Goal: Communication & Community: Answer question/provide support

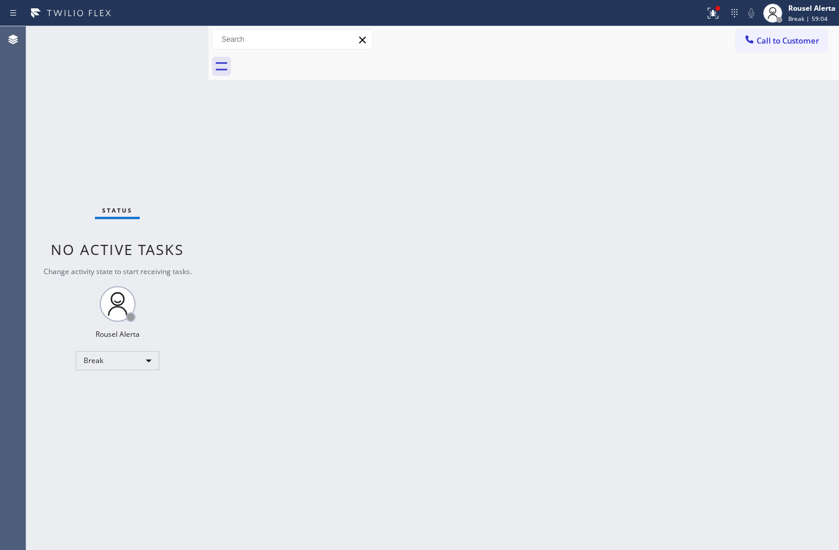
click at [658, 296] on div "Back to Dashboard Change Sender ID Customers Technicians Select a contact Outbo…" at bounding box center [523, 288] width 630 height 524
click at [790, 7] on div "Rousel Alerta" at bounding box center [811, 8] width 47 height 10
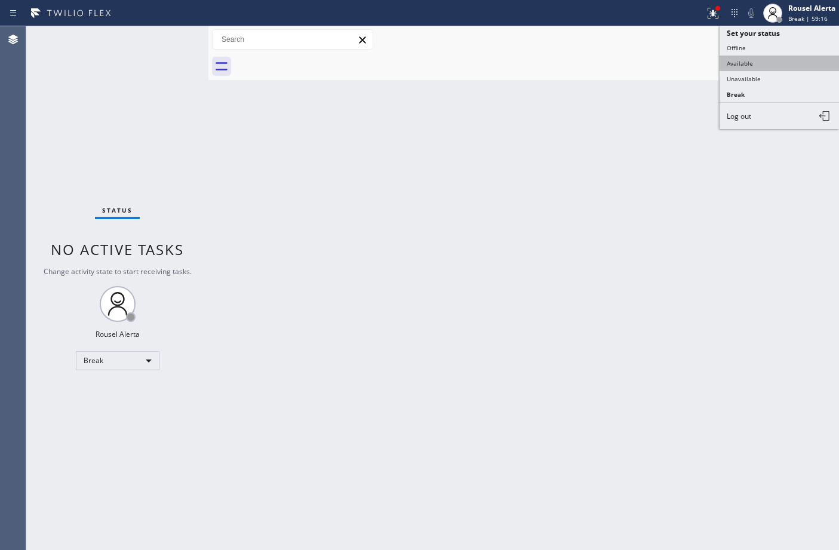
click at [791, 61] on button "Available" at bounding box center [778, 64] width 119 height 16
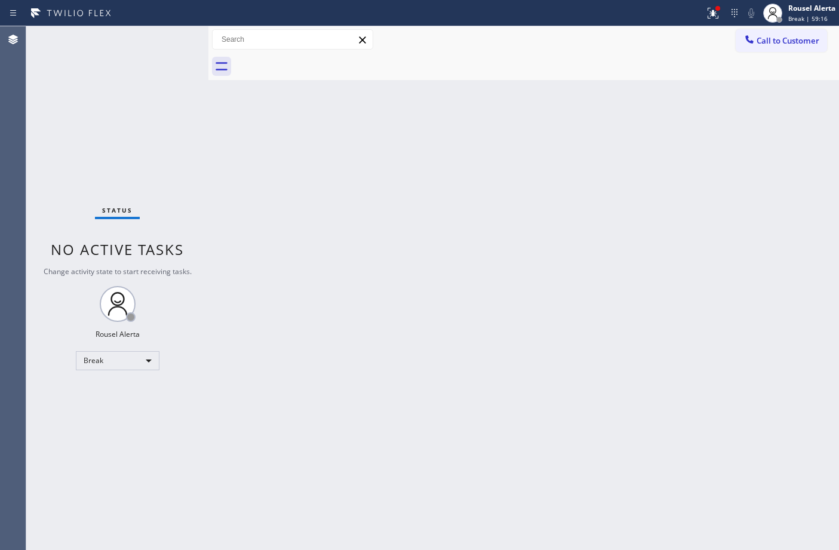
click at [735, 293] on div "Back to Dashboard Change Sender ID Customers Technicians Select a contact Outbo…" at bounding box center [523, 288] width 630 height 524
drag, startPoint x: 705, startPoint y: 22, endPoint x: 705, endPoint y: 29, distance: 6.6
click at [705, 21] on button at bounding box center [713, 13] width 26 height 26
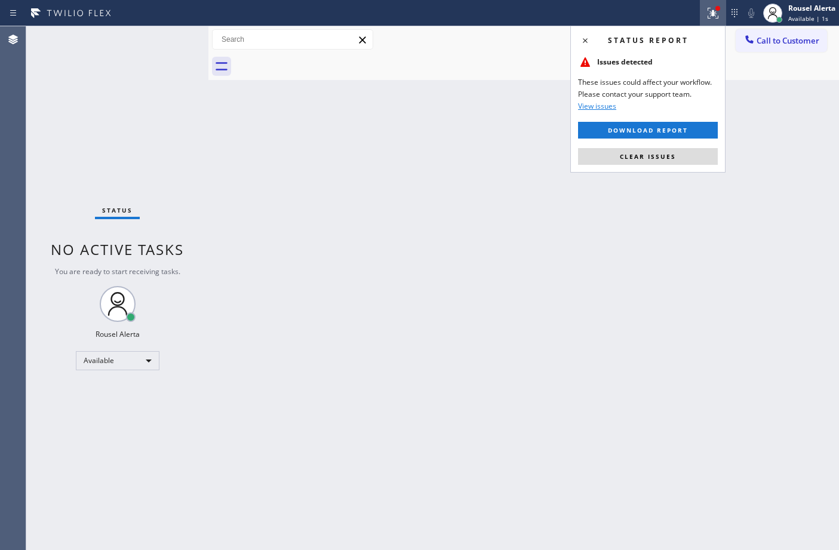
click at [691, 144] on div "Status report Issues detected These issues could affect your workflow. Please c…" at bounding box center [647, 99] width 155 height 147
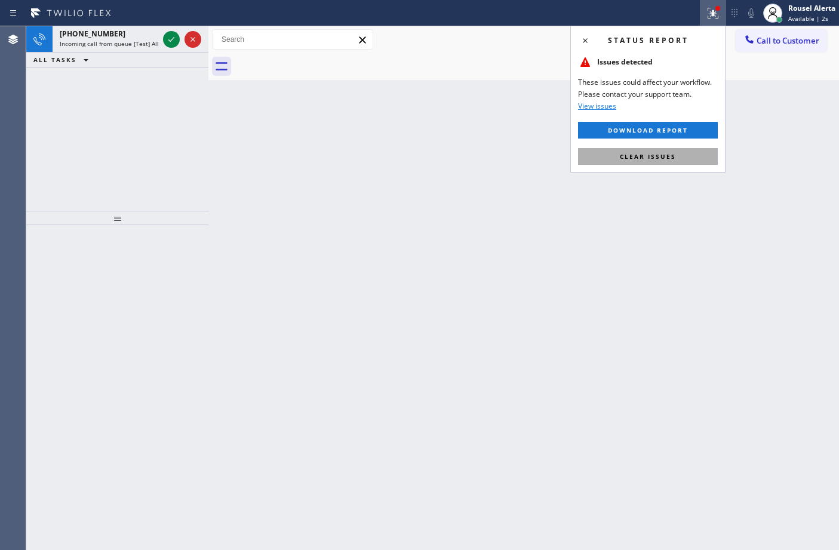
click at [691, 156] on button "Clear issues" at bounding box center [648, 156] width 140 height 17
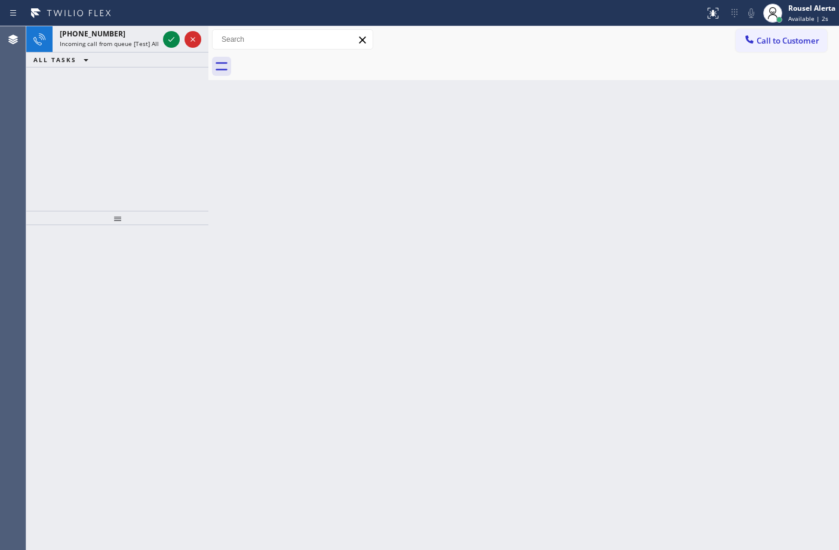
click at [708, 263] on div "Back to Dashboard Change Sender ID Customers Technicians Select a contact Outbo…" at bounding box center [523, 288] width 630 height 524
click at [127, 39] on span "Incoming call from queue [Test] All" at bounding box center [109, 43] width 99 height 8
click at [166, 45] on icon at bounding box center [171, 39] width 14 height 14
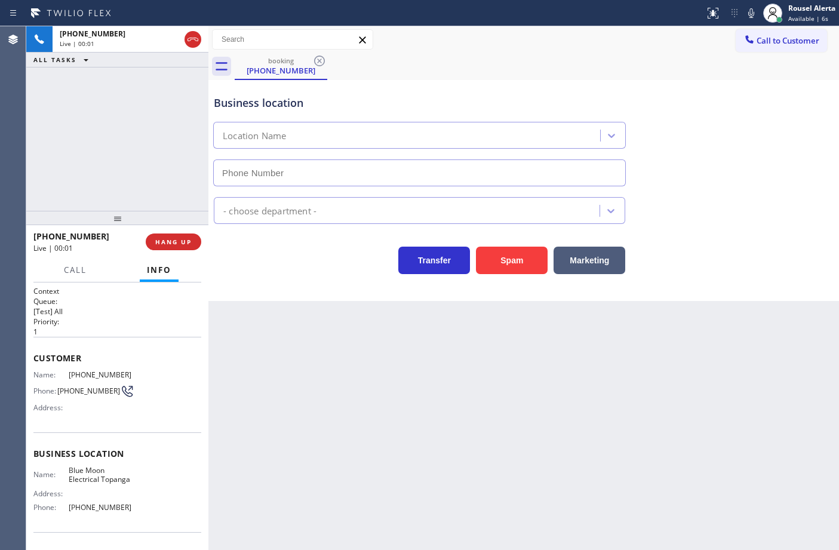
type input "[PHONE_NUMBER]"
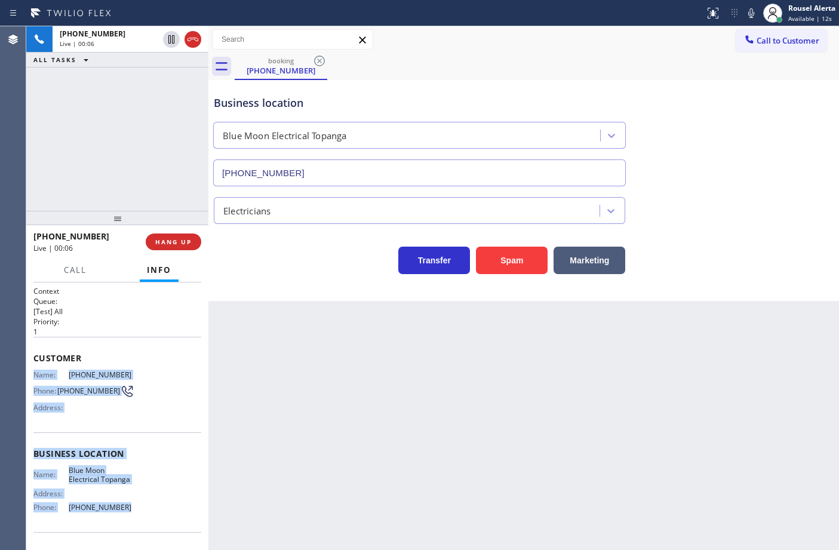
drag, startPoint x: 33, startPoint y: 366, endPoint x: 137, endPoint y: 521, distance: 187.1
click at [137, 521] on div "Context Queue: [Test] All Priority: 1 Customer Name: [PHONE_NUMBER] Phone: [PHO…" at bounding box center [117, 454] width 168 height 336
copy div "Name: [PHONE_NUMBER] Phone: [PHONE_NUMBER] Address: Business location Name: Blu…"
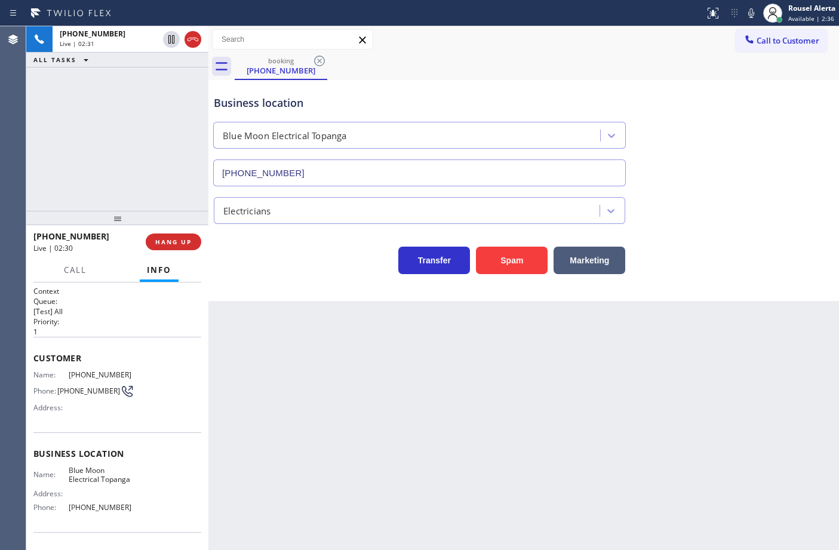
click at [345, 285] on div "Business location Blue Moon Electrical Topanga [PHONE_NUMBER] Electricians Tran…" at bounding box center [523, 190] width 630 height 221
click at [172, 136] on div "[PHONE_NUMBER] Live | 02:31 ALL TASKS ALL TASKS ACTIVE TASKS TASKS IN WRAP UP" at bounding box center [117, 118] width 182 height 184
click at [166, 42] on icon at bounding box center [171, 39] width 14 height 14
drag, startPoint x: 541, startPoint y: 38, endPoint x: 623, endPoint y: 10, distance: 86.3
click at [541, 38] on div "Call to Customer Outbound call Location Fellows Viking Appliance Repair Your ca…" at bounding box center [523, 39] width 630 height 21
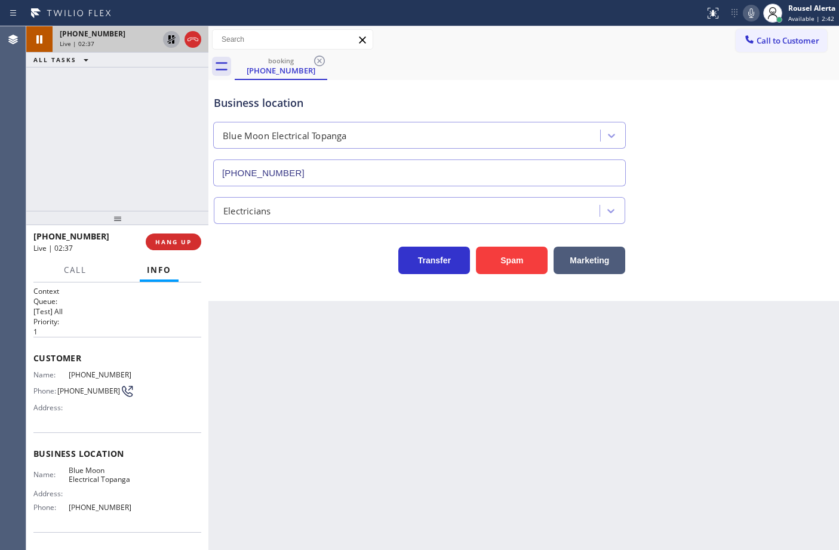
click at [745, 10] on icon at bounding box center [751, 13] width 14 height 14
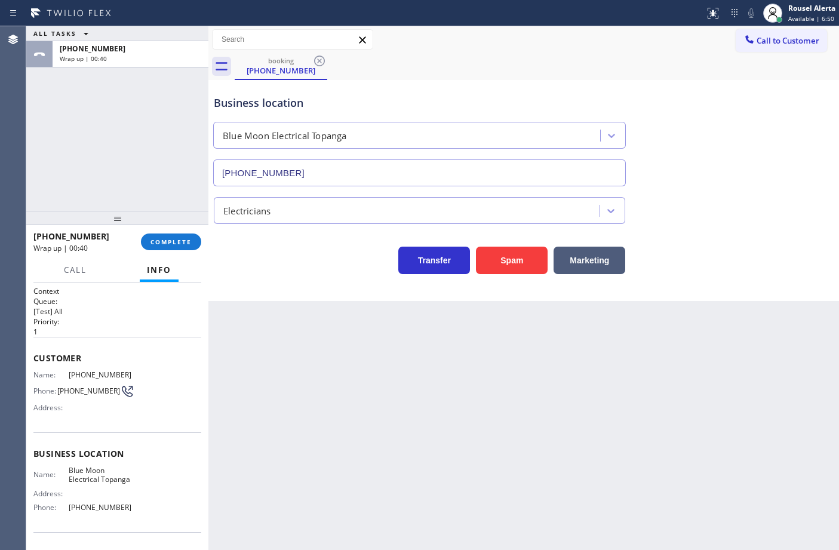
drag, startPoint x: 783, startPoint y: 38, endPoint x: 837, endPoint y: 72, distance: 64.1
click at [784, 39] on span "Call to Customer" at bounding box center [787, 40] width 63 height 11
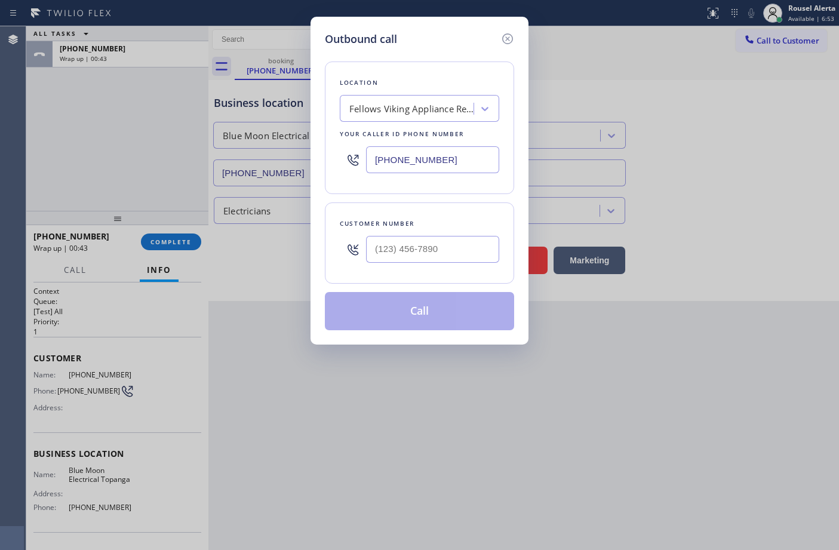
drag, startPoint x: 485, startPoint y: 166, endPoint x: 352, endPoint y: 160, distance: 132.7
click at [352, 160] on div "[PHONE_NUMBER]" at bounding box center [419, 159] width 159 height 39
paste input "310) 388-3860"
type input "[PHONE_NUMBER]"
click at [410, 255] on input "(___) ___-____" at bounding box center [432, 249] width 133 height 27
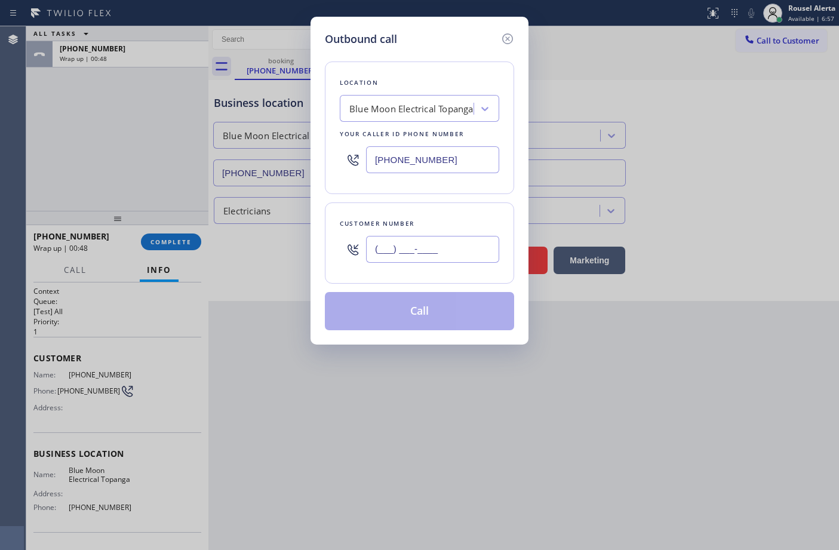
paste input "805) 501-0569"
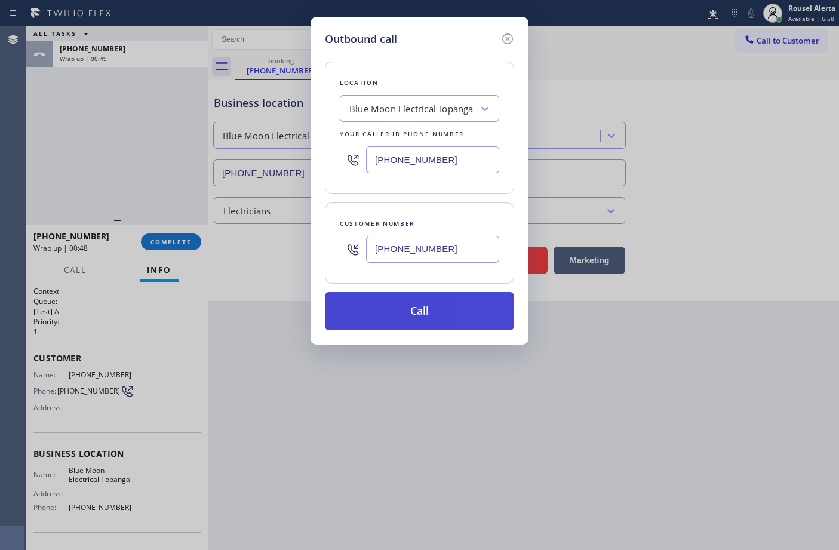
click at [418, 315] on button "Call" at bounding box center [419, 311] width 189 height 38
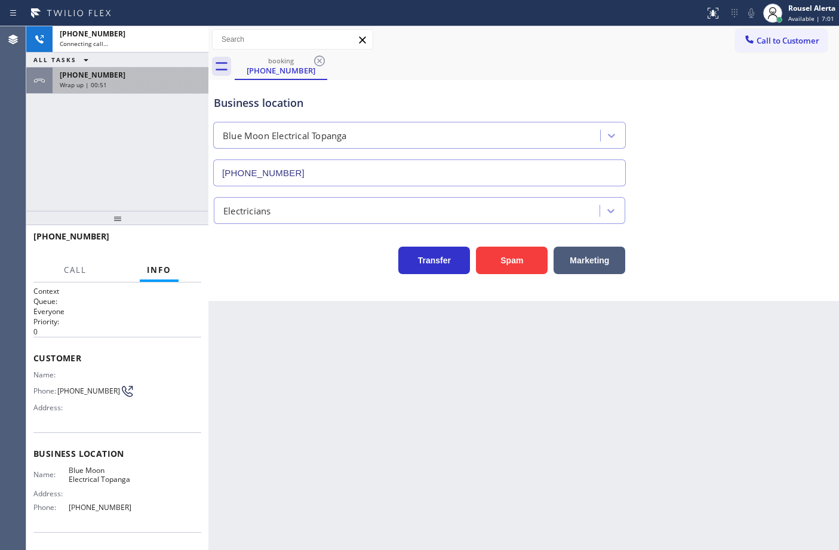
click at [139, 87] on div "Wrap up | 00:51" at bounding box center [130, 85] width 141 height 8
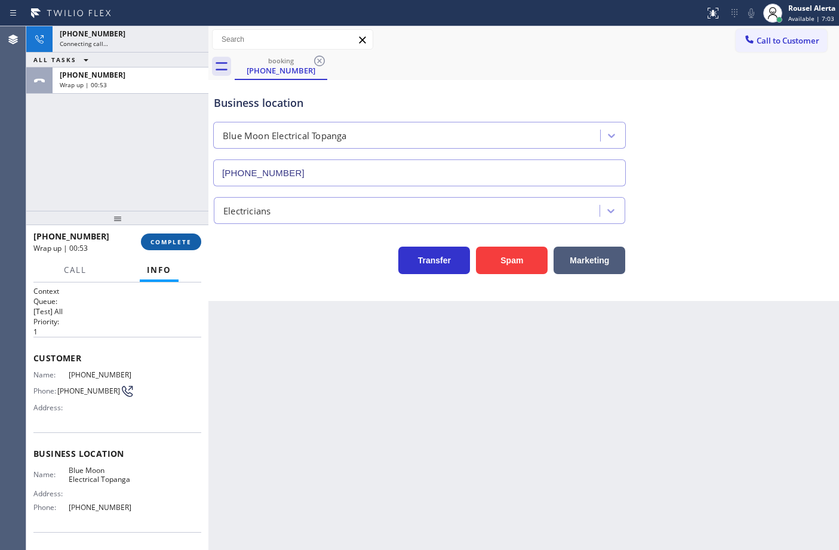
click at [168, 234] on button "COMPLETE" at bounding box center [171, 241] width 60 height 17
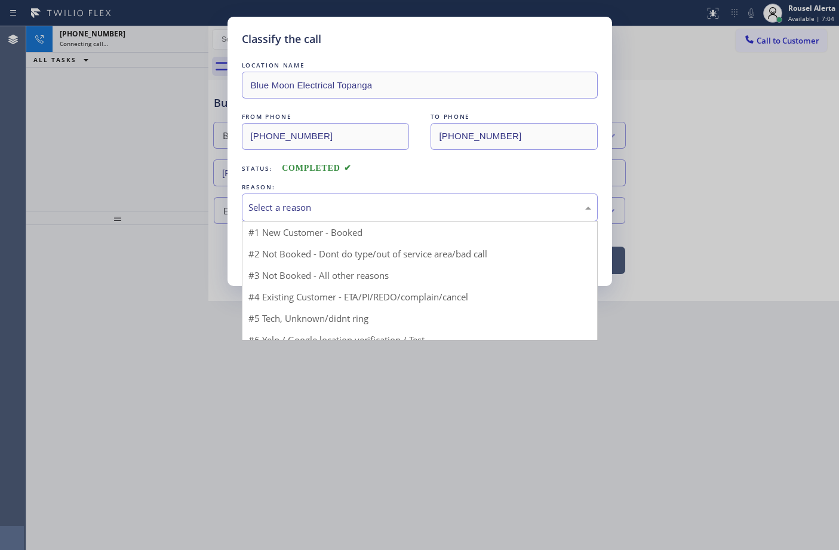
click at [285, 218] on div "Select a reason" at bounding box center [420, 207] width 356 height 28
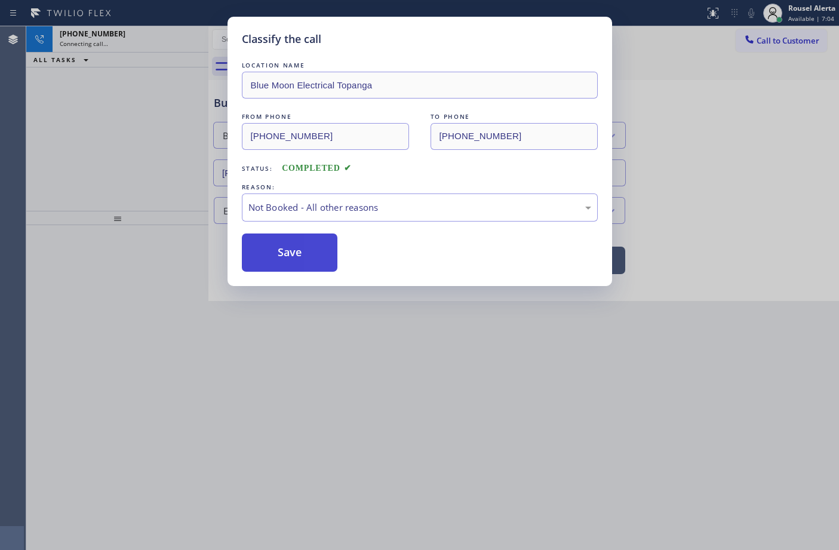
click at [287, 249] on button "Save" at bounding box center [290, 252] width 96 height 38
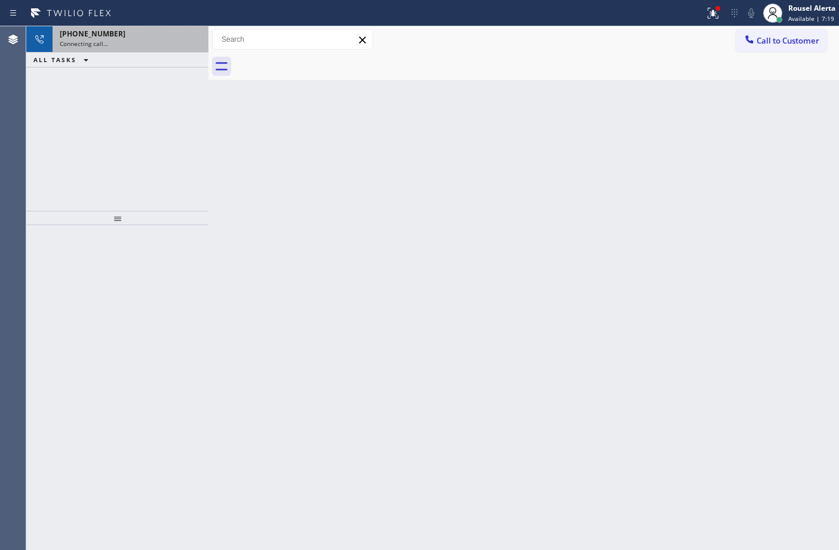
click at [102, 38] on span "[PHONE_NUMBER]" at bounding box center [93, 34] width 66 height 10
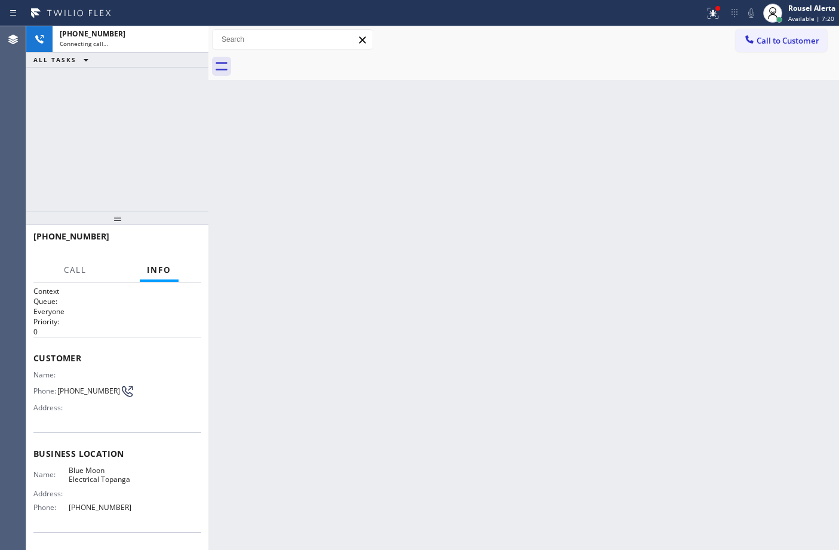
click at [446, 221] on div "Back to Dashboard Change Sender ID Customers Technicians Select a contact Outbo…" at bounding box center [523, 288] width 630 height 524
click at [709, 10] on icon at bounding box center [713, 13] width 14 height 14
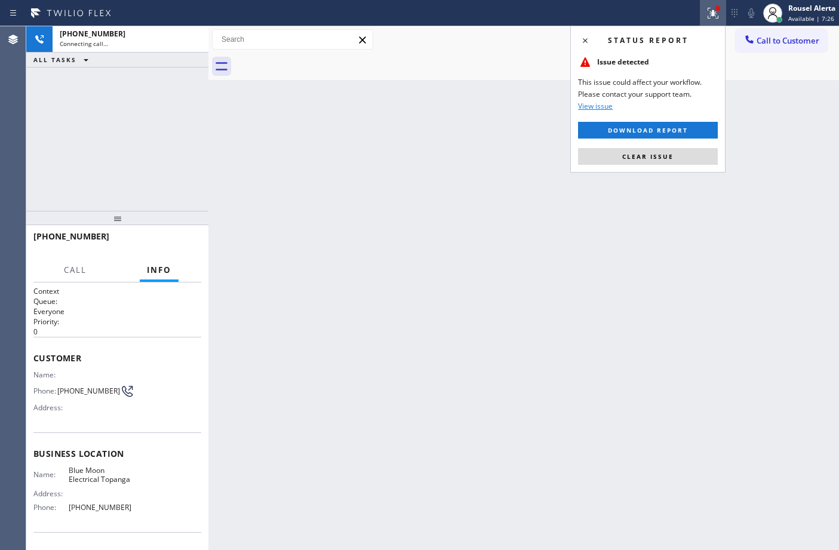
click at [678, 166] on div "Status report Issue detected This issue could affect your workflow. Please cont…" at bounding box center [647, 99] width 155 height 147
click at [682, 162] on button "Clear issue" at bounding box center [648, 156] width 140 height 17
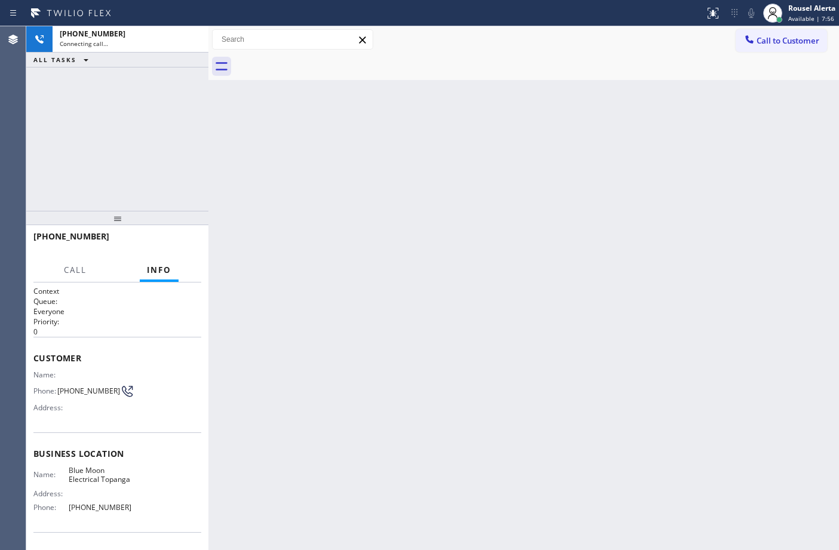
click at [494, 168] on div "Back to Dashboard Change Sender ID Customers Technicians Select a contact Outbo…" at bounding box center [523, 288] width 630 height 524
click at [383, 297] on div "Back to Dashboard Change Sender ID Customers Technicians Select a contact Outbo…" at bounding box center [523, 288] width 630 height 524
click at [539, 245] on div "Back to Dashboard Change Sender ID Customers Technicians Select a contact Outbo…" at bounding box center [523, 288] width 630 height 524
click at [161, 76] on div "[PHONE_NUMBER] Connecting call… ALL TASKS ALL TASKS ACTIVE TASKS TASKS IN WRAP …" at bounding box center [117, 118] width 182 height 184
click at [373, 224] on div "Back to Dashboard Change Sender ID Customers Technicians Select a contact Outbo…" at bounding box center [523, 288] width 630 height 524
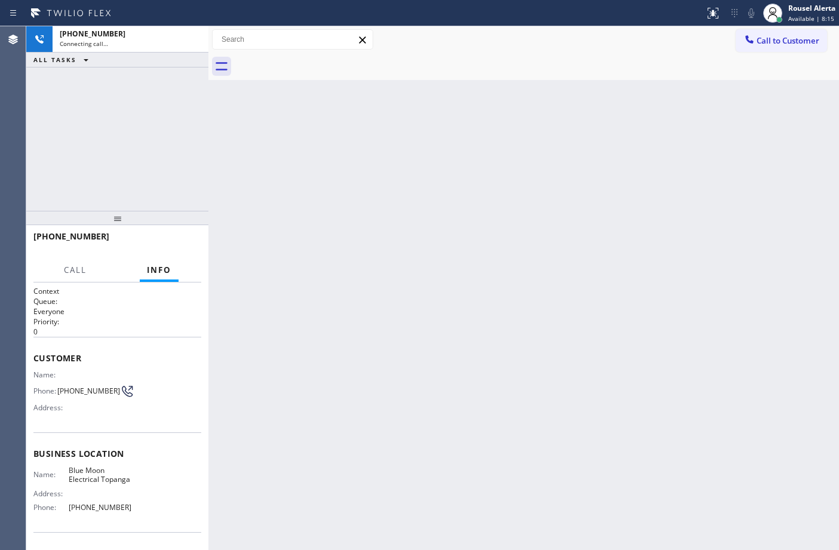
click at [509, 520] on div "Back to Dashboard Change Sender ID Customers Technicians Select a contact Outbo…" at bounding box center [523, 288] width 630 height 524
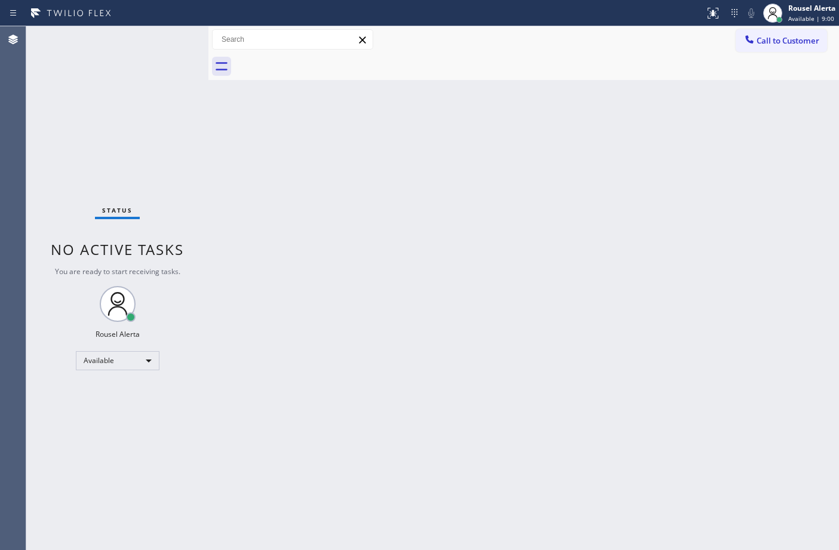
drag, startPoint x: 485, startPoint y: 180, endPoint x: 608, endPoint y: 121, distance: 136.4
click at [485, 180] on div "Back to Dashboard Change Sender ID Customers Technicians Select a contact Outbo…" at bounding box center [523, 288] width 630 height 524
click at [770, 42] on span "Call to Customer" at bounding box center [787, 40] width 63 height 11
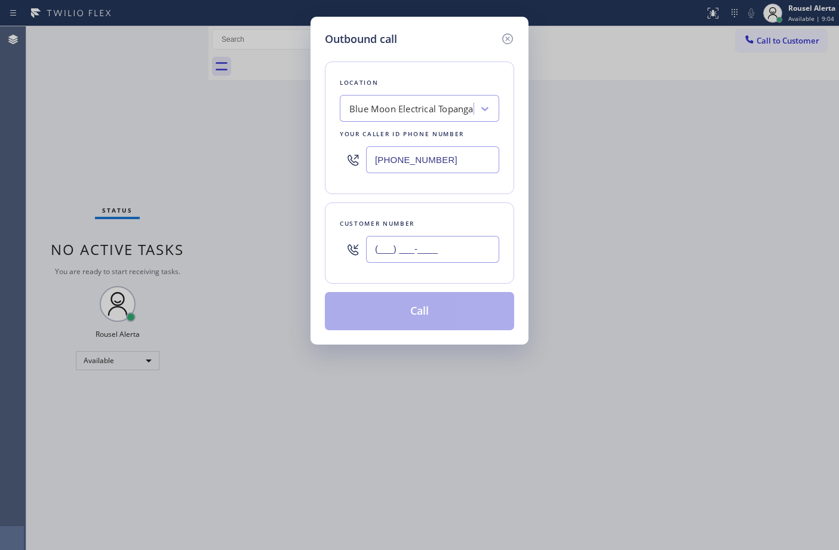
click at [478, 252] on input "(___) ___-____" at bounding box center [432, 249] width 133 height 27
paste input "805) 501-0569"
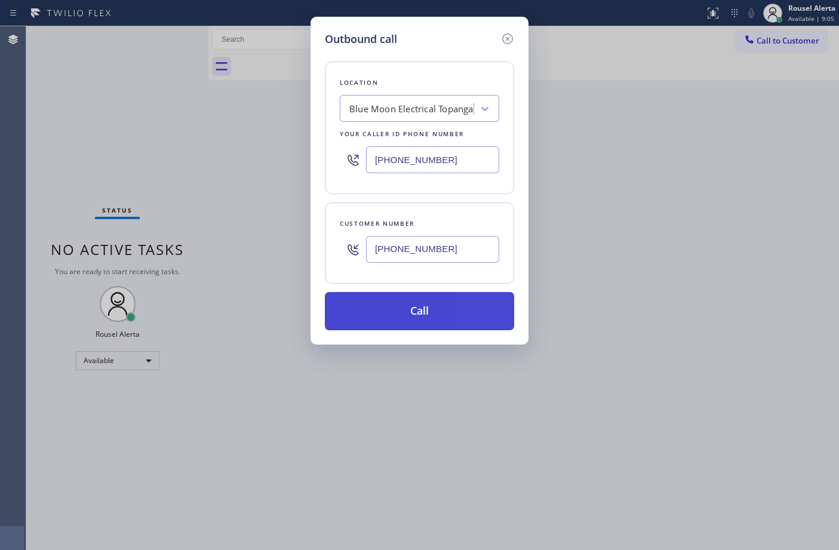
type input "[PHONE_NUMBER]"
click at [461, 308] on button "Call" at bounding box center [419, 311] width 189 height 38
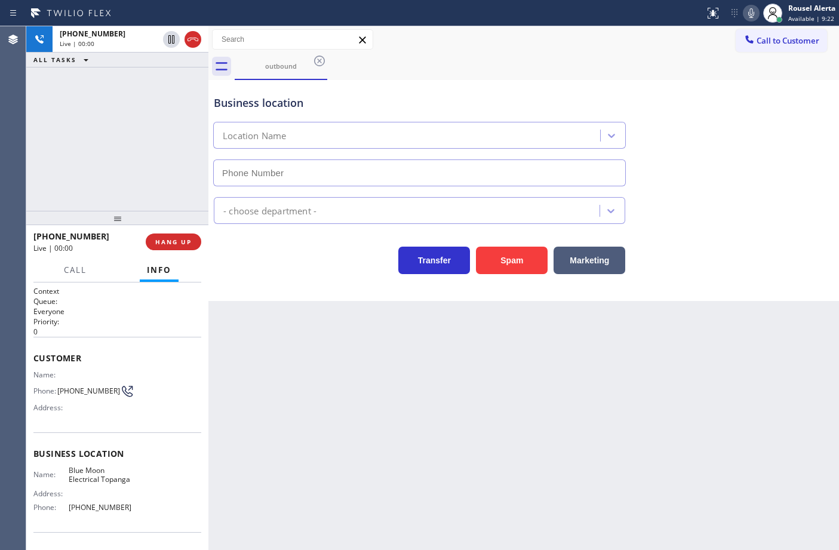
type input "[PHONE_NUMBER]"
drag, startPoint x: 138, startPoint y: 61, endPoint x: 156, endPoint y: 112, distance: 53.8
click at [138, 61] on div "ALL TASKS ALL TASKS ACTIVE TASKS TASKS IN WRAP UP" at bounding box center [117, 60] width 182 height 15
click at [323, 451] on div "Back to Dashboard Change Sender ID Customers Technicians Select a contact Outbo…" at bounding box center [523, 288] width 630 height 524
click at [174, 245] on span "HANG UP" at bounding box center [173, 242] width 36 height 8
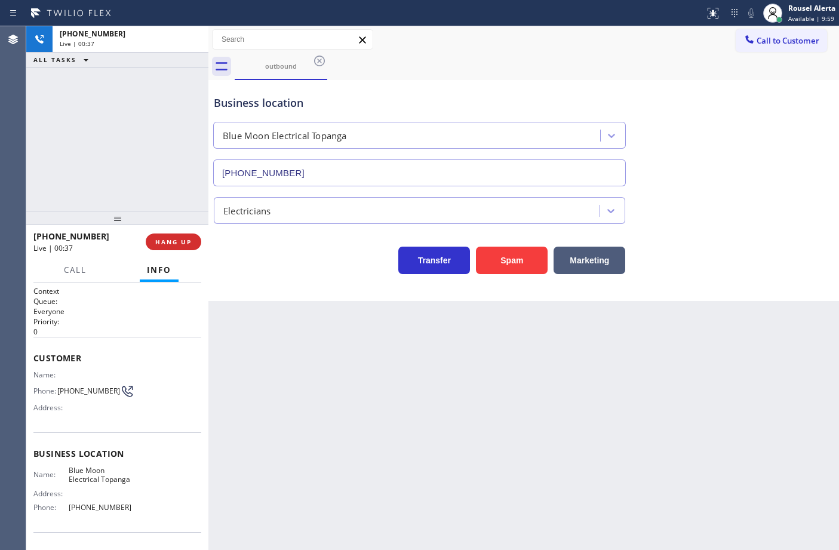
drag, startPoint x: 380, startPoint y: 460, endPoint x: 509, endPoint y: 422, distance: 134.3
click at [380, 460] on div "Back to Dashboard Change Sender ID Customers Technicians Select a contact Outbo…" at bounding box center [523, 288] width 630 height 524
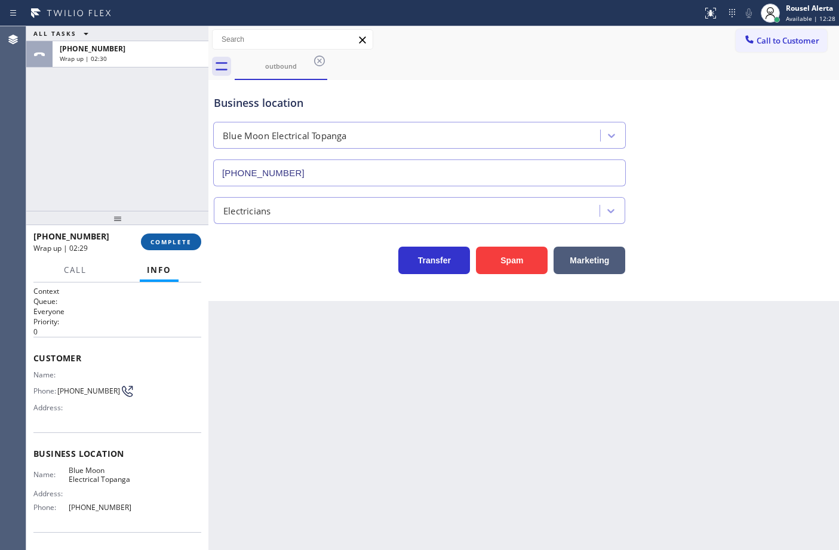
click at [170, 244] on span "COMPLETE" at bounding box center [170, 242] width 41 height 8
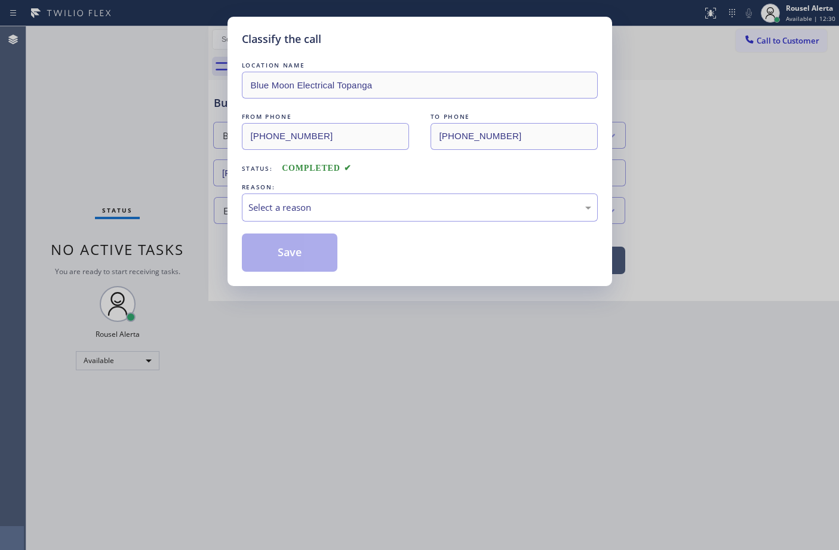
click at [327, 208] on div "Select a reason" at bounding box center [419, 208] width 343 height 14
drag, startPoint x: 287, startPoint y: 253, endPoint x: 187, endPoint y: 120, distance: 166.2
click at [287, 253] on button "Save" at bounding box center [290, 252] width 96 height 38
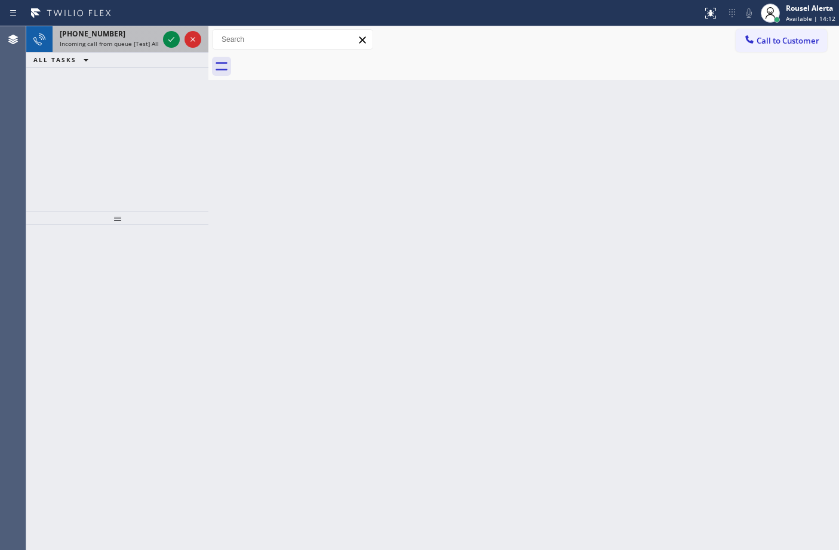
click at [144, 42] on span "Incoming call from queue [Test] All" at bounding box center [109, 43] width 99 height 8
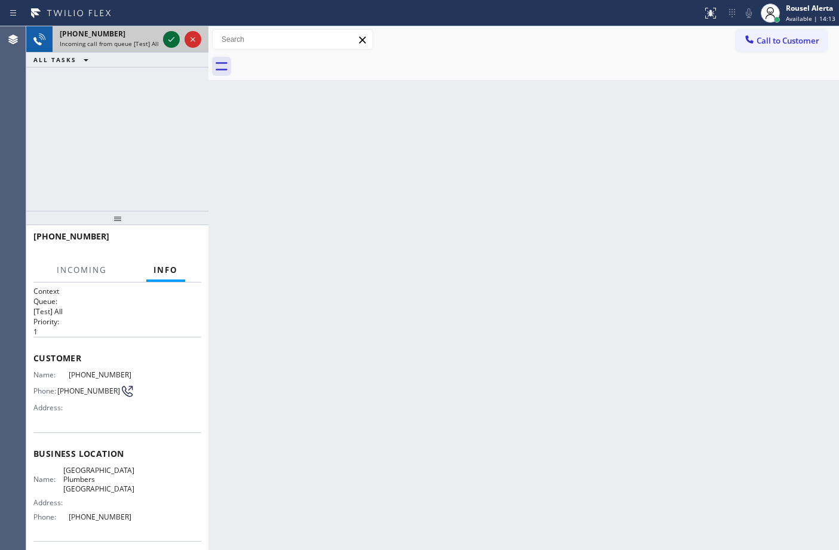
click at [166, 40] on icon at bounding box center [171, 39] width 14 height 14
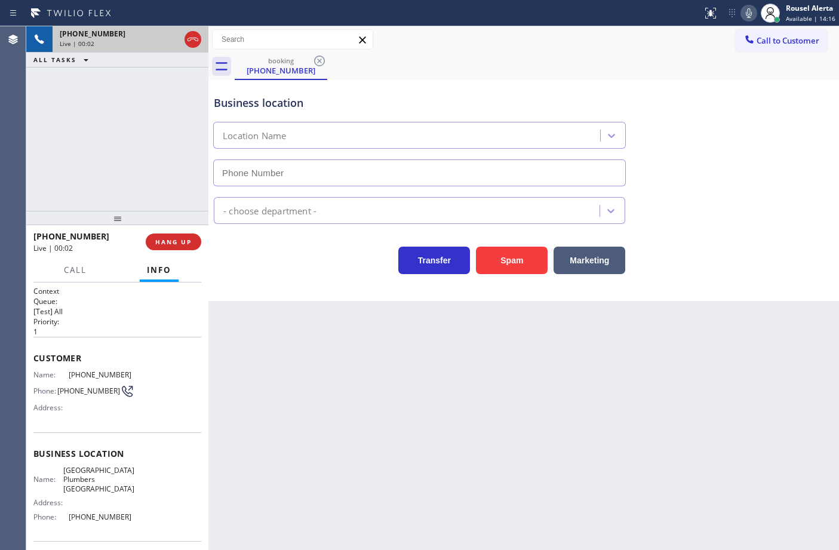
type input "[PHONE_NUMBER]"
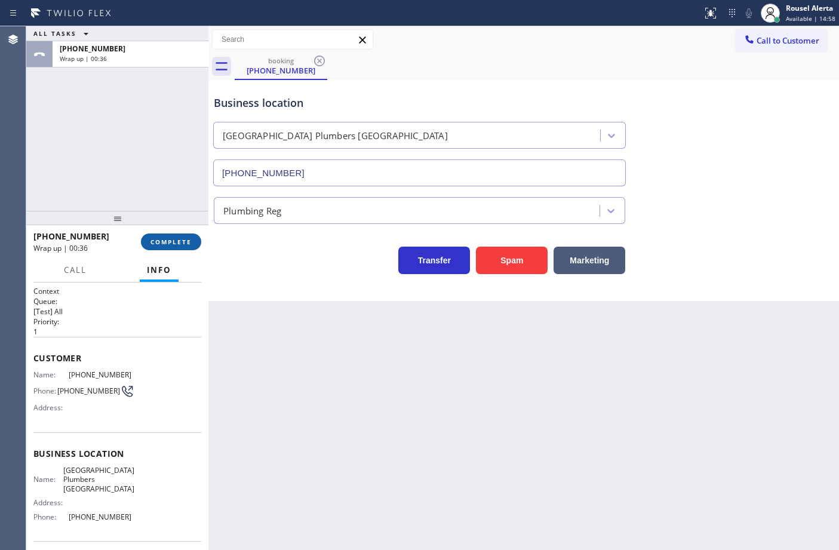
click at [160, 245] on span "COMPLETE" at bounding box center [170, 242] width 41 height 8
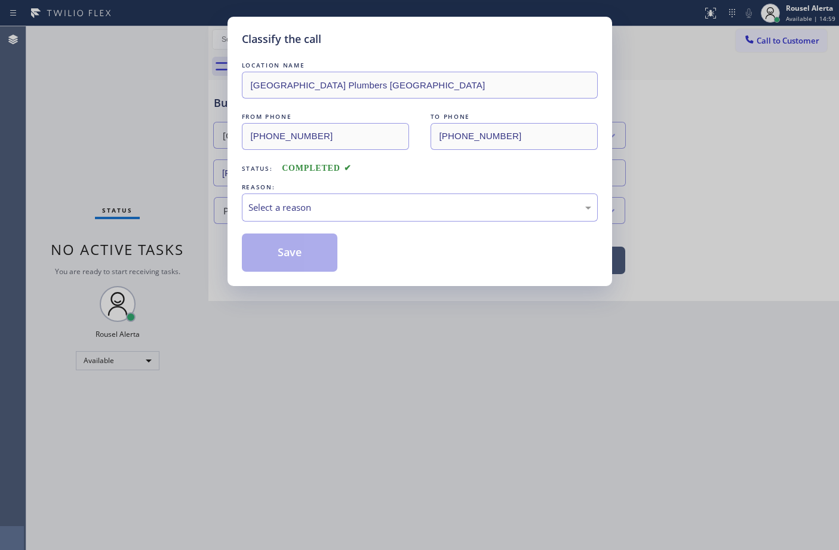
click at [359, 221] on div "Select a reason" at bounding box center [420, 207] width 356 height 28
click at [316, 270] on button "Save" at bounding box center [290, 252] width 96 height 38
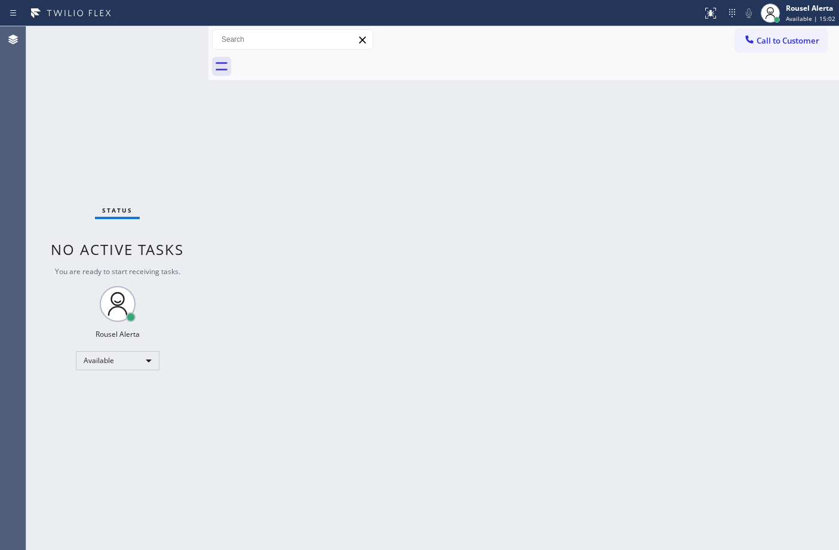
drag, startPoint x: 315, startPoint y: 364, endPoint x: 307, endPoint y: 354, distance: 12.4
click at [315, 364] on div "Back to Dashboard Change Sender ID Customers Technicians Select a contact Outbo…" at bounding box center [523, 288] width 630 height 524
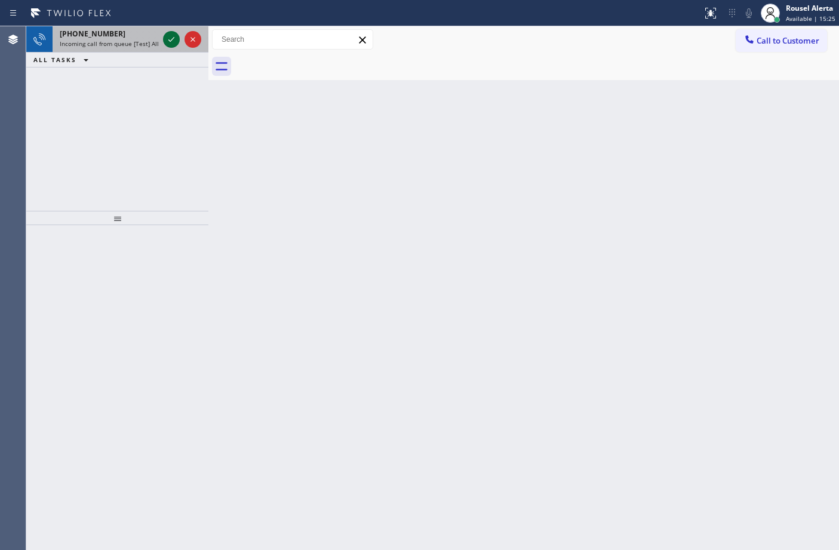
drag, startPoint x: 157, startPoint y: 33, endPoint x: 166, endPoint y: 38, distance: 9.9
click at [157, 33] on div "[PHONE_NUMBER]" at bounding box center [109, 34] width 99 height 10
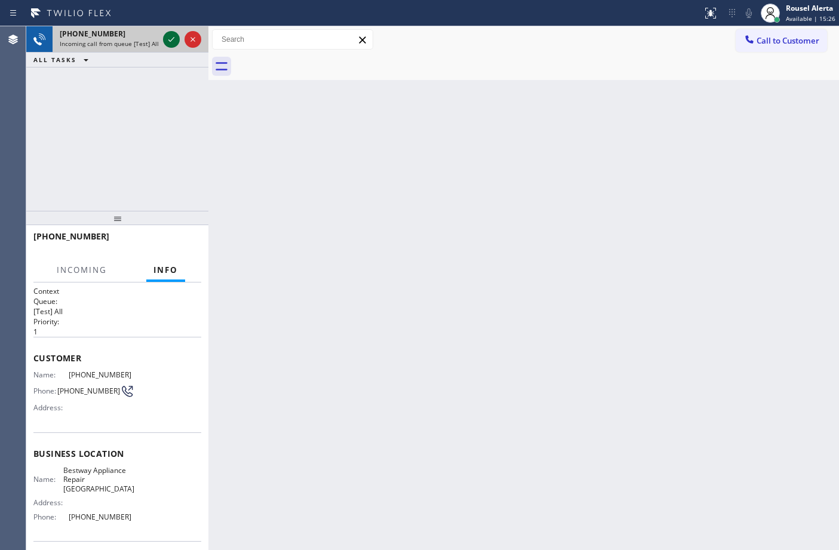
click at [166, 38] on icon at bounding box center [171, 39] width 14 height 14
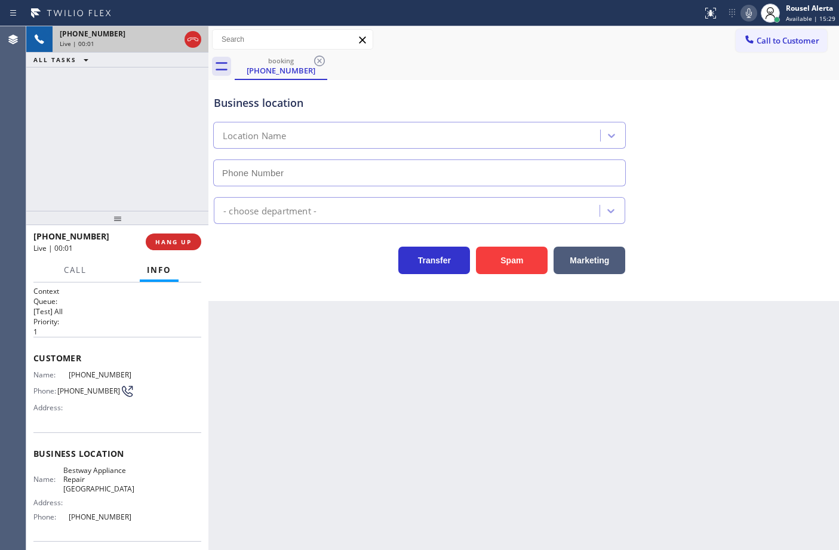
type input "[PHONE_NUMBER]"
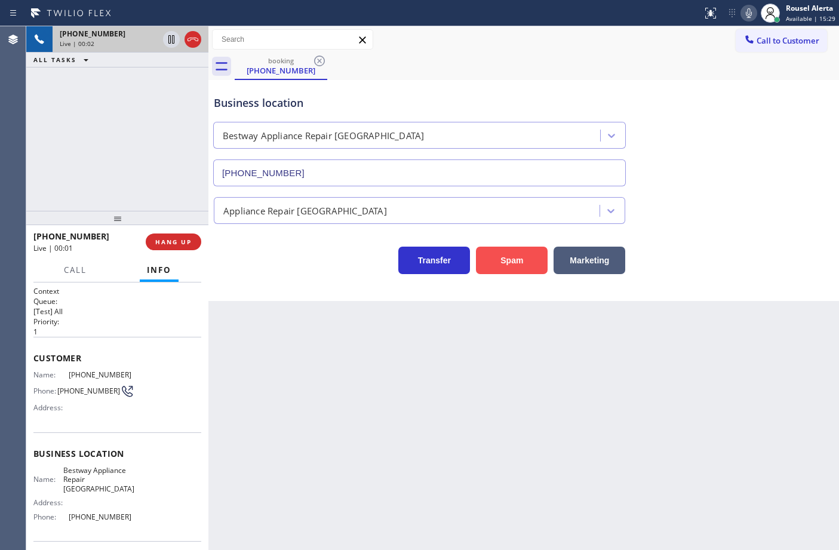
click at [521, 253] on button "Spam" at bounding box center [512, 260] width 72 height 27
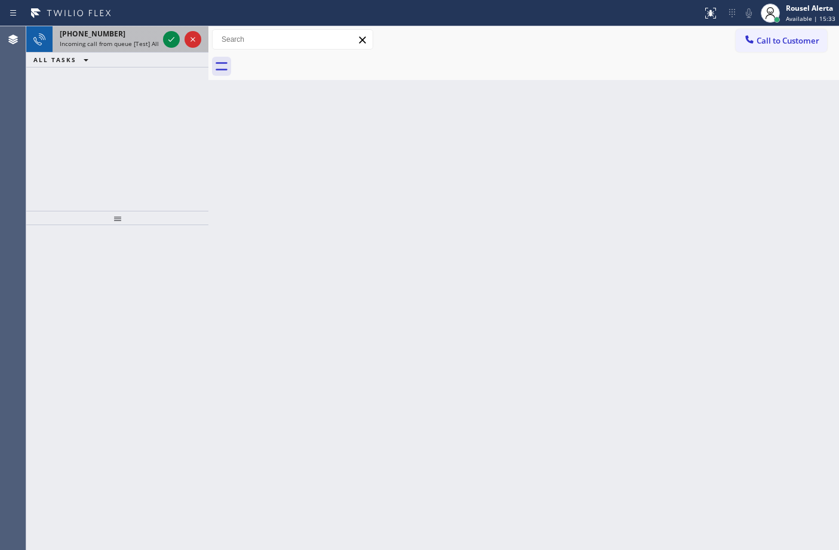
drag, startPoint x: 131, startPoint y: 41, endPoint x: 146, endPoint y: 40, distance: 14.9
click at [132, 40] on span "Incoming call from queue [Test] All" at bounding box center [109, 43] width 99 height 8
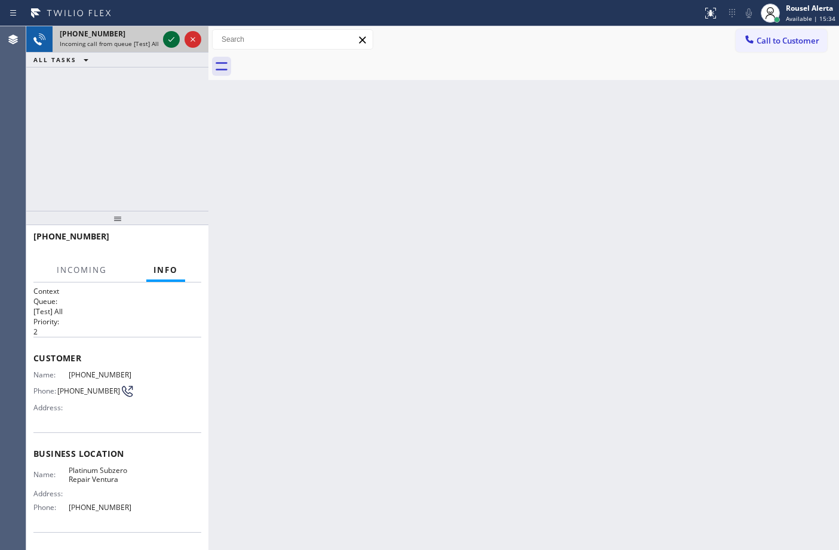
click at [169, 39] on icon at bounding box center [171, 39] width 14 height 14
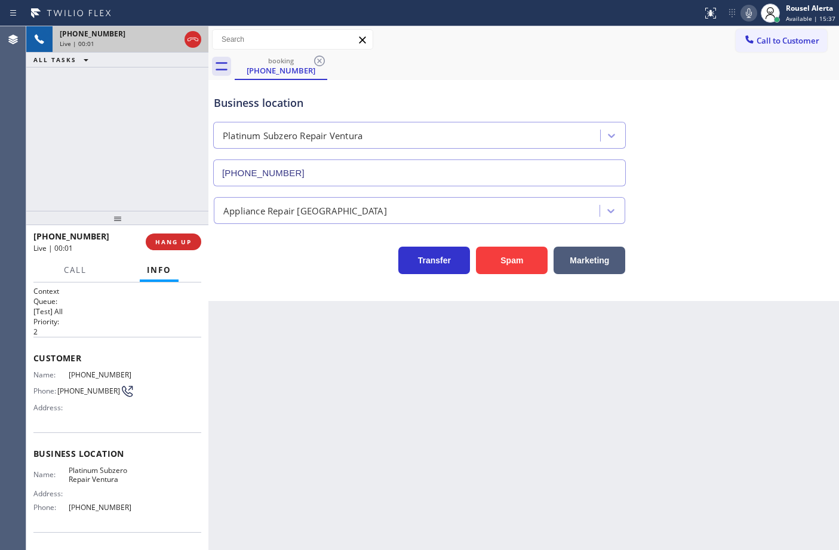
type input "[PHONE_NUMBER]"
click at [675, 392] on div "Back to Dashboard Change Sender ID Customers Technicians Select a contact Outbo…" at bounding box center [523, 288] width 630 height 524
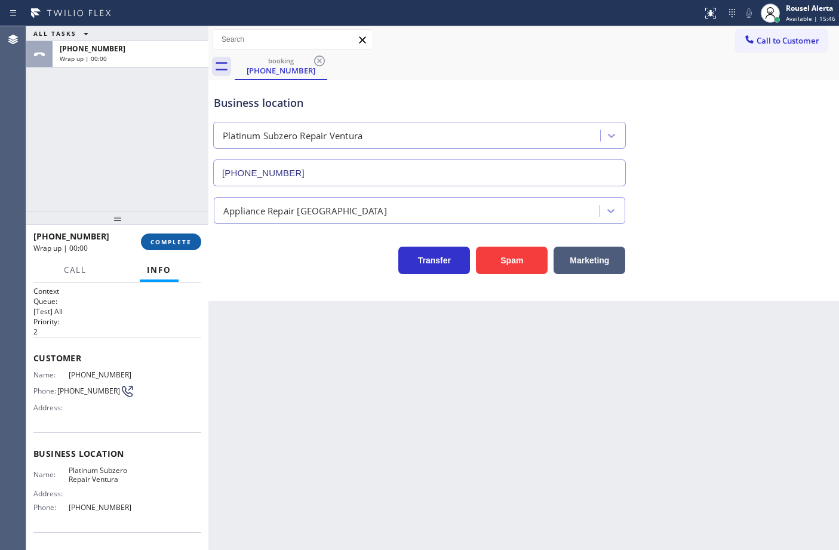
click at [163, 243] on span "COMPLETE" at bounding box center [170, 242] width 41 height 8
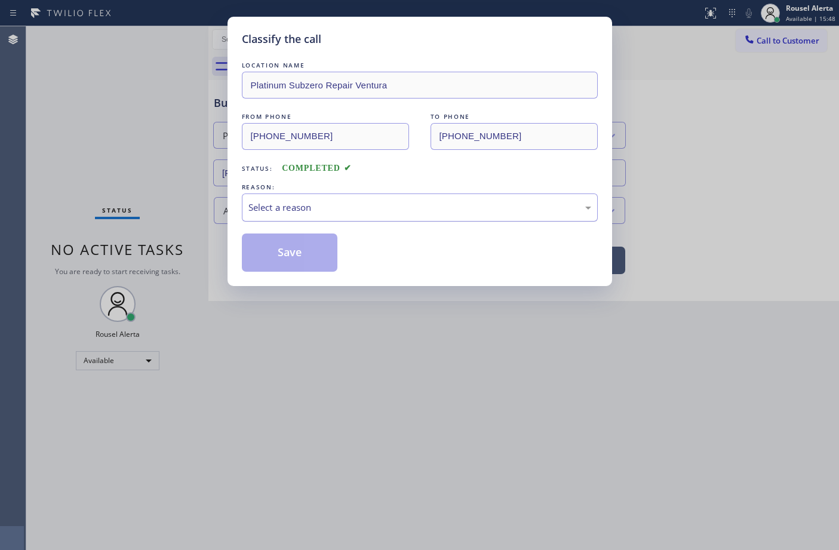
click at [331, 206] on div "Select a reason" at bounding box center [419, 208] width 343 height 14
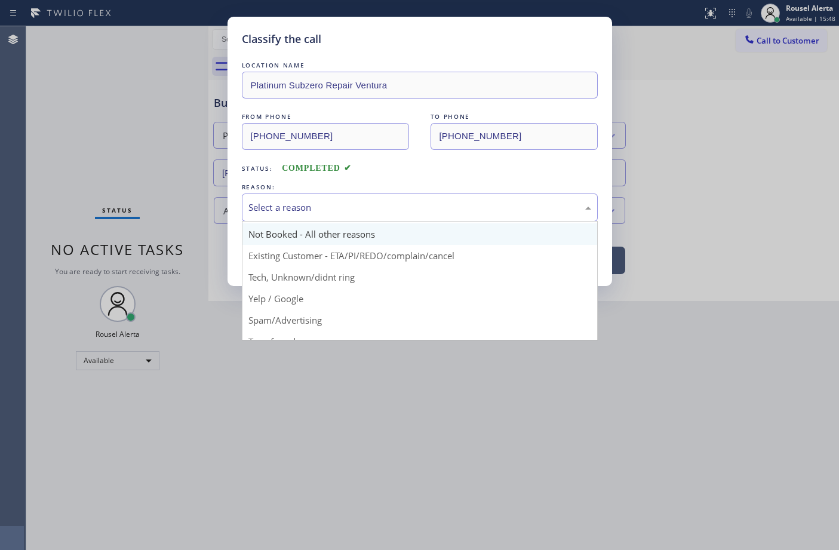
scroll to position [38, 0]
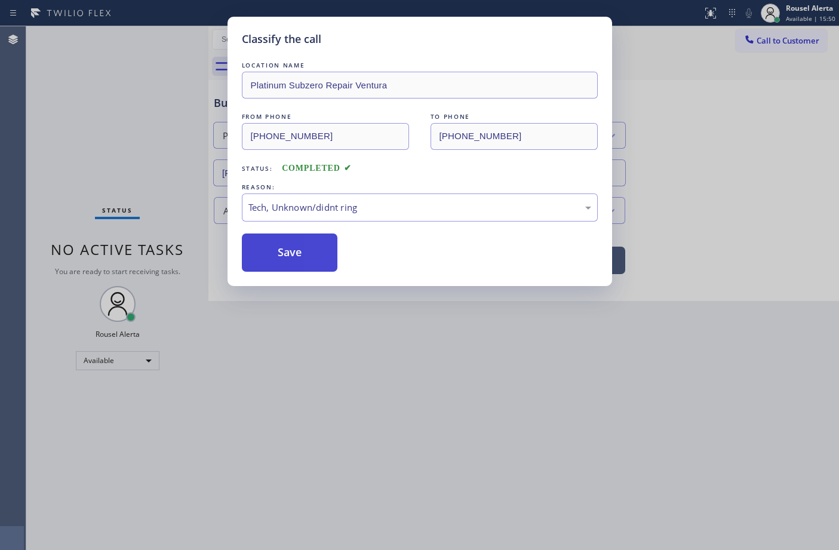
click at [299, 249] on button "Save" at bounding box center [290, 252] width 96 height 38
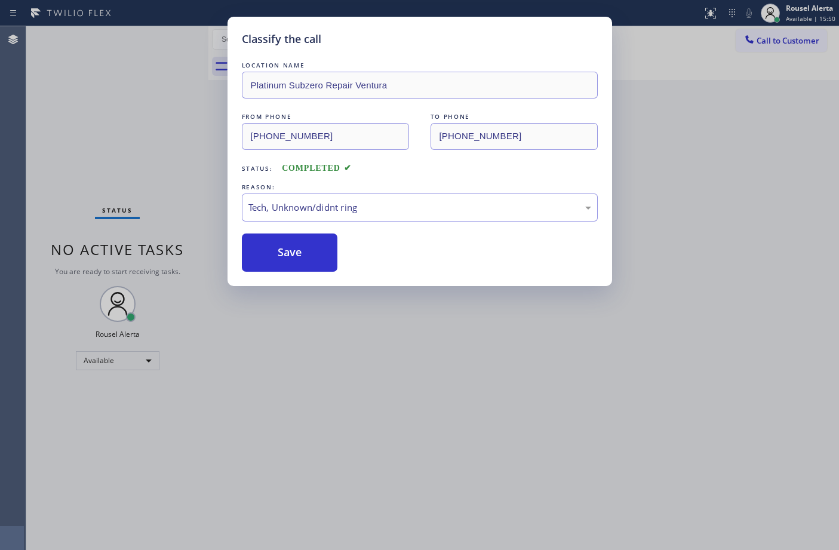
click at [382, 412] on div "Classify the call LOCATION NAME Platinum Subzero Repair Ventura FROM PHONE [PHO…" at bounding box center [419, 275] width 839 height 550
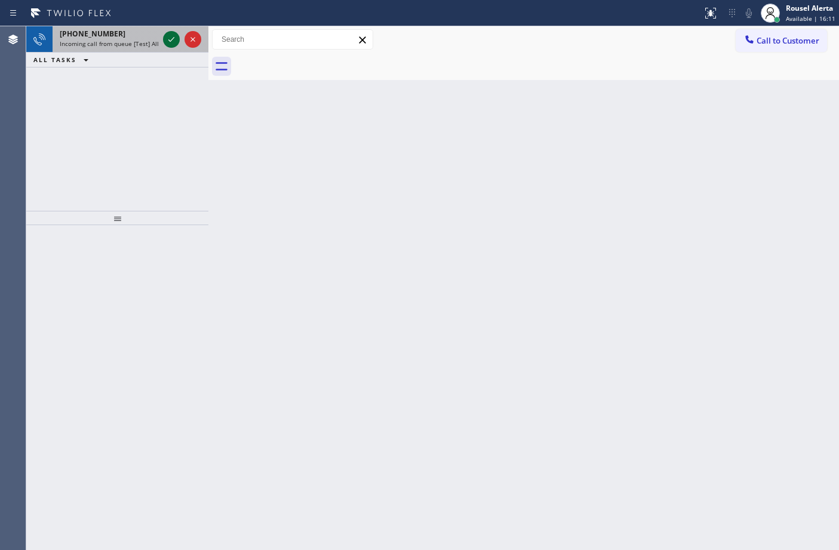
click at [169, 40] on icon at bounding box center [171, 39] width 6 height 5
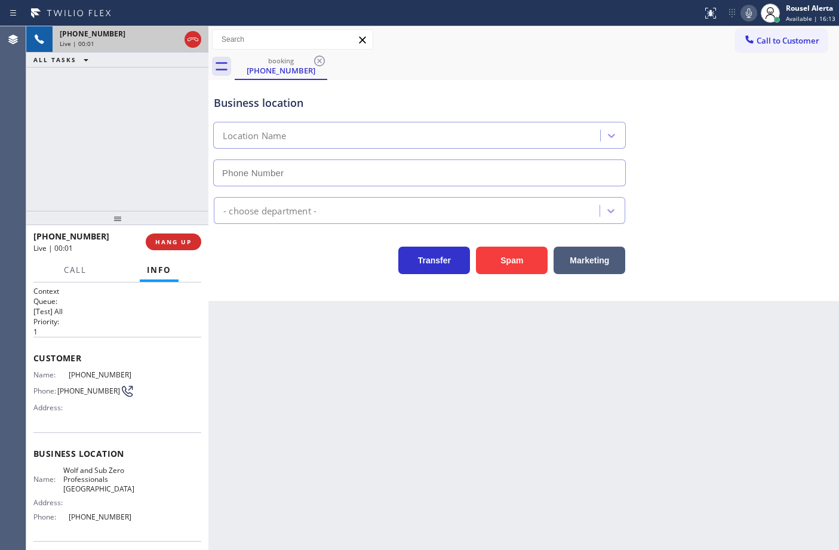
type input "[PHONE_NUMBER]"
click at [494, 270] on button "Spam" at bounding box center [512, 260] width 72 height 27
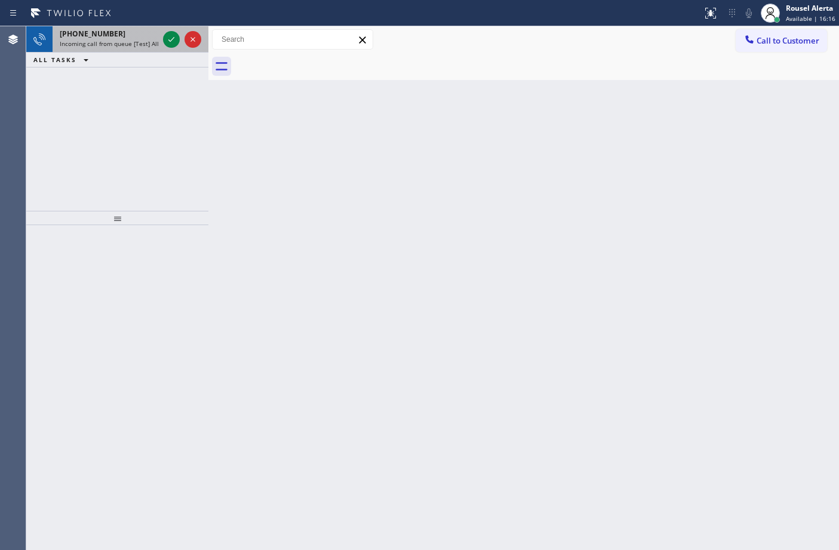
drag, startPoint x: 133, startPoint y: 39, endPoint x: 159, endPoint y: 43, distance: 26.5
click at [135, 39] on span "Incoming call from queue [Test] All" at bounding box center [109, 43] width 99 height 8
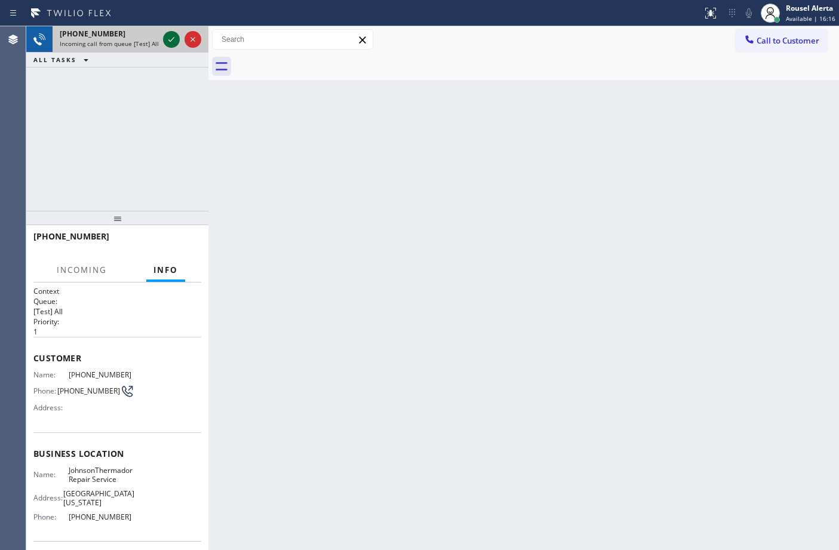
click at [164, 45] on icon at bounding box center [171, 39] width 14 height 14
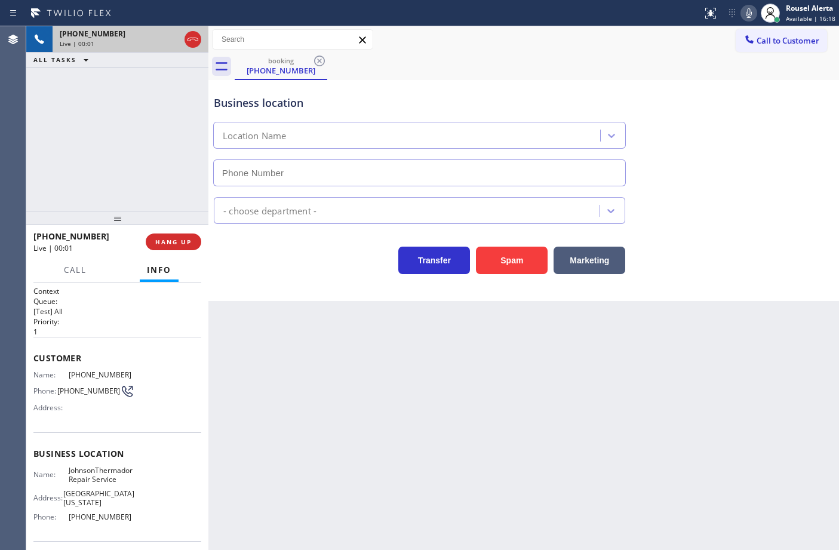
type input "[PHONE_NUMBER]"
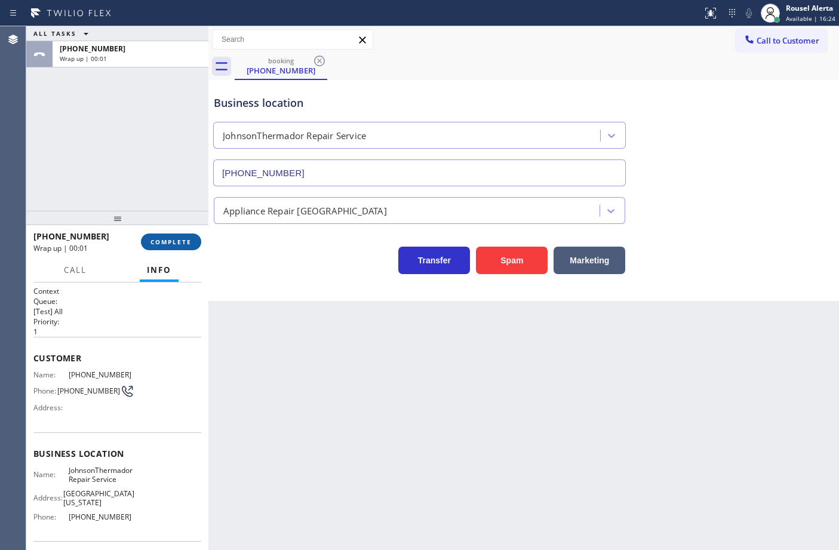
click at [175, 245] on span "COMPLETE" at bounding box center [170, 242] width 41 height 8
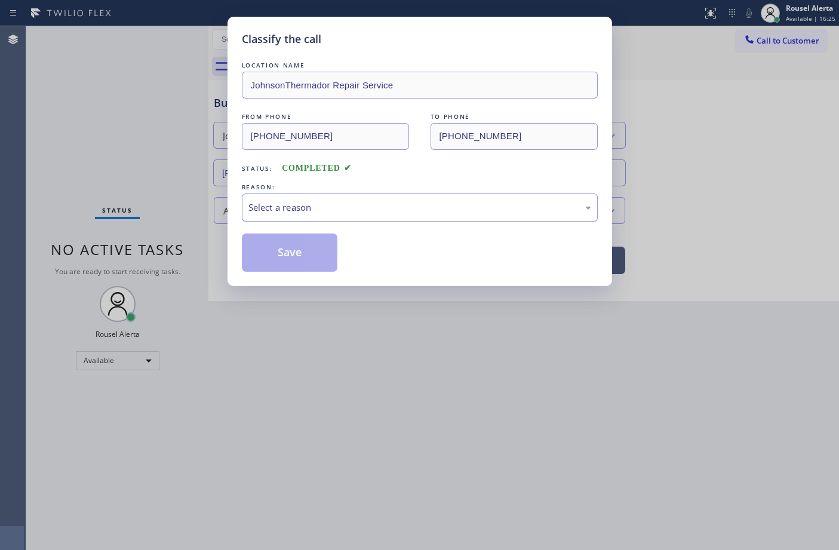
click at [358, 211] on div "Select a reason" at bounding box center [419, 208] width 343 height 14
click at [318, 253] on button "Save" at bounding box center [290, 252] width 96 height 38
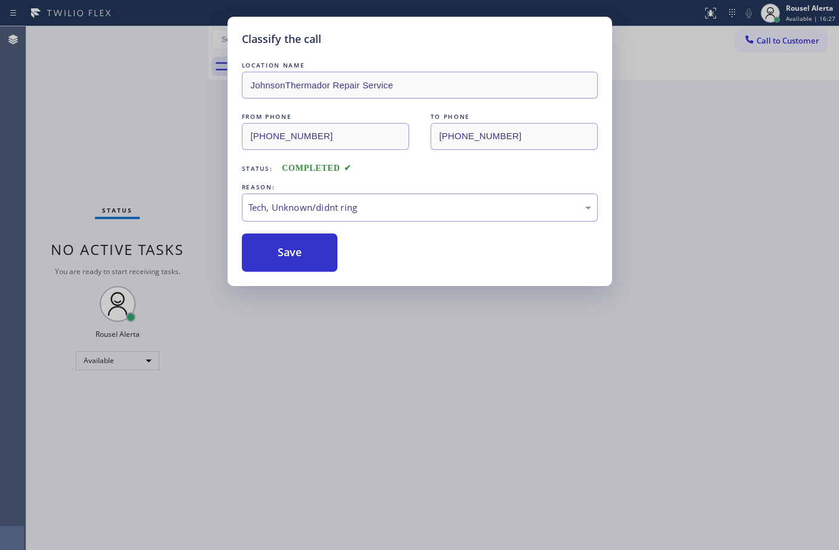
click at [328, 293] on div "Classify the call LOCATION NAME JohnsonThermador Repair Service FROM PHONE [PHO…" at bounding box center [419, 275] width 839 height 550
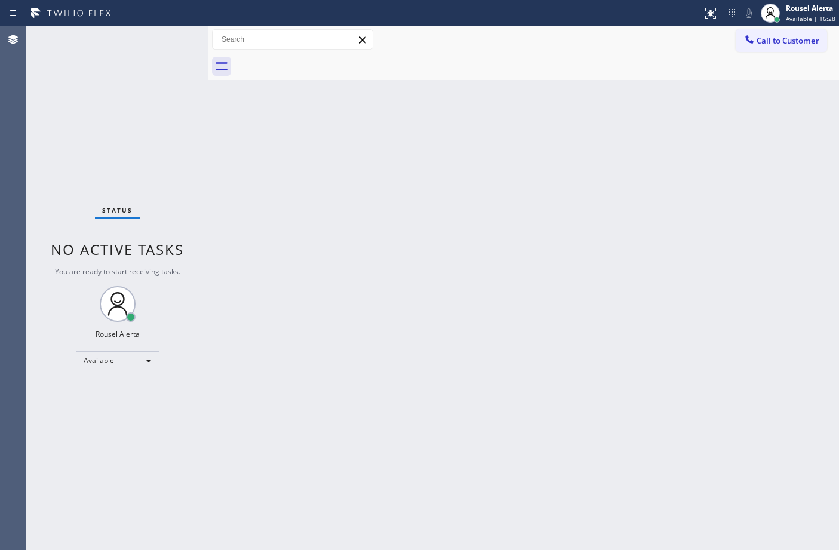
click at [165, 37] on div "Status No active tasks You are ready to start receiving tasks. Rousel Alerta Av…" at bounding box center [117, 288] width 182 height 524
click at [392, 307] on div "Back to Dashboard Change Sender ID Customers Technicians Select a contact Outbo…" at bounding box center [523, 288] width 630 height 524
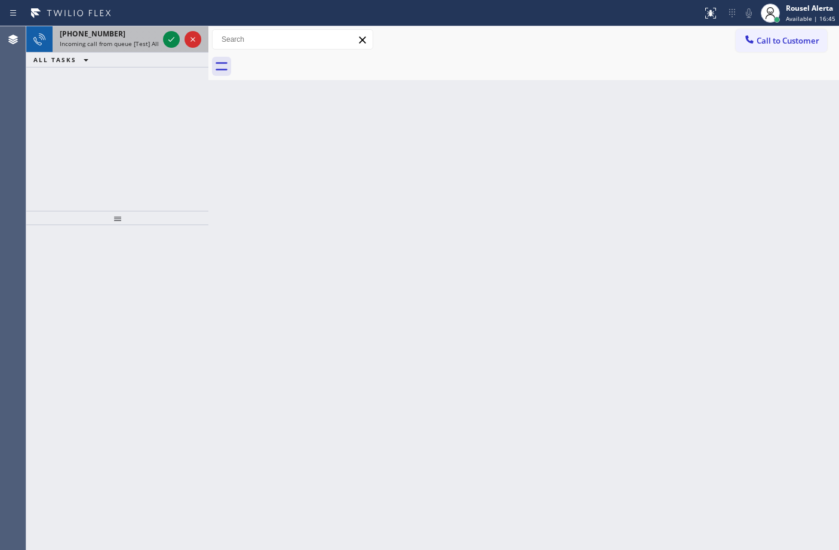
click at [130, 42] on span "Incoming call from queue [Test] All" at bounding box center [109, 43] width 99 height 8
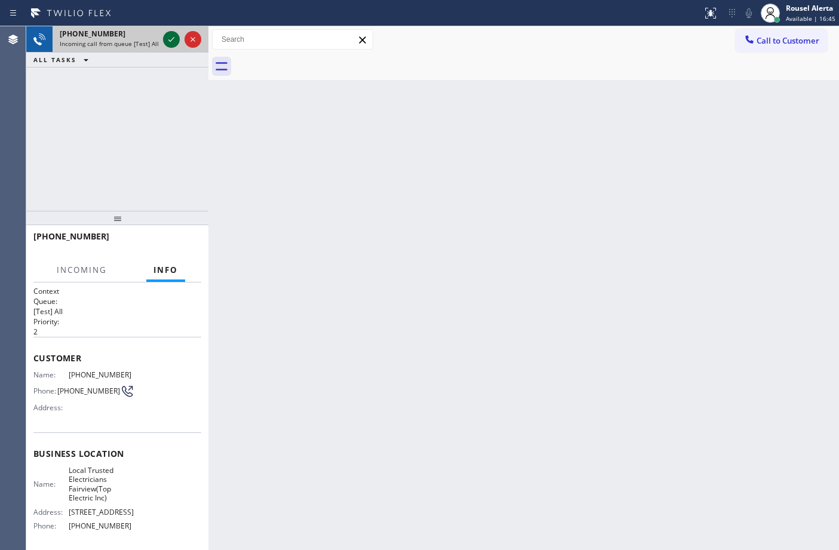
click at [168, 42] on icon at bounding box center [171, 39] width 14 height 14
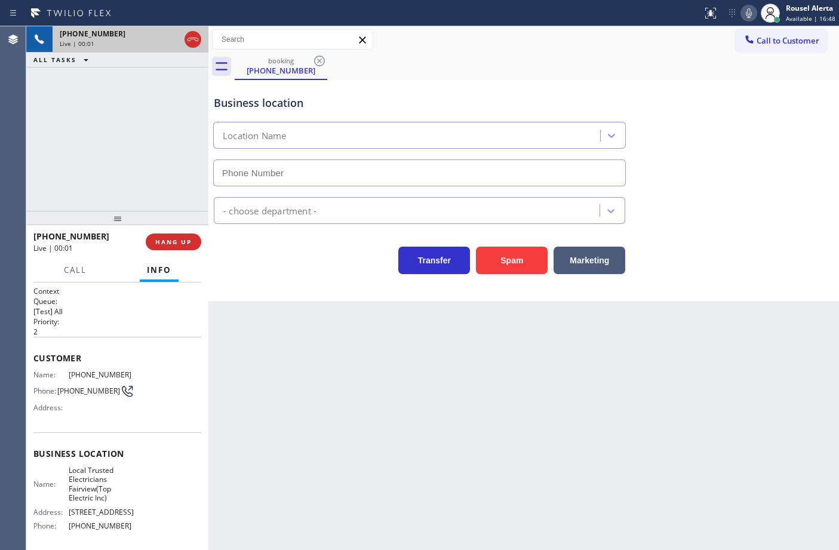
type input "[PHONE_NUMBER]"
click at [537, 264] on button "Spam" at bounding box center [512, 260] width 72 height 27
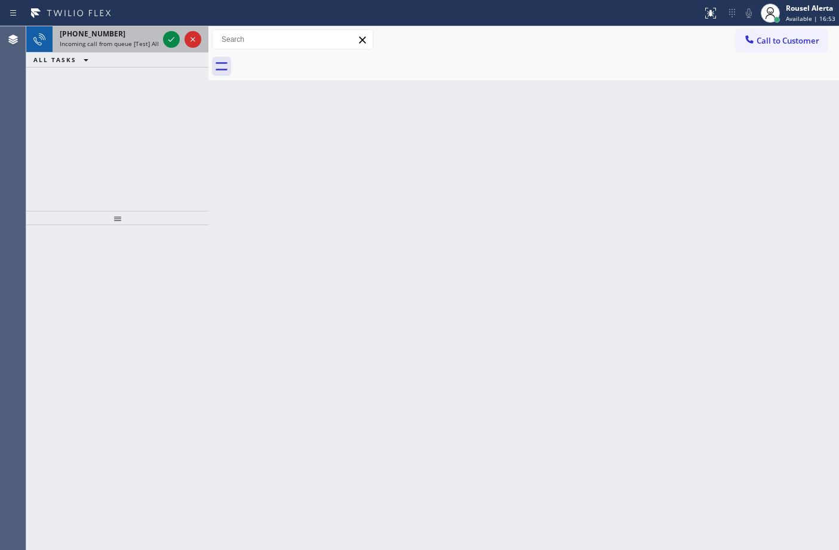
click at [147, 40] on span "Incoming call from queue [Test] All" at bounding box center [109, 43] width 99 height 8
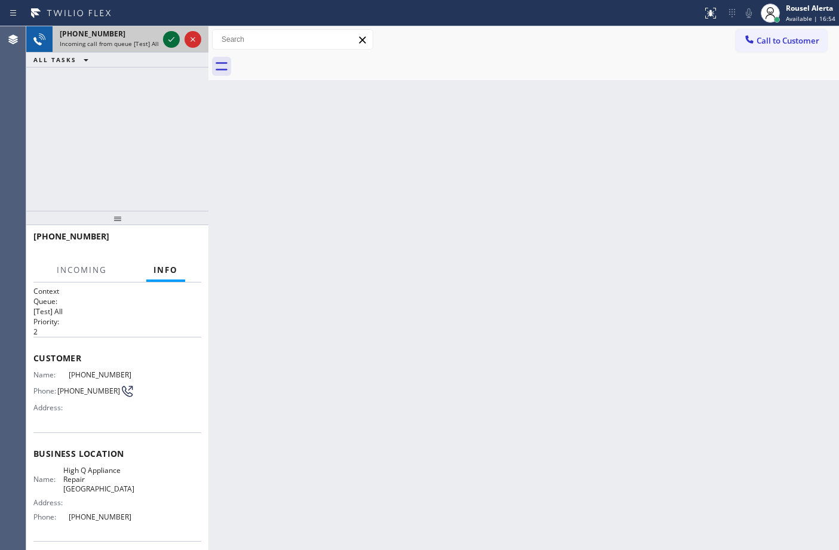
click at [165, 39] on icon at bounding box center [171, 39] width 14 height 14
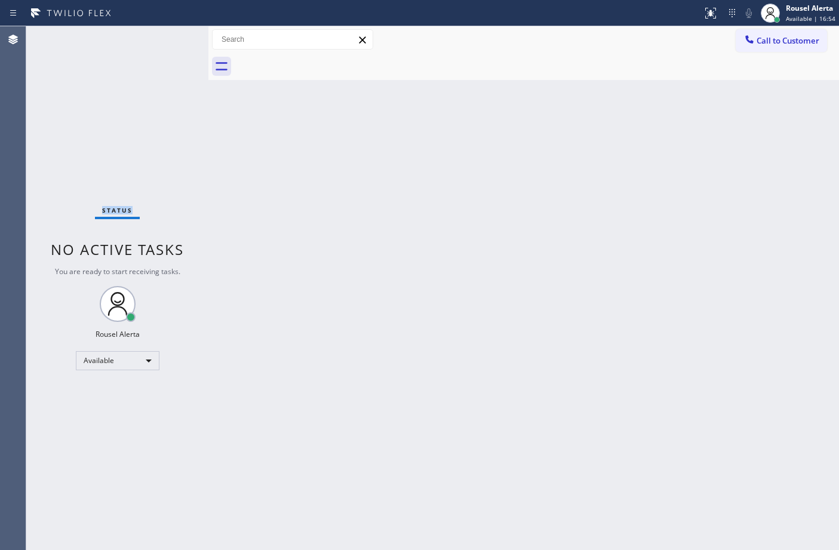
click at [165, 39] on div "Status No active tasks You are ready to start receiving tasks. Rousel Alerta Av…" at bounding box center [117, 288] width 182 height 524
click at [139, 44] on div "Status No active tasks You are ready to start receiving tasks. Rousel Alerta Av…" at bounding box center [117, 288] width 182 height 524
click at [708, 12] on icon at bounding box center [710, 13] width 14 height 14
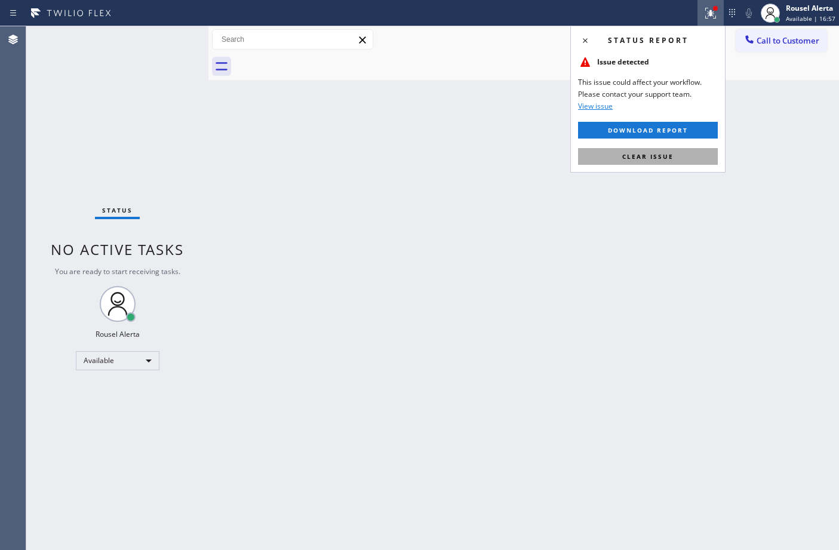
click at [694, 157] on button "Clear issue" at bounding box center [648, 156] width 140 height 17
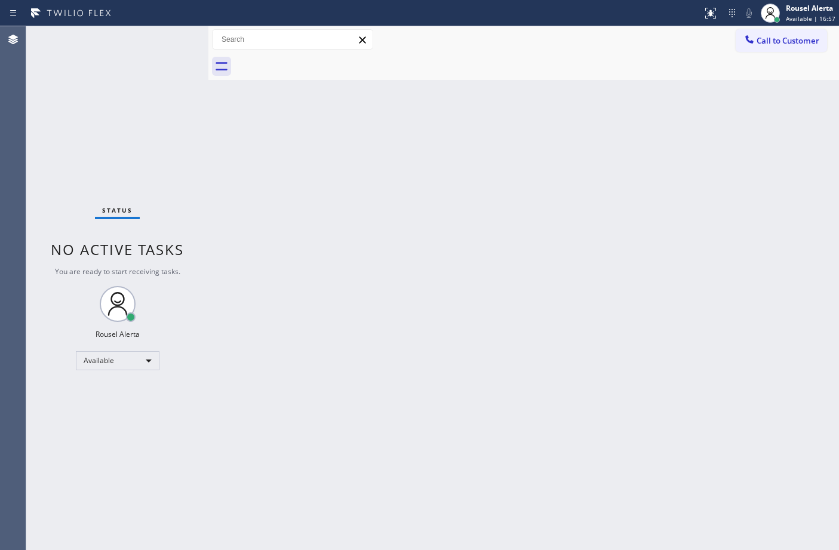
click at [644, 257] on div "Back to Dashboard Change Sender ID Customers Technicians Select a contact Outbo…" at bounding box center [523, 288] width 630 height 524
click at [165, 34] on div "Status No active tasks You are ready to start receiving tasks. Rousel Alerta Av…" at bounding box center [117, 288] width 182 height 524
click at [428, 245] on div "Back to Dashboard Change Sender ID Customers Technicians Select a contact Outbo…" at bounding box center [523, 288] width 630 height 524
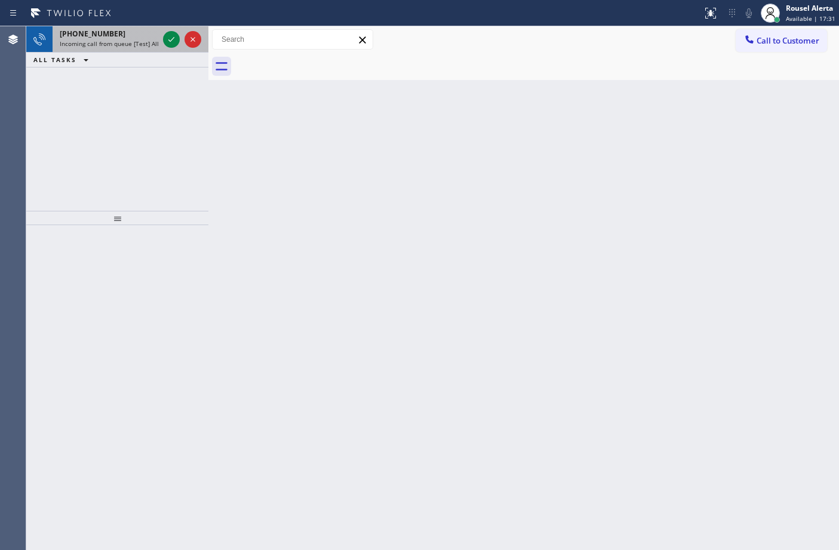
click at [125, 51] on div "[PHONE_NUMBER] Incoming call from queue [Test] All" at bounding box center [107, 39] width 108 height 26
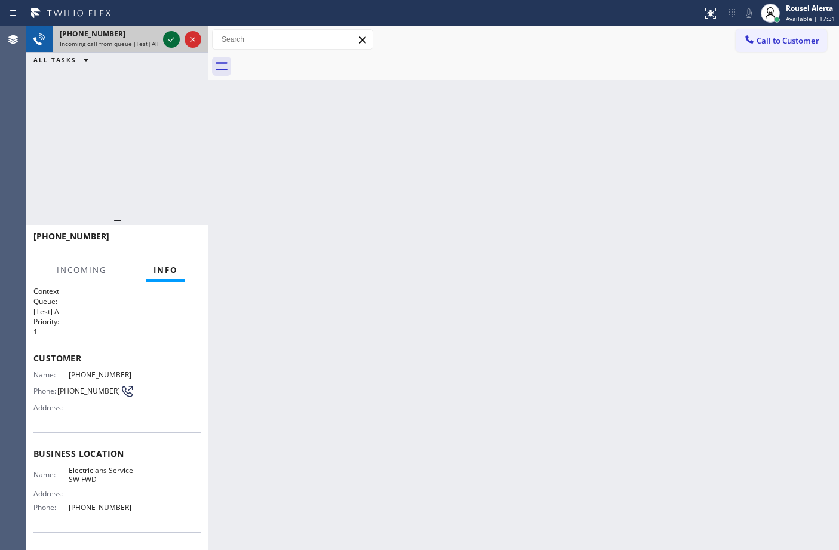
click at [166, 42] on icon at bounding box center [171, 39] width 14 height 14
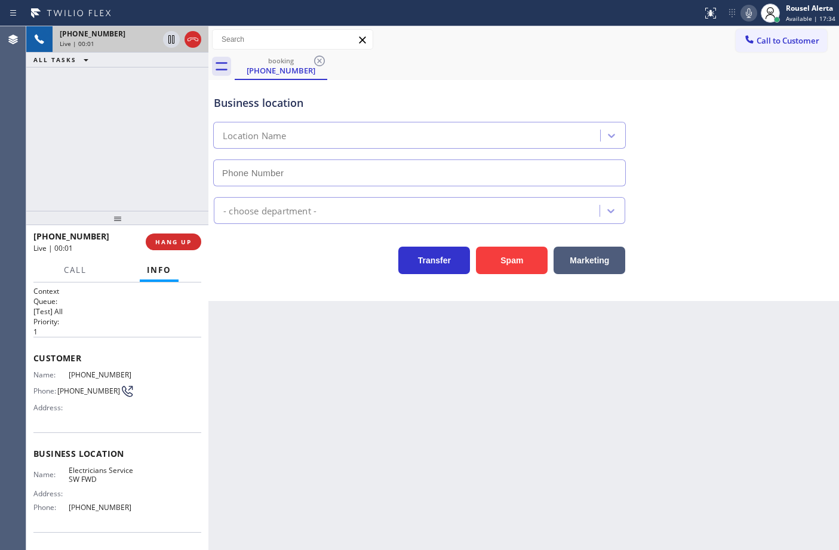
type input "[PHONE_NUMBER]"
click at [506, 255] on button "Spam" at bounding box center [512, 260] width 72 height 27
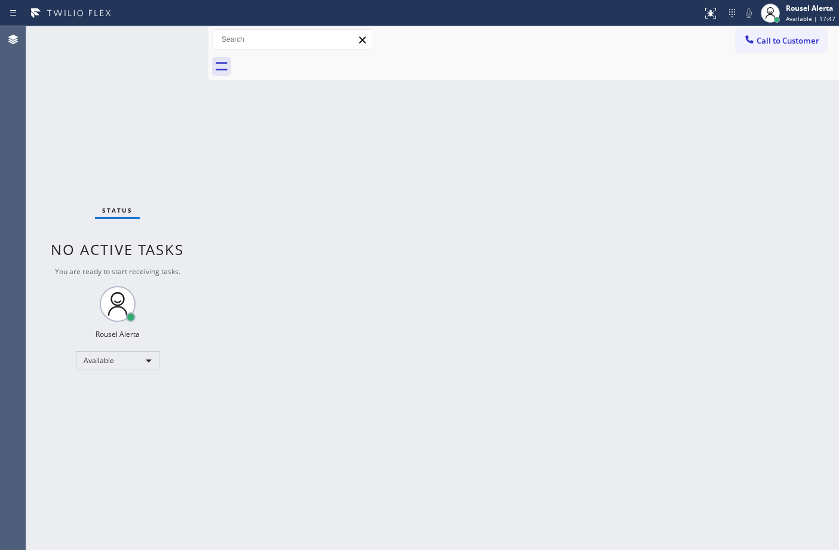
click at [171, 40] on div "Status No active tasks You are ready to start receiving tasks. Rousel Alerta Av…" at bounding box center [117, 288] width 182 height 524
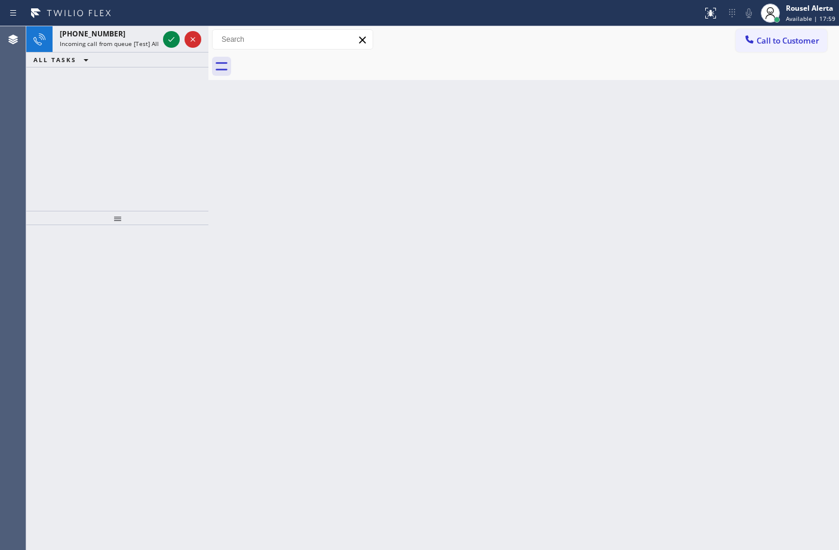
click at [153, 25] on div "Status report No issues detected If you experience an issue, please download th…" at bounding box center [419, 13] width 839 height 26
click at [163, 34] on div at bounding box center [171, 39] width 17 height 14
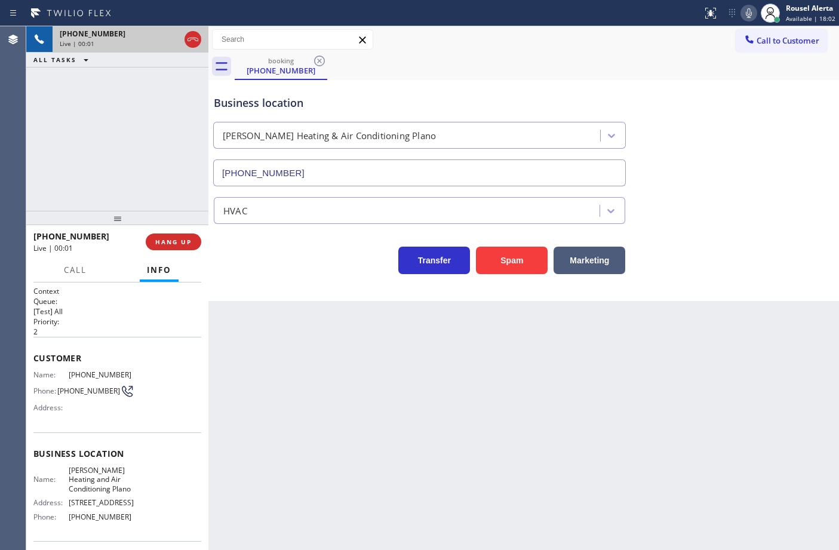
type input "[PHONE_NUMBER]"
click at [516, 260] on button "Spam" at bounding box center [512, 260] width 72 height 27
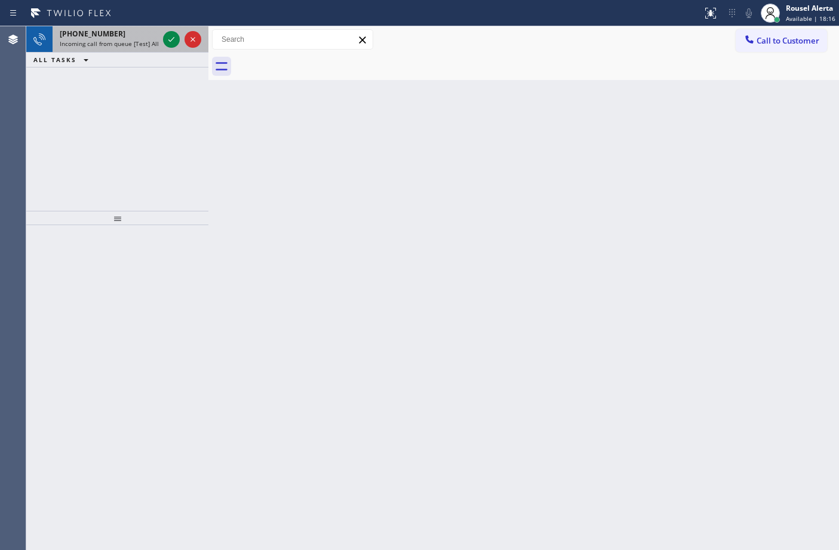
drag, startPoint x: 129, startPoint y: 36, endPoint x: 144, endPoint y: 36, distance: 14.9
click at [129, 36] on div "[PHONE_NUMBER]" at bounding box center [109, 34] width 99 height 10
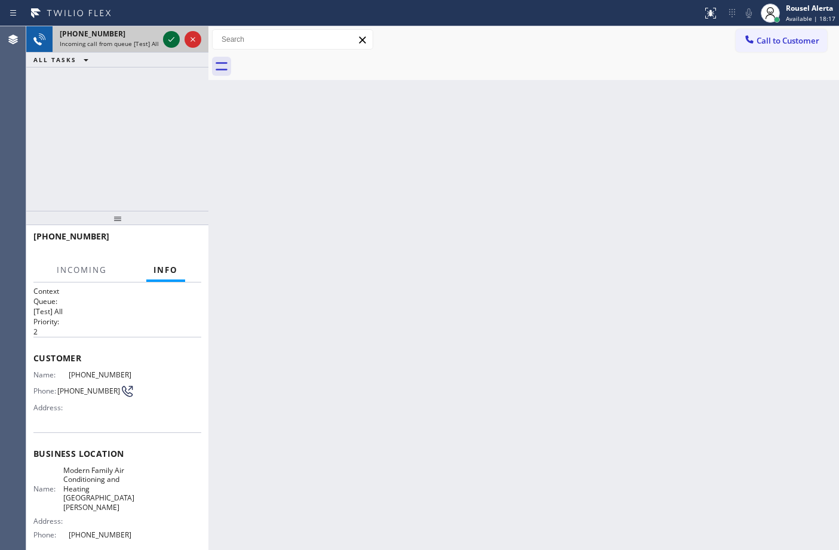
click at [164, 43] on icon at bounding box center [171, 39] width 14 height 14
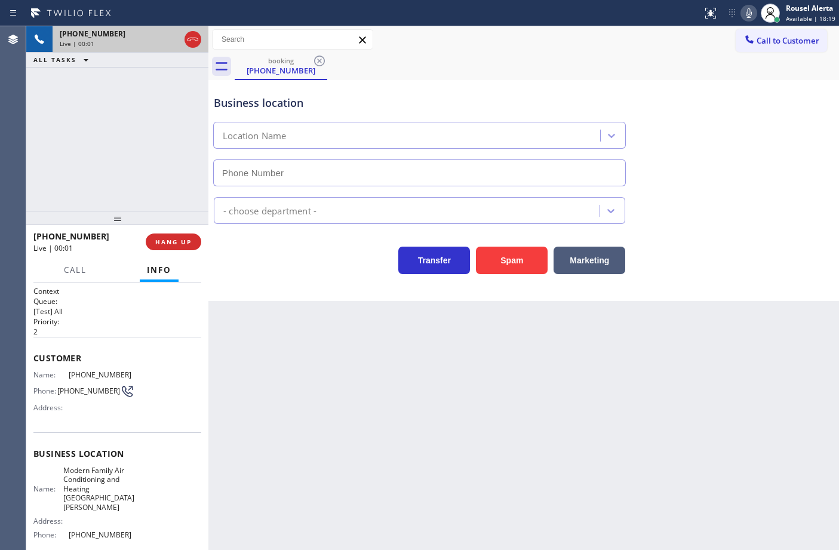
type input "[PHONE_NUMBER]"
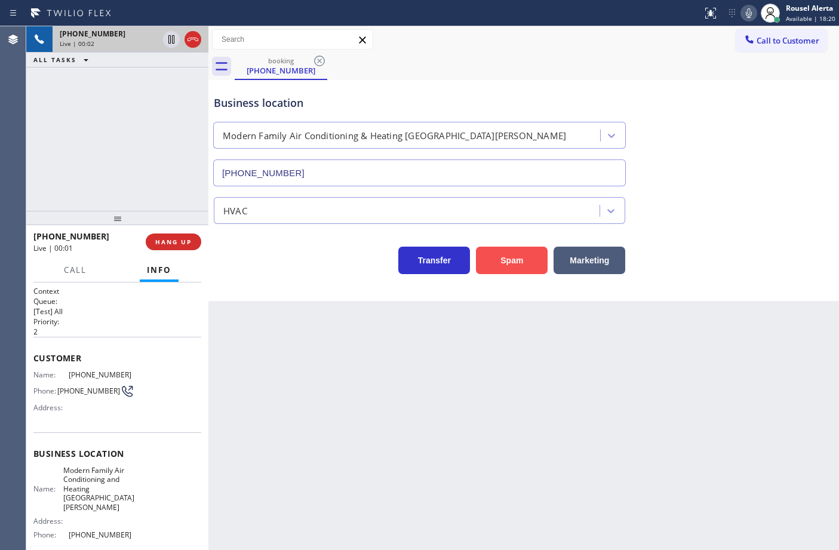
click at [494, 258] on button "Spam" at bounding box center [512, 260] width 72 height 27
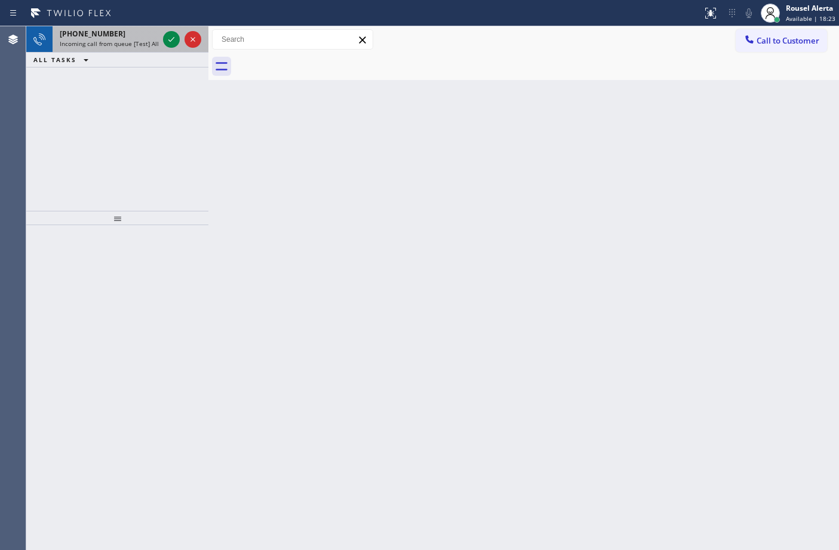
click at [143, 39] on span "Incoming call from queue [Test] All" at bounding box center [109, 43] width 99 height 8
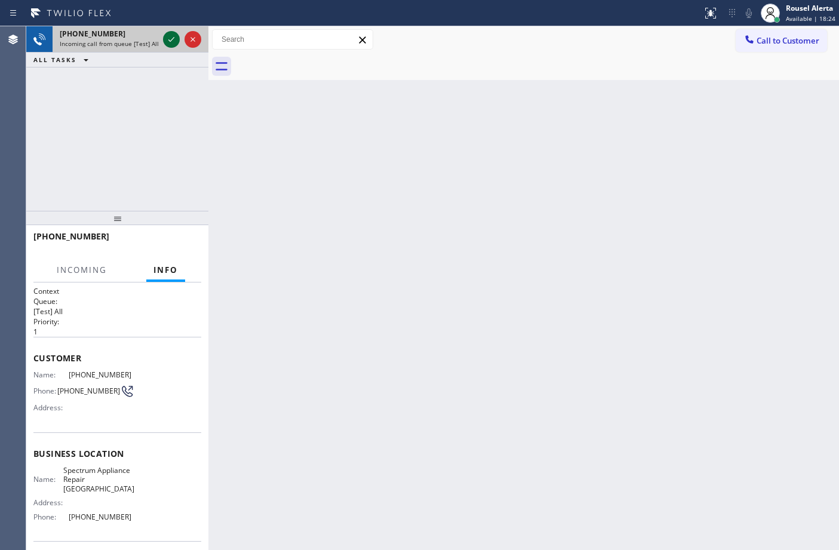
click at [172, 45] on icon at bounding box center [171, 39] width 14 height 14
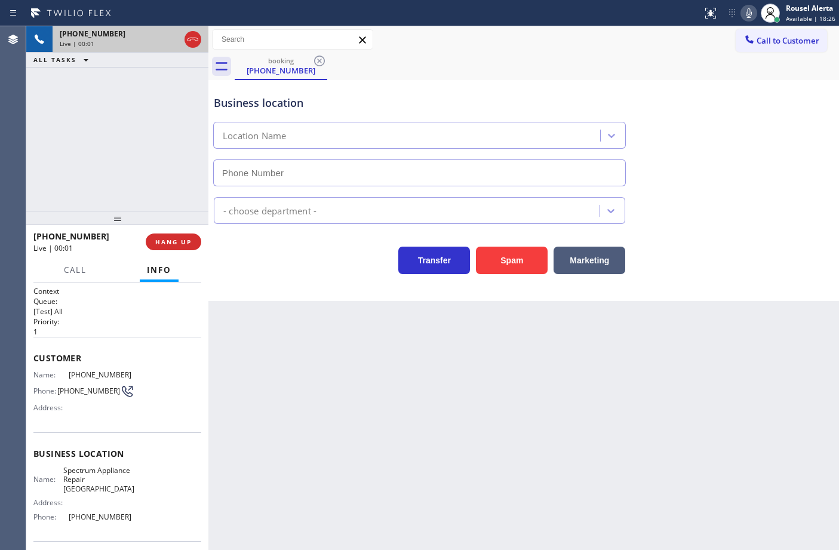
type input "[PHONE_NUMBER]"
click at [514, 256] on button "Spam" at bounding box center [512, 260] width 72 height 27
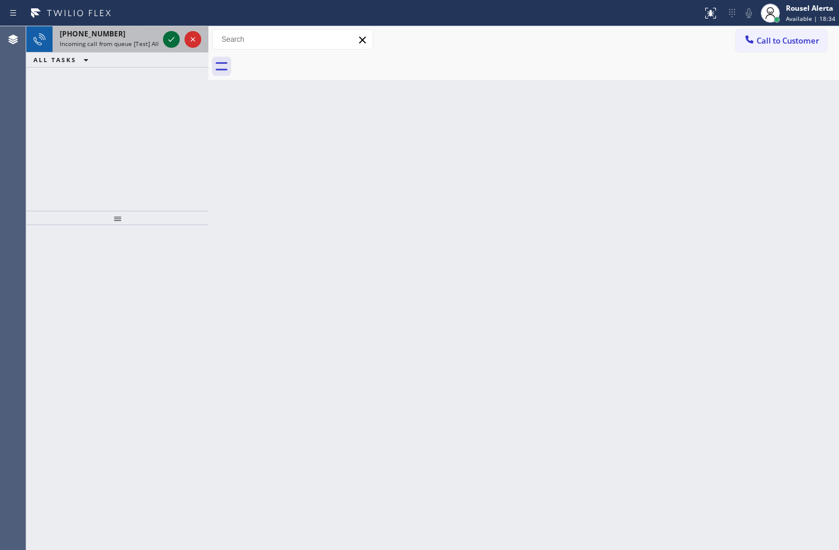
drag, startPoint x: 141, startPoint y: 46, endPoint x: 163, endPoint y: 44, distance: 21.6
click at [144, 45] on span "Incoming call from queue [Test] All" at bounding box center [109, 43] width 99 height 8
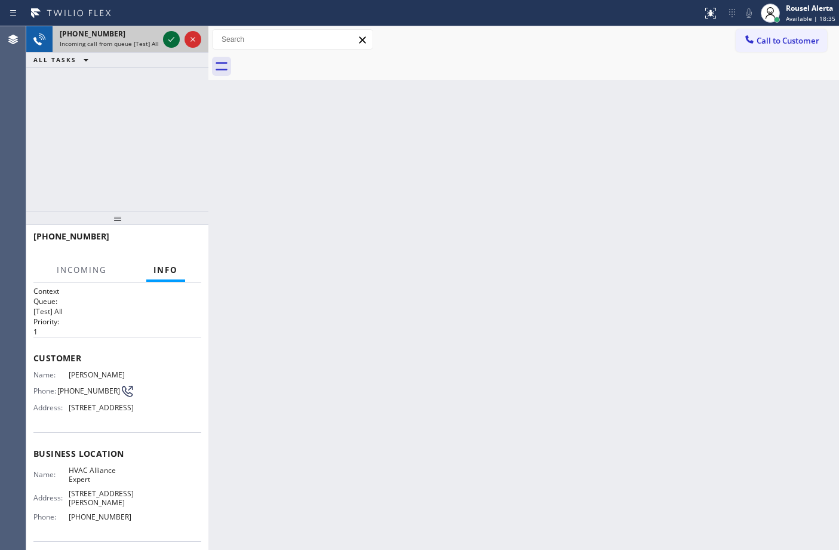
click at [165, 43] on icon at bounding box center [171, 39] width 14 height 14
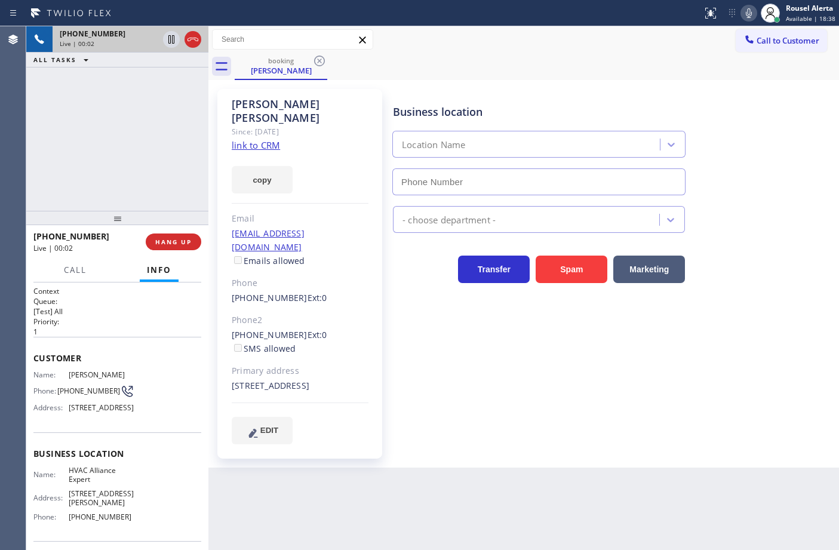
type input "[PHONE_NUMBER]"
click at [248, 139] on link "link to CRM" at bounding box center [256, 145] width 48 height 12
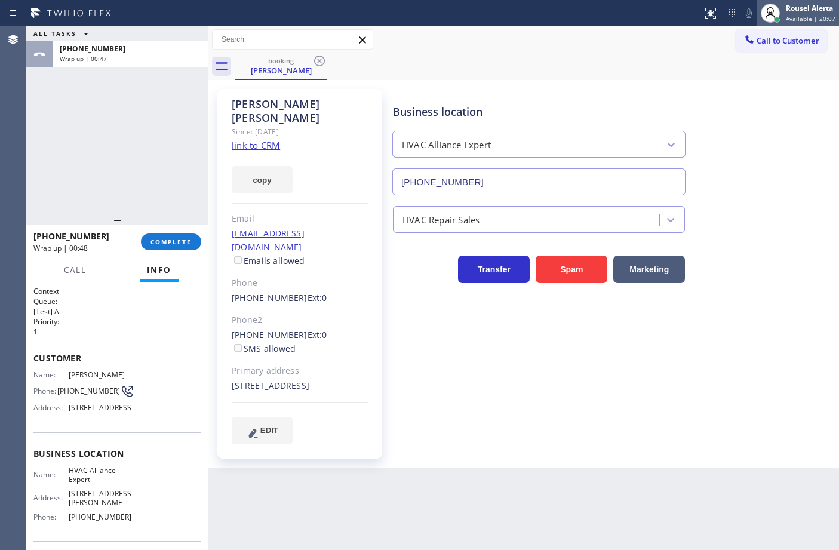
click at [813, 6] on div "Rousel Alerta" at bounding box center [811, 8] width 50 height 10
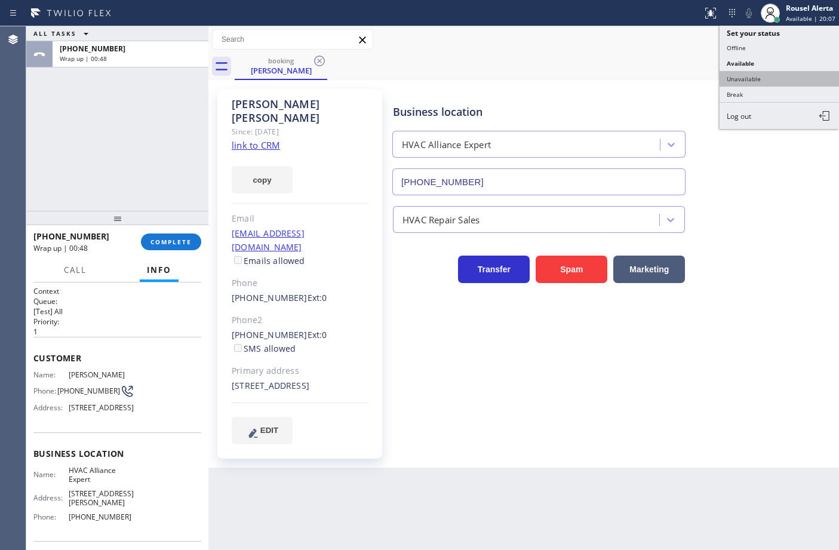
click at [786, 78] on button "Unavailable" at bounding box center [778, 79] width 119 height 16
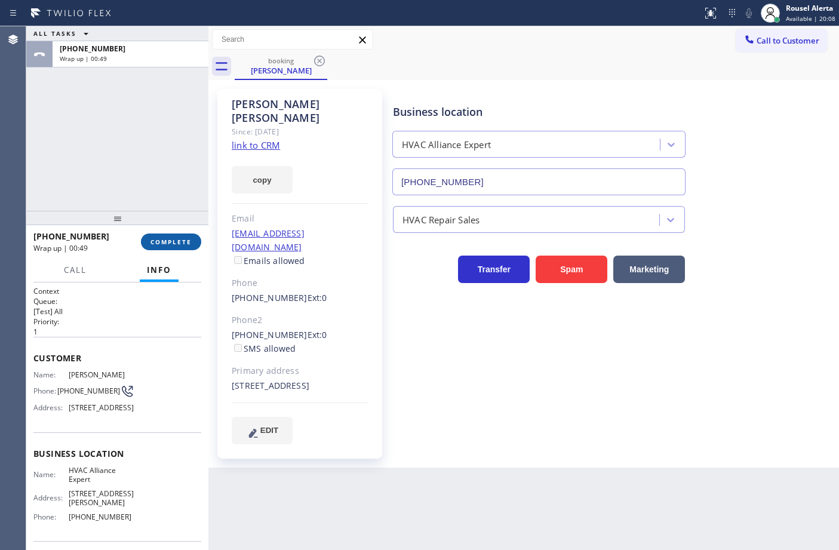
click at [172, 244] on span "COMPLETE" at bounding box center [170, 242] width 41 height 8
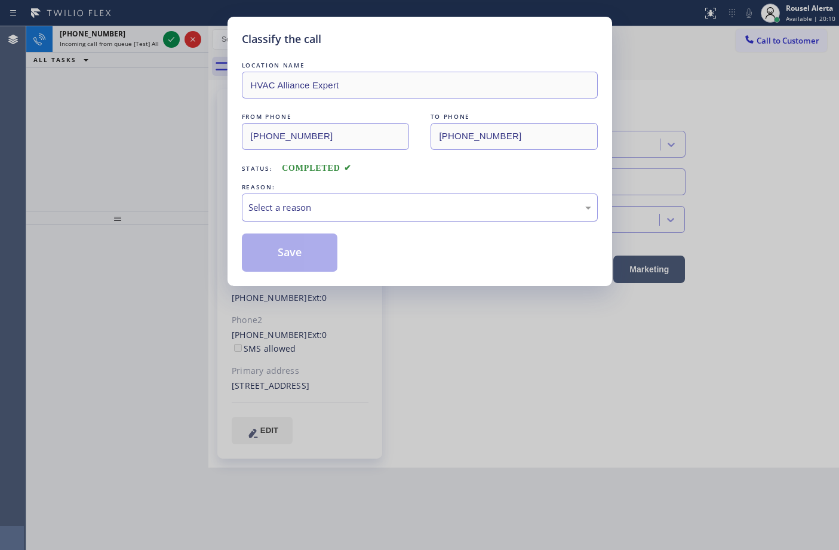
click at [333, 211] on div "Select a reason" at bounding box center [419, 208] width 343 height 14
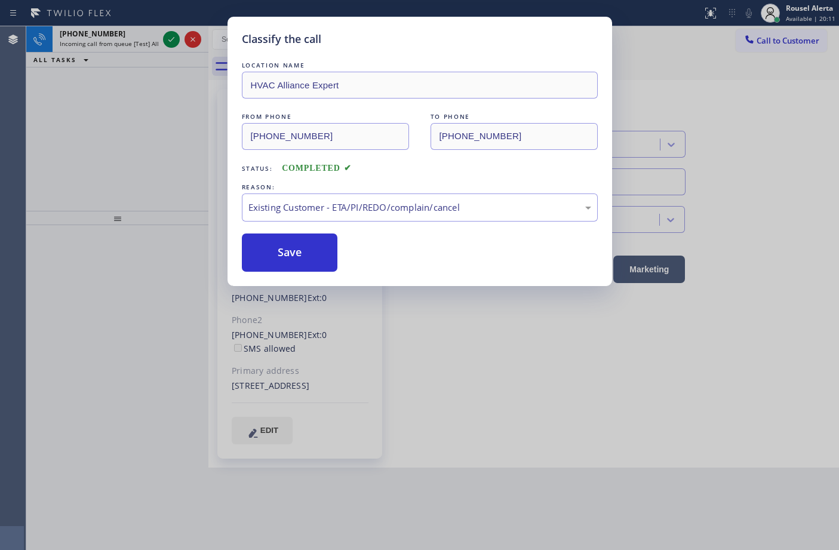
drag, startPoint x: 313, startPoint y: 270, endPoint x: 324, endPoint y: 291, distance: 23.2
click at [312, 270] on button "Save" at bounding box center [290, 252] width 96 height 38
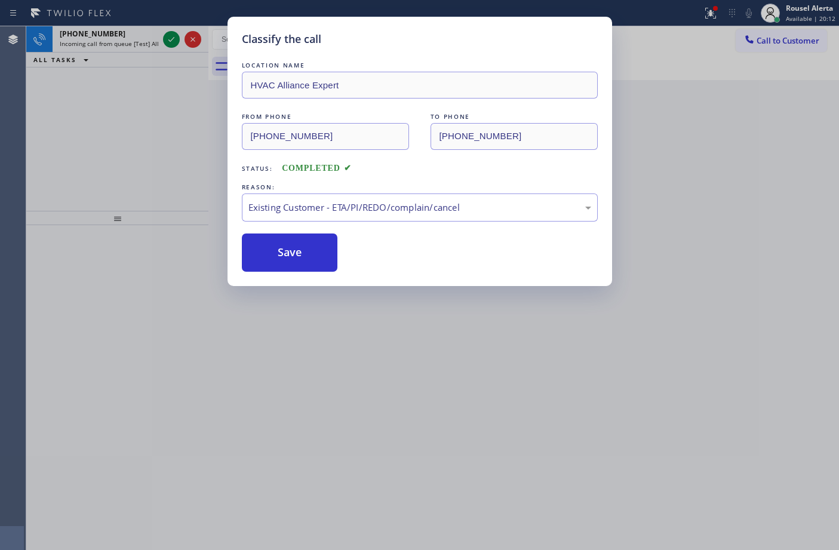
click at [412, 389] on div "Back to Dashboard Change Sender ID Customers Technicians Select a contact Outbo…" at bounding box center [523, 288] width 630 height 524
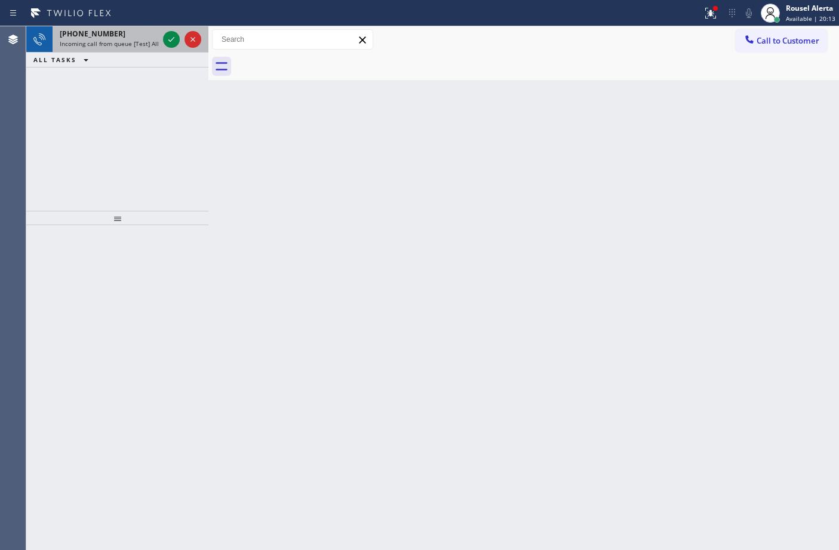
click at [138, 37] on div "[PHONE_NUMBER]" at bounding box center [109, 34] width 99 height 10
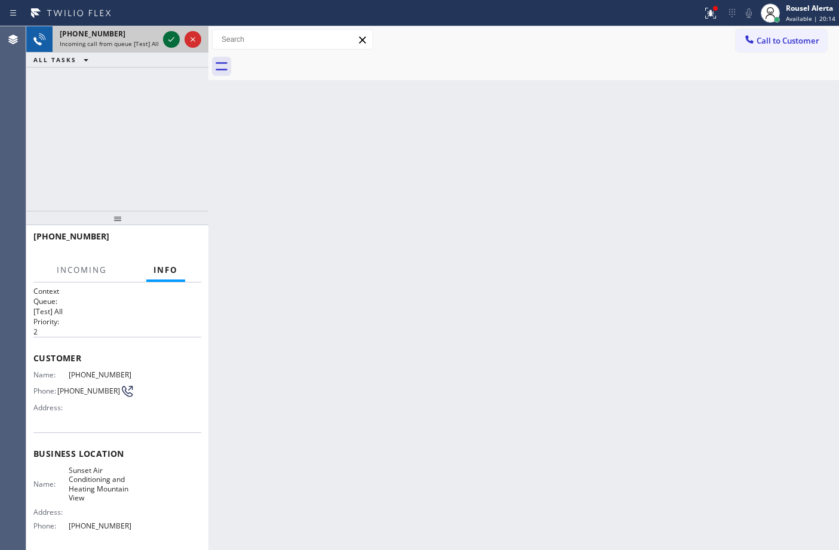
click at [170, 33] on icon at bounding box center [171, 39] width 14 height 14
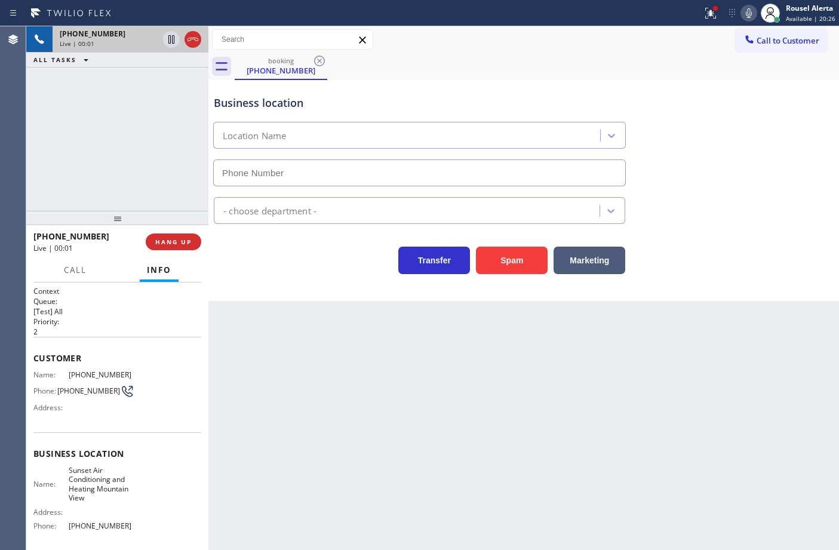
type input "[PHONE_NUMBER]"
click at [502, 272] on button "Spam" at bounding box center [512, 260] width 72 height 27
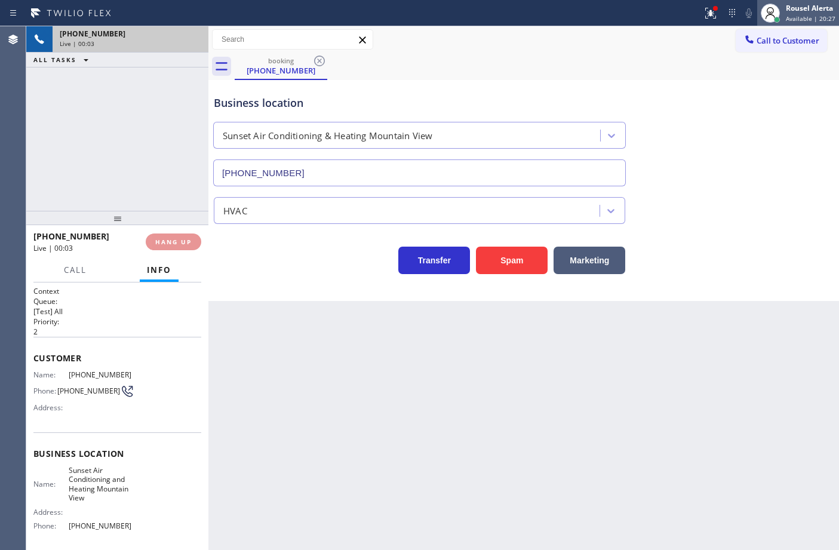
click at [807, 14] on span "Available | 20:27" at bounding box center [811, 18] width 50 height 8
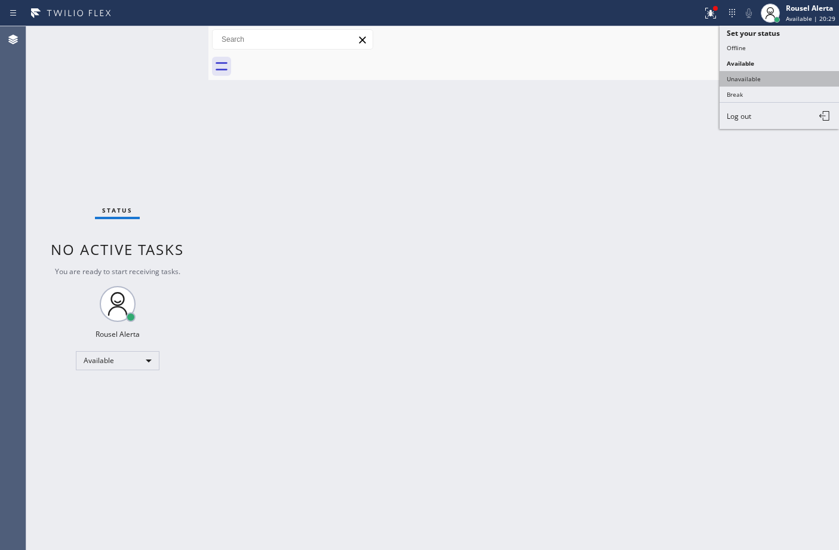
click at [772, 76] on button "Unavailable" at bounding box center [778, 79] width 119 height 16
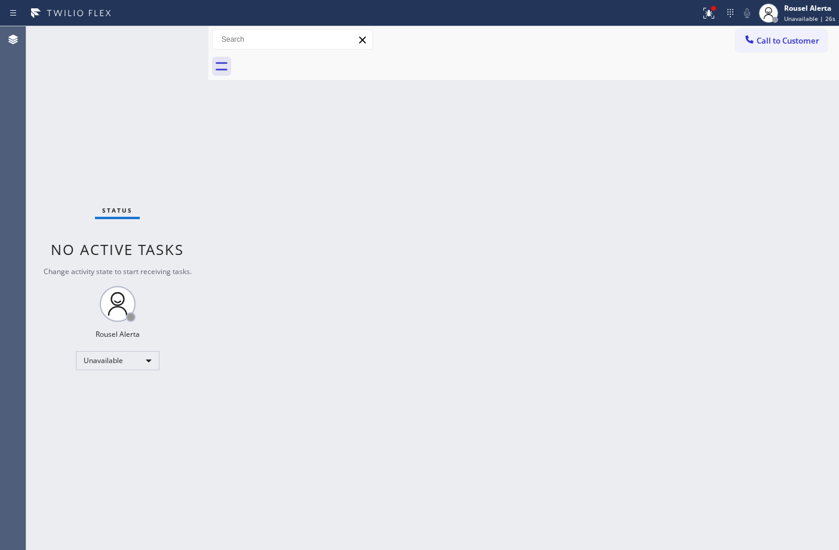
click at [159, 39] on div "Status No active tasks Change activity state to start receiving tasks. Rousel A…" at bounding box center [117, 288] width 182 height 524
click at [322, 247] on div "Back to Dashboard Change Sender ID Customers Technicians Select a contact Outbo…" at bounding box center [523, 288] width 630 height 524
click at [721, 13] on div at bounding box center [708, 13] width 26 height 14
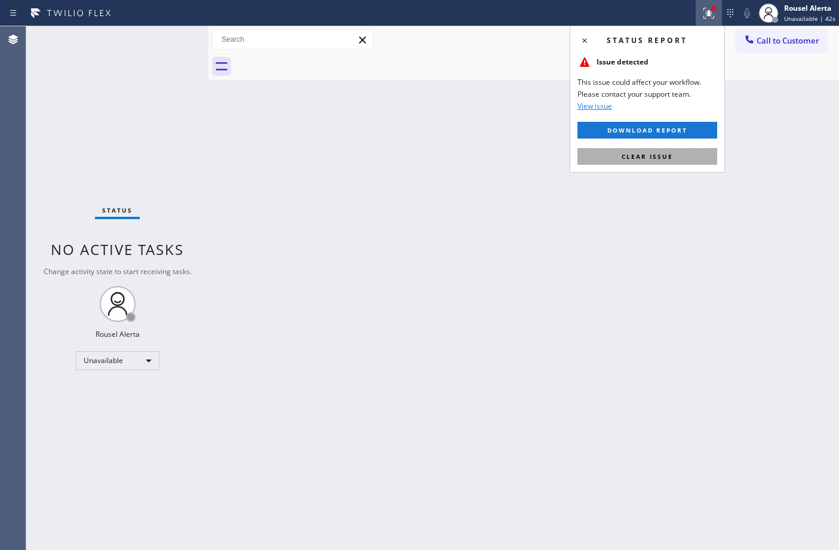
click at [688, 156] on button "Clear issue" at bounding box center [647, 156] width 140 height 17
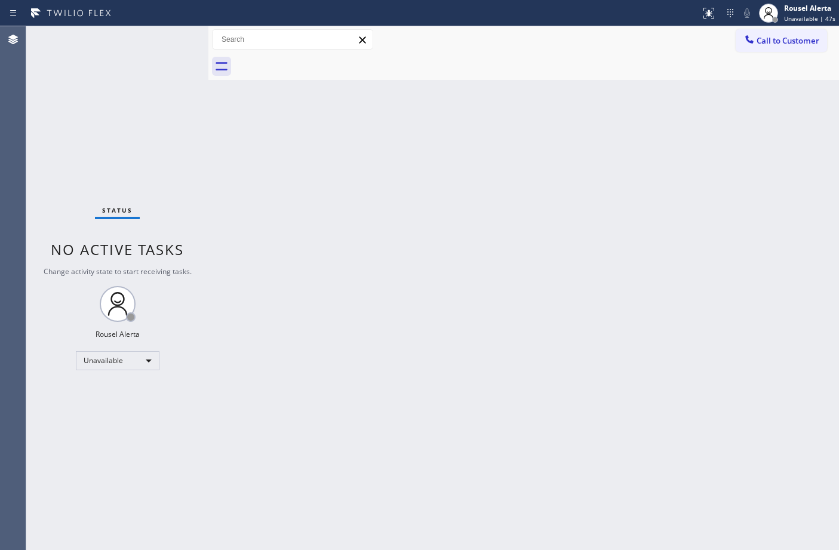
click at [610, 198] on div "Back to Dashboard Change Sender ID Customers Technicians Select a contact Outbo…" at bounding box center [523, 288] width 630 height 524
click at [780, 37] on span "Call to Customer" at bounding box center [787, 40] width 63 height 11
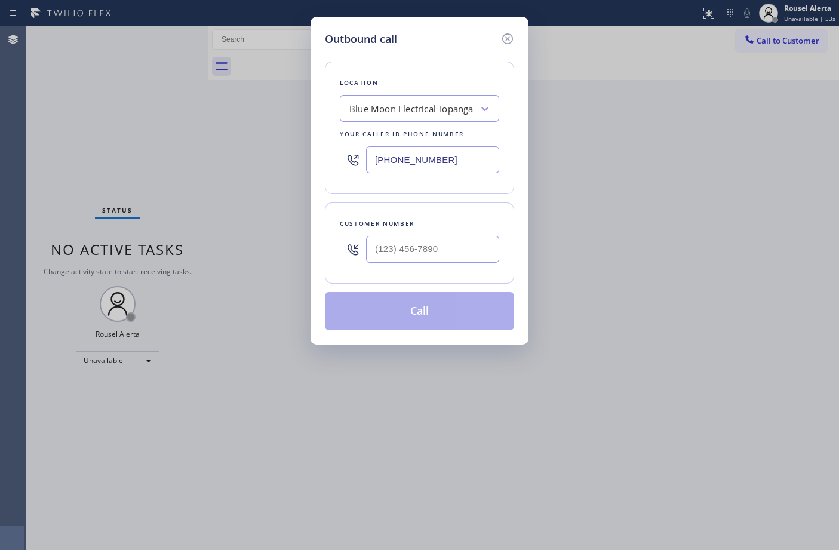
drag, startPoint x: 469, startPoint y: 153, endPoint x: 343, endPoint y: 160, distance: 125.5
click at [343, 160] on div "[PHONE_NUMBER]" at bounding box center [419, 159] width 159 height 39
paste input "text"
type input "[PHONE_NUMBER]"
click at [460, 238] on input "(___) ___-____" at bounding box center [432, 249] width 133 height 27
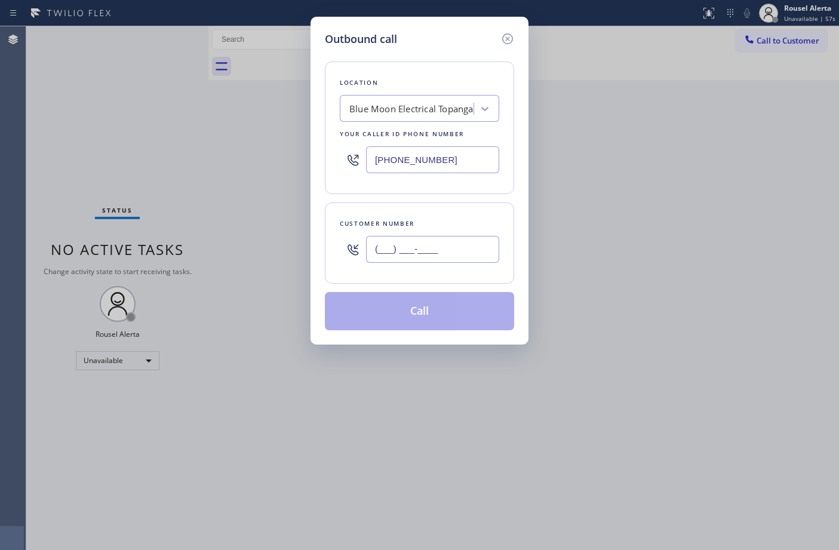
paste input "805) 501-0569"
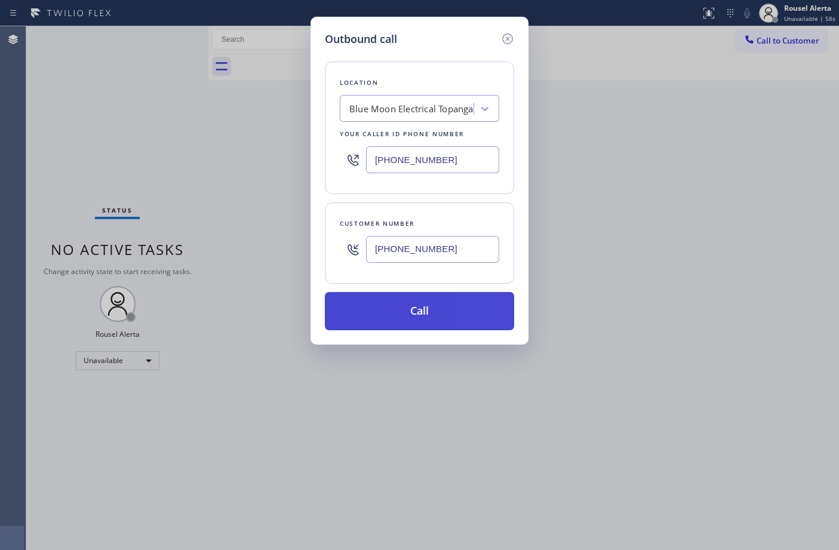
type input "[PHONE_NUMBER]"
click at [430, 310] on button "Call" at bounding box center [419, 311] width 189 height 38
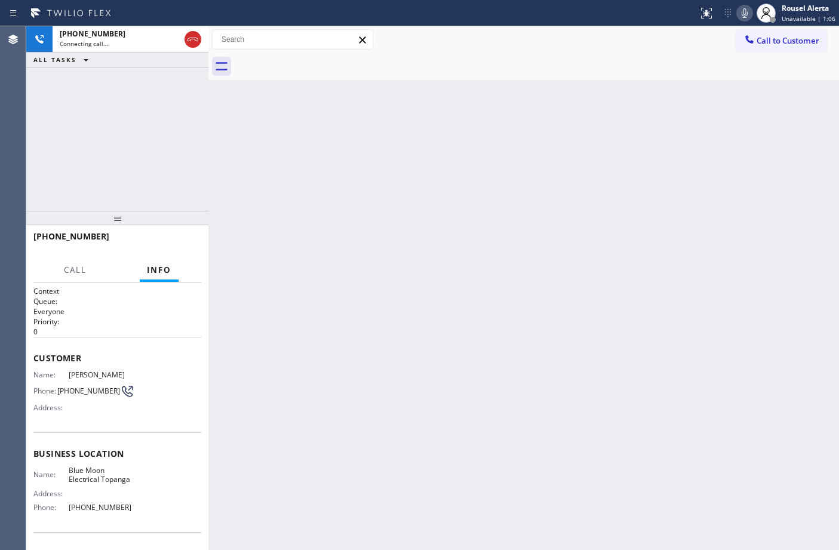
drag, startPoint x: 142, startPoint y: 75, endPoint x: 178, endPoint y: 103, distance: 45.5
click at [142, 75] on div "[PHONE_NUMBER] Connecting call… ALL TASKS ALL TASKS ACTIVE TASKS TASKS IN WRAP …" at bounding box center [117, 118] width 182 height 184
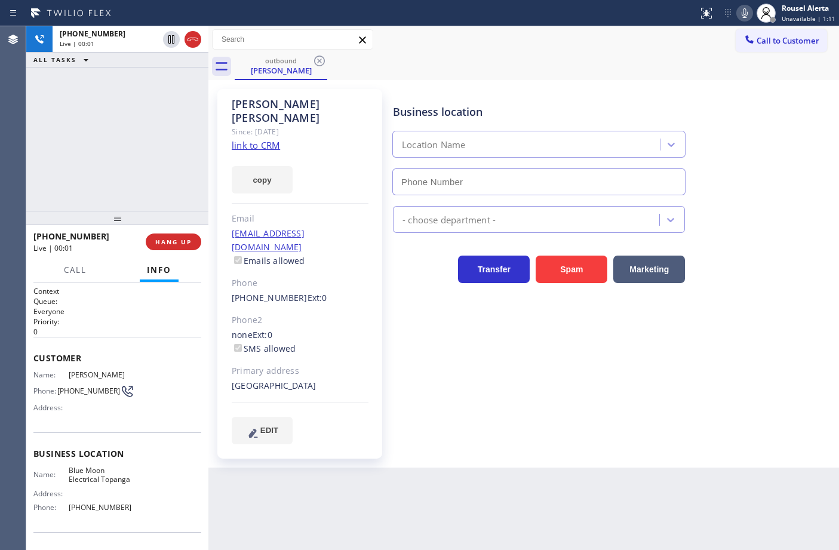
type input "[PHONE_NUMBER]"
click at [135, 85] on div "[PHONE_NUMBER] Live | 00:04 ALL TASKS ALL TASKS ACTIVE TASKS TASKS IN WRAP UP" at bounding box center [117, 118] width 182 height 184
click at [129, 99] on div "[PHONE_NUMBER] Live | 03:21 ALL TASKS ALL TASKS ACTIVE TASKS TASKS IN WRAP UP" at bounding box center [117, 118] width 182 height 184
click at [140, 177] on div "[PHONE_NUMBER] Live | 03:58 ALL TASKS ALL TASKS ACTIVE TASKS TASKS IN WRAP UP" at bounding box center [117, 118] width 182 height 184
click at [315, 485] on div "Back to Dashboard Change Sender ID Customers Technicians Select a contact Outbo…" at bounding box center [523, 288] width 630 height 524
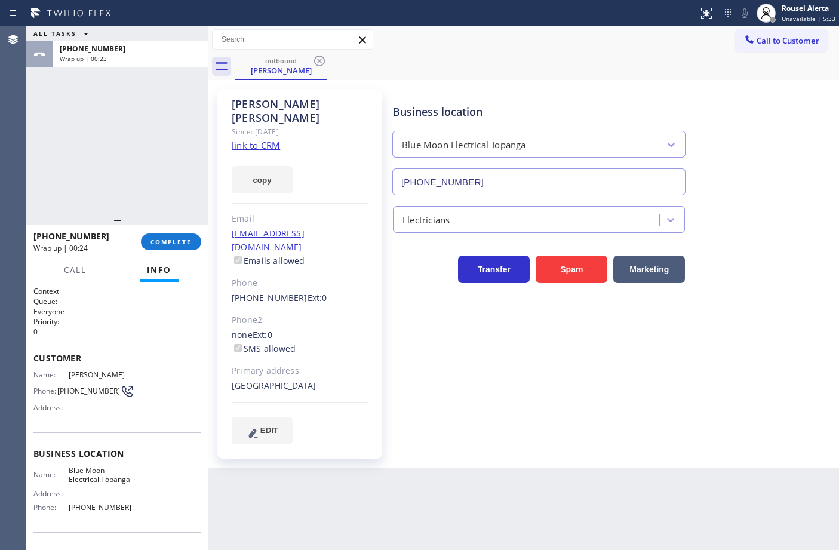
click at [627, 75] on div "outbound [PERSON_NAME]" at bounding box center [537, 66] width 604 height 27
click at [253, 139] on link "link to CRM" at bounding box center [256, 145] width 48 height 12
click at [164, 238] on span "COMPLETE" at bounding box center [170, 242] width 41 height 8
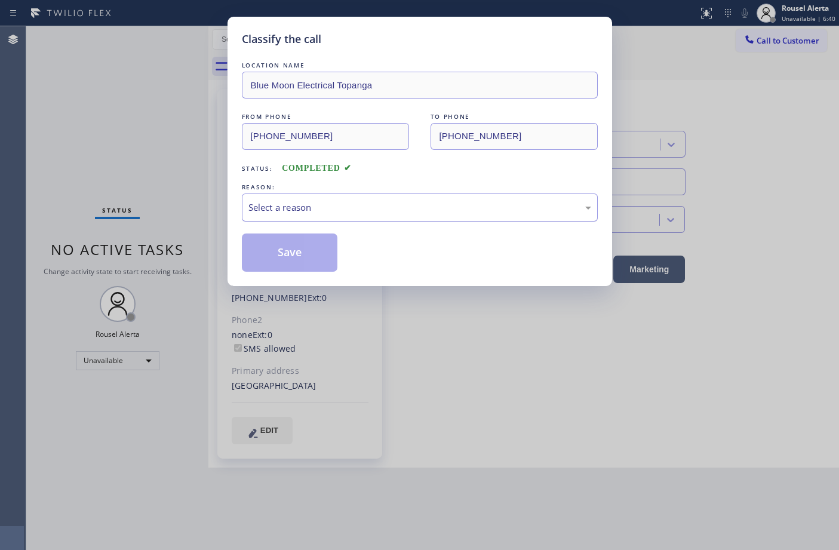
click at [319, 214] on div "Select a reason" at bounding box center [419, 208] width 343 height 14
click at [300, 254] on button "Save" at bounding box center [290, 252] width 96 height 38
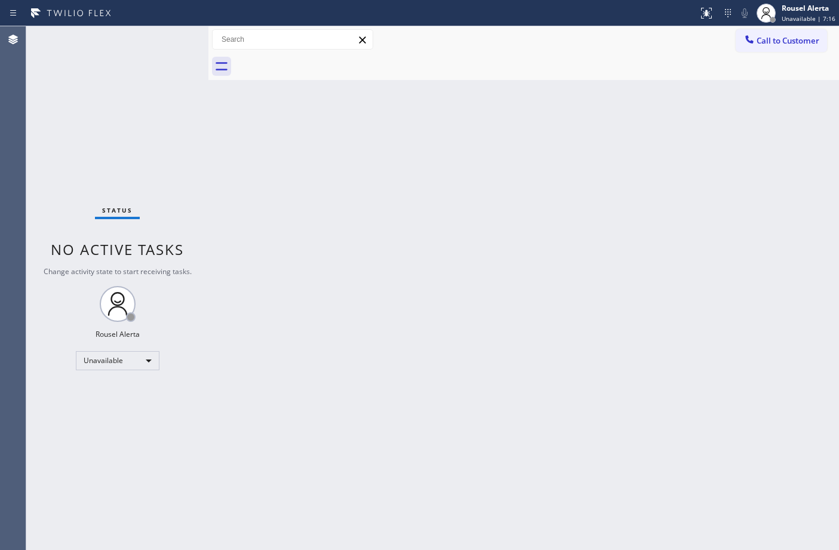
click at [139, 370] on div "Status No active tasks Change activity state to start receiving tasks. Rousel A…" at bounding box center [117, 288] width 182 height 524
click at [139, 365] on div "Unavailable" at bounding box center [118, 360] width 84 height 19
click at [130, 393] on li "Available" at bounding box center [116, 392] width 81 height 14
click at [279, 458] on div "Back to Dashboard Change Sender ID Customers Technicians Select a contact Outbo…" at bounding box center [523, 288] width 630 height 524
click at [300, 380] on div "Back to Dashboard Change Sender ID Customers Technicians Select a contact Outbo…" at bounding box center [523, 288] width 630 height 524
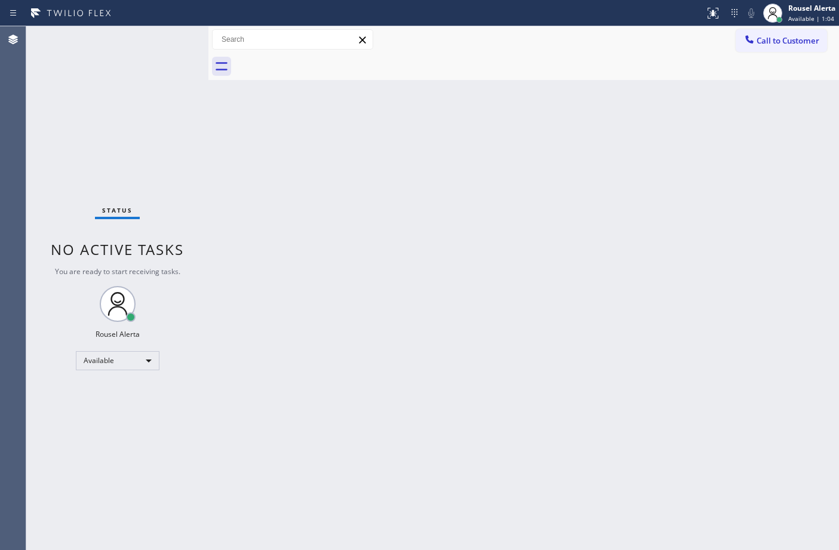
click at [348, 235] on div "Back to Dashboard Change Sender ID Customers Technicians Select a contact Outbo…" at bounding box center [523, 288] width 630 height 524
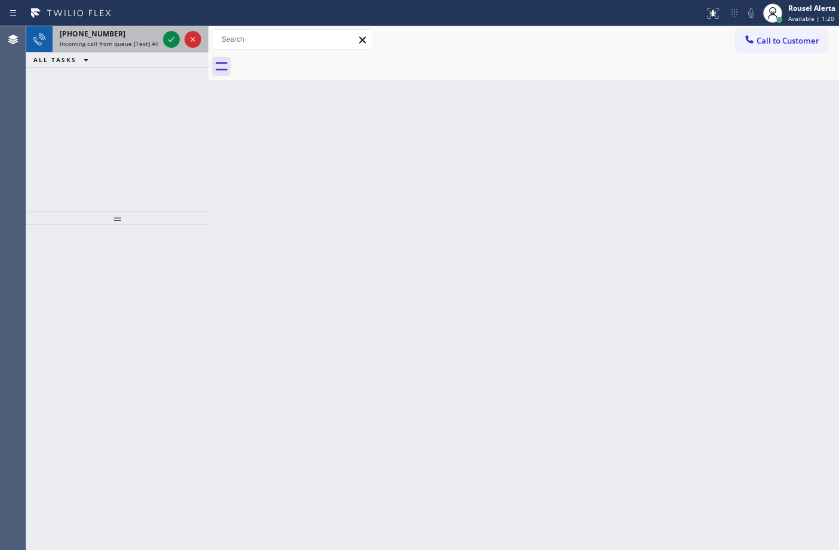
click at [120, 45] on span "Incoming call from queue [Test] All" at bounding box center [109, 43] width 99 height 8
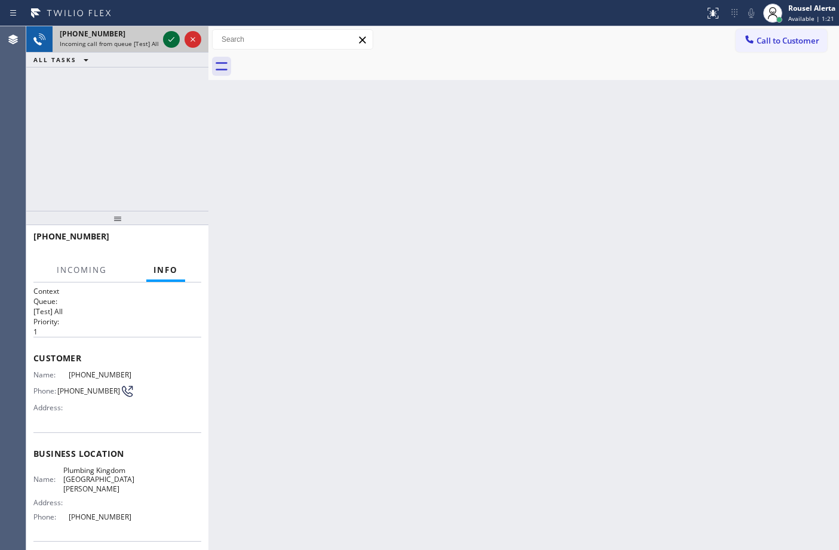
click at [163, 39] on div at bounding box center [171, 39] width 17 height 14
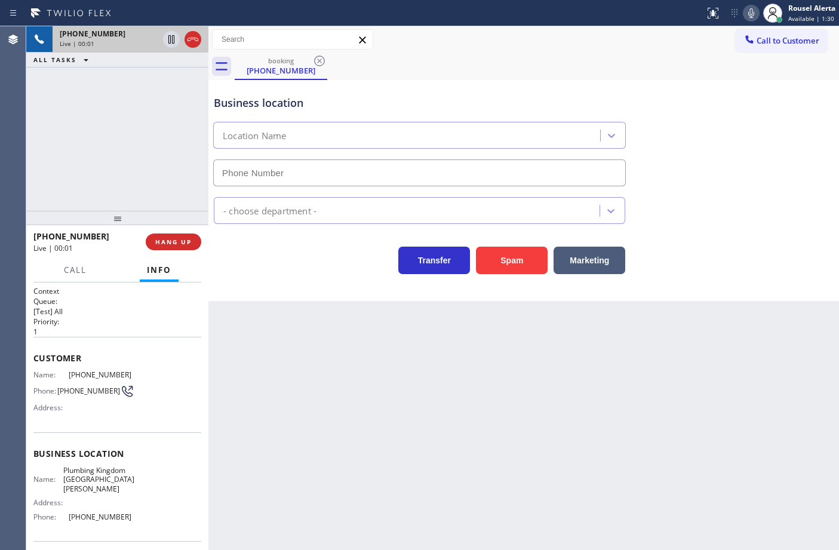
type input "[PHONE_NUMBER]"
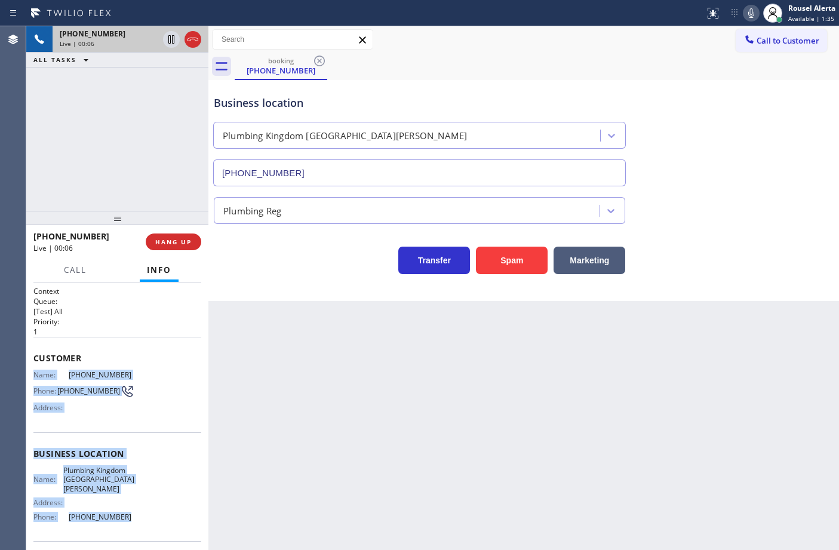
drag, startPoint x: 33, startPoint y: 371, endPoint x: 115, endPoint y: 515, distance: 165.8
click at [115, 515] on div "Context Queue: [Test] All Priority: 1 Customer Name: [PHONE_NUMBER] Phone: [PHO…" at bounding box center [117, 459] width 168 height 346
copy div "Name: [PHONE_NUMBER] Phone: [PHONE_NUMBER] Address: Business location Name: Plu…"
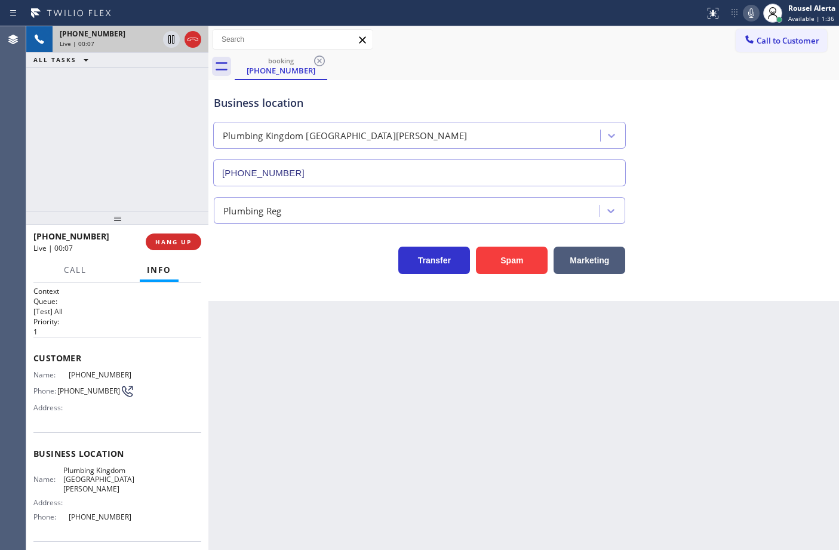
drag, startPoint x: 611, startPoint y: 407, endPoint x: 836, endPoint y: 246, distance: 276.5
click at [621, 400] on div "Back to Dashboard Change Sender ID Customers Technicians Select a contact Outbo…" at bounding box center [523, 288] width 630 height 524
drag, startPoint x: 168, startPoint y: 246, endPoint x: 198, endPoint y: 293, distance: 55.6
click at [168, 246] on button "HANG UP" at bounding box center [174, 241] width 56 height 17
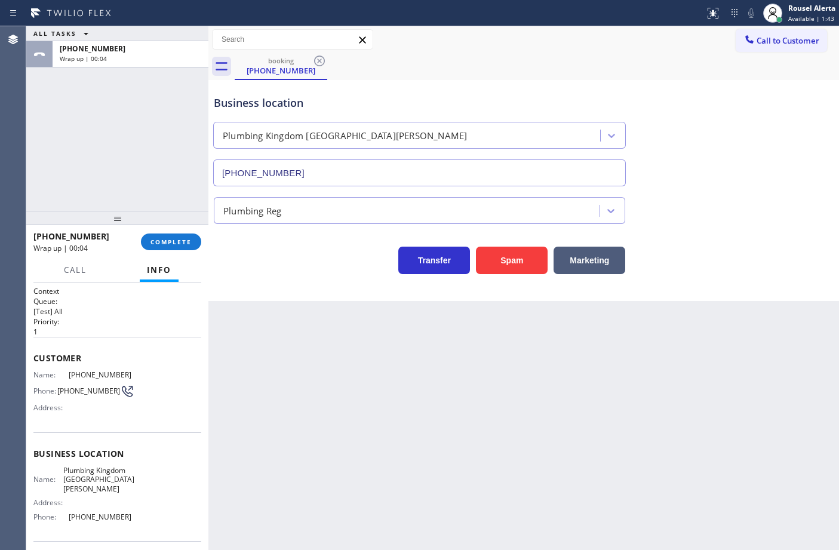
click at [84, 75] on div "ALL TASKS ALL TASKS ACTIVE TASKS TASKS IN WRAP UP [PHONE_NUMBER] Wrap up | 00:04" at bounding box center [117, 118] width 182 height 184
click at [176, 238] on span "COMPLETE" at bounding box center [170, 242] width 41 height 8
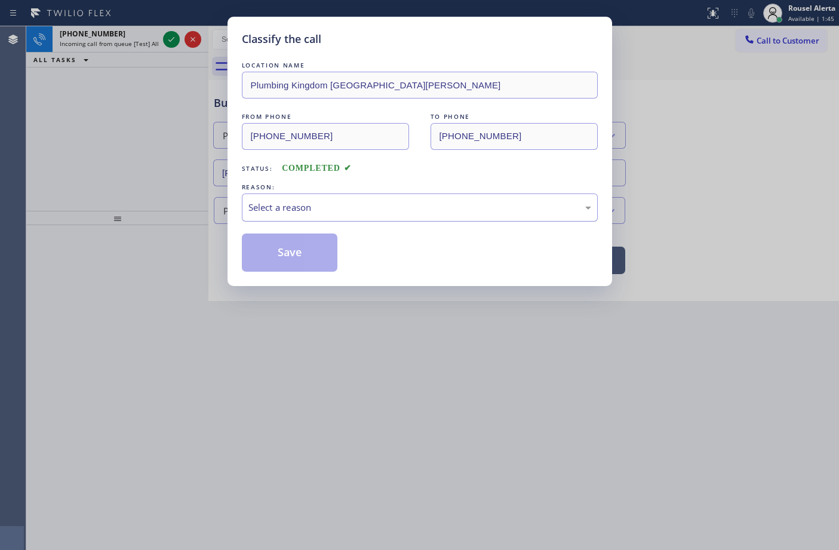
click at [297, 221] on div "Select a reason" at bounding box center [420, 207] width 356 height 28
click at [282, 257] on button "Save" at bounding box center [290, 252] width 96 height 38
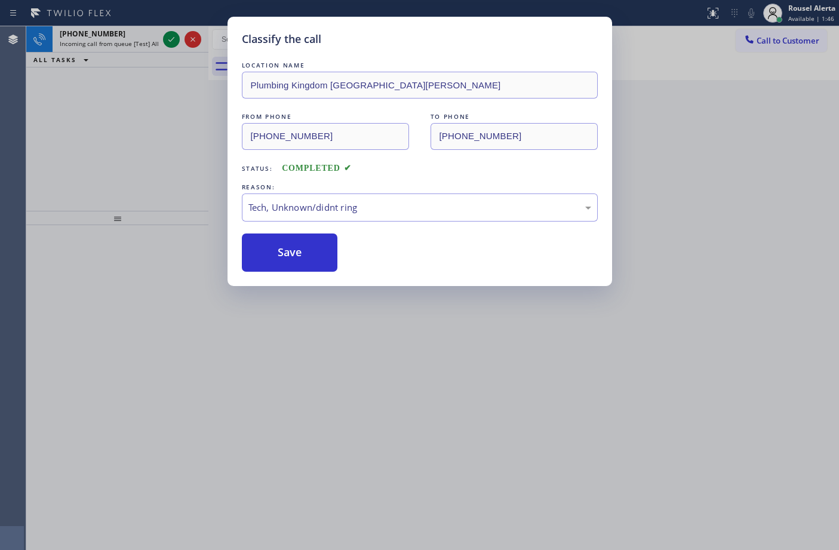
click at [145, 40] on div "Classify the call LOCATION NAME Plumbing Kingdom [GEOGRAPHIC_DATA][PERSON_NAME]…" at bounding box center [419, 275] width 839 height 550
click at [147, 38] on div "Classify the call LOCATION NAME Expert Viking Appliance Repair [GEOGRAPHIC_DATA…" at bounding box center [432, 288] width 813 height 524
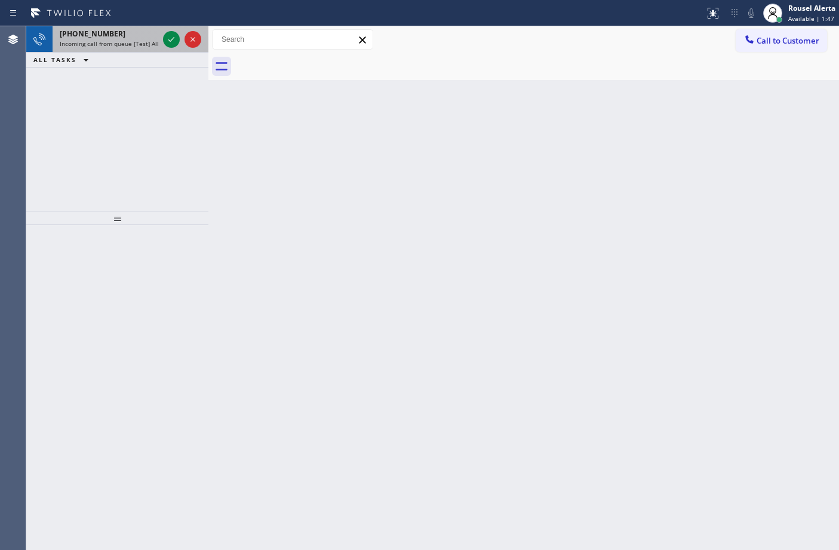
click at [154, 37] on div "[PHONE_NUMBER]" at bounding box center [109, 34] width 99 height 10
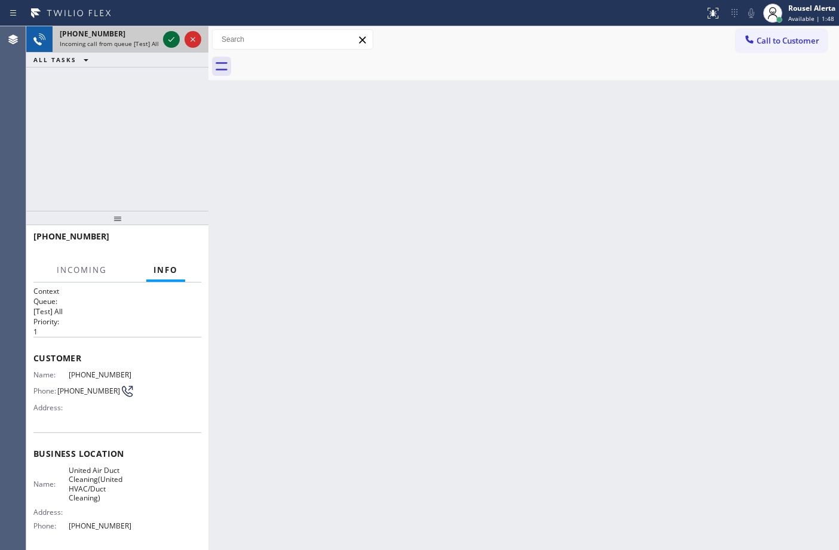
click at [168, 40] on icon at bounding box center [171, 39] width 14 height 14
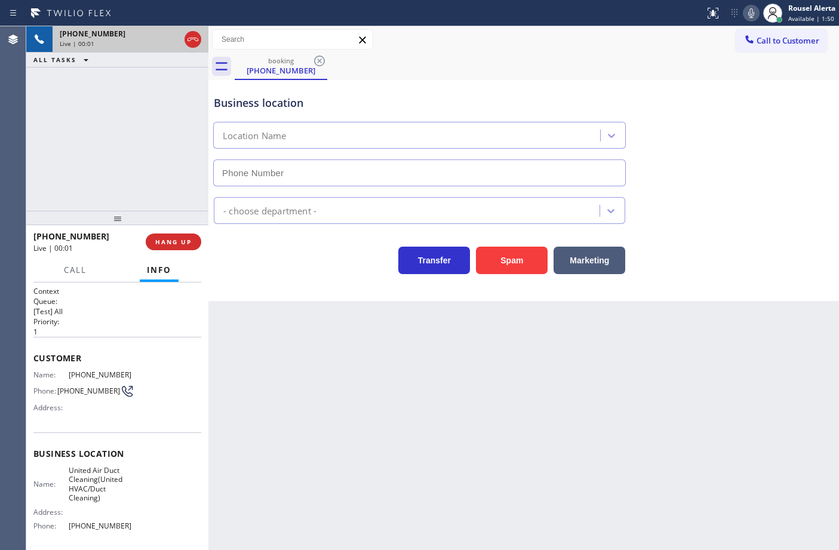
type input "[PHONE_NUMBER]"
click at [354, 398] on div "Back to Dashboard Change Sender ID Customers Technicians Select a contact Outbo…" at bounding box center [523, 288] width 630 height 524
click at [121, 69] on div "[PHONE_NUMBER] Live | 00:09 ALL TASKS ALL TASKS ACTIVE TASKS TASKS IN WRAP UP" at bounding box center [117, 118] width 182 height 184
click at [159, 238] on span "HANG UP" at bounding box center [173, 242] width 36 height 8
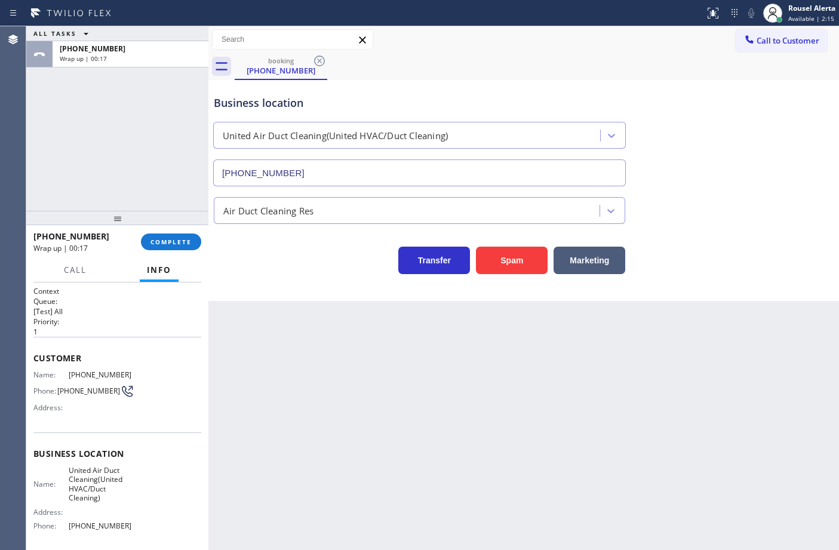
drag, startPoint x: 115, startPoint y: 67, endPoint x: 127, endPoint y: 90, distance: 25.1
click at [115, 67] on div "ALL TASKS ALL TASKS ACTIVE TASKS TASKS IN WRAP UP [PHONE_NUMBER] Wrap up | 00:17" at bounding box center [117, 118] width 182 height 184
click at [148, 248] on button "COMPLETE" at bounding box center [171, 241] width 60 height 17
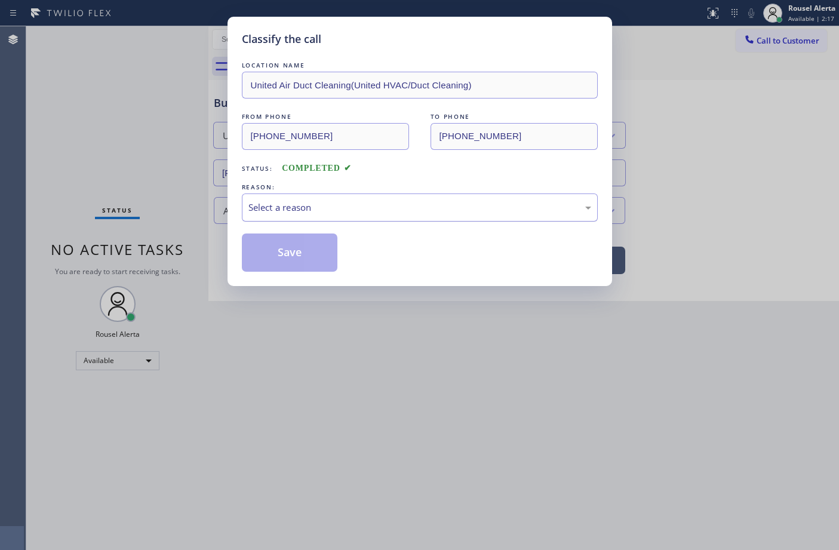
click at [323, 216] on div "Select a reason" at bounding box center [420, 207] width 356 height 28
click at [303, 273] on div "Classify the call LOCATION NAME United Air Duct Cleaning(United HVAC/Duct Clean…" at bounding box center [419, 151] width 384 height 269
click at [300, 258] on button "Save" at bounding box center [290, 252] width 96 height 38
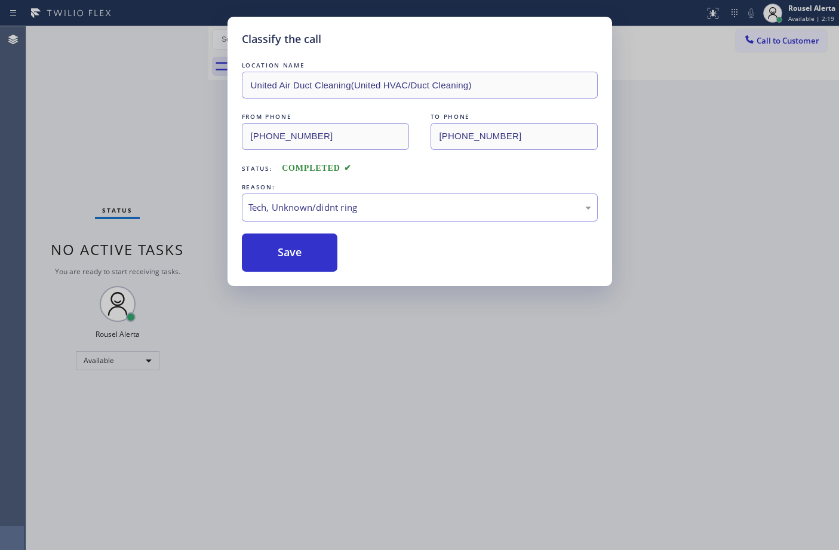
click at [388, 424] on div "Classify the call LOCATION NAME United Air Duct Cleaning(United HVAC/Duct Clean…" at bounding box center [419, 275] width 839 height 550
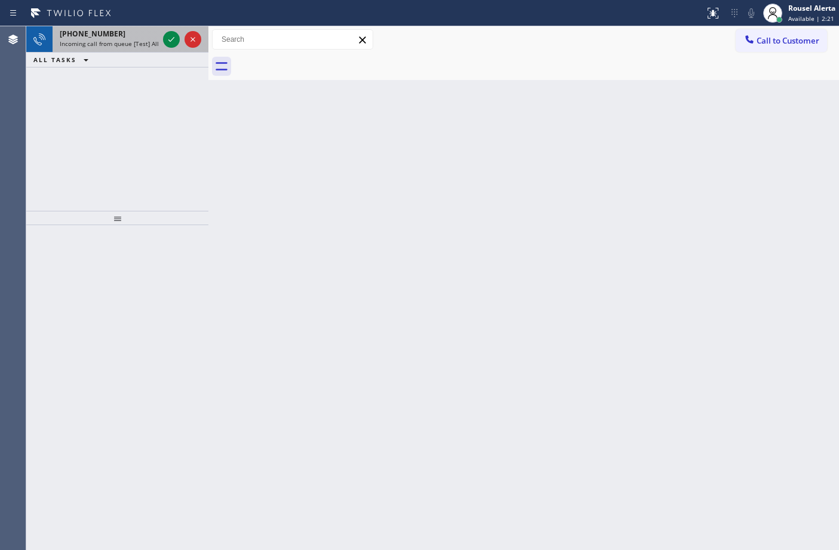
click at [145, 36] on div "[PHONE_NUMBER]" at bounding box center [109, 34] width 99 height 10
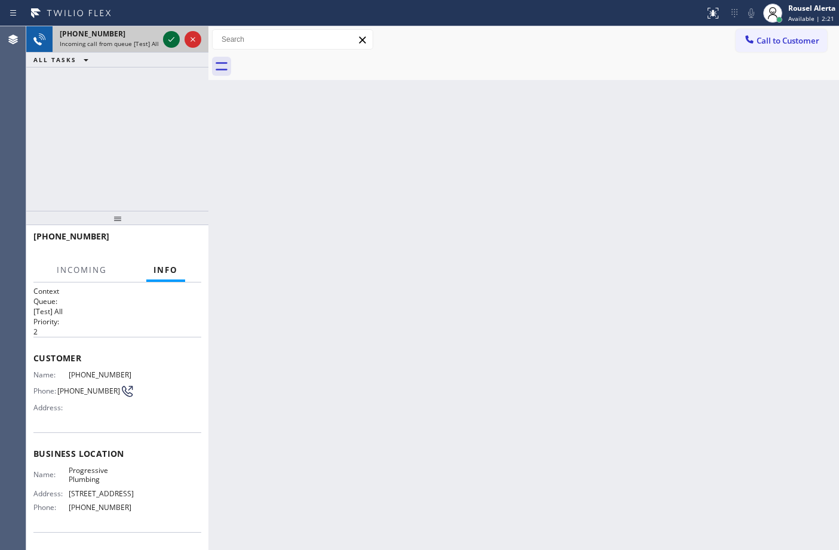
click at [165, 39] on icon at bounding box center [171, 39] width 14 height 14
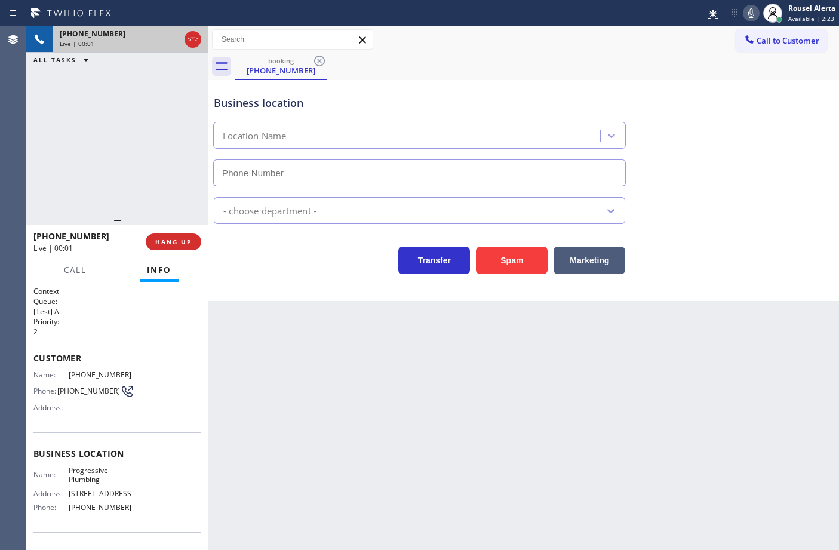
type input "[PHONE_NUMBER]"
click at [106, 126] on div "[PHONE_NUMBER] Live | 00:07 ALL TASKS ALL TASKS ACTIVE TASKS TASKS IN WRAP UP" at bounding box center [117, 118] width 182 height 184
click at [166, 247] on button "HANG UP" at bounding box center [174, 241] width 56 height 17
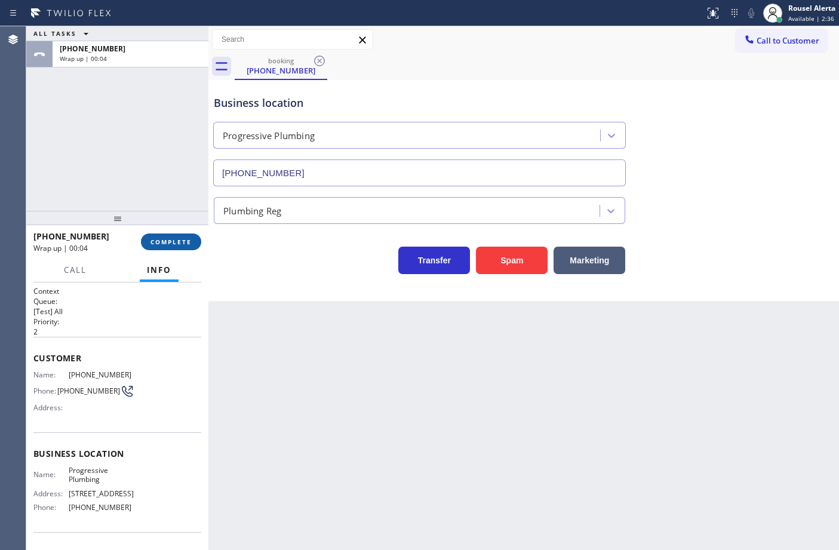
click at [153, 242] on span "COMPLETE" at bounding box center [170, 242] width 41 height 8
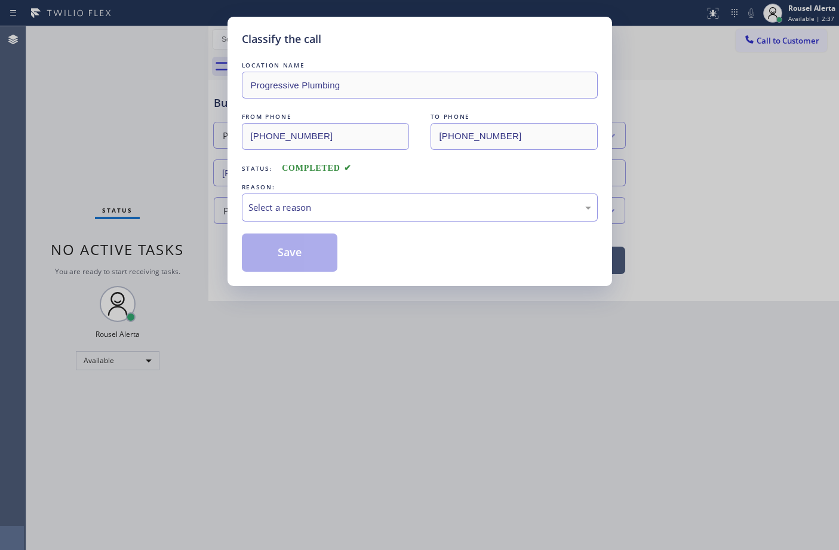
click at [340, 210] on div "Select a reason" at bounding box center [419, 208] width 343 height 14
click at [284, 257] on button "Save" at bounding box center [290, 252] width 96 height 38
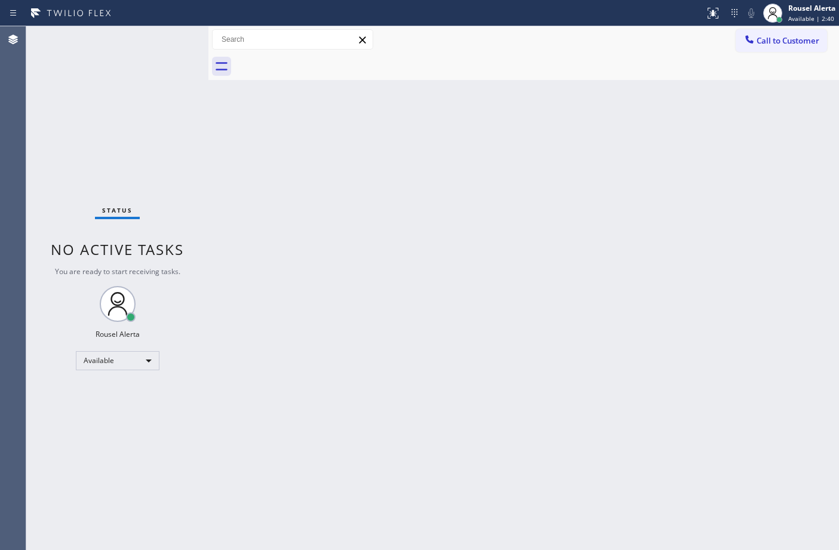
click at [636, 172] on div "Back to Dashboard Change Sender ID Customers Technicians Select a contact Outbo…" at bounding box center [523, 288] width 630 height 524
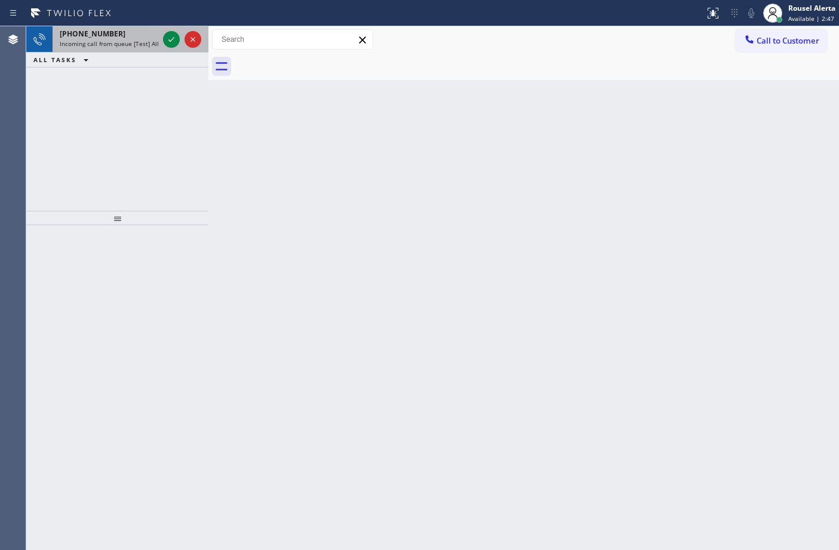
drag, startPoint x: 147, startPoint y: 43, endPoint x: 155, endPoint y: 43, distance: 8.4
click at [147, 43] on span "Incoming call from queue [Test] All" at bounding box center [109, 43] width 99 height 8
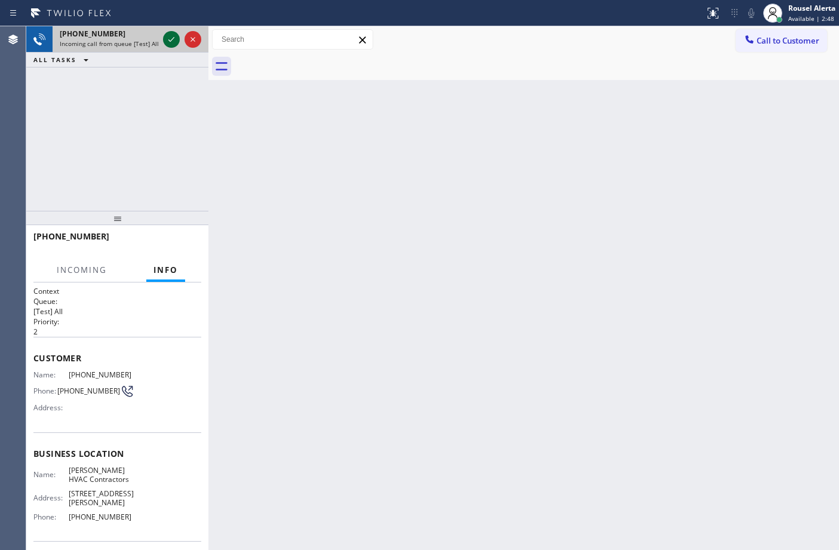
click at [163, 42] on div at bounding box center [171, 39] width 17 height 14
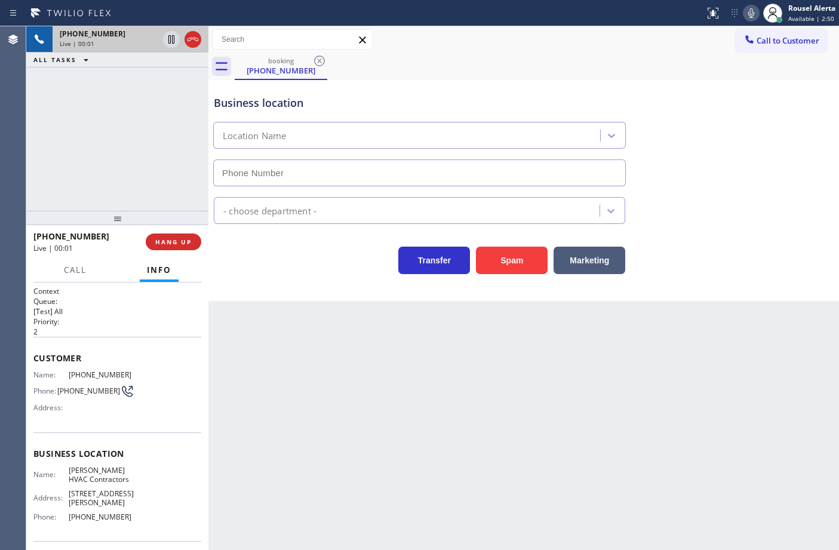
type input "[PHONE_NUMBER]"
click at [273, 448] on div "Back to Dashboard Change Sender ID Customers Technicians Select a contact Outbo…" at bounding box center [523, 288] width 630 height 524
click at [168, 239] on span "HANG UP" at bounding box center [173, 242] width 36 height 8
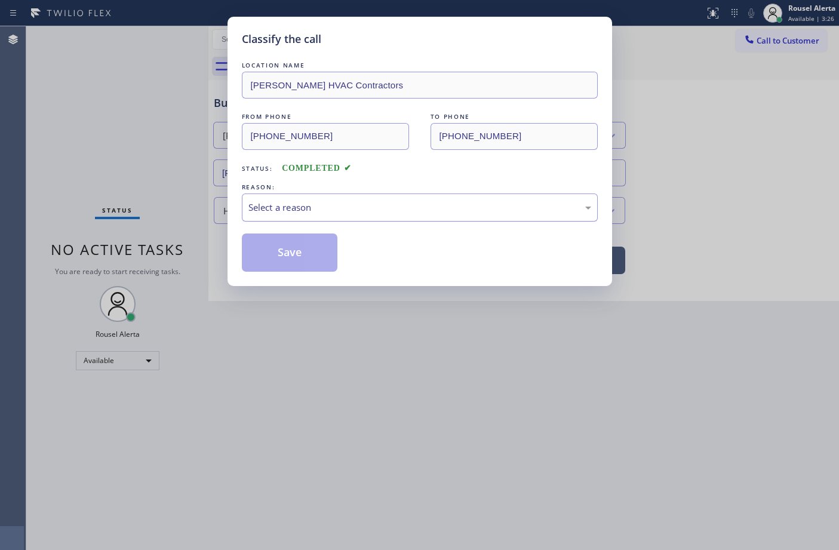
click at [321, 206] on div "Select a reason" at bounding box center [419, 208] width 343 height 14
click at [301, 256] on button "Save" at bounding box center [290, 252] width 96 height 38
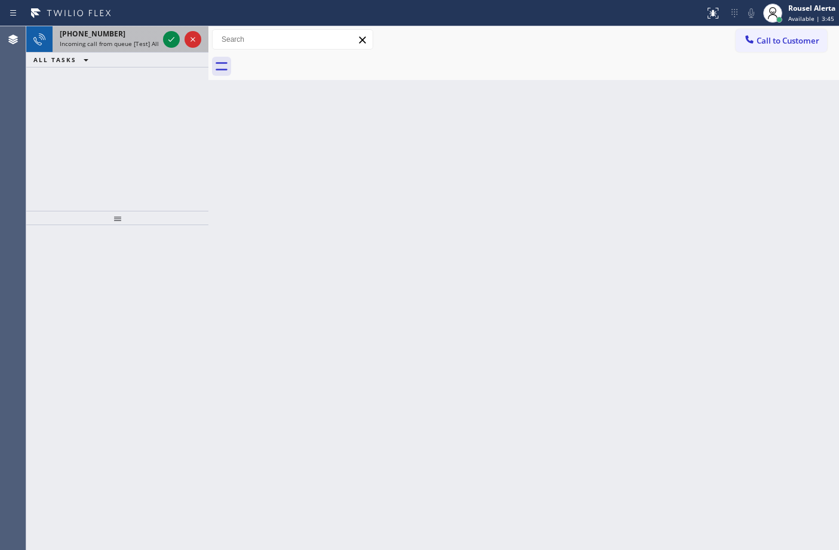
drag, startPoint x: 131, startPoint y: 40, endPoint x: 168, endPoint y: 42, distance: 36.5
click at [132, 39] on span "Incoming call from queue [Test] All" at bounding box center [109, 43] width 99 height 8
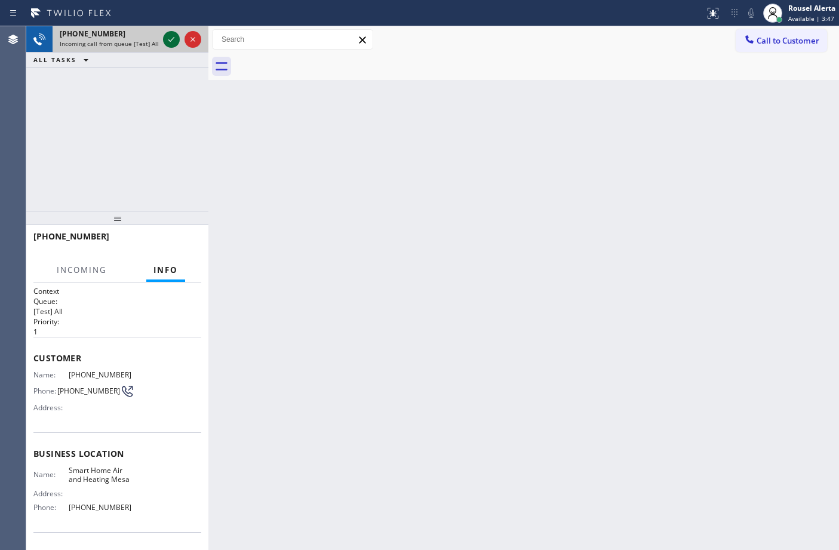
click at [168, 42] on icon at bounding box center [171, 39] width 14 height 14
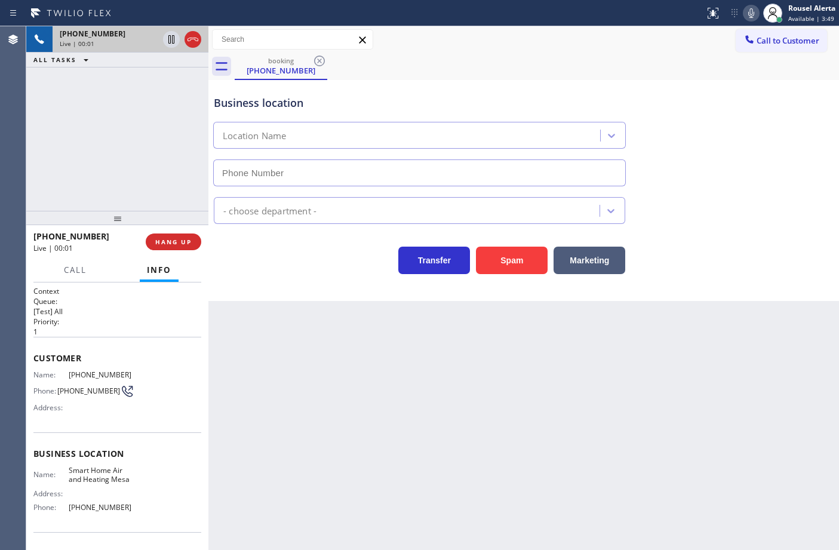
type input "[PHONE_NUMBER]"
click at [503, 269] on button "Spam" at bounding box center [512, 260] width 72 height 27
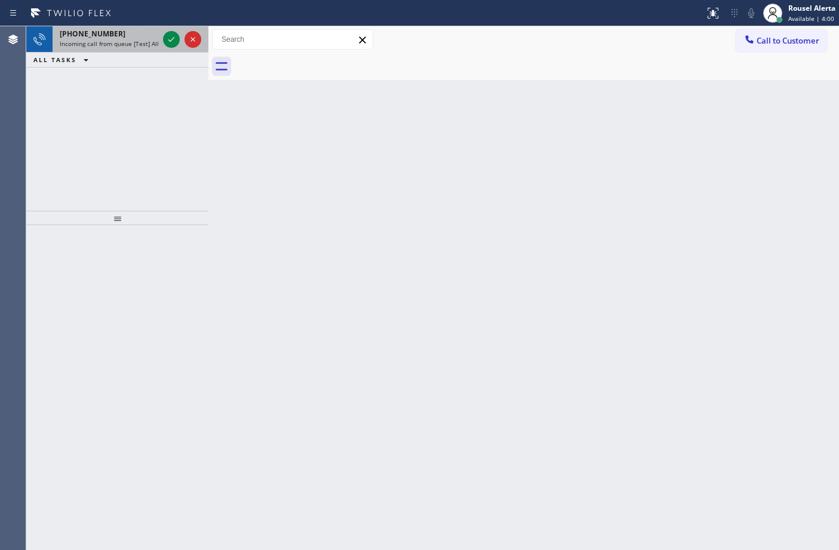
drag, startPoint x: 522, startPoint y: 545, endPoint x: 135, endPoint y: 47, distance: 631.4
click at [125, 41] on span "Incoming call from queue [Test] All" at bounding box center [109, 43] width 99 height 8
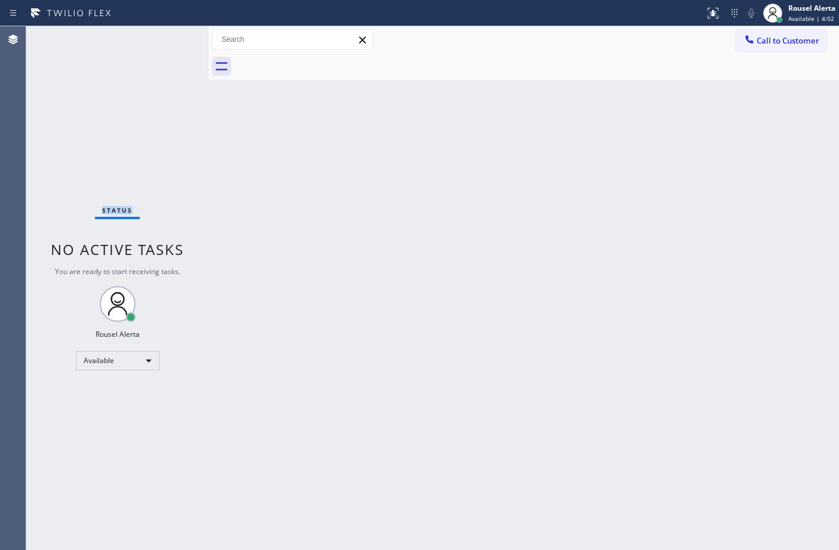
click at [166, 44] on div "Status No active tasks You are ready to start receiving tasks. Rousel Alerta Av…" at bounding box center [117, 288] width 182 height 524
drag, startPoint x: 344, startPoint y: 315, endPoint x: 385, endPoint y: 332, distance: 44.5
click at [344, 315] on div "Back to Dashboard Change Sender ID Customers Technicians Select a contact Outbo…" at bounding box center [523, 288] width 630 height 524
click at [653, 306] on div "Back to Dashboard Change Sender ID Customers Technicians Select a contact Outbo…" at bounding box center [523, 288] width 630 height 524
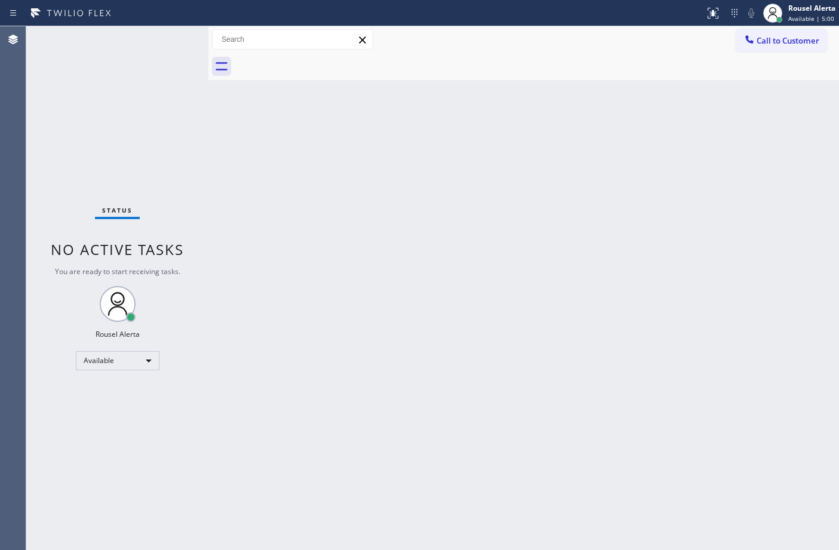
click at [141, 51] on div "Status No active tasks You are ready to start receiving tasks. Rousel Alerta Av…" at bounding box center [117, 288] width 182 height 524
click at [485, 538] on div "Back to Dashboard Change Sender ID Customers Technicians Select a contact Outbo…" at bounding box center [523, 288] width 630 height 524
click at [123, 75] on div "Status No active tasks You are ready to start receiving tasks. Rousel Alerta Av…" at bounding box center [117, 288] width 182 height 524
click at [293, 213] on div "Back to Dashboard Change Sender ID Customers Technicians Select a contact Outbo…" at bounding box center [523, 288] width 630 height 524
click at [142, 49] on div "Status No active tasks You are ready to start receiving tasks. Rousel Alerta Av…" at bounding box center [117, 288] width 182 height 524
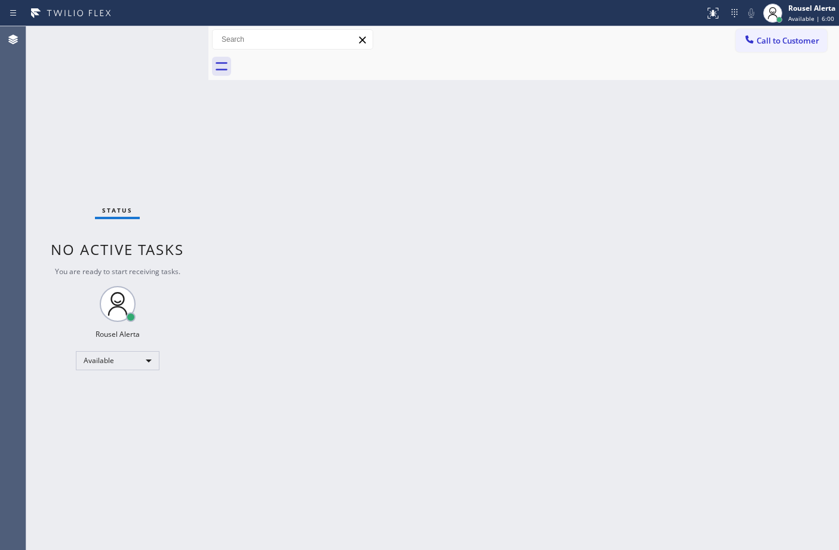
click at [362, 370] on div "Back to Dashboard Change Sender ID Customers Technicians Select a contact Outbo…" at bounding box center [523, 288] width 630 height 524
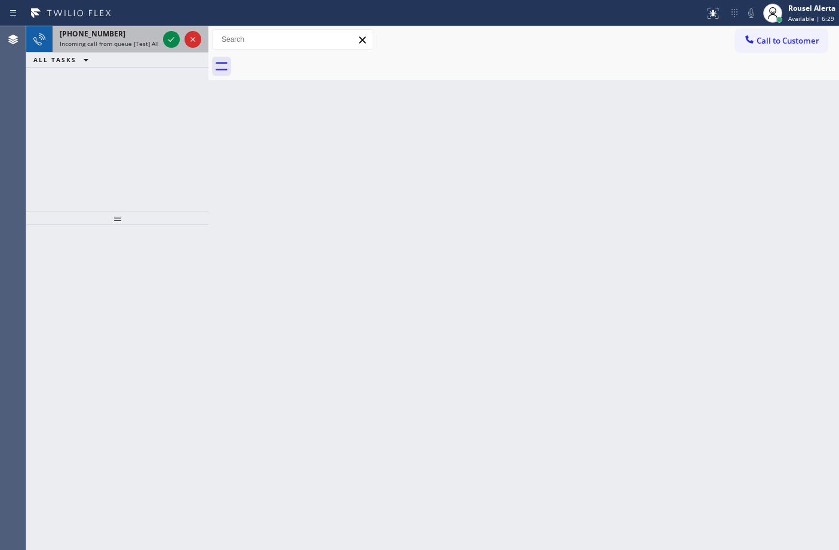
click at [114, 39] on span "Incoming call from queue [Test] All" at bounding box center [109, 43] width 99 height 8
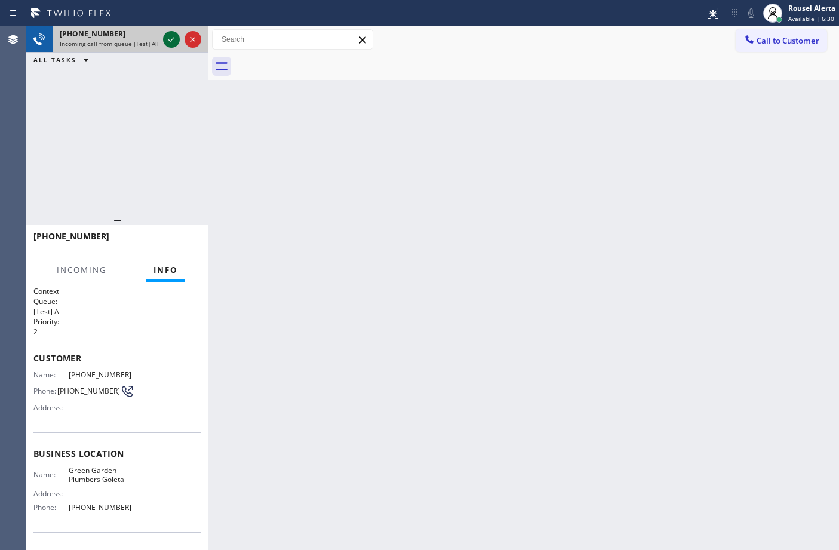
click at [166, 41] on icon at bounding box center [171, 39] width 14 height 14
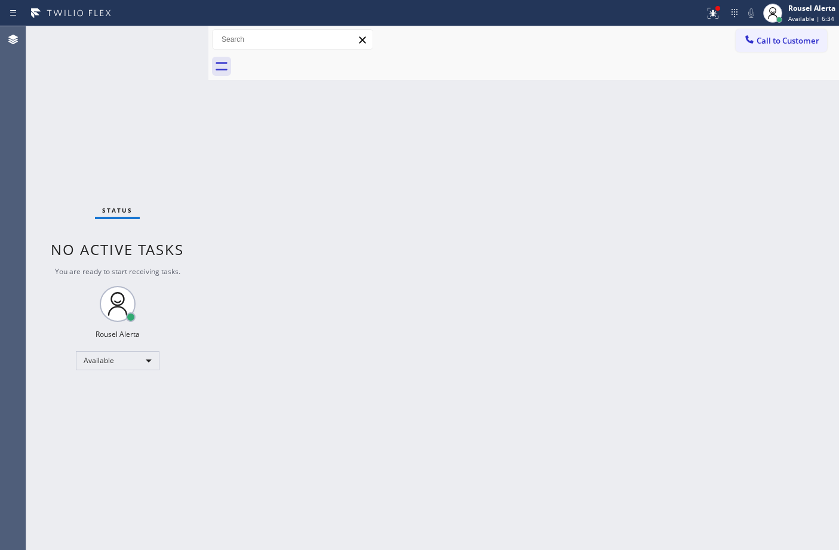
click at [168, 44] on div "Status No active tasks You are ready to start receiving tasks. Rousel Alerta Av…" at bounding box center [117, 288] width 182 height 524
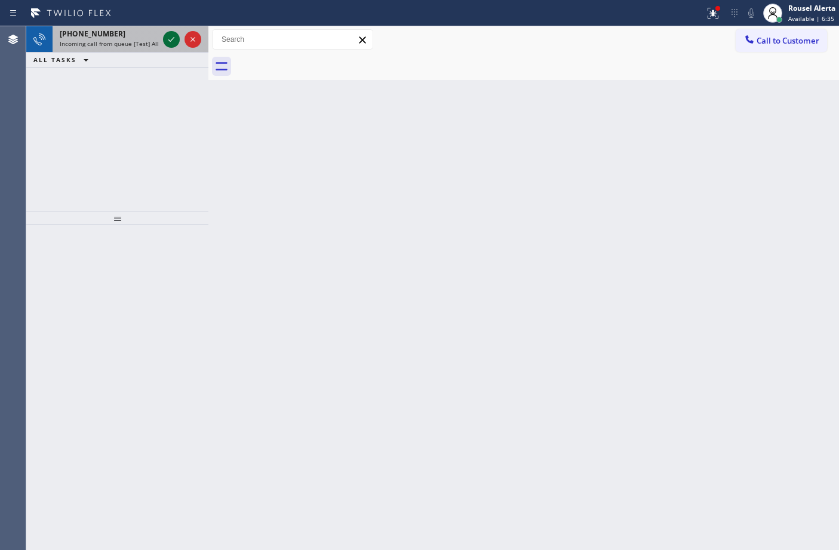
click at [163, 36] on div at bounding box center [171, 39] width 17 height 14
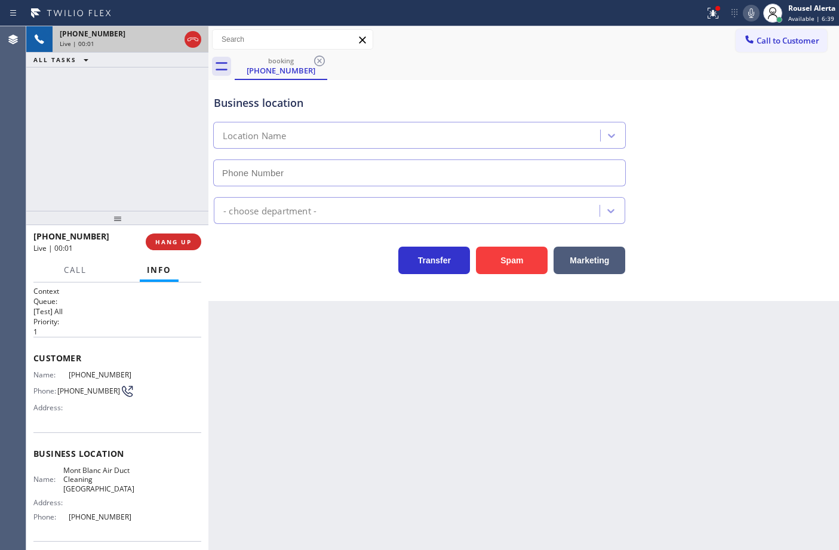
type input "[PHONE_NUMBER]"
click at [512, 270] on button "Spam" at bounding box center [512, 260] width 72 height 27
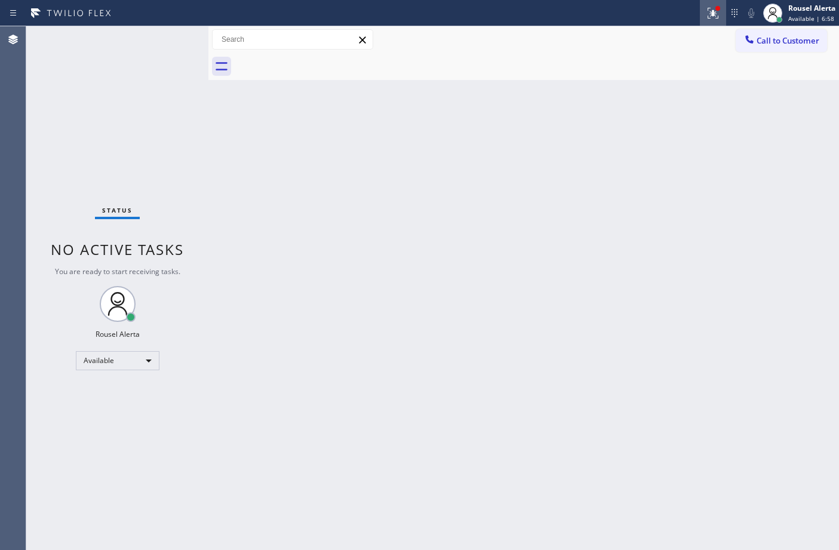
click at [703, 20] on button at bounding box center [713, 13] width 26 height 26
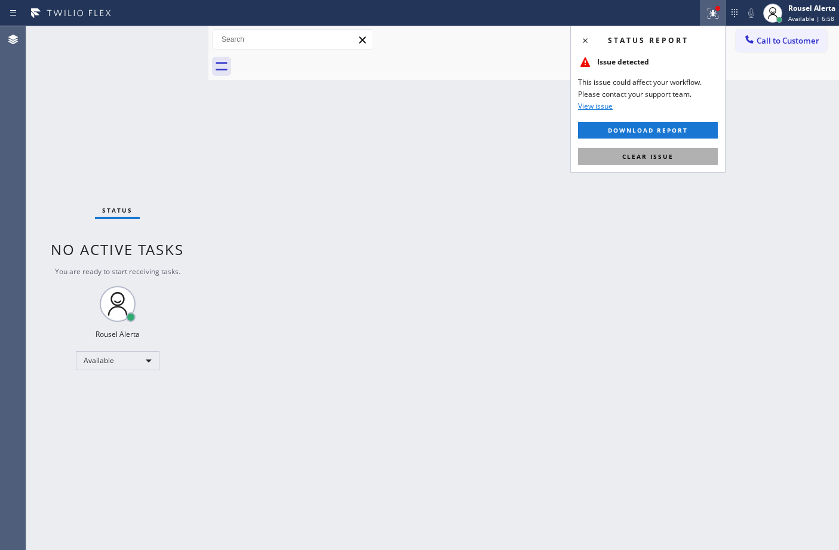
click at [666, 153] on span "Clear issue" at bounding box center [647, 156] width 51 height 8
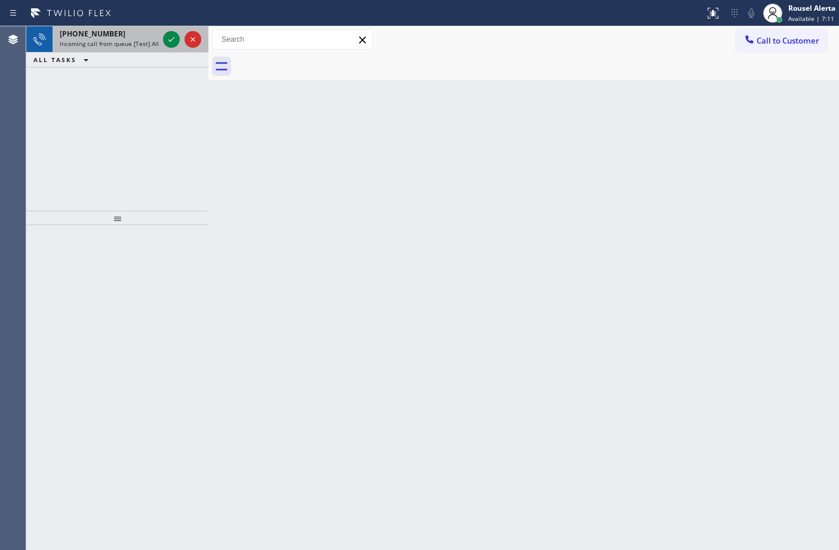
click at [117, 39] on span "Incoming call from queue [Test] All" at bounding box center [109, 43] width 99 height 8
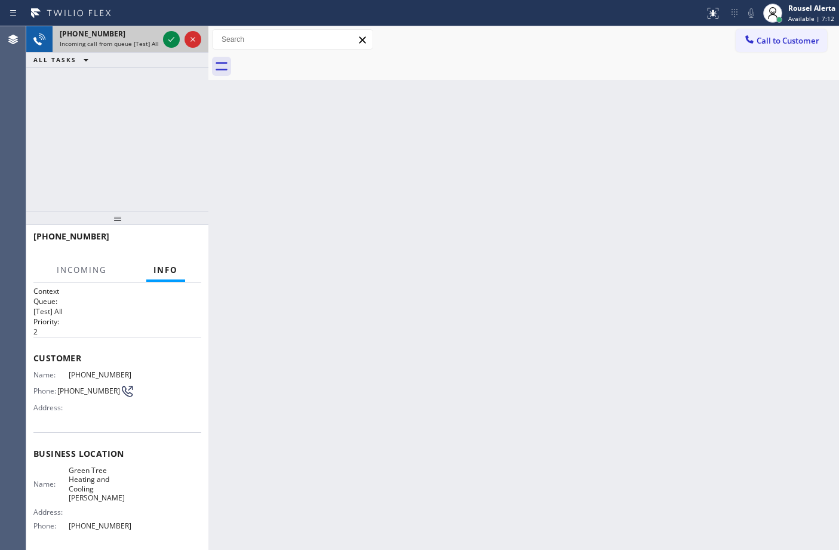
click at [162, 37] on div at bounding box center [182, 39] width 43 height 26
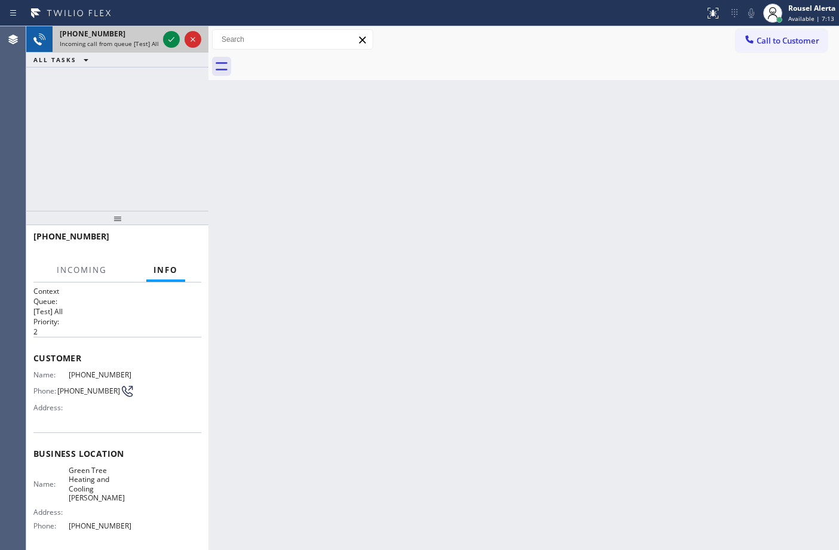
click at [162, 37] on div at bounding box center [182, 39] width 43 height 26
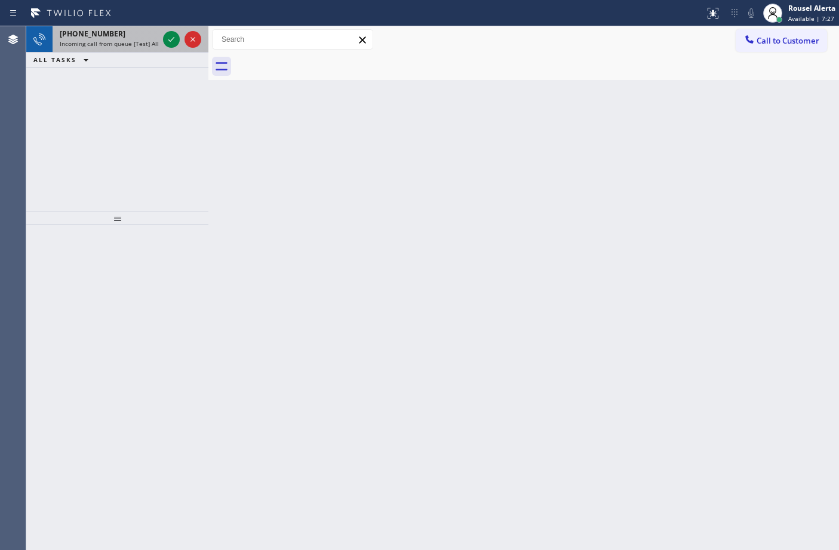
click at [130, 36] on div "[PHONE_NUMBER]" at bounding box center [109, 34] width 99 height 10
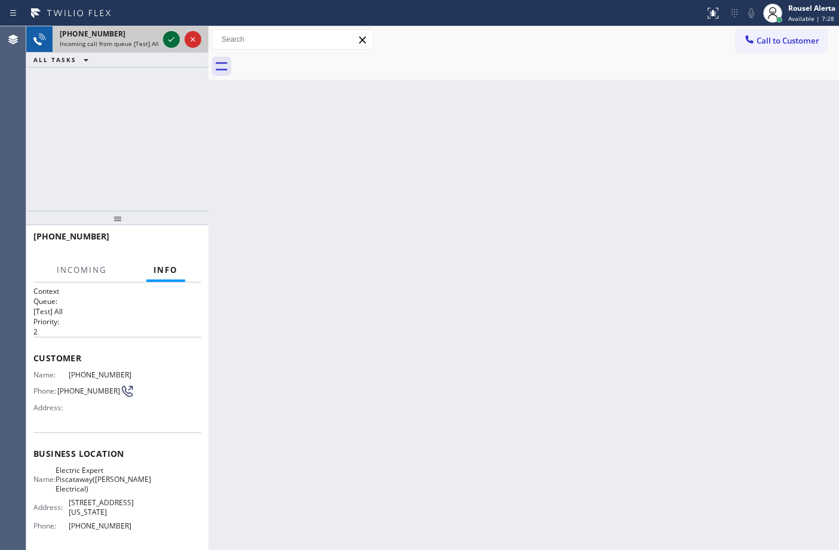
click at [171, 42] on icon at bounding box center [171, 39] width 14 height 14
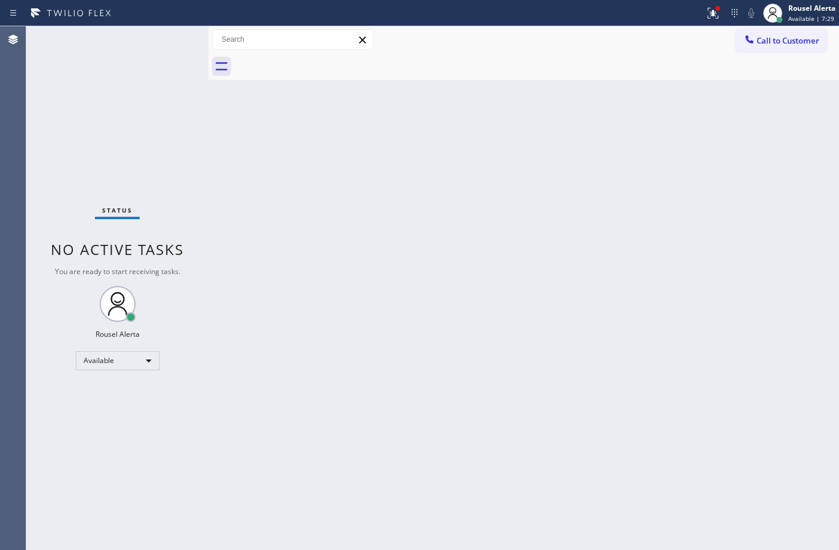
click at [171, 42] on div "Status No active tasks You are ready to start receiving tasks. Rousel Alerta Av…" at bounding box center [117, 288] width 182 height 524
click at [706, 16] on icon at bounding box center [713, 13] width 14 height 14
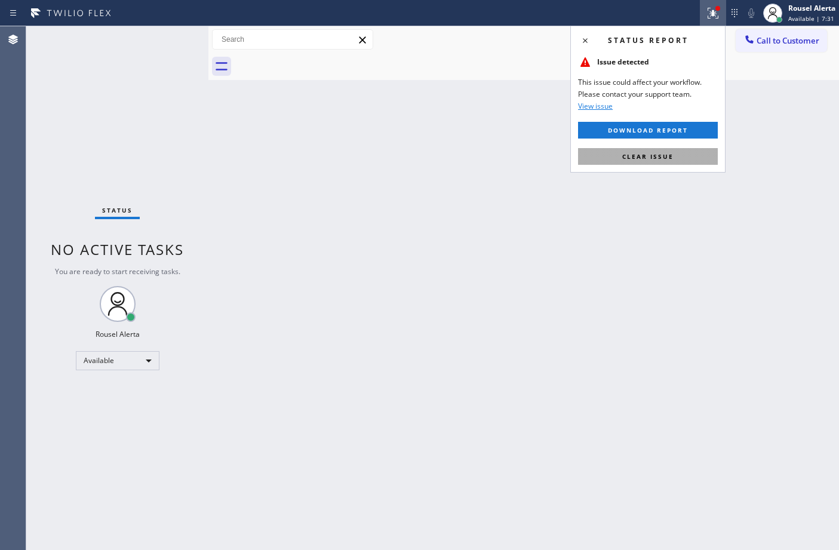
click at [691, 157] on button "Clear issue" at bounding box center [648, 156] width 140 height 17
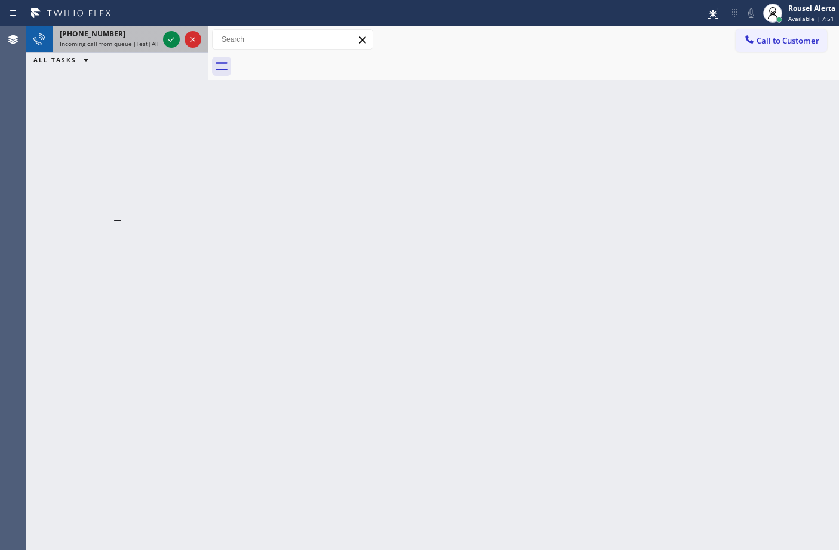
drag, startPoint x: 197, startPoint y: 66, endPoint x: 159, endPoint y: 37, distance: 47.8
click at [159, 37] on div "[PHONE_NUMBER] Incoming call from queue [Test] All" at bounding box center [107, 39] width 108 height 26
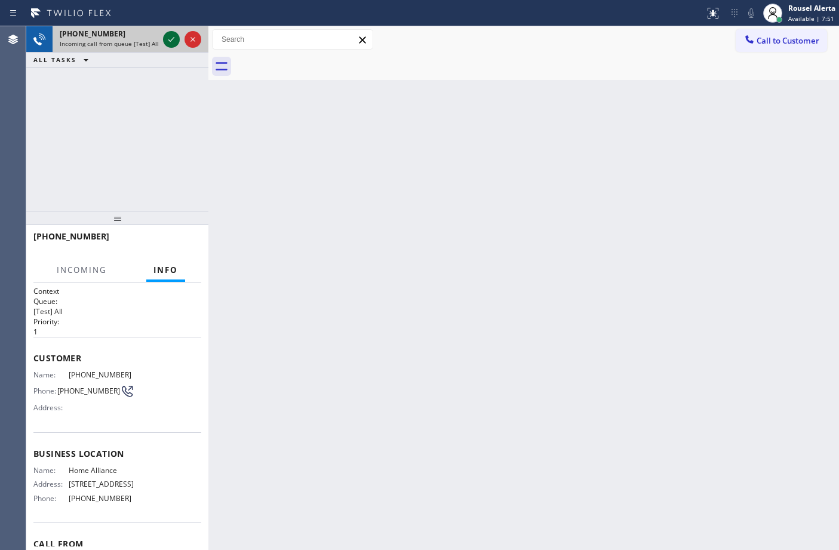
click at [165, 39] on icon at bounding box center [171, 39] width 14 height 14
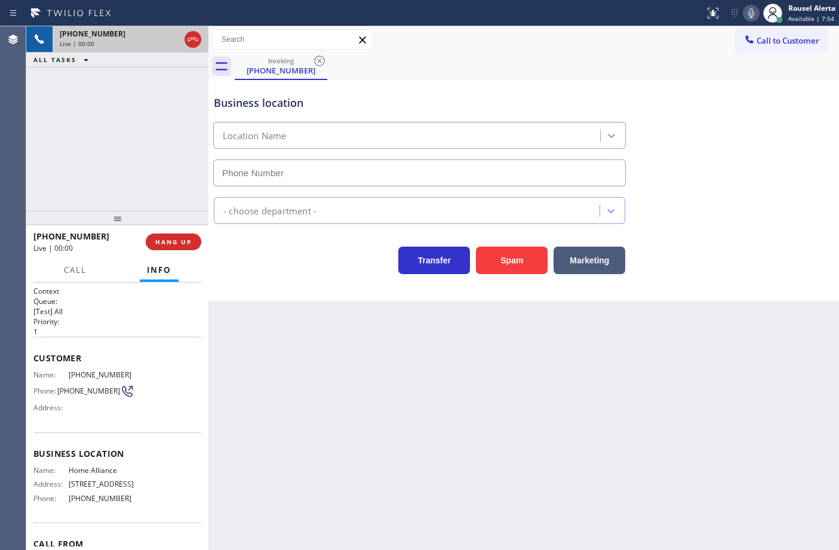
type input "[PHONE_NUMBER]"
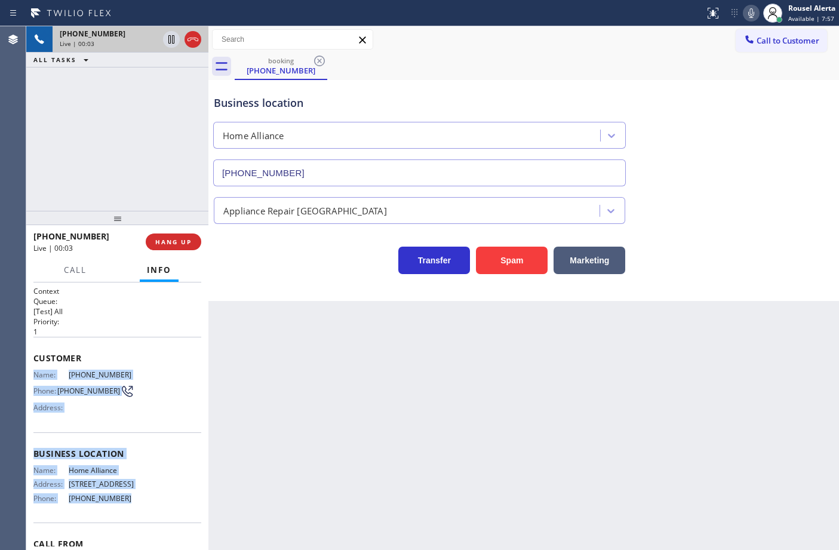
drag, startPoint x: 30, startPoint y: 369, endPoint x: 148, endPoint y: 506, distance: 180.8
click at [148, 506] on div "Context Queue: [Test] All Priority: 1 Customer Name: [PHONE_NUMBER] Phone: [PHO…" at bounding box center [117, 416] width 182 height 268
copy div "Name: [PHONE_NUMBER] Phone: [PHONE_NUMBER] Address: Business location Name: Hom…"
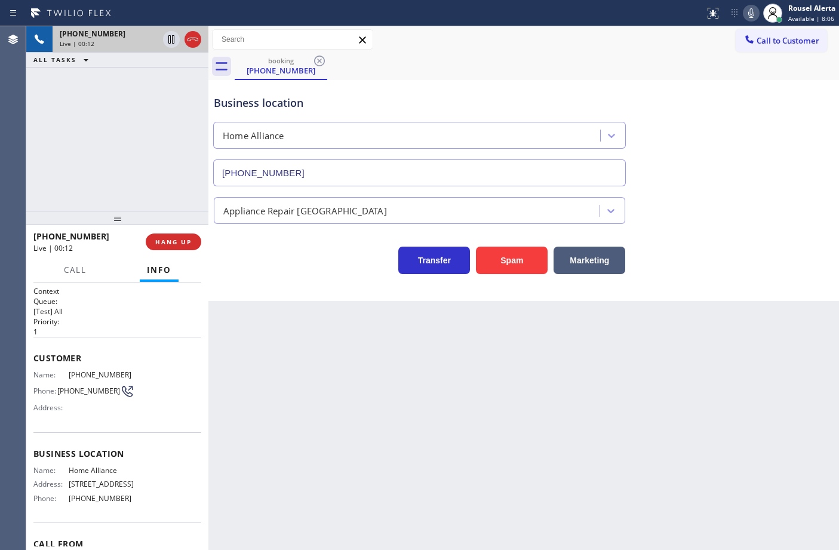
click at [473, 416] on div "Back to Dashboard Change Sender ID Customers Technicians Select a contact Outbo…" at bounding box center [523, 288] width 630 height 524
click at [536, 405] on div "Back to Dashboard Change Sender ID Customers Technicians Select a contact Outbo…" at bounding box center [523, 288] width 630 height 524
click at [514, 380] on div "Back to Dashboard Change Sender ID Customers Technicians Select a contact Outbo…" at bounding box center [523, 288] width 630 height 524
click at [172, 105] on div "[PHONE_NUMBER] Live | 00:39 ALL TASKS ALL TASKS ACTIVE TASKS TASKS IN WRAP UP" at bounding box center [117, 118] width 182 height 184
click at [303, 327] on div "Back to Dashboard Change Sender ID Customers Technicians Select a contact Outbo…" at bounding box center [523, 288] width 630 height 524
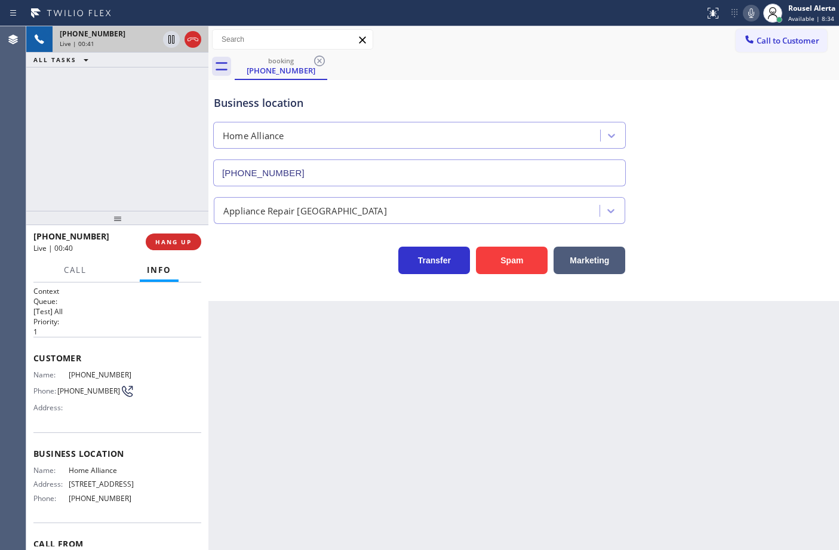
drag, startPoint x: 169, startPoint y: 168, endPoint x: 254, endPoint y: 341, distance: 192.5
click at [167, 171] on div "[PHONE_NUMBER] Live | 00:41 ALL TASKS ALL TASKS ACTIVE TASKS TASKS IN WRAP UP" at bounding box center [117, 118] width 182 height 184
click at [343, 432] on div "Back to Dashboard Change Sender ID Customers Technicians Select a contact Outbo…" at bounding box center [523, 288] width 630 height 524
click at [97, 151] on div "[PHONE_NUMBER] Live | 00:42 ALL TASKS ALL TASKS ACTIVE TASKS TASKS IN WRAP UP" at bounding box center [117, 118] width 182 height 184
click at [168, 241] on span "HANG UP" at bounding box center [173, 242] width 36 height 8
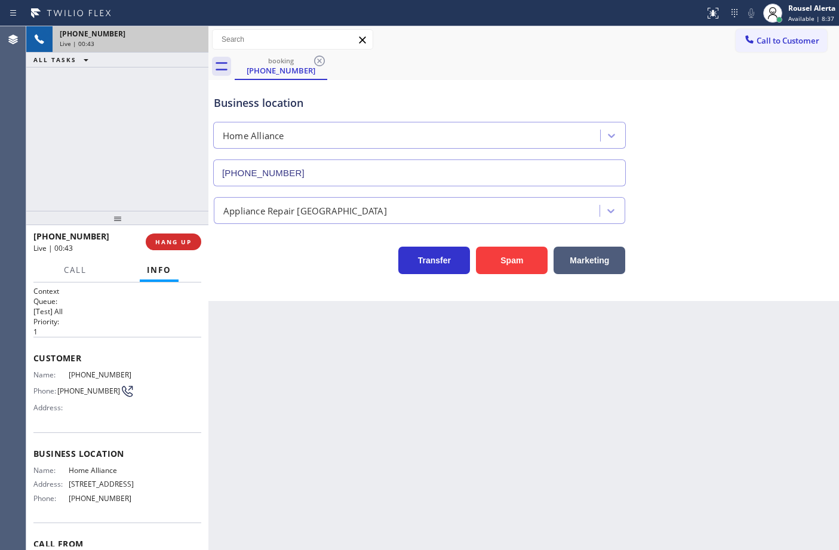
click at [297, 372] on div "Back to Dashboard Change Sender ID Customers Technicians Select a contact Outbo…" at bounding box center [523, 288] width 630 height 524
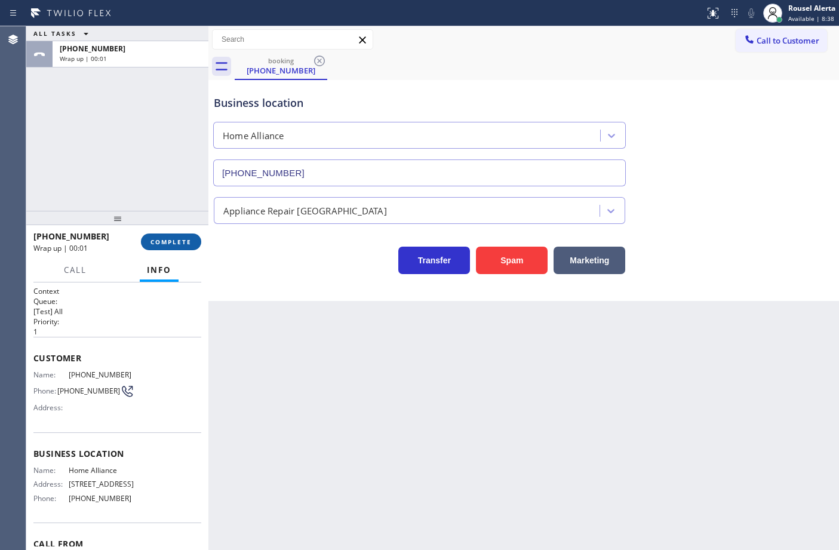
click at [143, 239] on button "COMPLETE" at bounding box center [171, 241] width 60 height 17
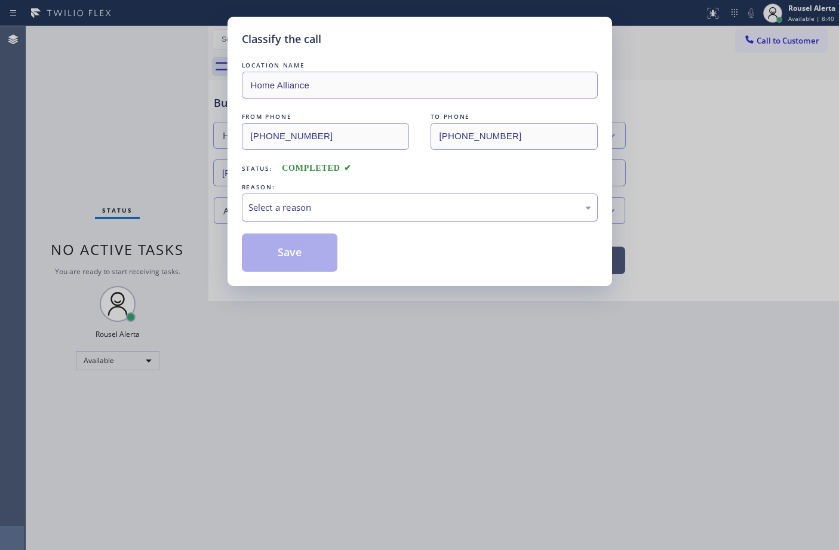
click at [336, 201] on div "Select a reason" at bounding box center [420, 207] width 356 height 28
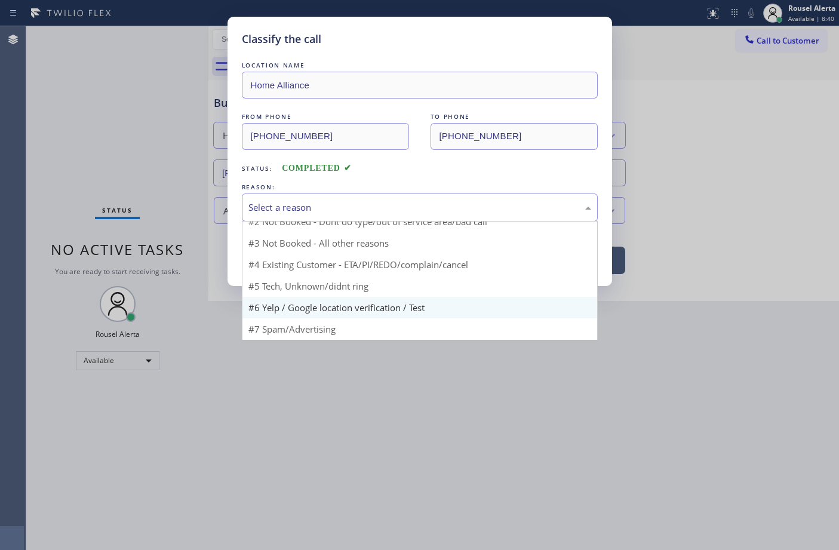
scroll to position [15, 0]
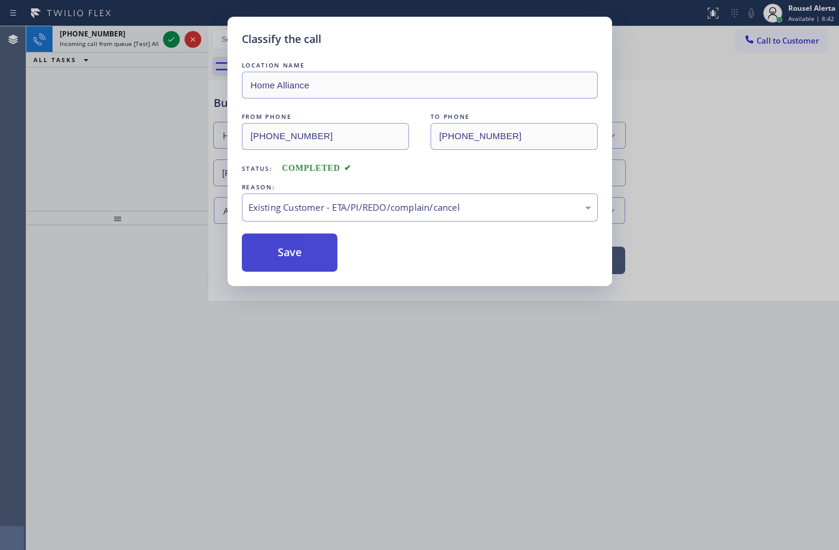
click at [323, 260] on button "Save" at bounding box center [290, 252] width 96 height 38
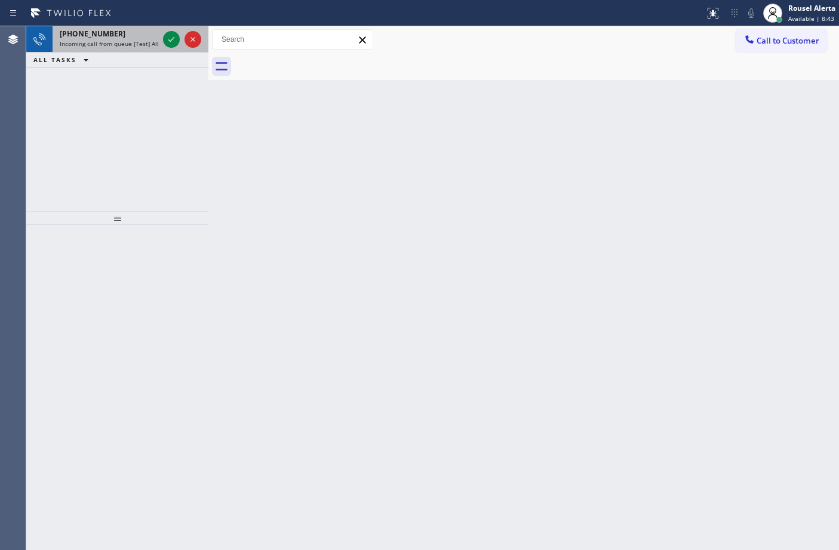
drag, startPoint x: 115, startPoint y: 35, endPoint x: 136, endPoint y: 39, distance: 21.9
click at [115, 35] on div "[PHONE_NUMBER]" at bounding box center [109, 34] width 99 height 10
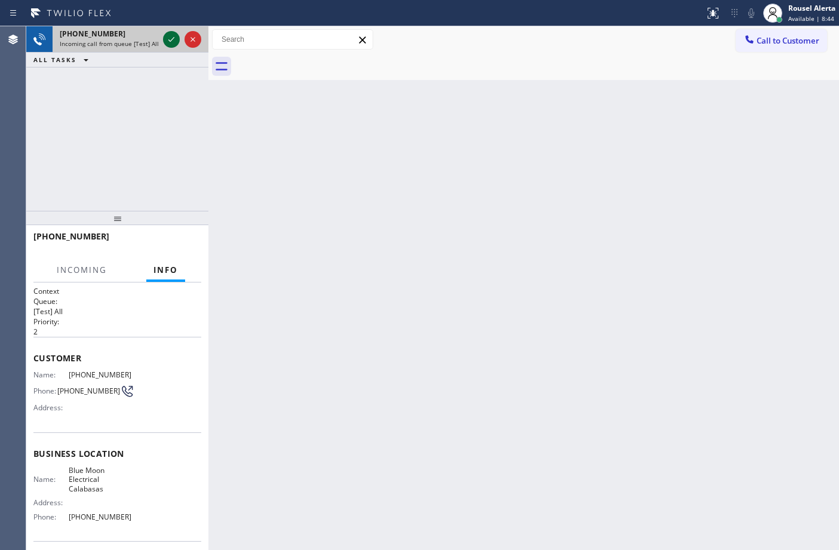
click at [165, 40] on icon at bounding box center [171, 39] width 14 height 14
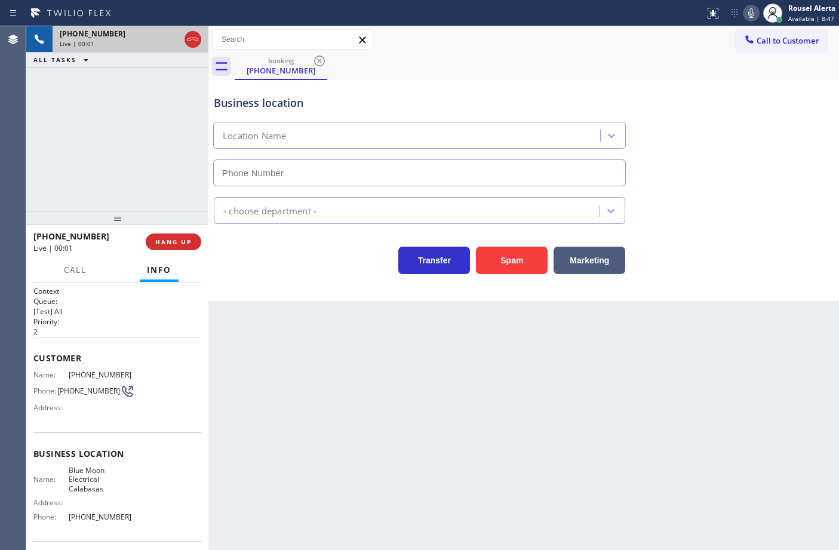
type input "[PHONE_NUMBER]"
click at [506, 260] on button "Spam" at bounding box center [512, 260] width 72 height 27
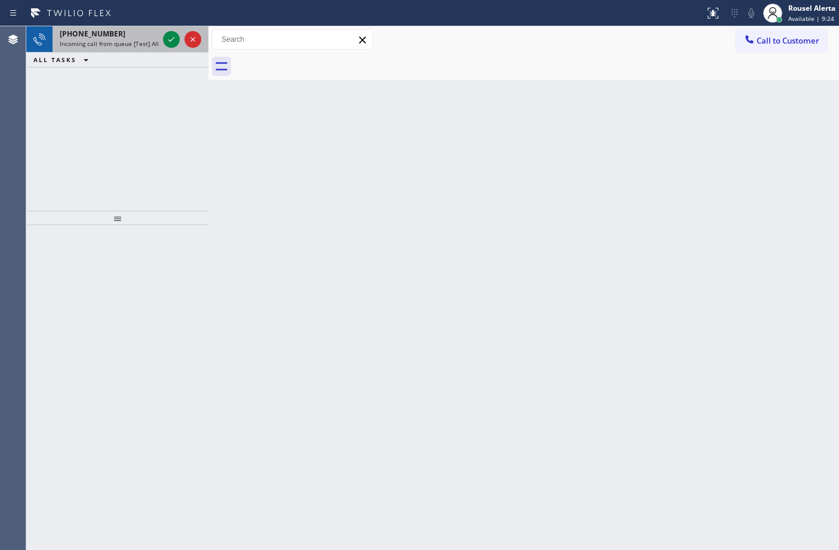
drag, startPoint x: 131, startPoint y: 48, endPoint x: 154, endPoint y: 46, distance: 22.8
click at [133, 48] on div "[PHONE_NUMBER] Incoming call from queue [Test] All" at bounding box center [107, 39] width 108 height 26
click at [166, 46] on icon at bounding box center [171, 39] width 14 height 14
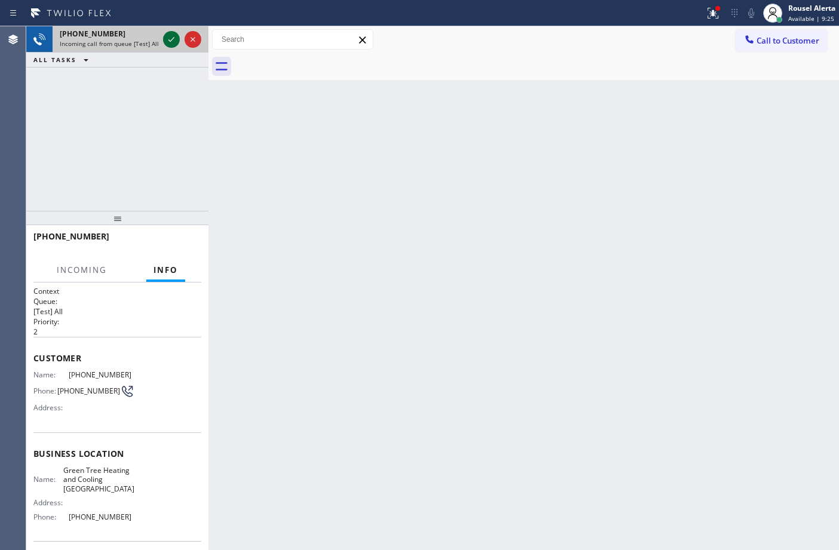
click at [166, 45] on icon at bounding box center [171, 39] width 14 height 14
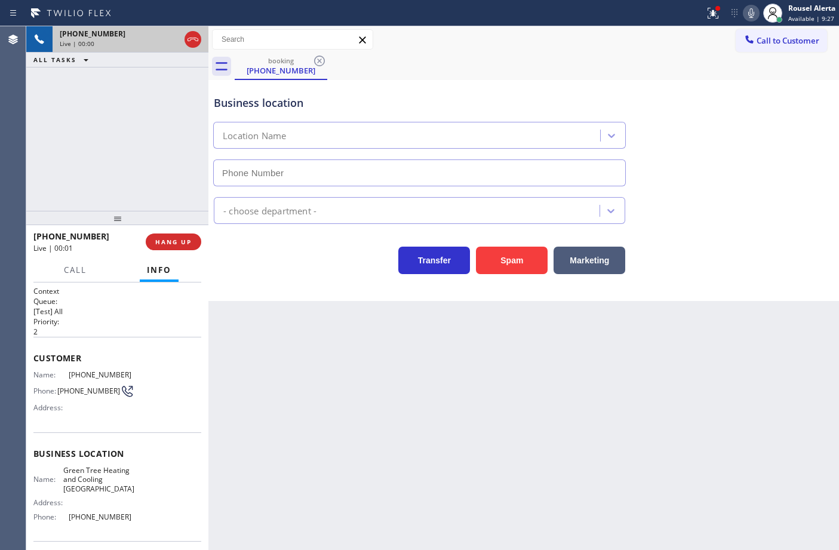
type input "[PHONE_NUMBER]"
click at [515, 267] on button "Spam" at bounding box center [512, 260] width 72 height 27
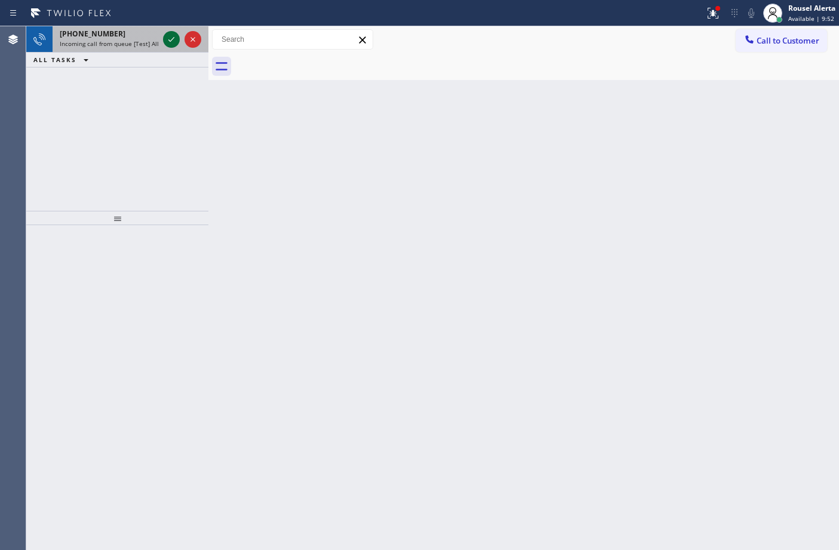
click at [168, 38] on icon at bounding box center [171, 39] width 14 height 14
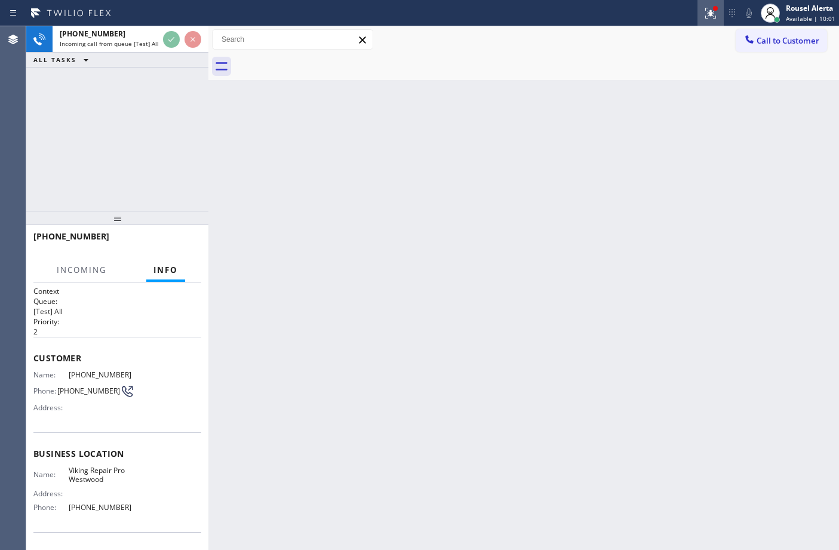
click at [712, 8] on icon at bounding box center [710, 13] width 14 height 14
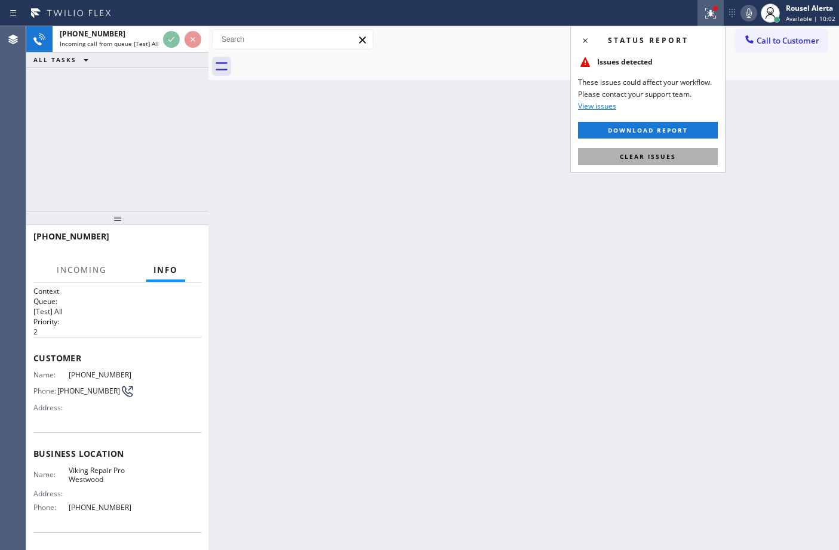
click at [691, 153] on button "Clear issues" at bounding box center [648, 156] width 140 height 17
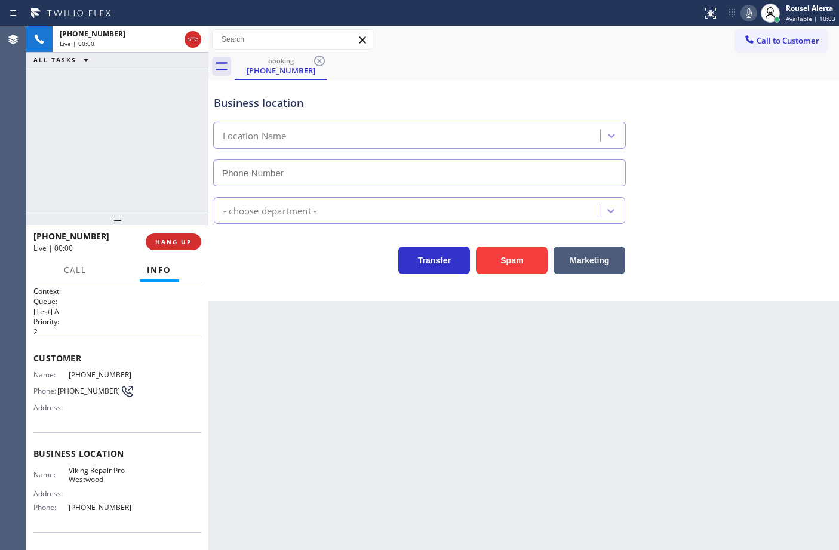
type input "[PHONE_NUMBER]"
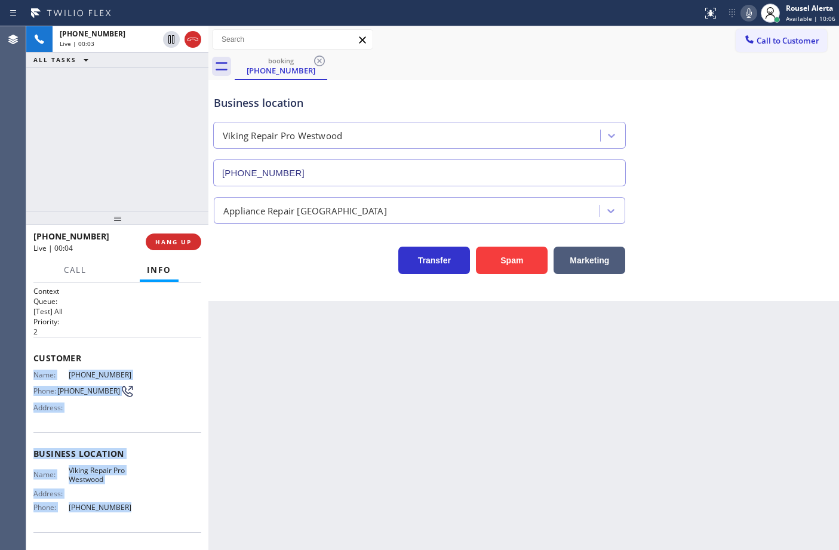
drag, startPoint x: 33, startPoint y: 370, endPoint x: 130, endPoint y: 506, distance: 166.8
click at [130, 506] on div "Context Queue: [Test] All Priority: 2 Customer Name: [PHONE_NUMBER] Phone: [PHO…" at bounding box center [117, 454] width 168 height 336
copy div "Name: [PHONE_NUMBER] Phone: [PHONE_NUMBER] Address: Business location Name: Vik…"
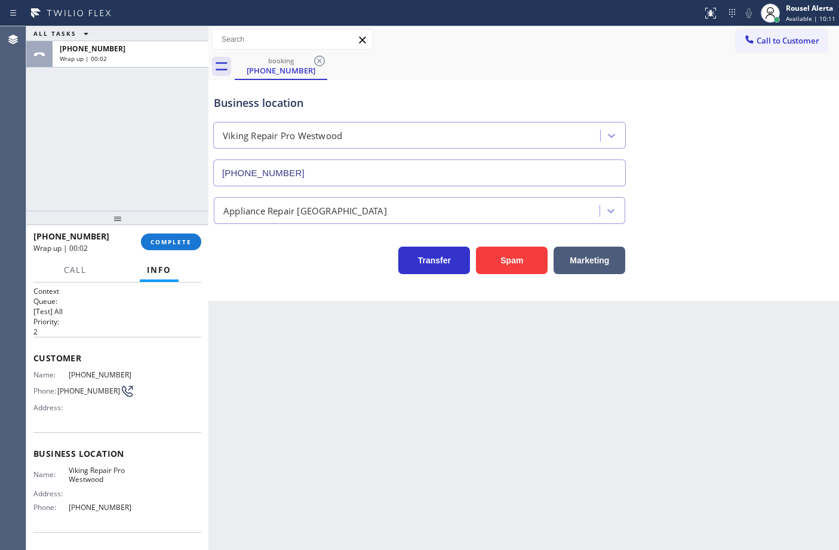
click at [165, 99] on div "ALL TASKS ALL TASKS ACTIVE TASKS TASKS IN WRAP UP [PHONE_NUMBER] Wrap up | 00:02" at bounding box center [117, 118] width 182 height 184
click at [157, 247] on button "COMPLETE" at bounding box center [171, 241] width 60 height 17
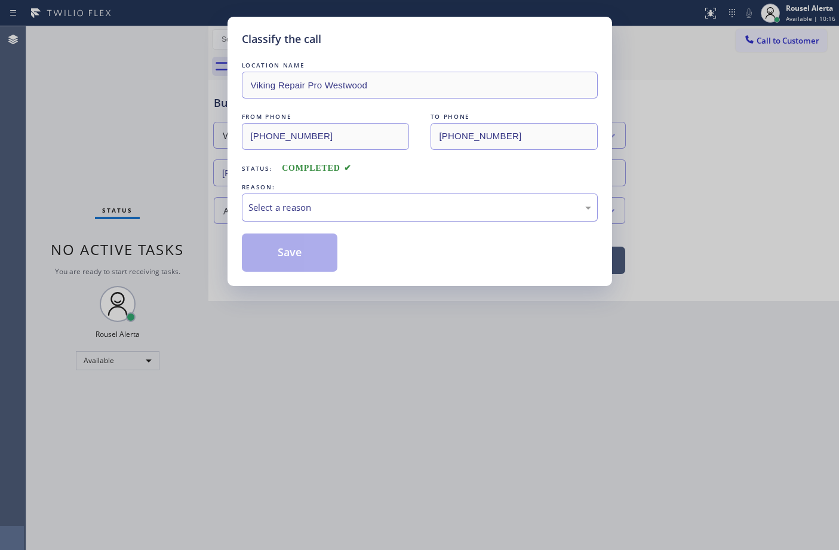
drag, startPoint x: 291, startPoint y: 210, endPoint x: 306, endPoint y: 217, distance: 16.6
click at [293, 210] on div "Select a reason" at bounding box center [419, 208] width 343 height 14
click at [315, 264] on button "Save" at bounding box center [290, 252] width 96 height 38
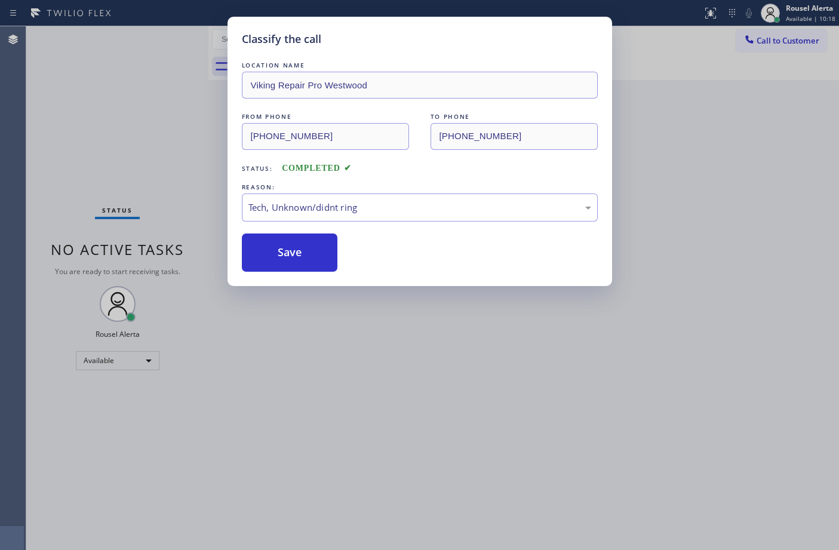
drag, startPoint x: 352, startPoint y: 303, endPoint x: 423, endPoint y: 401, distance: 120.6
click at [355, 308] on div "Classify the call LOCATION NAME Viking Repair Pro Westwood FROM PHONE [PHONE_NU…" at bounding box center [419, 275] width 839 height 550
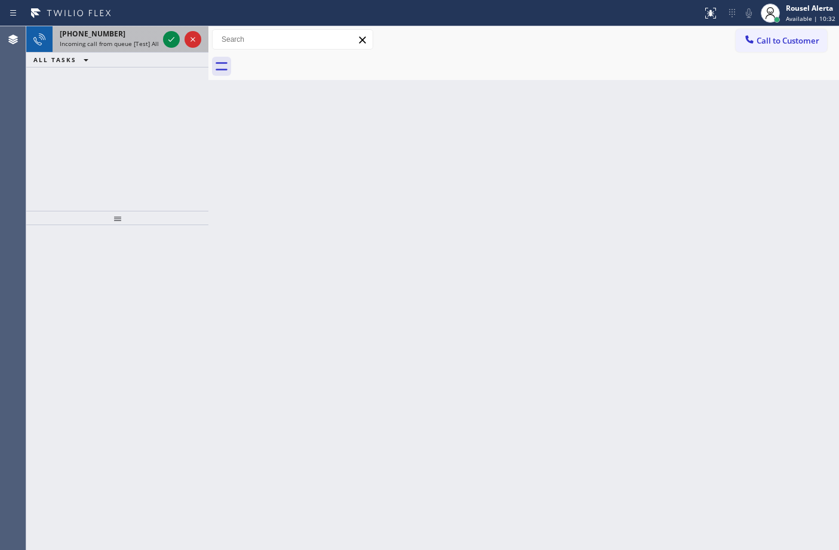
click at [144, 39] on span "Incoming call from queue [Test] All" at bounding box center [109, 43] width 99 height 8
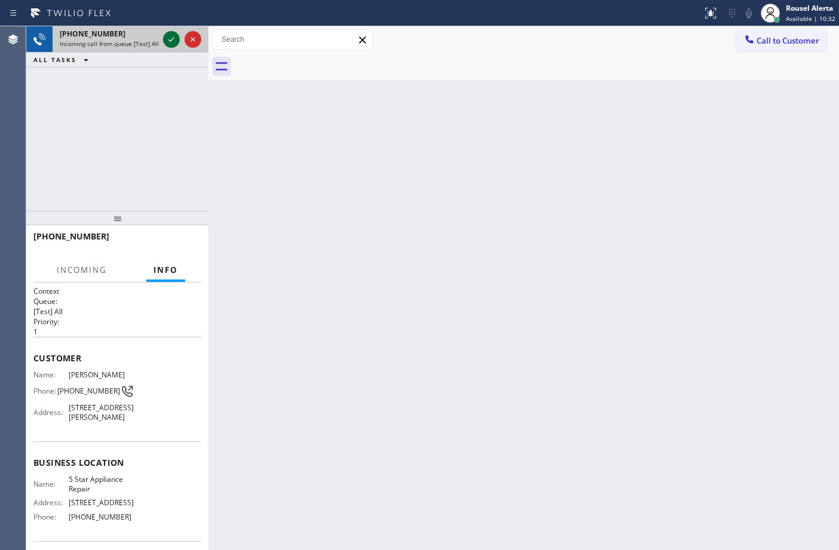
click at [170, 42] on icon at bounding box center [171, 39] width 14 height 14
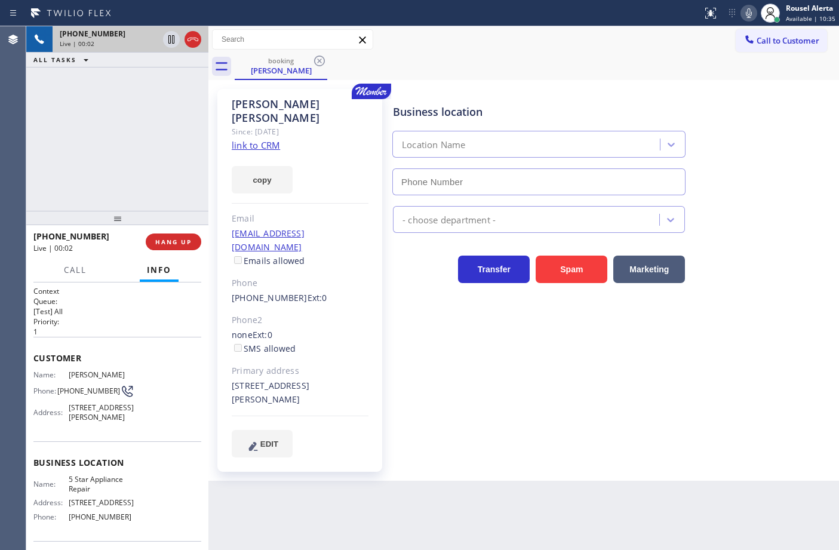
type input "[PHONE_NUMBER]"
click at [270, 139] on link "link to CRM" at bounding box center [256, 145] width 48 height 12
click at [169, 36] on icon at bounding box center [171, 39] width 14 height 14
click at [747, 14] on icon at bounding box center [749, 13] width 6 height 10
click at [475, 494] on div "Back to Dashboard Change Sender ID Customers Technicians Select a contact Outbo…" at bounding box center [523, 288] width 630 height 524
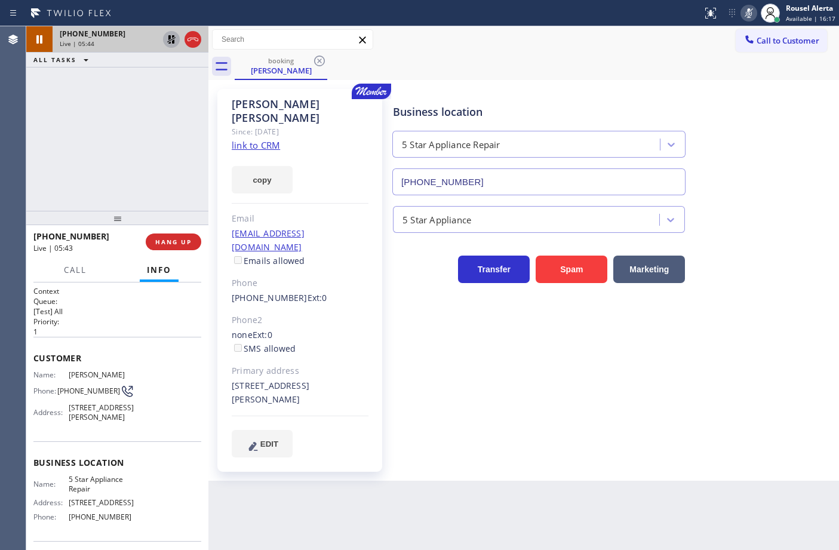
click at [168, 82] on div "[PHONE_NUMBER] Live | 05:44 ALL TASKS ALL TASKS ACTIVE TASKS TASKS IN WRAP UP" at bounding box center [117, 118] width 182 height 184
click at [523, 487] on div "Back to Dashboard Change Sender ID Customers Technicians Select a contact Outbo…" at bounding box center [523, 288] width 630 height 524
click at [125, 73] on div "[PHONE_NUMBER] Live | 05:52 ALL TASKS ALL TASKS ACTIVE TASKS TASKS IN WRAP UP" at bounding box center [117, 118] width 182 height 184
click at [168, 37] on icon at bounding box center [171, 39] width 14 height 14
click at [745, 9] on icon at bounding box center [748, 13] width 14 height 14
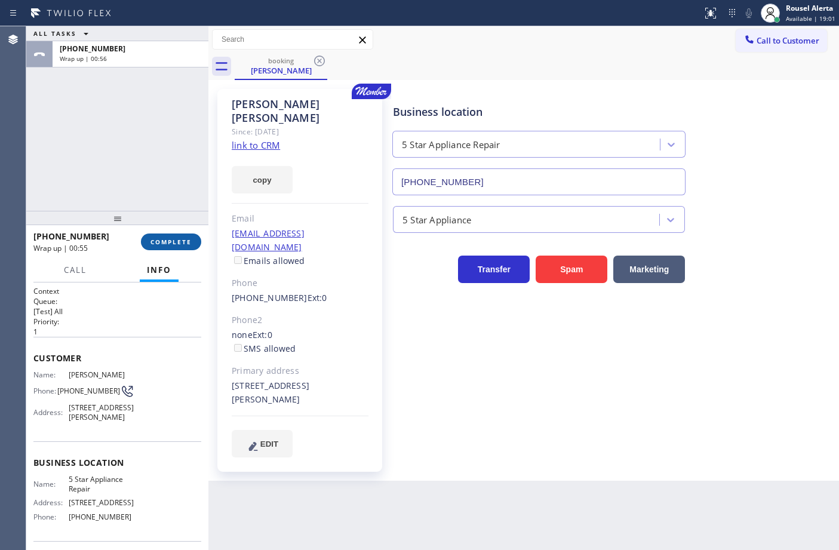
click at [165, 245] on span "COMPLETE" at bounding box center [170, 242] width 41 height 8
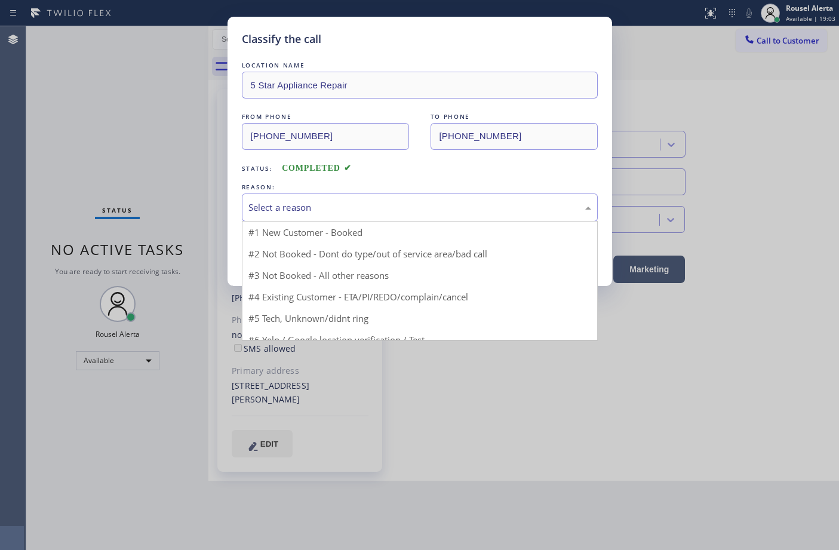
click at [321, 216] on div "Select a reason" at bounding box center [420, 207] width 356 height 28
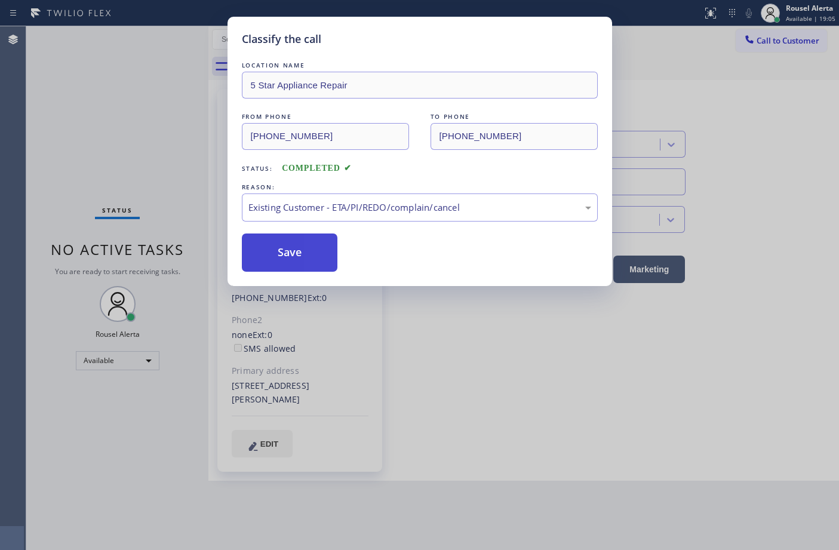
click at [291, 242] on button "Save" at bounding box center [290, 252] width 96 height 38
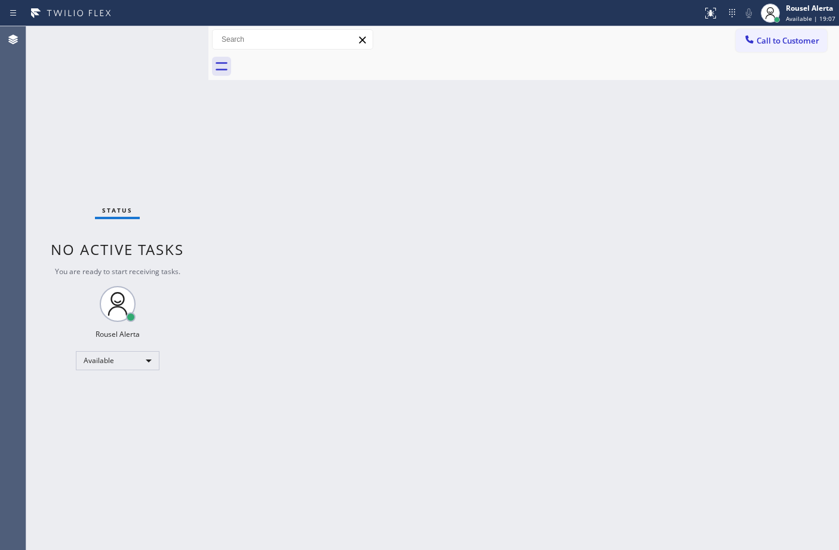
click at [566, 168] on div "Back to Dashboard Change Sender ID Customers Technicians Select a contact Outbo…" at bounding box center [523, 288] width 630 height 524
click at [622, 340] on div "Back to Dashboard Change Sender ID Customers Technicians Select a contact Outbo…" at bounding box center [523, 288] width 630 height 524
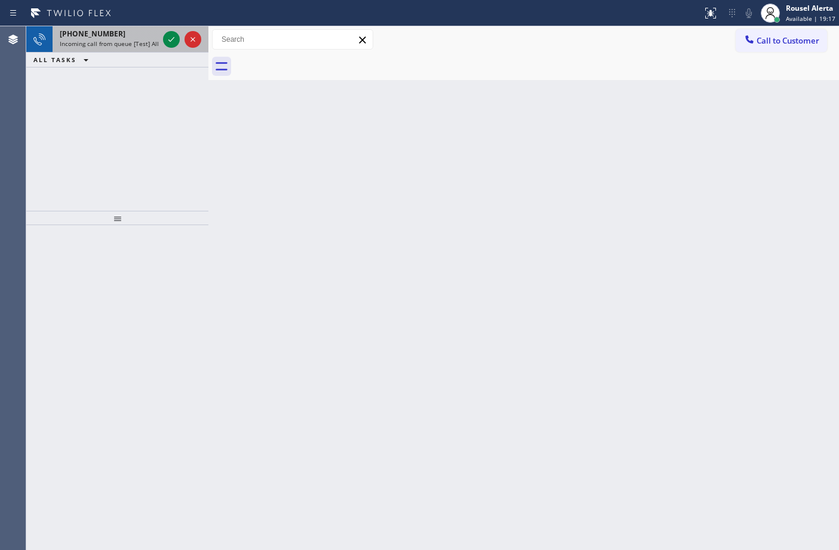
click at [139, 42] on span "Incoming call from queue [Test] All" at bounding box center [109, 43] width 99 height 8
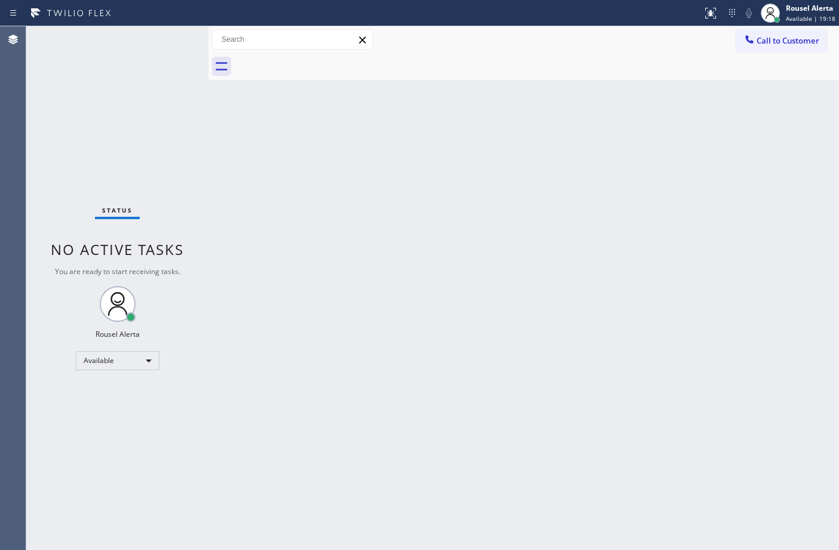
click at [164, 42] on div "Status No active tasks You are ready to start receiving tasks. Rousel Alerta Av…" at bounding box center [117, 288] width 182 height 524
drag, startPoint x: 279, startPoint y: 120, endPoint x: 309, endPoint y: 109, distance: 31.7
click at [285, 120] on div "Back to Dashboard Change Sender ID Customers Technicians Select a contact Outbo…" at bounding box center [523, 288] width 630 height 524
click at [491, 376] on div "Back to Dashboard Change Sender ID Customers Technicians Select a contact Outbo…" at bounding box center [523, 288] width 630 height 524
drag, startPoint x: 359, startPoint y: 341, endPoint x: 368, endPoint y: 347, distance: 11.6
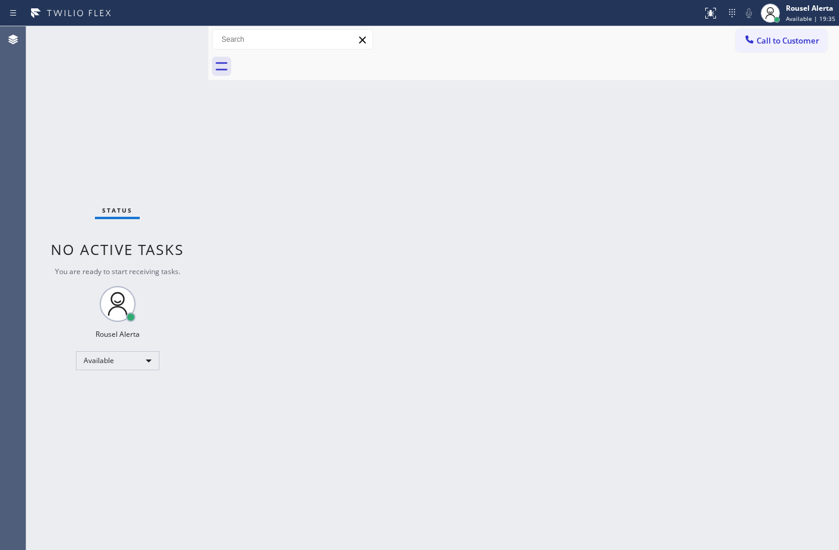
click at [363, 347] on div "Back to Dashboard Change Sender ID Customers Technicians Select a contact Outbo…" at bounding box center [523, 288] width 630 height 524
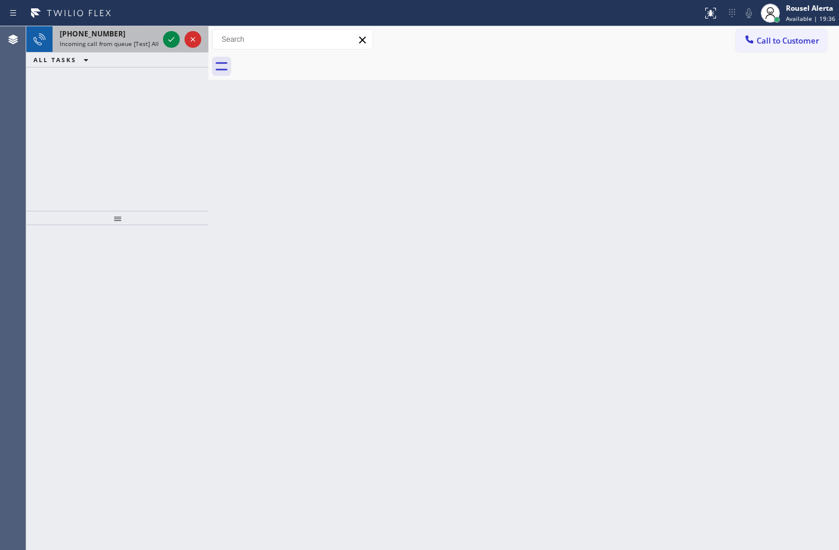
click at [139, 34] on div "[PHONE_NUMBER]" at bounding box center [109, 34] width 99 height 10
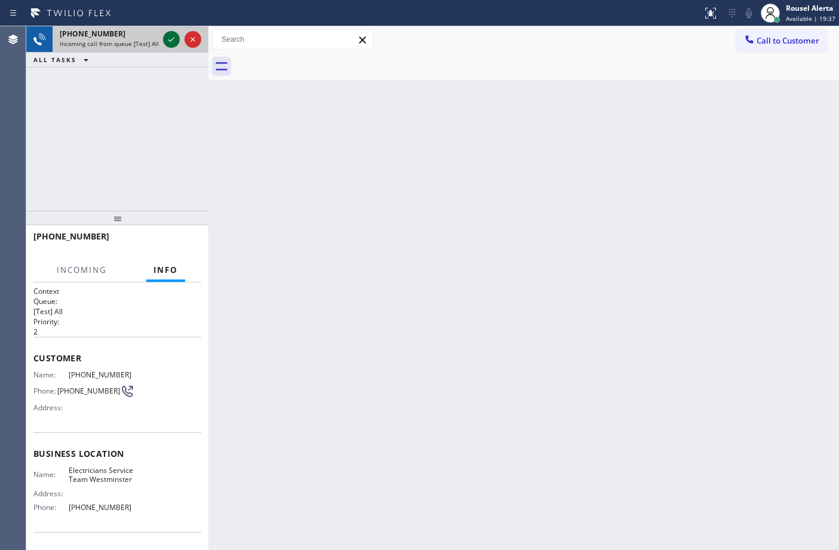
click at [163, 39] on div at bounding box center [171, 39] width 17 height 14
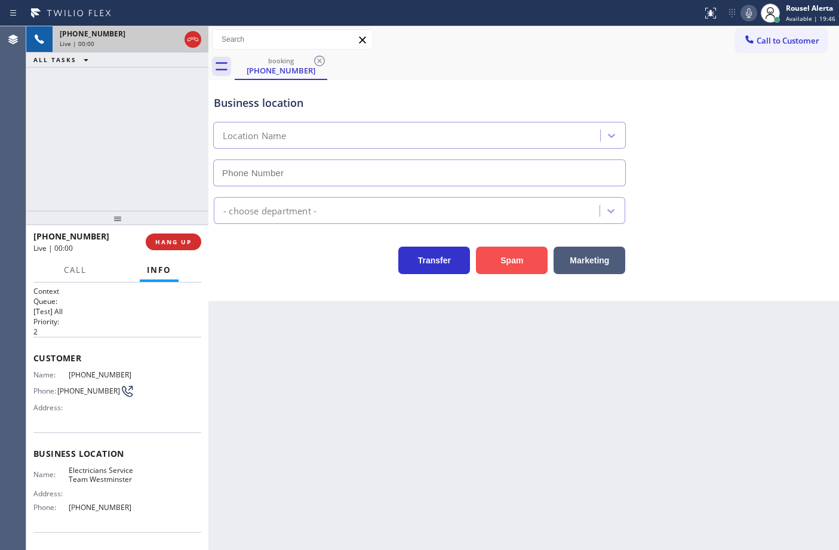
type input "[PHONE_NUMBER]"
click at [518, 252] on button "Spam" at bounding box center [512, 260] width 72 height 27
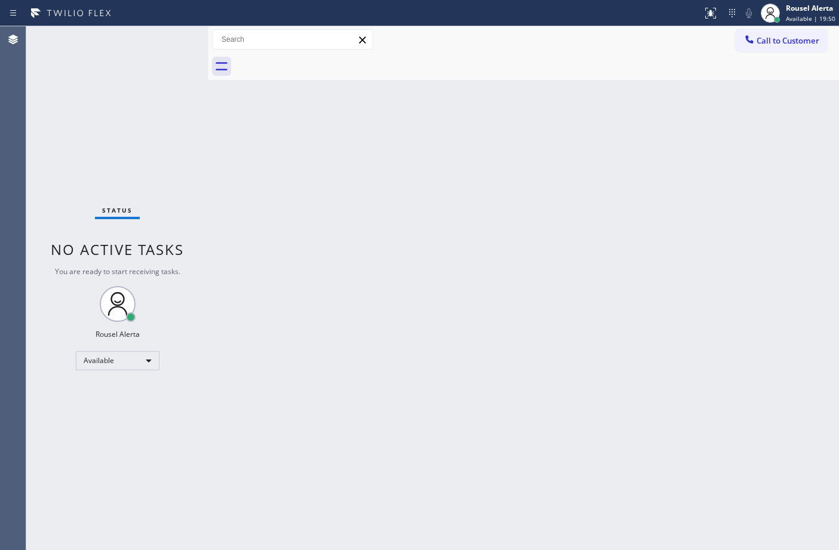
click at [316, 208] on div "Back to Dashboard Change Sender ID Customers Technicians Select a contact Outbo…" at bounding box center [523, 288] width 630 height 524
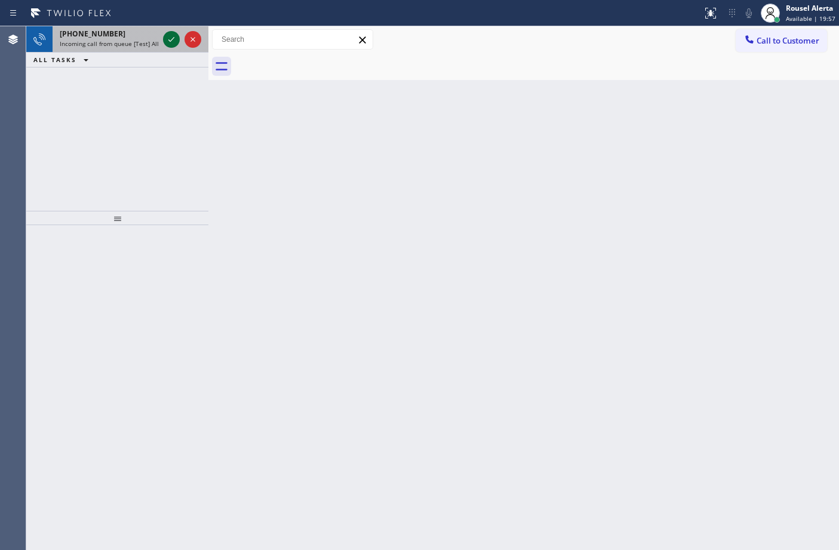
click at [163, 41] on div at bounding box center [171, 39] width 17 height 14
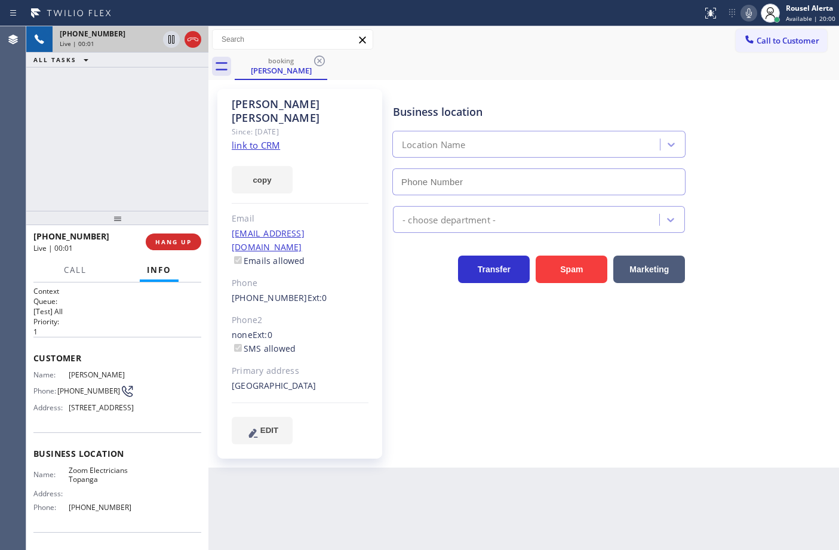
type input "[PHONE_NUMBER]"
click at [269, 139] on link "link to CRM" at bounding box center [256, 145] width 48 height 12
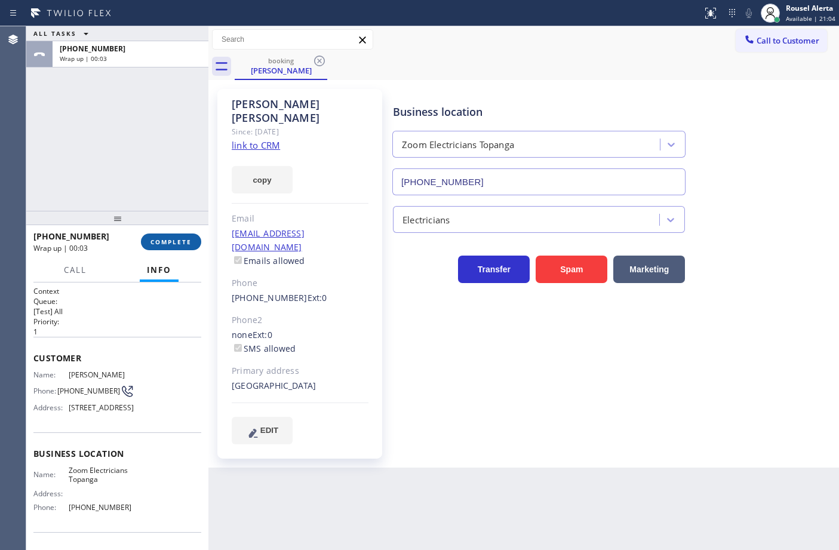
click at [169, 238] on span "COMPLETE" at bounding box center [170, 242] width 41 height 8
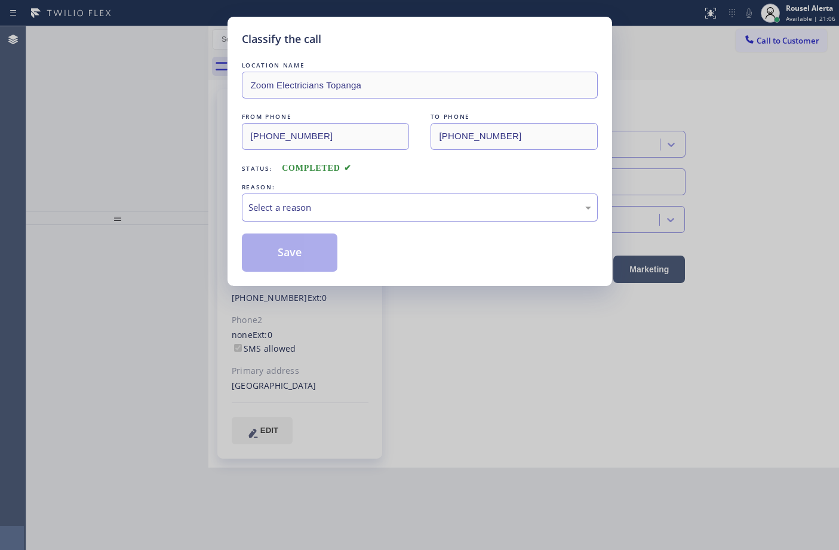
click at [346, 211] on div "Select a reason" at bounding box center [419, 208] width 343 height 14
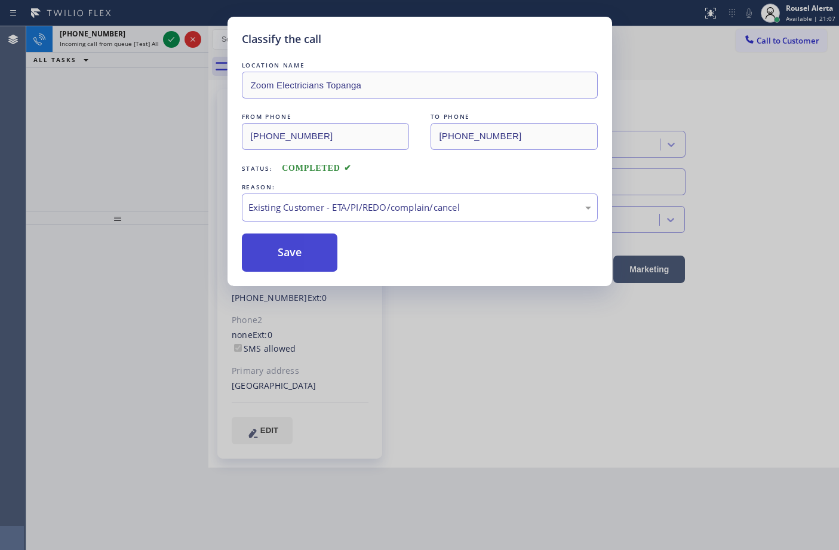
click at [309, 247] on button "Save" at bounding box center [290, 252] width 96 height 38
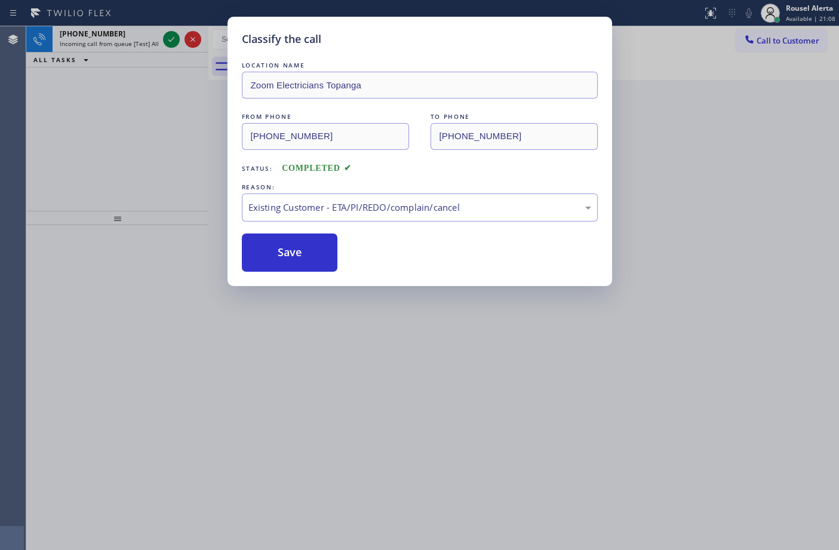
click at [136, 39] on div "Classify the call LOCATION NAME Zoom Electricians Topanga FROM PHONE [PHONE_NUM…" at bounding box center [419, 275] width 839 height 550
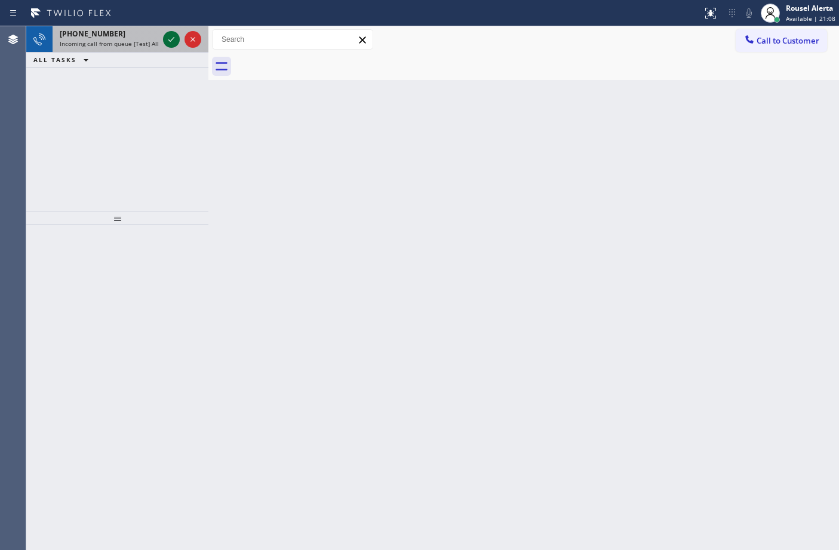
click at [164, 37] on icon at bounding box center [171, 39] width 14 height 14
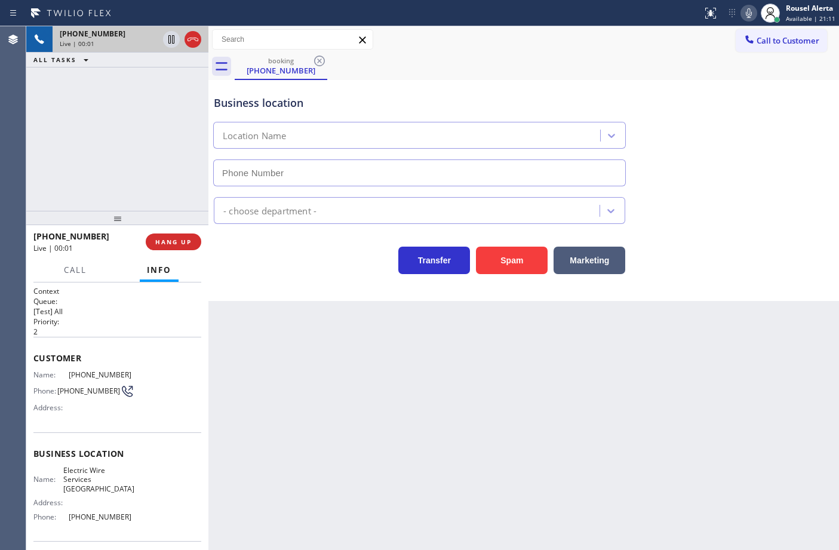
type input "[PHONE_NUMBER]"
click at [506, 267] on button "Spam" at bounding box center [512, 260] width 72 height 27
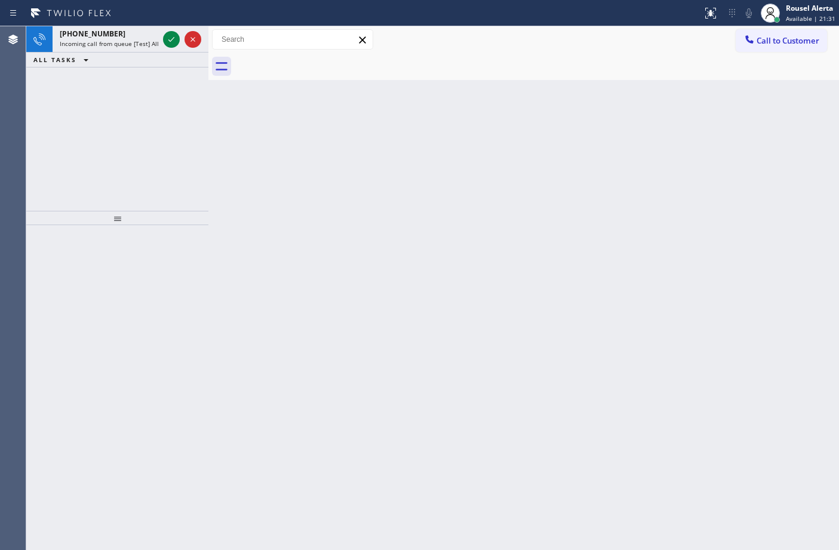
click at [136, 115] on div "[PHONE_NUMBER] Incoming call from queue [Test] All ALL TASKS ALL TASKS ACTIVE T…" at bounding box center [117, 118] width 182 height 184
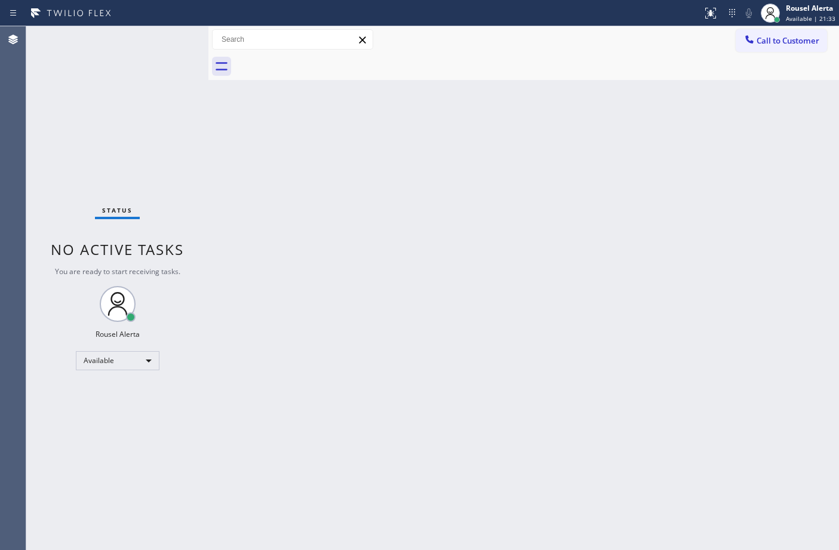
click at [138, 39] on div "Status No active tasks You are ready to start receiving tasks. Rousel Alerta Av…" at bounding box center [117, 288] width 182 height 524
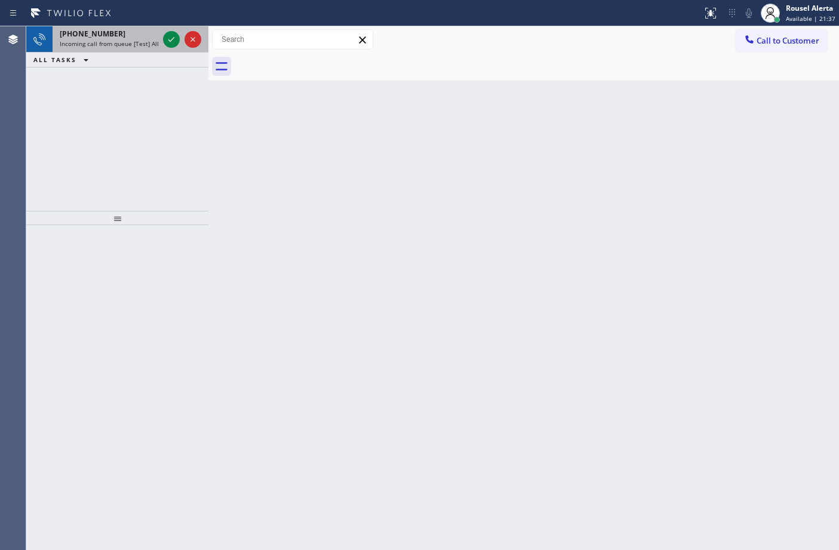
click at [145, 39] on span "Incoming call from queue [Test] All" at bounding box center [109, 43] width 99 height 8
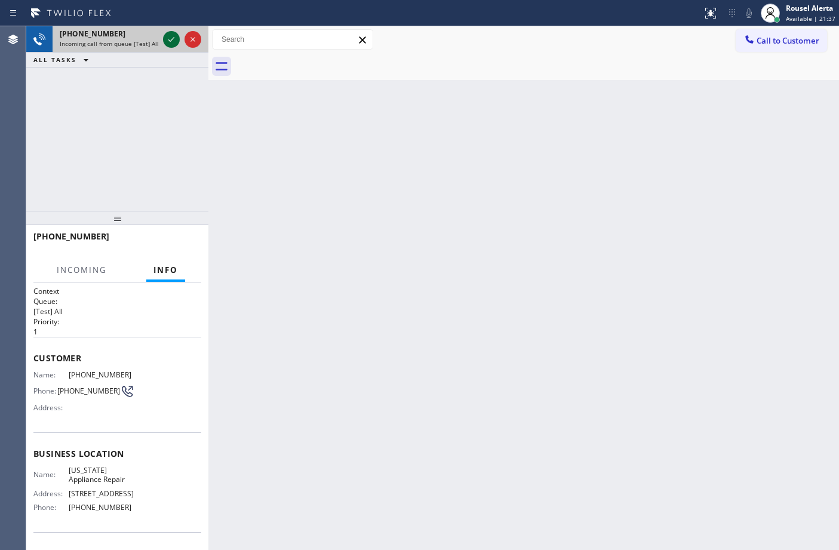
click at [171, 39] on icon at bounding box center [171, 39] width 14 height 14
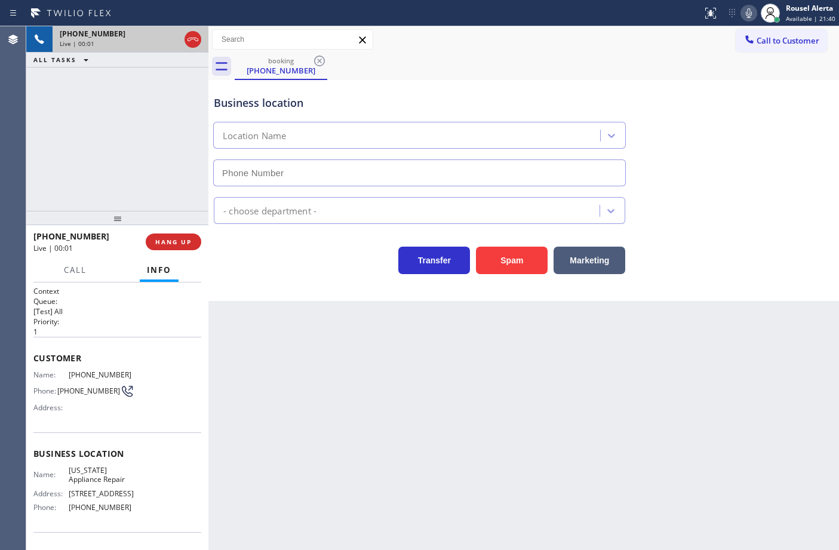
type input "[PHONE_NUMBER]"
click at [306, 347] on div "Back to Dashboard Change Sender ID Customers Technicians Select a contact Outbo…" at bounding box center [523, 288] width 630 height 524
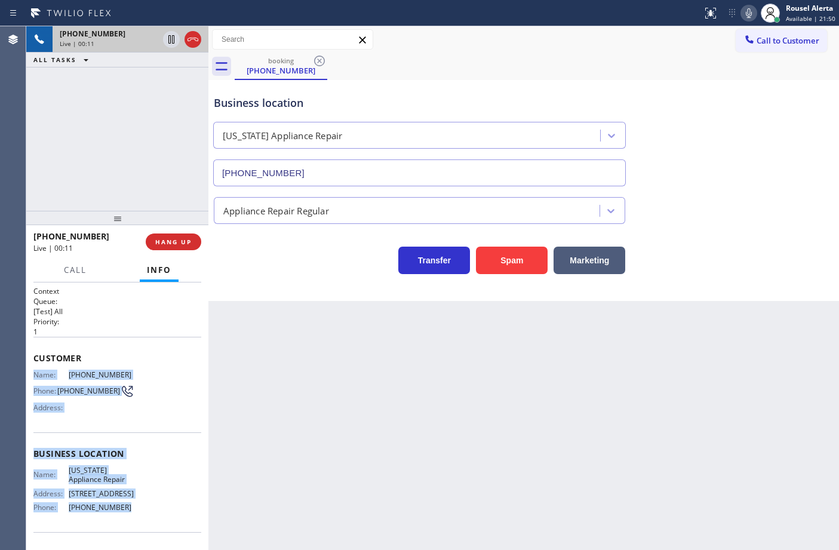
drag, startPoint x: 32, startPoint y: 372, endPoint x: 147, endPoint y: 514, distance: 182.9
click at [147, 514] on div "Context Queue: [Test] All Priority: 1 Customer Name: [PHONE_NUMBER] Phone: [PHO…" at bounding box center [117, 416] width 182 height 268
copy div "Name: [PHONE_NUMBER] Phone: [PHONE_NUMBER] Address: Business location Name: [US…"
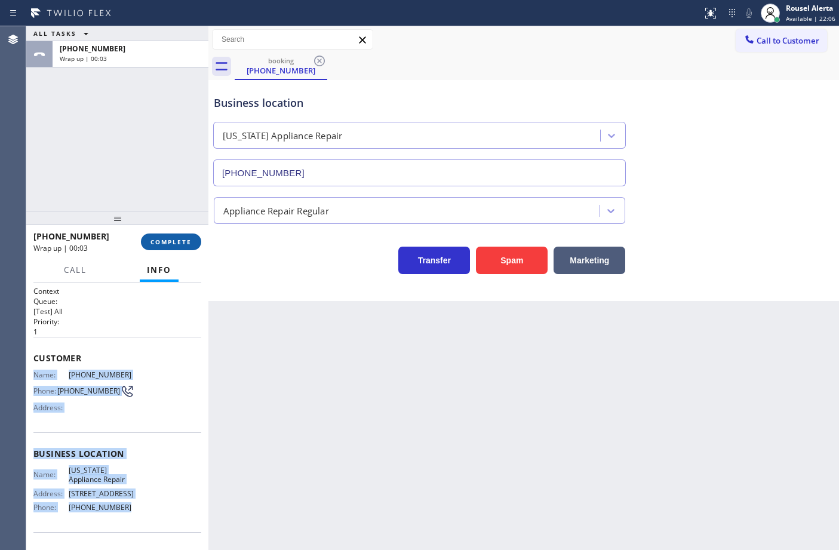
click at [191, 238] on span "COMPLETE" at bounding box center [170, 242] width 41 height 8
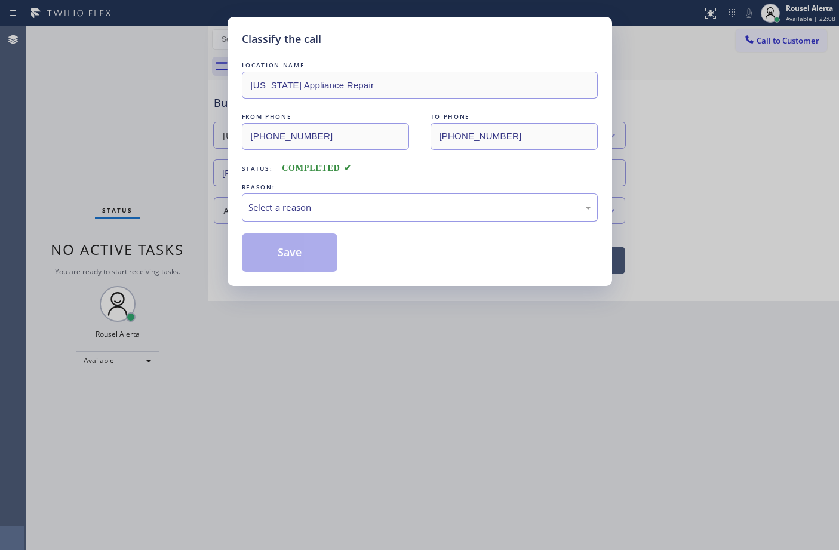
click at [288, 210] on div "Select a reason" at bounding box center [419, 208] width 343 height 14
click at [321, 248] on button "Save" at bounding box center [290, 252] width 96 height 38
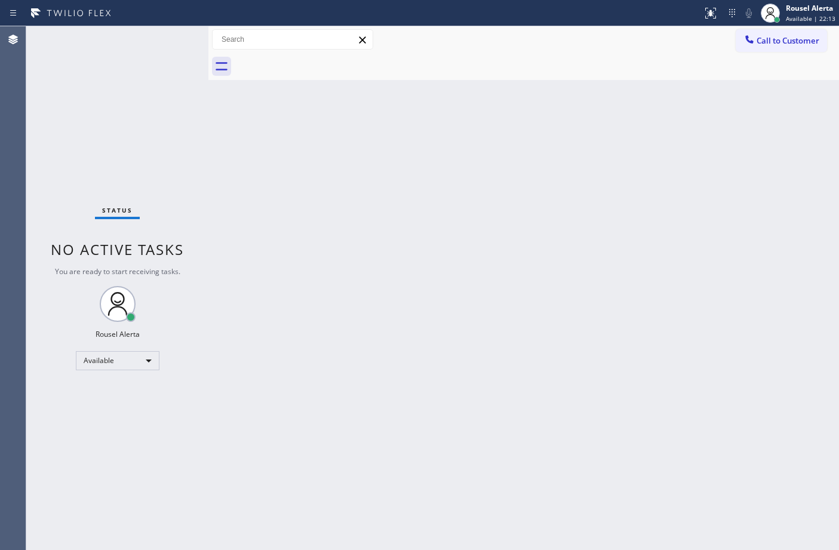
click at [330, 303] on div "Back to Dashboard Change Sender ID Customers Technicians Select a contact Outbo…" at bounding box center [523, 288] width 630 height 524
click at [565, 87] on div "Back to Dashboard Change Sender ID Customers Technicians Select a contact Outbo…" at bounding box center [523, 288] width 630 height 524
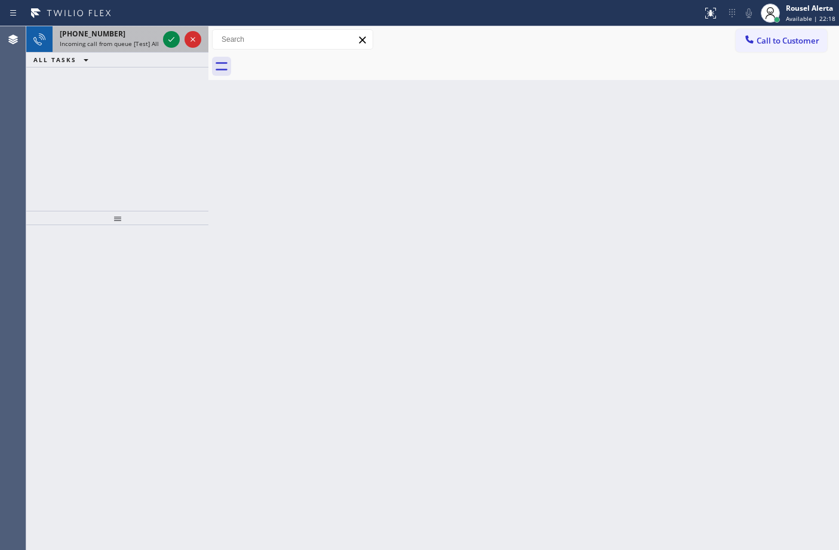
click at [142, 36] on div "[PHONE_NUMBER]" at bounding box center [109, 34] width 99 height 10
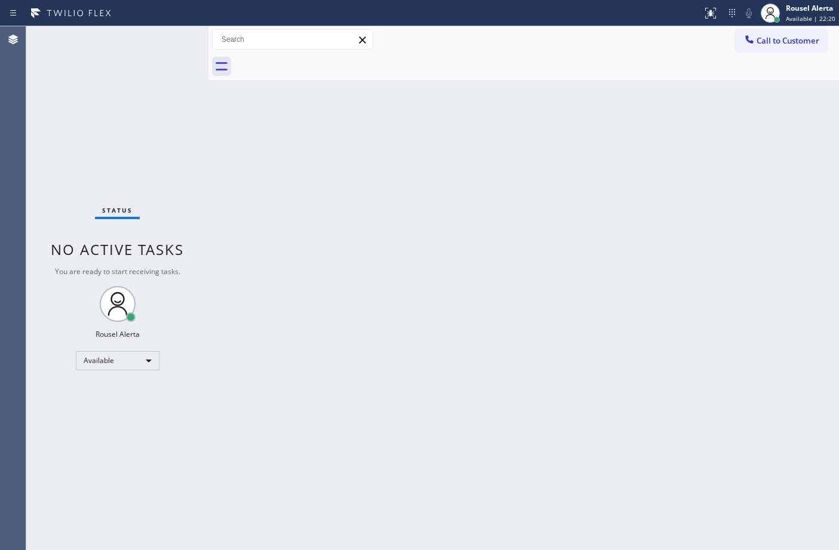
click at [165, 36] on div "Status No active tasks You are ready to start receiving tasks. Rousel Alerta Av…" at bounding box center [117, 288] width 182 height 524
click at [141, 37] on div "Status No active tasks You are ready to start receiving tasks. Rousel Alerta Av…" at bounding box center [117, 288] width 182 height 524
click at [418, 202] on div "Back to Dashboard Change Sender ID Customers Technicians Select a contact Outbo…" at bounding box center [523, 288] width 630 height 524
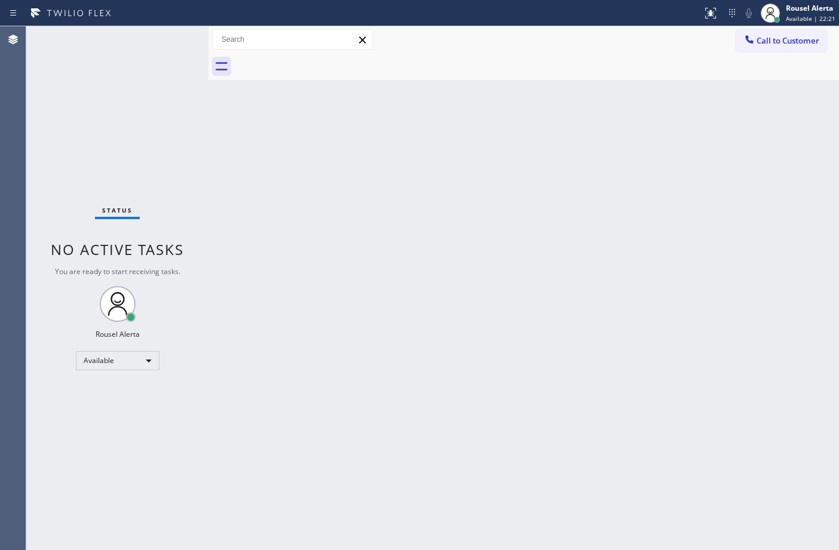
click at [690, 156] on div "Back to Dashboard Change Sender ID Customers Technicians Select a contact Outbo…" at bounding box center [523, 288] width 630 height 524
click at [150, 16] on div at bounding box center [351, 13] width 693 height 19
click at [156, 25] on div "Status report No issues detected If you experience an issue, please download th…" at bounding box center [419, 13] width 839 height 26
click at [356, 298] on div "Back to Dashboard Change Sender ID Customers Technicians Select a contact Outbo…" at bounding box center [523, 288] width 630 height 524
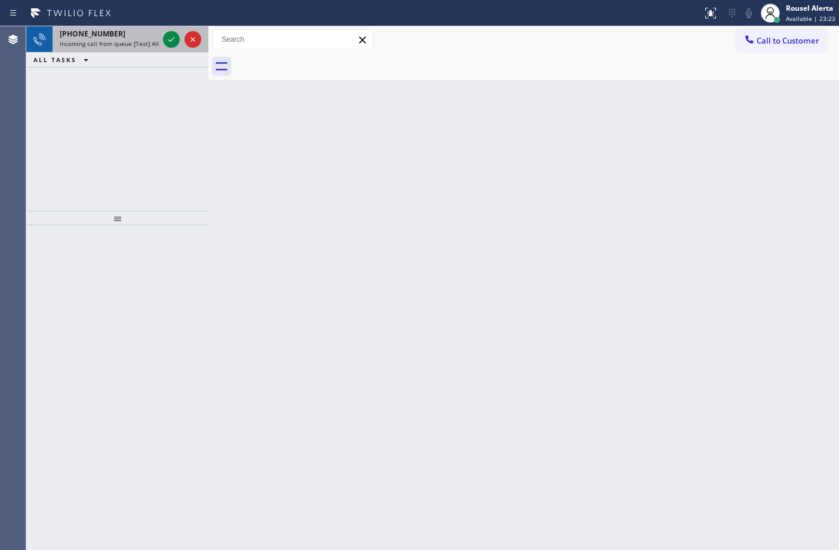
click at [151, 30] on div "[PHONE_NUMBER]" at bounding box center [109, 34] width 99 height 10
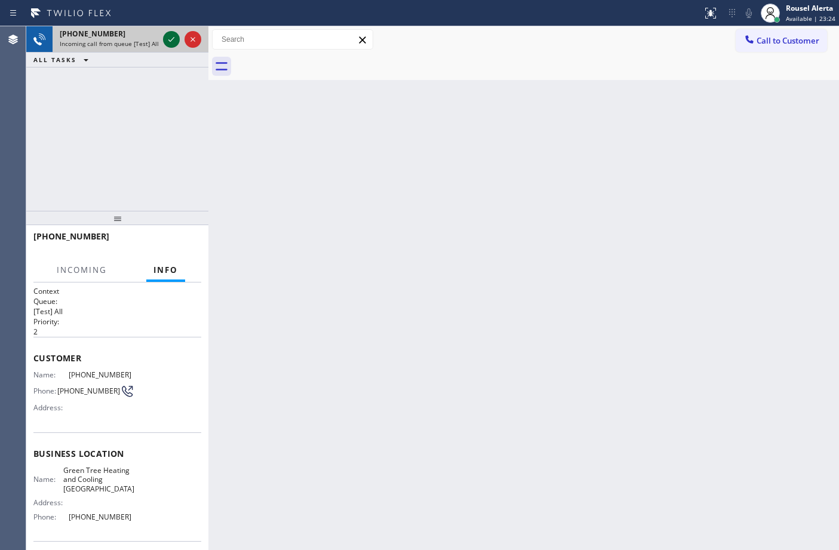
click at [164, 36] on icon at bounding box center [171, 39] width 14 height 14
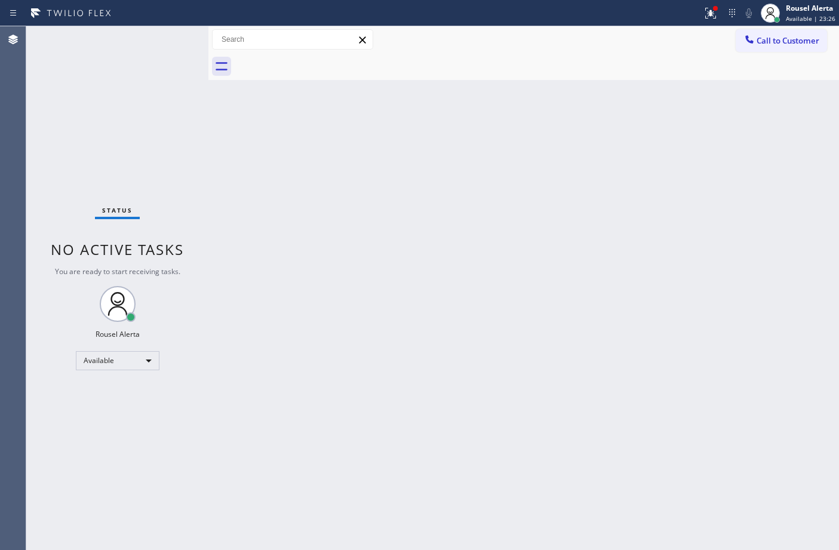
click at [708, 17] on icon at bounding box center [710, 13] width 14 height 14
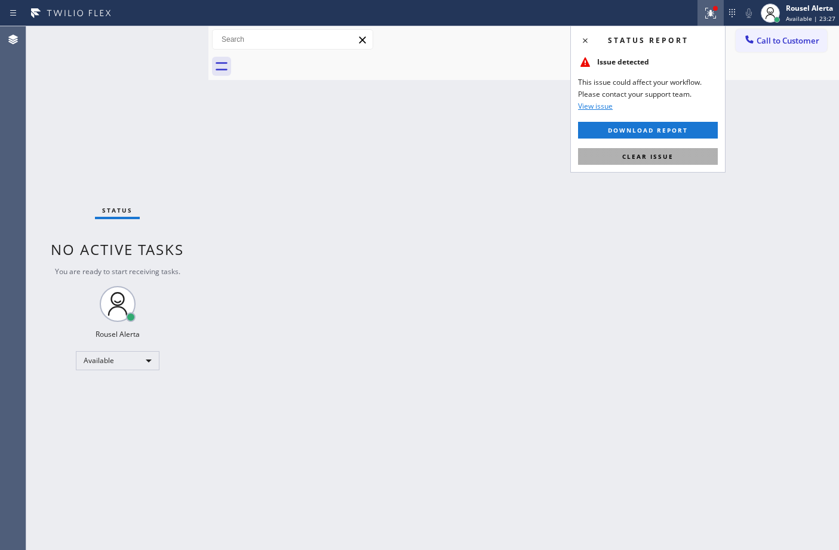
click at [697, 164] on button "Clear issue" at bounding box center [648, 156] width 140 height 17
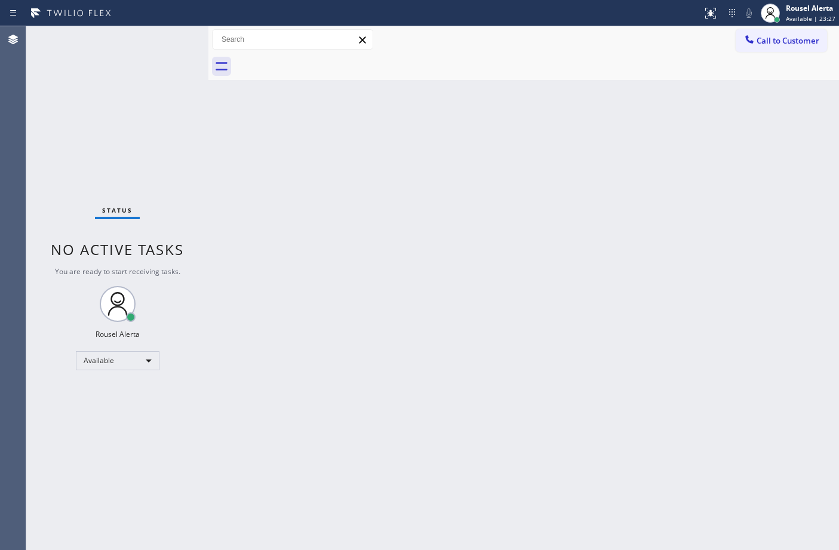
click at [706, 267] on div "Back to Dashboard Change Sender ID Customers Technicians Select a contact Outbo…" at bounding box center [523, 288] width 630 height 524
click at [138, 48] on div "Status No active tasks You are ready to start receiving tasks. Rousel Alerta Av…" at bounding box center [117, 288] width 182 height 524
click at [402, 242] on div "Back to Dashboard Change Sender ID Customers Technicians Select a contact Outbo…" at bounding box center [523, 288] width 630 height 524
click at [141, 44] on div "Status No active tasks You are ready to start receiving tasks. Rousel Alerta Av…" at bounding box center [117, 288] width 182 height 524
click at [432, 393] on div "Back to Dashboard Change Sender ID Customers Technicians Select a contact Outbo…" at bounding box center [523, 288] width 630 height 524
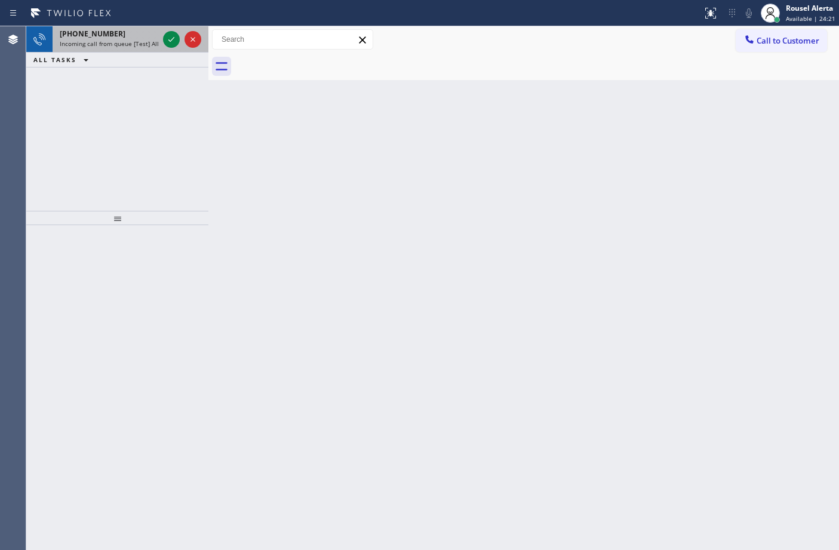
click at [146, 40] on span "Incoming call from queue [Test] All" at bounding box center [109, 43] width 99 height 8
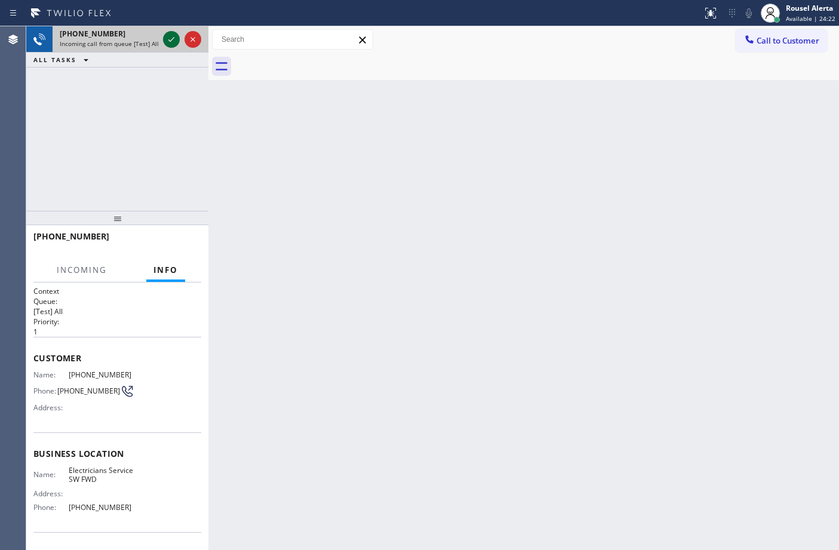
click at [170, 45] on icon at bounding box center [171, 39] width 14 height 14
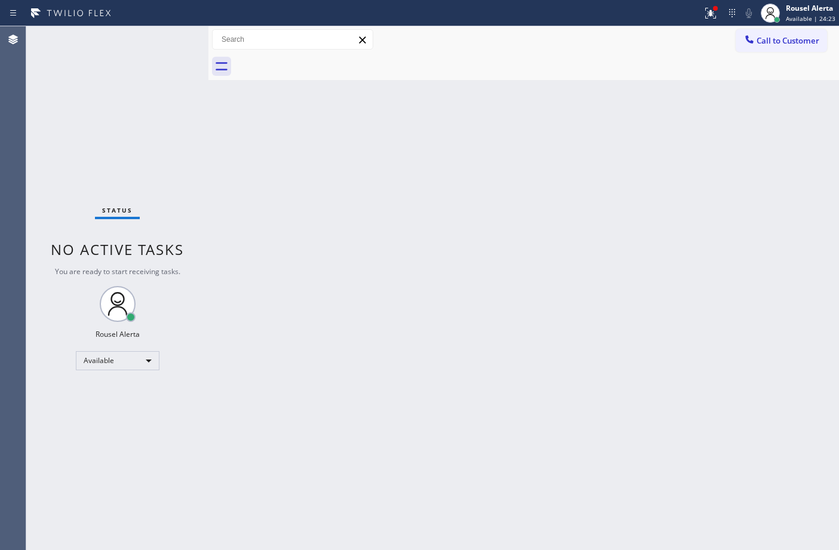
click at [330, 208] on div "Back to Dashboard Change Sender ID Customers Technicians Select a contact Outbo…" at bounding box center [523, 288] width 630 height 524
click at [163, 33] on div "Status No active tasks You are ready to start receiving tasks. Rousel Alerta Av…" at bounding box center [117, 288] width 182 height 524
click at [542, 445] on div "Back to Dashboard Change Sender ID Customers Technicians Select a contact Outbo…" at bounding box center [523, 288] width 630 height 524
click at [711, 12] on icon at bounding box center [710, 13] width 11 height 11
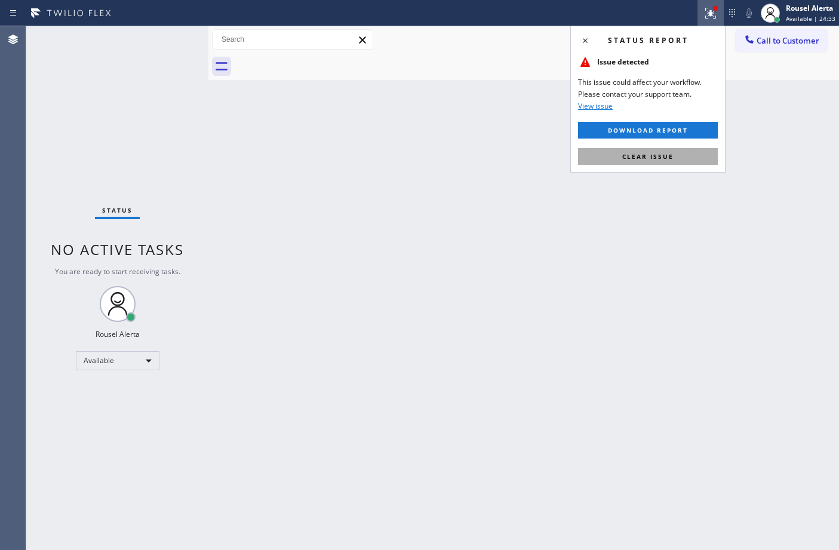
click at [676, 159] on button "Clear issue" at bounding box center [648, 156] width 140 height 17
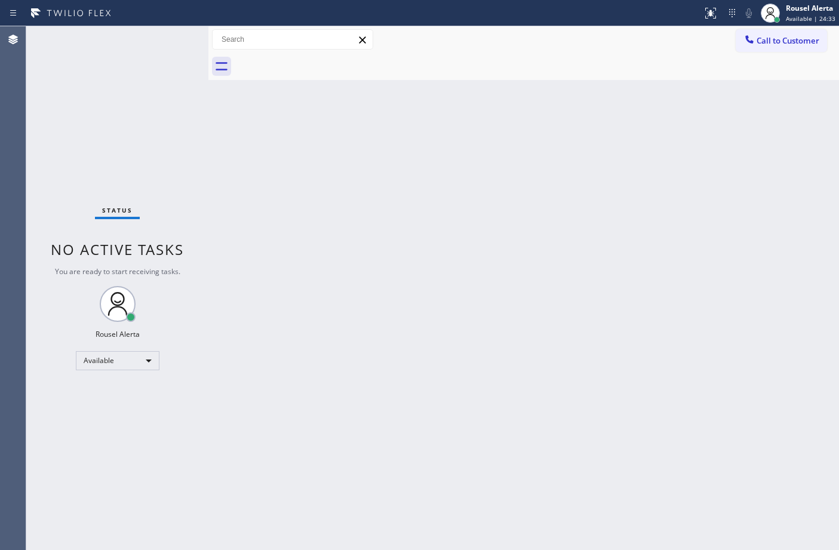
click at [687, 232] on div "Back to Dashboard Change Sender ID Customers Technicians Select a contact Outbo…" at bounding box center [523, 288] width 630 height 524
click at [657, 329] on div "Back to Dashboard Change Sender ID Customers Technicians Select a contact Outbo…" at bounding box center [523, 288] width 630 height 524
click at [150, 34] on div "Status No active tasks You are ready to start receiving tasks. Rousel Alerta Av…" at bounding box center [117, 288] width 182 height 524
click at [372, 357] on div "Back to Dashboard Change Sender ID Customers Technicians Select a contact Outbo…" at bounding box center [523, 288] width 630 height 524
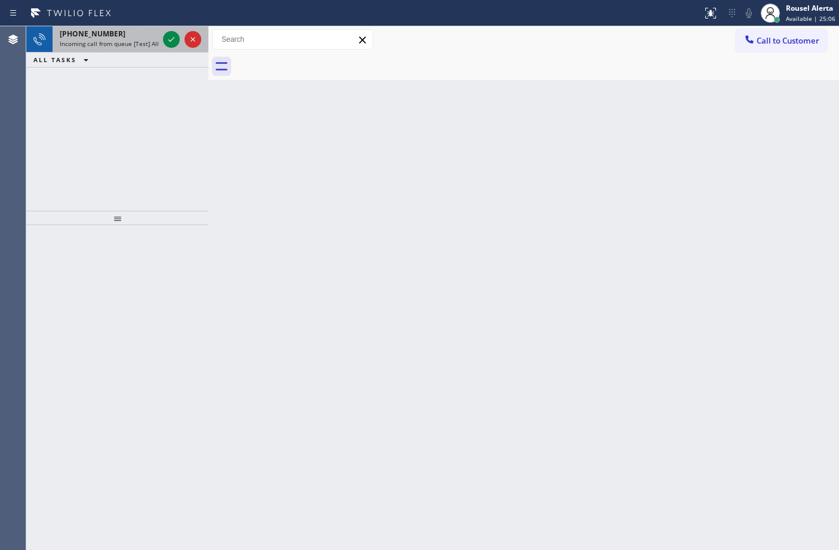
click at [135, 45] on span "Incoming call from queue [Test] All" at bounding box center [109, 43] width 99 height 8
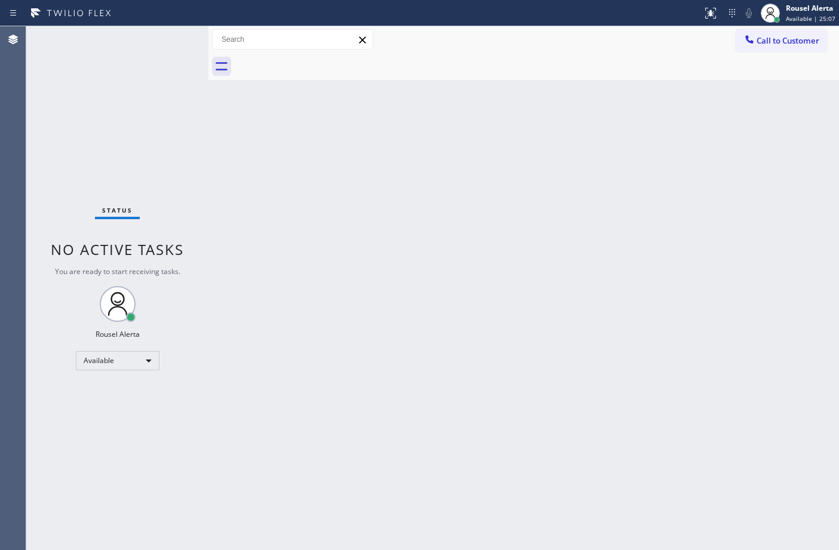
click at [163, 35] on div "Status No active tasks You are ready to start receiving tasks. Rousel Alerta Av…" at bounding box center [117, 288] width 182 height 524
click at [165, 35] on div "Status No active tasks You are ready to start receiving tasks. Rousel Alerta Av…" at bounding box center [117, 288] width 182 height 524
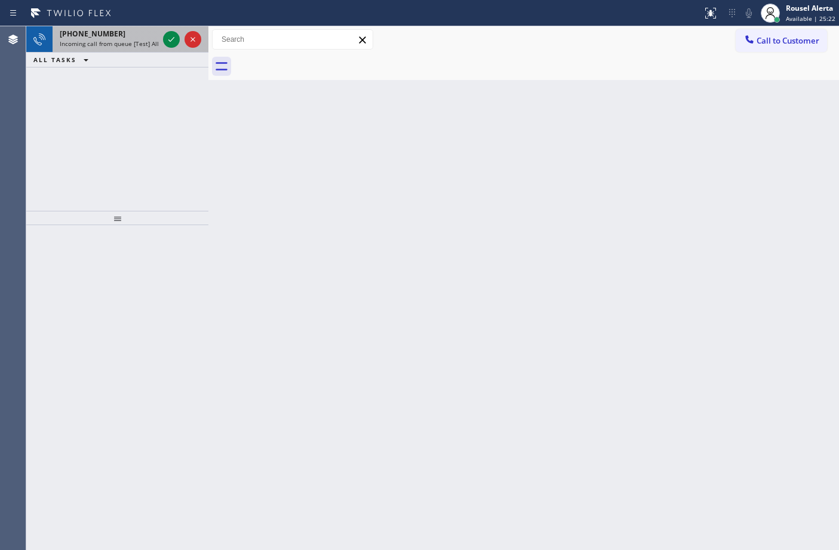
click at [152, 42] on span "Incoming call from queue [Test] All" at bounding box center [109, 43] width 99 height 8
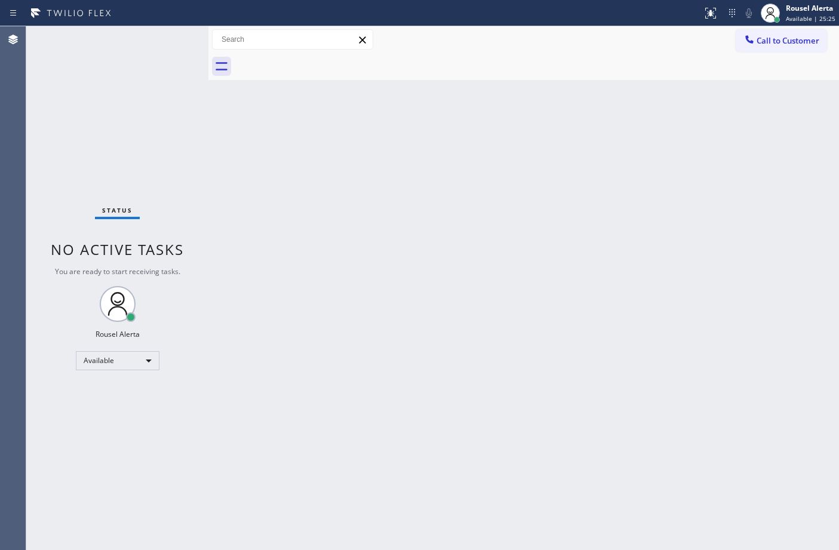
click at [163, 41] on div "Status No active tasks You are ready to start receiving tasks. Rousel Alerta Av…" at bounding box center [117, 288] width 182 height 524
click at [324, 341] on div "Back to Dashboard Change Sender ID Customers Technicians Select a contact Outbo…" at bounding box center [523, 288] width 630 height 524
click at [153, 33] on div "Status No active tasks You are ready to start receiving tasks. Rousel Alerta Av…" at bounding box center [117, 288] width 182 height 524
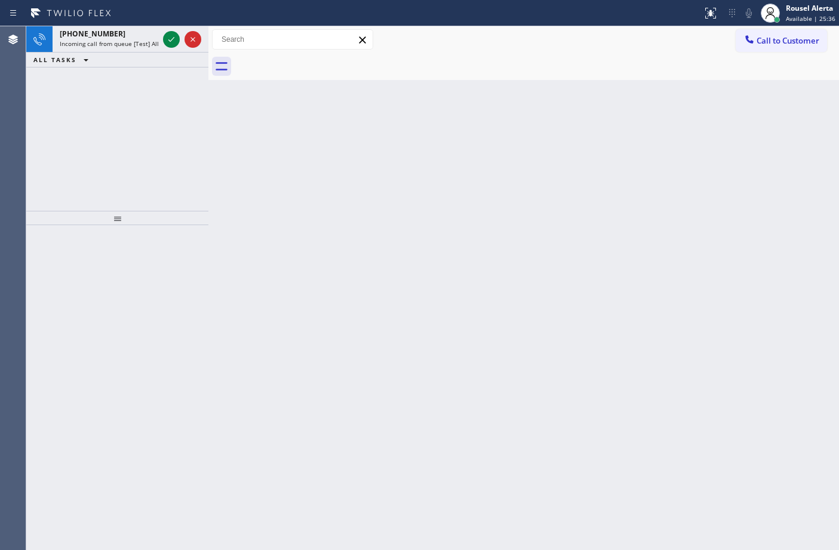
click at [150, 31] on div "[PHONE_NUMBER]" at bounding box center [109, 34] width 99 height 10
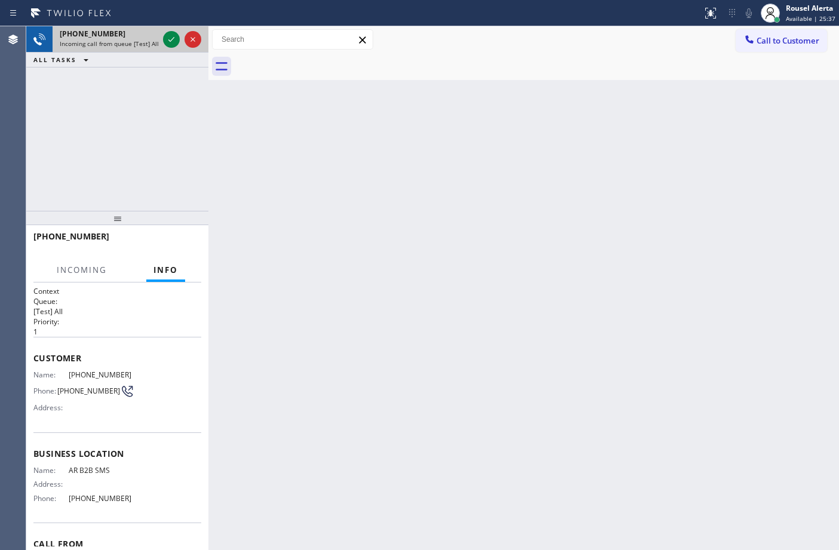
click at [152, 30] on div "[PHONE_NUMBER]" at bounding box center [109, 34] width 99 height 10
click at [169, 36] on icon at bounding box center [171, 39] width 14 height 14
click at [162, 39] on div at bounding box center [182, 39] width 43 height 26
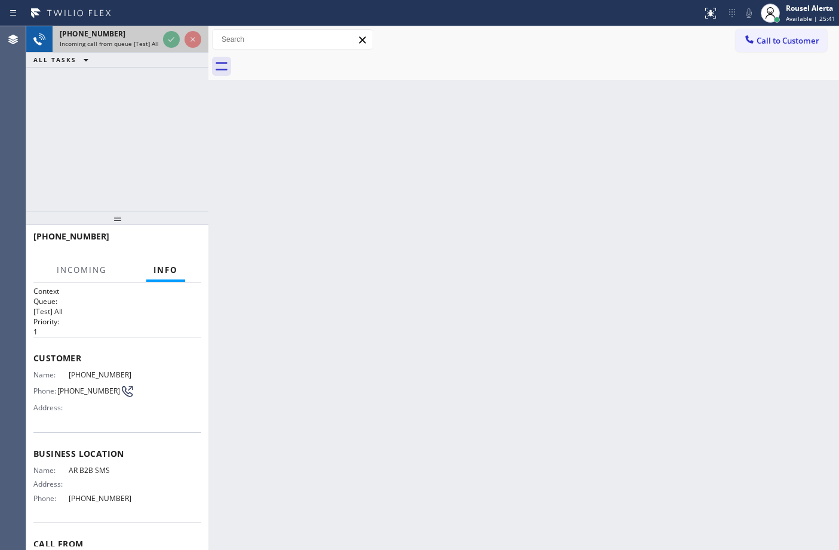
click at [162, 39] on div at bounding box center [182, 39] width 43 height 26
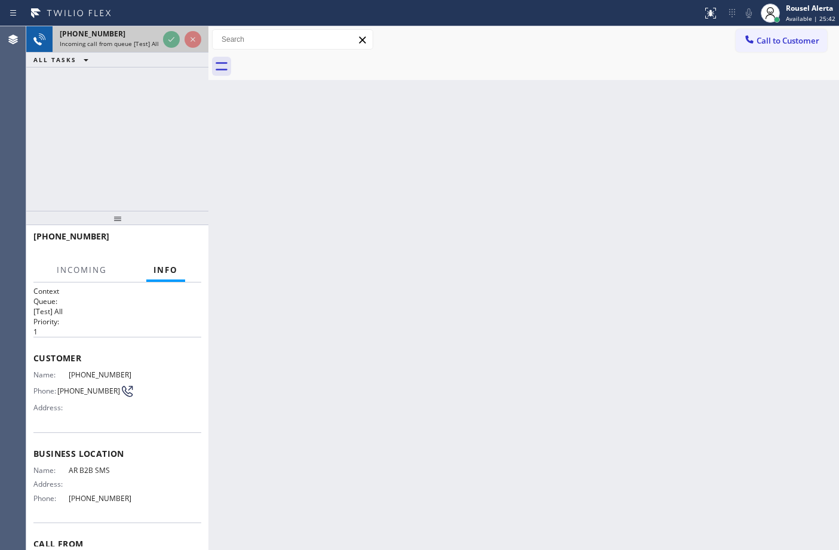
click at [162, 39] on div at bounding box center [182, 39] width 43 height 26
click at [164, 39] on div at bounding box center [182, 39] width 43 height 26
click at [196, 59] on div "ALL TASKS ALL TASKS ACTIVE TASKS TASKS IN WRAP UP" at bounding box center [117, 60] width 182 height 15
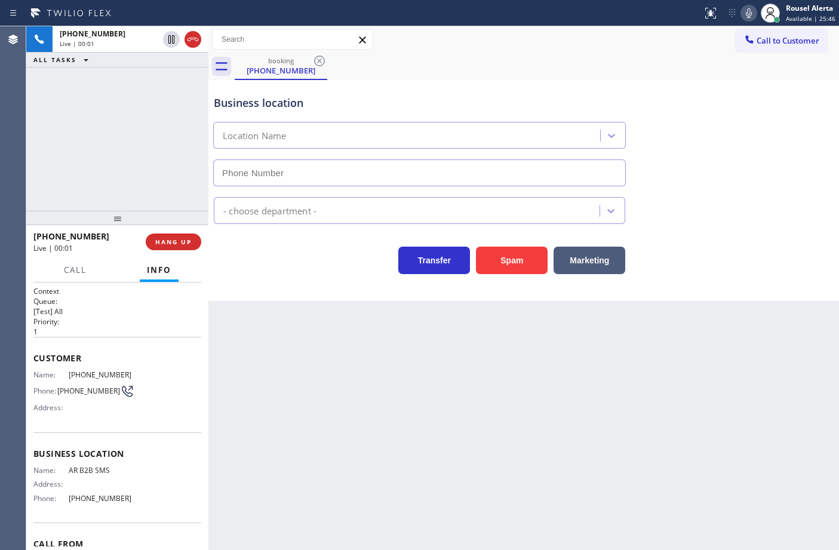
type input "[PHONE_NUMBER]"
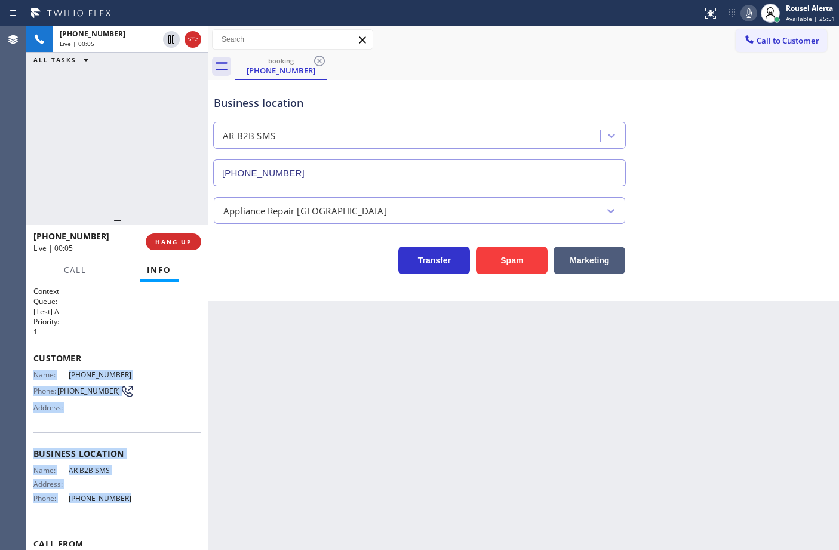
drag, startPoint x: 33, startPoint y: 371, endPoint x: 114, endPoint y: 493, distance: 146.4
click at [114, 493] on div "Context Queue: [Test] All Priority: 1 Customer Name: [PHONE_NUMBER] Phone: [PHO…" at bounding box center [117, 449] width 168 height 327
copy div "Name: [PHONE_NUMBER] Phone: [PHONE_NUMBER] Address: Business location Name: AR …"
click at [184, 241] on span "HANG UP" at bounding box center [173, 242] width 36 height 8
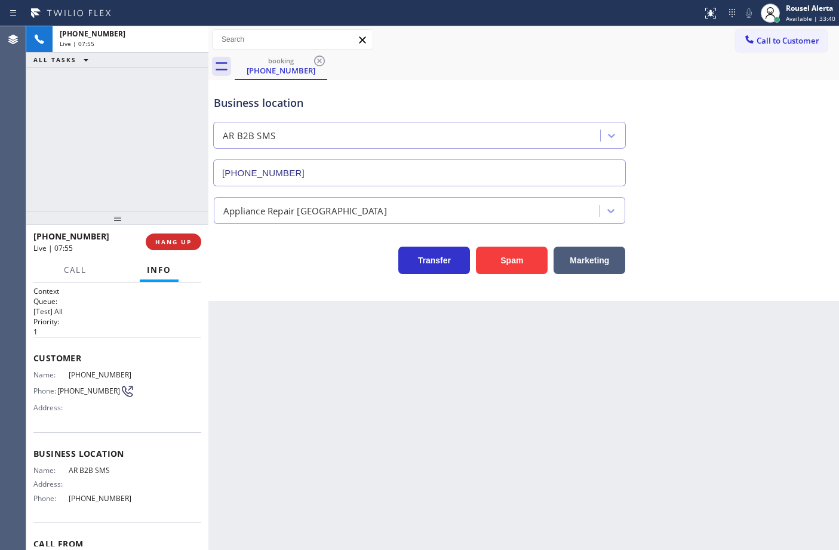
click at [353, 407] on div "Back to Dashboard Change Sender ID Customers Technicians Select a contact Outbo…" at bounding box center [523, 288] width 630 height 524
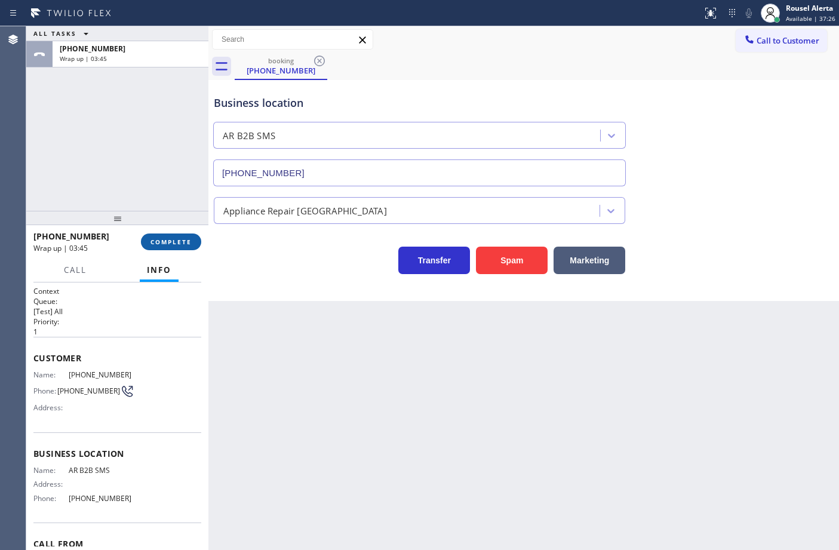
click at [153, 244] on span "COMPLETE" at bounding box center [170, 242] width 41 height 8
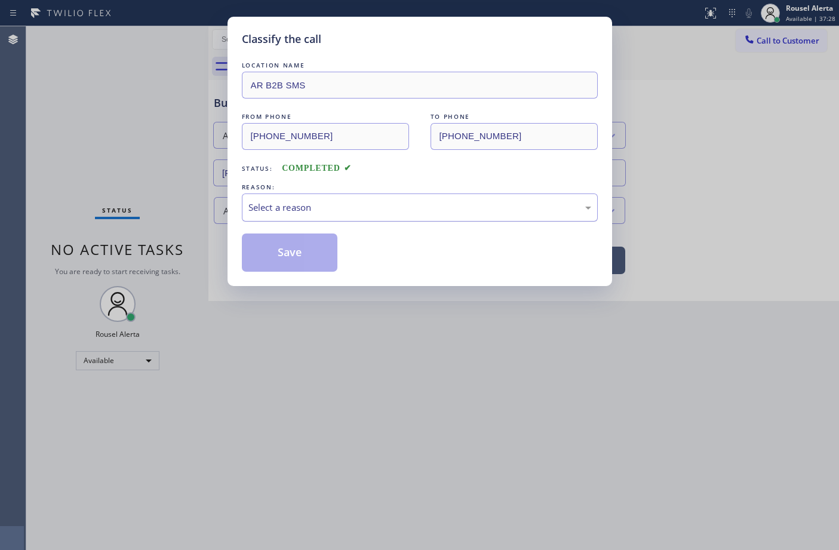
click at [392, 221] on div "Select a reason" at bounding box center [420, 207] width 356 height 28
click at [299, 245] on button "Save" at bounding box center [290, 252] width 96 height 38
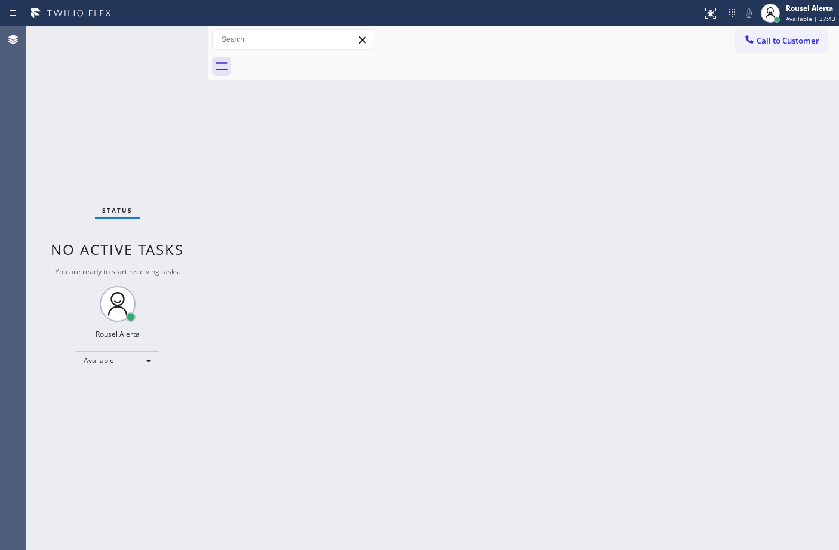
click at [263, 175] on div "Back to Dashboard Change Sender ID Customers Technicians Select a contact Outbo…" at bounding box center [523, 288] width 630 height 524
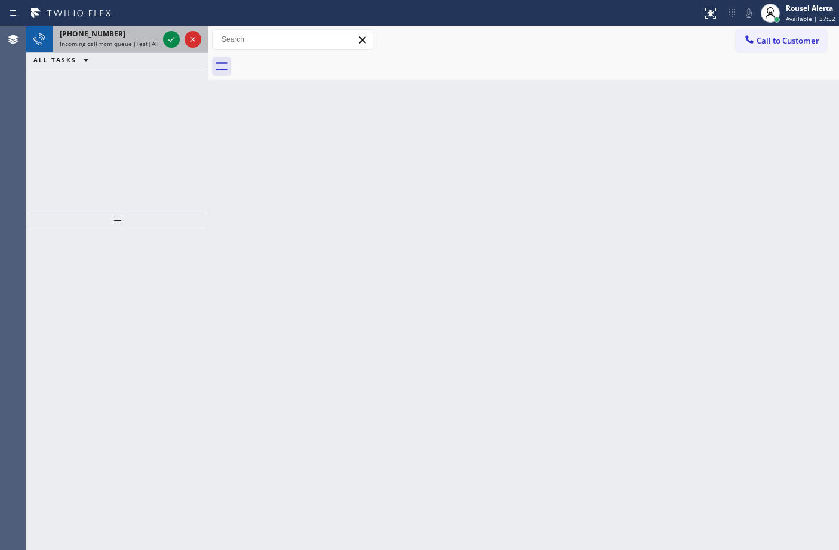
click at [140, 42] on span "Incoming call from queue [Test] All" at bounding box center [109, 43] width 99 height 8
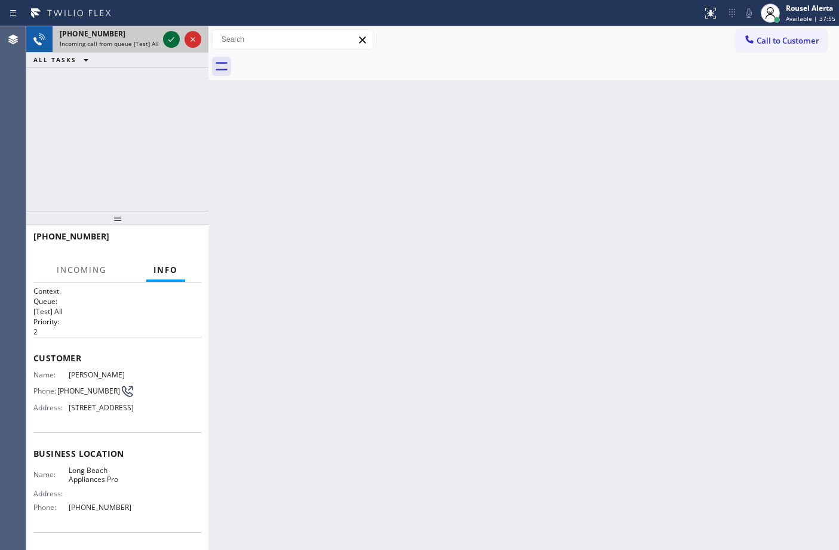
click at [165, 38] on icon at bounding box center [171, 39] width 14 height 14
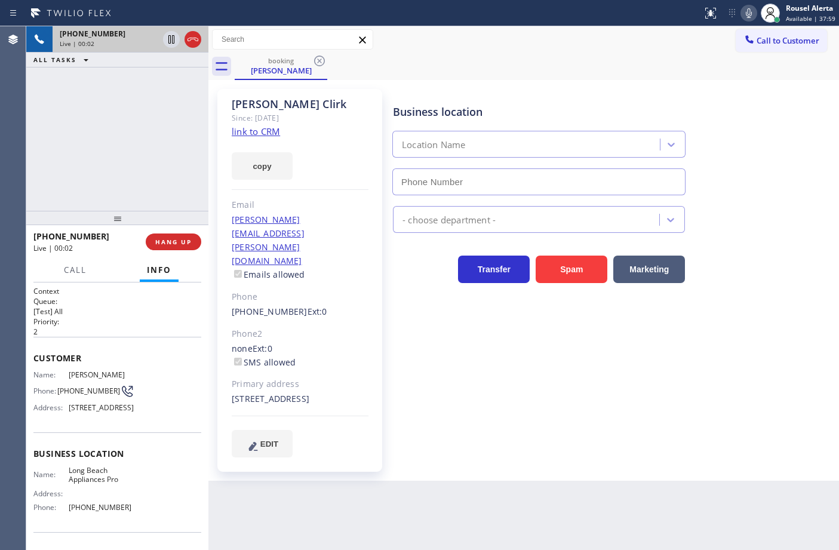
type input "[PHONE_NUMBER]"
click at [256, 129] on link "link to CRM" at bounding box center [256, 131] width 48 height 12
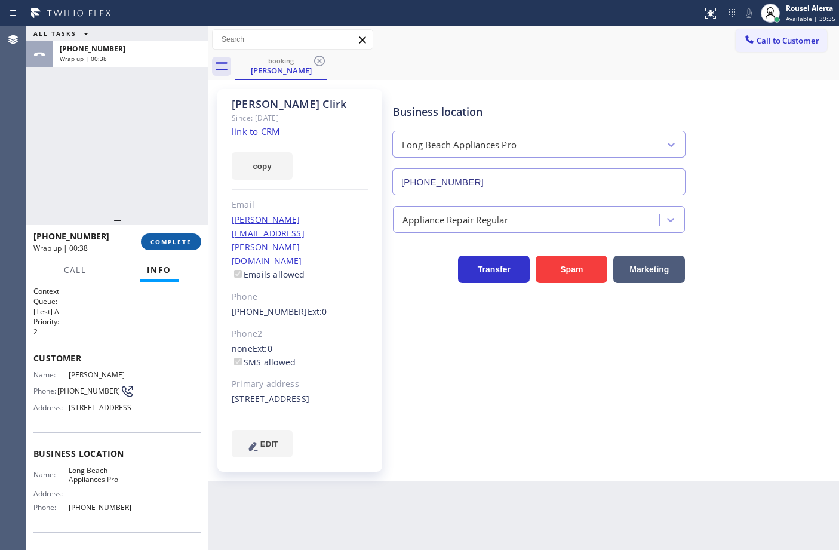
click at [155, 240] on span "COMPLETE" at bounding box center [170, 242] width 41 height 8
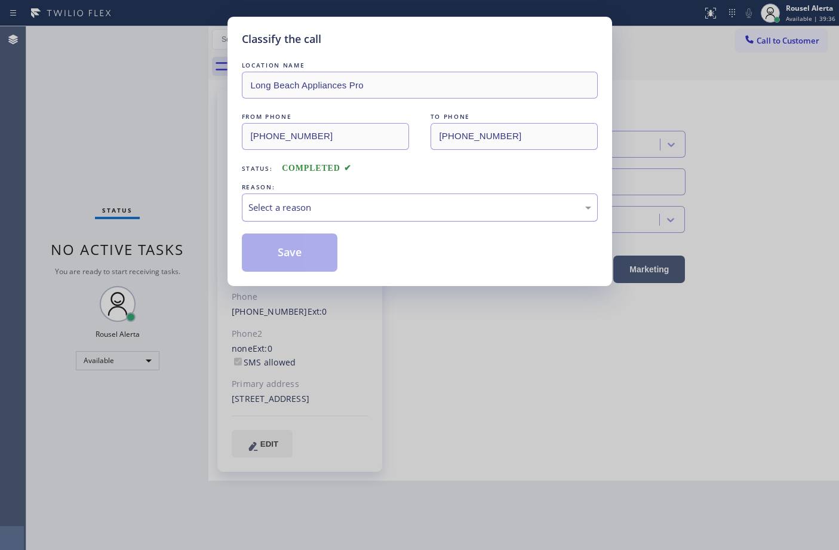
click at [326, 218] on div "Select a reason" at bounding box center [420, 207] width 356 height 28
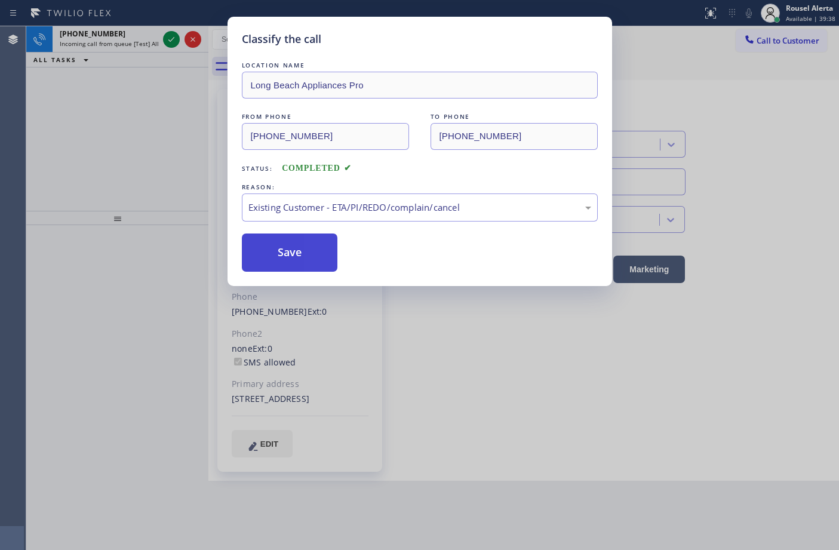
click at [300, 245] on button "Save" at bounding box center [290, 252] width 96 height 38
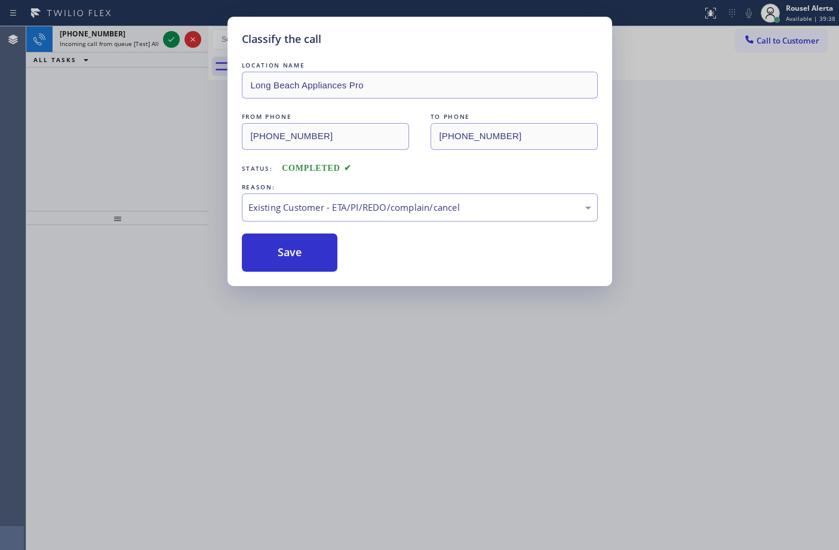
click at [125, 34] on div "Classify the call LOCATION NAME Long Beach Appliances Pro FROM PHONE [PHONE_NUM…" at bounding box center [419, 275] width 839 height 550
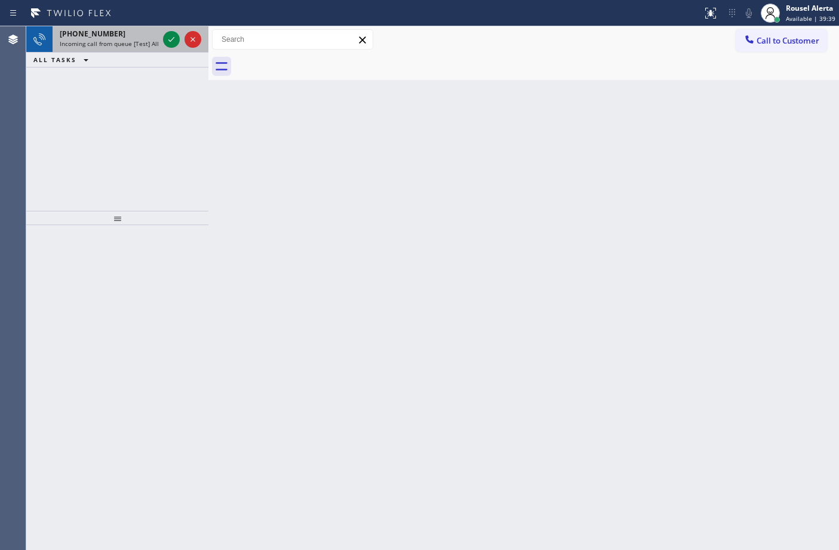
click at [150, 39] on span "Incoming call from queue [Test] All" at bounding box center [109, 43] width 99 height 8
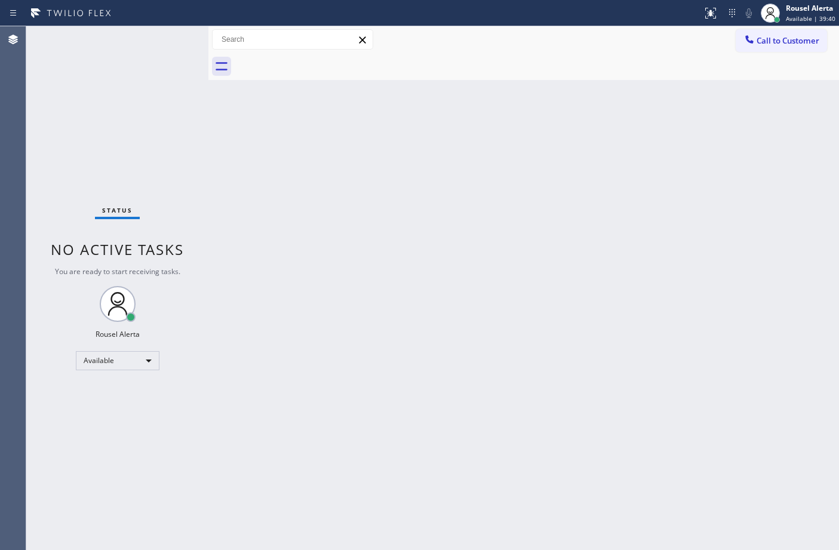
click at [167, 40] on div "Status No active tasks You are ready to start receiving tasks. Rousel Alerta Av…" at bounding box center [117, 288] width 182 height 524
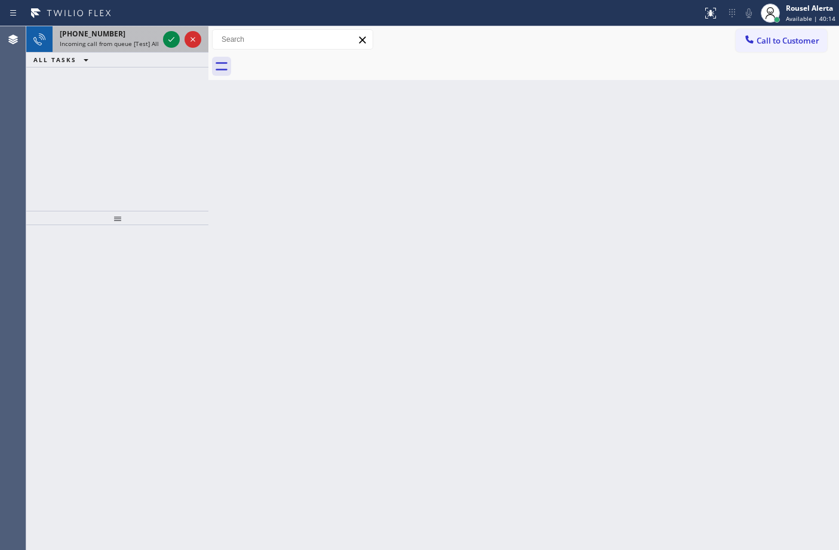
click at [128, 30] on div "[PHONE_NUMBER]" at bounding box center [109, 34] width 99 height 10
click at [153, 42] on span "Incoming call from queue [Test] All" at bounding box center [109, 43] width 99 height 8
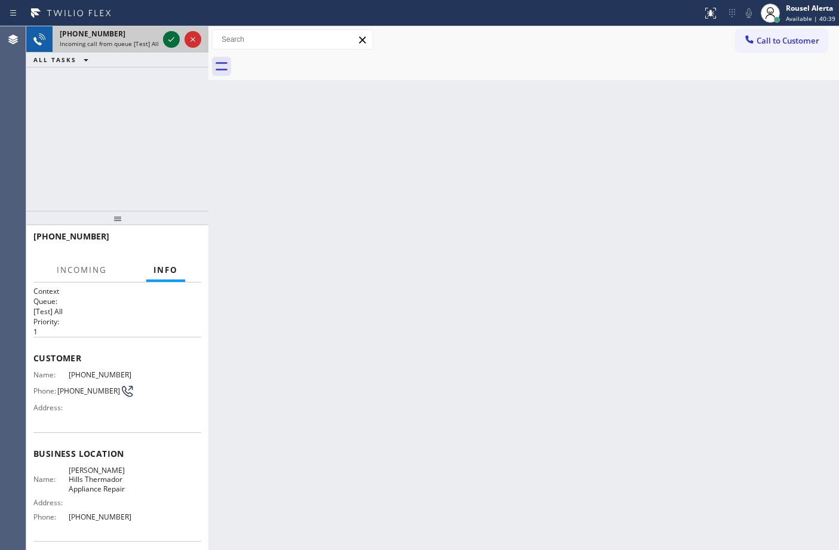
click at [170, 37] on icon at bounding box center [171, 39] width 14 height 14
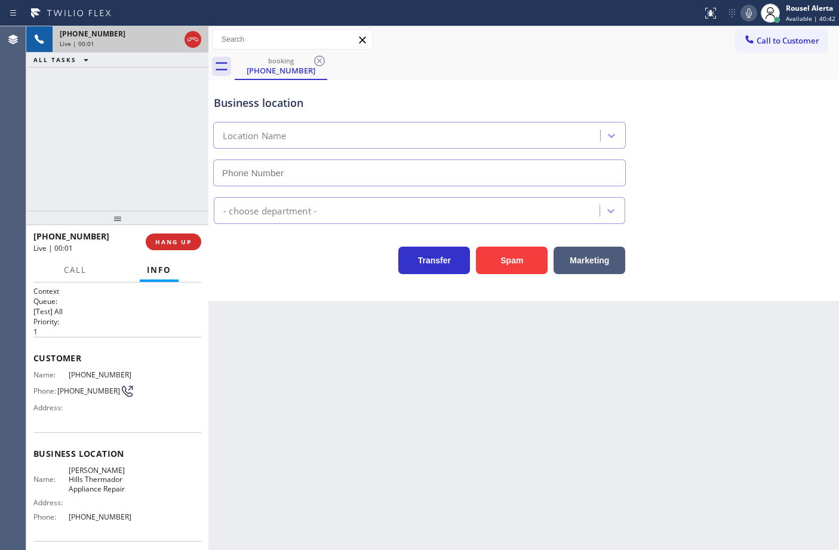
type input "[PHONE_NUMBER]"
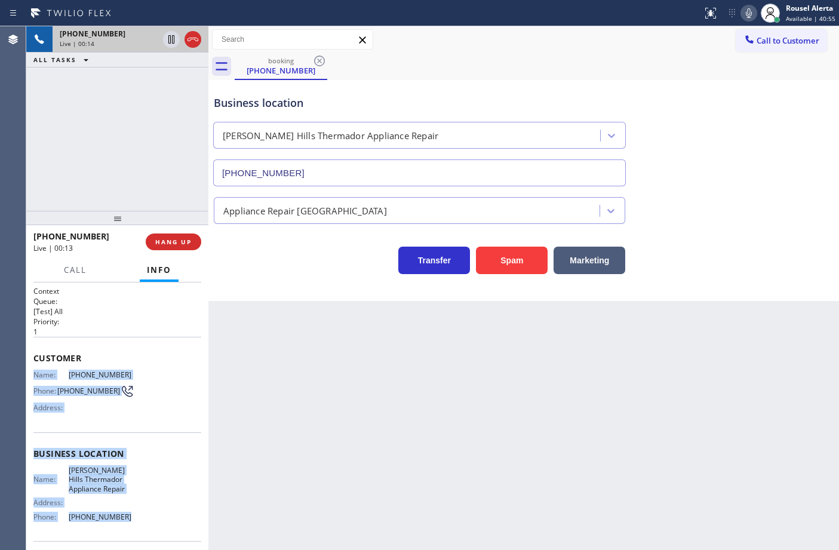
drag, startPoint x: 30, startPoint y: 374, endPoint x: 136, endPoint y: 507, distance: 170.0
click at [136, 507] on div "Context Queue: [Test] All Priority: 1 Customer Name: [PHONE_NUMBER] Phone: [PHO…" at bounding box center [117, 416] width 182 height 268
copy div "Name: [PHONE_NUMBER] Phone: [PHONE_NUMBER] Address: Business location Name: [PE…"
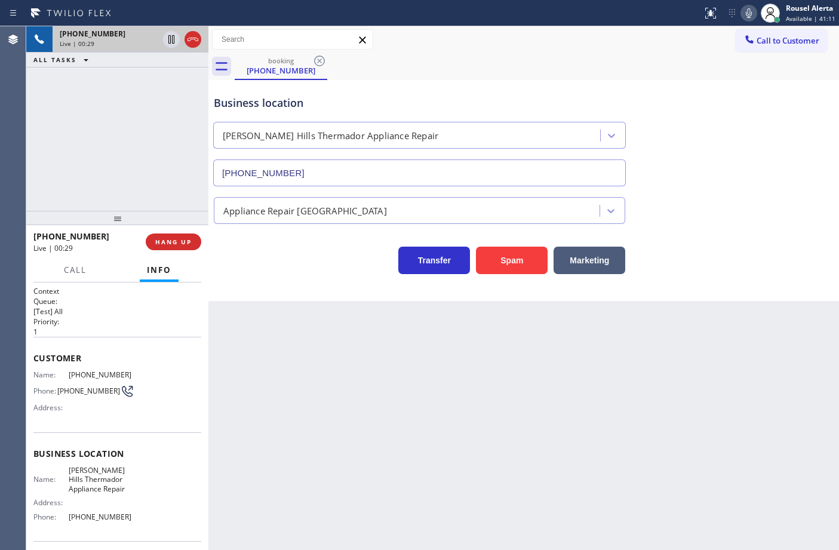
click at [180, 312] on p "[Test] All" at bounding box center [117, 311] width 168 height 10
click at [167, 76] on icon at bounding box center [171, 80] width 14 height 14
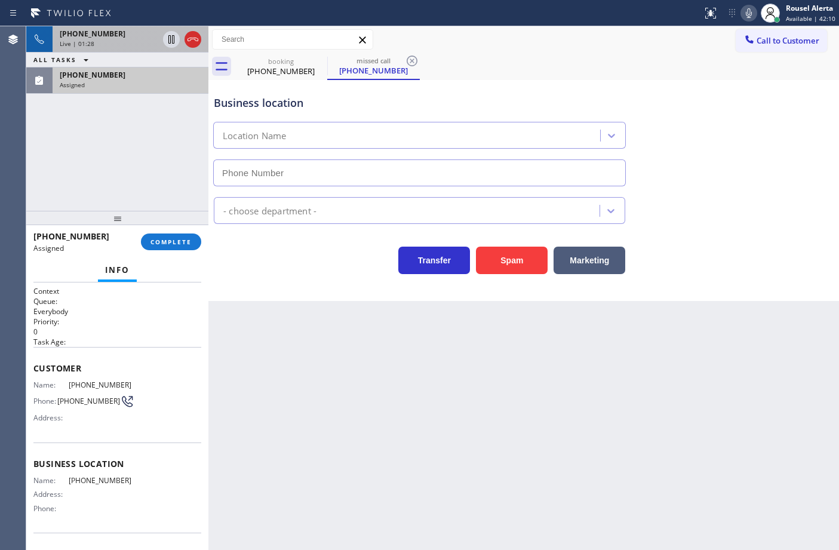
click at [163, 91] on div "[PHONE_NUMBER] Assigned" at bounding box center [128, 80] width 151 height 26
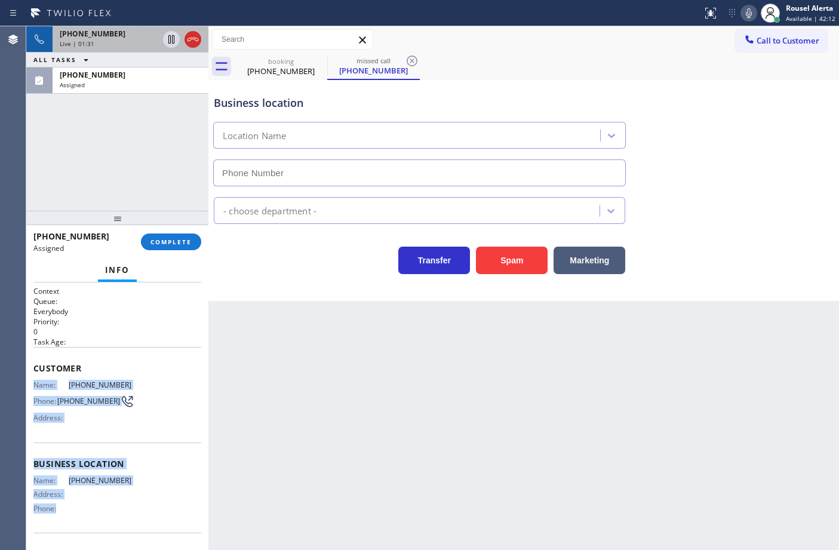
drag, startPoint x: 29, startPoint y: 380, endPoint x: 135, endPoint y: 503, distance: 162.5
click at [135, 503] on div "Context Queue: Everybody Priority: 0 Task Age: Customer Name: [PHONE_NUMBER] Ph…" at bounding box center [117, 416] width 182 height 268
copy div "Name: [PHONE_NUMBER] Phone: [PHONE_NUMBER] Address: Business location Name: [PH…"
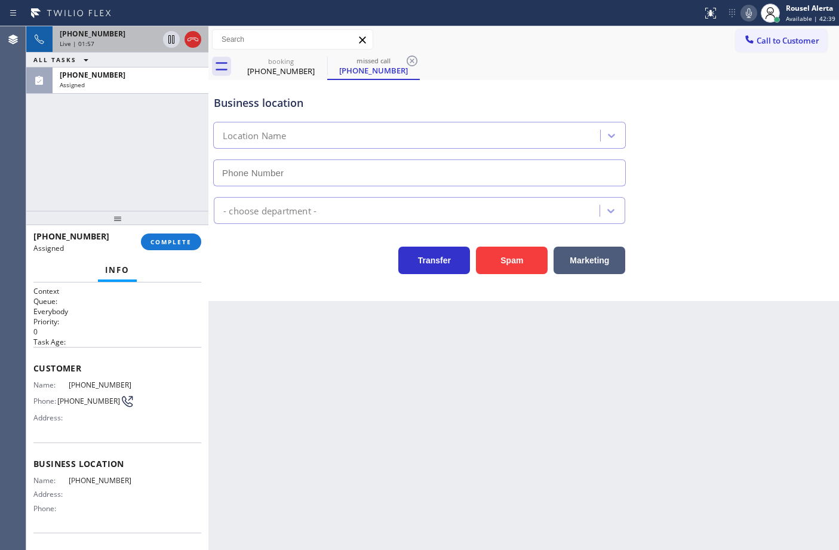
click at [99, 157] on div "[PHONE_NUMBER] Live | 01:57 ALL TASKS ALL TASKS ACTIVE TASKS TASKS IN WRAP UP […" at bounding box center [117, 118] width 182 height 184
click at [125, 79] on div "[PHONE_NUMBER]" at bounding box center [130, 75] width 141 height 10
click at [165, 38] on icon at bounding box center [171, 39] width 14 height 14
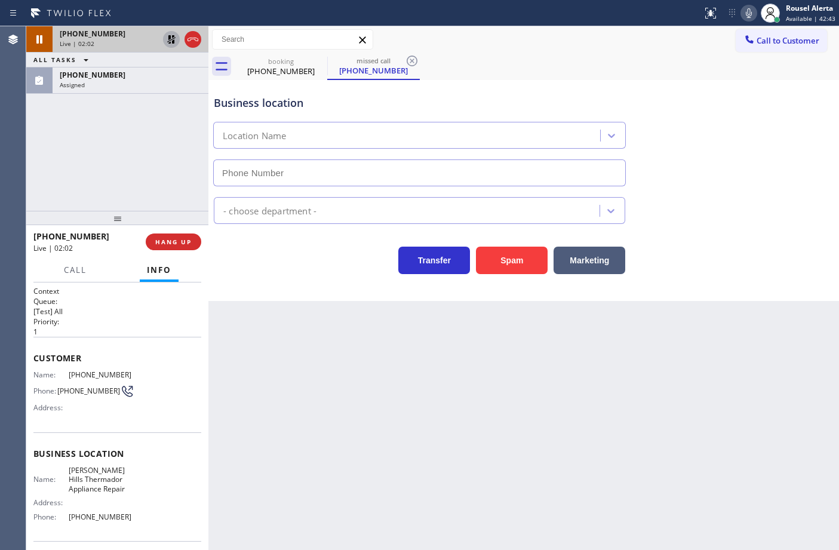
click at [749, 10] on icon at bounding box center [749, 13] width 6 height 10
click at [147, 90] on div "[PHONE_NUMBER] Assigned" at bounding box center [128, 80] width 151 height 26
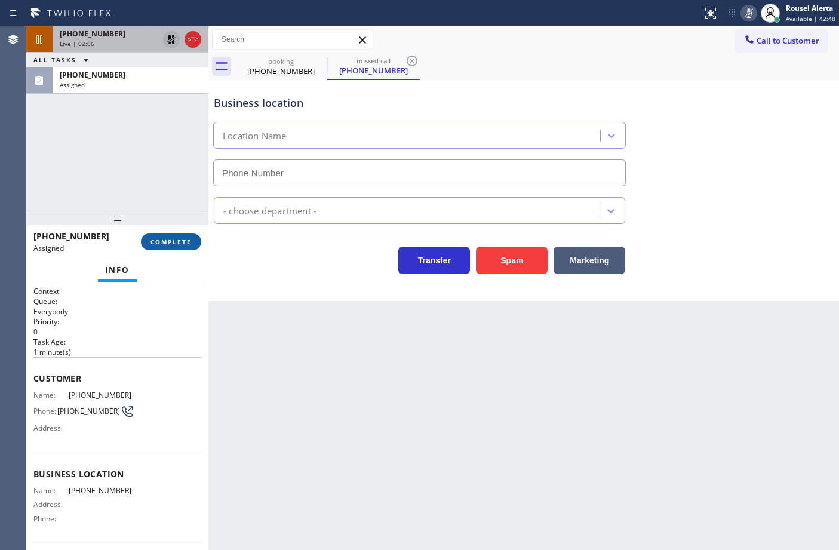
click at [171, 235] on button "COMPLETE" at bounding box center [171, 241] width 60 height 17
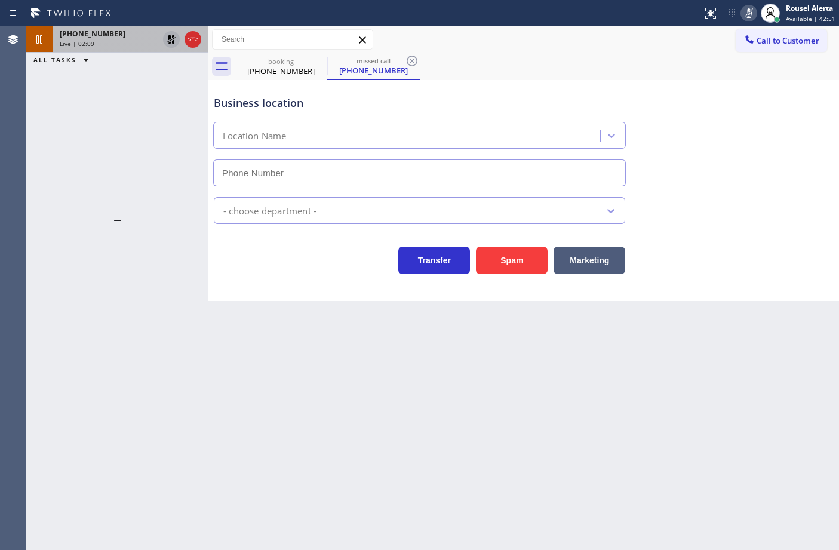
click at [96, 42] on div "Live | 02:09" at bounding box center [109, 43] width 99 height 8
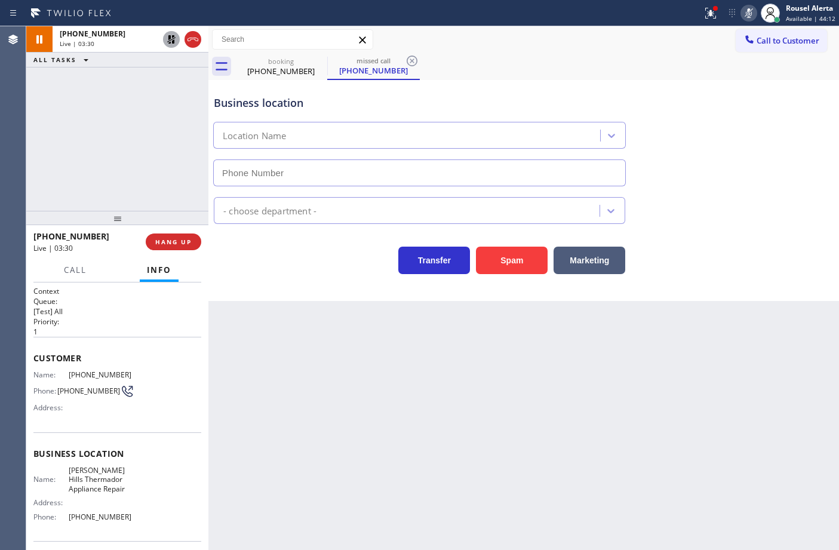
click at [536, 504] on div "Back to Dashboard Change Sender ID Customers Technicians Select a contact Outbo…" at bounding box center [523, 288] width 630 height 524
click at [164, 38] on icon at bounding box center [171, 39] width 14 height 14
click at [750, 7] on icon at bounding box center [748, 13] width 14 height 14
click at [346, 476] on div "Back to Dashboard Change Sender ID Customers Technicians Select a contact Outbo…" at bounding box center [523, 288] width 630 height 524
click at [714, 13] on icon at bounding box center [710, 12] width 7 height 4
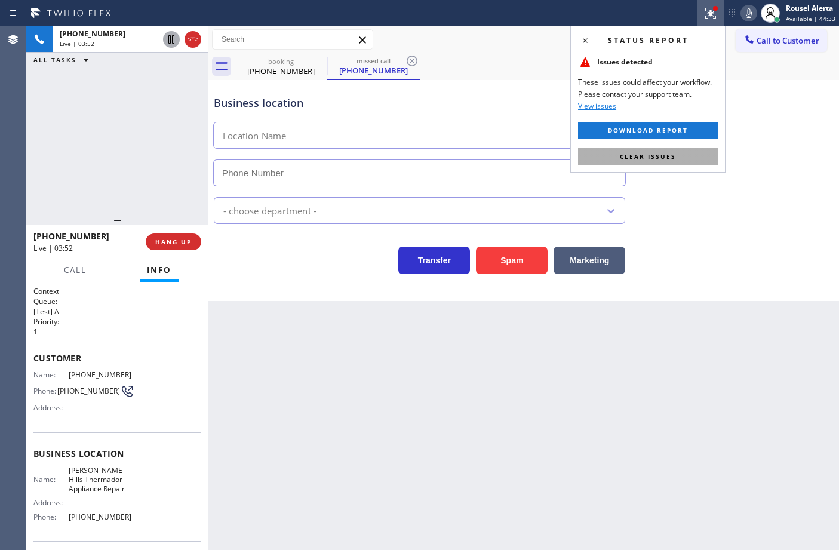
drag, startPoint x: 669, startPoint y: 156, endPoint x: 816, endPoint y: 178, distance: 148.5
click at [669, 156] on span "Clear issues" at bounding box center [648, 156] width 56 height 8
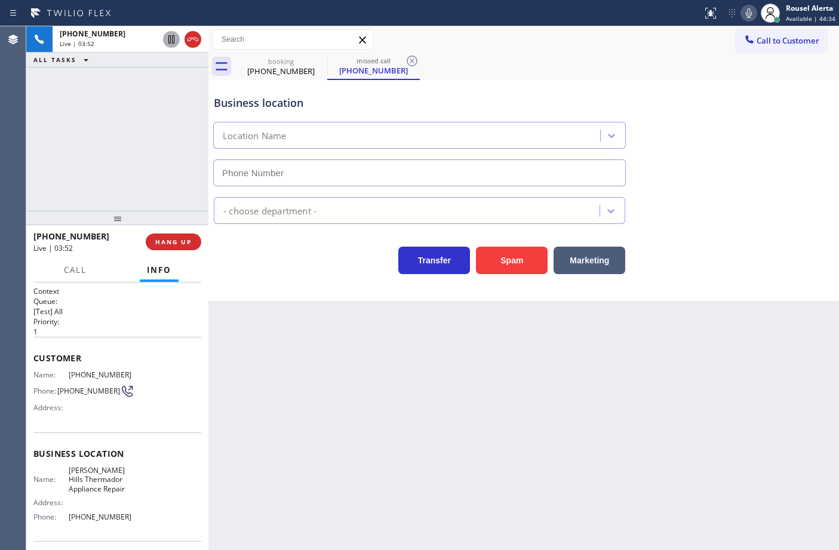
click at [824, 178] on div "Business location Location Name" at bounding box center [523, 132] width 624 height 108
click at [642, 442] on div "Back to Dashboard Change Sender ID Customers Technicians Select a contact Outbo…" at bounding box center [523, 288] width 630 height 524
click at [411, 369] on div "Back to Dashboard Change Sender ID Customers Technicians Select a contact Outbo…" at bounding box center [523, 288] width 630 height 524
click at [448, 410] on div "Back to Dashboard Change Sender ID Customers Technicians Select a contact Outbo…" at bounding box center [523, 288] width 630 height 524
click at [170, 249] on button "HANG UP" at bounding box center [174, 241] width 56 height 17
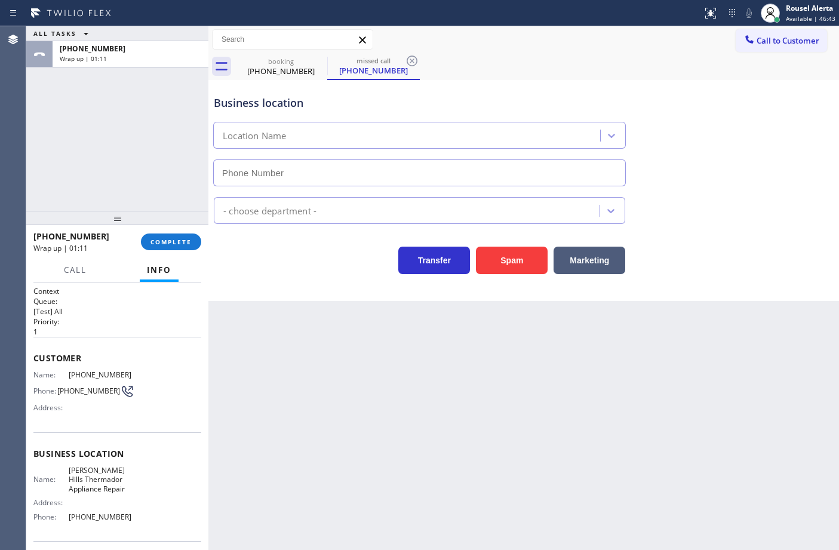
click at [155, 230] on div "[PHONE_NUMBER] Wrap up | 01:11 COMPLETE" at bounding box center [117, 241] width 168 height 31
click at [165, 240] on span "COMPLETE" at bounding box center [170, 242] width 41 height 8
click at [174, 241] on span "COMPLETE" at bounding box center [170, 242] width 41 height 8
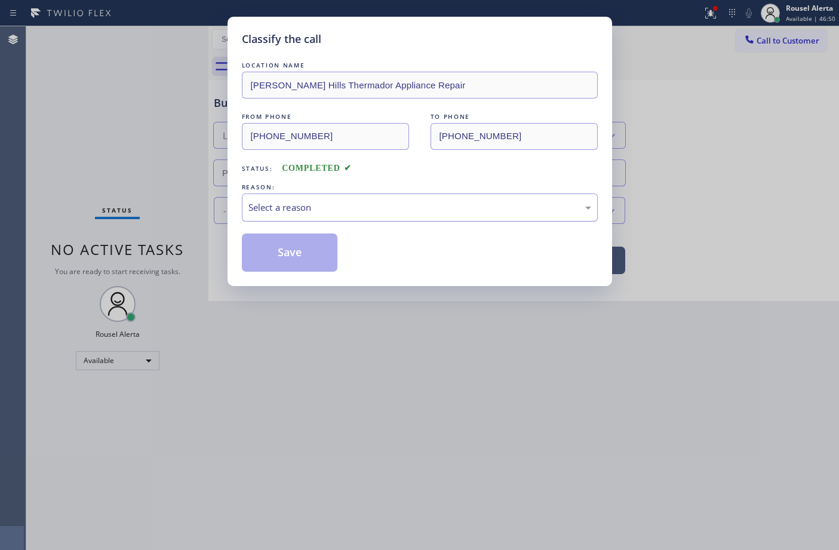
click at [315, 204] on div "Select a reason" at bounding box center [419, 208] width 343 height 14
click at [484, 201] on div "Select a reason" at bounding box center [419, 208] width 343 height 14
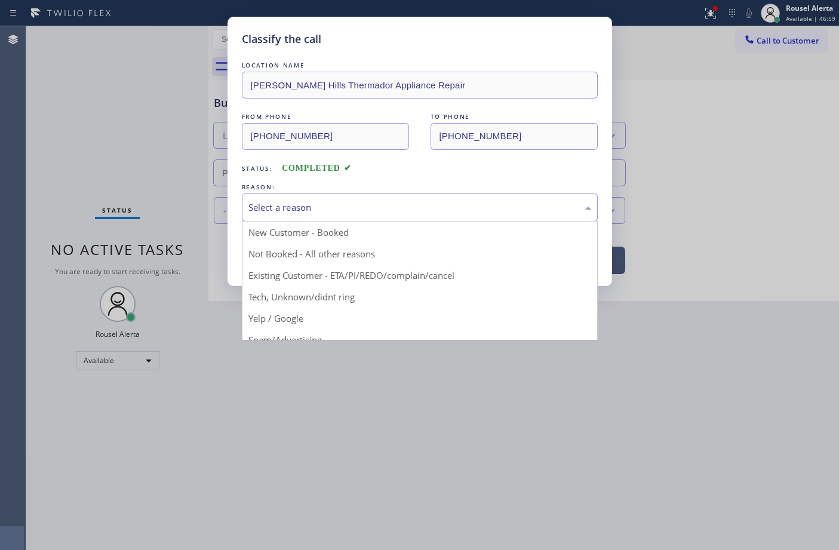
click at [484, 201] on div "Select a reason" at bounding box center [419, 208] width 343 height 14
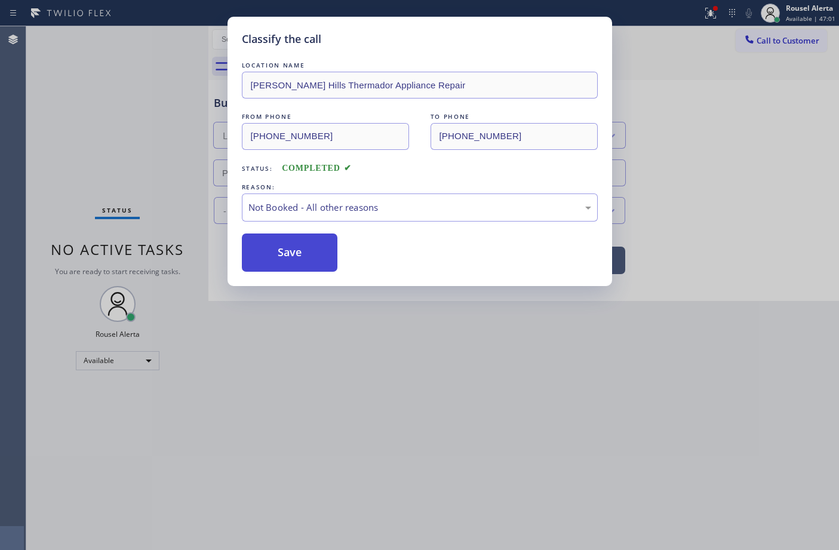
click at [304, 255] on button "Save" at bounding box center [290, 252] width 96 height 38
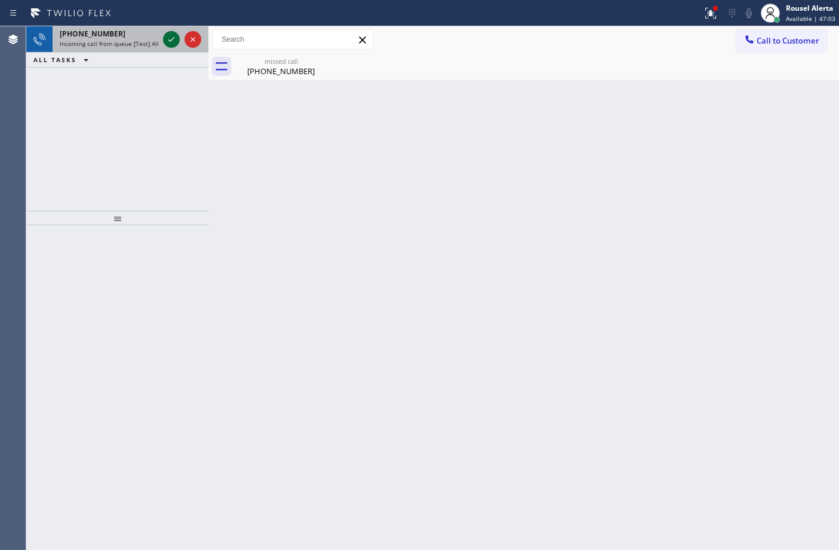
click at [163, 37] on div at bounding box center [171, 39] width 17 height 14
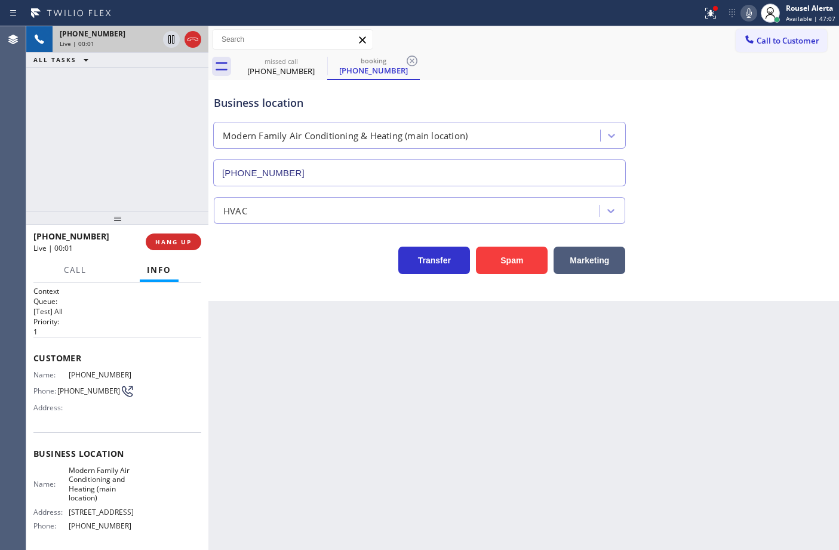
type input "[PHONE_NUMBER]"
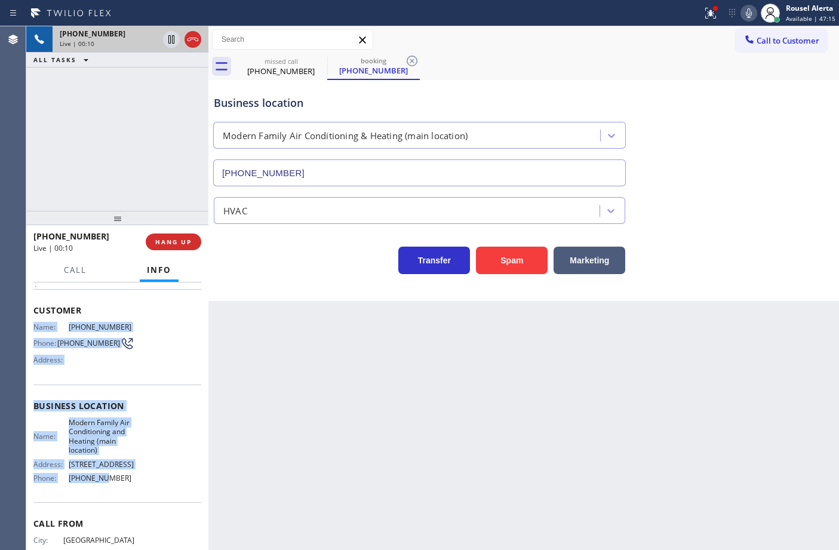
scroll to position [75, 0]
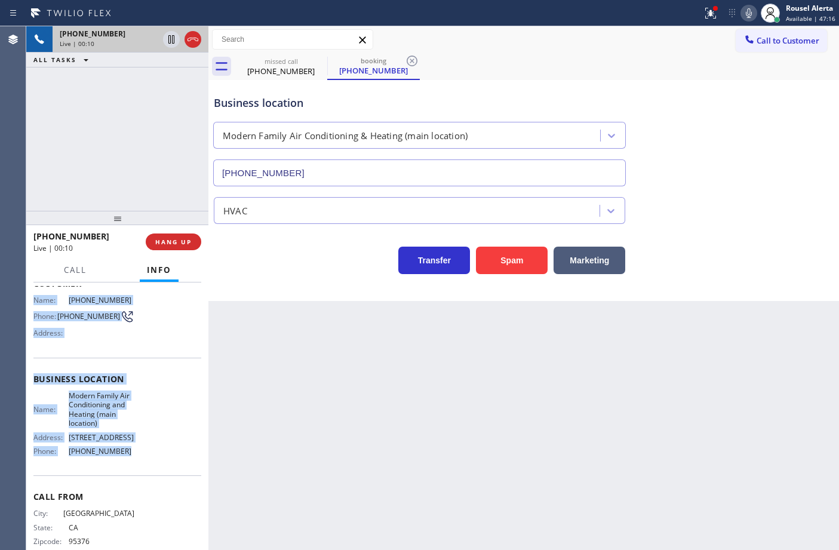
drag, startPoint x: 29, startPoint y: 377, endPoint x: 123, endPoint y: 467, distance: 130.1
click at [123, 467] on div "Context Queue: [Test] All Priority: 1 Customer Name: [PHONE_NUMBER] Phone: [PHO…" at bounding box center [117, 416] width 182 height 268
copy div "Name: [PHONE_NUMBER] Phone: [PHONE_NUMBER] Address: Business location Name: Mod…"
click at [143, 84] on div "Reserved" at bounding box center [109, 85] width 99 height 8
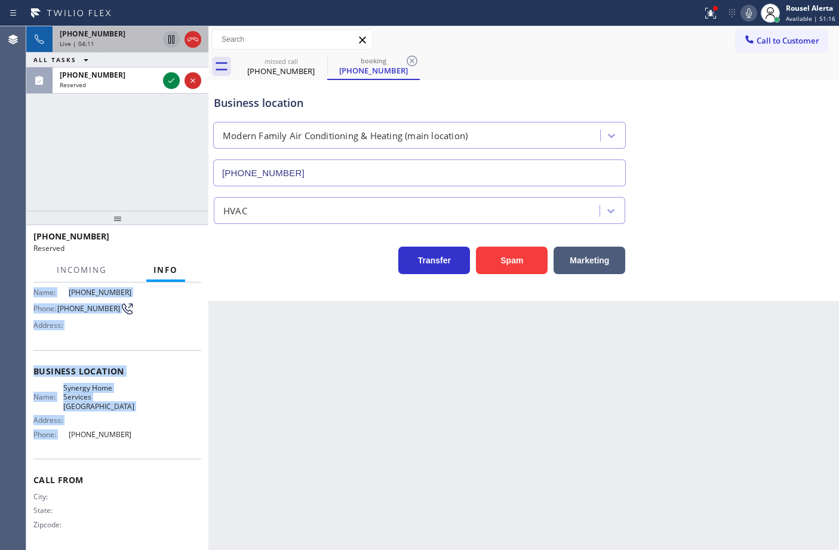
scroll to position [82, 0]
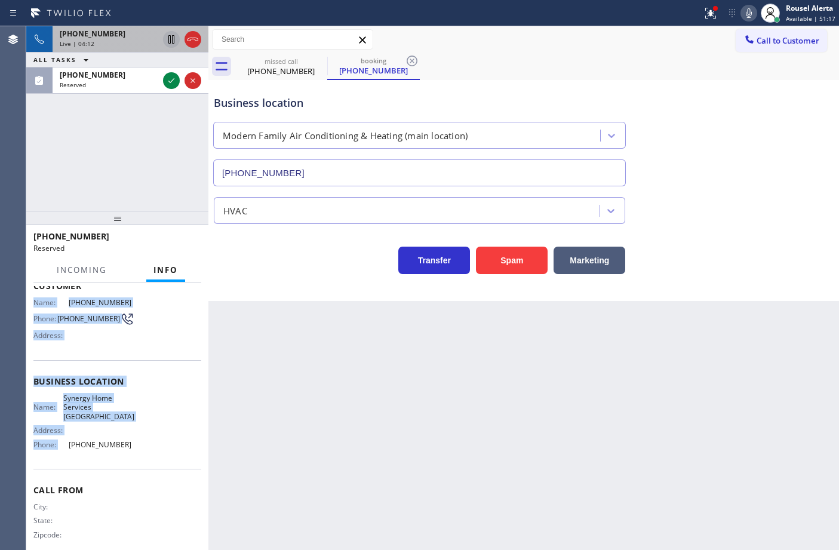
click at [170, 36] on icon at bounding box center [171, 39] width 14 height 14
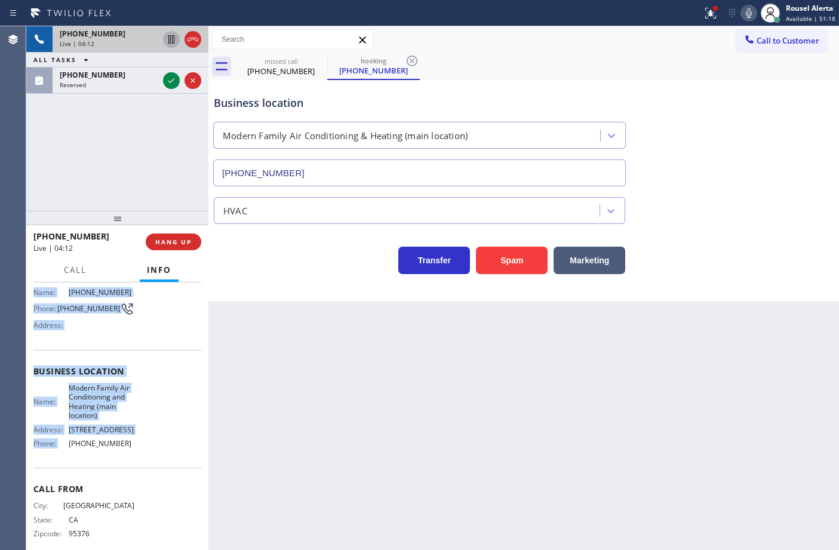
scroll to position [75, 0]
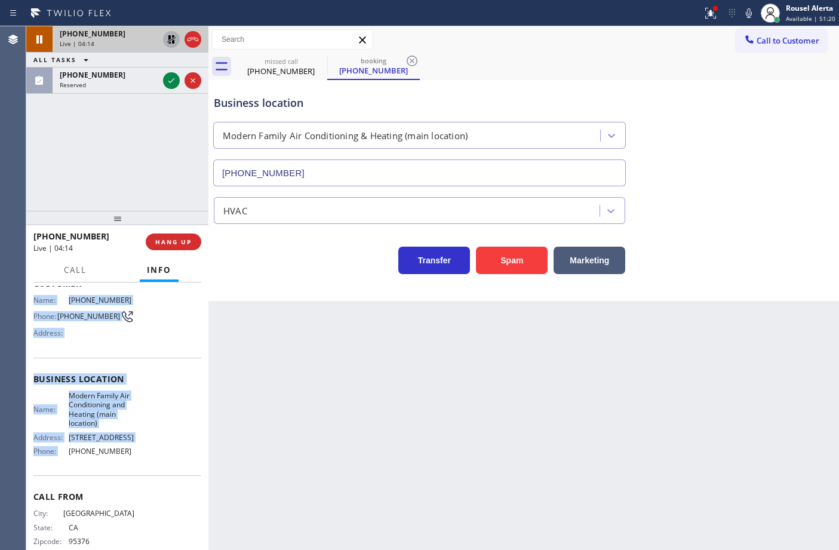
drag, startPoint x: 751, startPoint y: 10, endPoint x: 739, endPoint y: 15, distance: 12.9
click at [751, 10] on icon at bounding box center [749, 13] width 6 height 10
click at [170, 85] on icon at bounding box center [171, 80] width 14 height 14
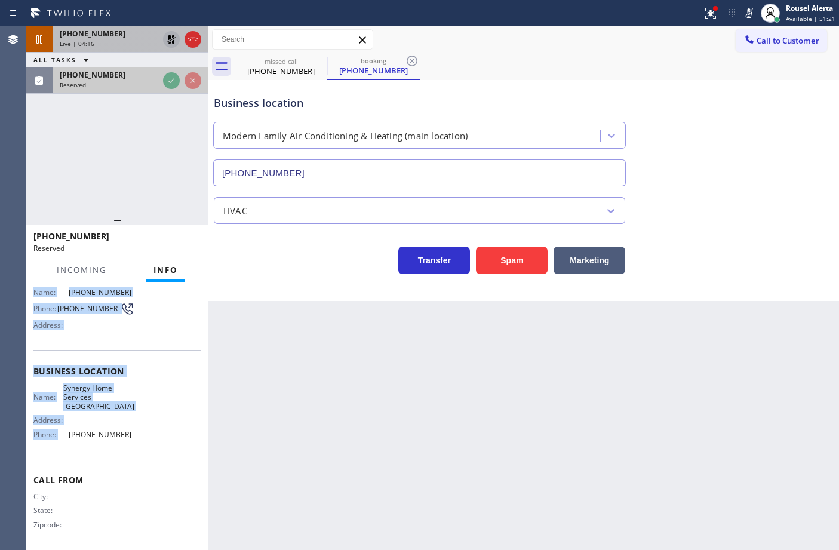
scroll to position [82, 0]
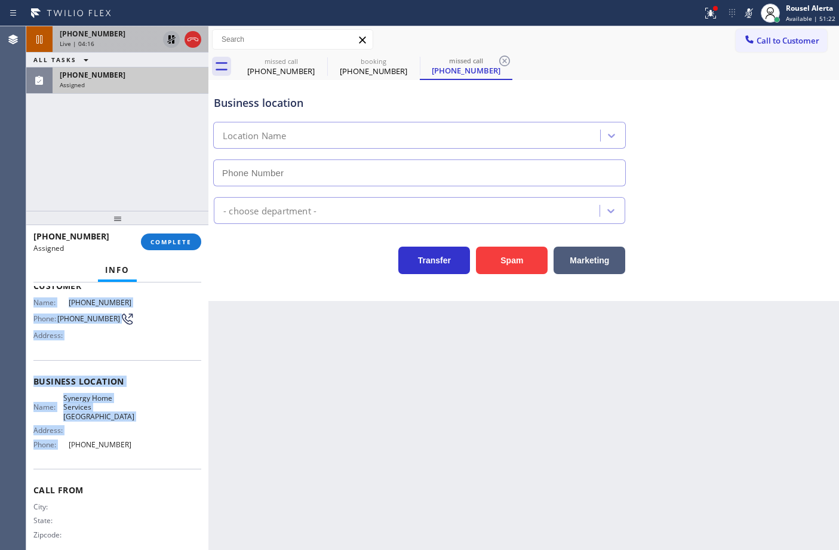
type input "[PHONE_NUMBER]"
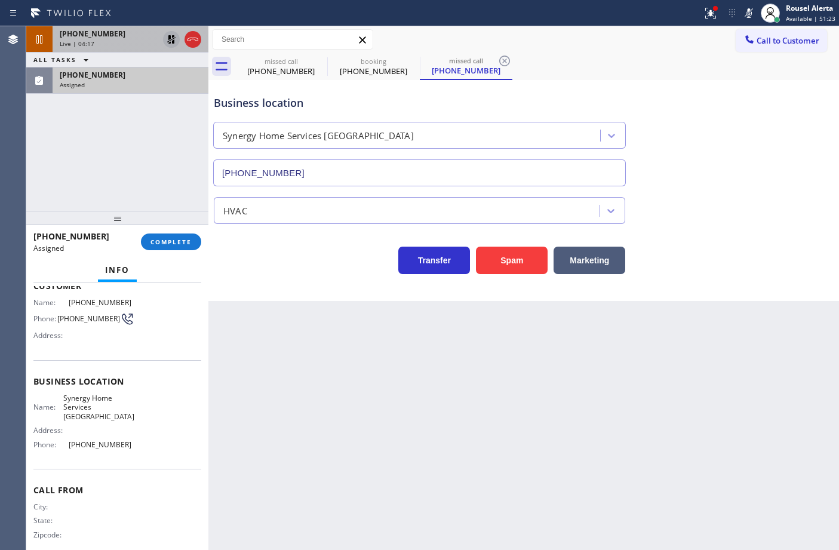
click at [131, 439] on div "Name: Synergy Home Services Portola Address: Phone: [PHONE_NUMBER]" at bounding box center [117, 423] width 168 height 60
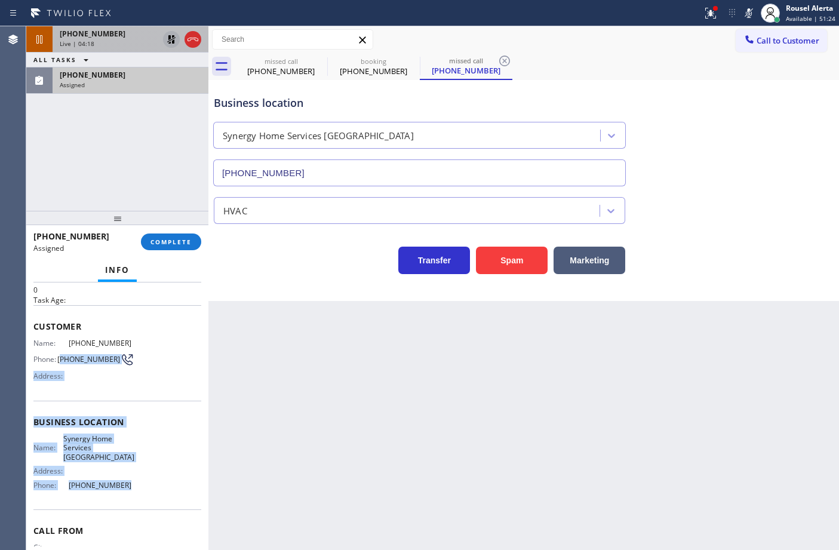
scroll to position [8, 0]
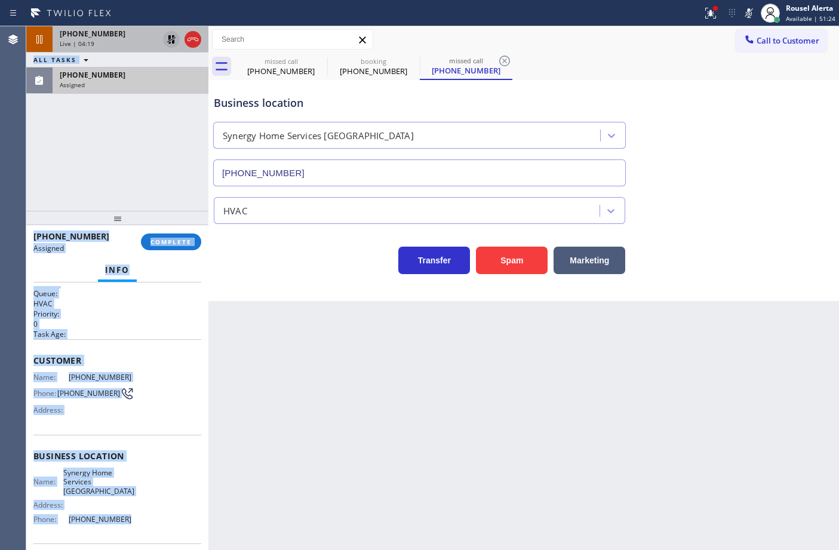
drag, startPoint x: 135, startPoint y: 432, endPoint x: 19, endPoint y: 374, distance: 130.0
click at [19, 374] on div "Agent Desktop Classify the call LOCATION NAME Expert Viking Appliance Repair [G…" at bounding box center [419, 288] width 839 height 524
click at [42, 374] on span "Name:" at bounding box center [50, 377] width 35 height 9
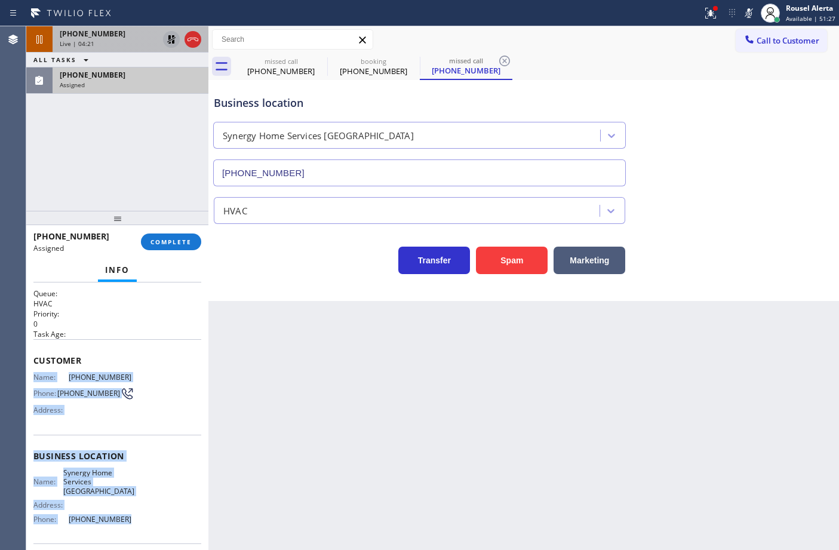
drag, startPoint x: 30, startPoint y: 372, endPoint x: 124, endPoint y: 506, distance: 163.3
click at [124, 506] on div "Context Queue: HVAC Priority: 0 Task Age: Customer Name: [PHONE_NUMBER] Phone: …" at bounding box center [117, 416] width 182 height 268
copy div "Name: [PHONE_NUMBER] Phone: [PHONE_NUMBER] Address: Business location Name: Syn…"
click at [123, 81] on div "Assigned" at bounding box center [130, 85] width 141 height 8
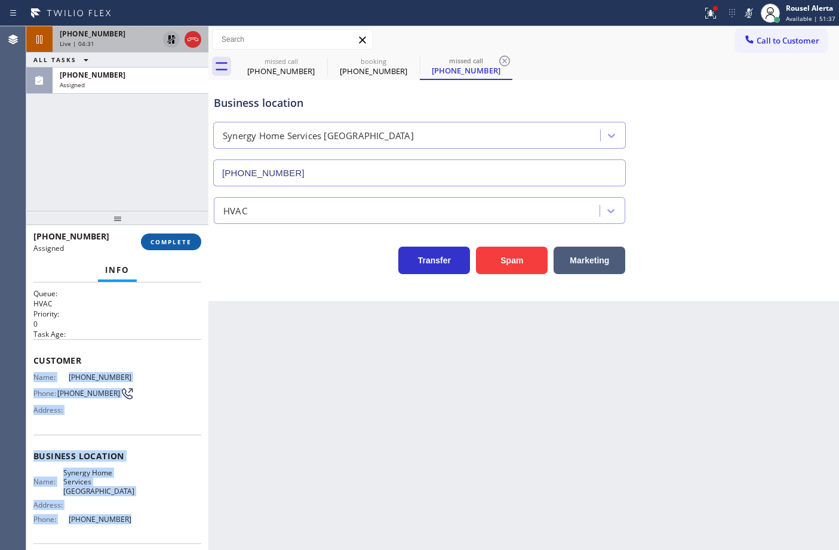
click at [168, 235] on button "COMPLETE" at bounding box center [171, 241] width 60 height 17
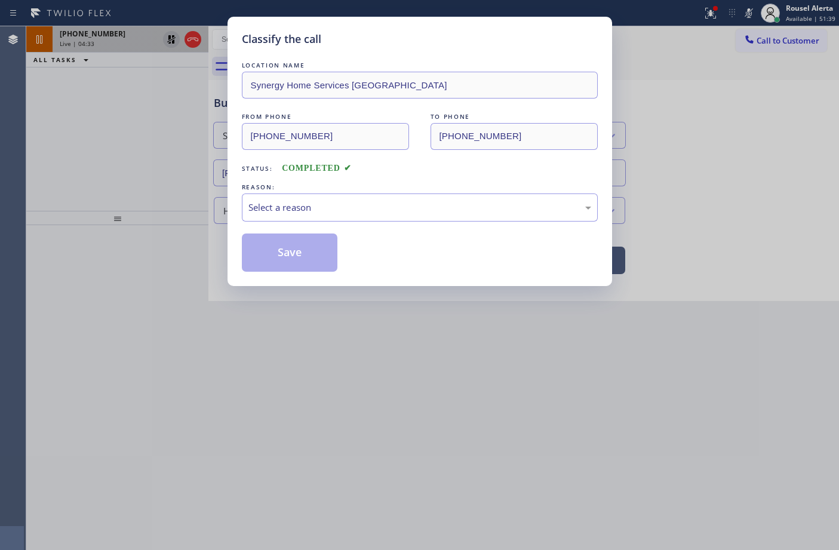
click at [354, 213] on div "Select a reason" at bounding box center [419, 208] width 343 height 14
click at [290, 254] on button "Save" at bounding box center [290, 252] width 96 height 38
drag, startPoint x: 123, startPoint y: 42, endPoint x: 195, endPoint y: 208, distance: 181.0
click at [123, 42] on div "Classify the call LOCATION NAME Synergy Home Services [GEOGRAPHIC_DATA] FROM PH…" at bounding box center [419, 275] width 839 height 550
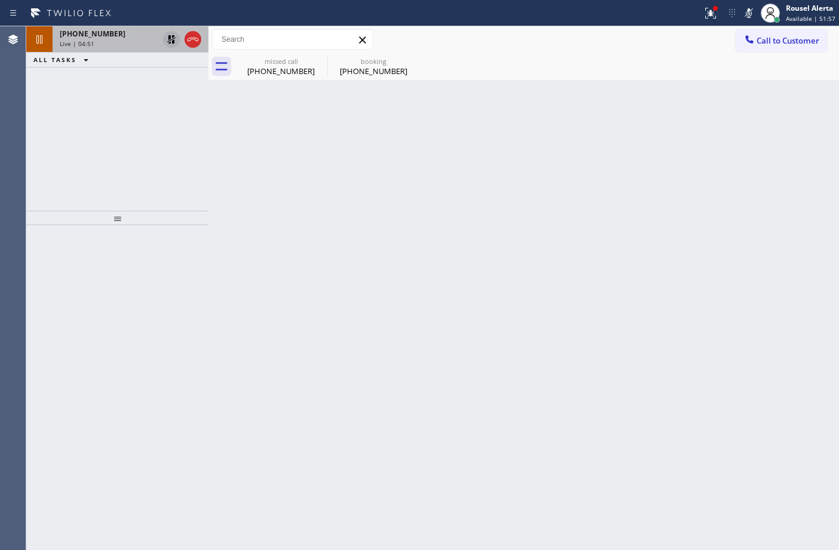
click at [635, 100] on div "Back to Dashboard Change Sender ID Customers Technicians Select a contact Outbo…" at bounding box center [523, 288] width 630 height 524
click at [382, 57] on div "booking" at bounding box center [373, 61] width 90 height 9
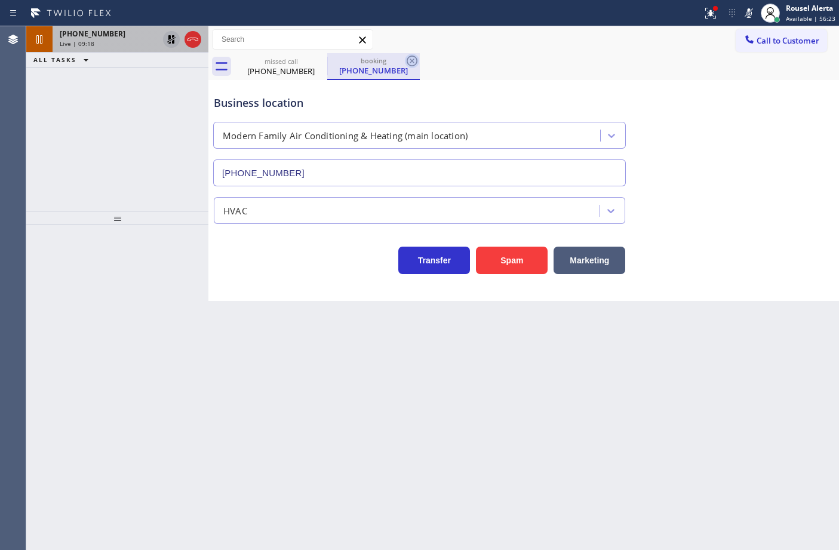
click at [408, 57] on icon at bounding box center [412, 61] width 11 height 11
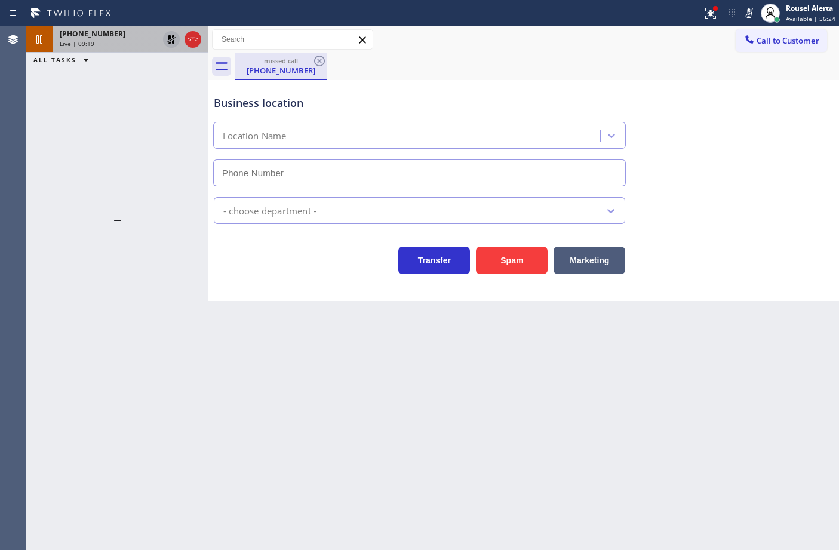
click at [285, 70] on div "[PHONE_NUMBER]" at bounding box center [281, 70] width 90 height 11
click at [124, 51] on div "[PHONE_NUMBER] Live | 09:20" at bounding box center [107, 39] width 108 height 26
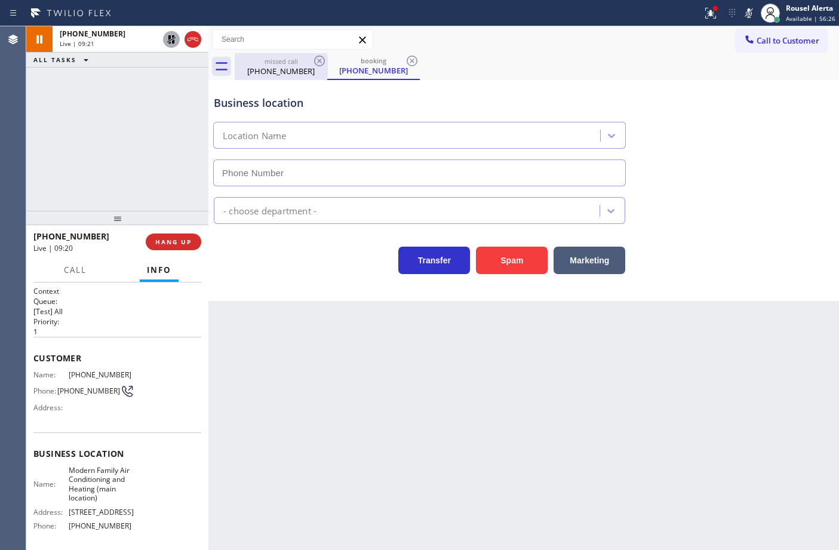
type input "[PHONE_NUMBER]"
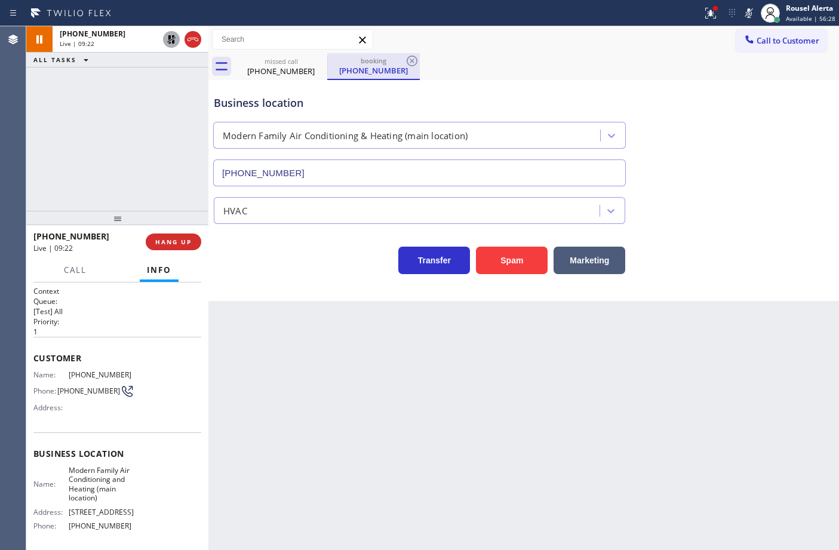
click at [362, 75] on div "[PHONE_NUMBER]" at bounding box center [373, 70] width 90 height 11
click at [297, 73] on div "[PHONE_NUMBER]" at bounding box center [281, 71] width 90 height 11
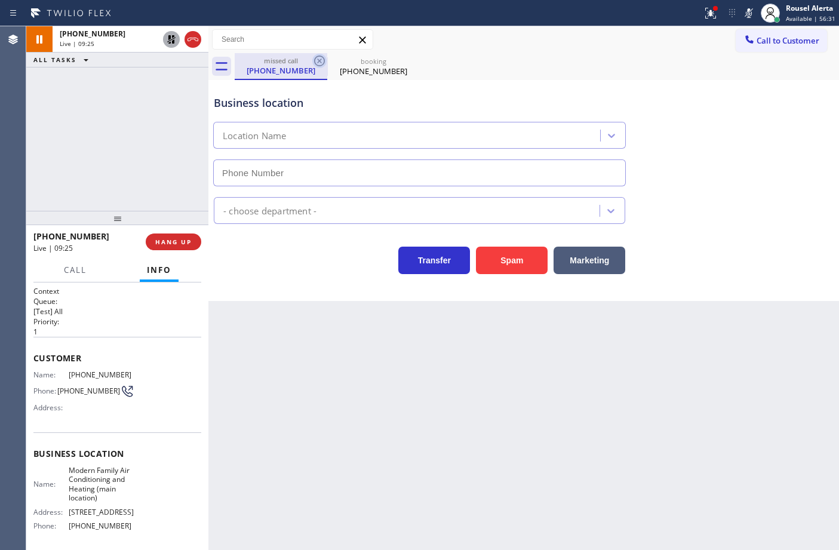
click at [315, 60] on icon at bounding box center [319, 61] width 11 height 11
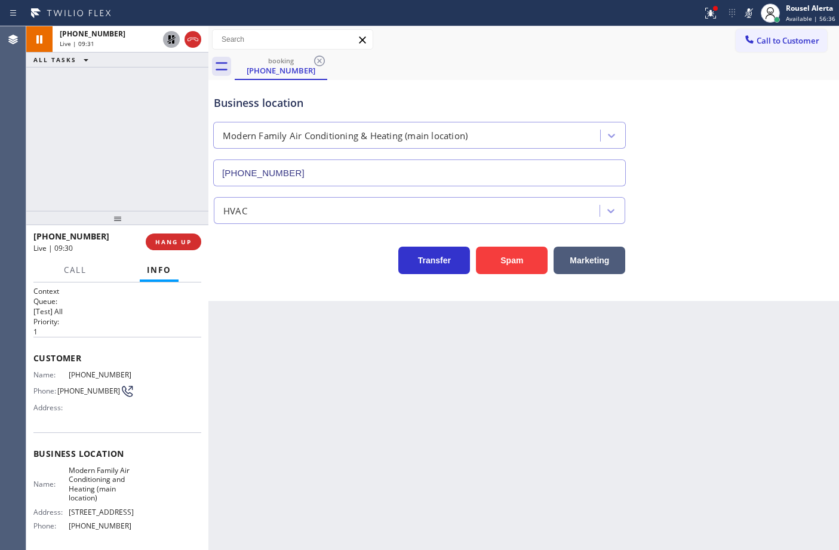
click at [170, 39] on icon at bounding box center [171, 39] width 14 height 14
click at [747, 9] on icon at bounding box center [748, 13] width 14 height 14
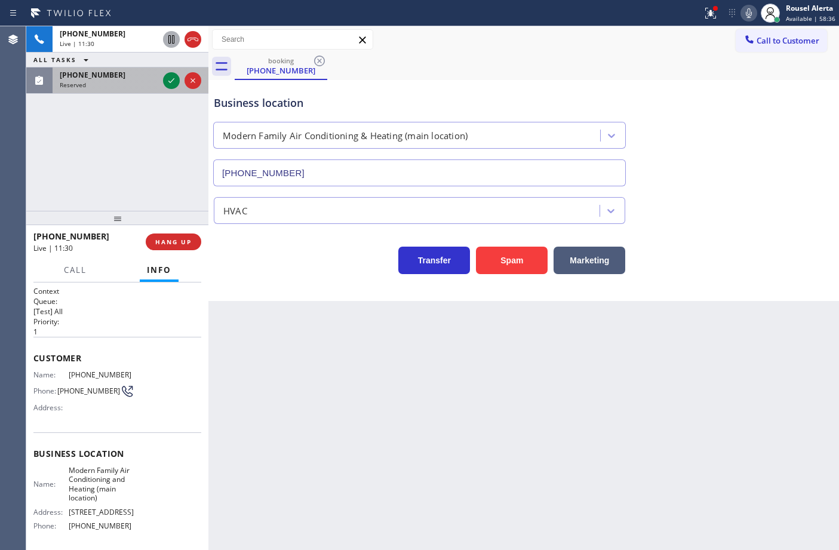
click at [131, 84] on div "Reserved" at bounding box center [109, 85] width 99 height 8
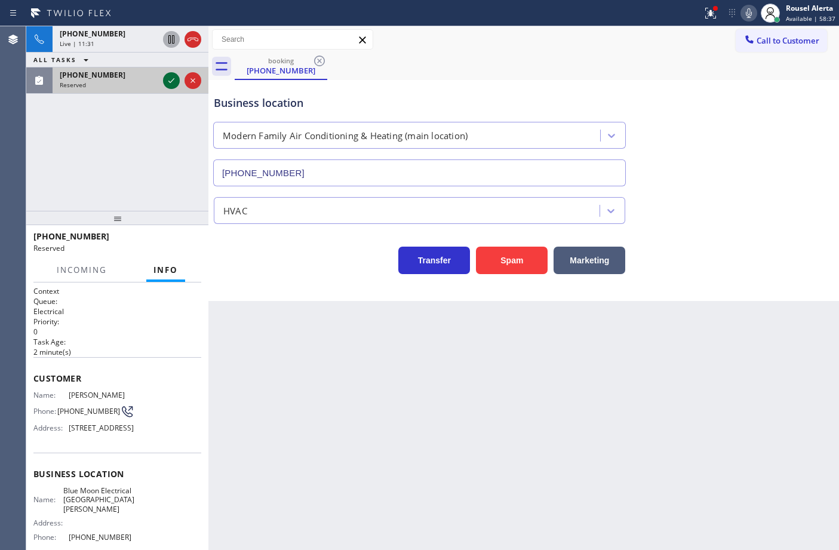
click at [168, 81] on icon at bounding box center [171, 80] width 14 height 14
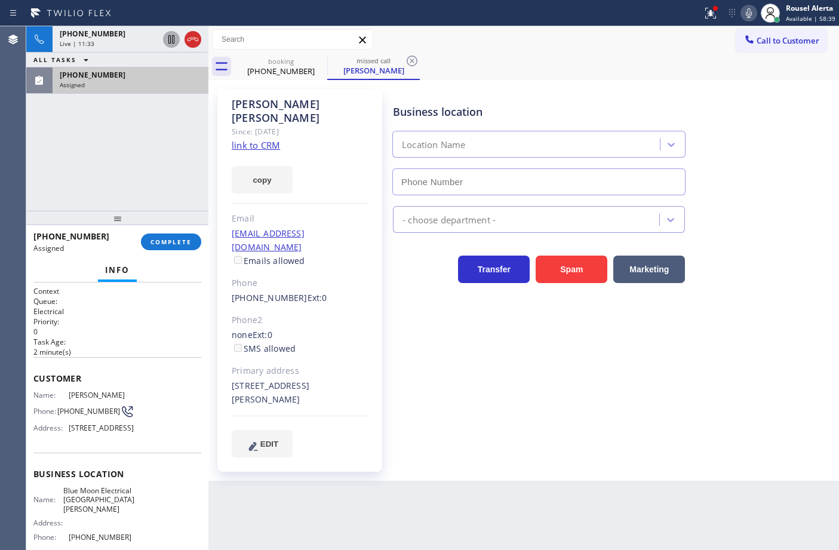
type input "[PHONE_NUMBER]"
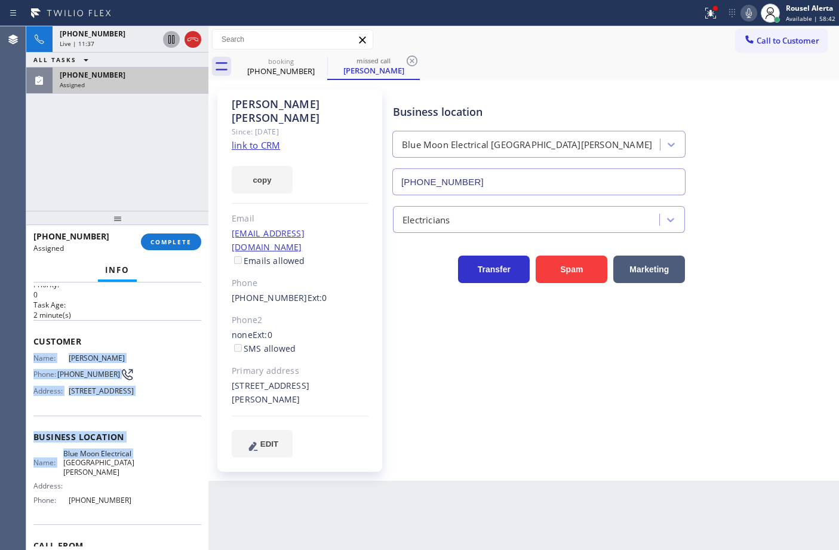
scroll to position [75, 0]
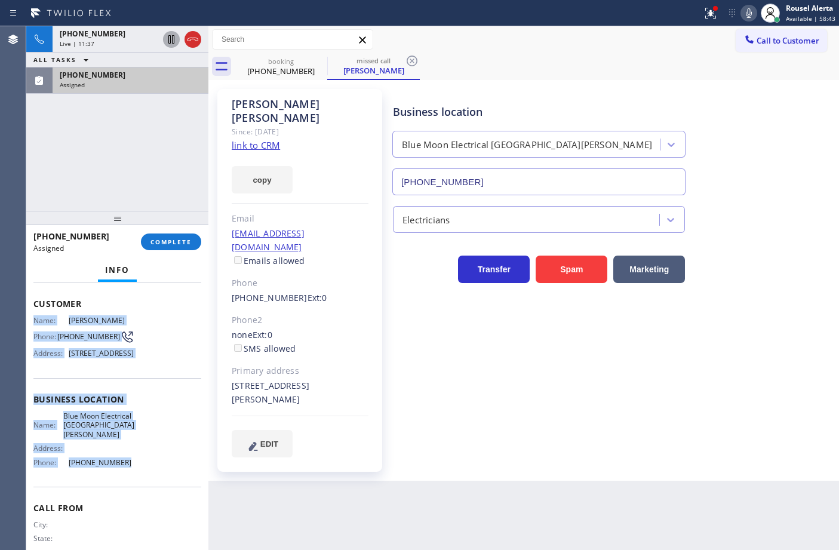
drag, startPoint x: 30, startPoint y: 386, endPoint x: 139, endPoint y: 472, distance: 137.7
click at [139, 472] on div "Context Queue: Electrical Priority: 0 Task Age: [DEMOGRAPHIC_DATA] minute(s) Cu…" at bounding box center [117, 416] width 182 height 268
click at [109, 76] on div "[PHONE_NUMBER]" at bounding box center [130, 75] width 141 height 10
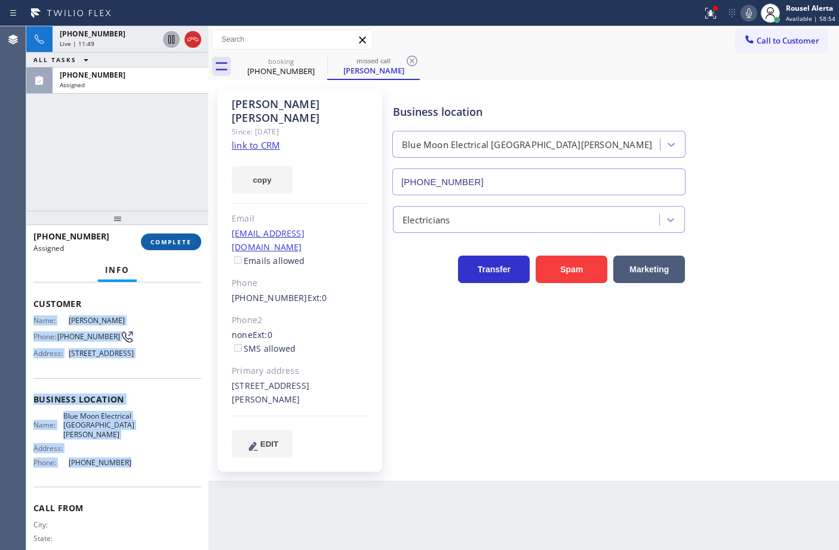
click at [171, 243] on span "COMPLETE" at bounding box center [170, 242] width 41 height 8
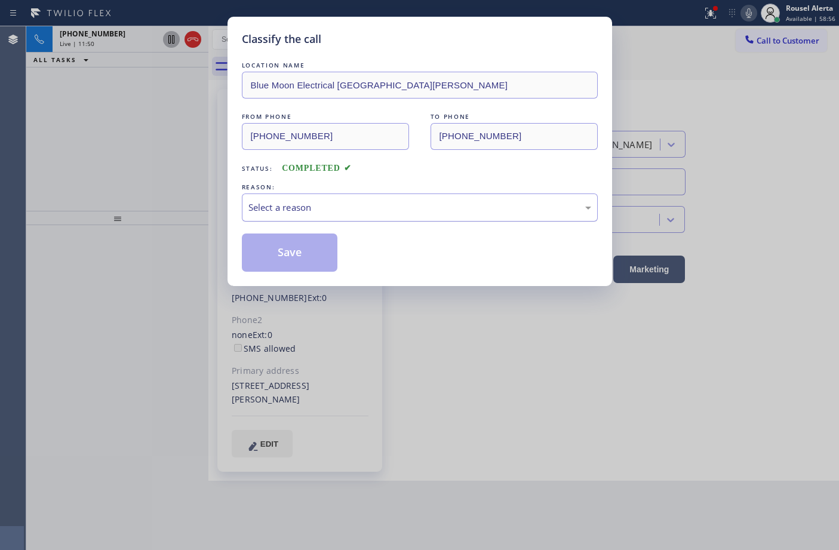
click at [398, 207] on div "Select a reason" at bounding box center [419, 208] width 343 height 14
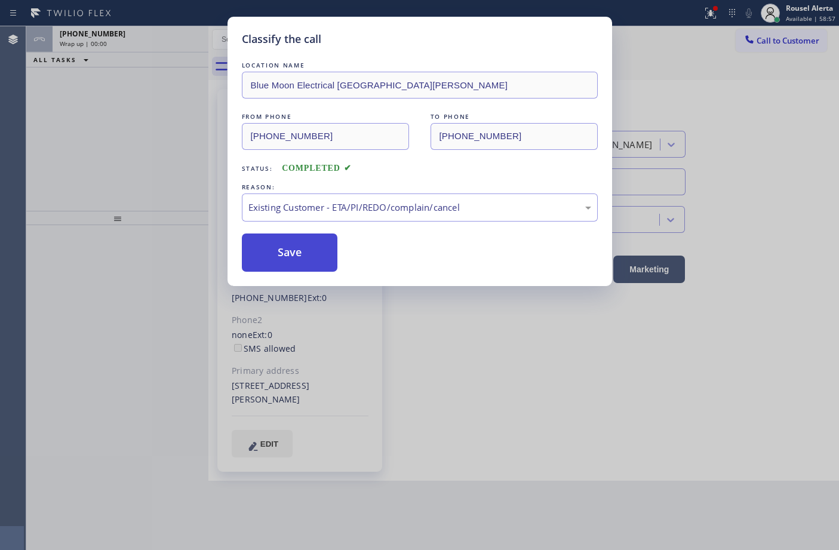
click at [307, 247] on button "Save" at bounding box center [290, 252] width 96 height 38
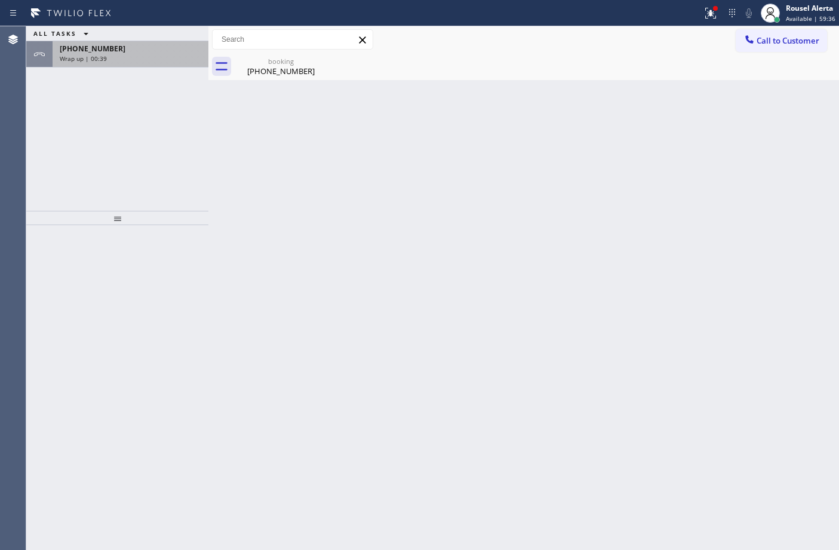
drag, startPoint x: 127, startPoint y: 67, endPoint x: 124, endPoint y: 54, distance: 13.3
click at [127, 67] on div "[PHONE_NUMBER] Wrap up | 00:39" at bounding box center [117, 54] width 182 height 26
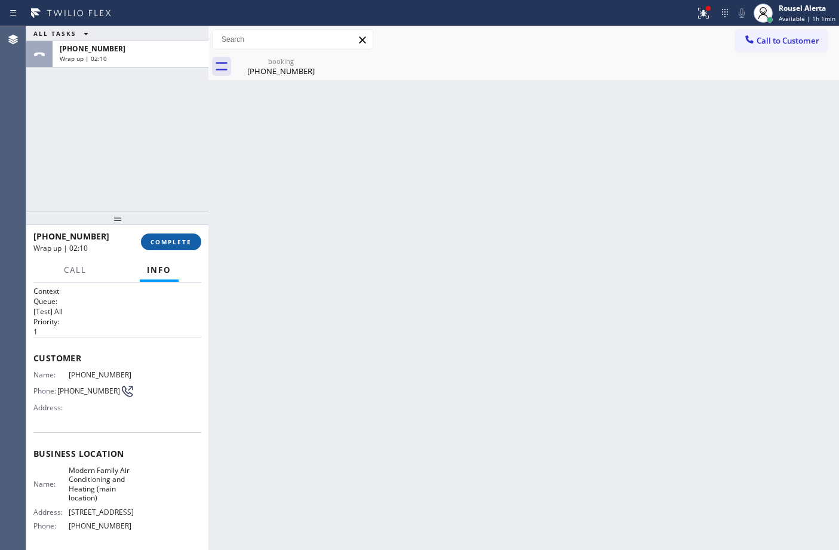
click at [160, 243] on span "COMPLETE" at bounding box center [170, 242] width 41 height 8
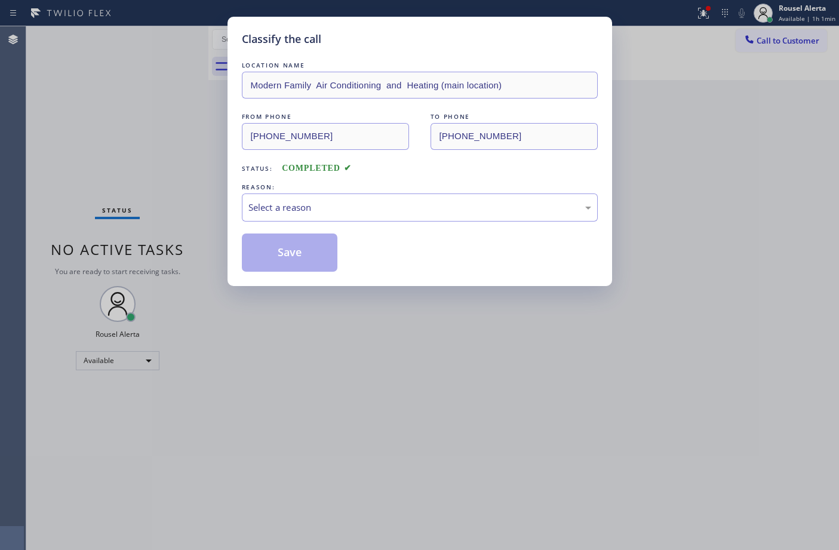
click at [281, 208] on div "Select a reason" at bounding box center [419, 208] width 343 height 14
click at [282, 258] on button "Save" at bounding box center [290, 252] width 96 height 38
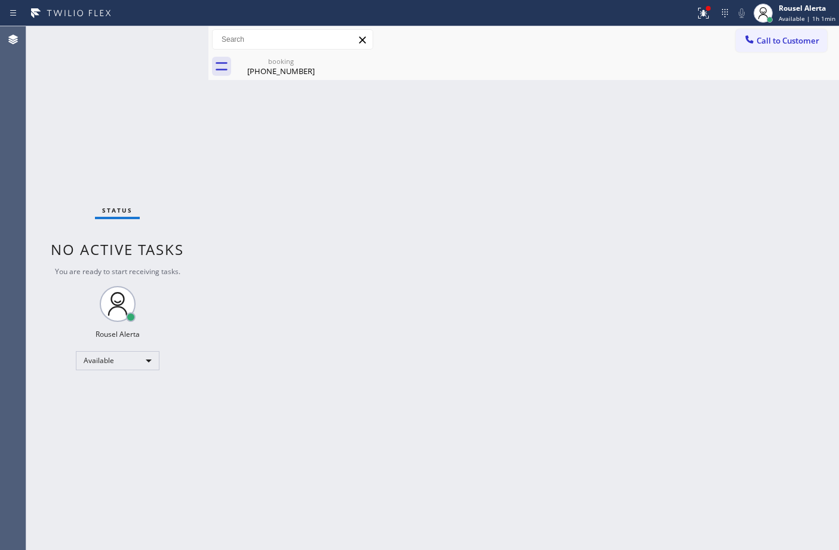
click at [287, 305] on div "Back to Dashboard Change Sender ID Customers Technicians Select a contact Outbo…" at bounding box center [523, 288] width 630 height 524
click at [317, 57] on icon at bounding box center [319, 61] width 11 height 11
click at [703, 6] on icon at bounding box center [703, 13] width 14 height 14
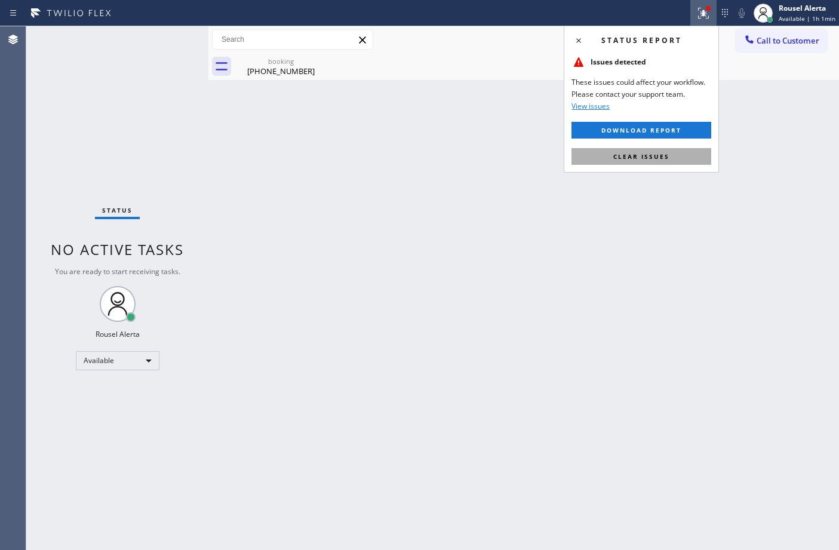
click at [667, 151] on button "Clear issues" at bounding box center [641, 156] width 140 height 17
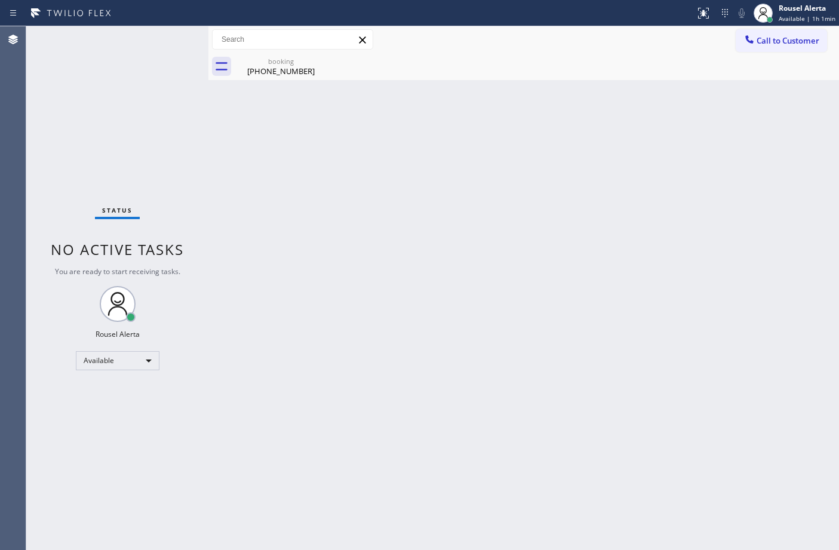
click at [627, 233] on div "Back to Dashboard Change Sender ID Customers Technicians Select a contact Outbo…" at bounding box center [523, 288] width 630 height 524
click at [260, 76] on div "[PHONE_NUMBER]" at bounding box center [281, 71] width 90 height 11
click at [475, 234] on div "Back to Dashboard Change Sender ID Customers Technicians Select a contact Outbo…" at bounding box center [523, 288] width 630 height 524
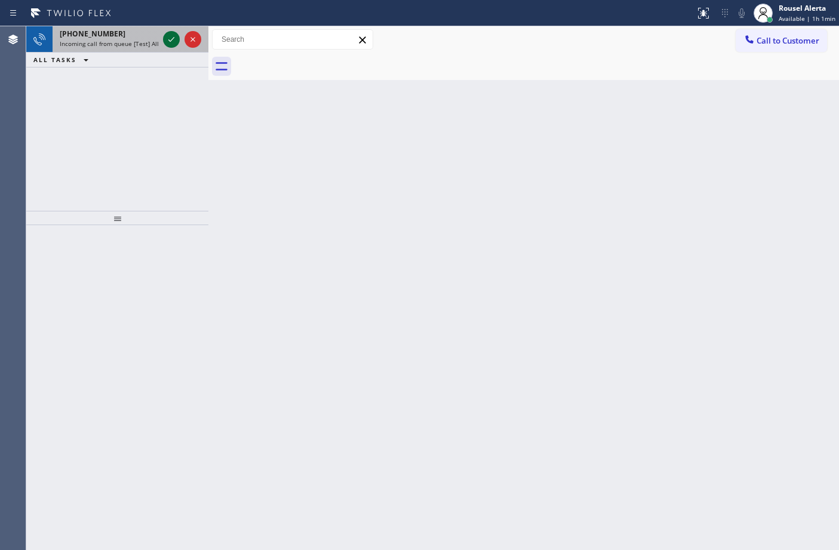
drag, startPoint x: 121, startPoint y: 39, endPoint x: 163, endPoint y: 45, distance: 42.1
click at [124, 39] on span "Incoming call from queue [Test] All" at bounding box center [109, 43] width 99 height 8
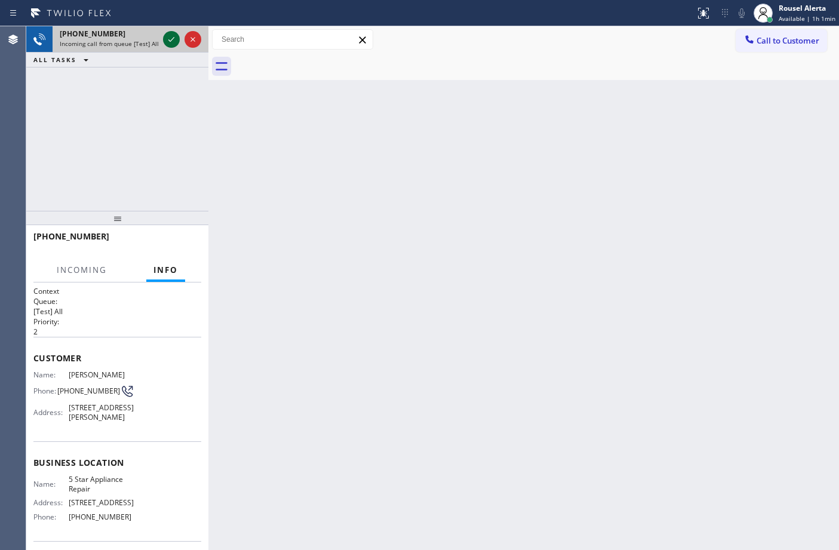
click at [167, 42] on icon at bounding box center [171, 39] width 14 height 14
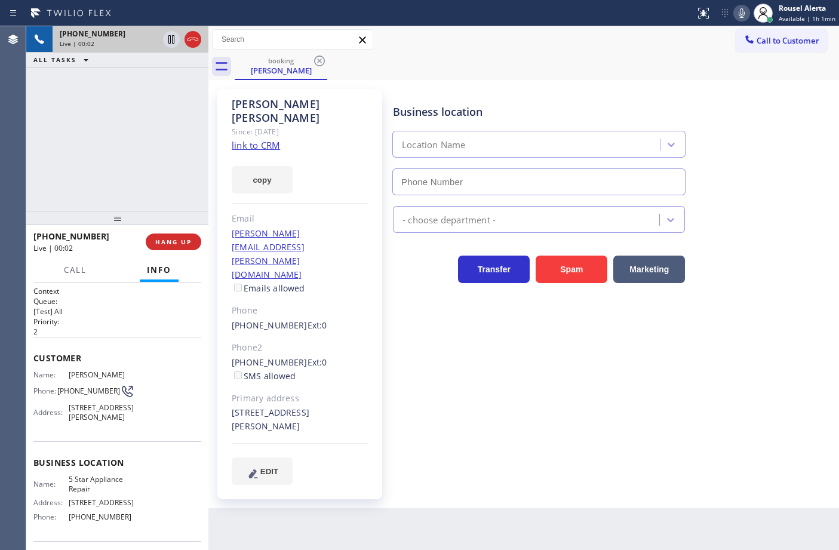
type input "[PHONE_NUMBER]"
click at [272, 139] on link "link to CRM" at bounding box center [256, 145] width 48 height 12
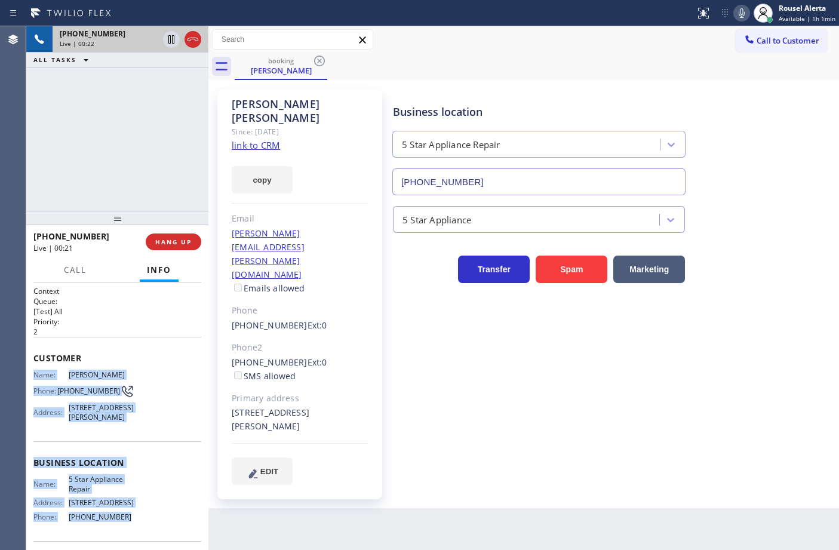
drag, startPoint x: 29, startPoint y: 369, endPoint x: 141, endPoint y: 529, distance: 195.4
click at [141, 529] on div "Context Queue: [Test] All Priority: 2 Customer Name: [PERSON_NAME] Phone: [PHON…" at bounding box center [117, 416] width 182 height 268
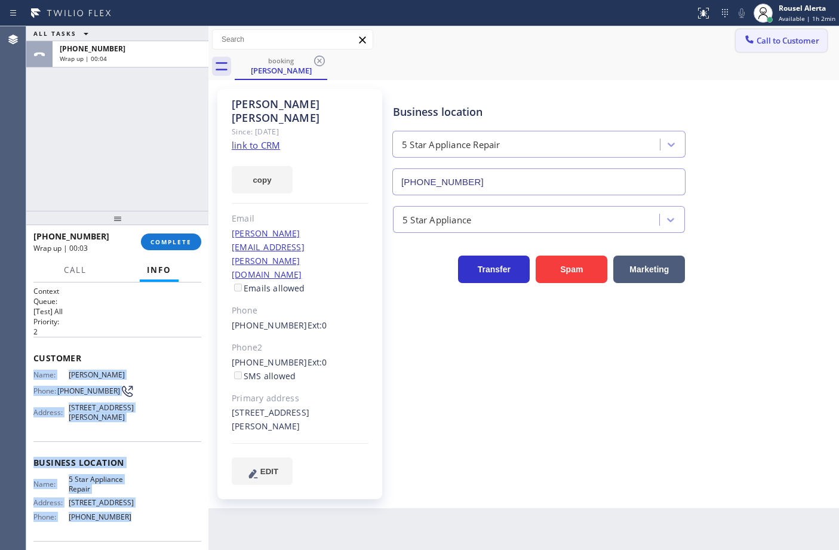
click at [777, 48] on button "Call to Customer" at bounding box center [780, 40] width 91 height 23
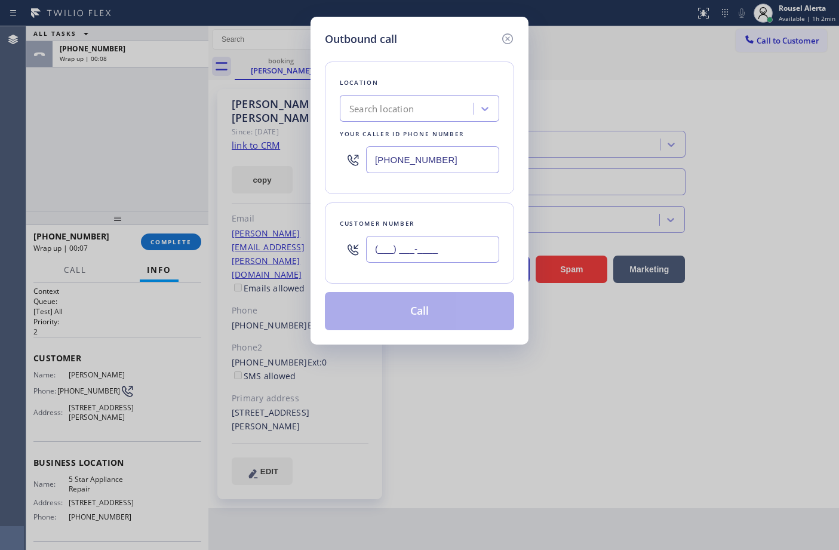
click at [464, 251] on input "(___) ___-____" at bounding box center [432, 249] width 133 height 27
paste input "310) 890-8335"
type input "[PHONE_NUMBER]"
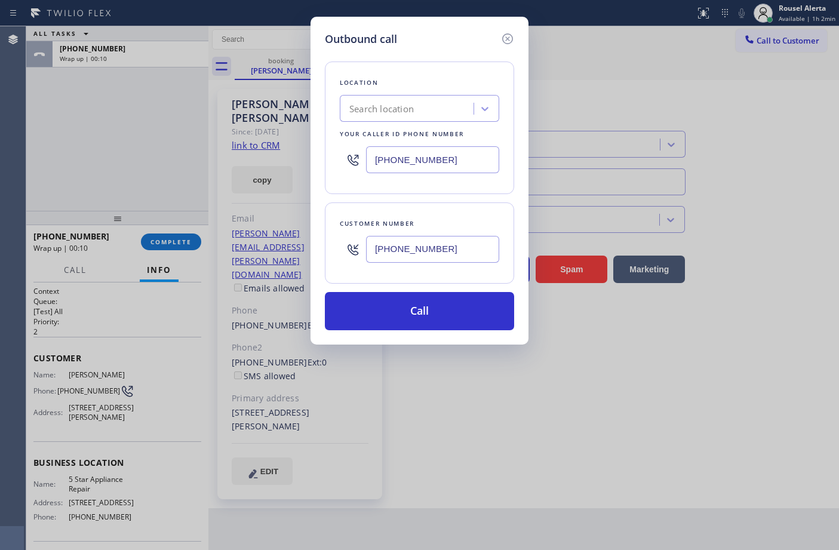
drag, startPoint x: 463, startPoint y: 165, endPoint x: 341, endPoint y: 159, distance: 122.0
click at [342, 159] on div "[PHONE_NUMBER]" at bounding box center [419, 159] width 159 height 39
paste input "855) 731-4952"
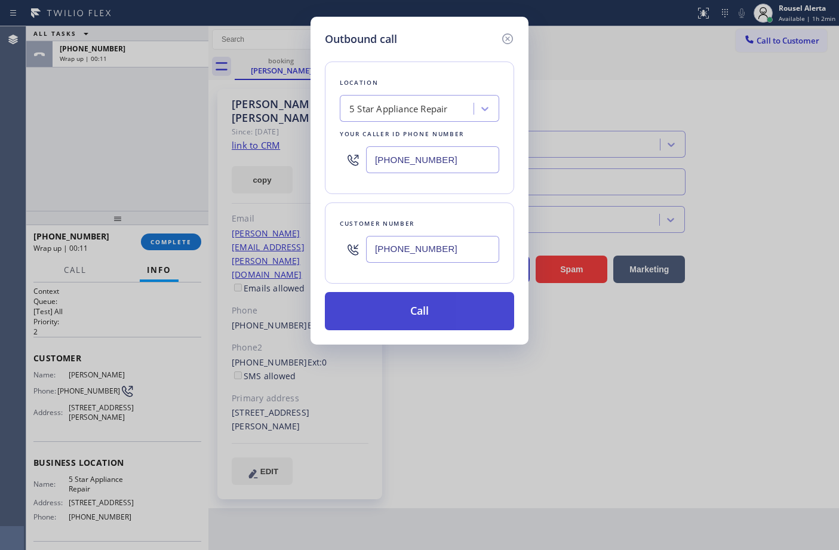
type input "[PHONE_NUMBER]"
click at [401, 306] on button "Call" at bounding box center [419, 311] width 189 height 38
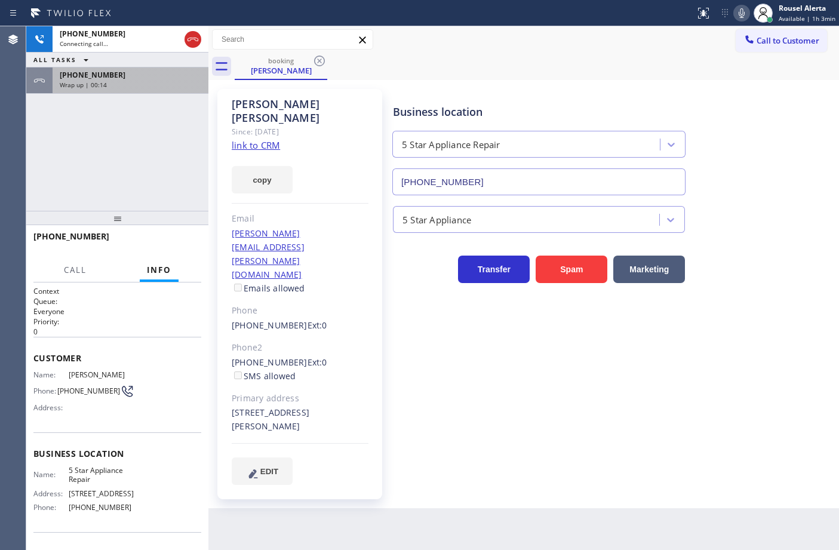
click at [154, 79] on div "[PHONE_NUMBER]" at bounding box center [130, 75] width 141 height 10
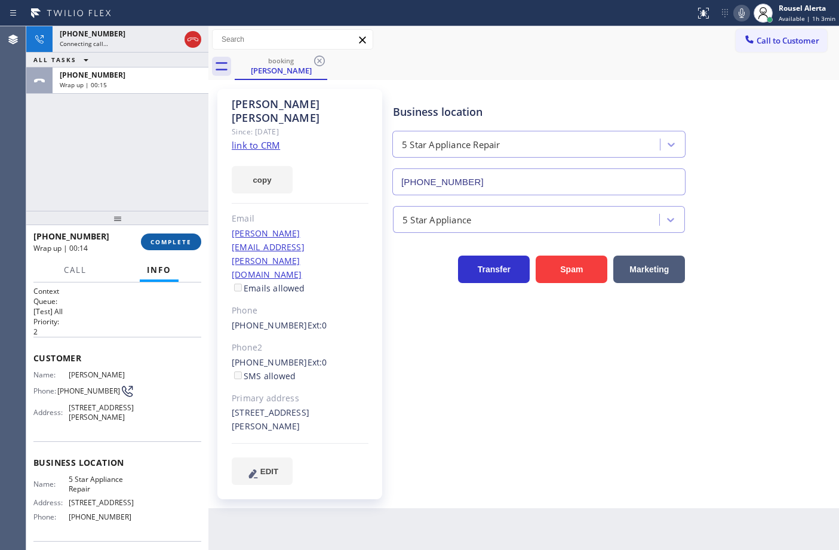
click at [179, 238] on span "COMPLETE" at bounding box center [170, 242] width 41 height 8
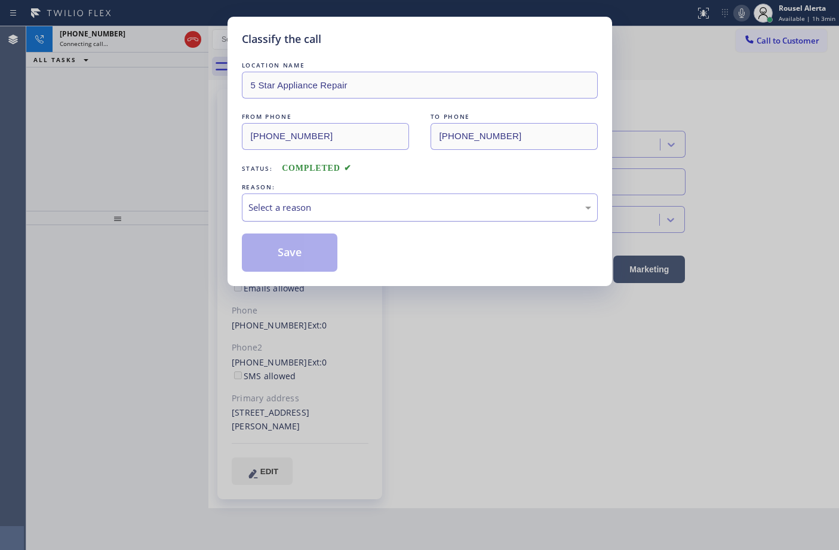
click at [344, 204] on div "Select a reason" at bounding box center [419, 208] width 343 height 14
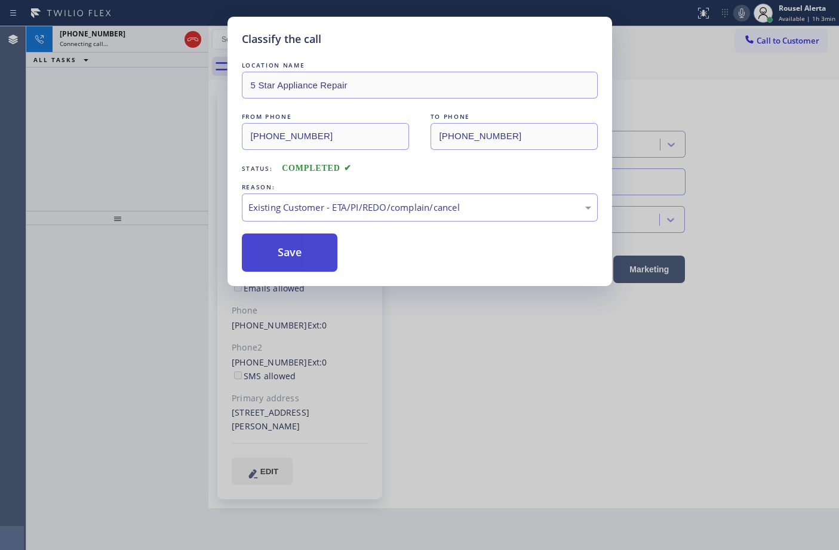
click at [329, 263] on button "Save" at bounding box center [290, 252] width 96 height 38
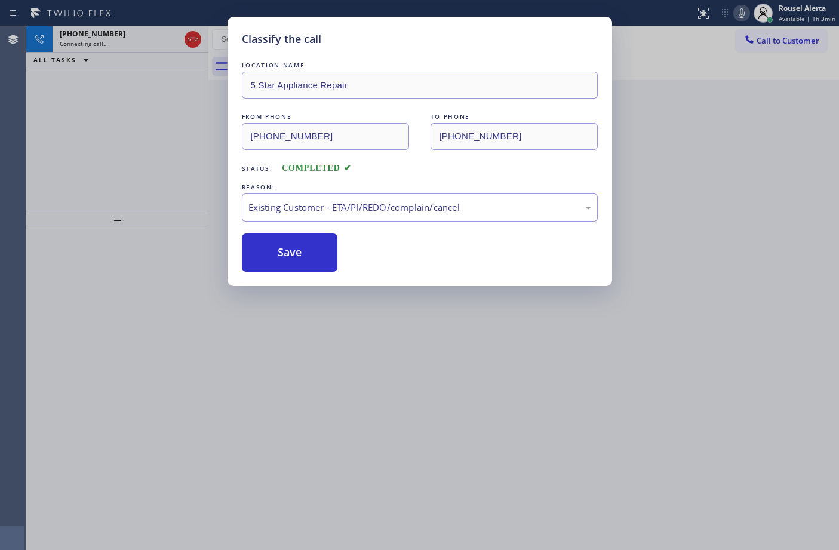
click at [121, 41] on div "Classify the call LOCATION NAME 5 Star Appliance Repair FROM PHONE [PHONE_NUMBE…" at bounding box center [419, 275] width 839 height 550
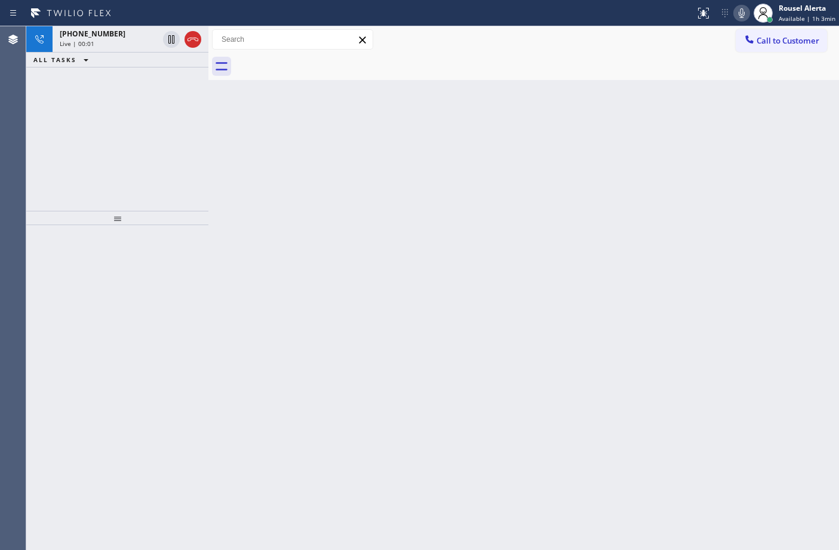
click at [121, 41] on div "Live | 00:01" at bounding box center [109, 43] width 99 height 8
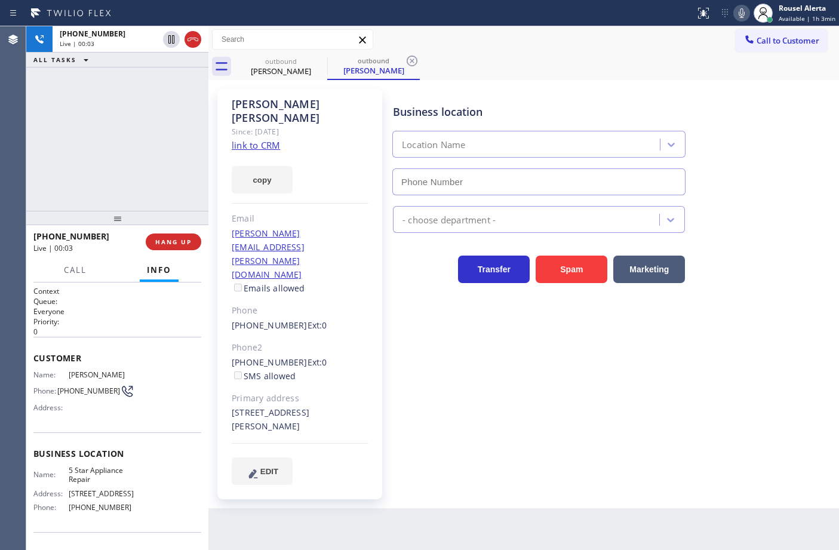
type input "[PHONE_NUMBER]"
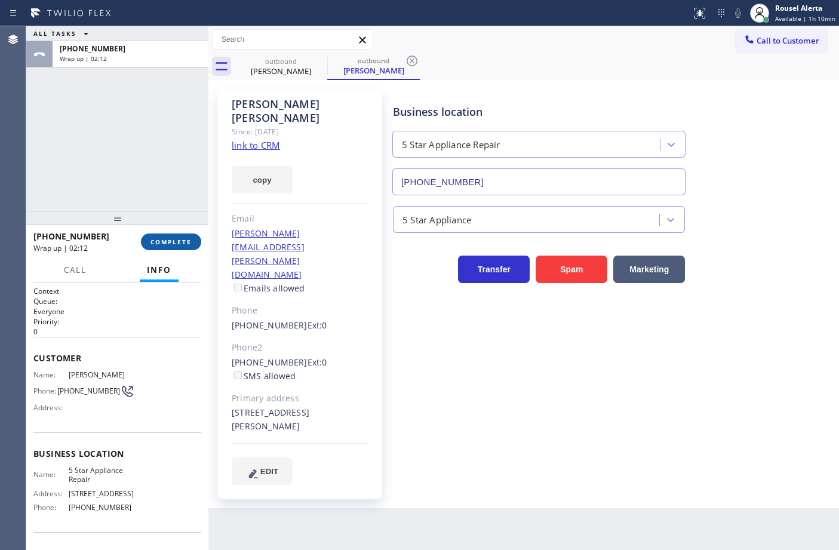
click at [178, 242] on span "COMPLETE" at bounding box center [170, 242] width 41 height 8
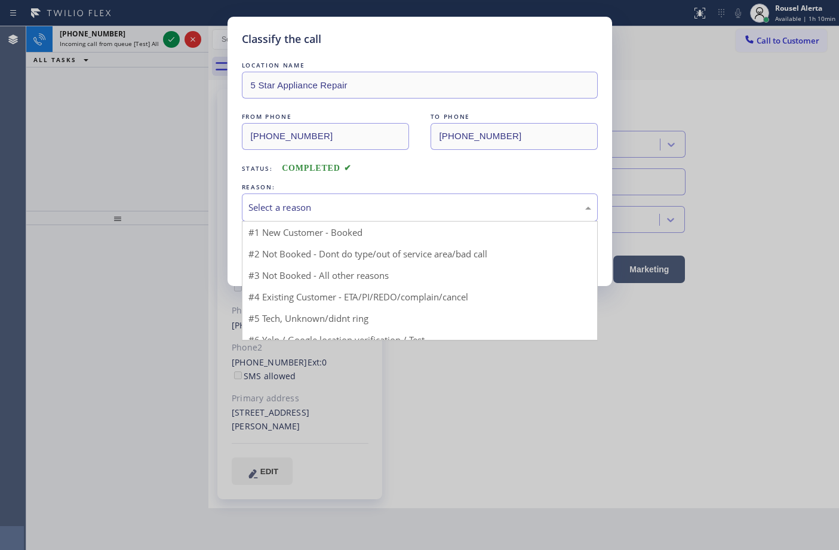
click at [328, 214] on div "Select a reason" at bounding box center [419, 208] width 343 height 14
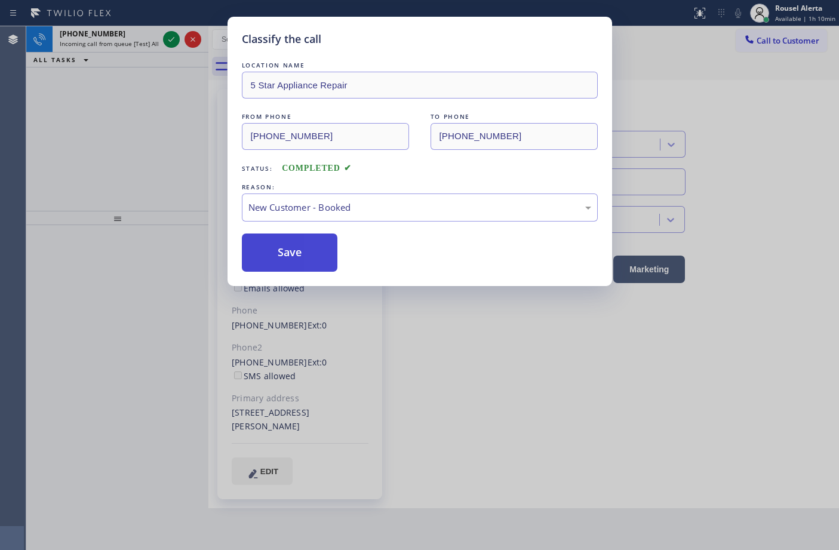
click at [309, 251] on button "Save" at bounding box center [290, 252] width 96 height 38
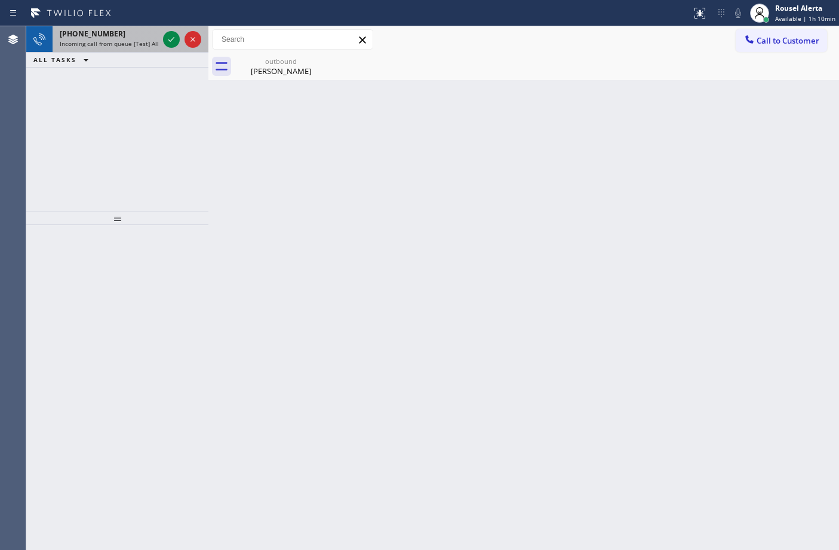
click at [144, 42] on span "Incoming call from queue [Test] All" at bounding box center [109, 43] width 99 height 8
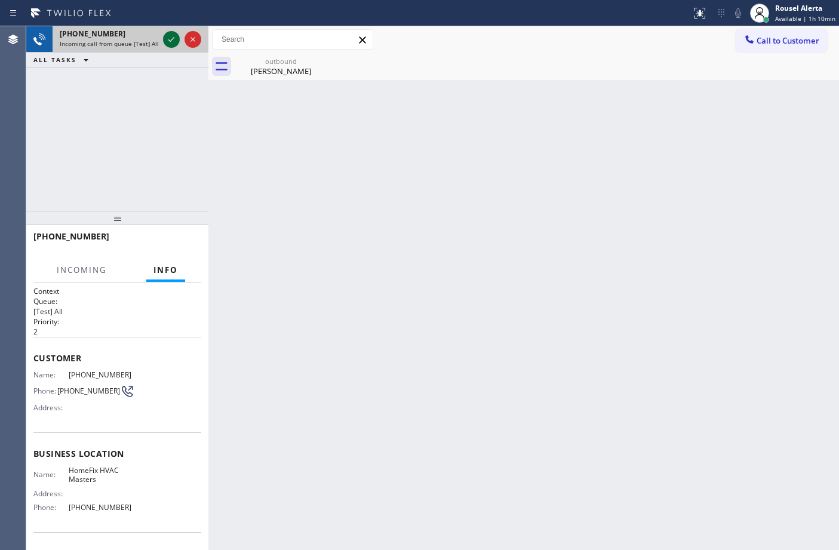
click at [171, 43] on icon at bounding box center [171, 39] width 14 height 14
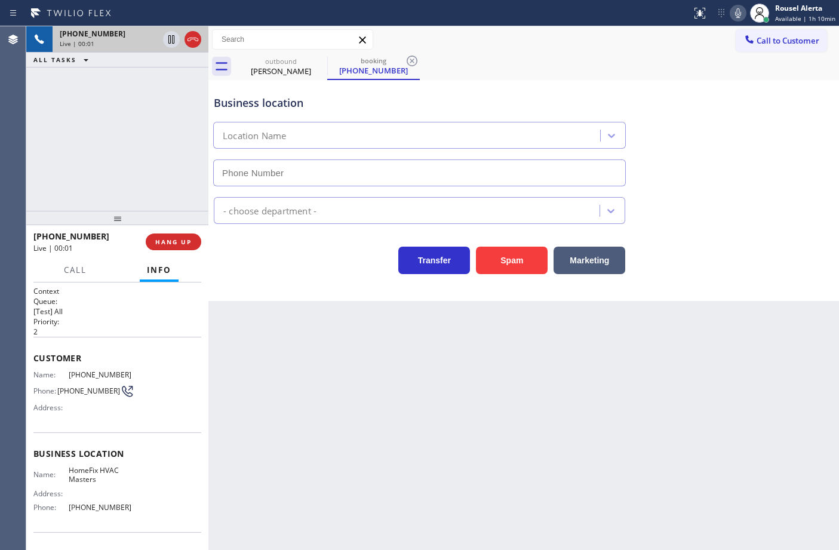
type input "[PHONE_NUMBER]"
click at [180, 245] on span "HANG UP" at bounding box center [173, 242] width 36 height 8
click at [180, 244] on span "HANG UP" at bounding box center [173, 242] width 36 height 8
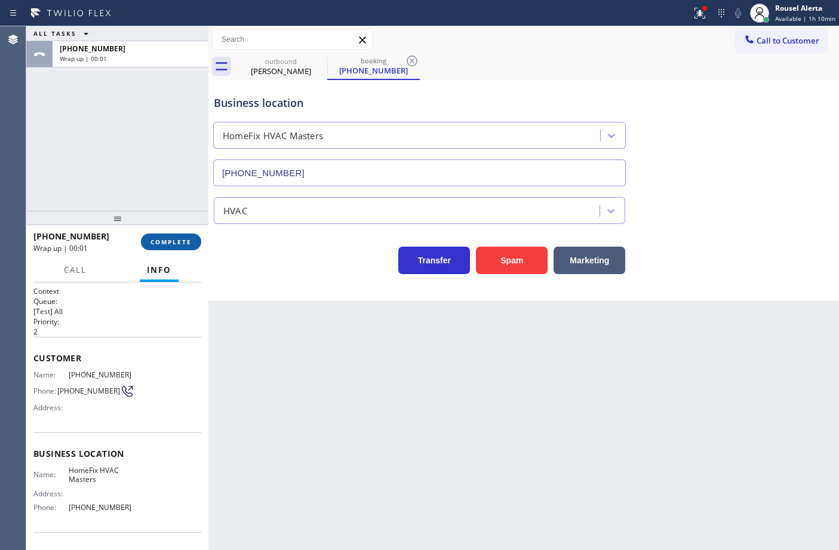
click at [168, 239] on span "COMPLETE" at bounding box center [170, 242] width 41 height 8
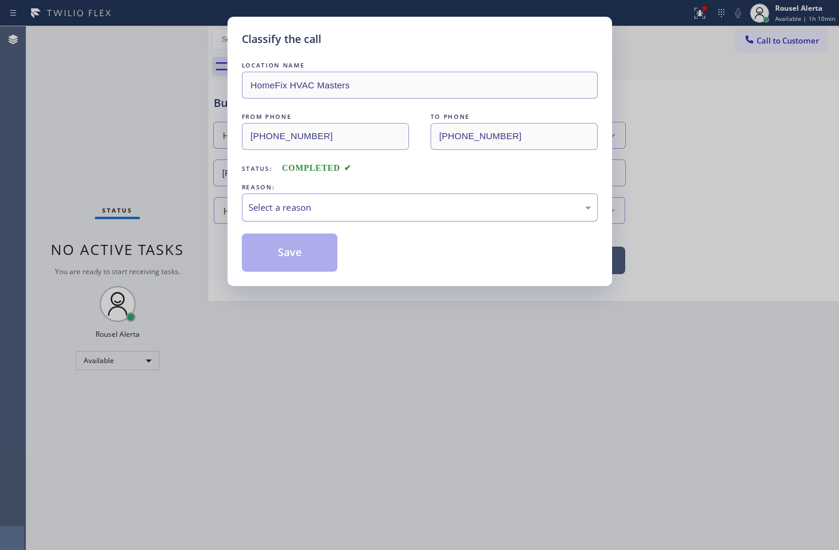
click at [254, 211] on div "Select a reason" at bounding box center [419, 208] width 343 height 14
click at [290, 257] on button "Save" at bounding box center [290, 252] width 96 height 38
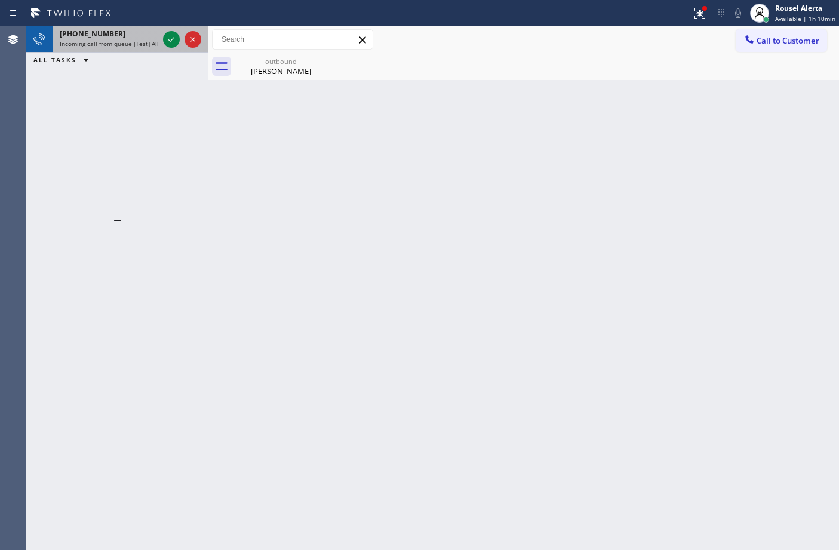
click at [161, 40] on div at bounding box center [182, 39] width 43 height 26
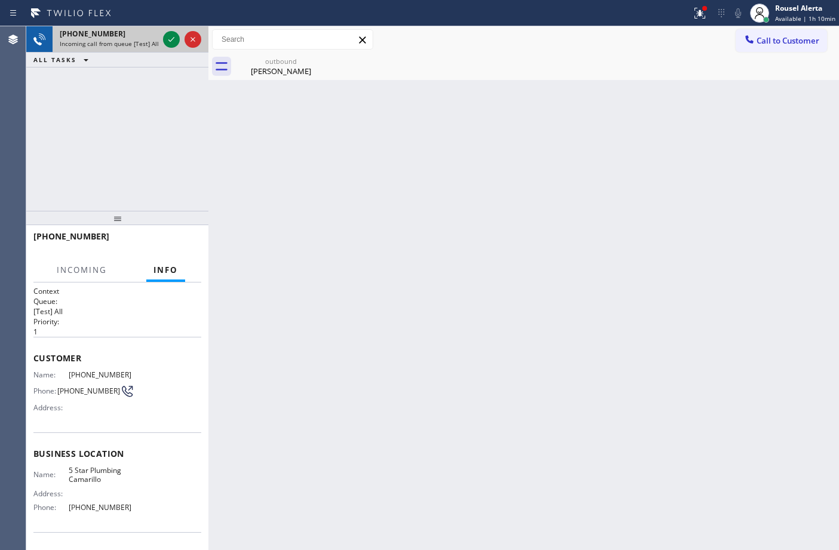
click at [161, 40] on div at bounding box center [182, 39] width 43 height 26
click at [162, 40] on div at bounding box center [182, 39] width 43 height 26
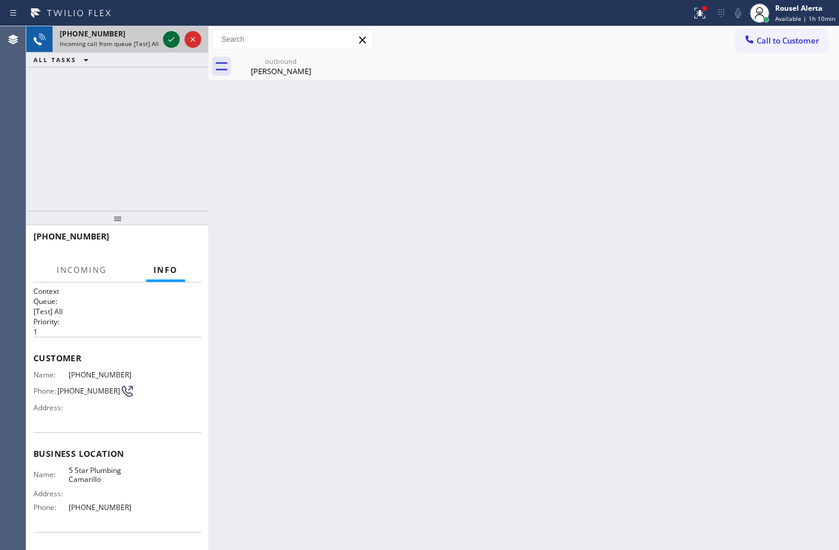
click at [164, 39] on icon at bounding box center [171, 39] width 14 height 14
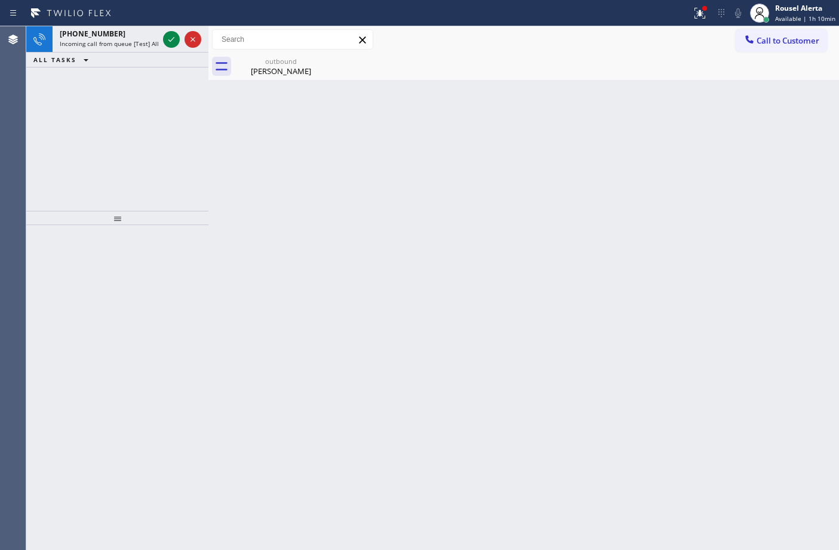
click at [164, 39] on icon at bounding box center [171, 39] width 14 height 14
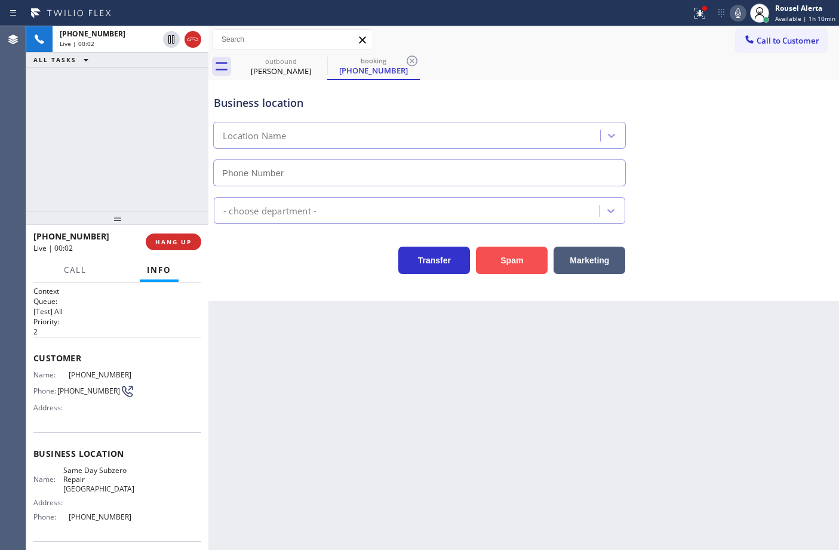
click at [513, 264] on button "Spam" at bounding box center [512, 260] width 72 height 27
click at [527, 272] on button "Spam" at bounding box center [512, 260] width 72 height 27
click at [521, 254] on button "Spam" at bounding box center [512, 260] width 72 height 27
click at [506, 257] on button "Spam" at bounding box center [512, 260] width 72 height 27
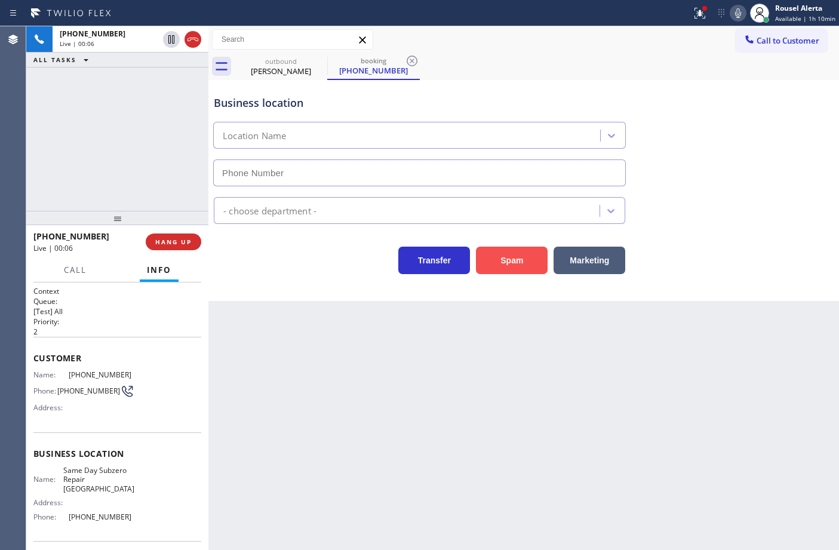
click at [506, 257] on button "Spam" at bounding box center [512, 260] width 72 height 27
click at [173, 251] on div "[PHONE_NUMBER] Live | 00:07 HANG UP" at bounding box center [117, 241] width 168 height 31
click at [163, 218] on div at bounding box center [117, 218] width 182 height 14
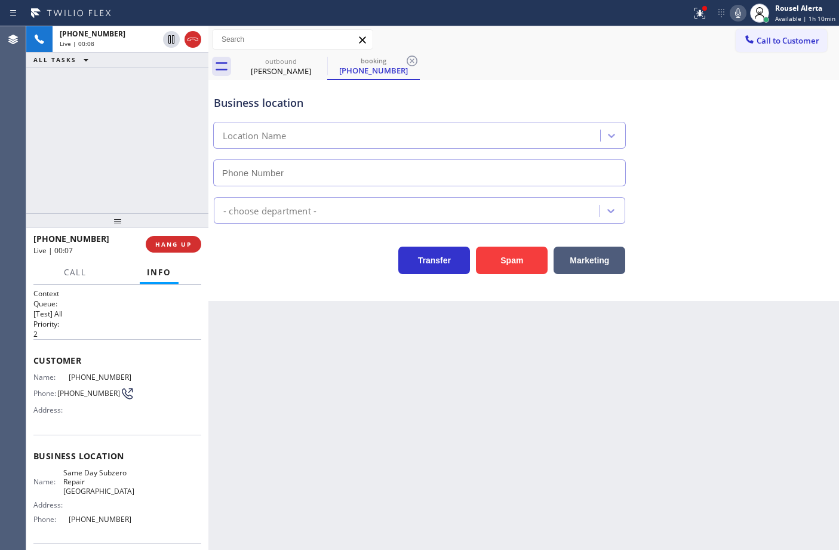
click at [166, 235] on div "[PHONE_NUMBER] Live | 00:07 HANG UP" at bounding box center [117, 244] width 168 height 31
click at [167, 240] on span "HANG UP" at bounding box center [173, 244] width 36 height 8
click at [164, 240] on span "HANG UP" at bounding box center [173, 244] width 36 height 8
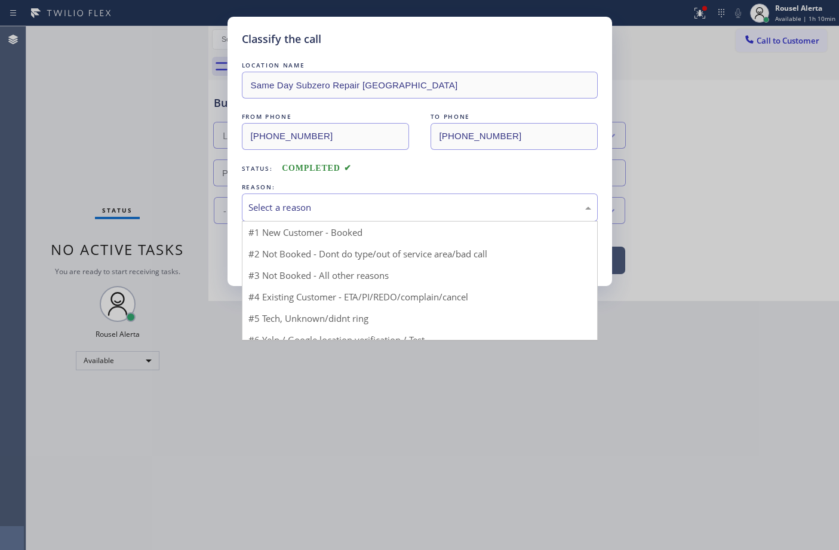
click at [281, 203] on div "Select a reason" at bounding box center [419, 208] width 343 height 14
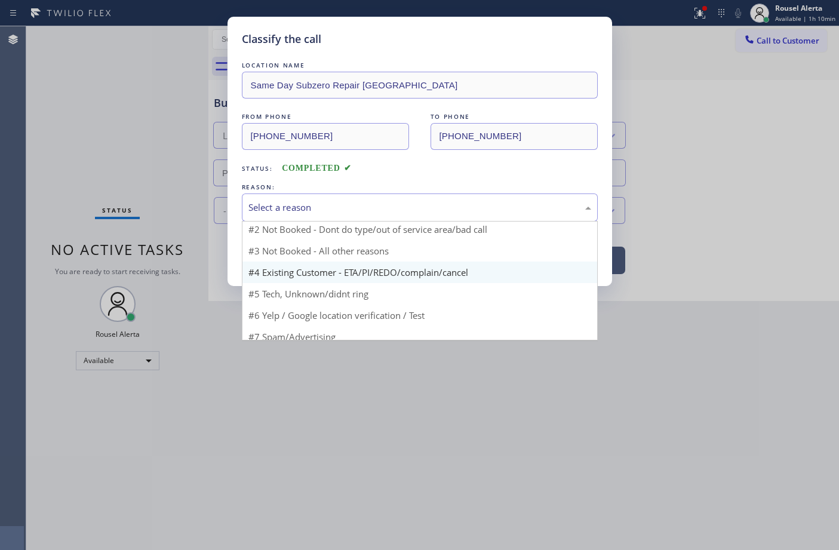
scroll to position [37, 0]
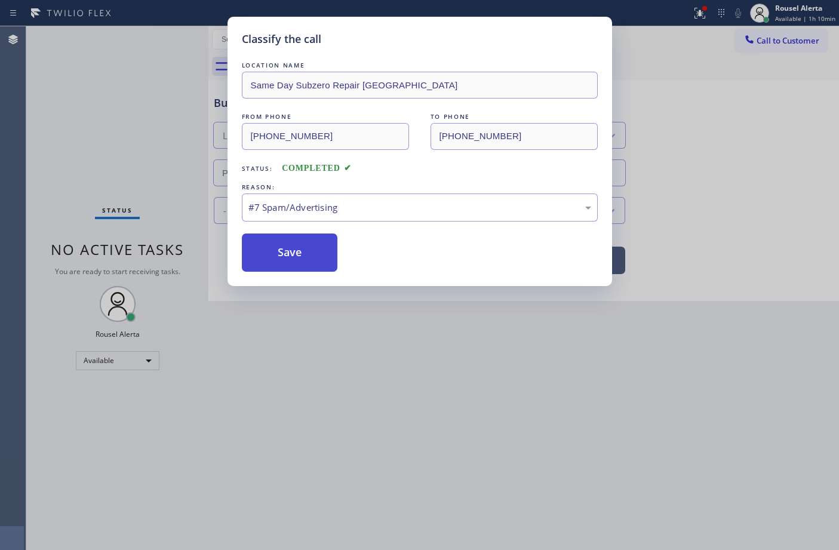
click at [291, 253] on button "Save" at bounding box center [290, 252] width 96 height 38
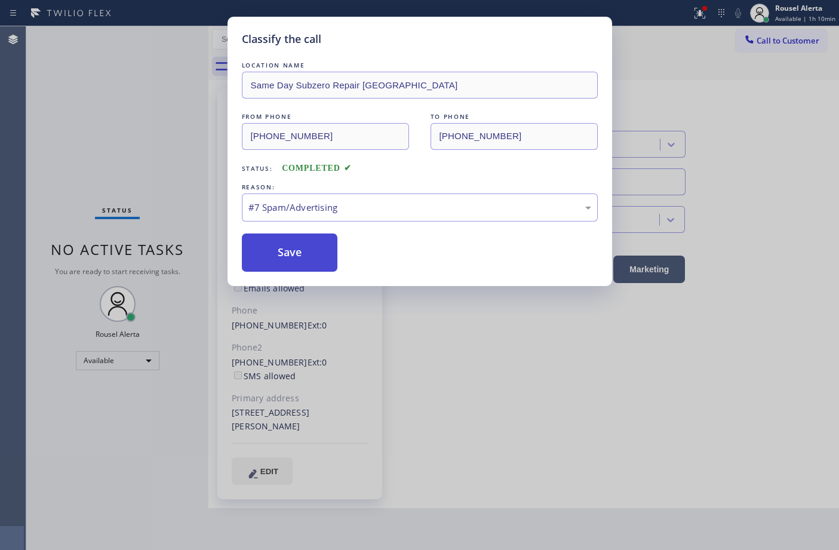
click at [279, 245] on button "Save" at bounding box center [290, 252] width 96 height 38
click at [281, 245] on button "Save" at bounding box center [290, 252] width 96 height 38
click at [282, 246] on button "Save" at bounding box center [290, 252] width 96 height 38
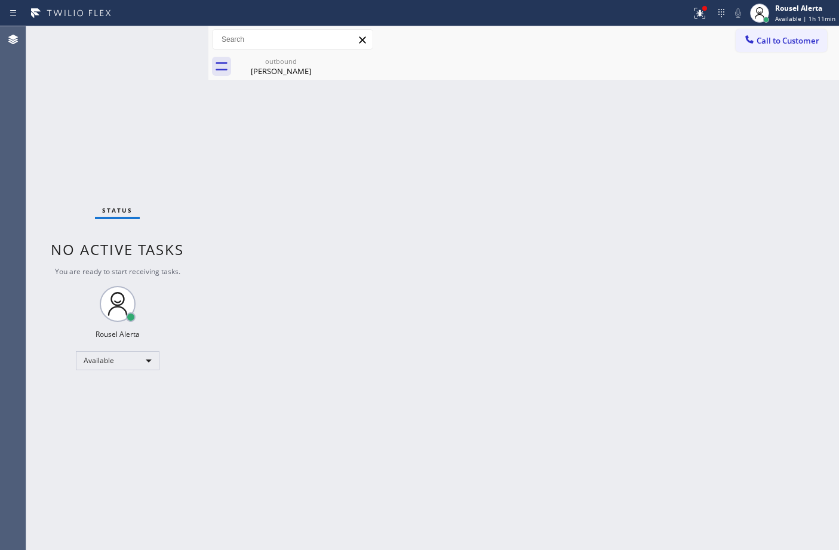
click at [270, 248] on div "Back to Dashboard Change Sender ID Customers Technicians Select a contact Outbo…" at bounding box center [523, 288] width 630 height 524
drag, startPoint x: 284, startPoint y: 49, endPoint x: 306, endPoint y: 54, distance: 22.6
click at [284, 48] on div at bounding box center [292, 39] width 161 height 20
click at [319, 60] on icon at bounding box center [319, 61] width 11 height 11
click at [316, 60] on icon at bounding box center [319, 61] width 14 height 14
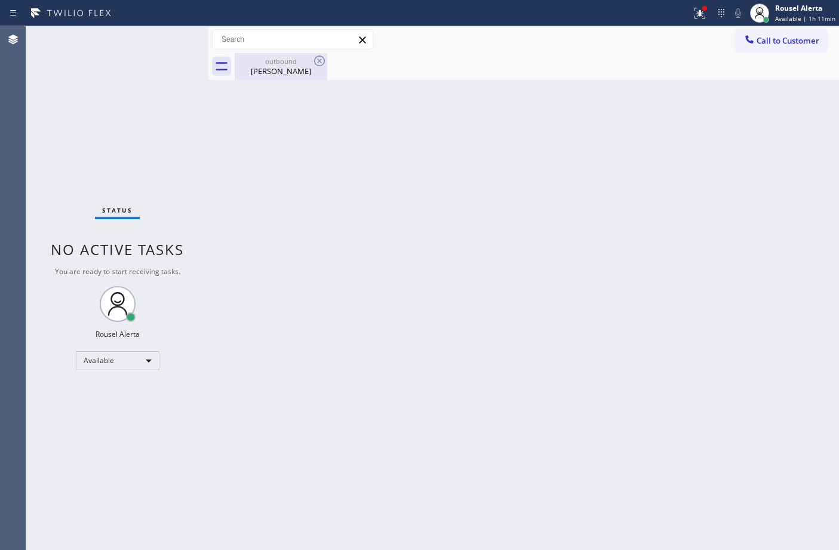
click at [284, 64] on div "outbound" at bounding box center [281, 61] width 90 height 9
drag, startPoint x: 324, startPoint y: 149, endPoint x: 333, endPoint y: 153, distance: 10.4
click at [333, 153] on div "Back to Dashboard Change Sender ID Customers Technicians Select a contact Outbo…" at bounding box center [523, 288] width 630 height 524
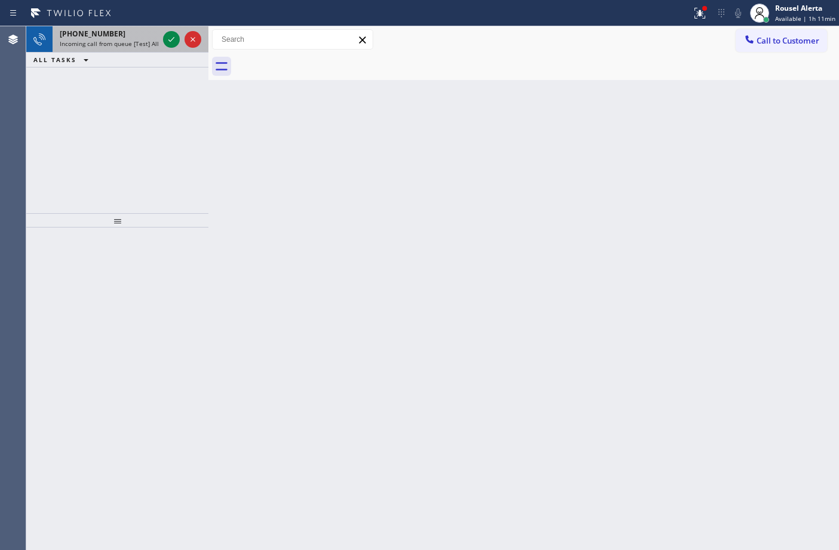
drag, startPoint x: 119, startPoint y: 28, endPoint x: 146, endPoint y: 32, distance: 27.1
click at [121, 27] on div "[PHONE_NUMBER] Incoming call from queue [Test] All" at bounding box center [107, 39] width 108 height 26
click at [165, 45] on icon at bounding box center [171, 39] width 14 height 14
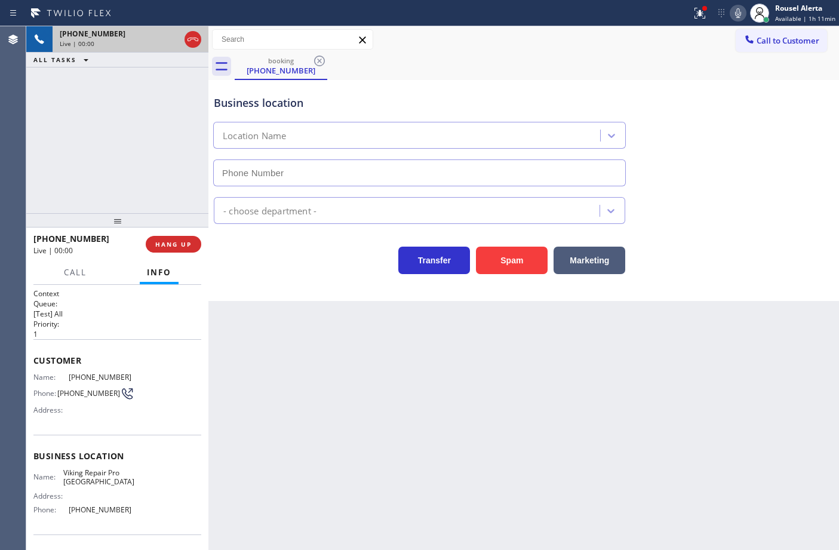
type input "[PHONE_NUMBER]"
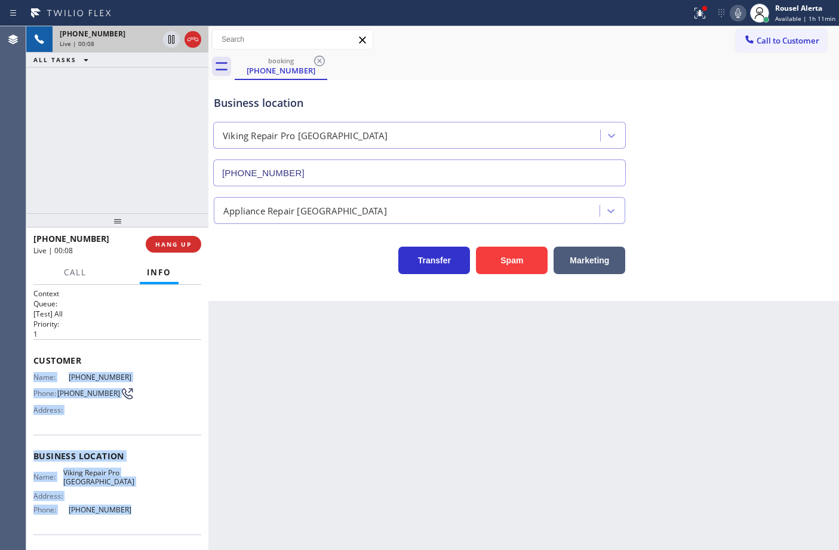
drag, startPoint x: 31, startPoint y: 377, endPoint x: 126, endPoint y: 502, distance: 157.2
click at [126, 502] on div "Context Queue: [Test] All Priority: 1 Customer Name: [PHONE_NUMBER] Phone: [PHO…" at bounding box center [117, 418] width 182 height 266
click at [711, 18] on div at bounding box center [700, 13] width 26 height 14
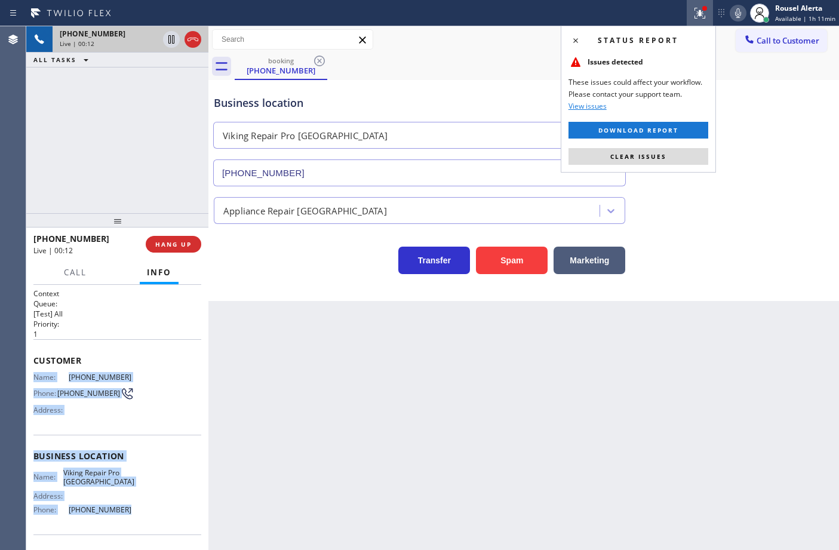
drag, startPoint x: 693, startPoint y: 153, endPoint x: 756, endPoint y: 142, distance: 64.2
click at [693, 153] on button "Clear issues" at bounding box center [638, 156] width 140 height 17
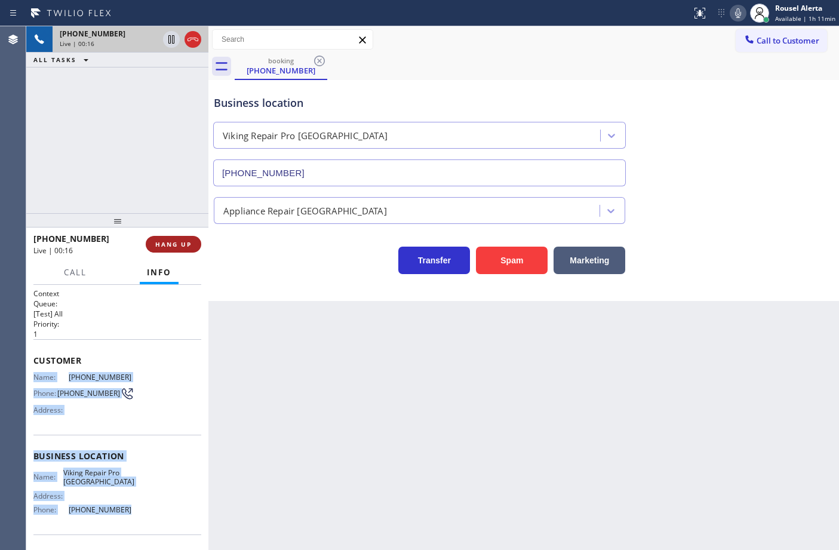
click at [170, 247] on span "HANG UP" at bounding box center [173, 244] width 36 height 8
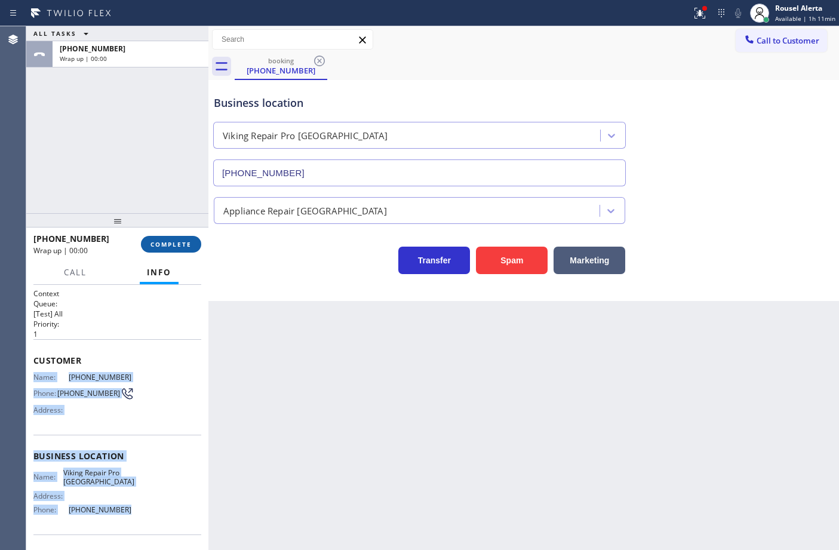
click at [170, 247] on span "COMPLETE" at bounding box center [170, 244] width 41 height 8
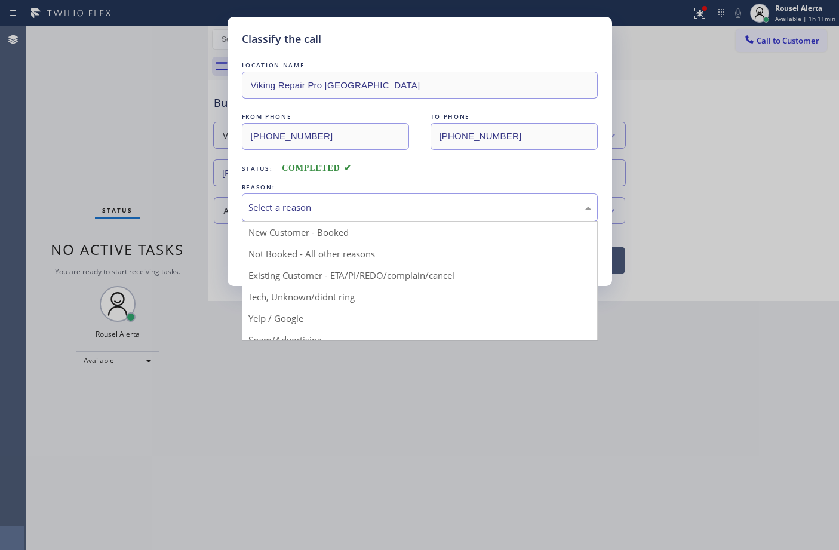
click at [329, 209] on div "Select a reason" at bounding box center [419, 208] width 343 height 14
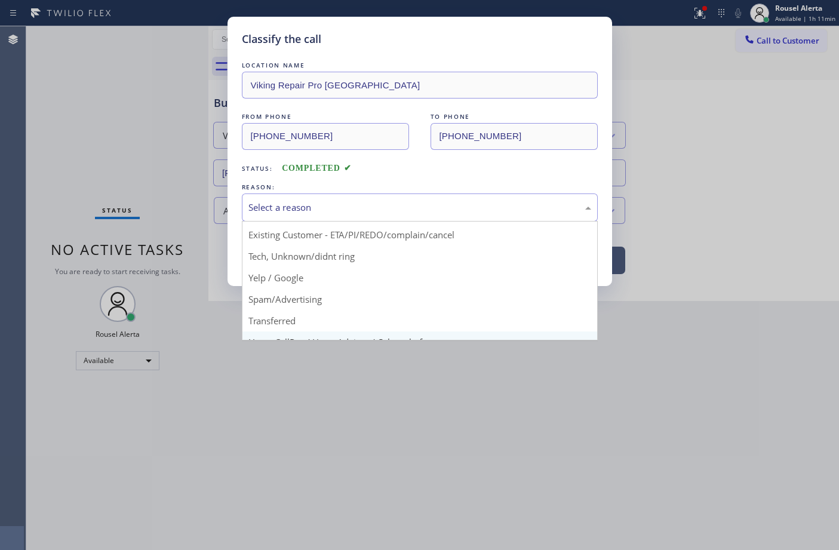
scroll to position [82, 0]
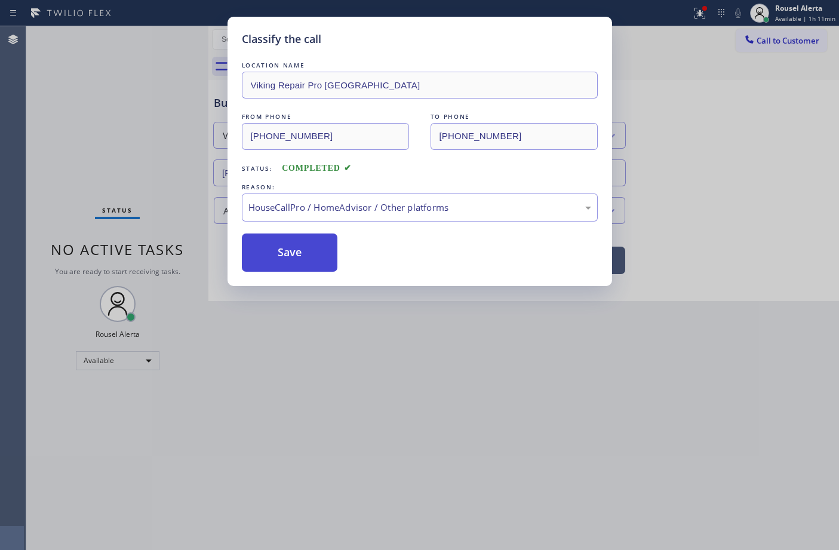
click at [278, 258] on button "Save" at bounding box center [290, 252] width 96 height 38
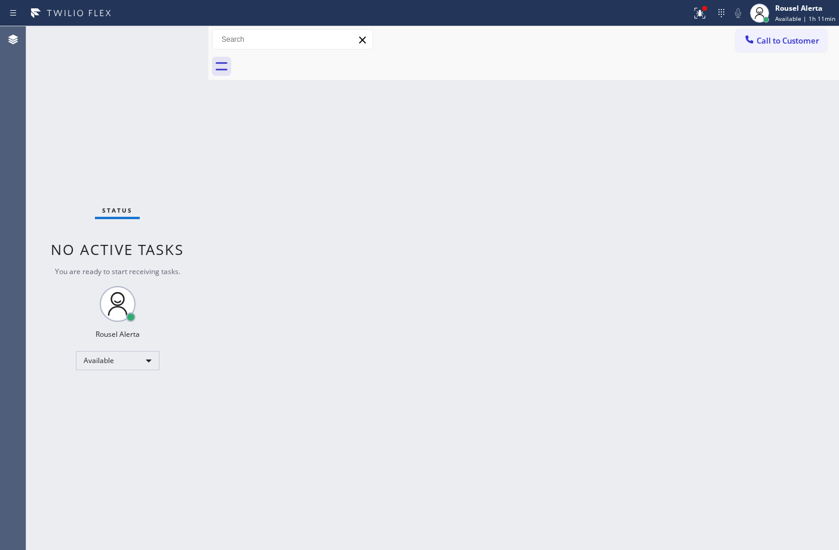
click at [339, 242] on div "Back to Dashboard Change Sender ID Customers Technicians Select a contact Outbo…" at bounding box center [523, 288] width 630 height 524
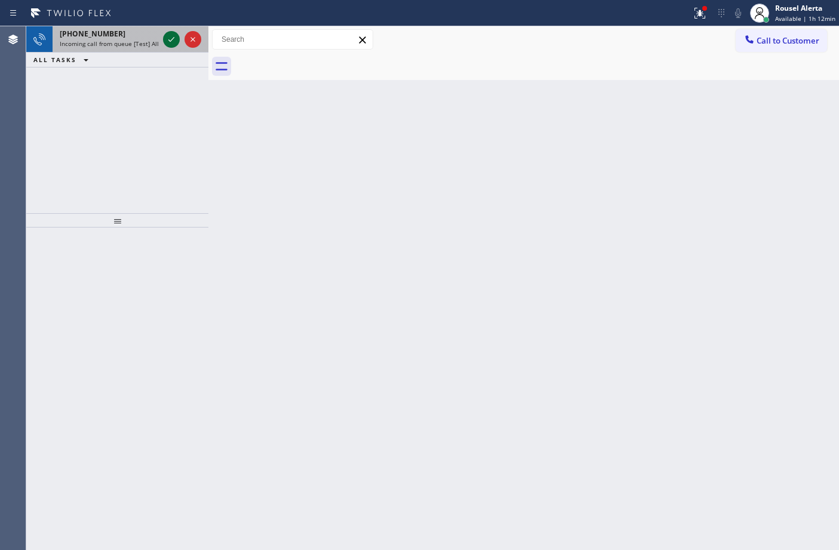
drag, startPoint x: 140, startPoint y: 44, endPoint x: 162, endPoint y: 41, distance: 22.3
click at [140, 44] on span "Incoming call from queue [Test] All" at bounding box center [109, 43] width 99 height 8
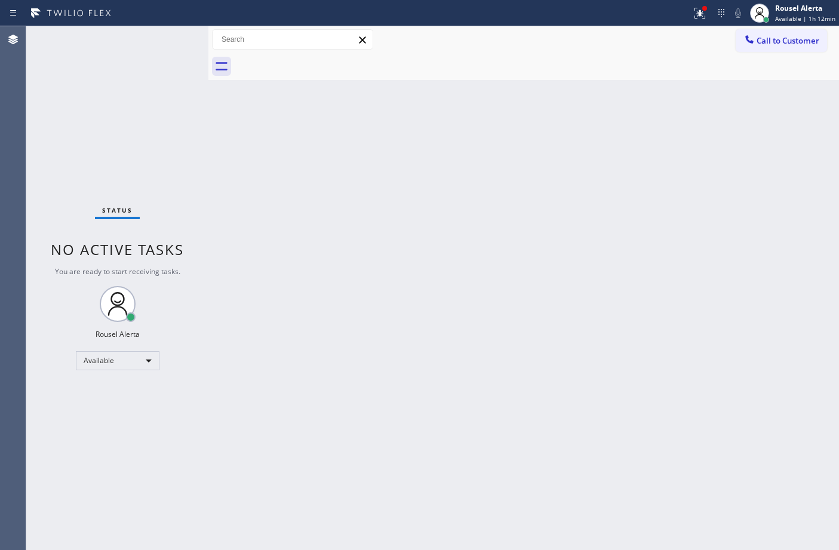
click at [117, 59] on div "Status No active tasks You are ready to start receiving tasks. Rousel Alerta Av…" at bounding box center [117, 288] width 182 height 524
drag, startPoint x: 394, startPoint y: 160, endPoint x: 427, endPoint y: 161, distance: 32.9
click at [395, 161] on div "Back to Dashboard Change Sender ID Customers Technicians Select a contact Outbo…" at bounding box center [523, 288] width 630 height 524
click at [703, 13] on icon at bounding box center [699, 12] width 7 height 4
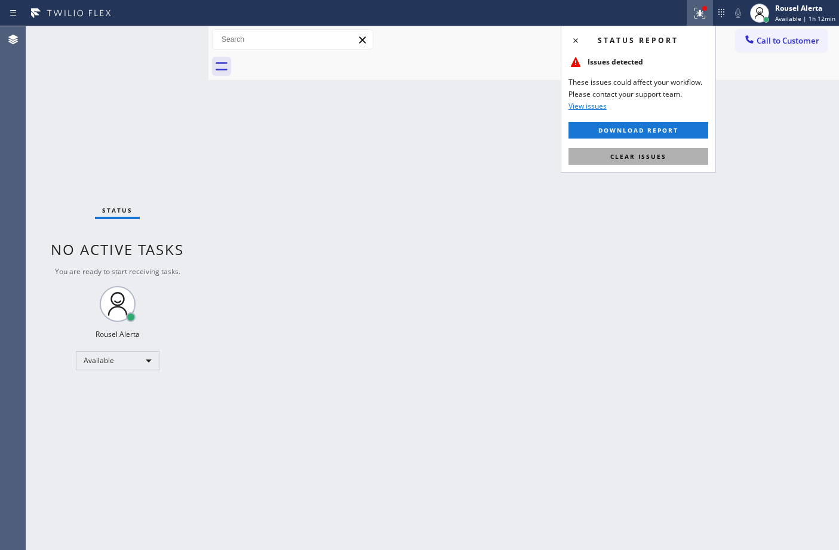
click at [678, 162] on button "Clear issues" at bounding box center [638, 156] width 140 height 17
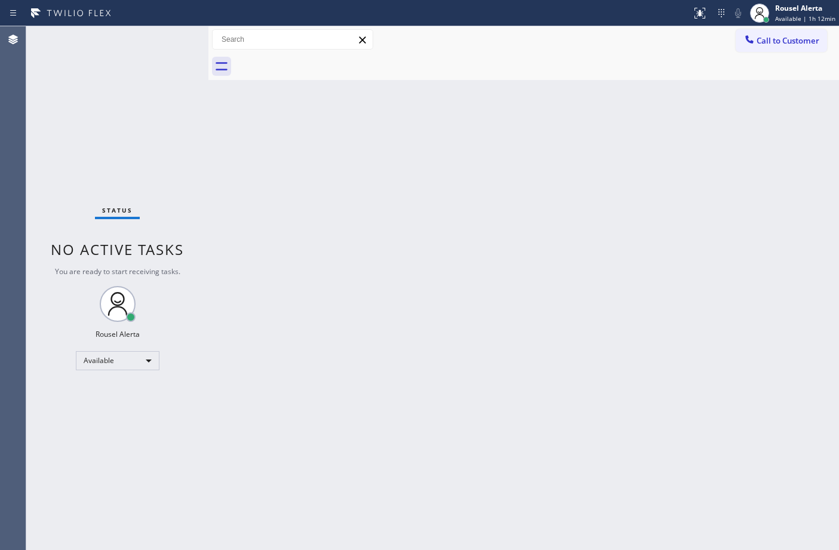
click at [679, 270] on div "Back to Dashboard Change Sender ID Customers Technicians Select a contact Outbo…" at bounding box center [523, 288] width 630 height 524
click at [293, 195] on div "Back to Dashboard Change Sender ID Customers Technicians Select a contact Outbo…" at bounding box center [523, 288] width 630 height 524
drag, startPoint x: 338, startPoint y: 328, endPoint x: 424, endPoint y: 479, distance: 173.5
click at [339, 328] on div "Back to Dashboard Change Sender ID Customers Technicians Select a contact Outbo…" at bounding box center [523, 288] width 630 height 524
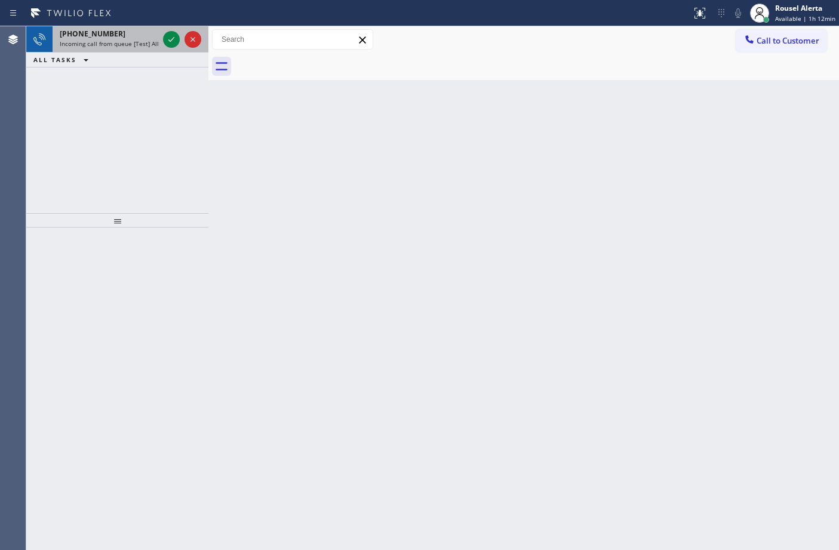
drag, startPoint x: 143, startPoint y: 42, endPoint x: 155, endPoint y: 42, distance: 11.9
click at [143, 42] on span "Incoming call from queue [Test] All" at bounding box center [109, 43] width 99 height 8
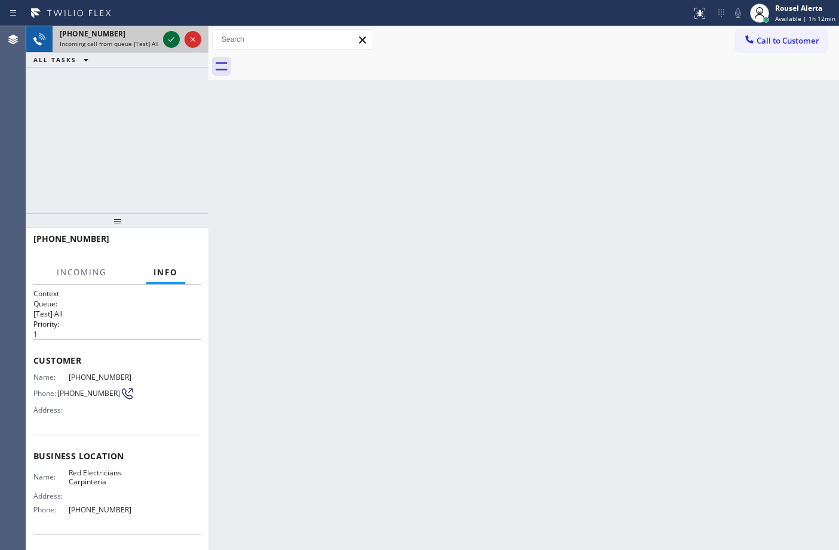
click at [171, 42] on icon at bounding box center [171, 39] width 14 height 14
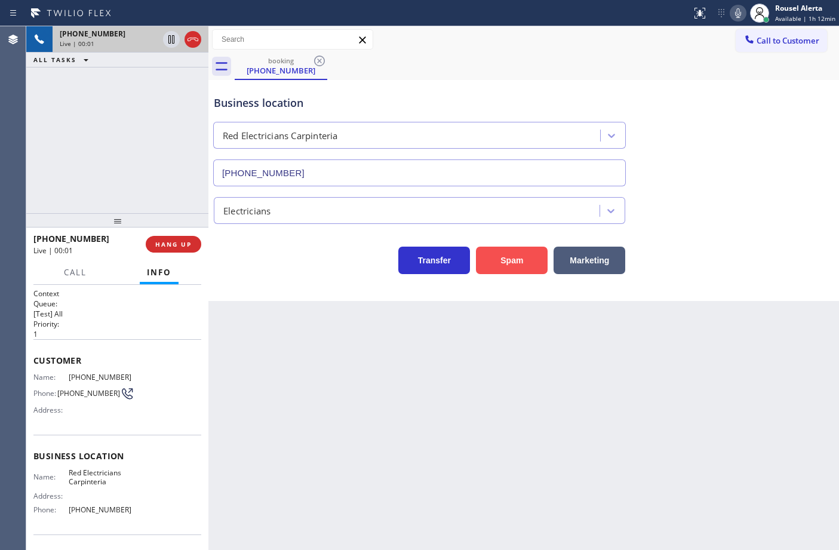
type input "[PHONE_NUMBER]"
click at [538, 267] on button "Spam" at bounding box center [512, 260] width 72 height 27
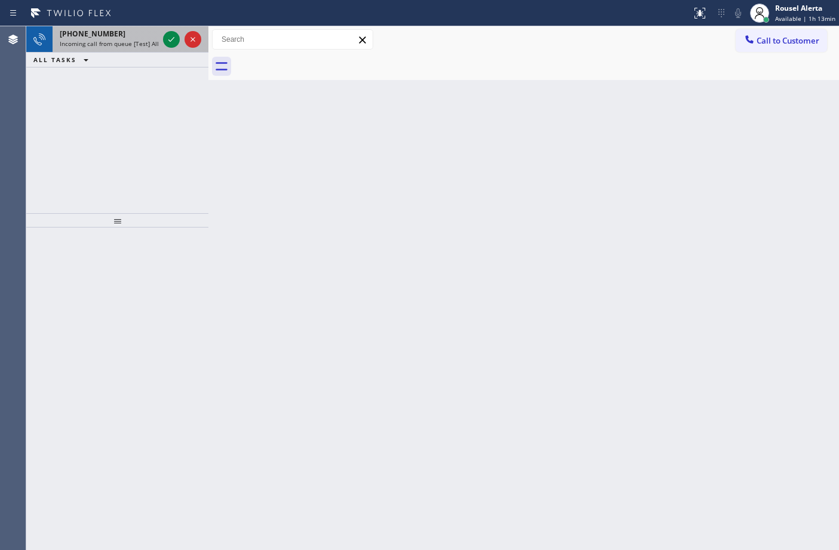
click at [141, 39] on span "Incoming call from queue [Test] All" at bounding box center [109, 43] width 99 height 8
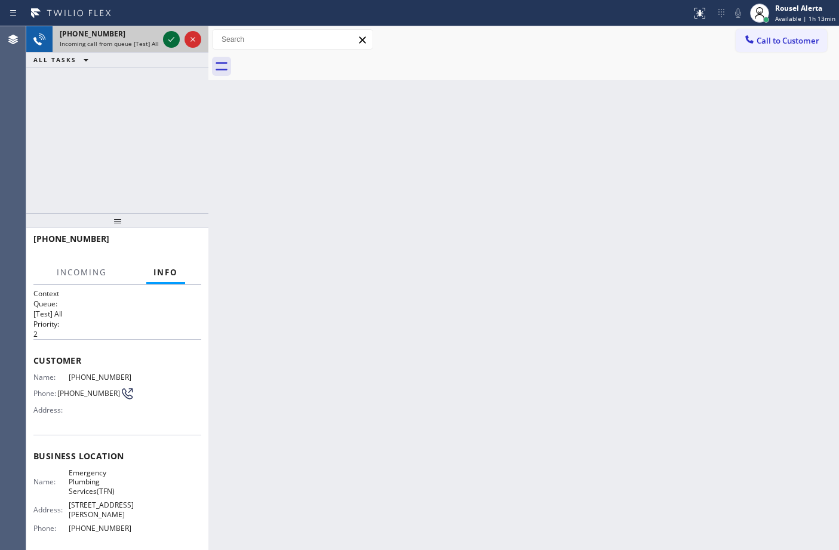
click at [165, 39] on icon at bounding box center [171, 39] width 14 height 14
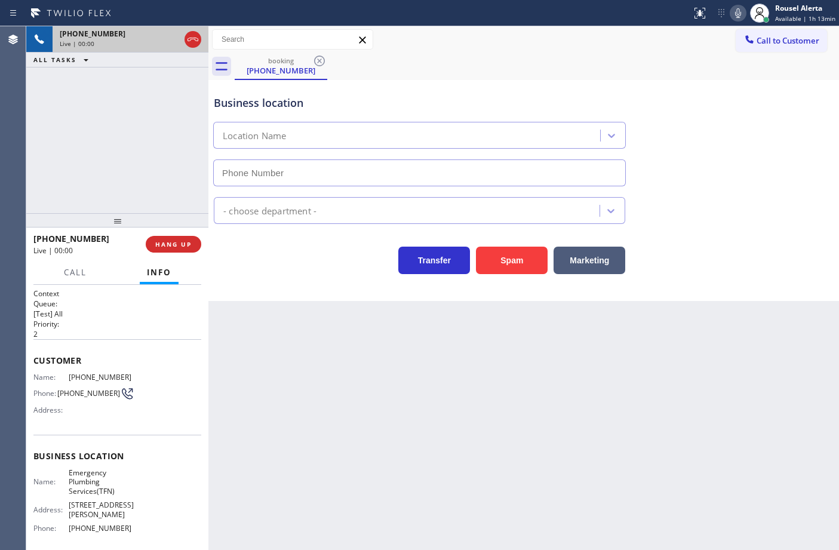
type input "[PHONE_NUMBER]"
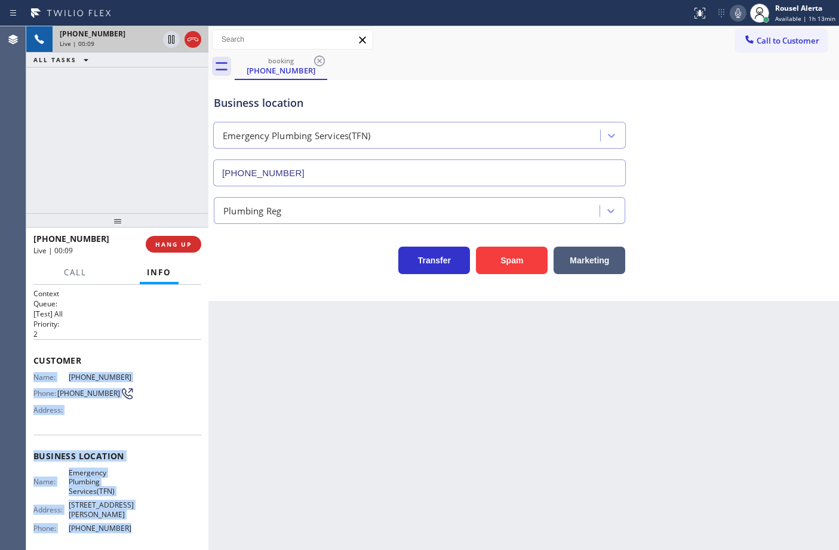
drag, startPoint x: 27, startPoint y: 371, endPoint x: 118, endPoint y: 509, distance: 164.8
click at [118, 509] on div "Context Queue: [Test] All Priority: 2 Customer Name: [PHONE_NUMBER] Phone: [PHO…" at bounding box center [117, 418] width 182 height 266
click at [168, 42] on icon at bounding box center [171, 39] width 14 height 14
click at [737, 16] on icon at bounding box center [738, 13] width 14 height 14
click at [168, 38] on icon at bounding box center [171, 39] width 14 height 14
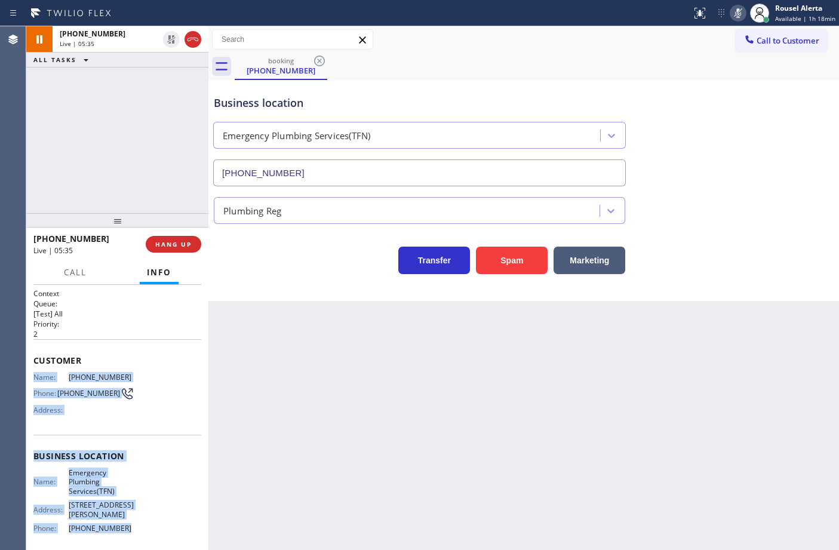
click at [741, 10] on icon at bounding box center [738, 13] width 6 height 10
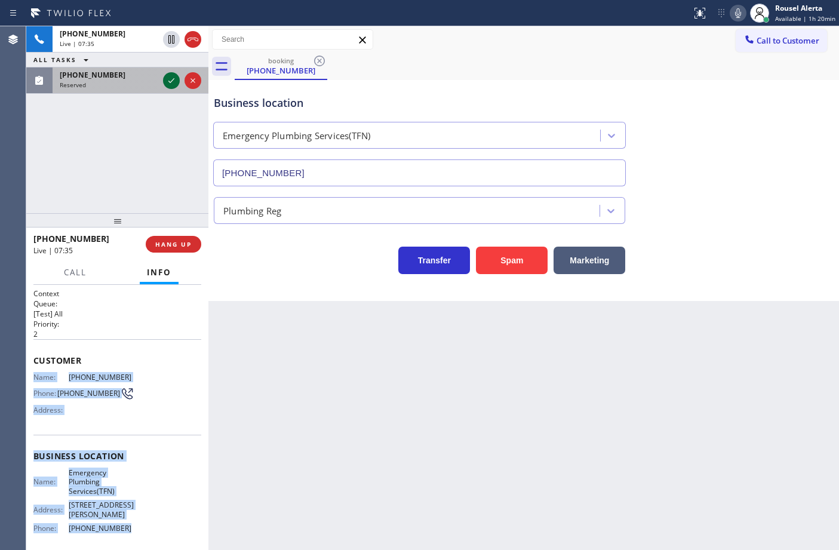
click at [165, 87] on icon at bounding box center [171, 80] width 14 height 14
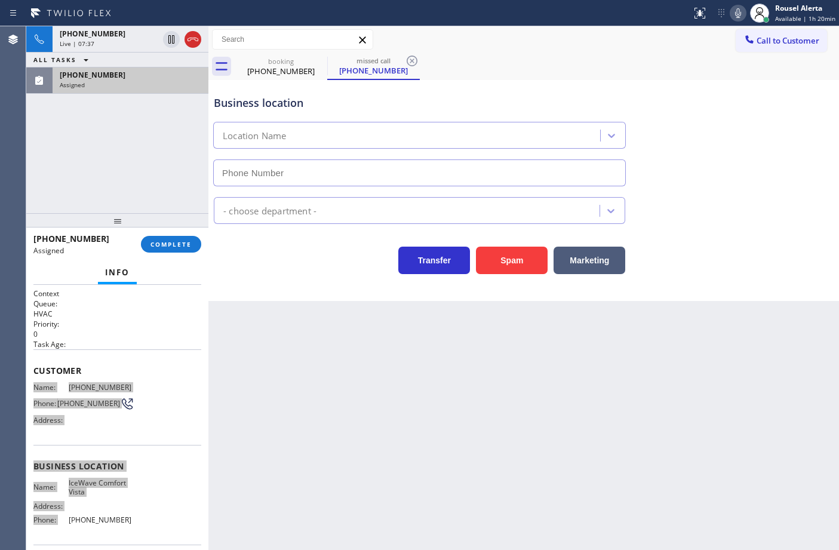
type input "[PHONE_NUMBER]"
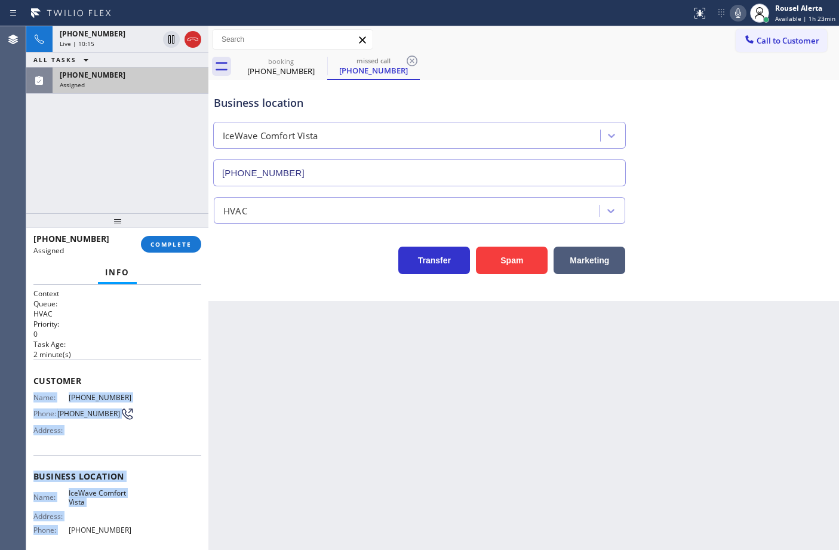
click at [178, 85] on div "Assigned" at bounding box center [130, 85] width 141 height 8
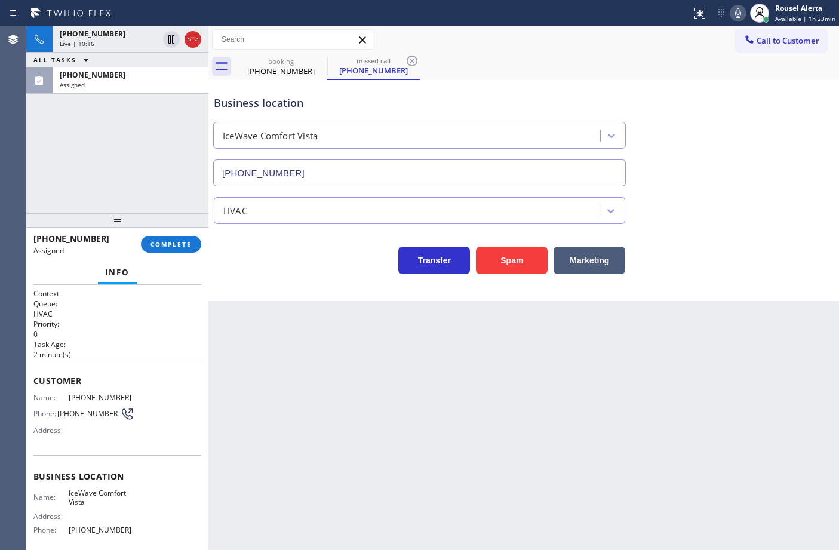
click at [251, 509] on div "Back to Dashboard Change Sender ID Customers Technicians Select a contact Outbo…" at bounding box center [523, 288] width 630 height 524
click at [152, 243] on span "COMPLETE" at bounding box center [170, 244] width 41 height 8
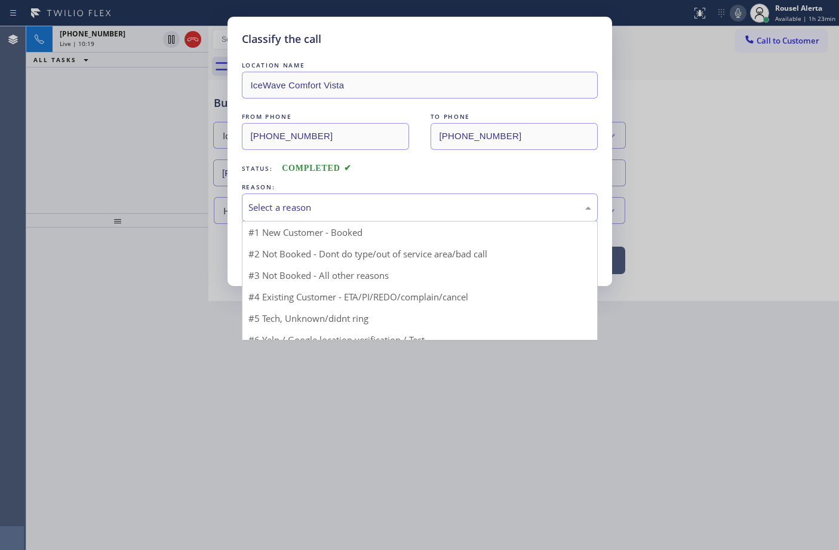
click at [304, 211] on div "Select a reason" at bounding box center [419, 208] width 343 height 14
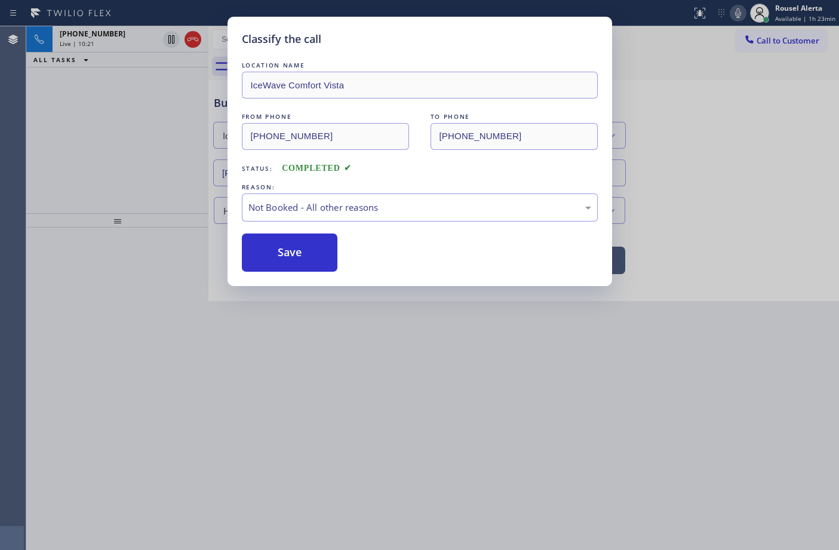
drag, startPoint x: 300, startPoint y: 246, endPoint x: 497, endPoint y: 257, distance: 196.7
click at [300, 246] on button "Save" at bounding box center [290, 252] width 96 height 38
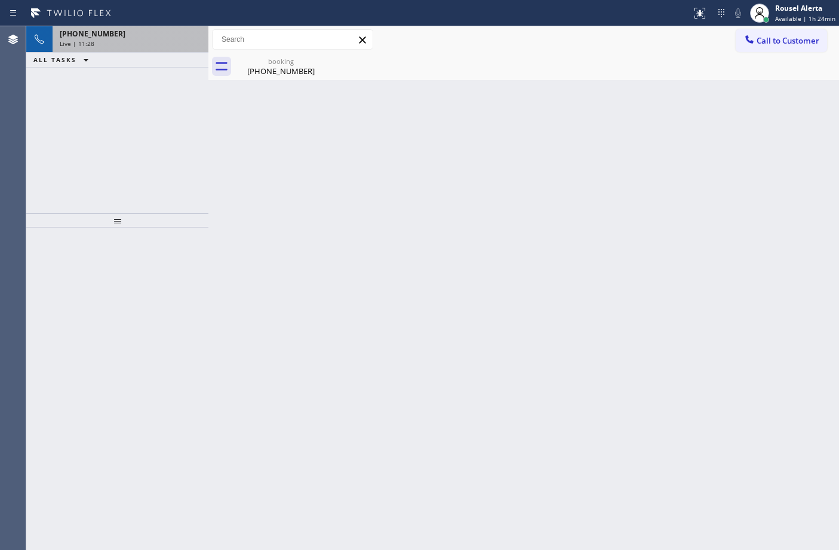
drag, startPoint x: 116, startPoint y: 35, endPoint x: 175, endPoint y: 125, distance: 108.0
click at [116, 35] on div "[PHONE_NUMBER]" at bounding box center [130, 34] width 141 height 10
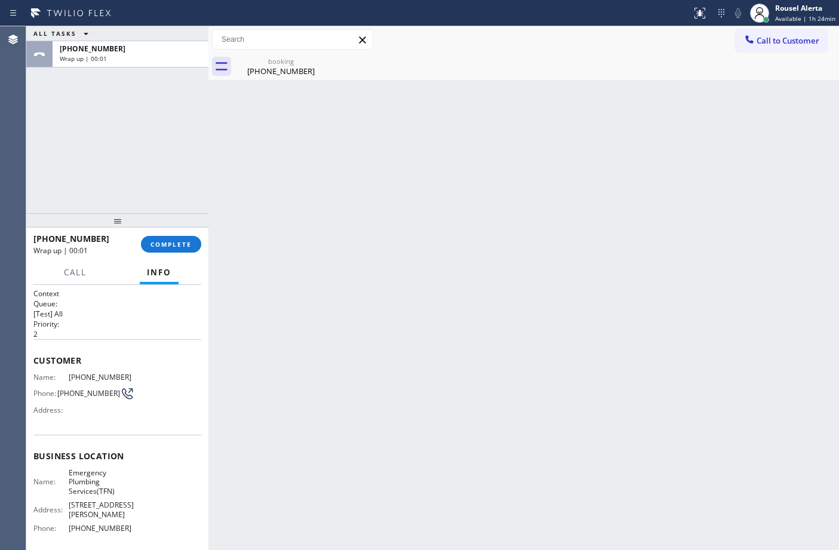
click at [350, 303] on div "Back to Dashboard Change Sender ID Customers Technicians Select a contact Outbo…" at bounding box center [523, 288] width 630 height 524
click at [158, 246] on span "COMPLETE" at bounding box center [170, 244] width 41 height 8
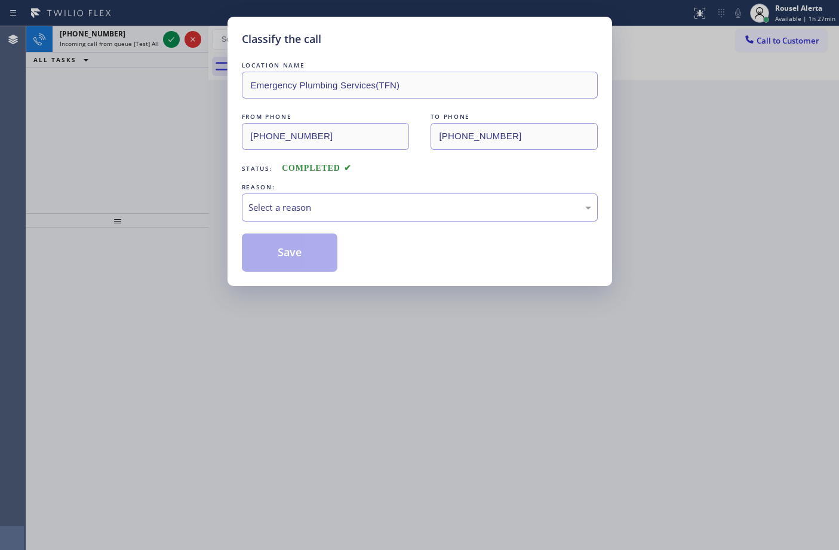
click at [378, 217] on div "Select a reason" at bounding box center [420, 207] width 356 height 28
drag, startPoint x: 303, startPoint y: 246, endPoint x: 297, endPoint y: 254, distance: 10.6
click at [303, 247] on button "Save" at bounding box center [290, 252] width 96 height 38
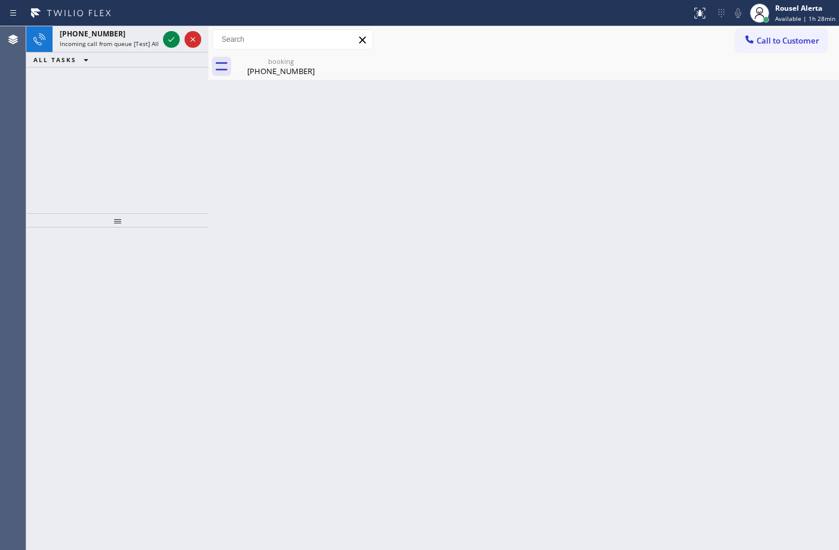
click at [137, 41] on span "Incoming call from queue [Test] All" at bounding box center [109, 43] width 99 height 8
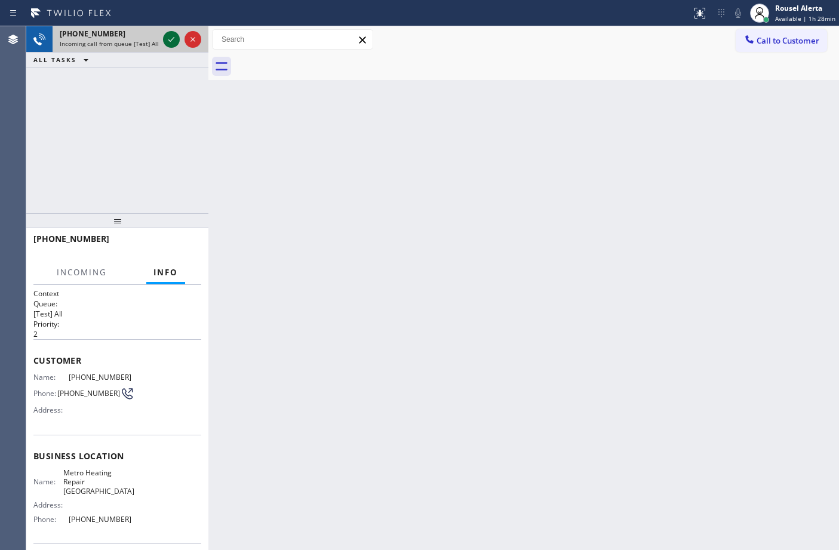
click at [168, 42] on icon at bounding box center [171, 39] width 14 height 14
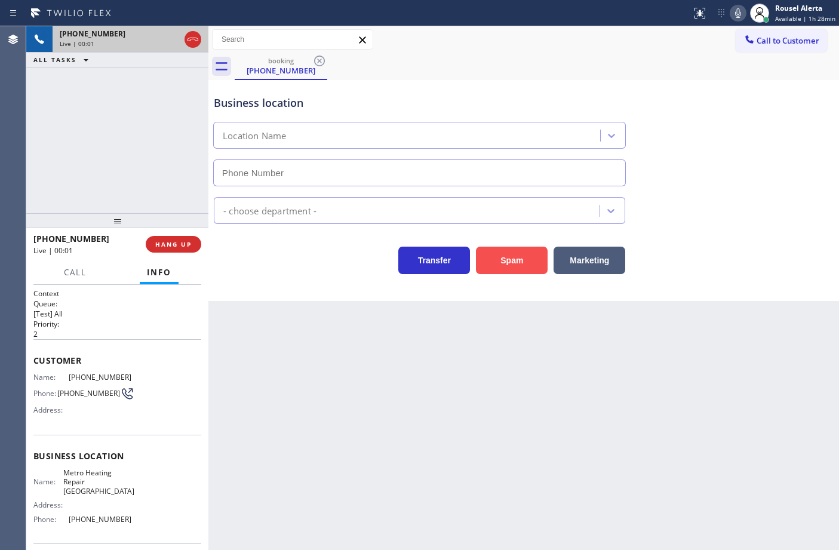
type input "[PHONE_NUMBER]"
click at [491, 257] on button "Spam" at bounding box center [512, 260] width 72 height 27
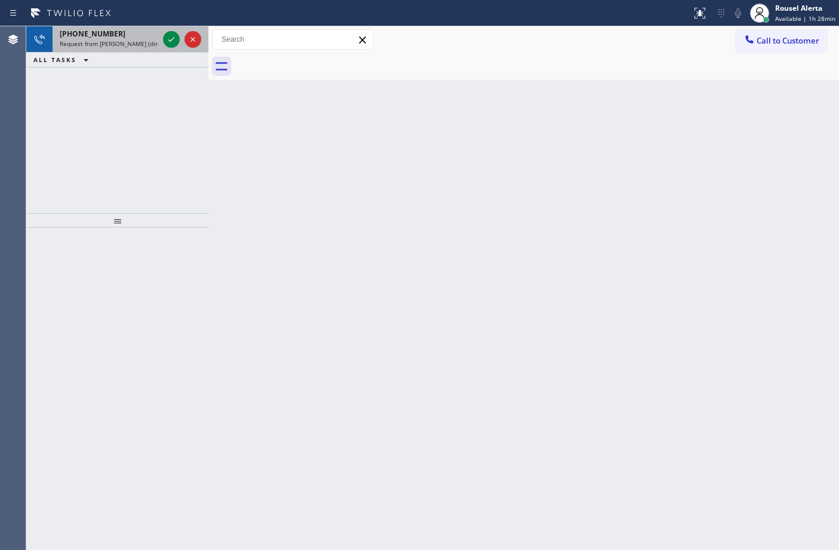
drag, startPoint x: 141, startPoint y: 36, endPoint x: 160, endPoint y: 40, distance: 19.6
click at [143, 36] on div "[PHONE_NUMBER]" at bounding box center [109, 34] width 99 height 10
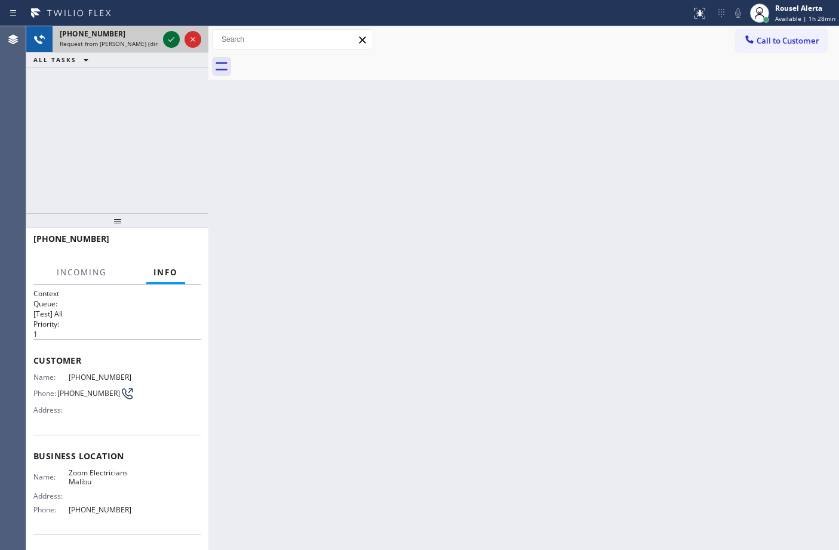
click at [165, 40] on icon at bounding box center [171, 39] width 14 height 14
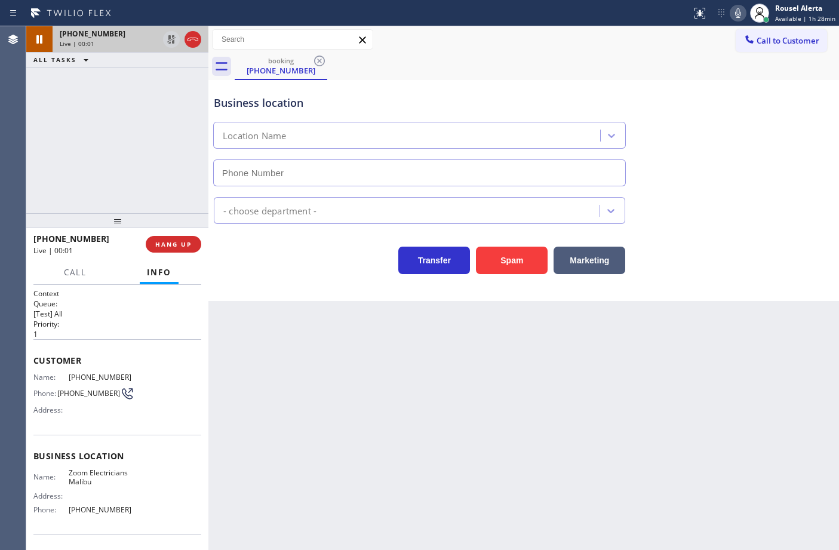
type input "[PHONE_NUMBER]"
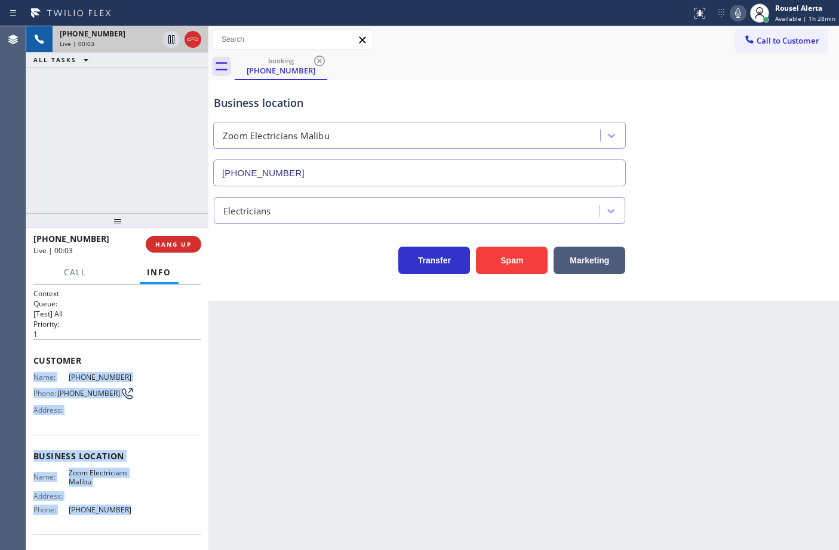
drag, startPoint x: 32, startPoint y: 367, endPoint x: 127, endPoint y: 508, distance: 169.9
click at [127, 508] on div "Context Queue: [Test] All Priority: 1 Customer Name: [PHONE_NUMBER] Phone: [PHO…" at bounding box center [117, 418] width 182 height 266
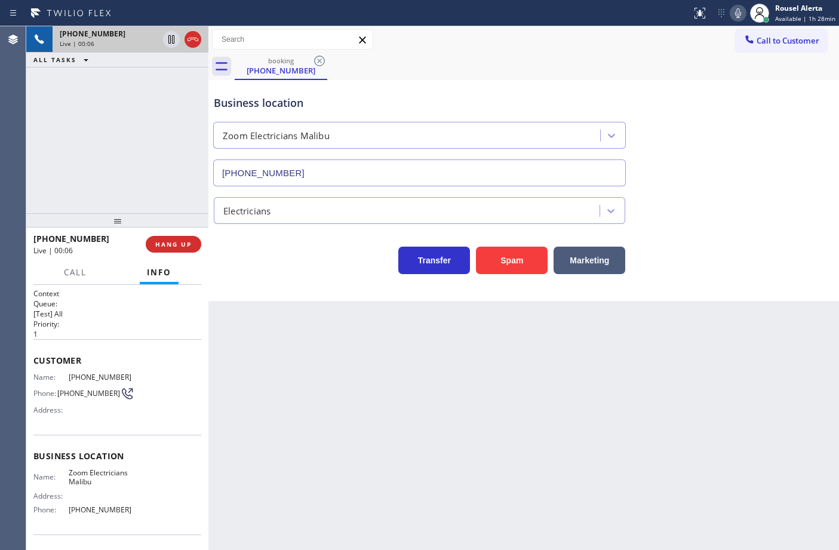
click at [395, 357] on div "Back to Dashboard Change Sender ID Customers Technicians Select a contact Outbo…" at bounding box center [523, 288] width 630 height 524
click at [130, 75] on div "[PHONE_NUMBER] Live | 00:09 ALL TASKS ALL TASKS ACTIVE TASKS TASKS IN WRAP UP" at bounding box center [117, 119] width 182 height 187
click at [170, 84] on icon at bounding box center [171, 80] width 14 height 14
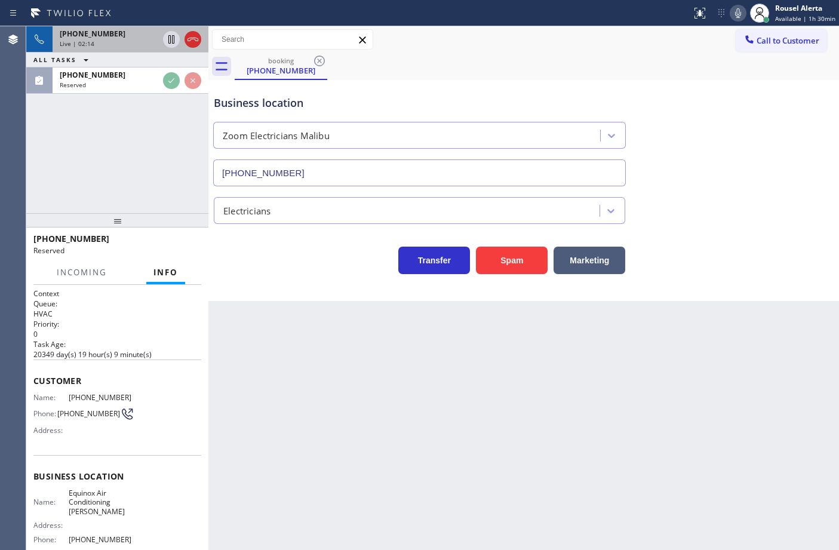
click at [282, 383] on div "Back to Dashboard Change Sender ID Customers Technicians Select a contact Outbo…" at bounding box center [523, 288] width 630 height 524
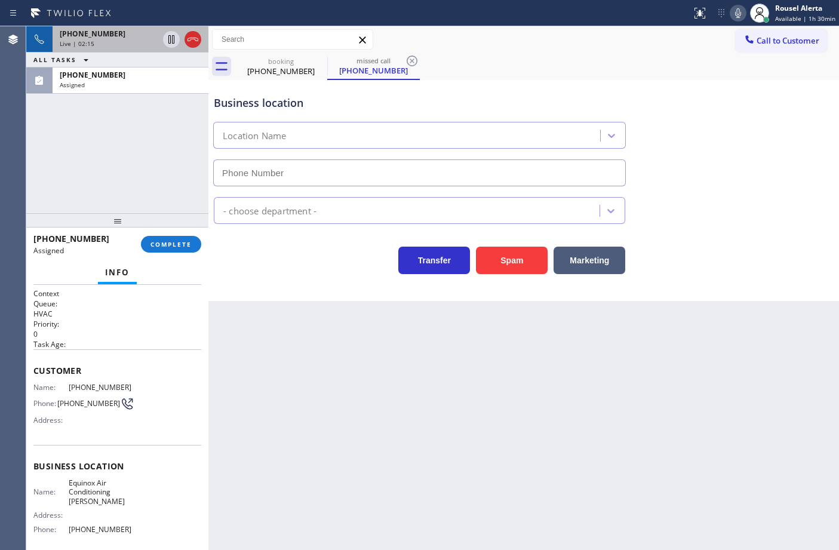
type input "[PHONE_NUMBER]"
click at [121, 39] on div "Live | 02:15" at bounding box center [109, 43] width 99 height 8
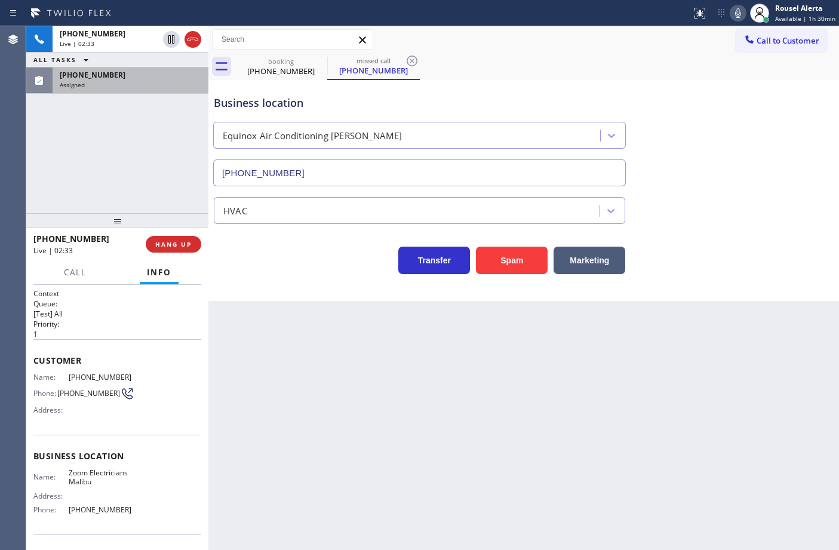
click at [58, 75] on div "[PHONE_NUMBER] Assigned" at bounding box center [128, 80] width 151 height 26
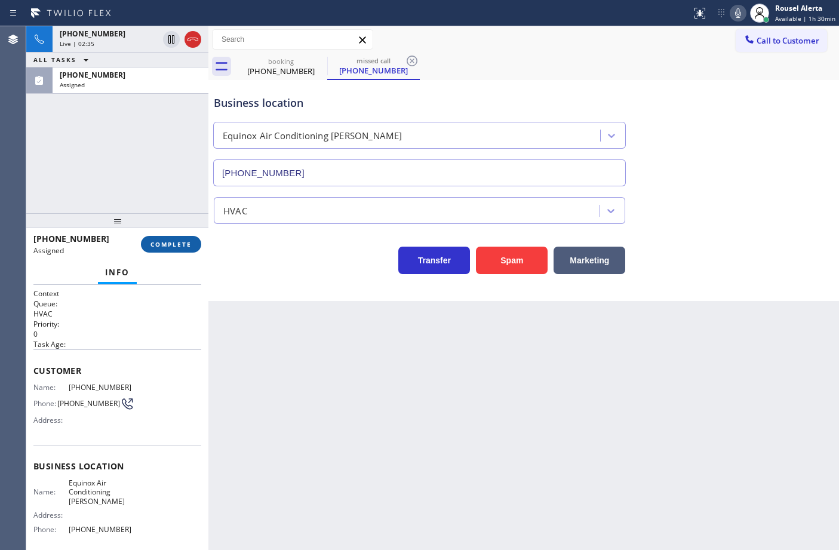
click at [192, 251] on button "COMPLETE" at bounding box center [171, 244] width 60 height 17
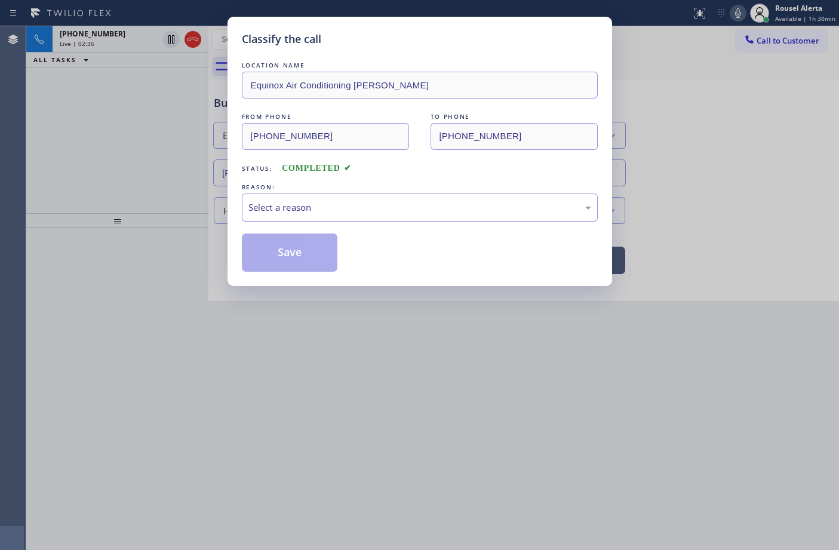
click at [279, 209] on div "Select a reason" at bounding box center [419, 208] width 343 height 14
click at [279, 245] on button "Save" at bounding box center [290, 252] width 96 height 38
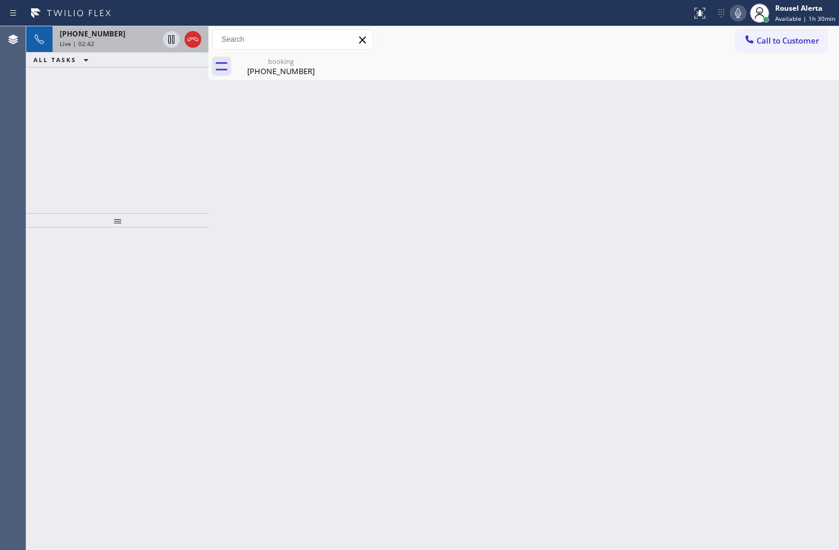
click at [133, 39] on div "Live | 02:42" at bounding box center [109, 43] width 99 height 8
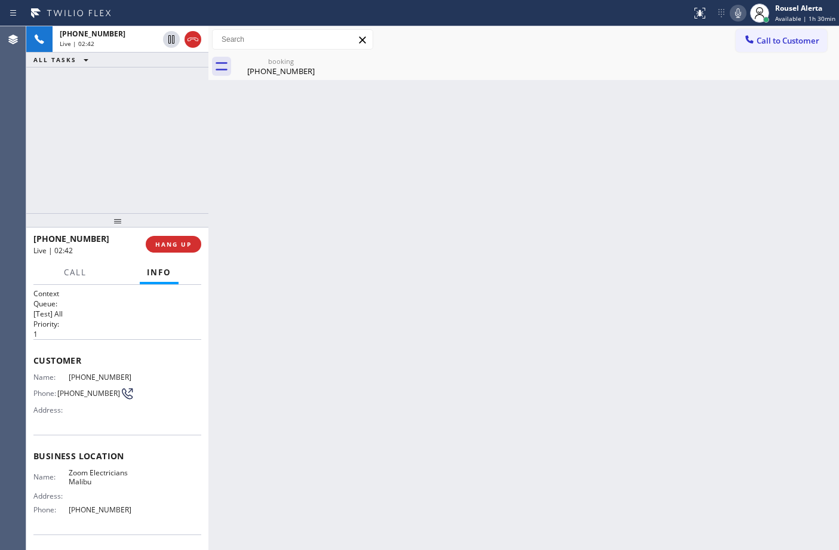
click at [379, 211] on div "Back to Dashboard Change Sender ID Customers Technicians Select a contact Outbo…" at bounding box center [523, 288] width 630 height 524
click at [130, 33] on div "[PHONE_NUMBER]" at bounding box center [109, 34] width 99 height 10
click at [166, 41] on icon at bounding box center [171, 39] width 14 height 14
click at [738, 11] on icon at bounding box center [738, 13] width 14 height 14
click at [616, 106] on div "Back to Dashboard Change Sender ID Customers Technicians Select a contact Outbo…" at bounding box center [523, 288] width 630 height 524
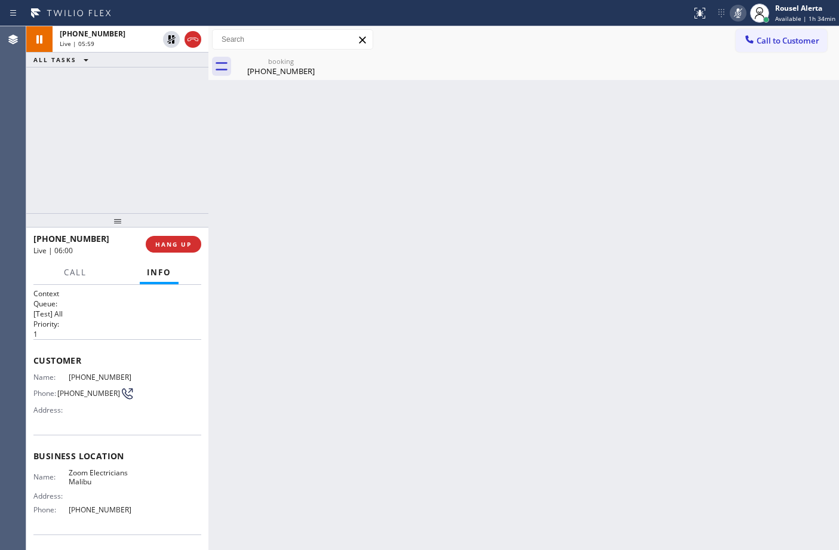
drag, startPoint x: 153, startPoint y: 97, endPoint x: 153, endPoint y: 87, distance: 10.1
click at [153, 97] on div "[PHONE_NUMBER] Live | 05:59 ALL TASKS ALL TASKS ACTIVE TASKS TASKS IN WRAP UP" at bounding box center [117, 119] width 182 height 187
click at [131, 39] on div "Live | 05:59" at bounding box center [109, 43] width 99 height 8
click at [258, 67] on div "[PHONE_NUMBER]" at bounding box center [281, 71] width 90 height 11
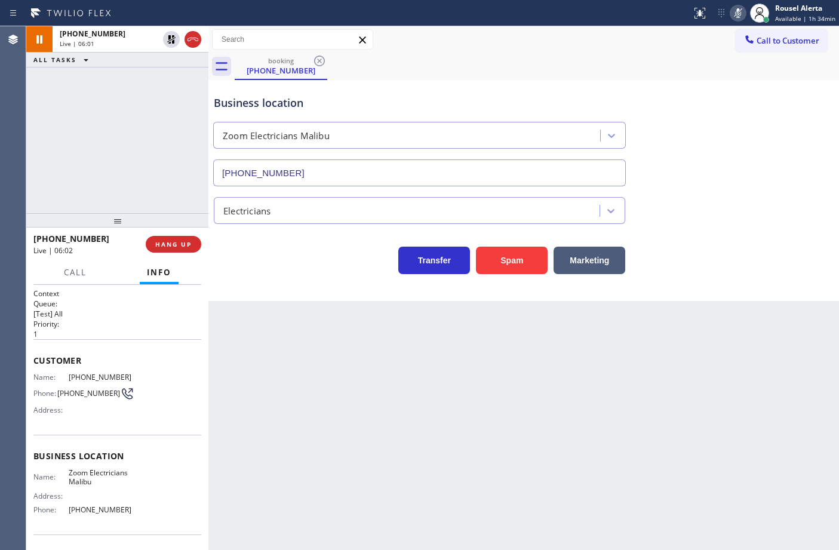
click at [494, 438] on div "Back to Dashboard Change Sender ID Customers Technicians Select a contact Outbo…" at bounding box center [523, 288] width 630 height 524
click at [153, 78] on div "[PHONE_NUMBER] Live | 08:12 ALL TASKS ALL TASKS ACTIVE TASKS TASKS IN WRAP UP" at bounding box center [117, 119] width 182 height 187
click at [165, 42] on icon at bounding box center [171, 39] width 14 height 14
click at [736, 7] on icon at bounding box center [738, 13] width 14 height 14
click at [152, 76] on div "[PHONE_NUMBER] Live | 08:32 ALL TASKS ALL TASKS ACTIVE TASKS TASKS IN WRAP UP" at bounding box center [117, 119] width 182 height 187
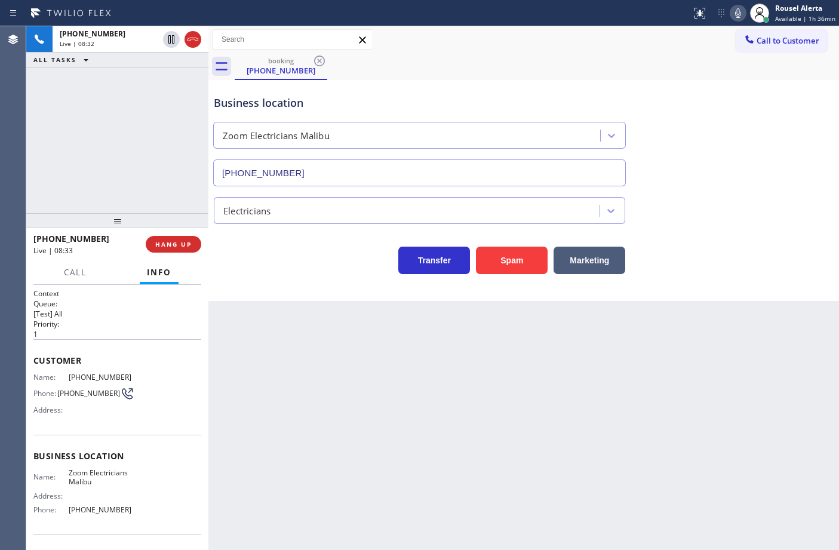
click at [304, 421] on div "Back to Dashboard Change Sender ID Customers Technicians Select a contact Outbo…" at bounding box center [523, 288] width 630 height 524
click at [60, 272] on button "Call" at bounding box center [75, 272] width 37 height 23
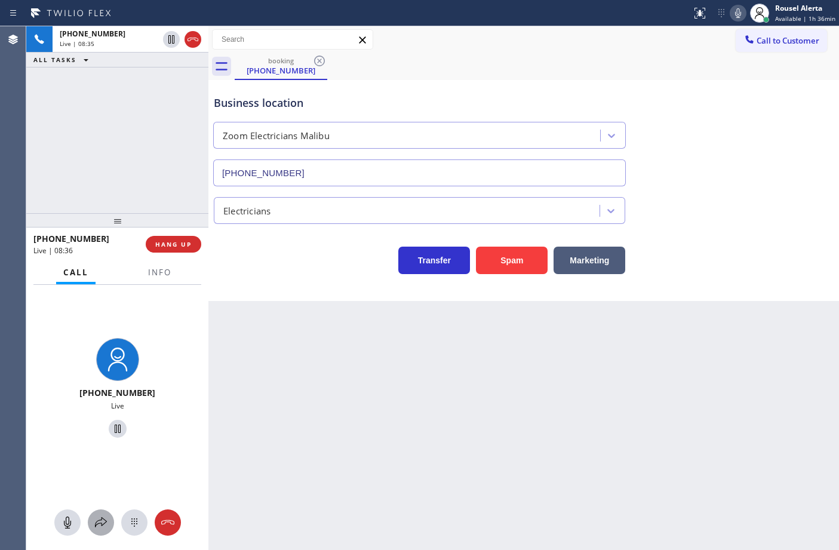
click at [101, 512] on button at bounding box center [101, 522] width 26 height 26
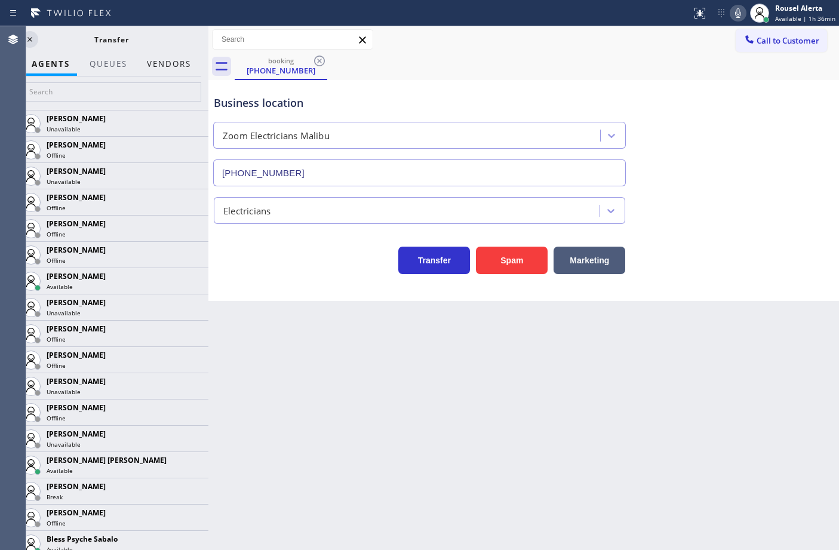
click at [144, 57] on button "Vendors" at bounding box center [169, 64] width 59 height 23
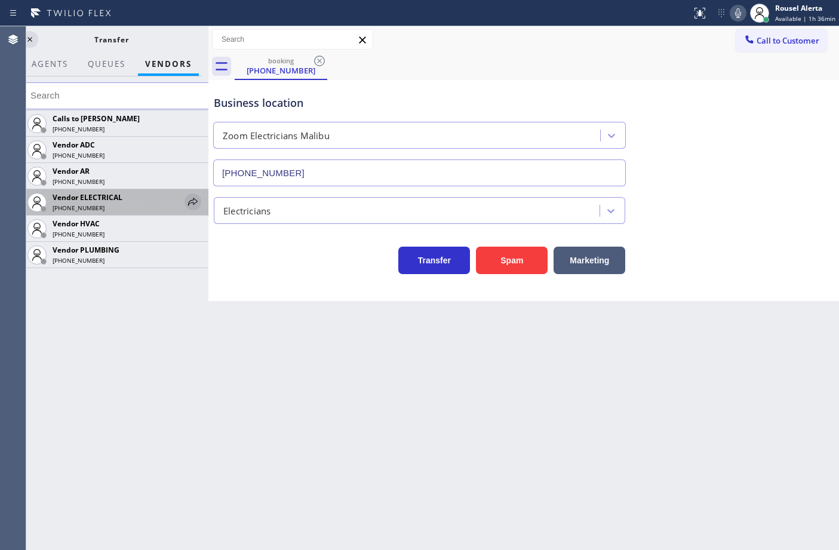
click at [198, 207] on icon at bounding box center [193, 202] width 14 height 14
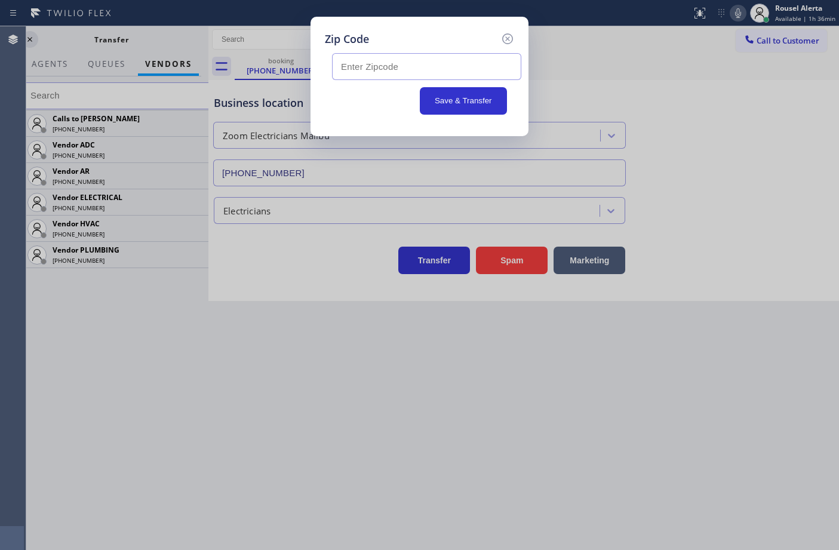
click at [453, 78] on input "text" at bounding box center [426, 66] width 189 height 27
paste input "90265"
type input "90265"
click at [508, 41] on icon at bounding box center [507, 39] width 14 height 14
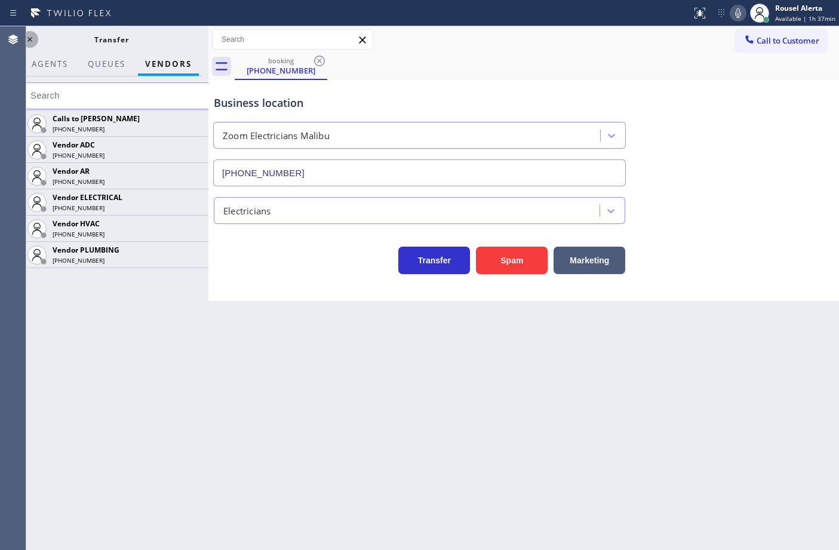
click at [34, 38] on icon at bounding box center [30, 39] width 14 height 14
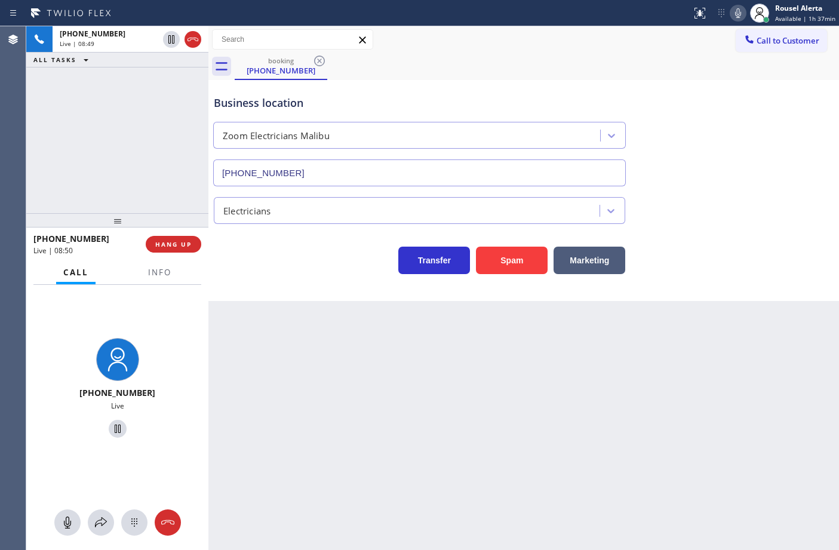
click at [328, 383] on div "Back to Dashboard Change Sender ID Customers Technicians Select a contact Outbo…" at bounding box center [523, 288] width 630 height 524
click at [175, 279] on button "Info" at bounding box center [160, 272] width 38 height 23
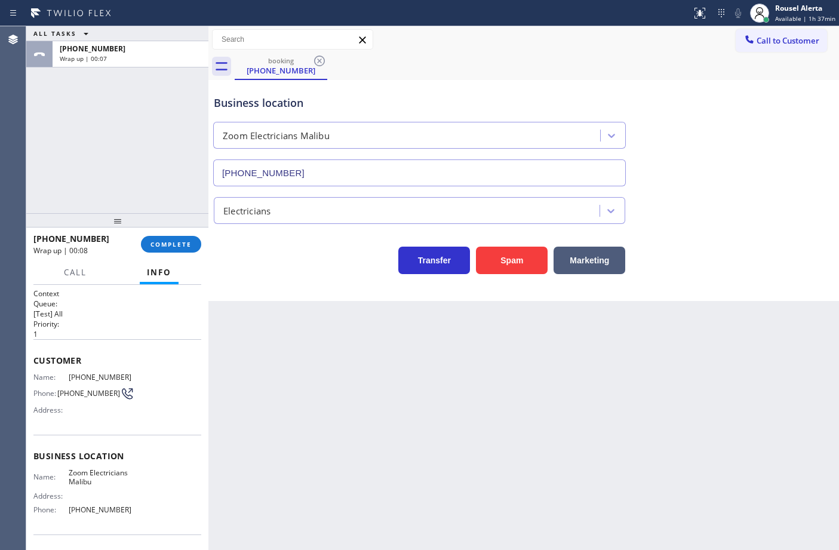
click at [539, 88] on div "Business location Zoom Electricians [GEOGRAPHIC_DATA] [PHONE_NUMBER]" at bounding box center [419, 134] width 416 height 103
click at [165, 247] on span "COMPLETE" at bounding box center [170, 244] width 41 height 8
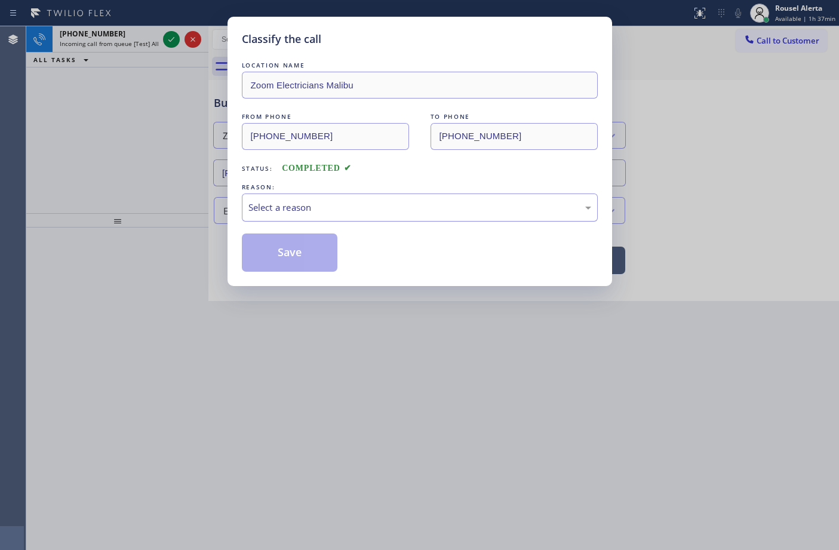
click at [325, 214] on div "Select a reason" at bounding box center [419, 208] width 343 height 14
click at [296, 248] on button "Save" at bounding box center [290, 252] width 96 height 38
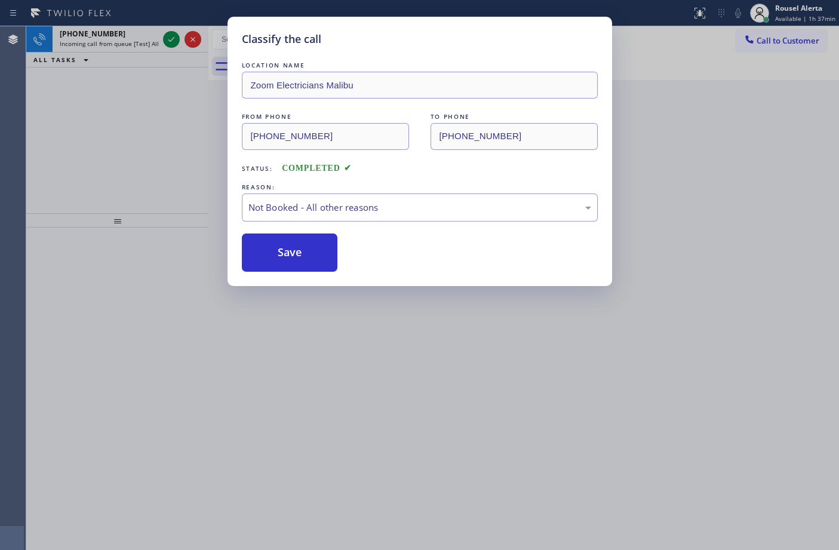
click at [133, 33] on div "Classify the call LOCATION NAME Zoom Electricians Malibu FROM PHONE [PHONE_NUMB…" at bounding box center [419, 275] width 839 height 550
click at [136, 33] on div "[PHONE_NUMBER]" at bounding box center [109, 34] width 99 height 10
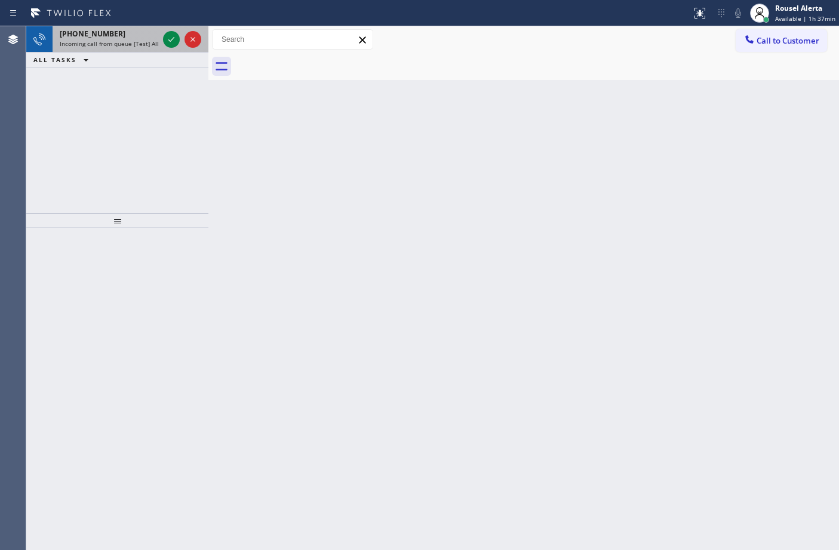
click at [161, 42] on div at bounding box center [182, 39] width 43 height 26
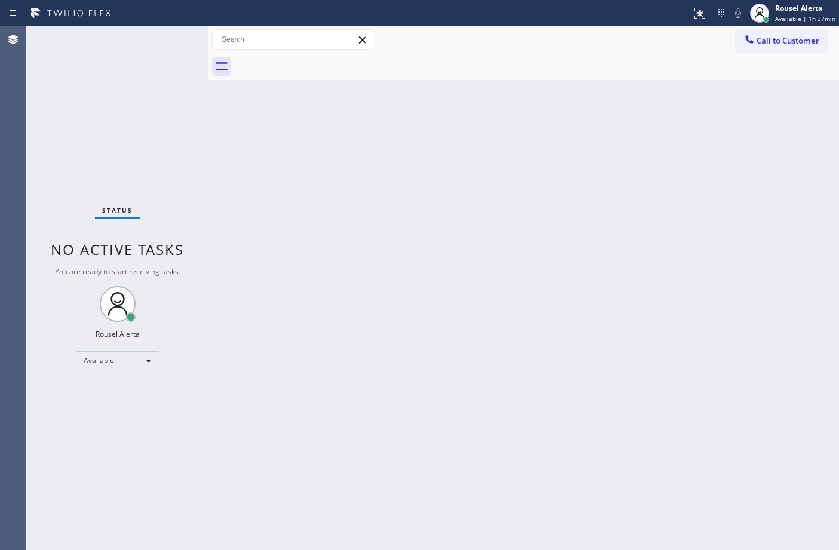
click at [162, 41] on div "Status No active tasks You are ready to start receiving tasks. Rousel Alerta Av…" at bounding box center [117, 288] width 182 height 524
drag, startPoint x: 813, startPoint y: 196, endPoint x: 822, endPoint y: 196, distance: 9.0
click at [813, 197] on div "Back to Dashboard Change Sender ID Customers Technicians Select a contact Outbo…" at bounding box center [523, 288] width 630 height 524
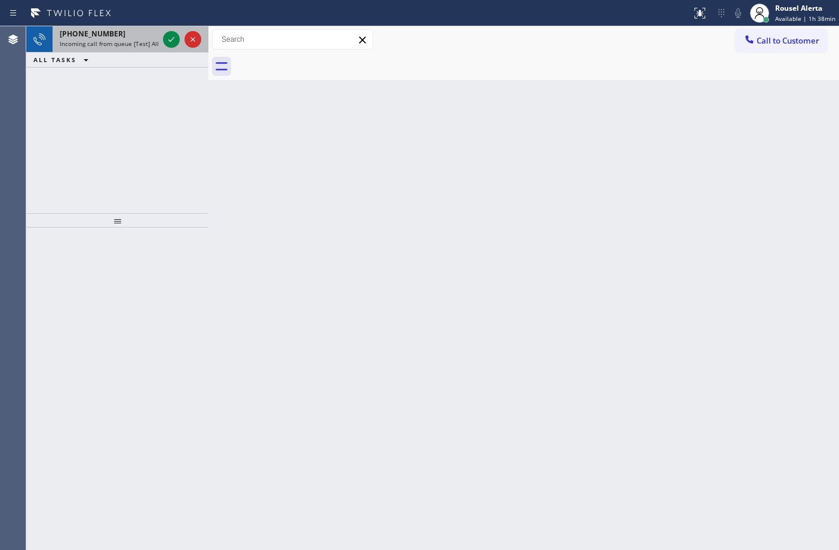
click at [129, 38] on div "[PHONE_NUMBER]" at bounding box center [109, 34] width 99 height 10
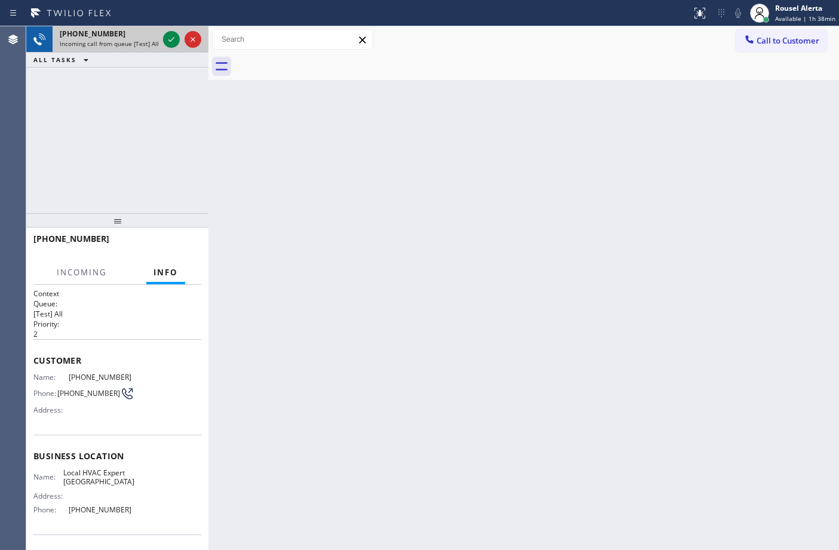
click at [129, 38] on div "[PHONE_NUMBER]" at bounding box center [109, 34] width 99 height 10
click at [165, 43] on icon at bounding box center [171, 39] width 14 height 14
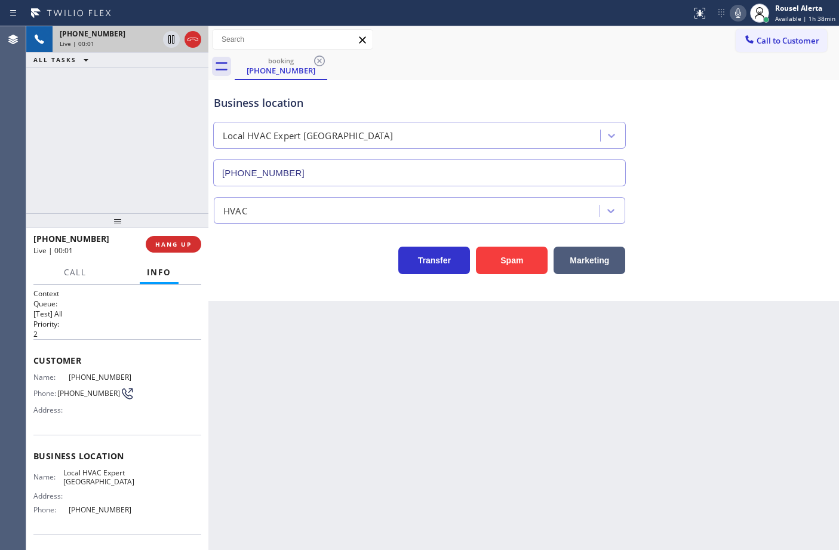
type input "[PHONE_NUMBER]"
click at [176, 239] on button "HANG UP" at bounding box center [174, 244] width 56 height 17
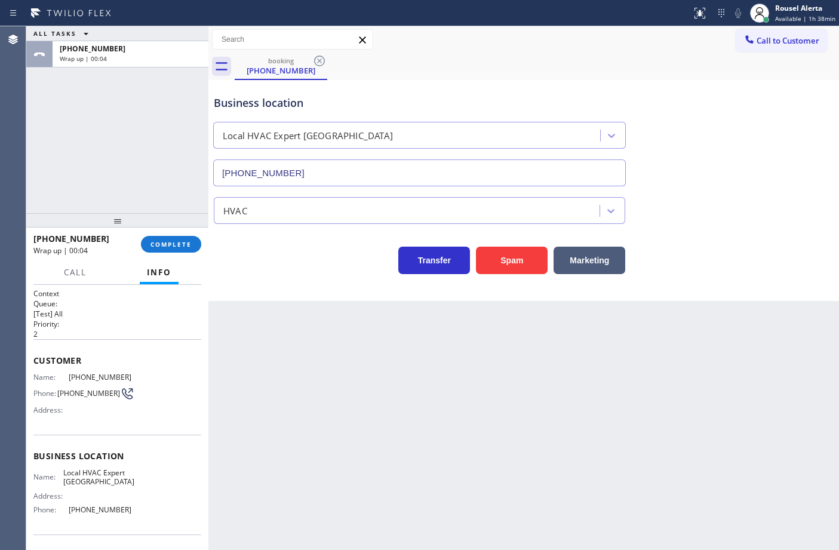
click at [156, 103] on div "ALL TASKS ALL TASKS ACTIVE TASKS TASKS IN WRAP UP [PHONE_NUMBER] Wrap up | 00:04" at bounding box center [117, 119] width 182 height 187
click at [171, 239] on button "COMPLETE" at bounding box center [171, 244] width 60 height 17
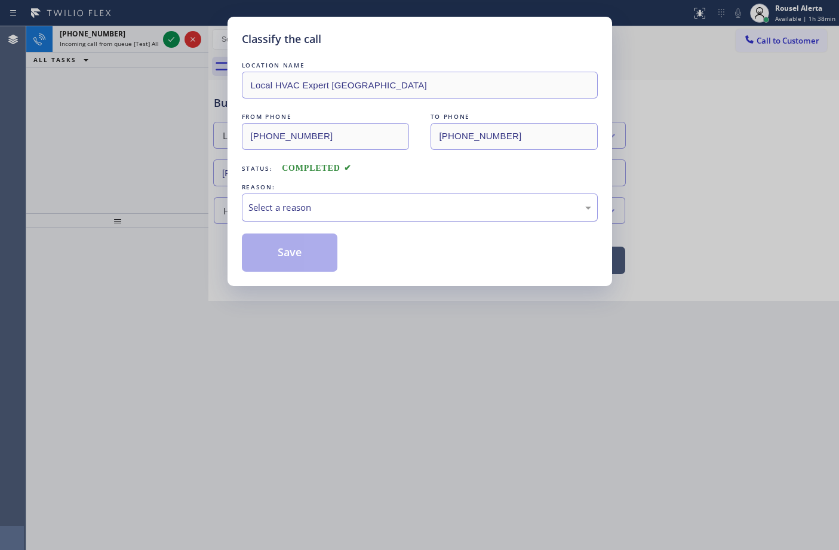
click at [308, 216] on div "Select a reason" at bounding box center [420, 207] width 356 height 28
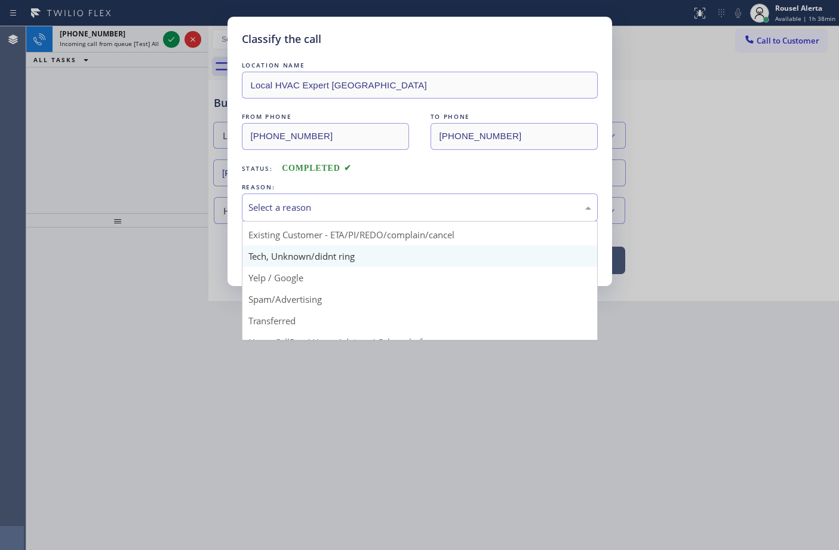
scroll to position [75, 0]
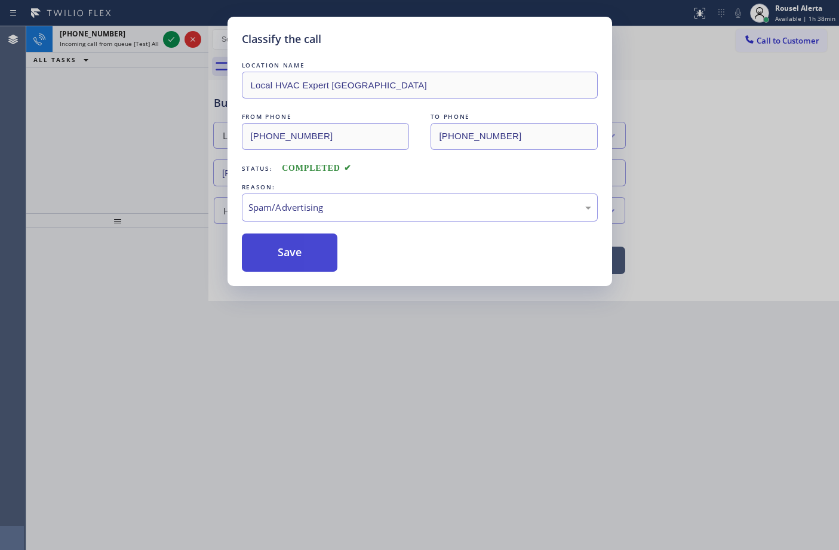
click at [294, 257] on button "Save" at bounding box center [290, 252] width 96 height 38
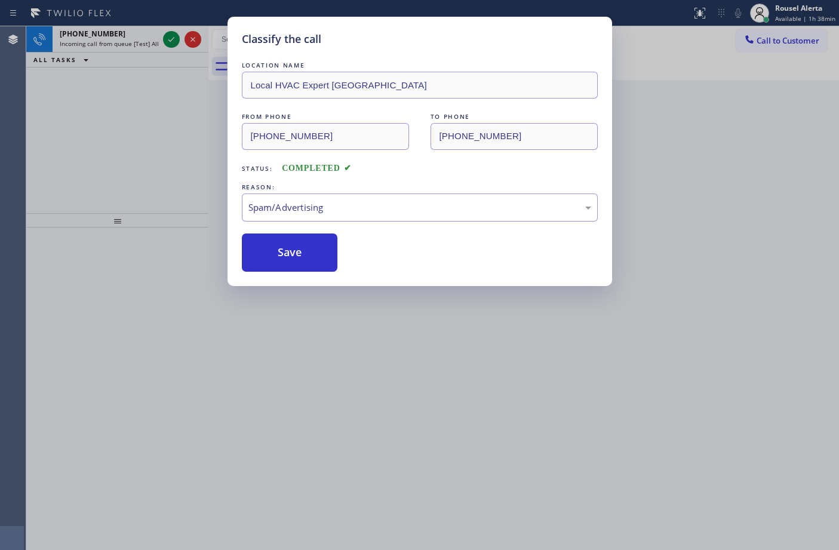
click at [130, 34] on div "Classify the call LOCATION NAME Local HVAC Expert [GEOGRAPHIC_DATA] FROM PHONE …" at bounding box center [419, 275] width 839 height 550
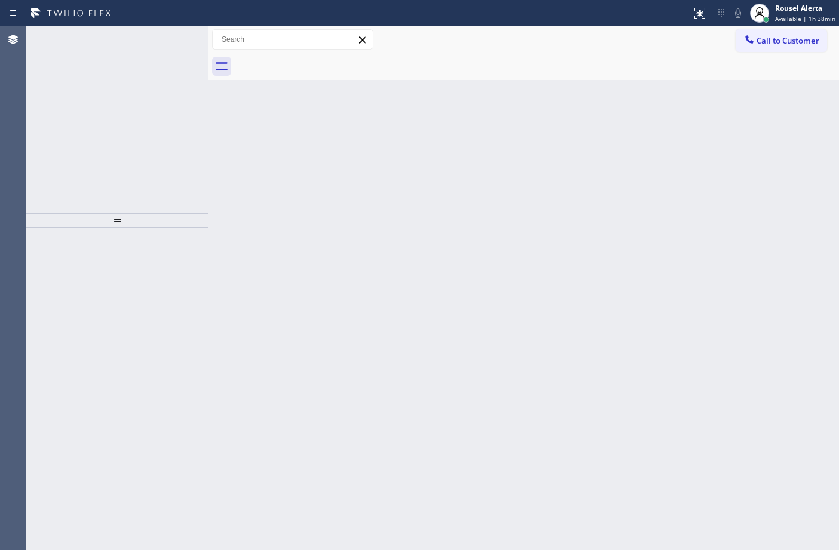
click at [130, 34] on div "[PHONE_NUMBER]" at bounding box center [109, 34] width 99 height 10
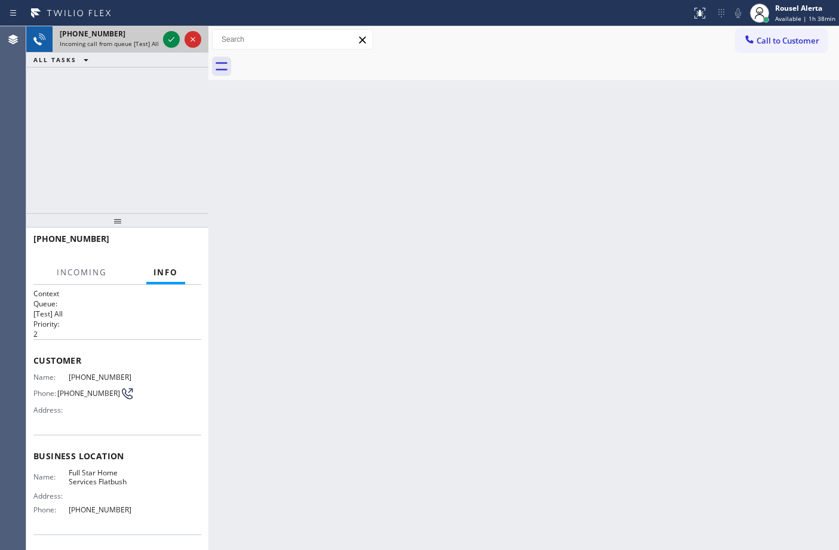
click at [162, 48] on div at bounding box center [182, 39] width 43 height 26
click at [171, 40] on icon at bounding box center [171, 39] width 6 height 5
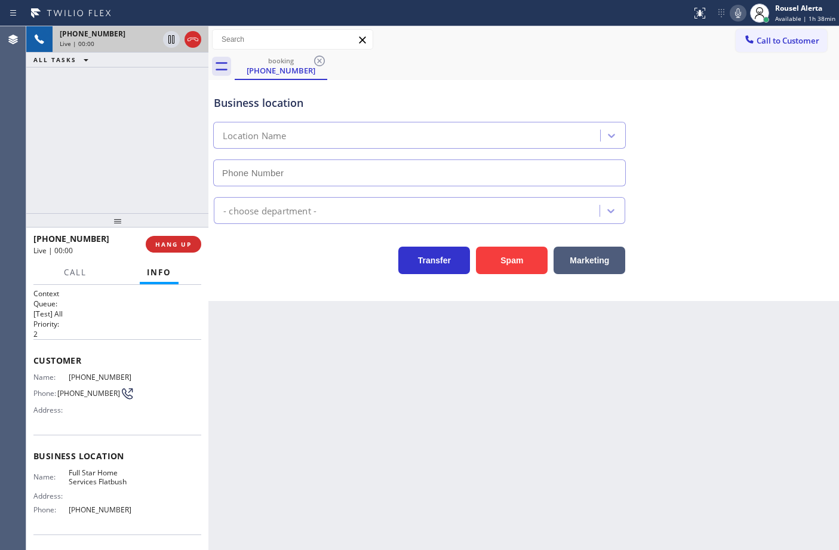
type input "[PHONE_NUMBER]"
click at [509, 264] on button "Spam" at bounding box center [512, 260] width 72 height 27
click at [470, 356] on div "Back to Dashboard Change Sender ID Customers Technicians Select a contact Outbo…" at bounding box center [523, 288] width 630 height 524
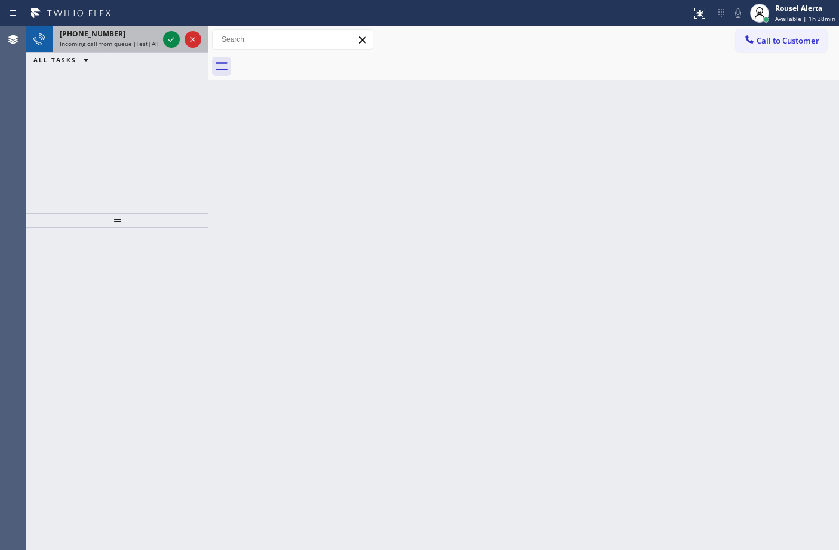
click at [145, 49] on div "[PHONE_NUMBER] Incoming call from queue [Test] All" at bounding box center [107, 39] width 108 height 26
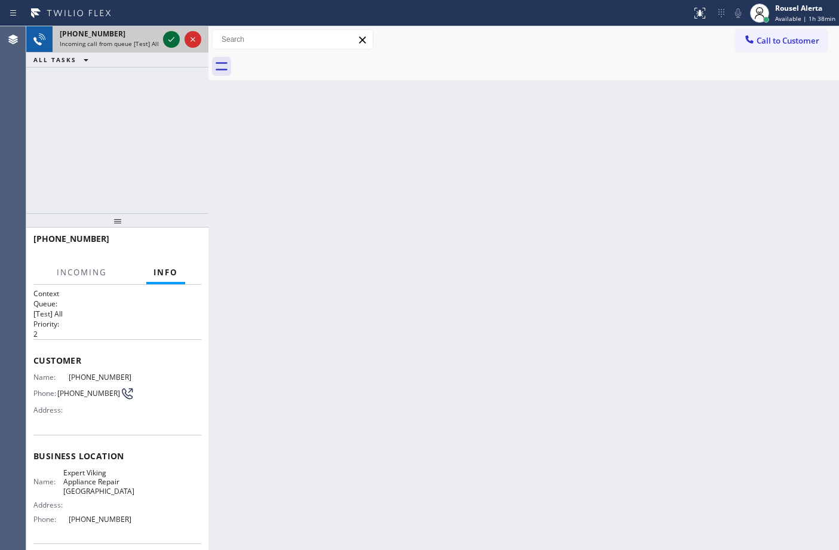
click at [163, 39] on div at bounding box center [171, 39] width 17 height 14
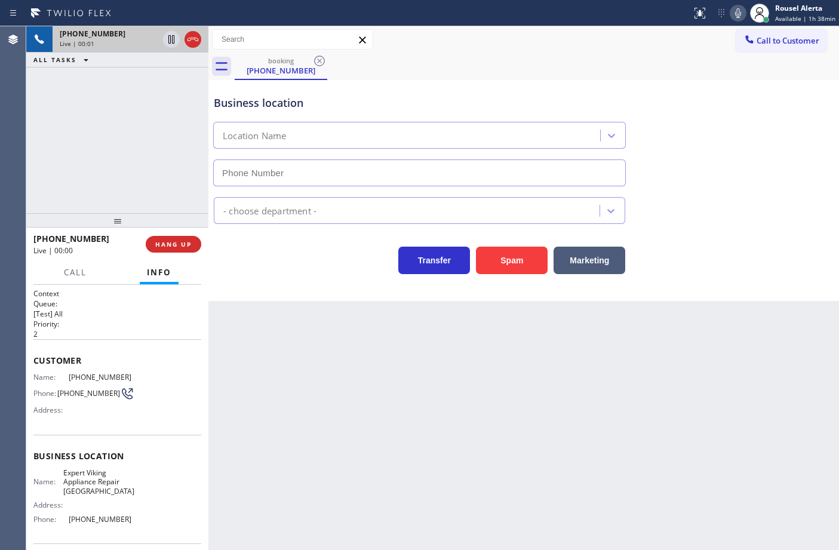
click at [158, 39] on div "Live | 00:01" at bounding box center [109, 43] width 99 height 8
type input "[PHONE_NUMBER]"
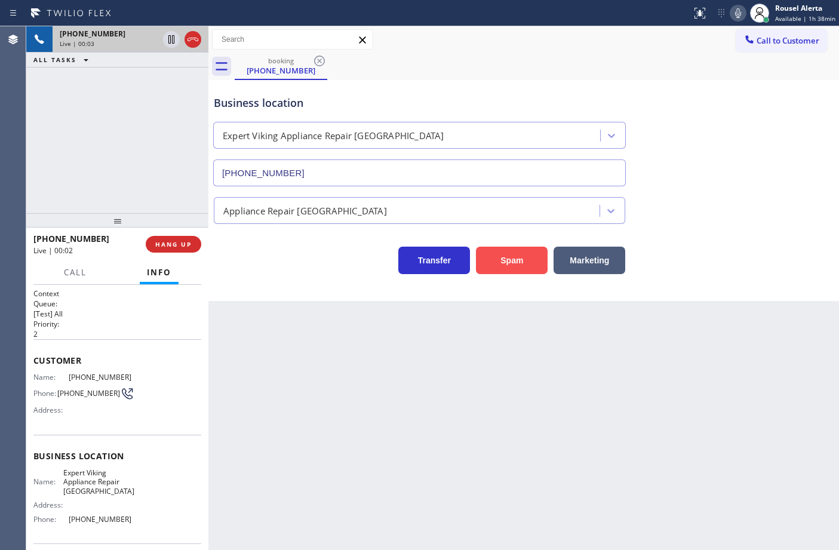
click at [498, 257] on button "Spam" at bounding box center [512, 260] width 72 height 27
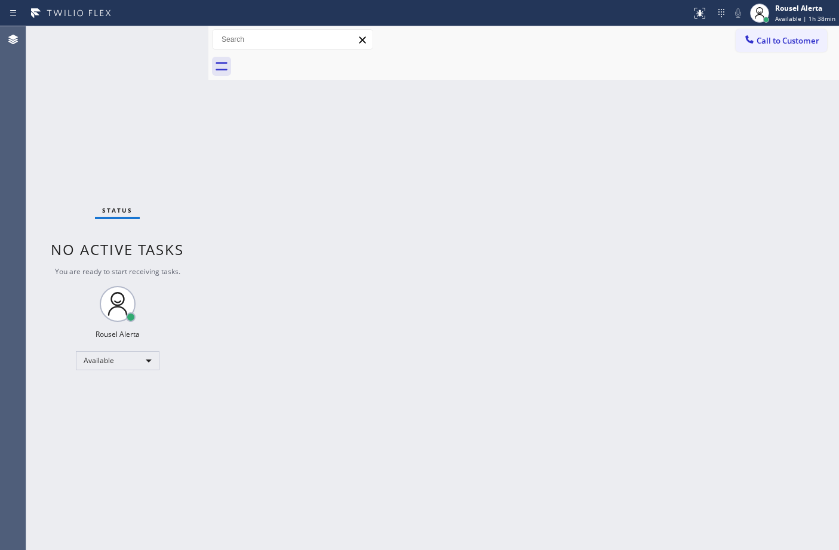
click at [488, 378] on div "Back to Dashboard Change Sender ID Customers Technicians Select a contact Outbo…" at bounding box center [523, 288] width 630 height 524
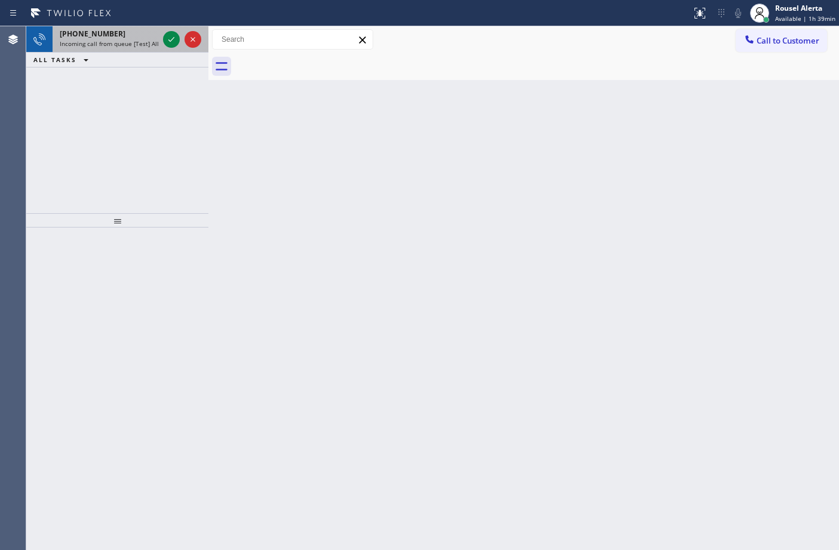
drag, startPoint x: 143, startPoint y: 41, endPoint x: 159, endPoint y: 37, distance: 16.5
click at [143, 41] on span "Incoming call from queue [Test] All" at bounding box center [109, 43] width 99 height 8
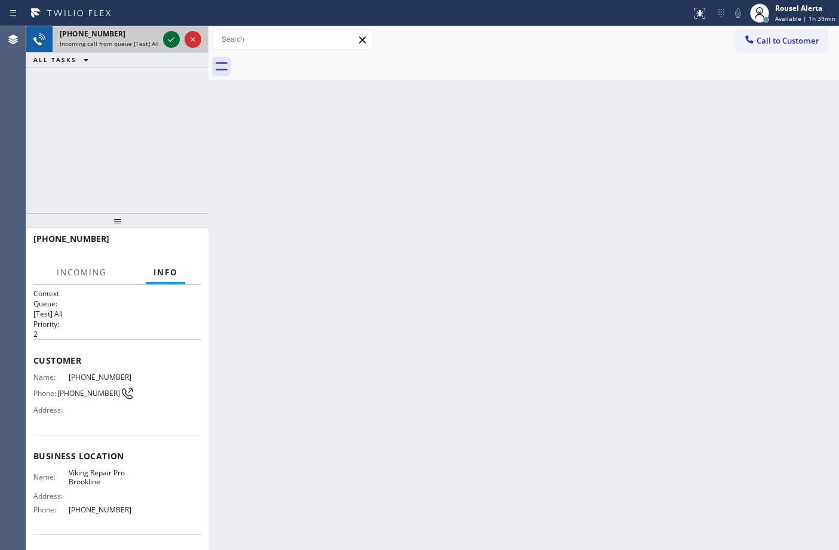
click at [171, 39] on icon at bounding box center [171, 39] width 6 height 5
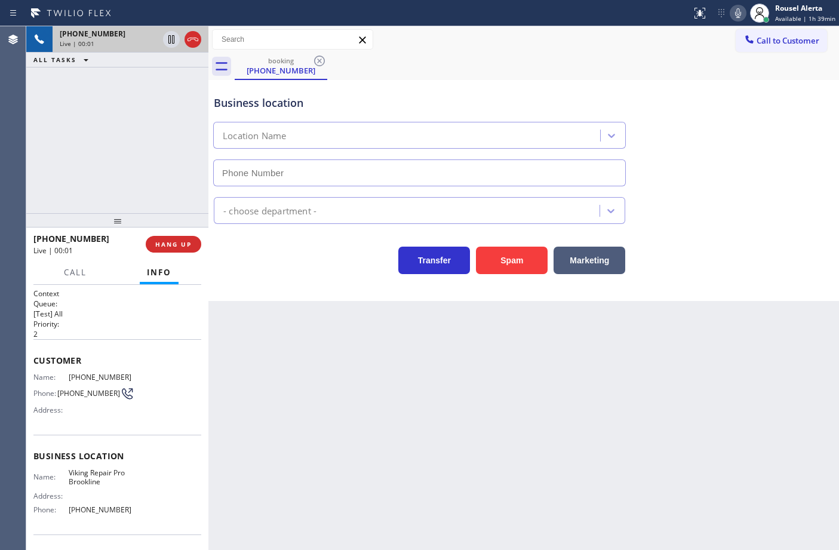
type input "[PHONE_NUMBER]"
click at [487, 278] on div "Business location Viking Repair Pro Brookline [PHONE_NUMBER] Appliance Repair H…" at bounding box center [523, 190] width 630 height 221
click at [506, 258] on button "Spam" at bounding box center [512, 260] width 72 height 27
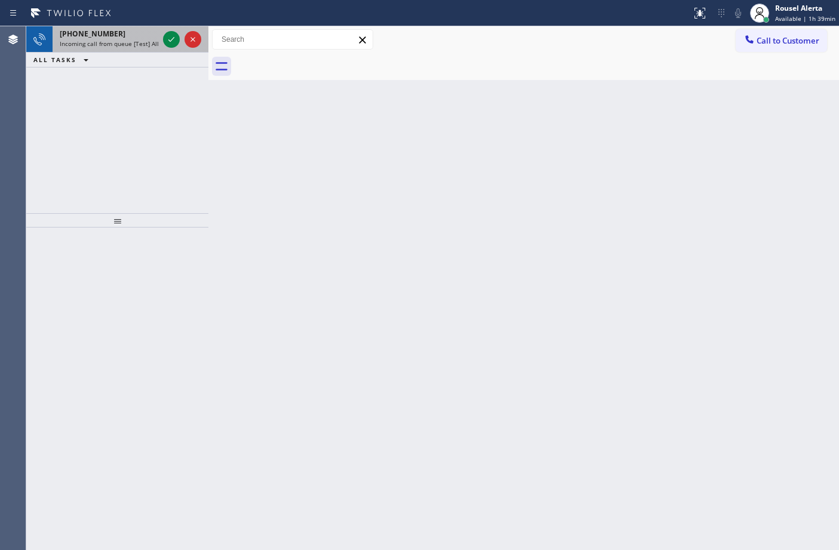
click at [135, 41] on span "Incoming call from queue [Test] All" at bounding box center [109, 43] width 99 height 8
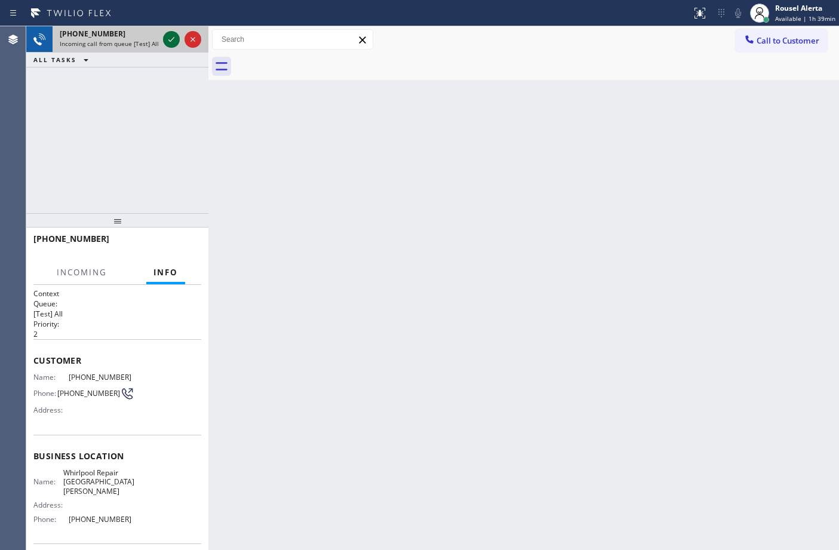
click at [163, 38] on div at bounding box center [171, 39] width 17 height 14
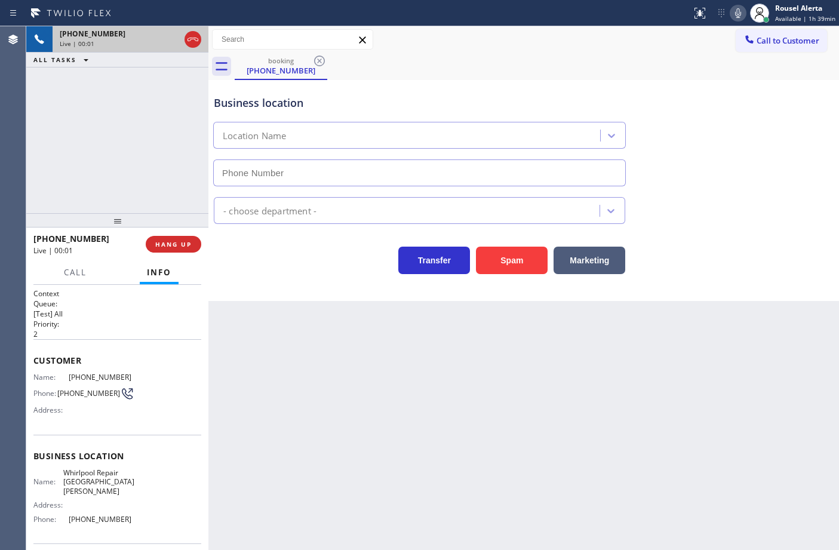
type input "[PHONE_NUMBER]"
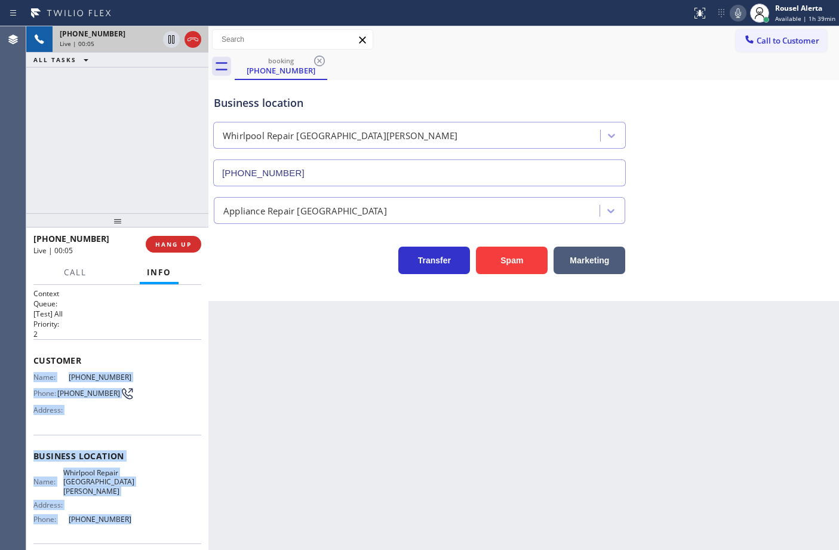
drag, startPoint x: 32, startPoint y: 369, endPoint x: 131, endPoint y: 515, distance: 177.0
click at [131, 515] on div "Context Queue: [Test] All Priority: 2 Customer Name: [PHONE_NUMBER] Phone: [PHO…" at bounding box center [117, 418] width 182 height 266
click at [173, 241] on span "HANG UP" at bounding box center [173, 244] width 36 height 8
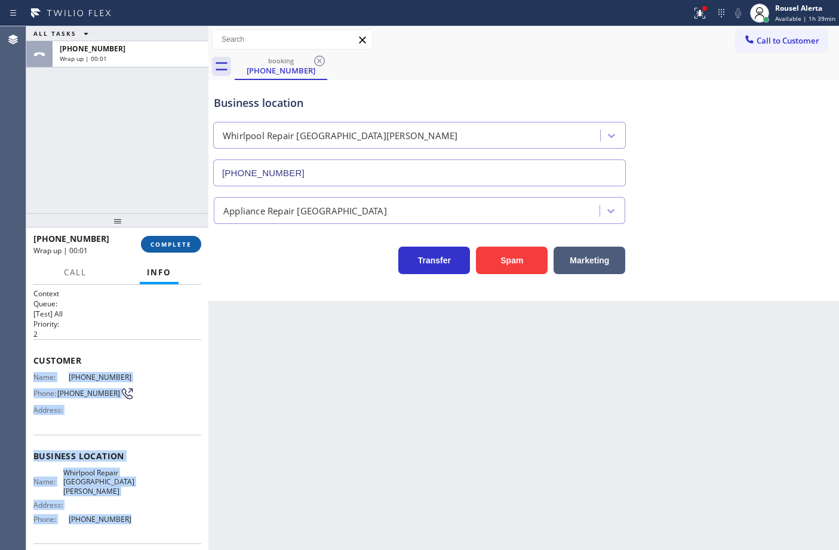
click at [173, 241] on span "COMPLETE" at bounding box center [170, 244] width 41 height 8
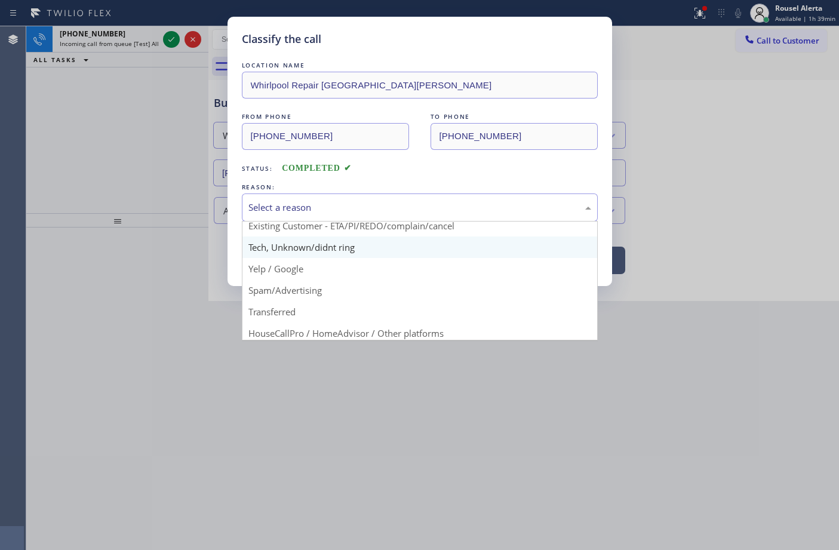
scroll to position [75, 0]
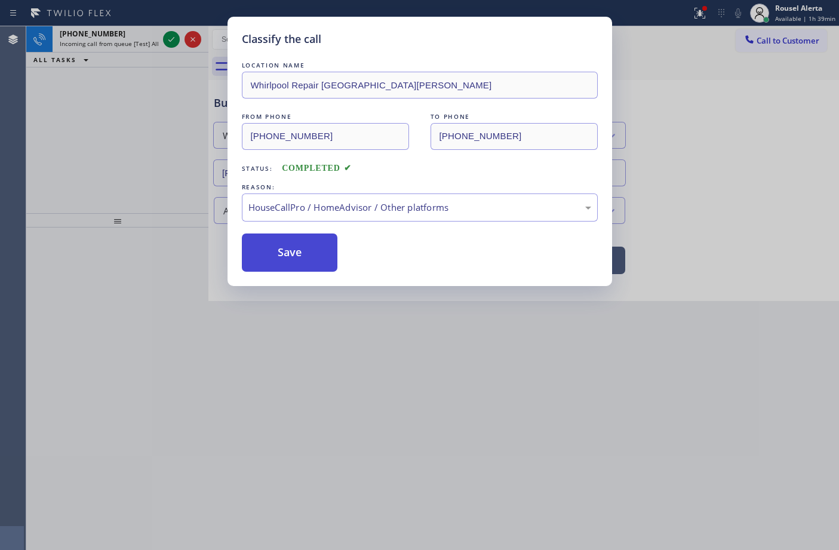
click at [285, 264] on button "Save" at bounding box center [290, 252] width 96 height 38
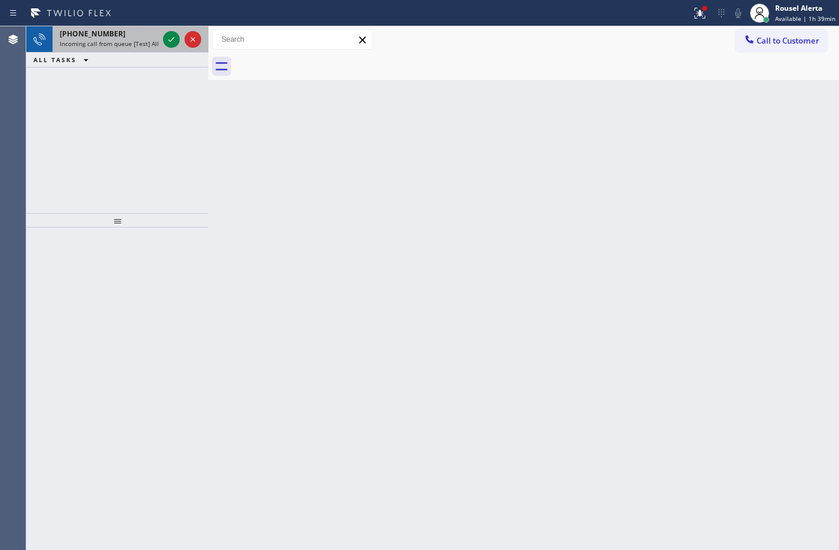
click at [147, 40] on span "Incoming call from queue [Test] All" at bounding box center [109, 43] width 99 height 8
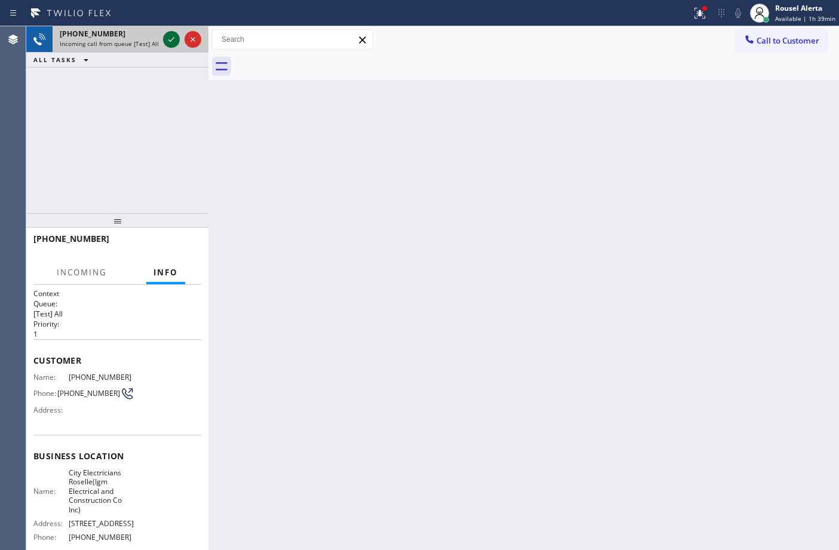
click at [163, 39] on div at bounding box center [171, 39] width 17 height 14
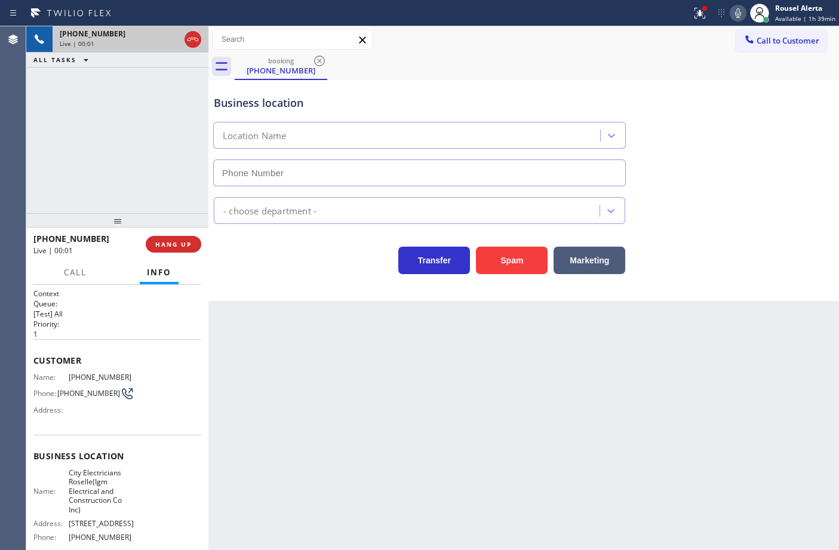
type input "[PHONE_NUMBER]"
click at [525, 264] on button "Spam" at bounding box center [512, 260] width 72 height 27
click at [705, 12] on icon at bounding box center [699, 13] width 11 height 11
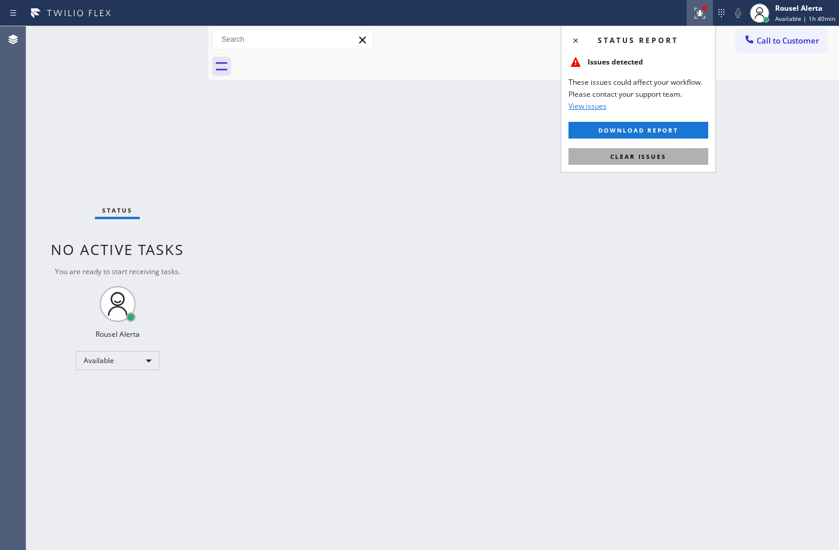
click at [690, 157] on button "Clear issues" at bounding box center [638, 156] width 140 height 17
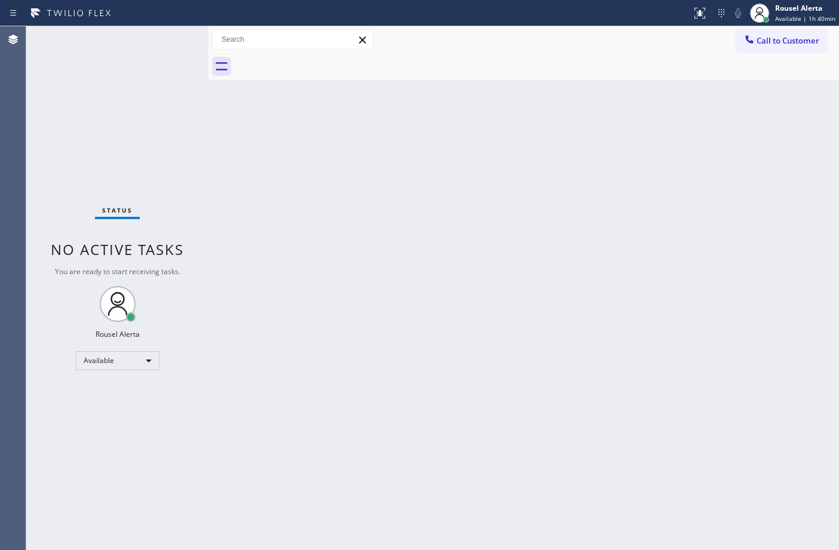
click at [576, 201] on div "Back to Dashboard Change Sender ID Customers Technicians Select a contact Outbo…" at bounding box center [523, 288] width 630 height 524
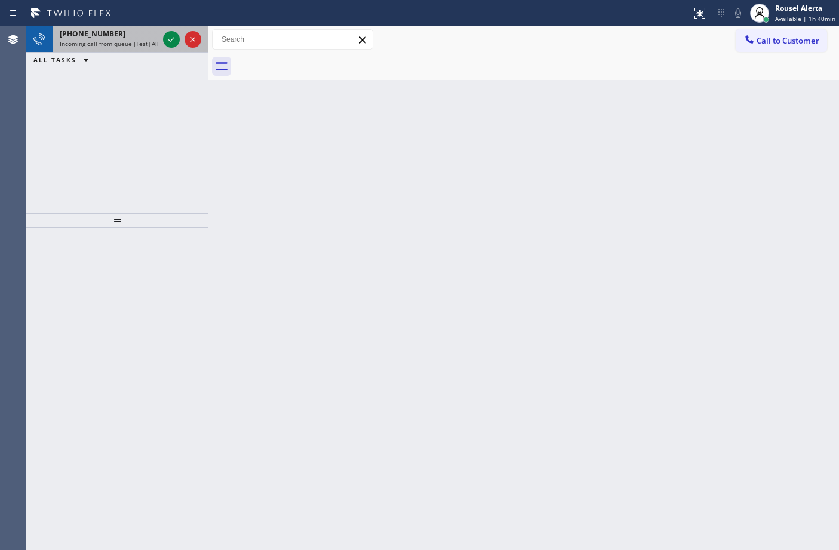
click at [142, 45] on span "Incoming call from queue [Test] All" at bounding box center [109, 43] width 99 height 8
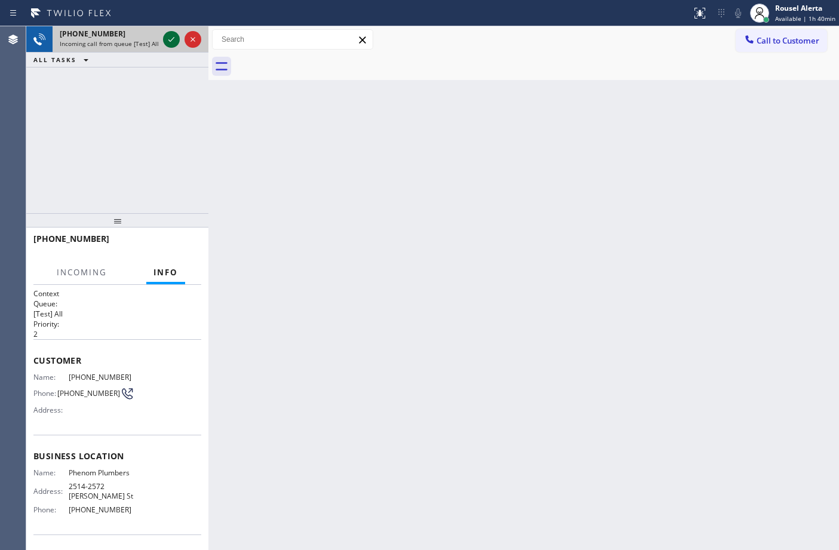
click at [166, 39] on icon at bounding box center [171, 39] width 14 height 14
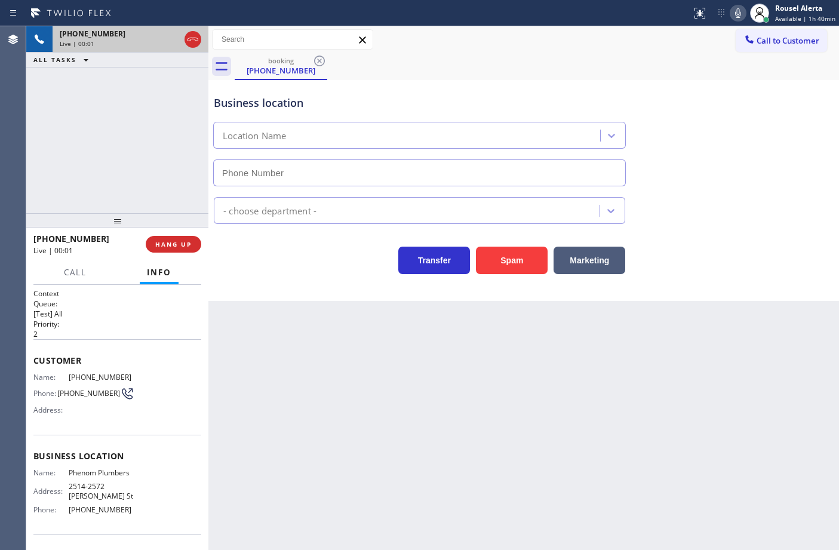
type input "[PHONE_NUMBER]"
click at [493, 263] on button "Spam" at bounding box center [512, 260] width 72 height 27
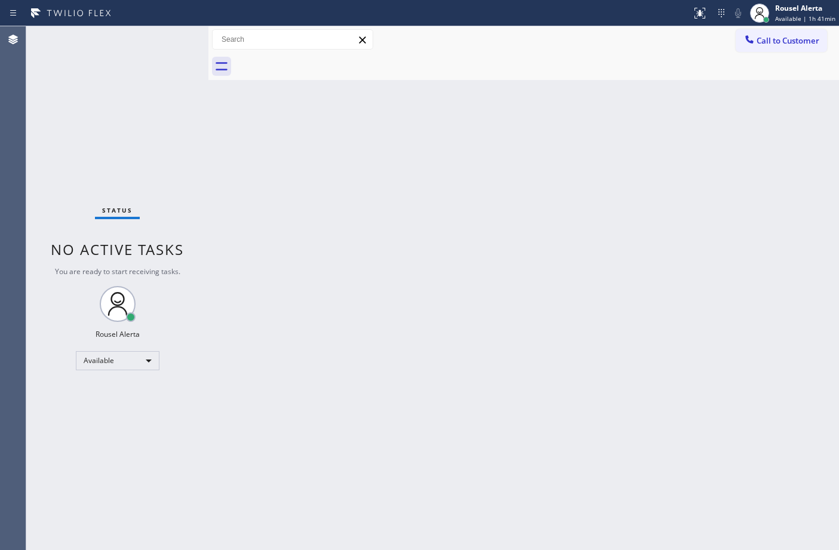
click at [547, 401] on div "Back to Dashboard Change Sender ID Customers Technicians Select a contact Outbo…" at bounding box center [523, 288] width 630 height 524
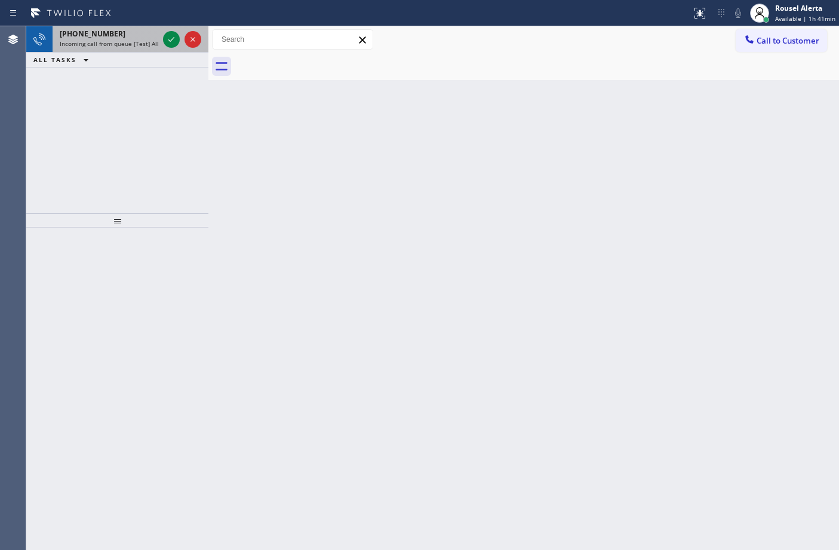
click at [145, 42] on span "Incoming call from queue [Test] All" at bounding box center [109, 43] width 99 height 8
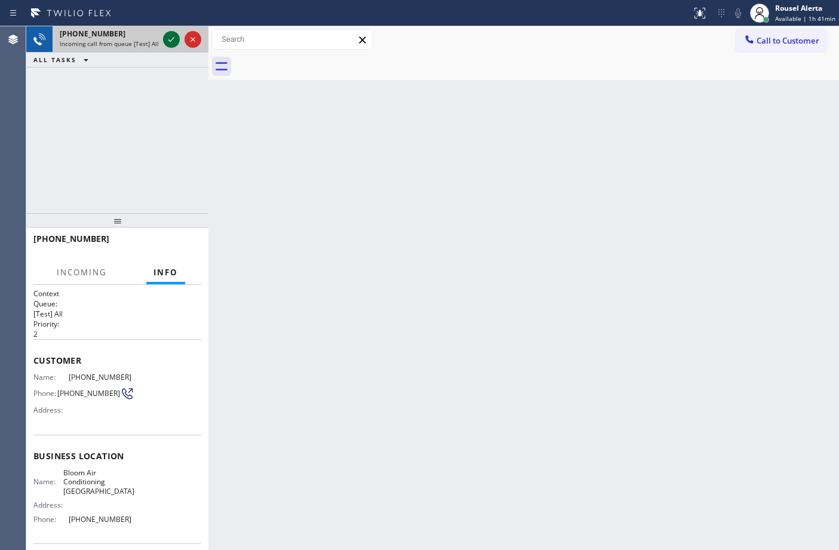
click at [168, 39] on icon at bounding box center [171, 39] width 14 height 14
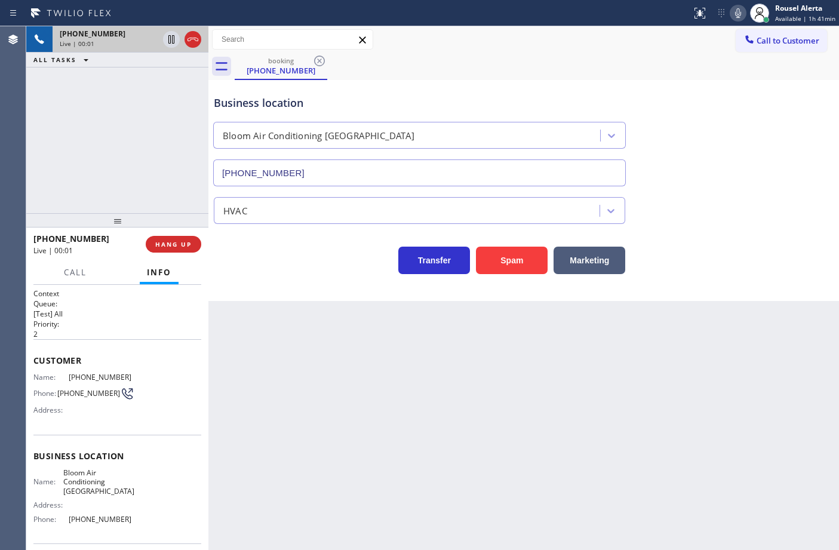
type input "[PHONE_NUMBER]"
click at [496, 264] on button "Spam" at bounding box center [512, 260] width 72 height 27
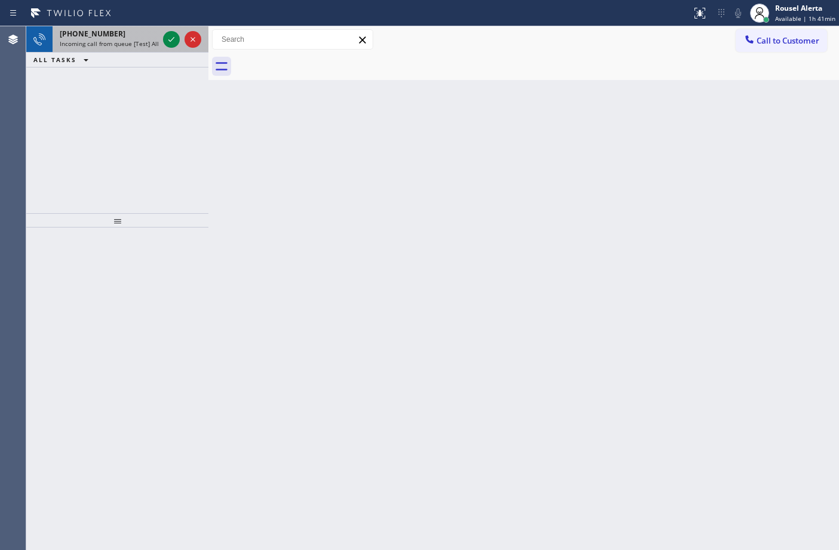
click at [149, 43] on span "Incoming call from queue [Test] All" at bounding box center [109, 43] width 99 height 8
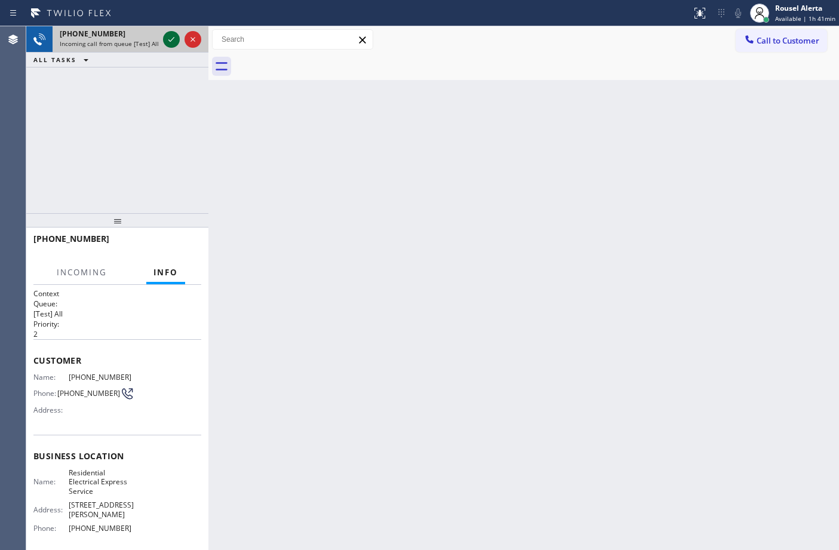
click at [167, 41] on icon at bounding box center [171, 39] width 14 height 14
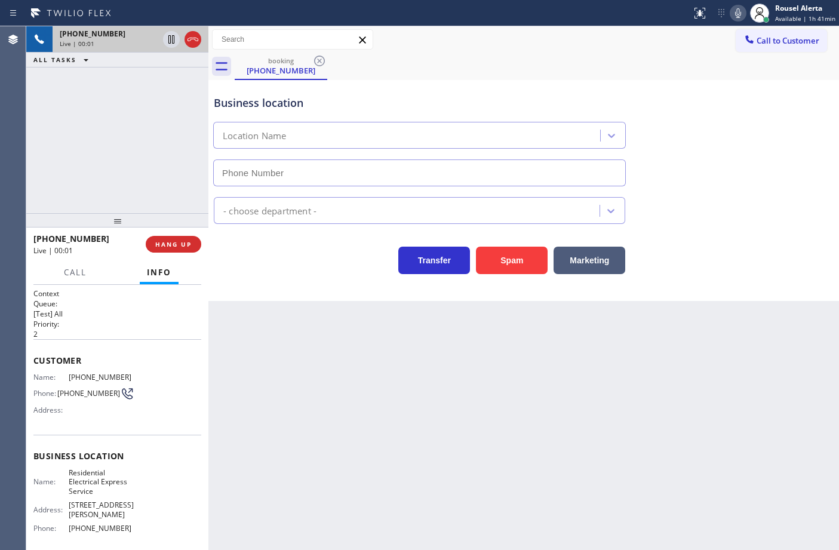
type input "[PHONE_NUMBER]"
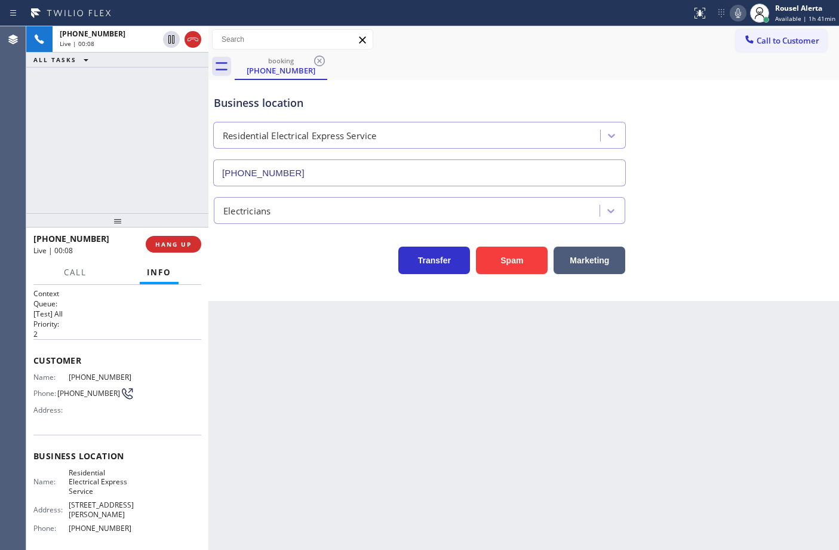
click at [368, 433] on div "Back to Dashboard Change Sender ID Customers Technicians Select a contact Outbo…" at bounding box center [523, 288] width 630 height 524
click at [374, 412] on div "Back to Dashboard Change Sender ID Customers Technicians Select a contact Outbo…" at bounding box center [523, 288] width 630 height 524
drag, startPoint x: 169, startPoint y: 100, endPoint x: 176, endPoint y: 135, distance: 35.9
click at [169, 100] on div "[PHONE_NUMBER] Live | 00:17 ALL TASKS ALL TASKS ACTIVE TASKS TASKS IN WRAP UP" at bounding box center [117, 119] width 182 height 187
click at [161, 243] on span "HANG UP" at bounding box center [173, 244] width 36 height 8
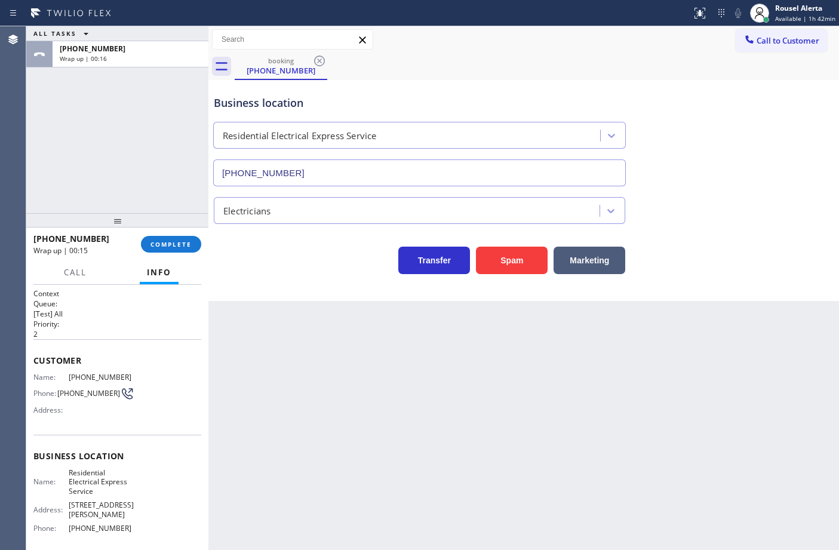
click at [162, 93] on div "ALL TASKS ALL TASKS ACTIVE TASKS TASKS IN WRAP UP [PHONE_NUMBER] Wrap up | 00:16" at bounding box center [117, 119] width 182 height 187
click at [188, 237] on button "COMPLETE" at bounding box center [171, 244] width 60 height 17
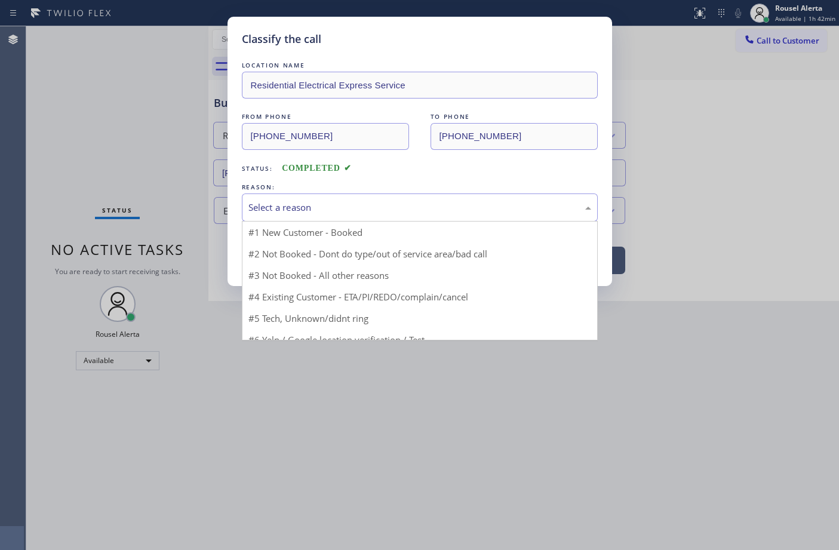
click at [336, 218] on div "Select a reason" at bounding box center [420, 207] width 356 height 28
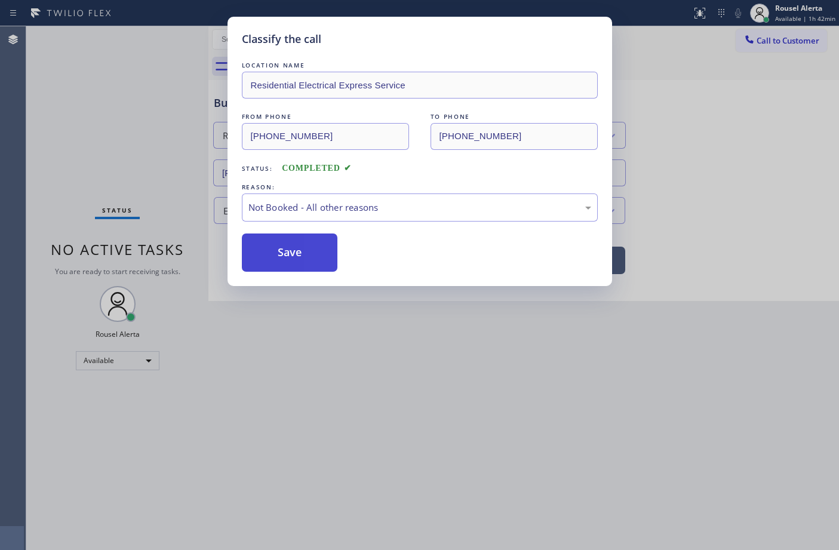
click at [294, 246] on button "Save" at bounding box center [290, 252] width 96 height 38
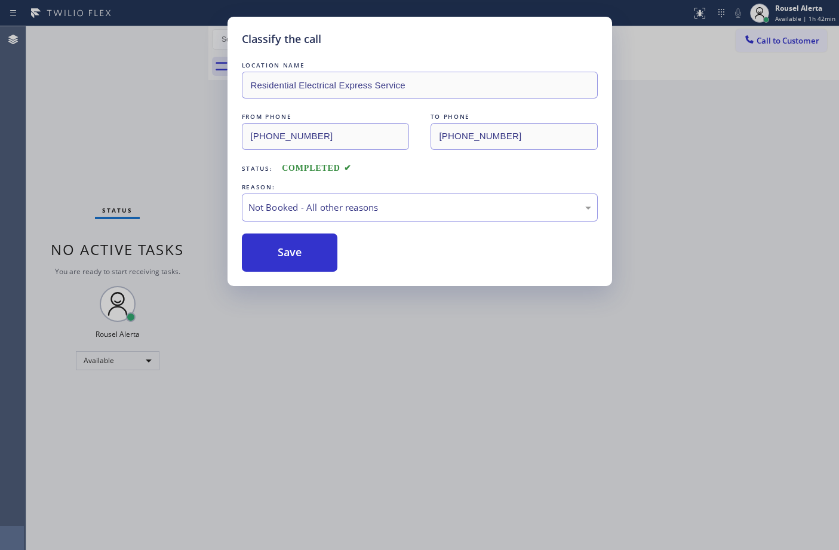
click at [368, 419] on div "Classify the call LOCATION NAME Residential Electrical Express Service FROM PHO…" at bounding box center [419, 275] width 839 height 550
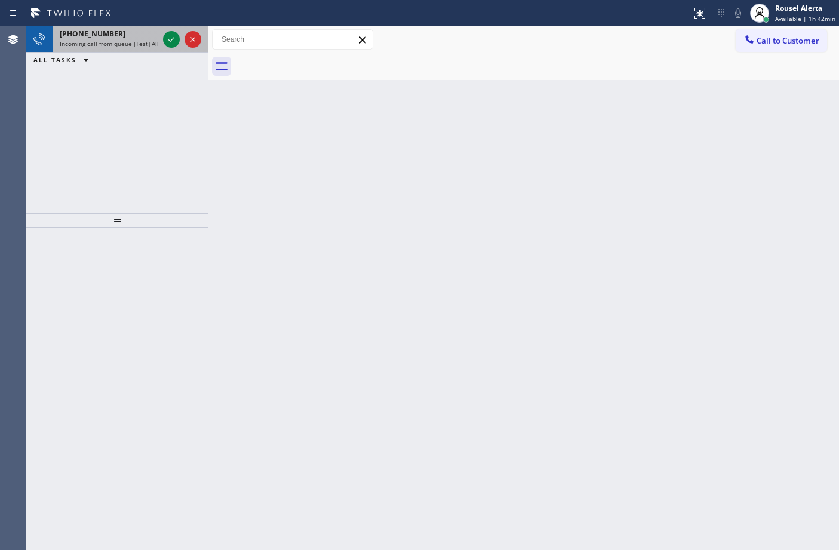
drag, startPoint x: 135, startPoint y: 39, endPoint x: 150, endPoint y: 38, distance: 15.6
click at [136, 40] on span "Incoming call from queue [Test] All" at bounding box center [109, 43] width 99 height 8
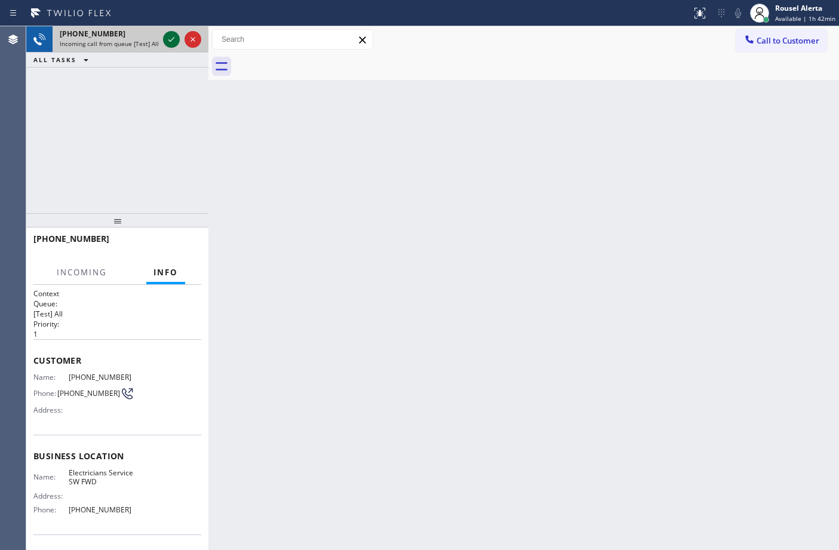
click at [166, 37] on icon at bounding box center [171, 39] width 14 height 14
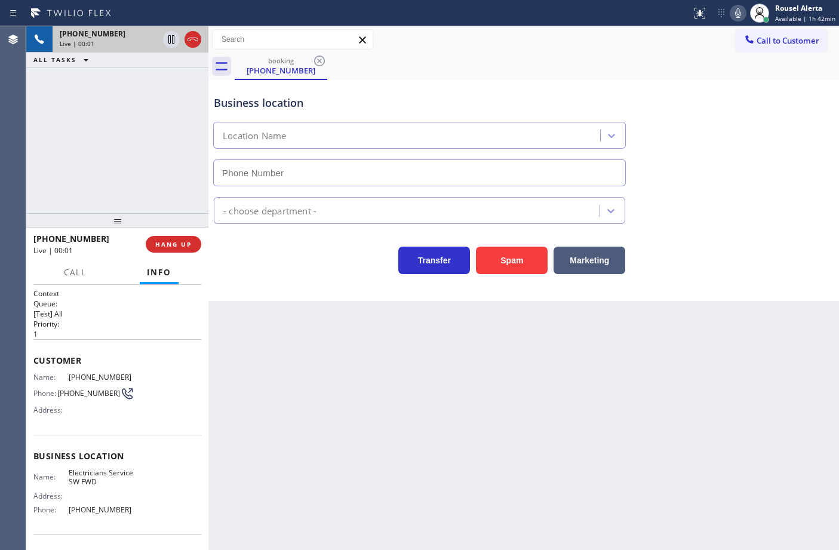
type input "[PHONE_NUMBER]"
click at [512, 258] on button "Spam" at bounding box center [512, 260] width 72 height 27
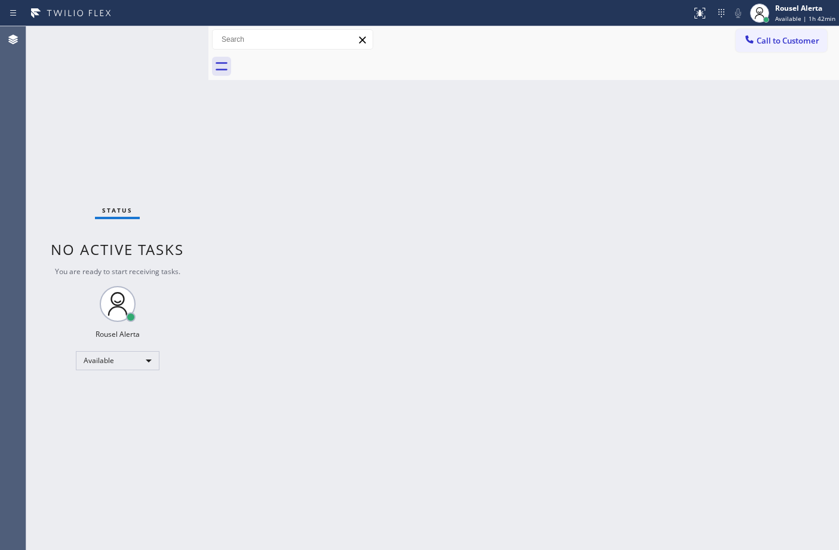
click at [149, 82] on div "Status No active tasks You are ready to start receiving tasks. Rousel Alerta Av…" at bounding box center [117, 288] width 182 height 524
click at [165, 63] on div "Status No active tasks You are ready to start receiving tasks. Rousel Alerta Av…" at bounding box center [117, 288] width 182 height 524
click at [239, 156] on div "Back to Dashboard Change Sender ID Customers Technicians Select a contact Outbo…" at bounding box center [523, 288] width 630 height 524
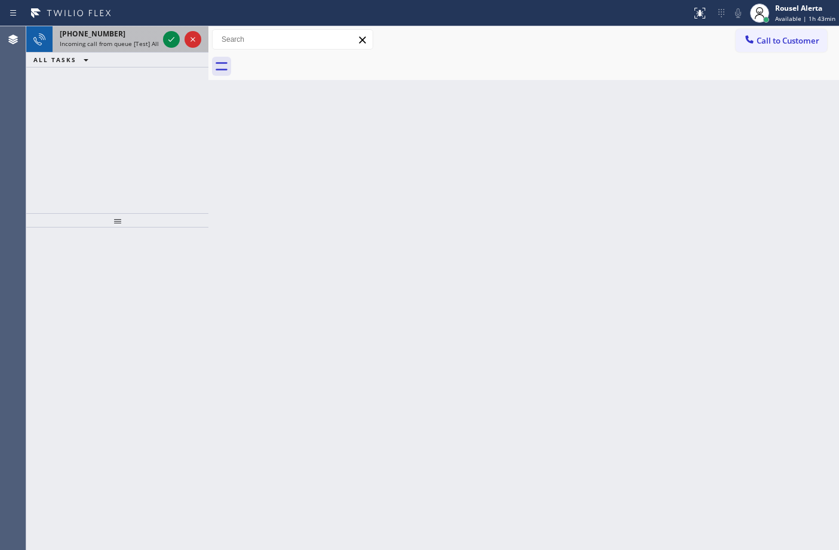
click at [136, 36] on div "[PHONE_NUMBER]" at bounding box center [109, 34] width 99 height 10
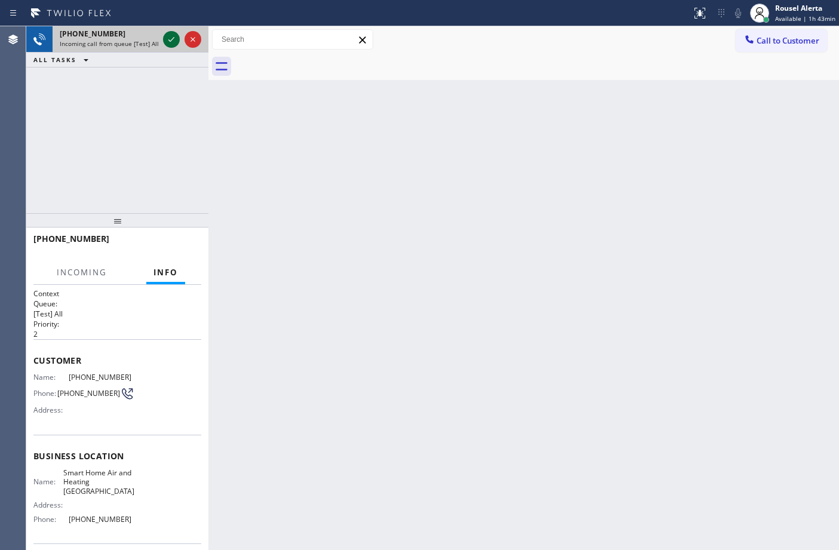
click at [168, 39] on icon at bounding box center [171, 39] width 14 height 14
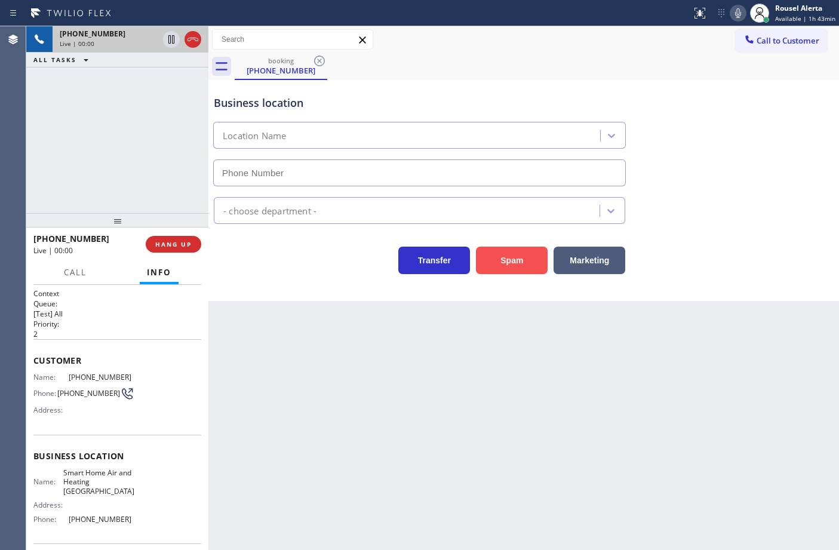
type input "[PHONE_NUMBER]"
click at [506, 263] on button "Spam" at bounding box center [512, 260] width 72 height 27
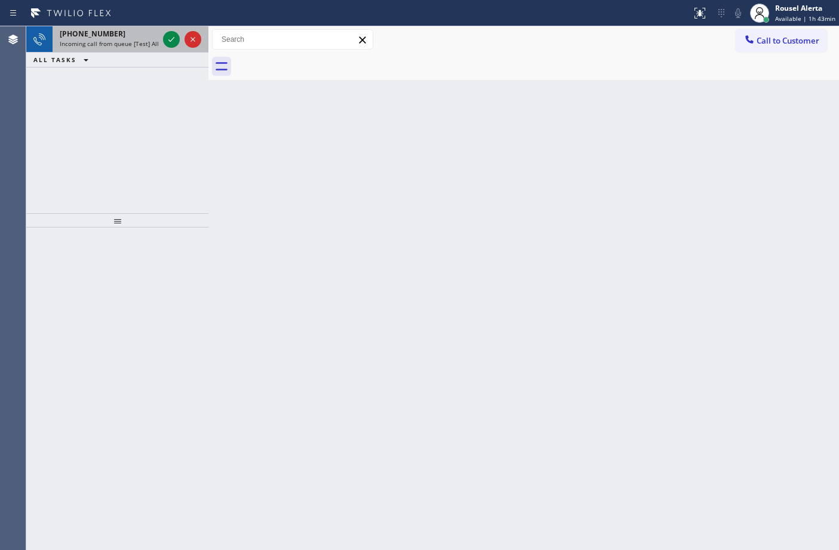
click at [118, 39] on span "Incoming call from queue [Test] All" at bounding box center [109, 43] width 99 height 8
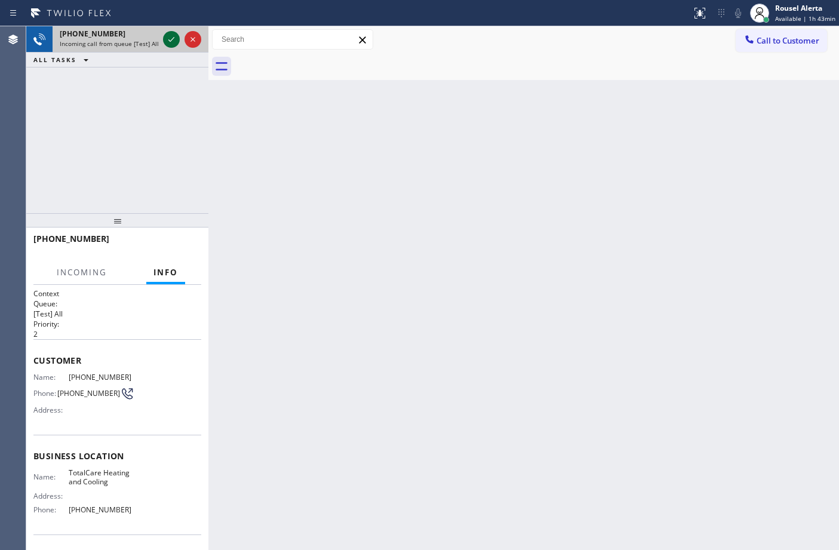
click at [165, 42] on icon at bounding box center [171, 39] width 14 height 14
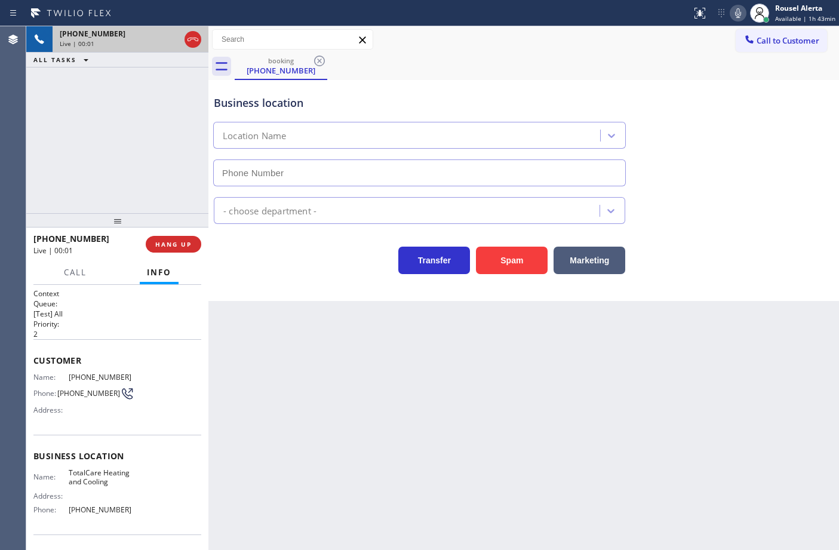
type input "[PHONE_NUMBER]"
click at [520, 256] on button "Spam" at bounding box center [512, 260] width 72 height 27
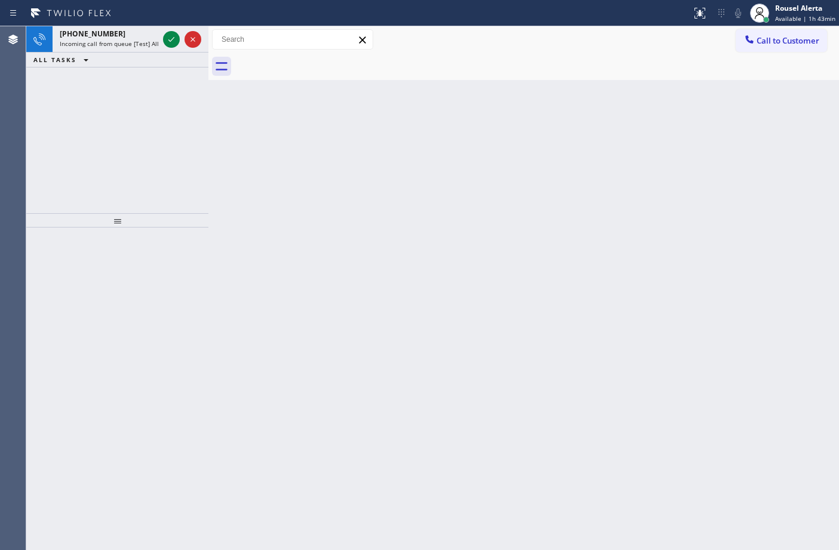
click at [508, 287] on div "Back to Dashboard Change Sender ID Customers Technicians Select a contact Outbo…" at bounding box center [523, 288] width 630 height 524
click at [148, 36] on div "[PHONE_NUMBER]" at bounding box center [109, 34] width 99 height 10
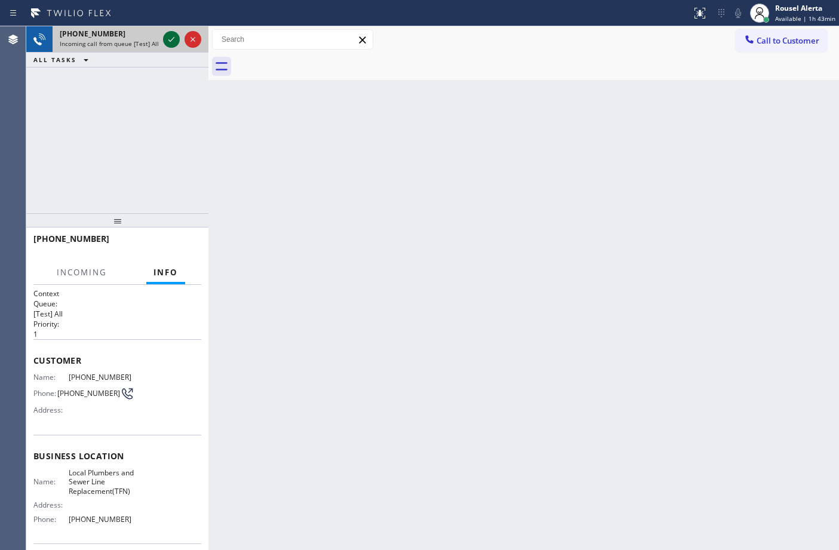
click at [171, 42] on icon at bounding box center [171, 39] width 14 height 14
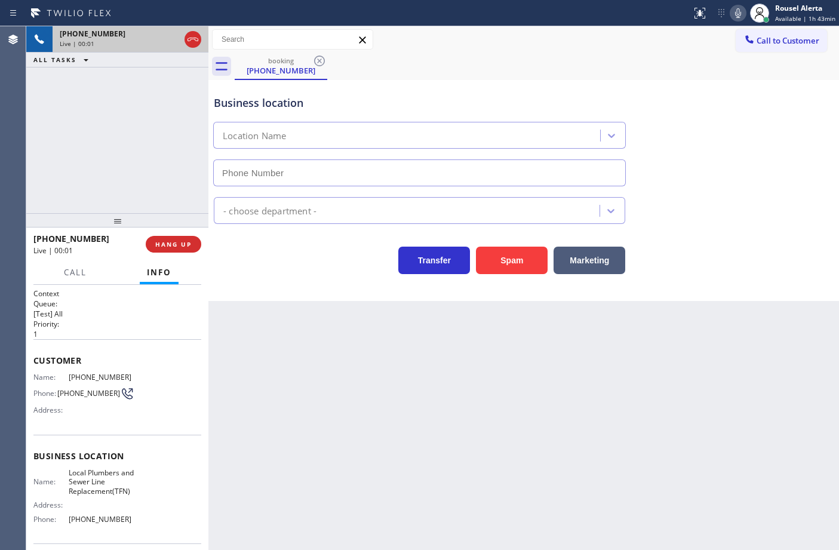
type input "[PHONE_NUMBER]"
click at [374, 386] on div "Back to Dashboard Change Sender ID Customers Technicians Select a contact Outbo…" at bounding box center [523, 288] width 630 height 524
drag, startPoint x: 563, startPoint y: 399, endPoint x: 555, endPoint y: 392, distance: 10.2
click at [555, 392] on div "Back to Dashboard Change Sender ID Customers Technicians Select a contact Outbo…" at bounding box center [523, 288] width 630 height 524
click at [171, 242] on span "HANG UP" at bounding box center [173, 244] width 36 height 8
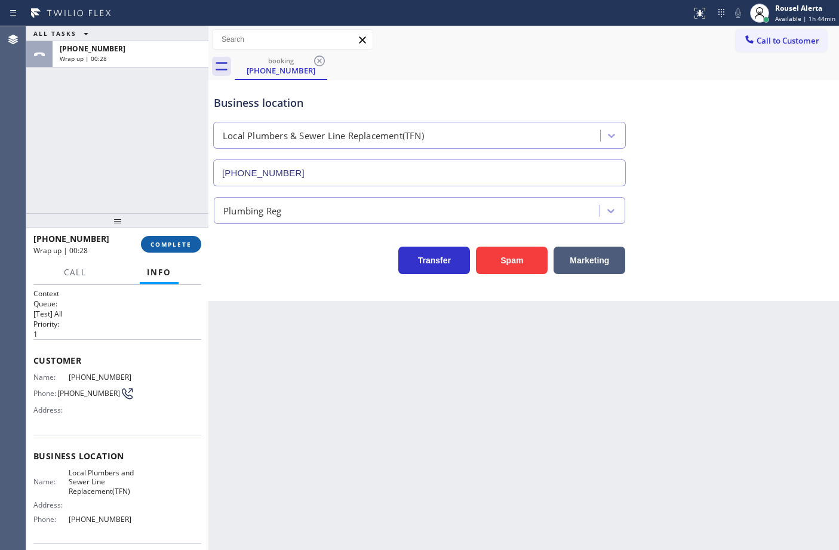
click at [160, 245] on span "COMPLETE" at bounding box center [170, 244] width 41 height 8
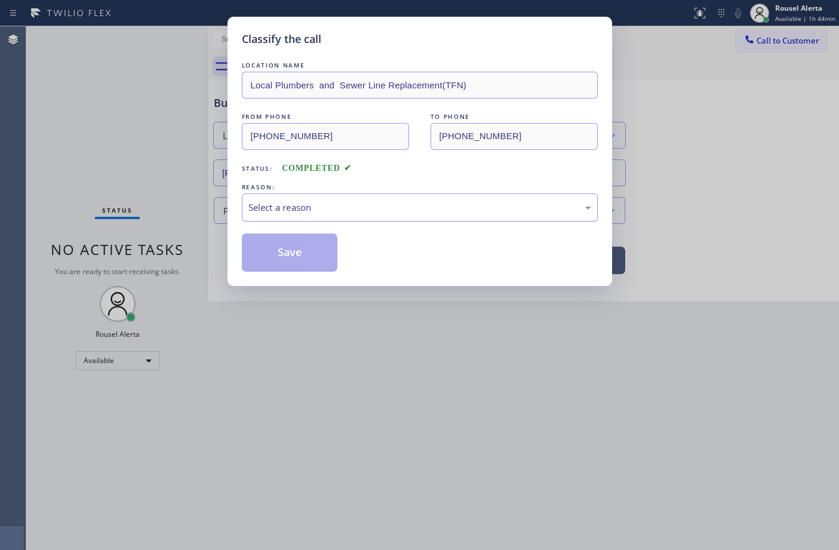
click at [306, 207] on div "Select a reason" at bounding box center [419, 208] width 343 height 14
click at [285, 269] on button "Save" at bounding box center [290, 252] width 96 height 38
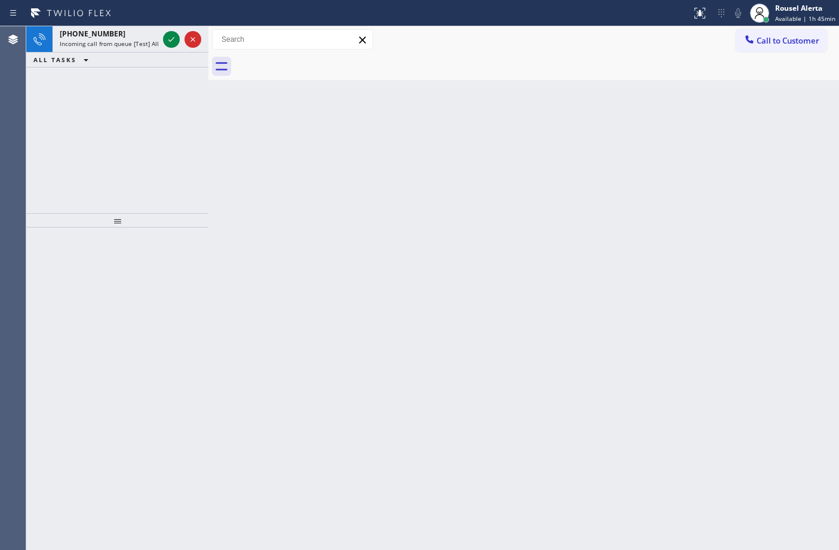
click at [114, 63] on div "ALL TASKS ALL TASKS ACTIVE TASKS TASKS IN WRAP UP" at bounding box center [117, 60] width 182 height 15
click at [165, 40] on icon at bounding box center [171, 39] width 14 height 14
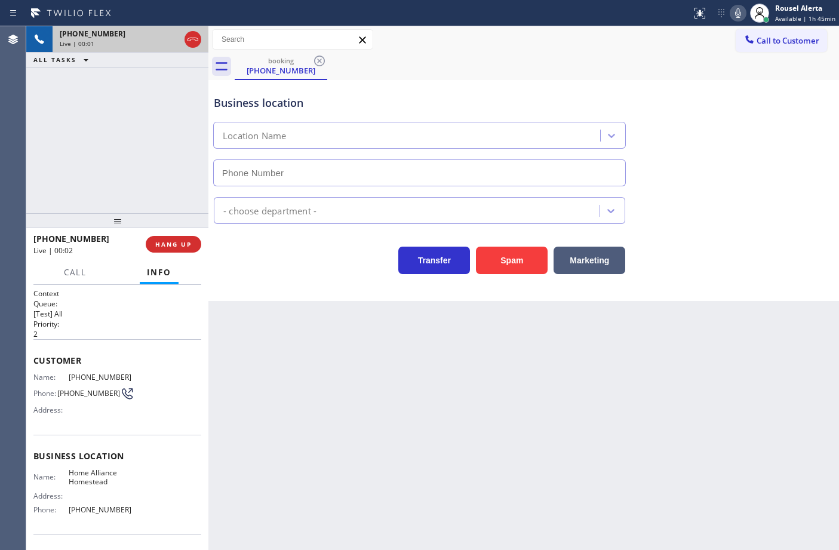
type input "[PHONE_NUMBER]"
drag, startPoint x: 337, startPoint y: 438, endPoint x: 339, endPoint y: 444, distance: 6.2
click at [339, 444] on div "Back to Dashboard Change Sender ID Customers Technicians Select a contact Outbo…" at bounding box center [523, 288] width 630 height 524
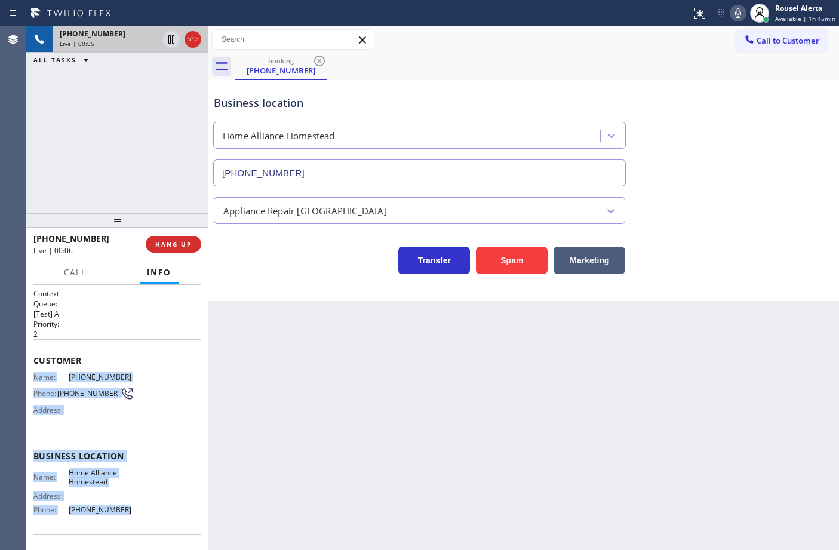
drag, startPoint x: 33, startPoint y: 373, endPoint x: 143, endPoint y: 507, distance: 173.5
click at [143, 507] on div "Context Queue: [Test] All Priority: 2 Customer Name: [PHONE_NUMBER] Phone: [PHO…" at bounding box center [117, 456] width 168 height 336
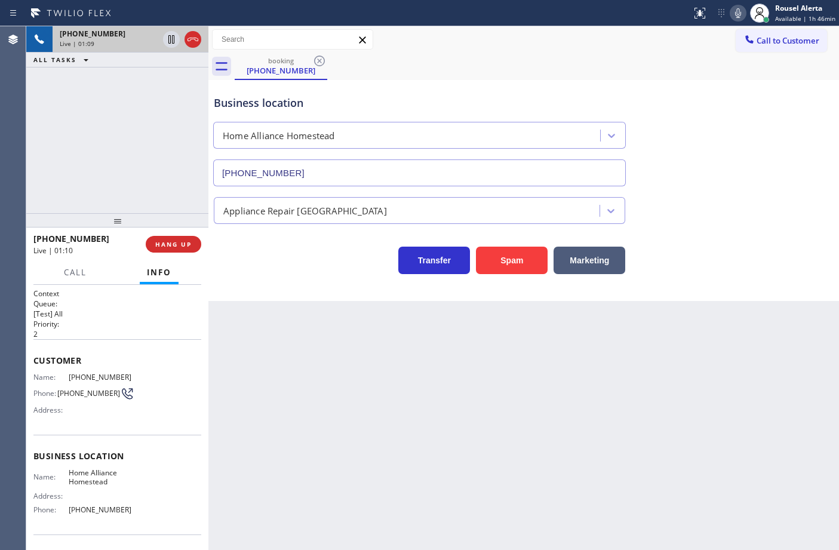
click at [126, 110] on div "[PHONE_NUMBER] Live | 01:09 ALL TASKS ALL TASKS ACTIVE TASKS TASKS IN WRAP UP" at bounding box center [117, 119] width 182 height 187
click at [172, 44] on icon at bounding box center [171, 39] width 14 height 14
click at [736, 17] on icon at bounding box center [738, 13] width 14 height 14
click at [168, 39] on icon at bounding box center [171, 39] width 8 height 8
click at [744, 14] on icon at bounding box center [738, 13] width 14 height 14
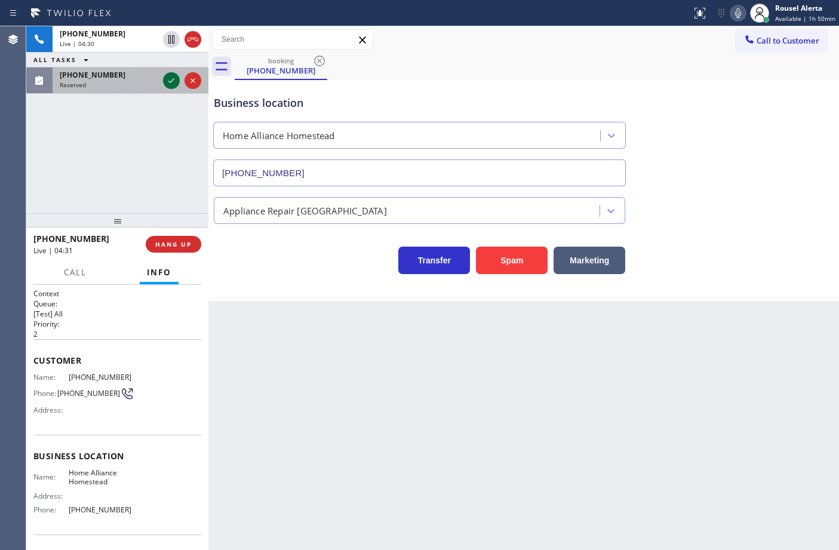
click at [174, 84] on icon at bounding box center [171, 80] width 14 height 14
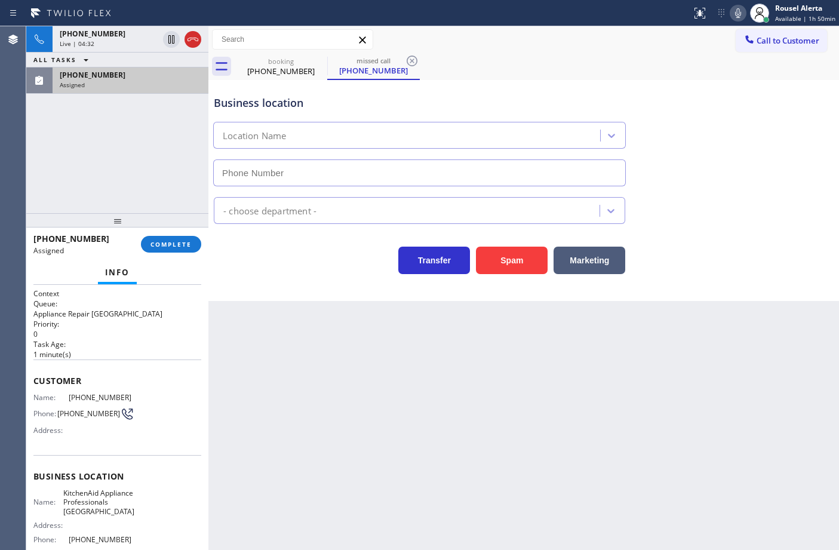
type input "[PHONE_NUMBER]"
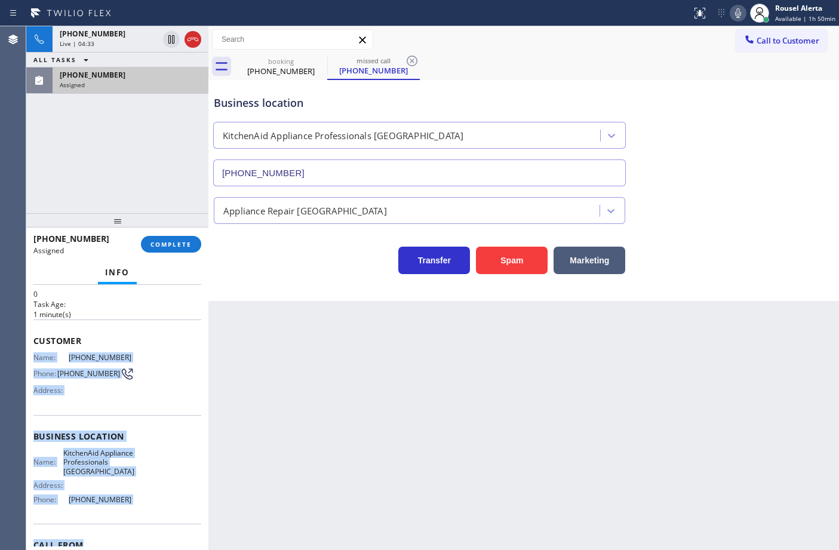
scroll to position [75, 0]
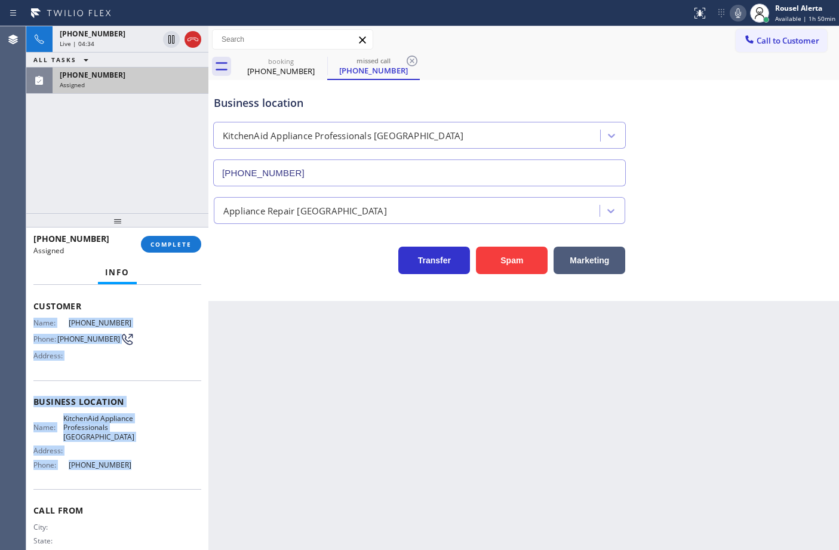
drag, startPoint x: 30, startPoint y: 393, endPoint x: 150, endPoint y: 479, distance: 147.6
click at [150, 479] on div "Context Queue: Appliance Repair High End Priority: 0 Task Age: [DEMOGRAPHIC_DAT…" at bounding box center [117, 418] width 182 height 266
click at [111, 81] on div "Assigned" at bounding box center [130, 85] width 141 height 8
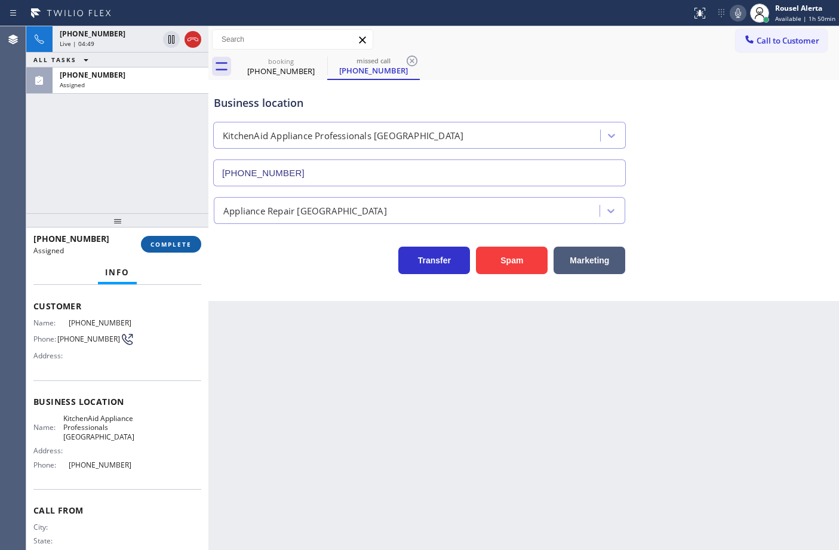
drag, startPoint x: 156, startPoint y: 232, endPoint x: 162, endPoint y: 241, distance: 10.4
click at [156, 233] on div "[PHONE_NUMBER] Assigned COMPLETE" at bounding box center [117, 244] width 168 height 31
click at [162, 241] on span "COMPLETE" at bounding box center [170, 244] width 41 height 8
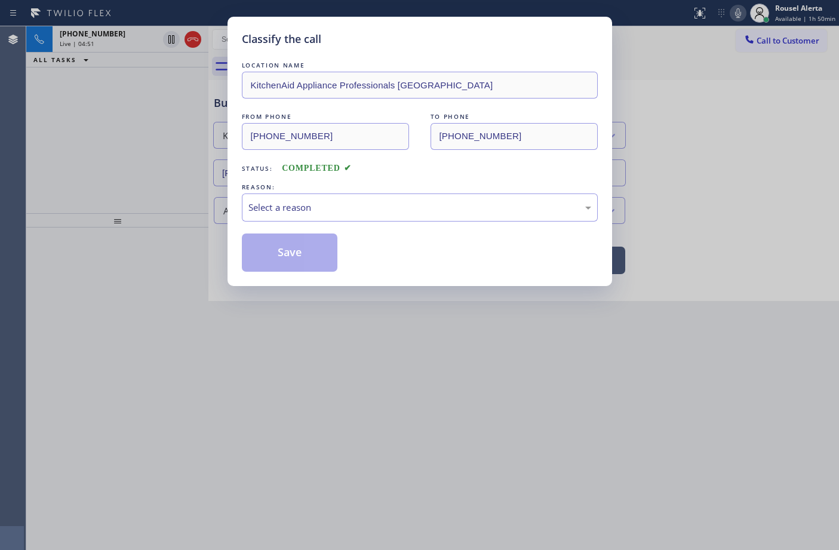
click at [360, 212] on div "Select a reason" at bounding box center [419, 208] width 343 height 14
click at [291, 263] on button "Save" at bounding box center [290, 252] width 96 height 38
drag, startPoint x: 601, startPoint y: 415, endPoint x: 836, endPoint y: 314, distance: 255.9
click at [609, 413] on div "Classify the call LOCATION NAME KitchenAid Appliance Professionals [GEOGRAPHIC_…" at bounding box center [419, 275] width 839 height 550
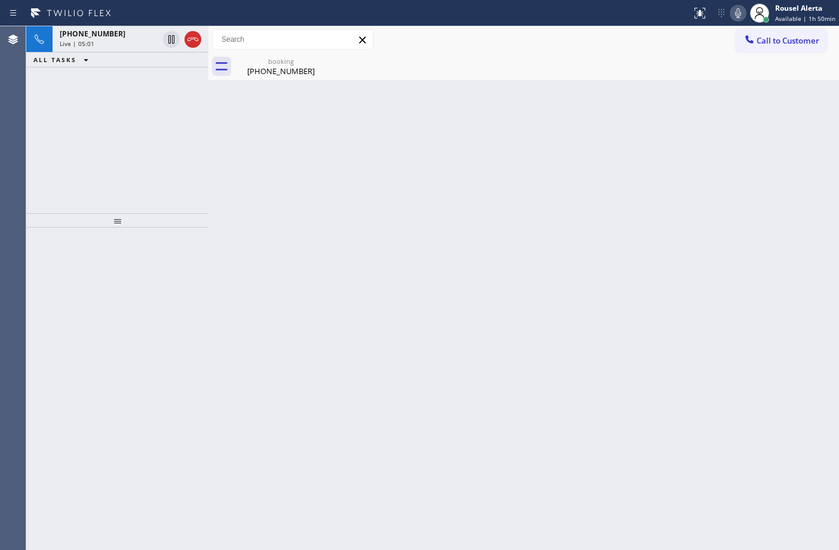
click at [453, 216] on div "Back to Dashboard Change Sender ID Customers Technicians Select a contact Outbo…" at bounding box center [523, 288] width 630 height 524
click at [118, 41] on div "Live | 05:02" at bounding box center [109, 43] width 99 height 8
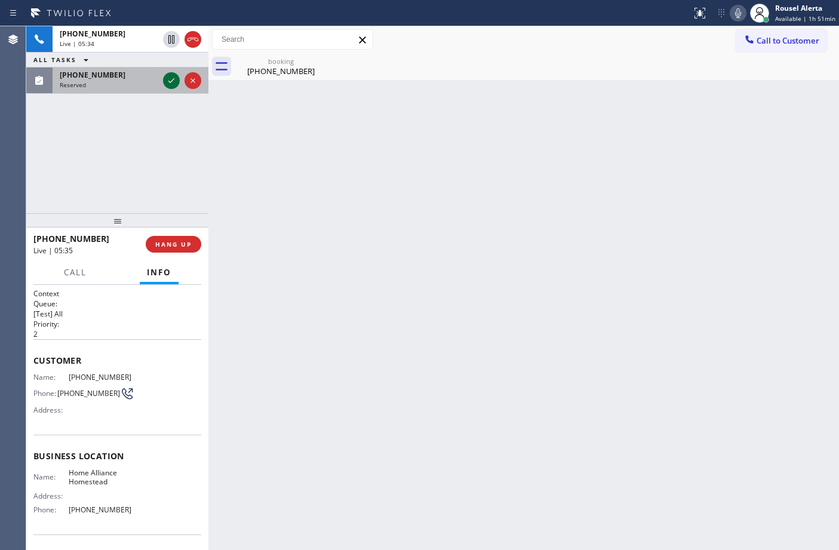
click at [166, 79] on icon at bounding box center [171, 80] width 14 height 14
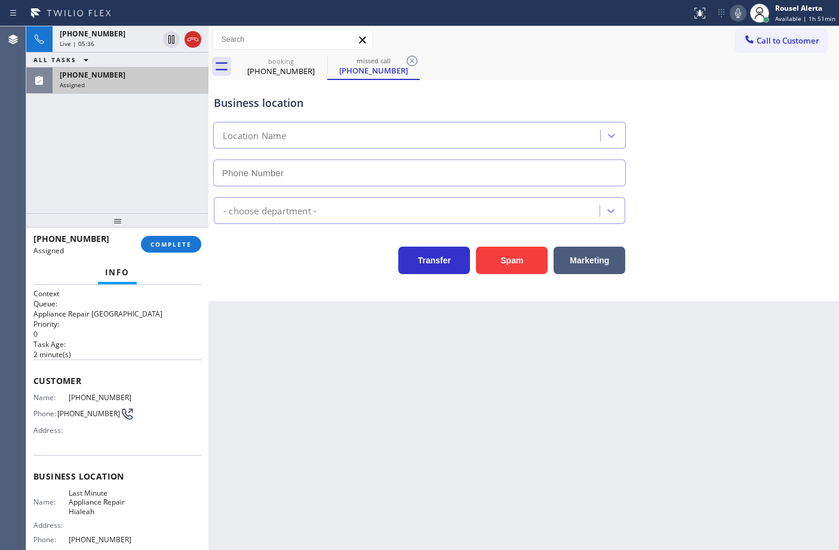
type input "[PHONE_NUMBER]"
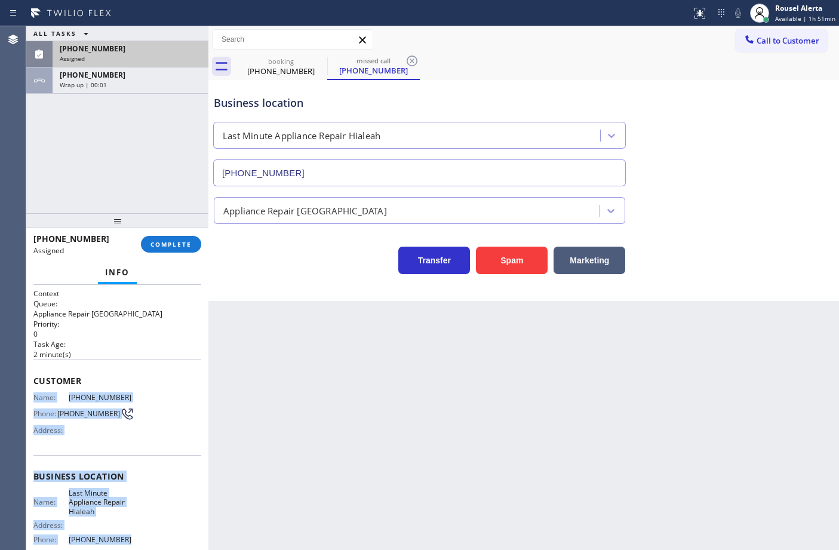
drag, startPoint x: 31, startPoint y: 392, endPoint x: 144, endPoint y: 530, distance: 178.6
click at [144, 530] on div "Context Queue: Appliance Repair High End Priority: 0 Task Age: [DEMOGRAPHIC_DAT…" at bounding box center [117, 418] width 182 height 266
drag, startPoint x: 157, startPoint y: 45, endPoint x: 156, endPoint y: 51, distance: 6.7
click at [157, 45] on div "[PHONE_NUMBER]" at bounding box center [130, 49] width 141 height 10
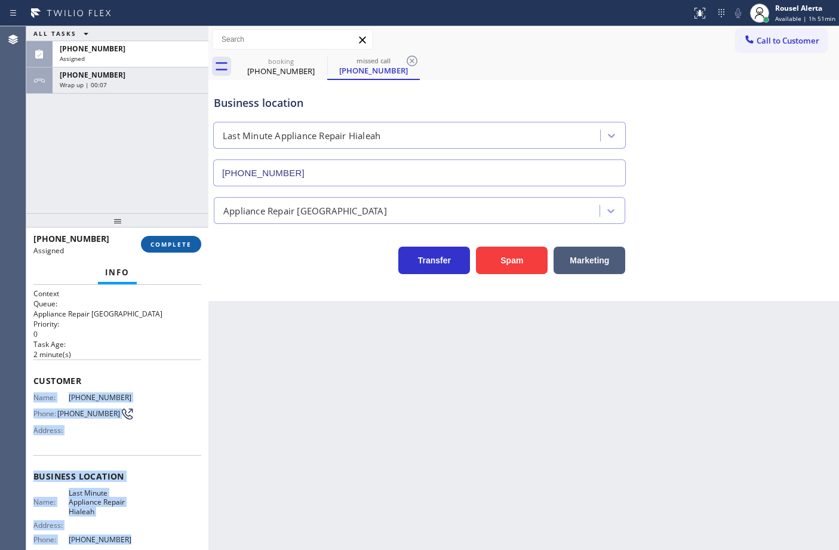
click at [157, 249] on button "COMPLETE" at bounding box center [171, 244] width 60 height 17
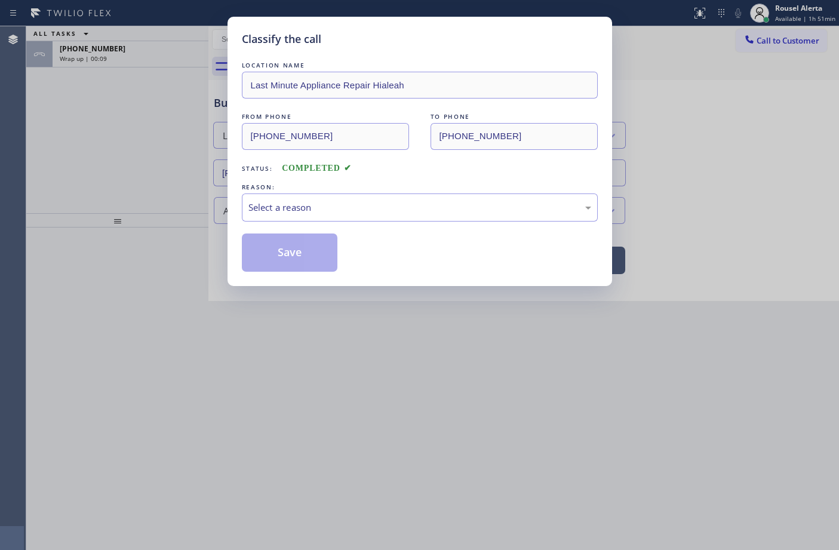
click at [407, 207] on div "Select a reason" at bounding box center [419, 208] width 343 height 14
click at [308, 250] on button "Save" at bounding box center [290, 252] width 96 height 38
click at [131, 51] on div "Classify the call LOCATION NAME Last Minute Appliance Repair Hialeah FROM PHONE…" at bounding box center [419, 275] width 839 height 550
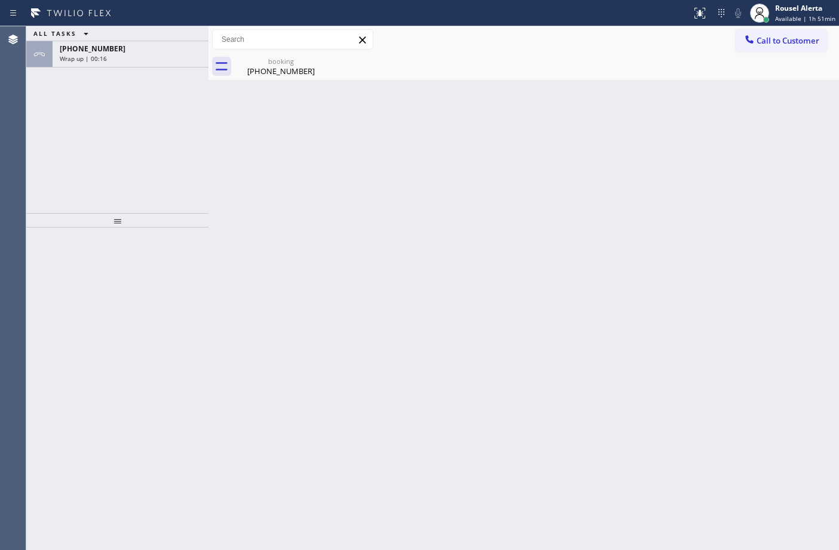
click at [131, 51] on div "[PHONE_NUMBER]" at bounding box center [130, 49] width 141 height 10
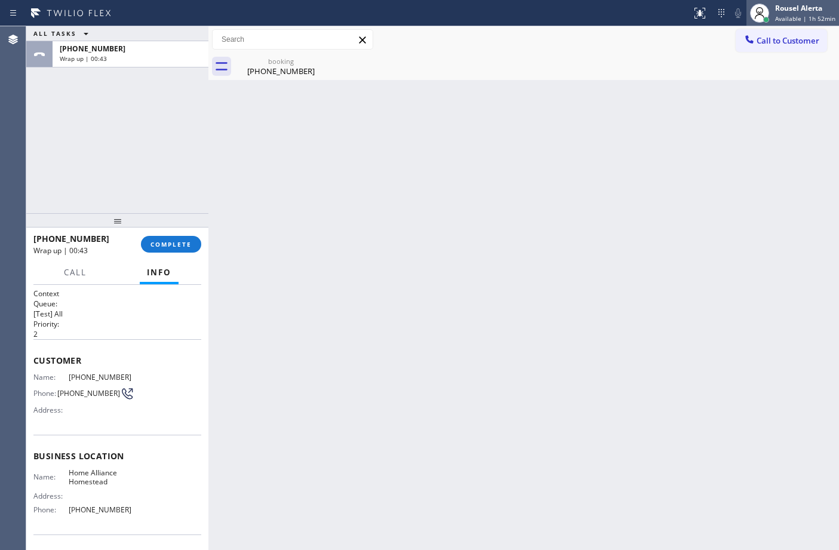
click at [778, 10] on div "Rousel Alerta" at bounding box center [805, 8] width 60 height 10
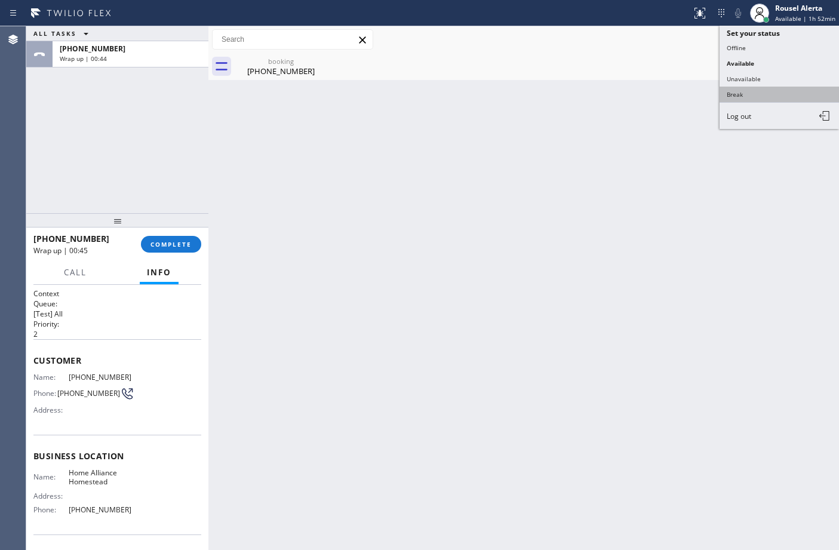
click at [764, 88] on button "Break" at bounding box center [778, 95] width 119 height 16
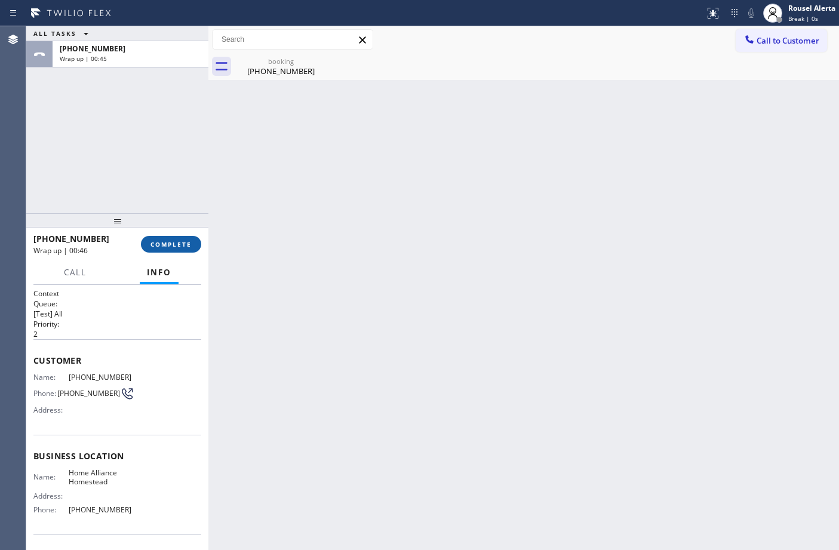
click at [174, 239] on button "COMPLETE" at bounding box center [171, 244] width 60 height 17
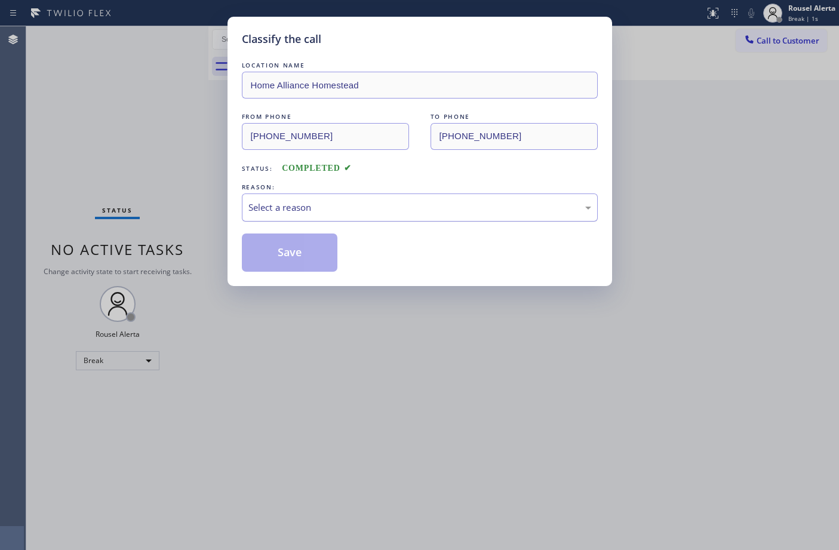
click at [358, 198] on div "Select a reason" at bounding box center [420, 207] width 356 height 28
click at [285, 257] on button "Save" at bounding box center [290, 252] width 96 height 38
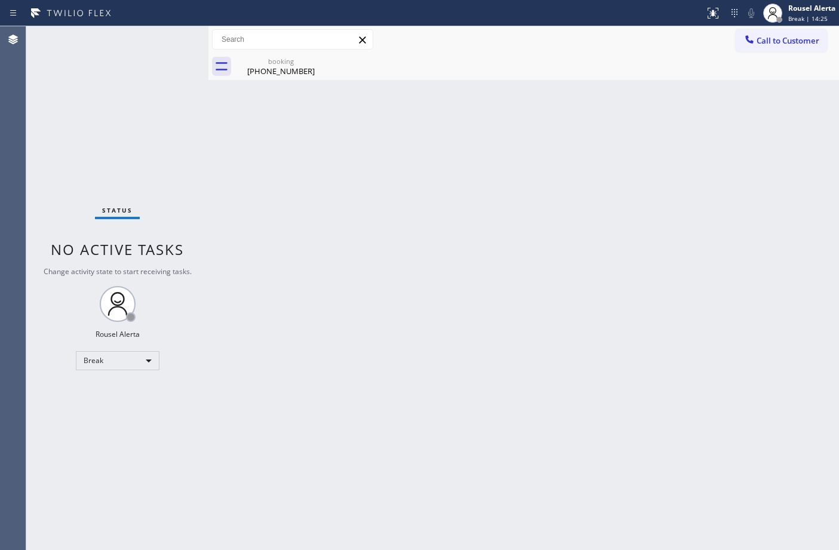
click at [626, 66] on div "booking [PHONE_NUMBER]" at bounding box center [537, 66] width 604 height 27
click at [824, 16] on span "Break | 15:05" at bounding box center [807, 18] width 39 height 8
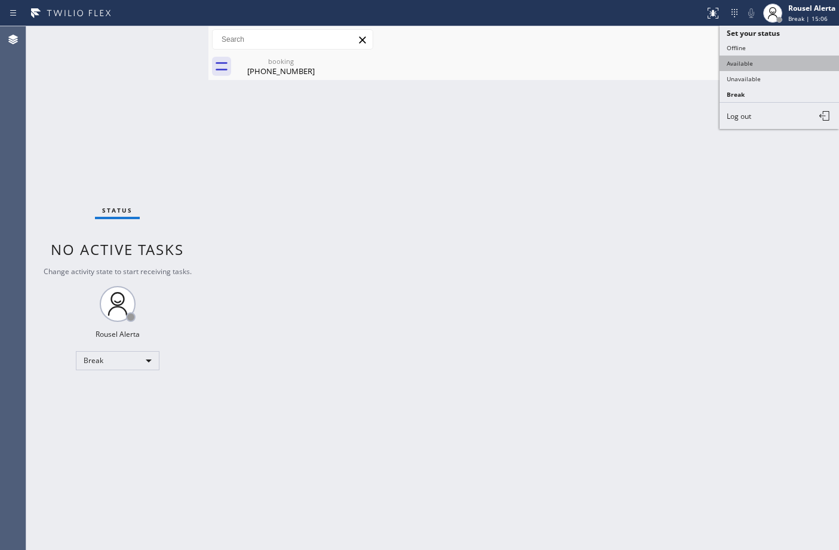
click at [793, 64] on button "Available" at bounding box center [778, 64] width 119 height 16
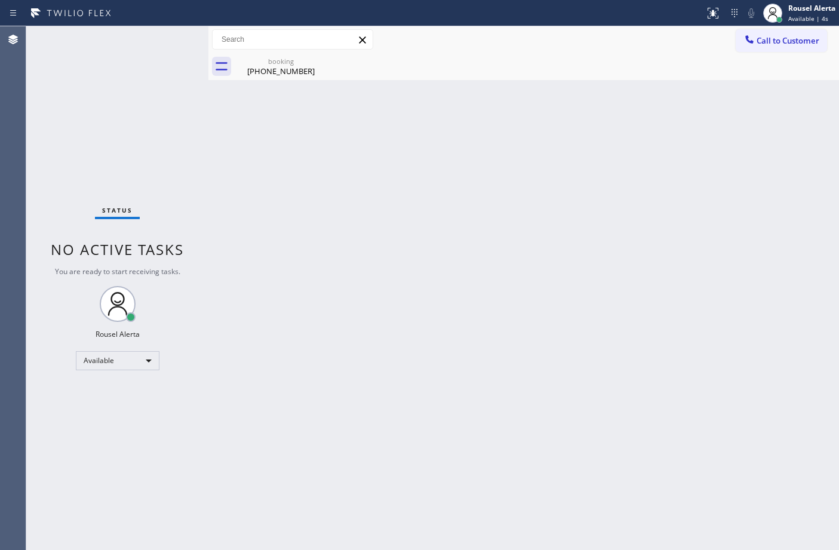
click at [604, 93] on div "Back to Dashboard Change Sender ID Customers Technicians Select a contact Outbo…" at bounding box center [523, 288] width 630 height 524
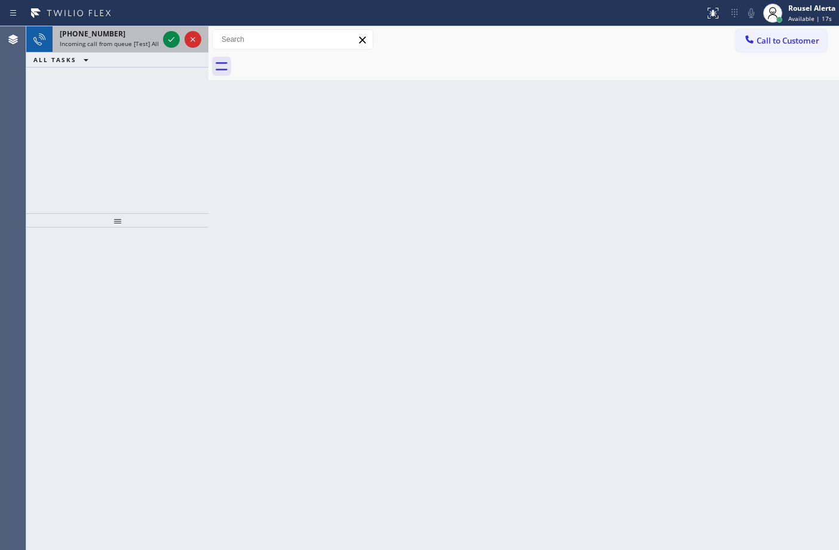
click at [130, 36] on div "[PHONE_NUMBER]" at bounding box center [109, 34] width 99 height 10
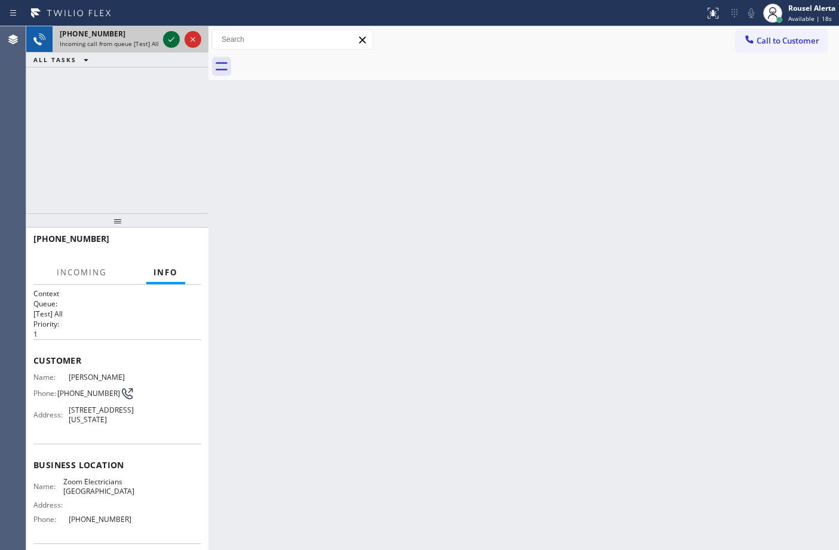
click at [168, 42] on icon at bounding box center [171, 39] width 14 height 14
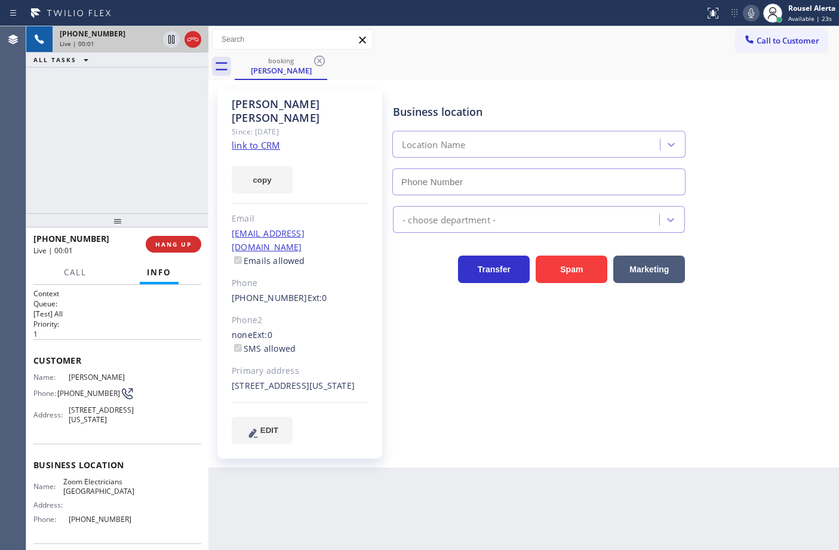
type input "[PHONE_NUMBER]"
click at [275, 139] on link "link to CRM" at bounding box center [256, 145] width 48 height 12
click at [161, 88] on div "[PHONE_NUMBER] Live | 00:20 ALL TASKS ALL TASKS ACTIVE TASKS TASKS IN WRAP UP" at bounding box center [117, 119] width 182 height 187
click at [165, 35] on icon at bounding box center [171, 39] width 14 height 14
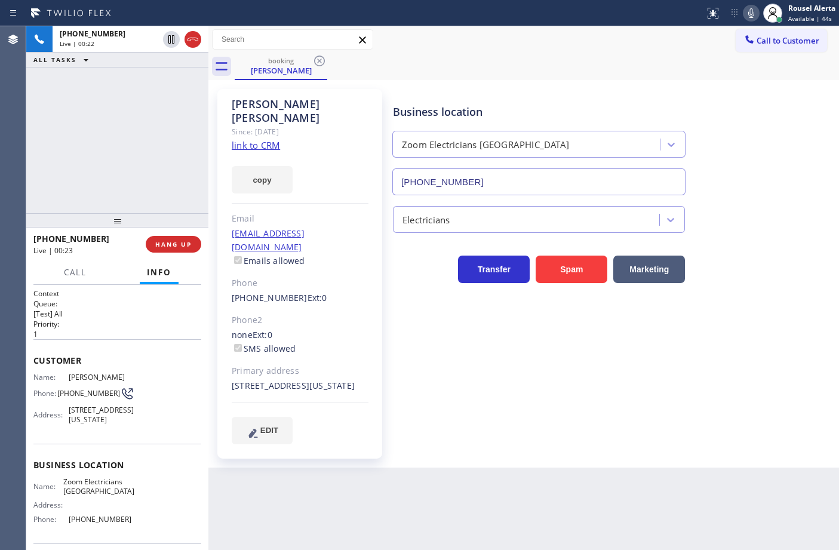
click at [748, 18] on icon at bounding box center [751, 13] width 14 height 14
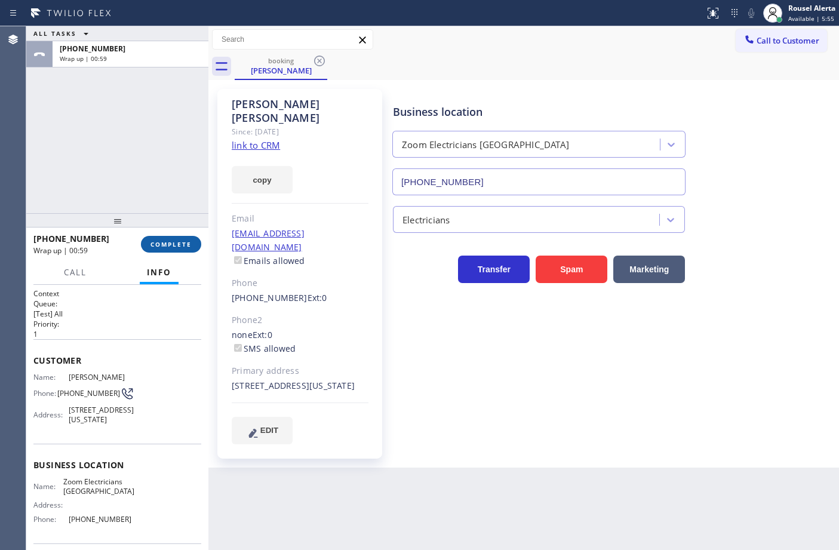
click at [155, 245] on span "COMPLETE" at bounding box center [170, 244] width 41 height 8
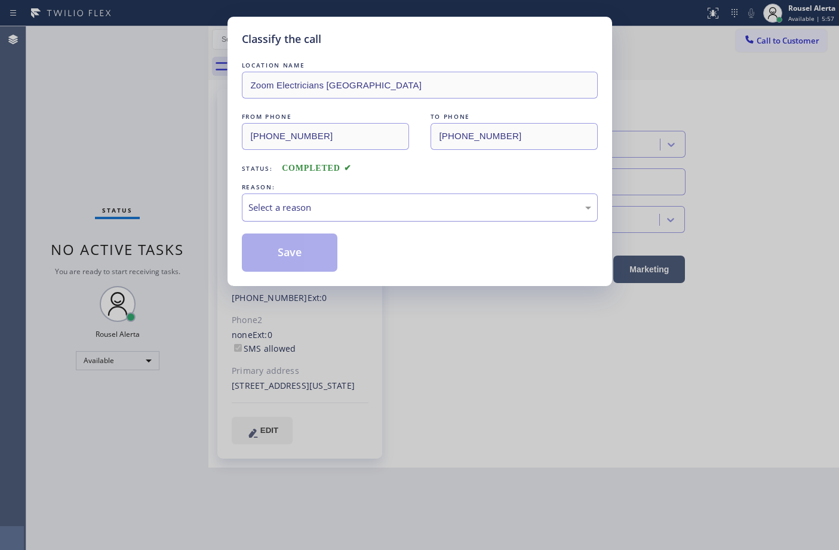
click at [287, 210] on div "Select a reason" at bounding box center [419, 208] width 343 height 14
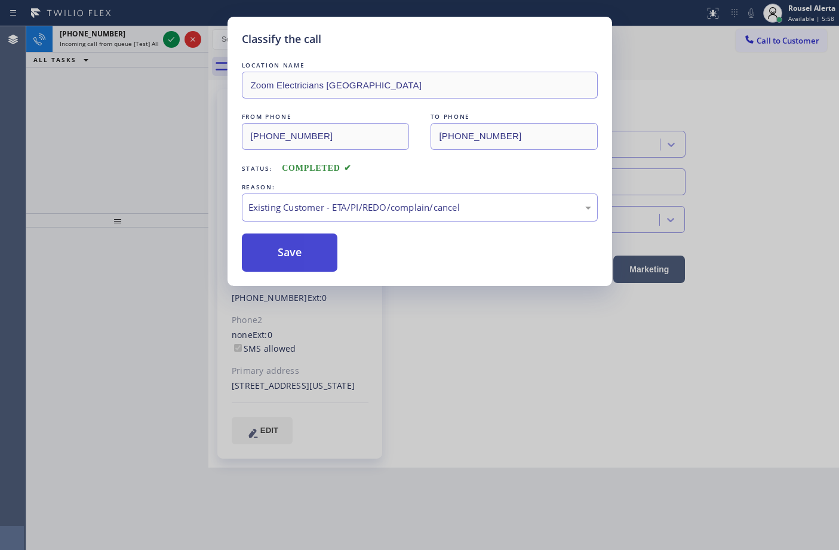
click at [298, 263] on button "Save" at bounding box center [290, 252] width 96 height 38
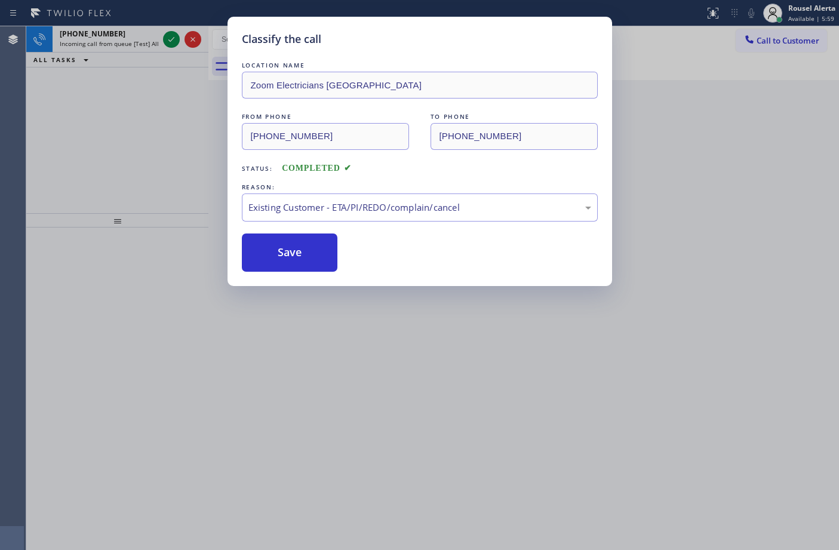
click at [137, 33] on div "Classify the call LOCATION NAME Zoom Electricians [GEOGRAPHIC_DATA] FROM PHONE …" at bounding box center [419, 275] width 839 height 550
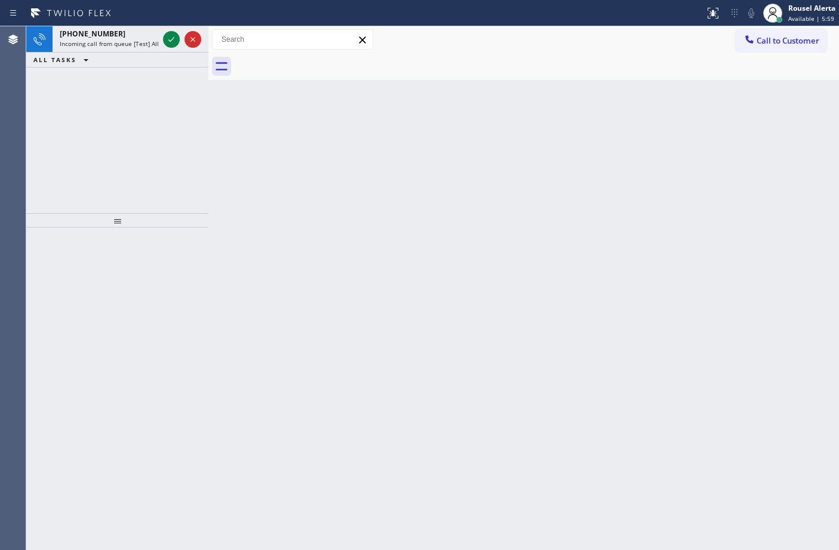
click at [137, 34] on div "[PHONE_NUMBER]" at bounding box center [109, 34] width 99 height 10
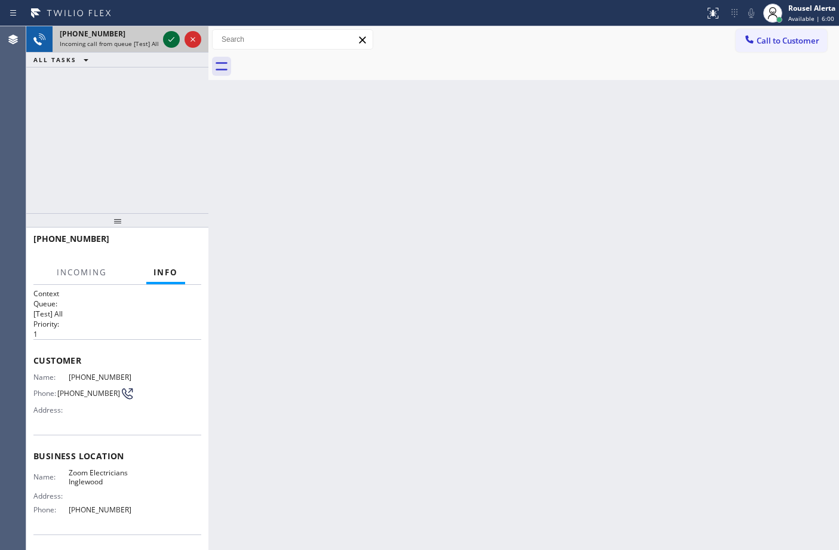
click at [170, 41] on icon at bounding box center [171, 39] width 6 height 5
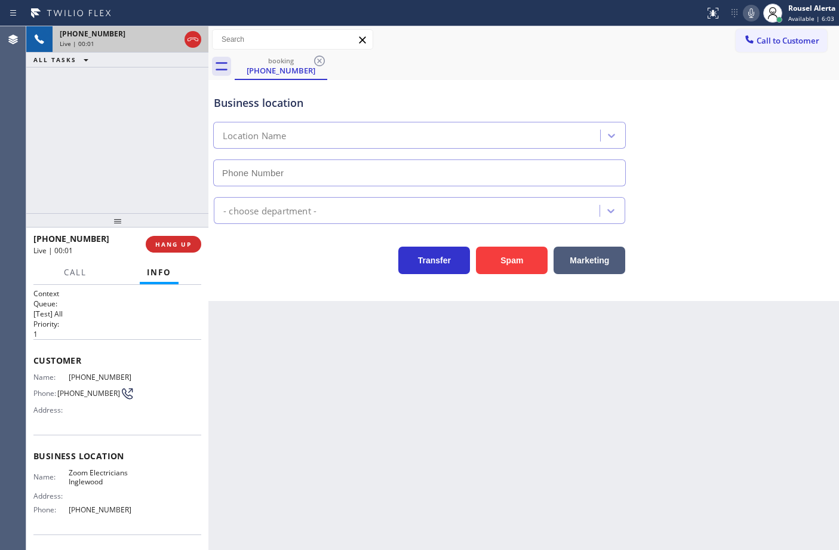
type input "[PHONE_NUMBER]"
click at [170, 94] on div "[PHONE_NUMBER] Live | 00:08 ALL TASKS ALL TASKS ACTIVE TASKS TASKS IN WRAP UP" at bounding box center [117, 119] width 182 height 187
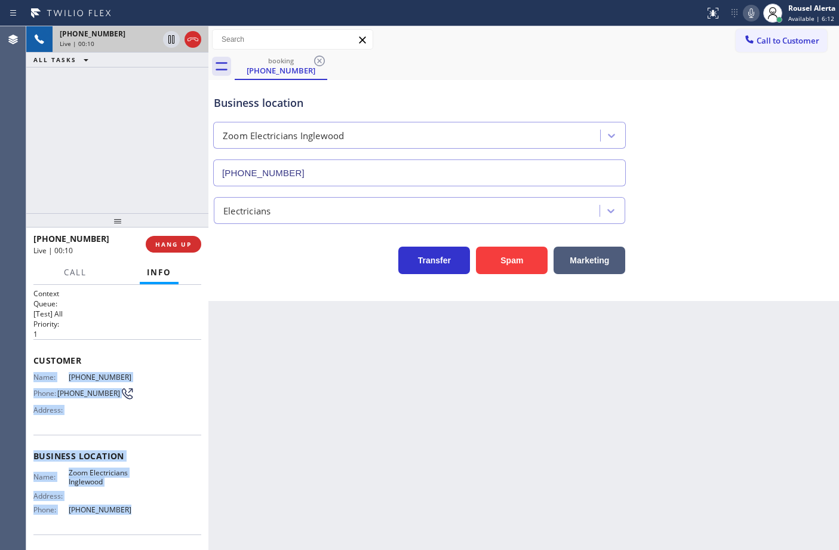
drag, startPoint x: 34, startPoint y: 372, endPoint x: 138, endPoint y: 518, distance: 179.4
click at [138, 518] on div "Context Queue: [Test] All Priority: 1 Customer Name: [PHONE_NUMBER] Phone: [PHO…" at bounding box center [117, 456] width 168 height 336
click at [167, 41] on icon at bounding box center [171, 39] width 14 height 14
click at [748, 13] on icon at bounding box center [751, 13] width 6 height 10
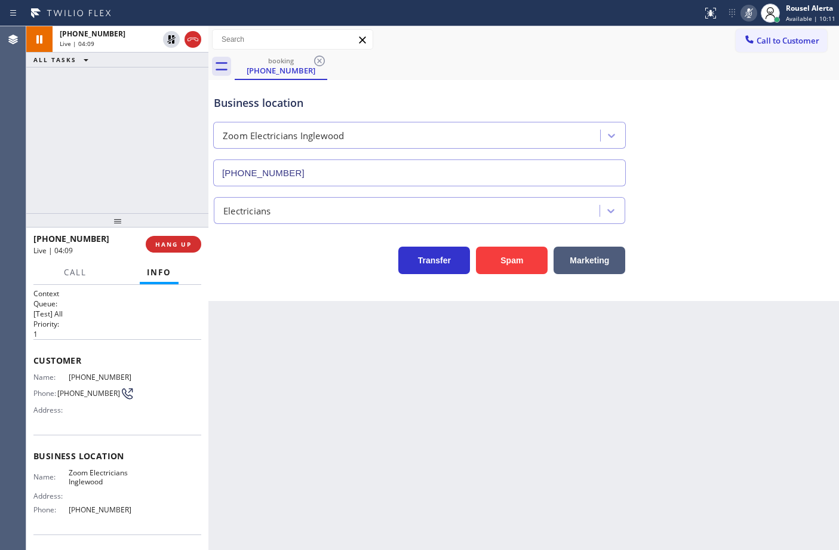
click at [429, 370] on div "Back to Dashboard Change Sender ID Customers Technicians Select a contact Outbo…" at bounding box center [523, 288] width 630 height 524
click at [138, 90] on div "[PHONE_NUMBER] Reserved" at bounding box center [107, 80] width 108 height 26
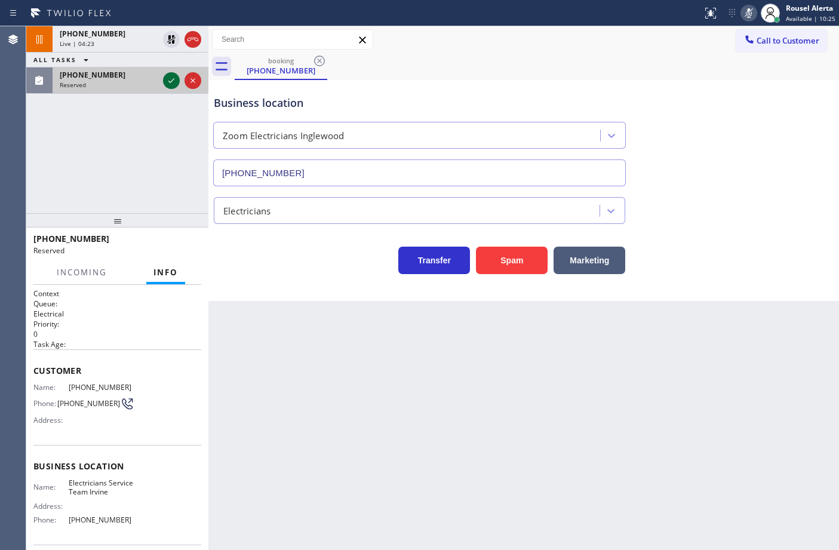
click at [168, 85] on icon at bounding box center [171, 80] width 14 height 14
click at [168, 81] on icon at bounding box center [171, 80] width 14 height 14
click at [158, 82] on div "Reserved" at bounding box center [109, 85] width 99 height 8
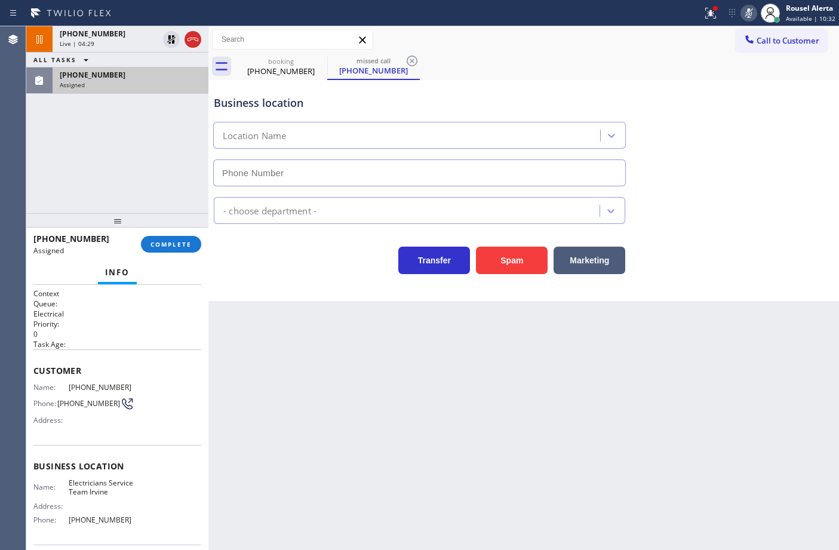
type input "[PHONE_NUMBER]"
click at [147, 94] on div "[PHONE_NUMBER] Live | 04:30 ALL TASKS ALL TASKS ACTIVE TASKS TASKS IN WRAP UP […" at bounding box center [117, 119] width 182 height 187
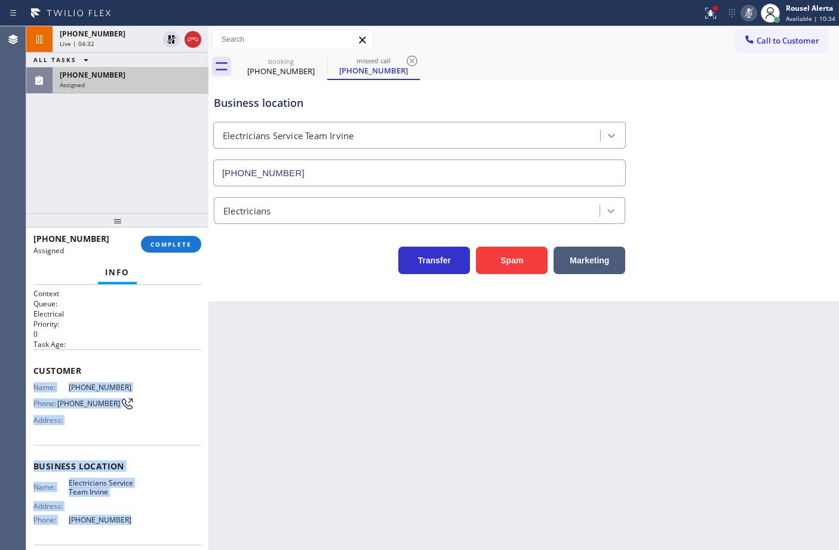
scroll to position [94, 0]
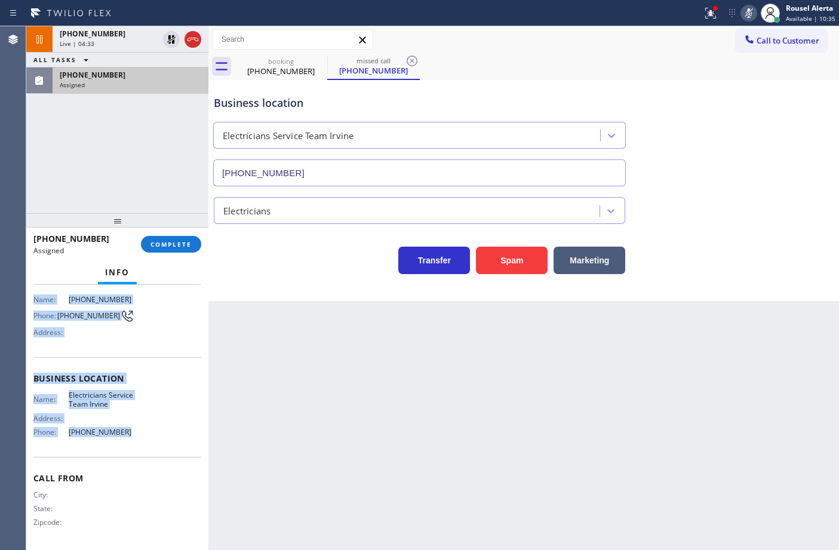
drag, startPoint x: 34, startPoint y: 385, endPoint x: 153, endPoint y: 442, distance: 131.6
click at [153, 442] on div "Context Queue: Electrical Priority: 0 Task Age: Customer Name: [PHONE_NUMBER] P…" at bounding box center [117, 374] width 168 height 346
click at [171, 38] on icon at bounding box center [171, 39] width 14 height 14
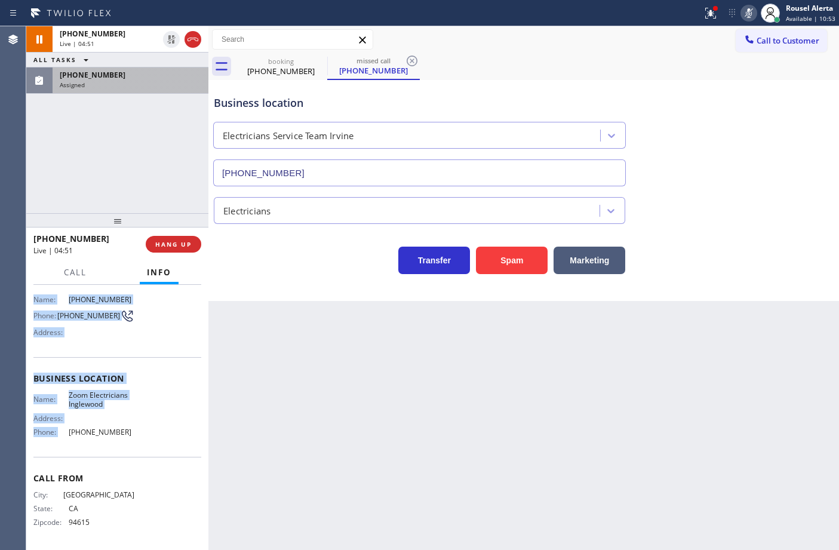
scroll to position [75, 0]
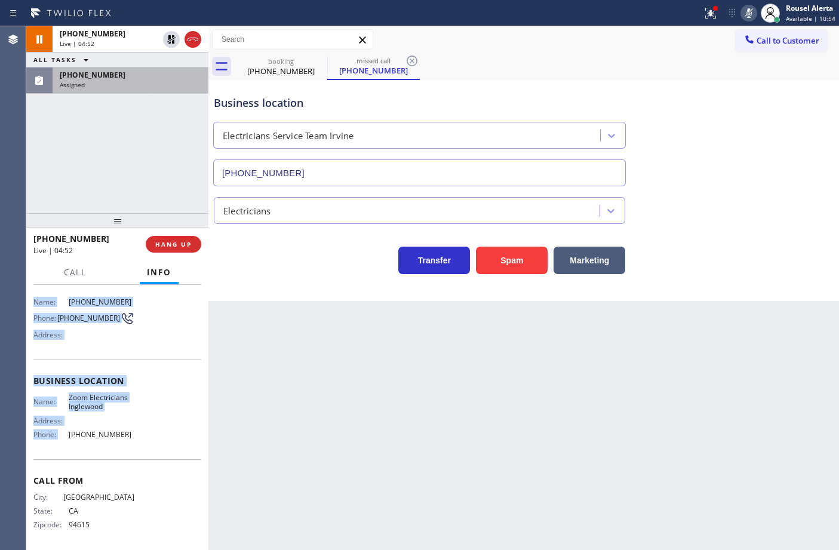
click at [749, 13] on rect at bounding box center [748, 12] width 8 height 8
click at [159, 84] on div "Assigned" at bounding box center [130, 85] width 141 height 8
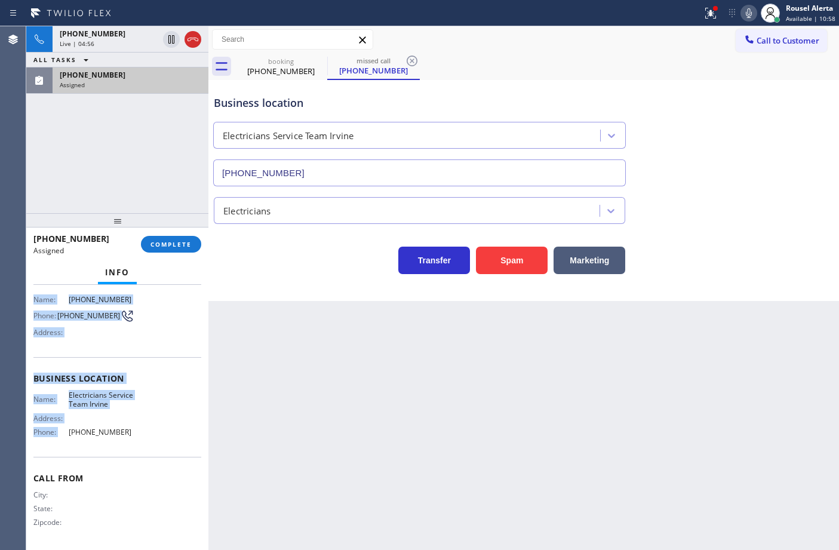
scroll to position [94, 0]
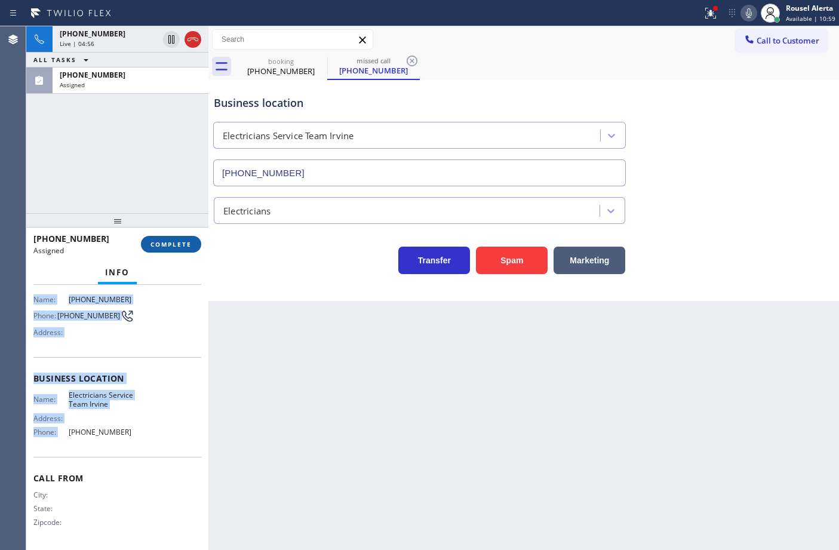
click at [156, 250] on button "COMPLETE" at bounding box center [171, 244] width 60 height 17
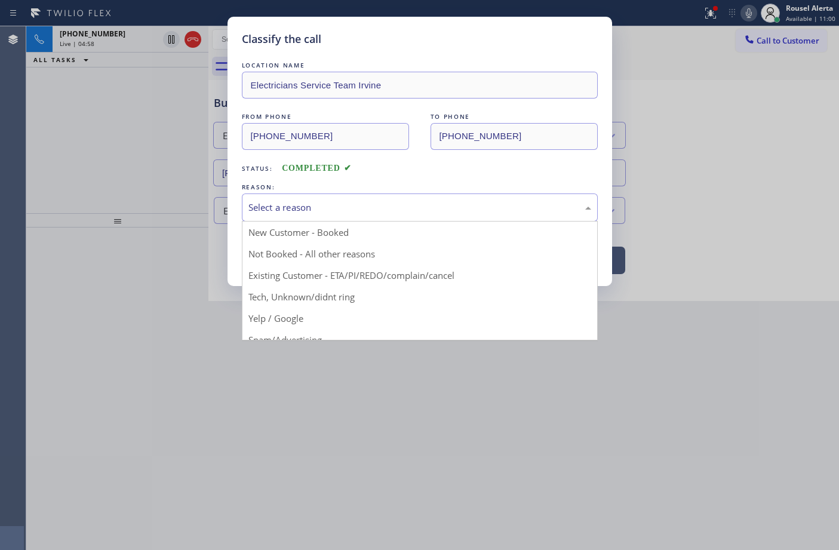
click at [333, 211] on div "Select a reason" at bounding box center [419, 208] width 343 height 14
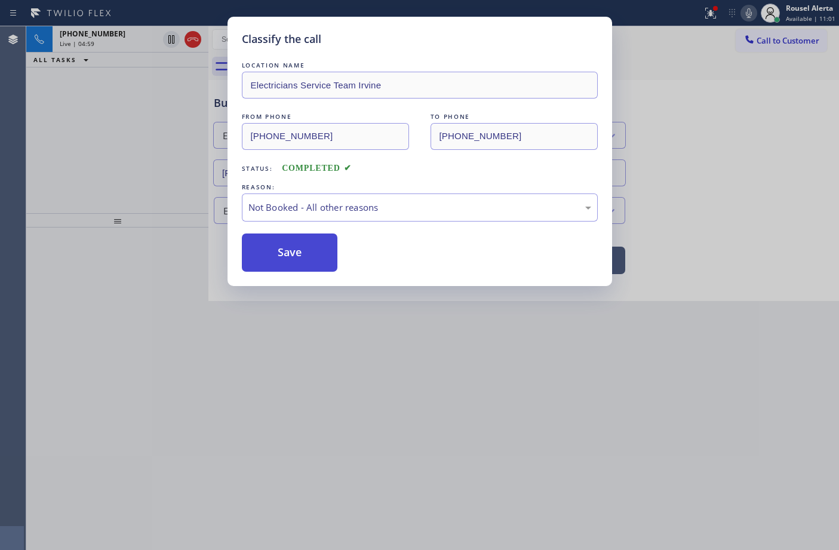
click at [311, 267] on button "Save" at bounding box center [290, 252] width 96 height 38
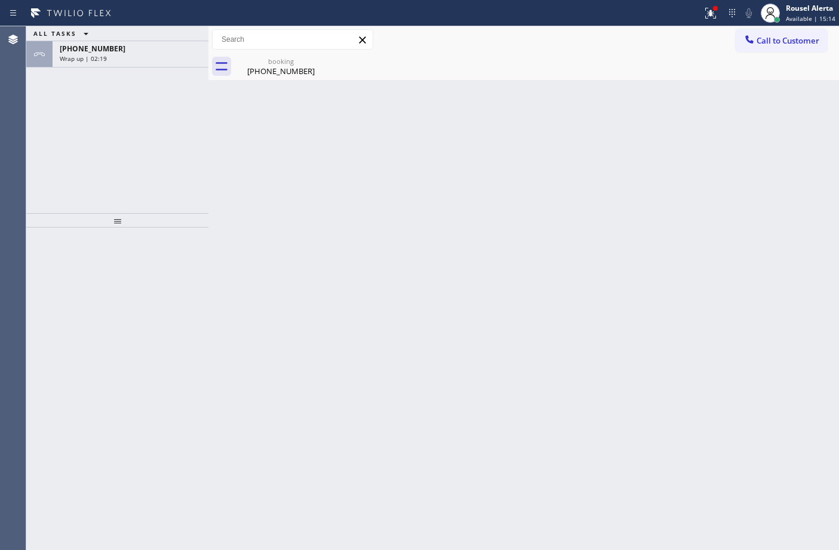
click at [99, 73] on div "ALL TASKS ALL TASKS ACTIVE TASKS TASKS IN WRAP UP [PHONE_NUMBER] Wrap up | 02:19" at bounding box center [117, 119] width 182 height 187
click at [103, 64] on div "[PHONE_NUMBER] Wrap up | 02:19" at bounding box center [128, 54] width 151 height 26
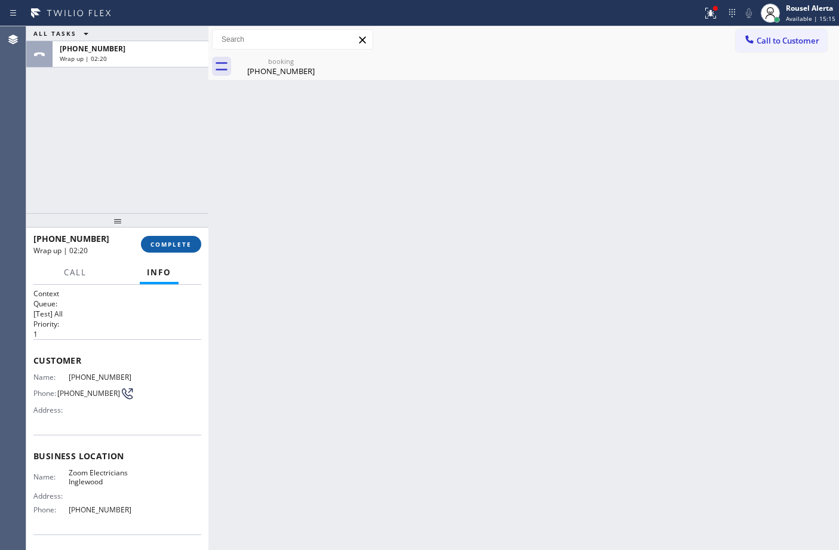
click at [171, 242] on span "COMPLETE" at bounding box center [170, 244] width 41 height 8
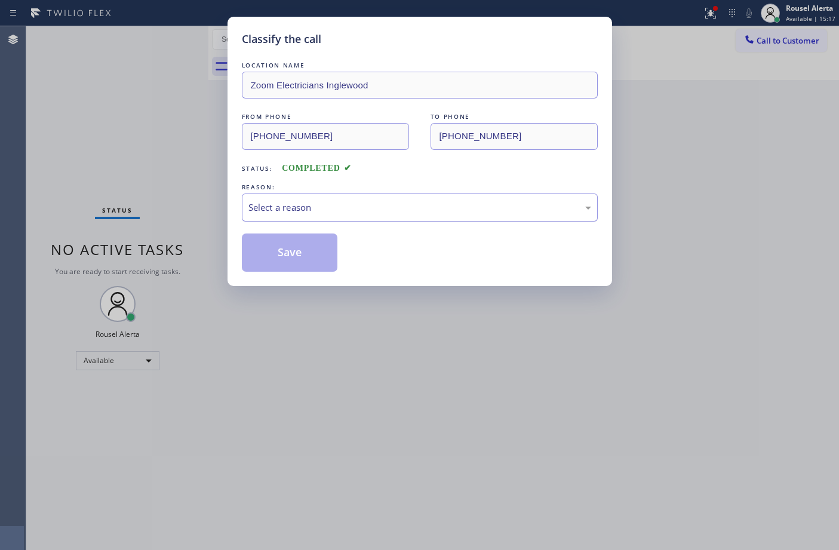
click at [333, 216] on div "Select a reason" at bounding box center [420, 207] width 356 height 28
click at [312, 253] on button "Save" at bounding box center [290, 252] width 96 height 38
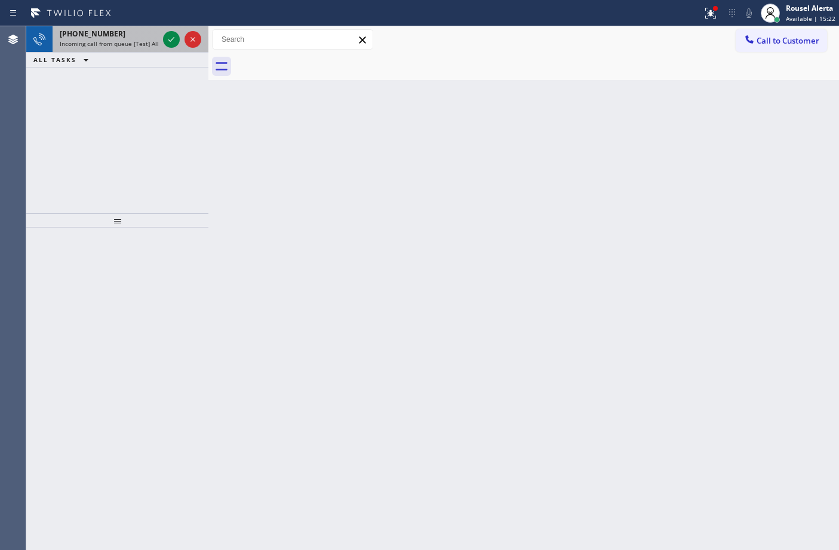
click at [120, 30] on div "[PHONE_NUMBER]" at bounding box center [109, 34] width 99 height 10
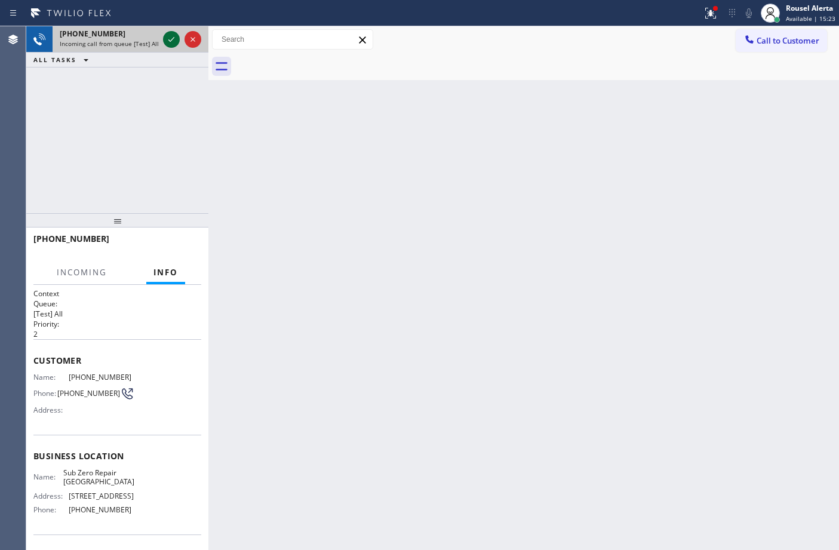
click at [164, 39] on icon at bounding box center [171, 39] width 14 height 14
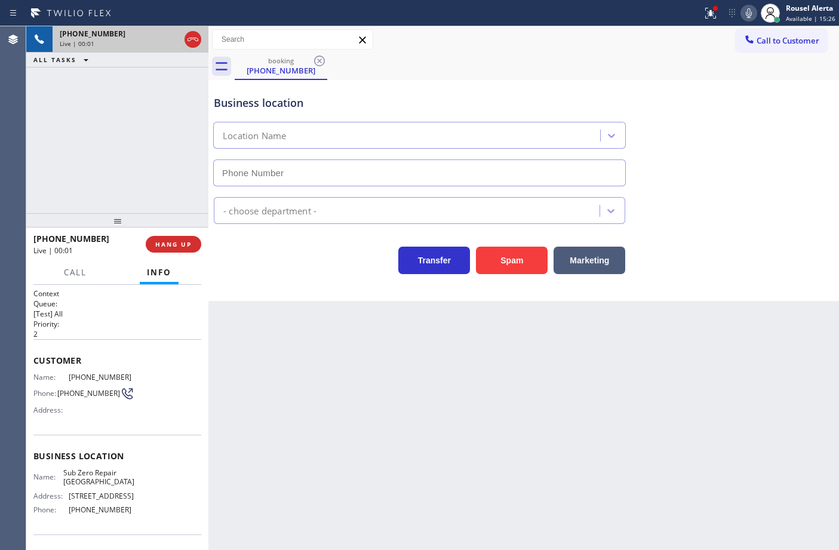
type input "[PHONE_NUMBER]"
click at [170, 88] on div "[PHONE_NUMBER] Live | 00:09 ALL TASKS ALL TASKS ACTIVE TASKS TASKS IN WRAP UP" at bounding box center [117, 119] width 182 height 187
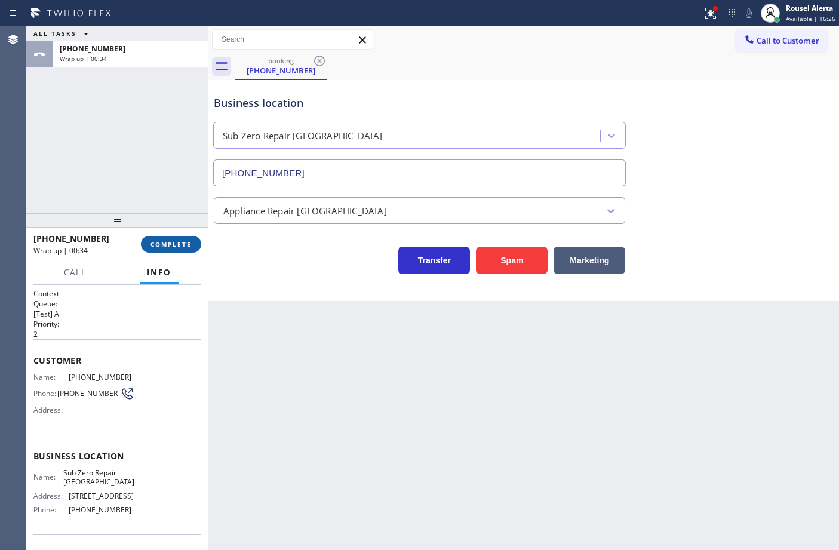
drag, startPoint x: 175, startPoint y: 243, endPoint x: 182, endPoint y: 244, distance: 7.2
click at [176, 245] on span "COMPLETE" at bounding box center [170, 244] width 41 height 8
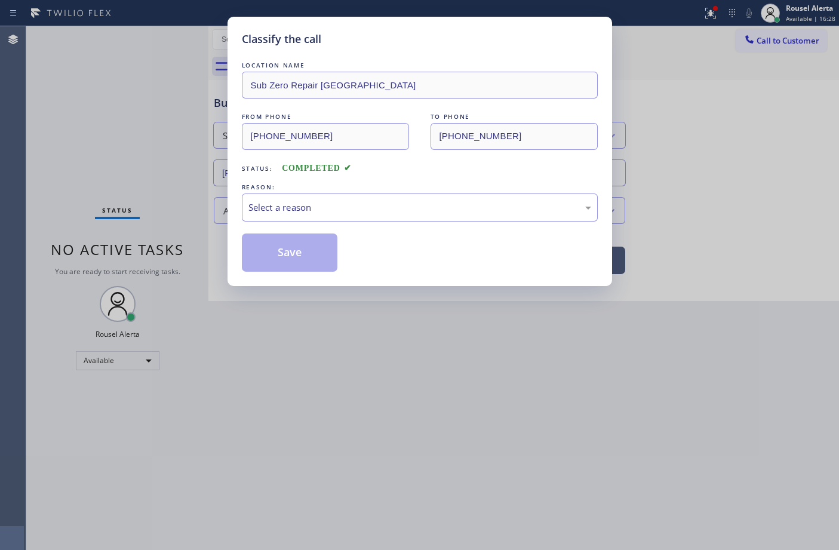
click at [383, 209] on div "Select a reason" at bounding box center [419, 208] width 343 height 14
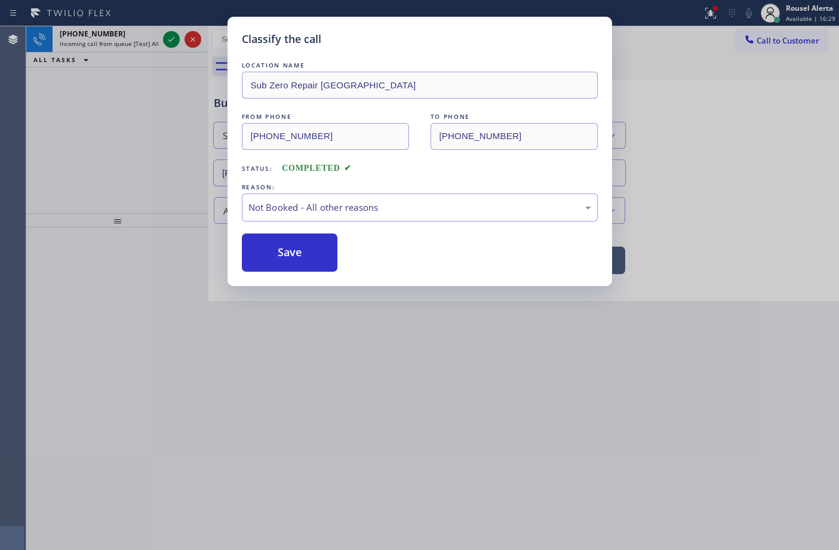
drag, startPoint x: 318, startPoint y: 263, endPoint x: 219, endPoint y: 174, distance: 133.2
click at [318, 263] on button "Save" at bounding box center [290, 252] width 96 height 38
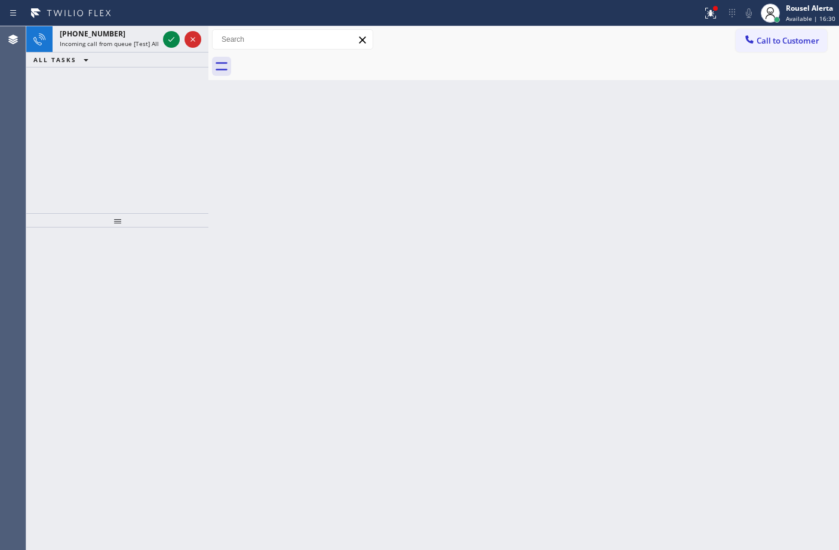
click at [134, 41] on span "Incoming call from queue [Test] All" at bounding box center [109, 43] width 99 height 8
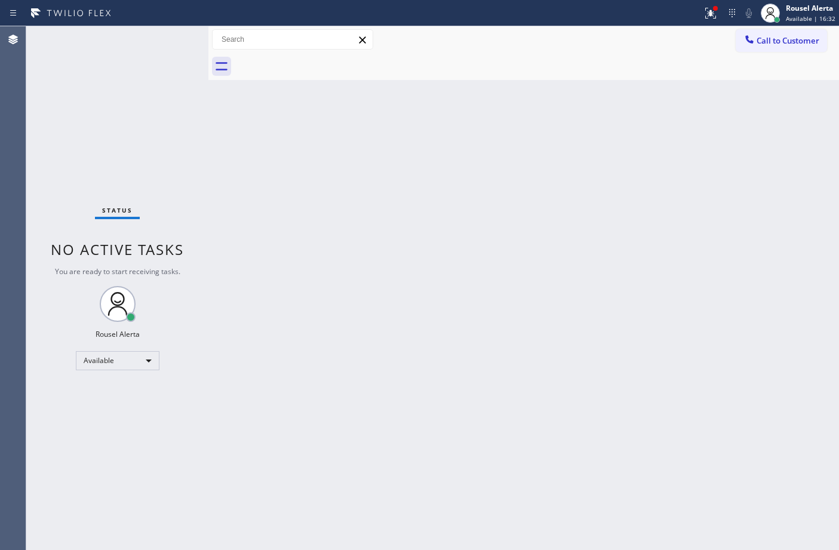
click at [395, 279] on div "Back to Dashboard Change Sender ID Customers Technicians Select a contact Outbo…" at bounding box center [523, 288] width 630 height 524
click at [708, 18] on icon at bounding box center [710, 13] width 11 height 11
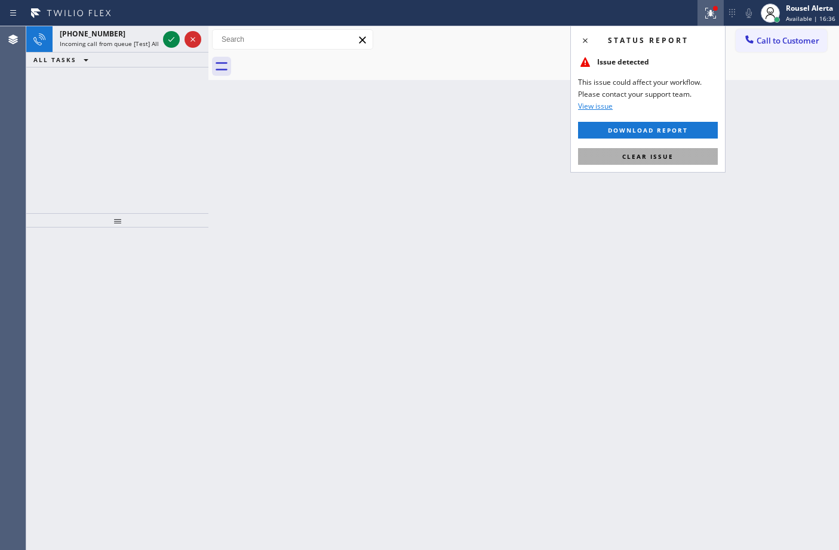
click at [687, 151] on button "Clear issue" at bounding box center [648, 156] width 140 height 17
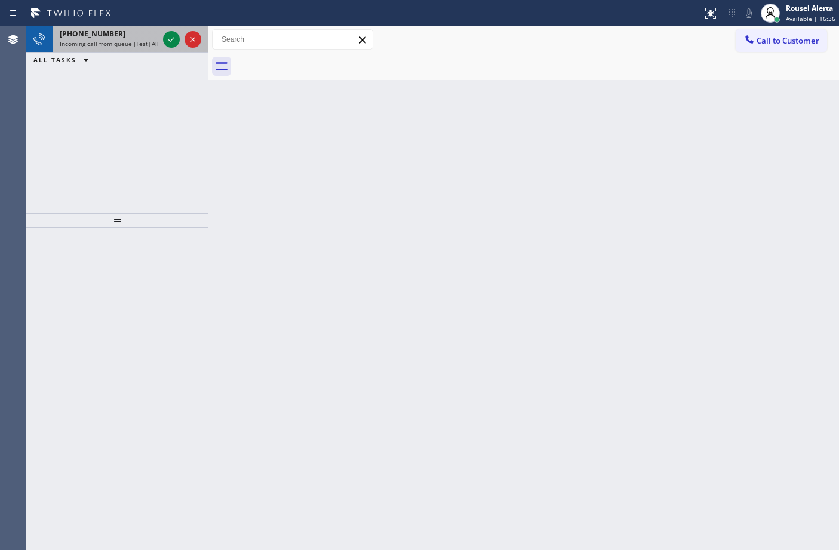
click at [139, 38] on div "[PHONE_NUMBER]" at bounding box center [109, 34] width 99 height 10
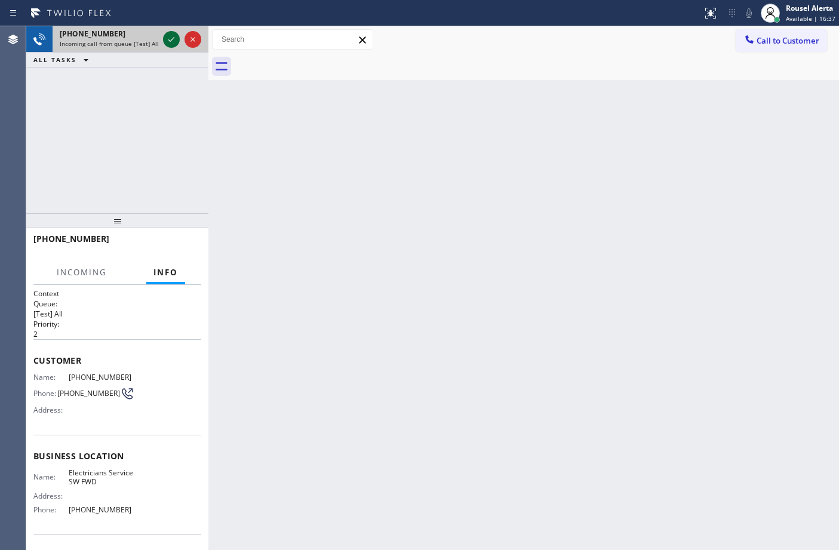
click at [165, 33] on icon at bounding box center [171, 39] width 14 height 14
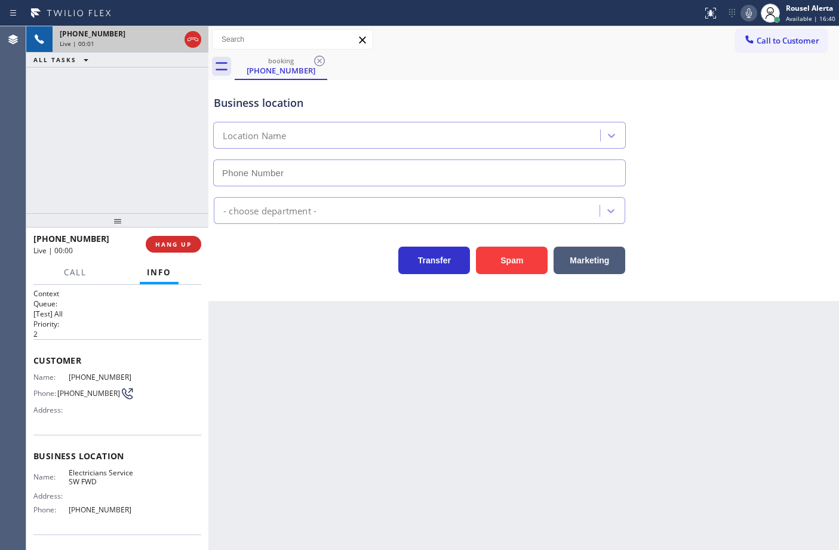
type input "[PHONE_NUMBER]"
click at [515, 260] on button "Spam" at bounding box center [512, 260] width 72 height 27
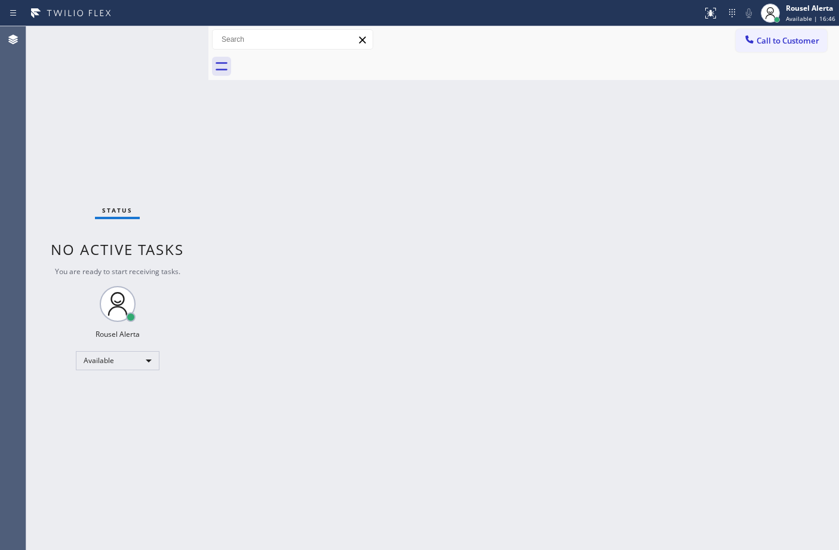
click at [169, 73] on div "Status No active tasks You are ready to start receiving tasks. Rousel Alerta Av…" at bounding box center [117, 288] width 182 height 524
click at [133, 54] on div "Status No active tasks You are ready to start receiving tasks. Rousel Alerta Av…" at bounding box center [117, 288] width 182 height 524
click at [134, 51] on div "Status No active tasks You are ready to start receiving tasks. Rousel Alerta Av…" at bounding box center [117, 288] width 182 height 524
drag, startPoint x: 417, startPoint y: 349, endPoint x: 499, endPoint y: 455, distance: 134.0
click at [428, 363] on div "Back to Dashboard Change Sender ID Customers Technicians Select a contact Outbo…" at bounding box center [523, 288] width 630 height 524
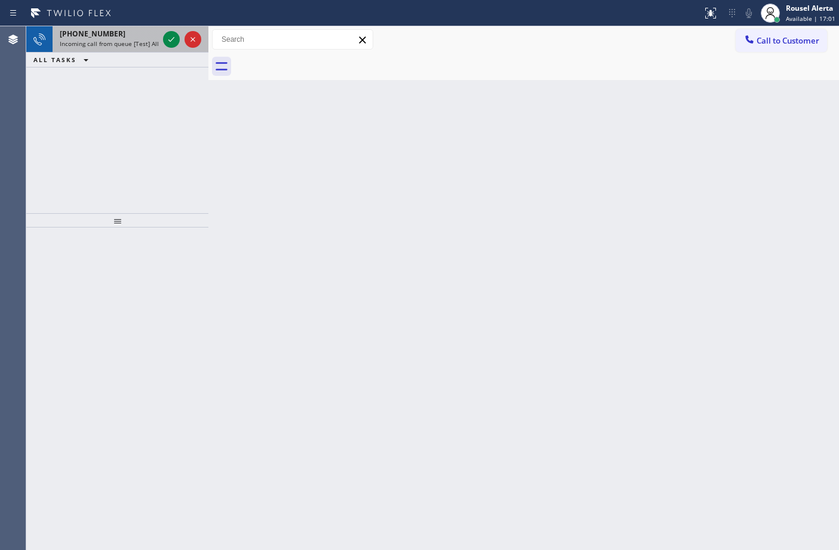
click at [136, 29] on div "[PHONE_NUMBER]" at bounding box center [109, 34] width 99 height 10
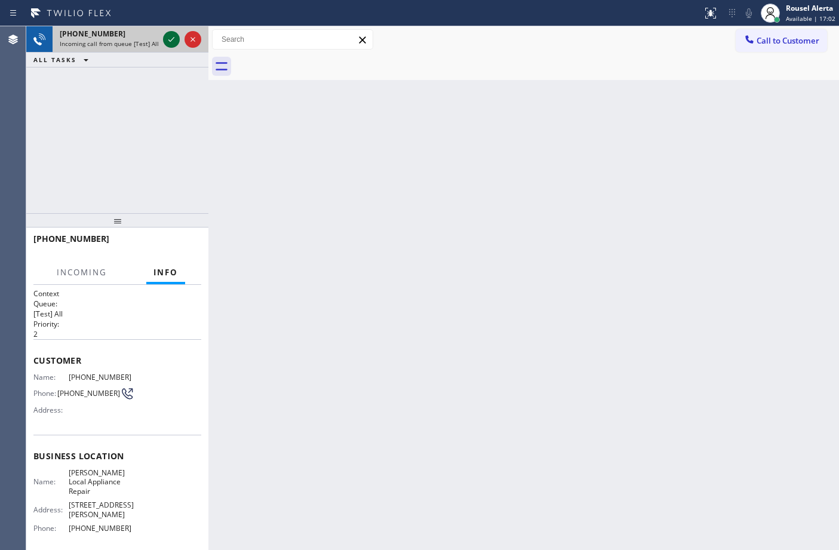
click at [165, 36] on icon at bounding box center [171, 39] width 14 height 14
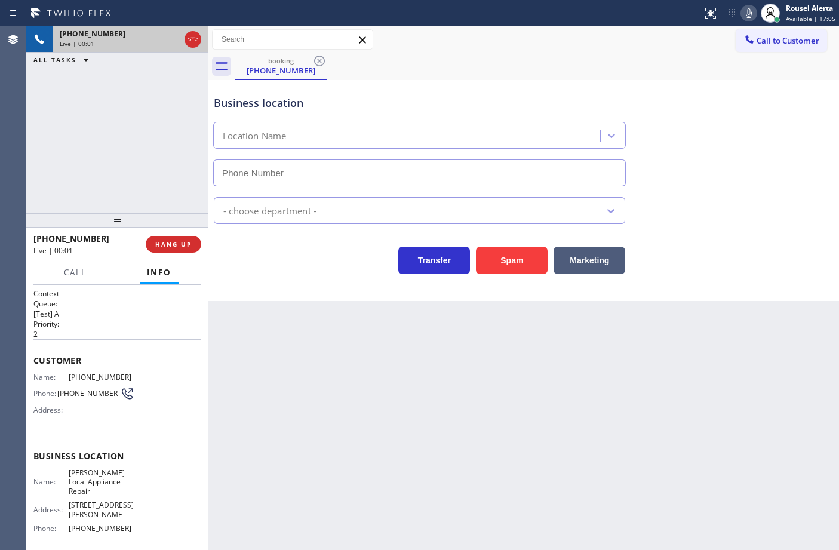
type input "[PHONE_NUMBER]"
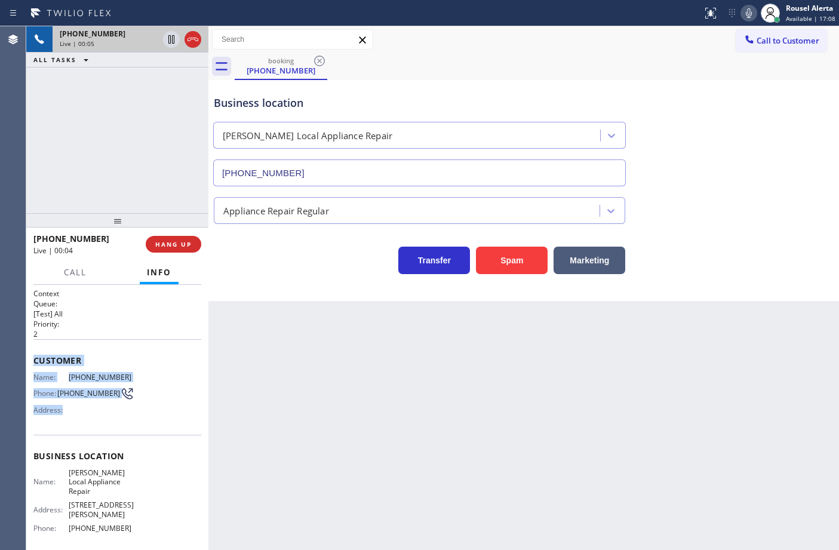
drag, startPoint x: 32, startPoint y: 366, endPoint x: 63, endPoint y: 413, distance: 56.5
click at [63, 413] on div "Context Queue: [Test] All Priority: 2 Customer Name: [PHONE_NUMBER] Phone: [PHO…" at bounding box center [117, 418] width 182 height 266
click at [64, 398] on div "Phone: [PHONE_NUMBER]" at bounding box center [83, 393] width 101 height 14
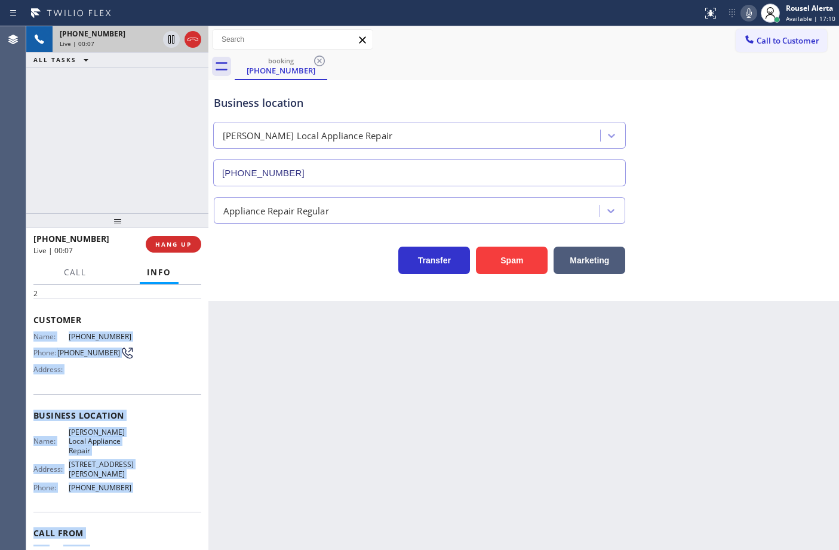
drag, startPoint x: 36, startPoint y: 373, endPoint x: 144, endPoint y: 533, distance: 193.4
click at [144, 533] on div "Context Queue: [Test] All Priority: 2 Customer Name: [PHONE_NUMBER] Phone: [PHO…" at bounding box center [117, 425] width 168 height 355
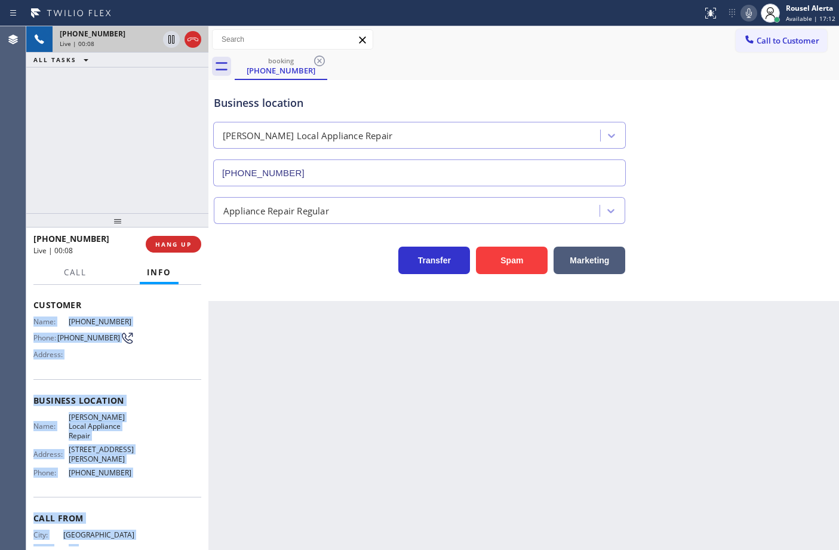
click at [130, 473] on div "Business location Name: [PERSON_NAME] Local Appliance Repair Address: [STREET_A…" at bounding box center [117, 438] width 168 height 118
drag, startPoint x: 127, startPoint y: 470, endPoint x: 32, endPoint y: 323, distance: 175.4
click at [32, 323] on div "Context Queue: [Test] All Priority: 2 Customer Name: [PHONE_NUMBER] Phone: [PHO…" at bounding box center [117, 418] width 182 height 266
click at [427, 353] on div "Back to Dashboard Change Sender ID Customers Technicians Select a contact Outbo…" at bounding box center [523, 288] width 630 height 524
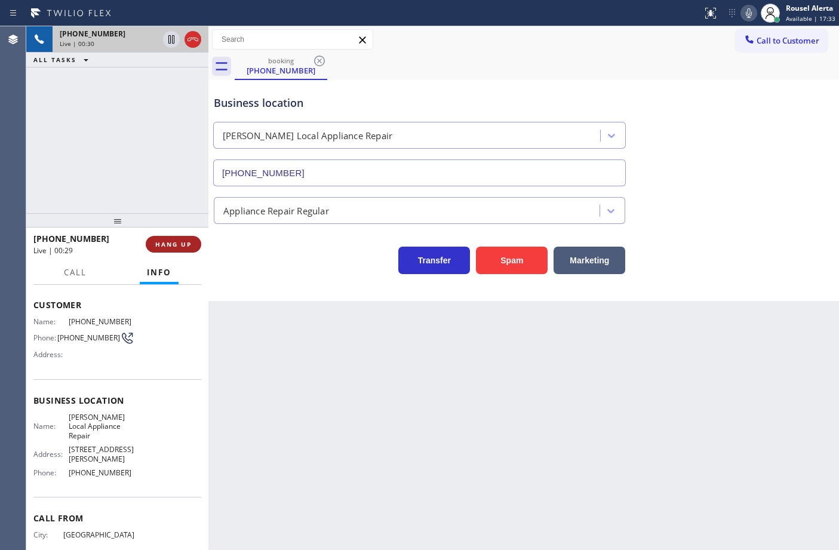
click at [174, 249] on button "HANG UP" at bounding box center [174, 244] width 56 height 17
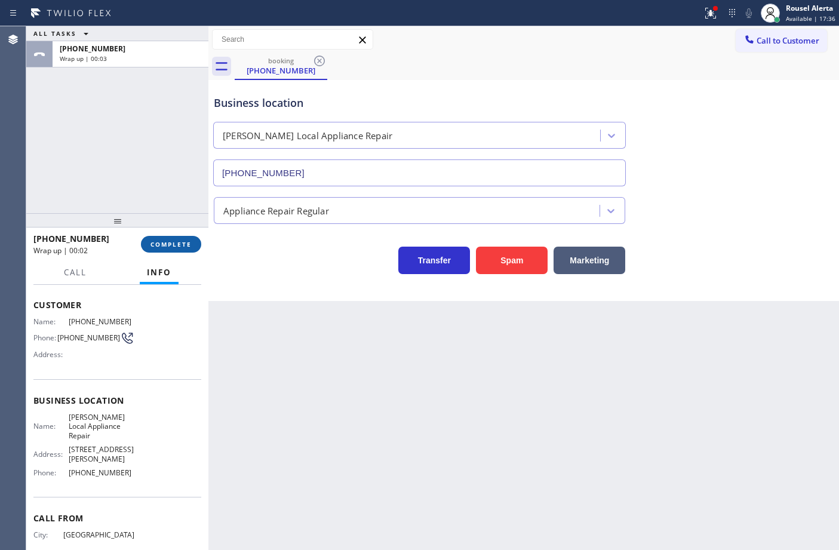
click at [195, 243] on button "COMPLETE" at bounding box center [171, 244] width 60 height 17
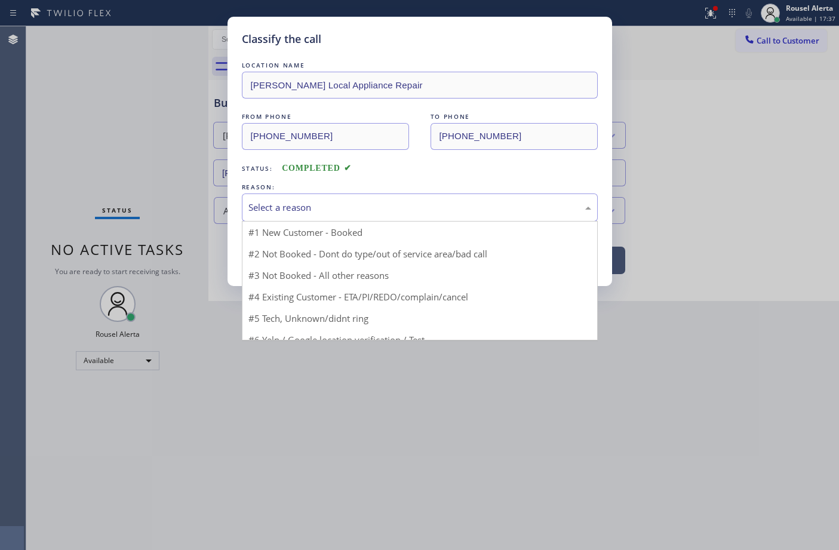
click at [373, 207] on div "Select a reason" at bounding box center [419, 208] width 343 height 14
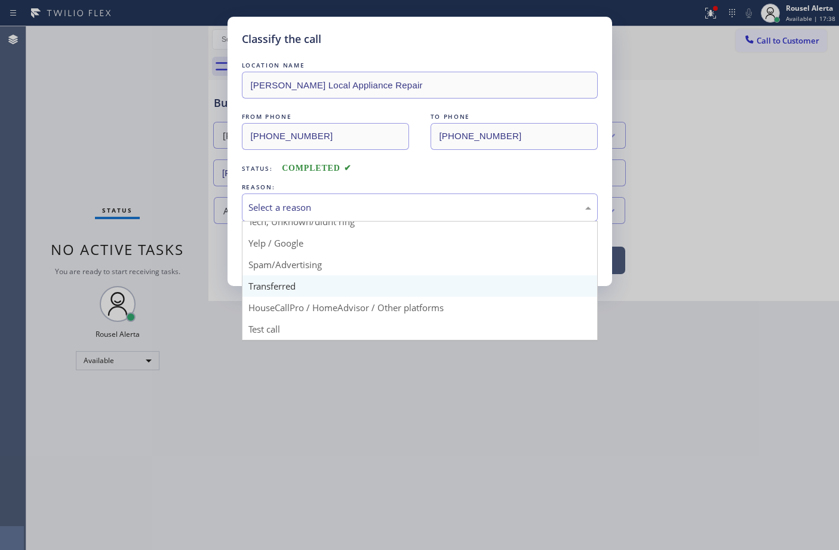
scroll to position [82, 0]
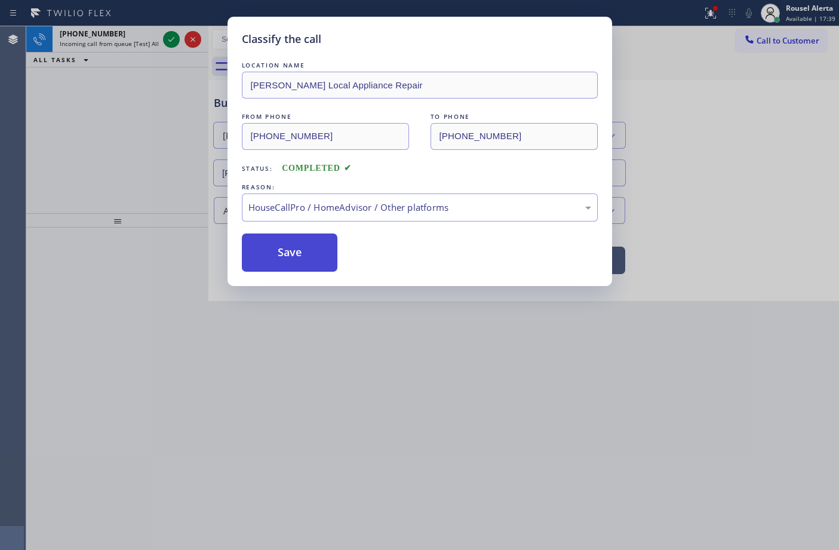
click at [309, 253] on button "Save" at bounding box center [290, 252] width 96 height 38
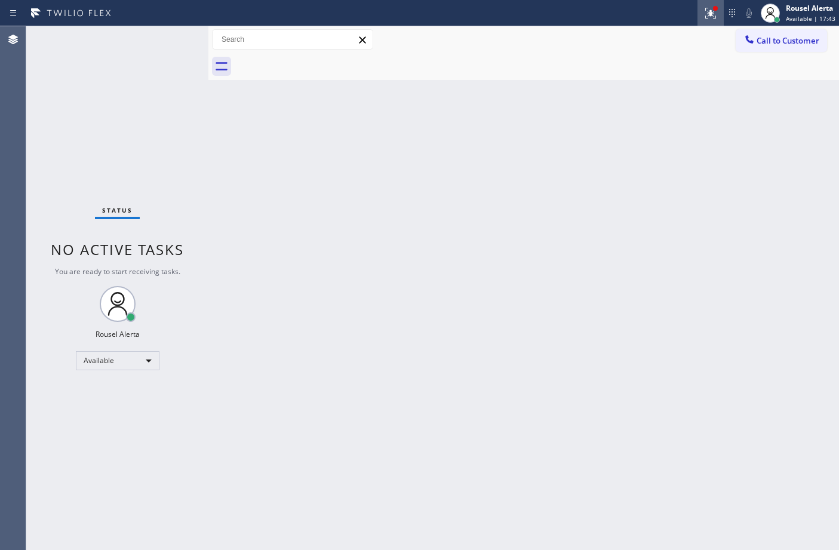
click at [715, 19] on icon at bounding box center [710, 13] width 14 height 14
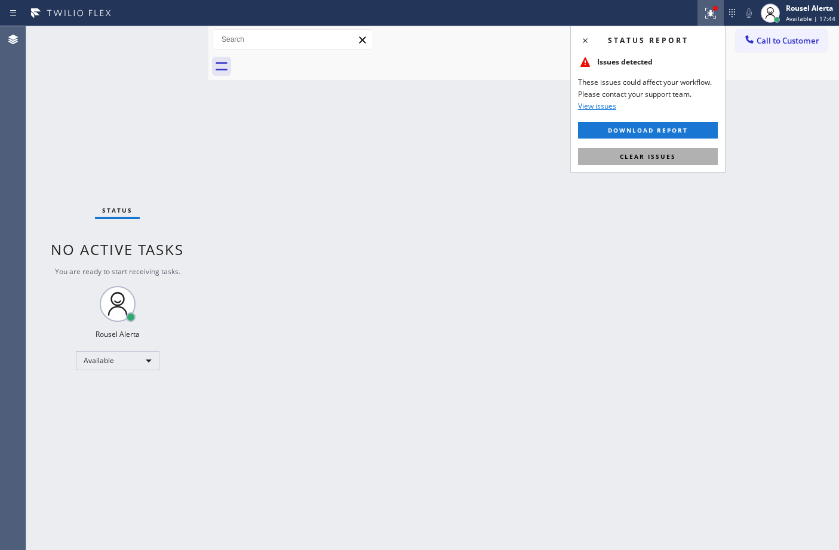
click at [669, 156] on span "Clear issues" at bounding box center [648, 156] width 56 height 8
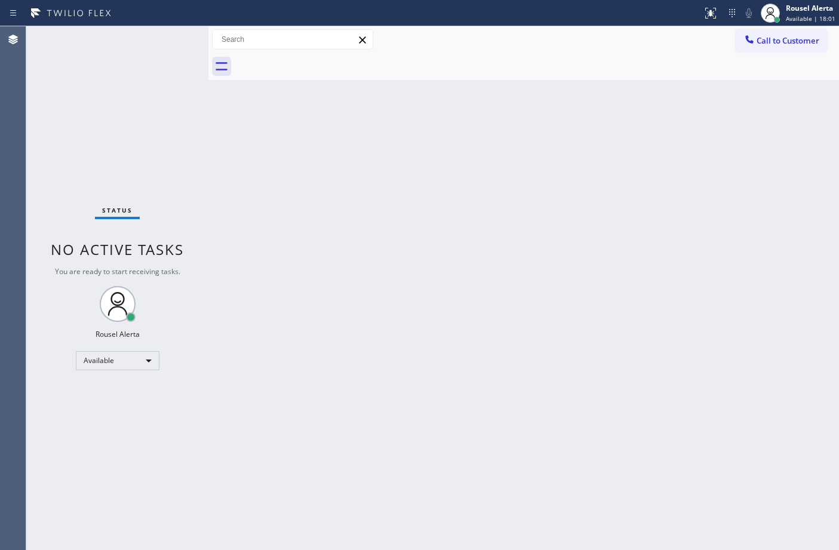
click at [147, 30] on div "Status No active tasks You are ready to start receiving tasks. Rousel Alerta Av…" at bounding box center [117, 288] width 182 height 524
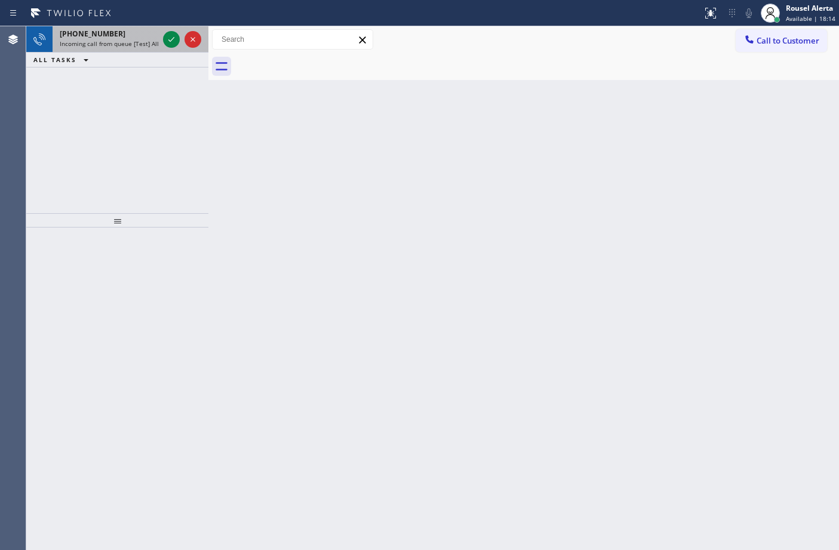
click at [135, 41] on span "Incoming call from queue [Test] All" at bounding box center [109, 43] width 99 height 8
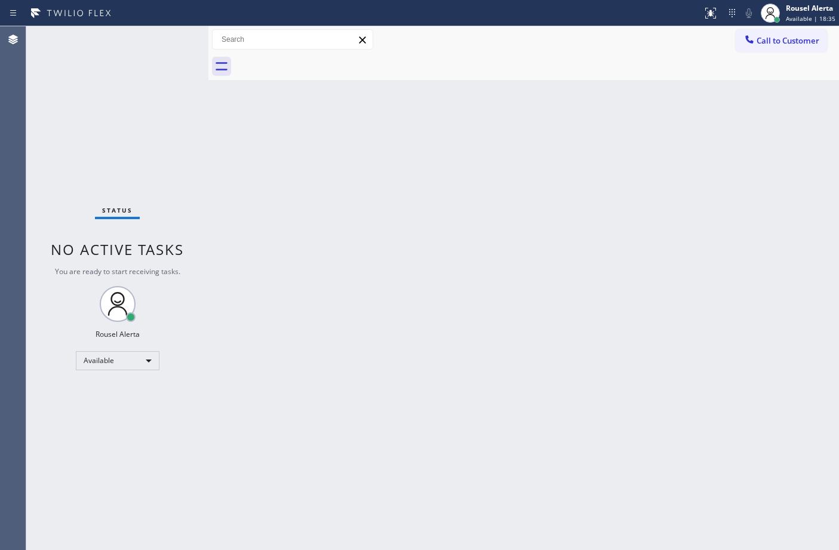
click at [149, 39] on div "Status No active tasks You are ready to start receiving tasks. Rousel Alerta Av…" at bounding box center [117, 288] width 182 height 524
click at [130, 47] on div "Status No active tasks You are ready to start receiving tasks. Rousel Alerta Av…" at bounding box center [117, 288] width 182 height 524
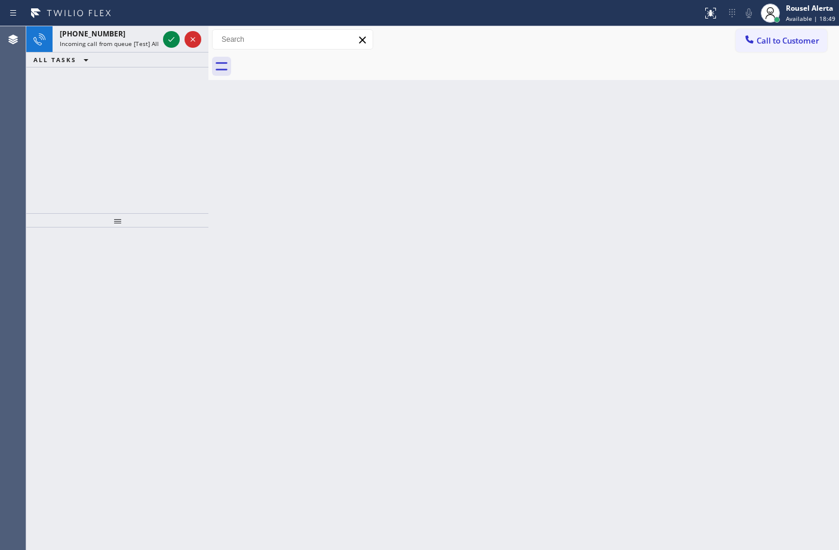
click at [130, 47] on span "Incoming call from queue [Test] All" at bounding box center [109, 43] width 99 height 8
click at [162, 39] on div at bounding box center [182, 39] width 43 height 26
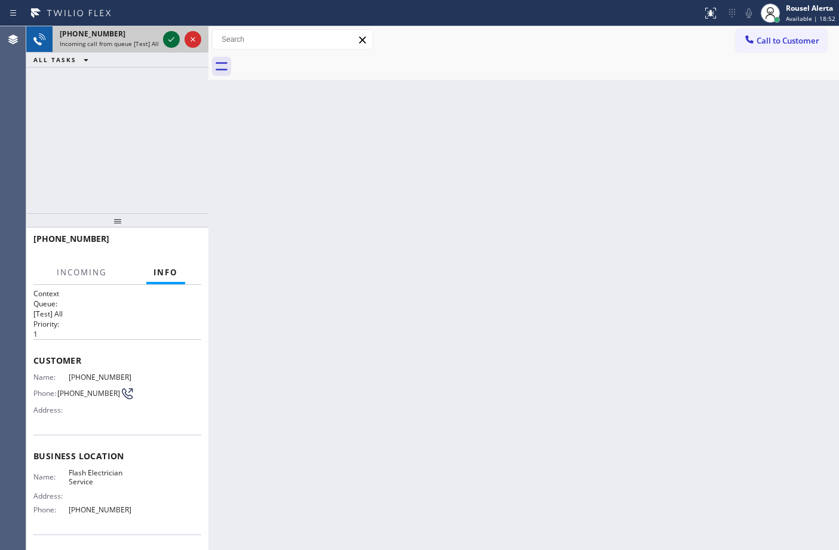
click at [168, 37] on icon at bounding box center [171, 39] width 14 height 14
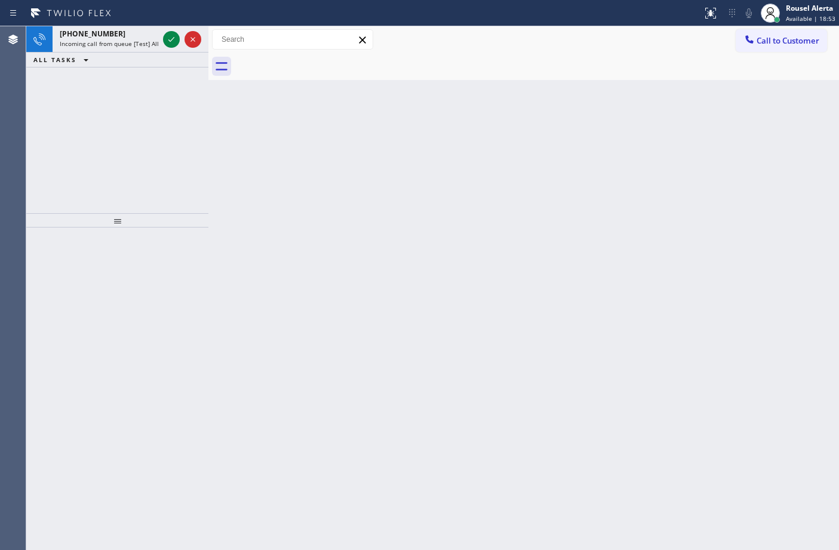
click at [168, 37] on icon at bounding box center [171, 39] width 14 height 14
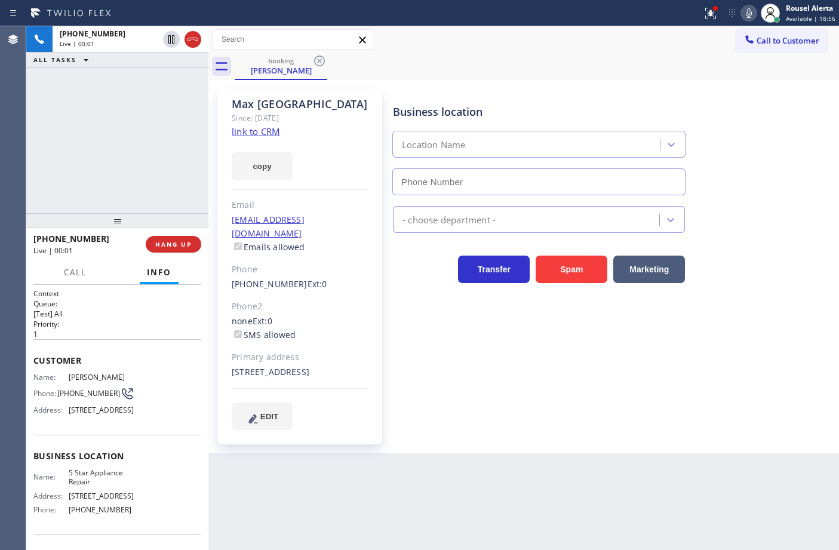
type input "[PHONE_NUMBER]"
click at [263, 132] on link "link to CRM" at bounding box center [256, 131] width 48 height 12
drag, startPoint x: 440, startPoint y: 524, endPoint x: 418, endPoint y: 487, distance: 43.1
click at [440, 521] on div "Back to Dashboard Change Sender ID Customers Technicians Select a contact Outbo…" at bounding box center [523, 288] width 630 height 524
click at [172, 240] on span "HANG UP" at bounding box center [173, 244] width 36 height 8
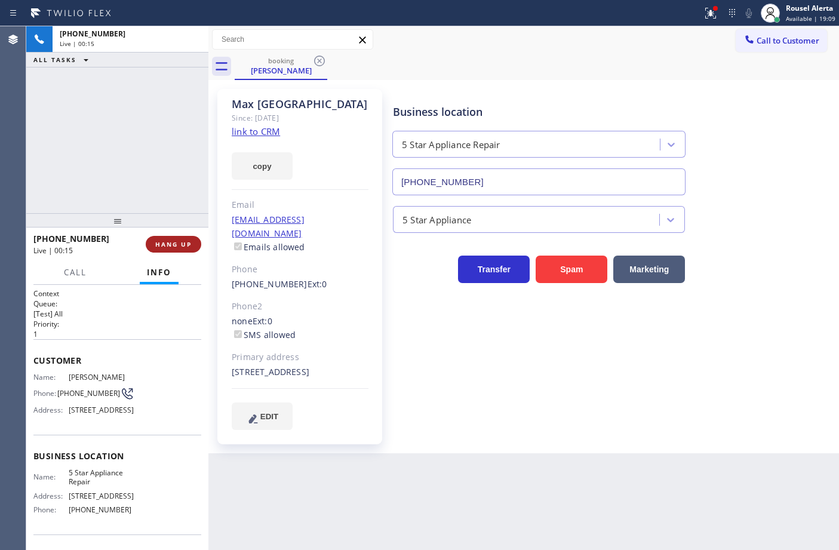
click at [168, 242] on span "HANG UP" at bounding box center [173, 244] width 36 height 8
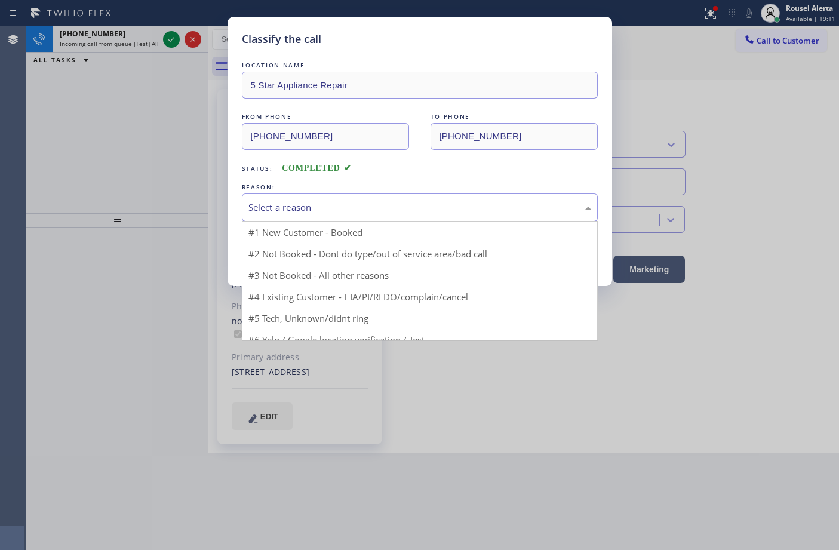
click at [298, 213] on div "Select a reason" at bounding box center [419, 208] width 343 height 14
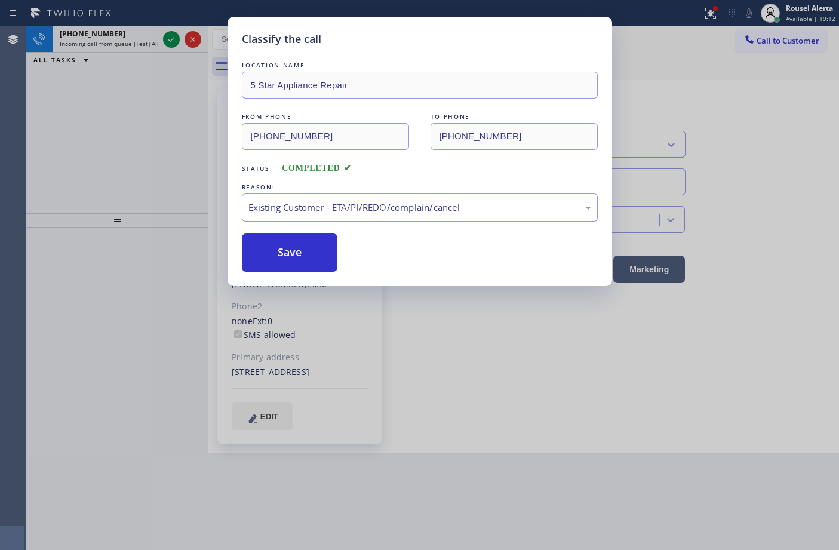
click at [300, 247] on button "Save" at bounding box center [290, 252] width 96 height 38
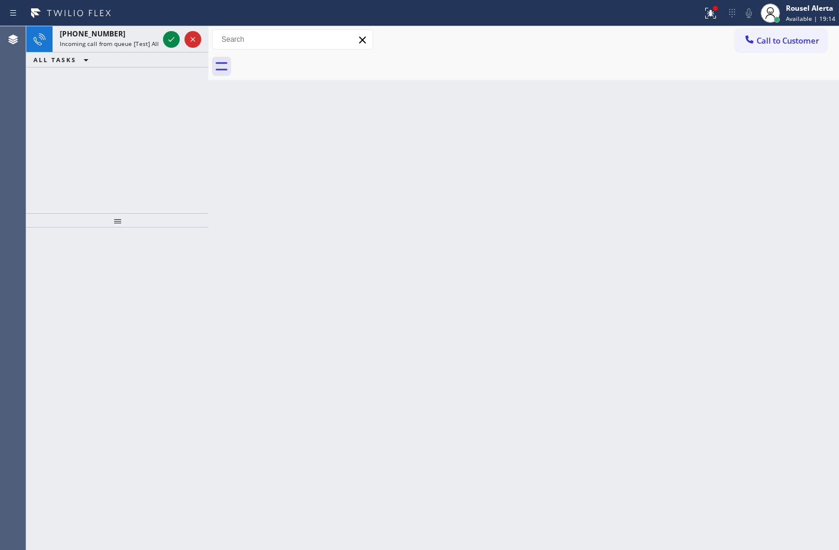
click at [132, 53] on div "ALL TASKS ALL TASKS ACTIVE TASKS TASKS IN WRAP UP" at bounding box center [117, 60] width 182 height 15
click at [139, 36] on div "[PHONE_NUMBER]" at bounding box center [109, 34] width 99 height 10
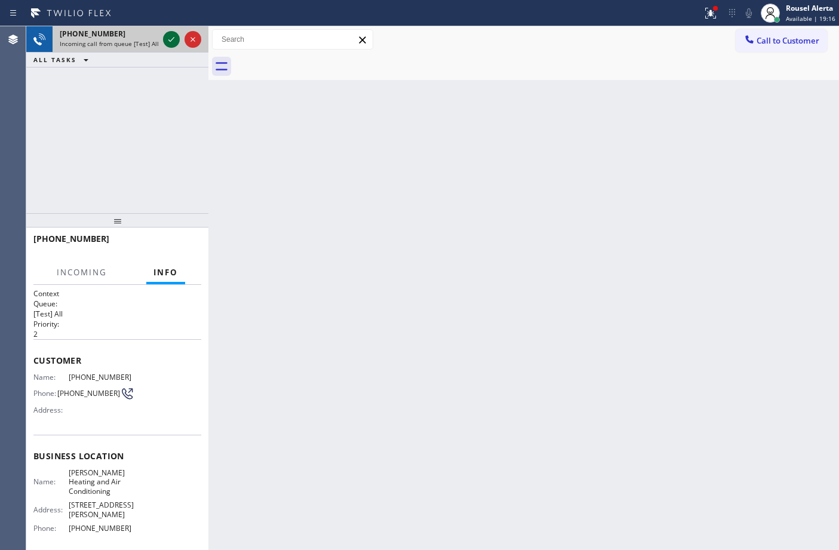
click at [167, 36] on icon at bounding box center [171, 39] width 14 height 14
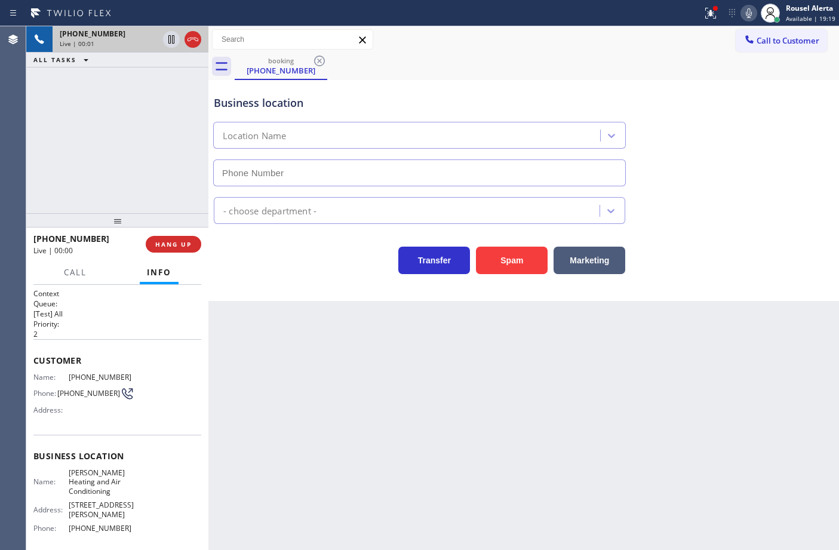
type input "[PHONE_NUMBER]"
click at [355, 332] on div "Back to Dashboard Change Sender ID Customers Technicians Select a contact Outbo…" at bounding box center [523, 288] width 630 height 524
click at [138, 70] on div "[PHONE_NUMBER] Live | 00:06 ALL TASKS ALL TASKS ACTIVE TASKS TASKS IN WRAP UP" at bounding box center [117, 119] width 182 height 187
click at [348, 357] on div "Back to Dashboard Change Sender ID Customers Technicians Select a contact Outbo…" at bounding box center [523, 288] width 630 height 524
click at [162, 240] on span "HANG UP" at bounding box center [173, 244] width 36 height 8
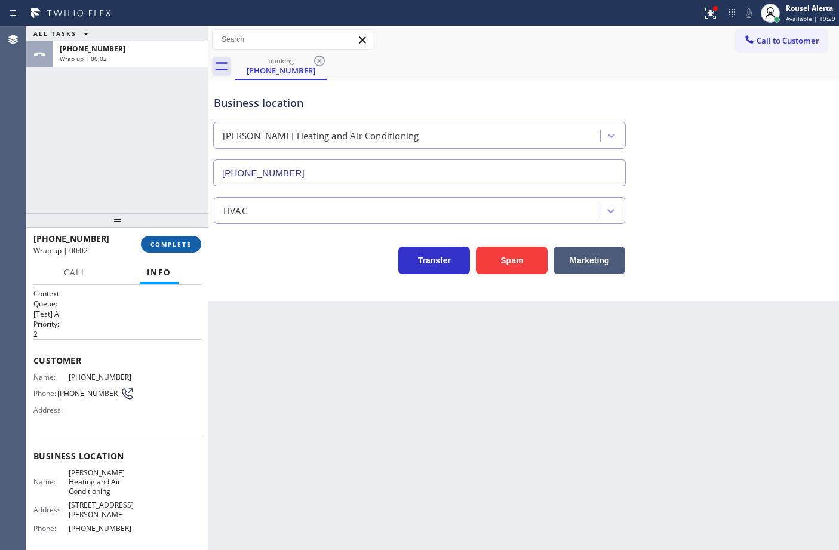
click at [185, 240] on span "COMPLETE" at bounding box center [170, 244] width 41 height 8
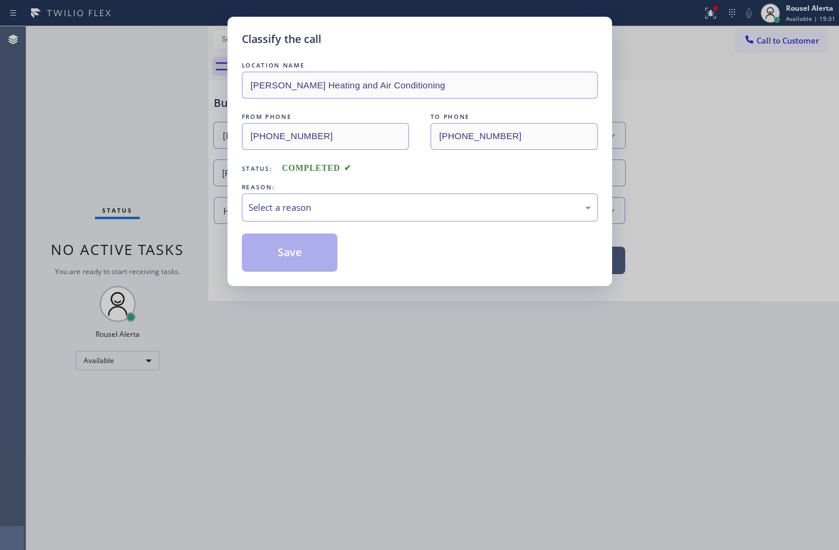
click at [405, 213] on div "Select a reason" at bounding box center [419, 208] width 343 height 14
click at [288, 264] on button "Save" at bounding box center [290, 252] width 96 height 38
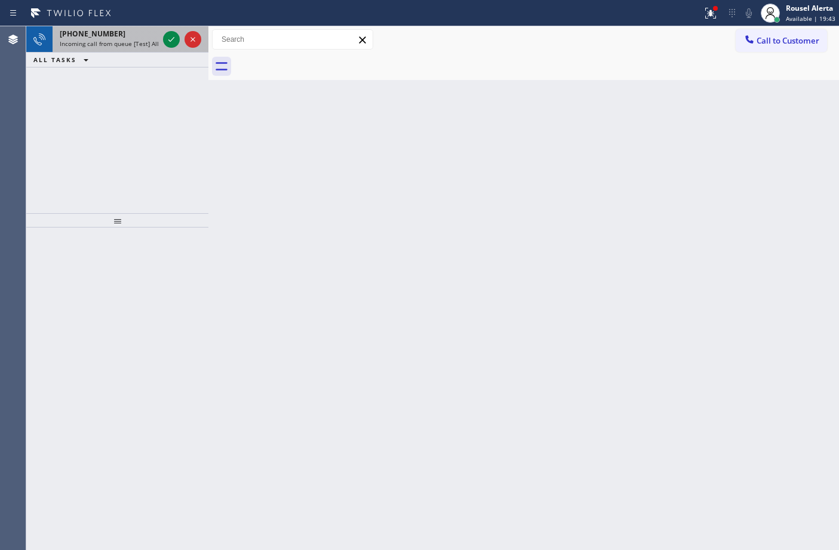
click at [139, 39] on span "Incoming call from queue [Test] All" at bounding box center [109, 43] width 99 height 8
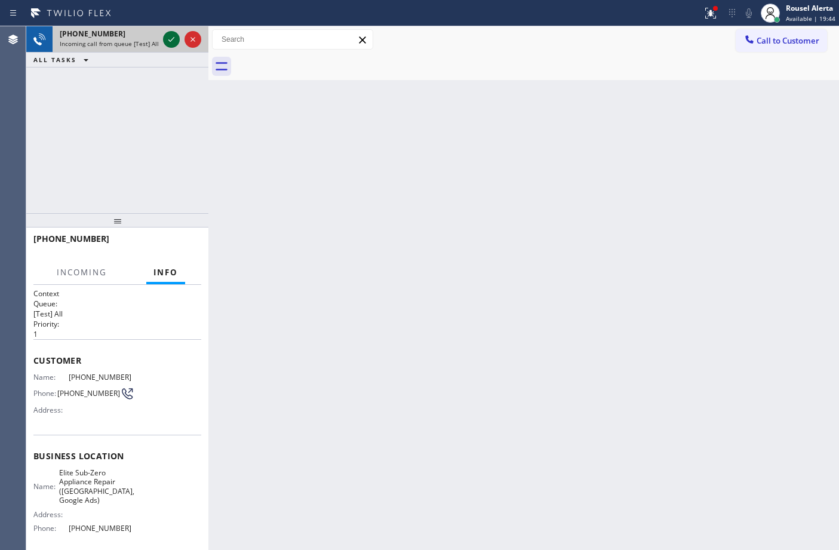
click at [168, 39] on icon at bounding box center [171, 39] width 6 height 5
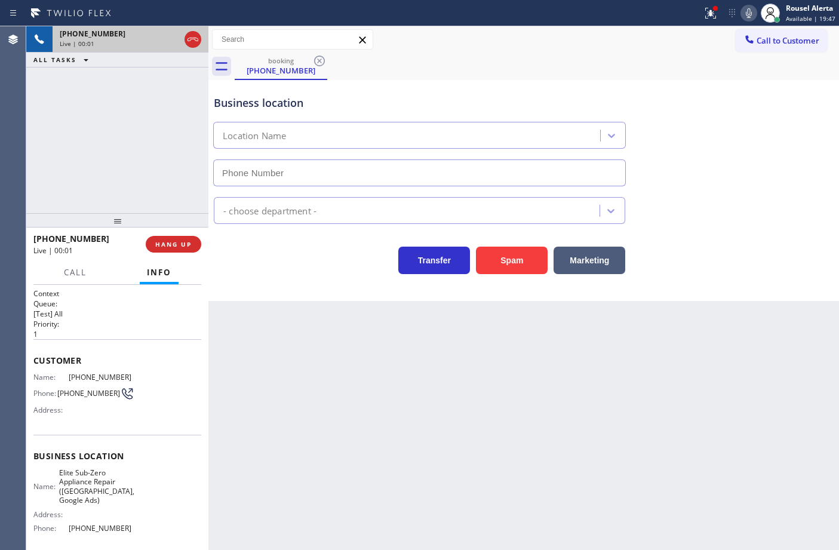
type input "[PHONE_NUMBER]"
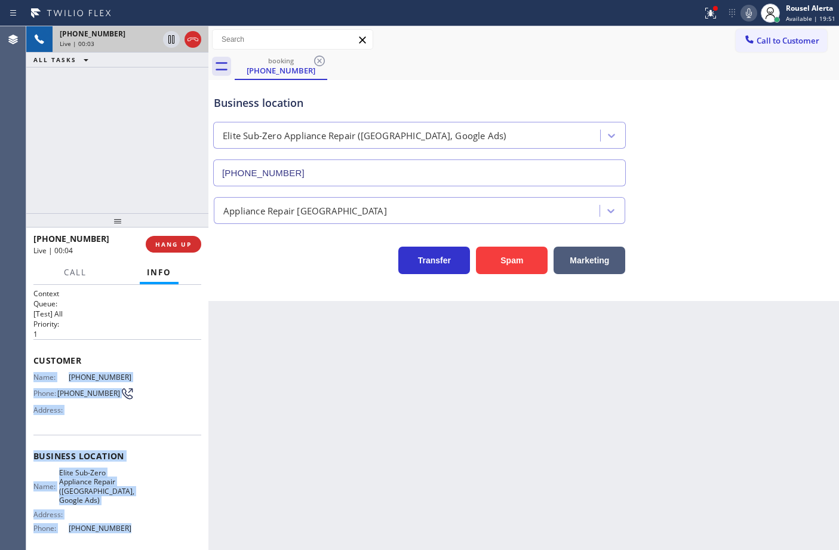
drag, startPoint x: 33, startPoint y: 376, endPoint x: 132, endPoint y: 527, distance: 180.6
click at [132, 527] on div "Context Queue: [Test] All Priority: 1 Customer Name: [PHONE_NUMBER] Phone: [PHO…" at bounding box center [117, 470] width 168 height 364
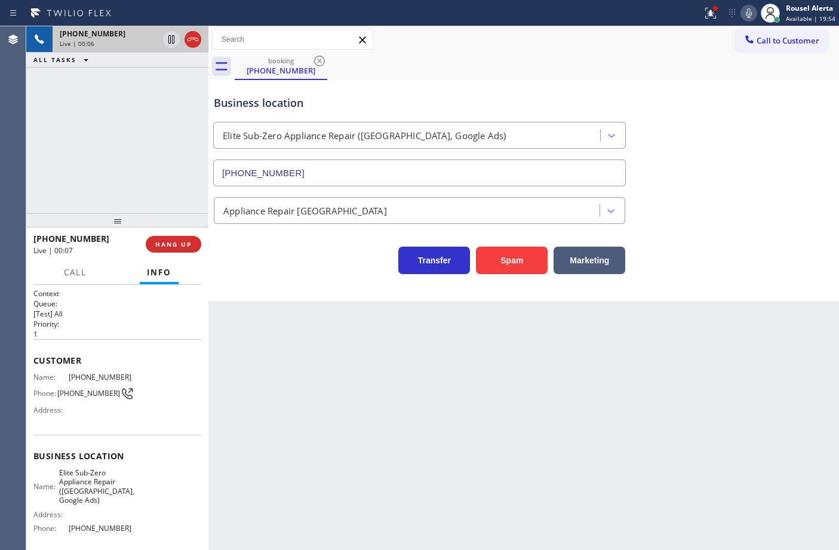
click at [637, 25] on div "Status report Issue detected This issue could affect your workflow. Please cont…" at bounding box center [419, 13] width 839 height 26
click at [717, 15] on icon at bounding box center [710, 13] width 14 height 14
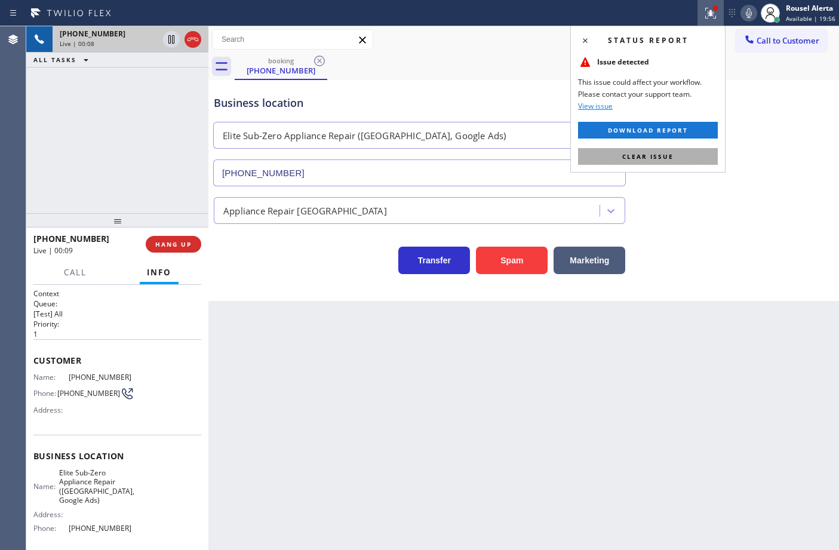
click at [693, 156] on button "Clear issue" at bounding box center [648, 156] width 140 height 17
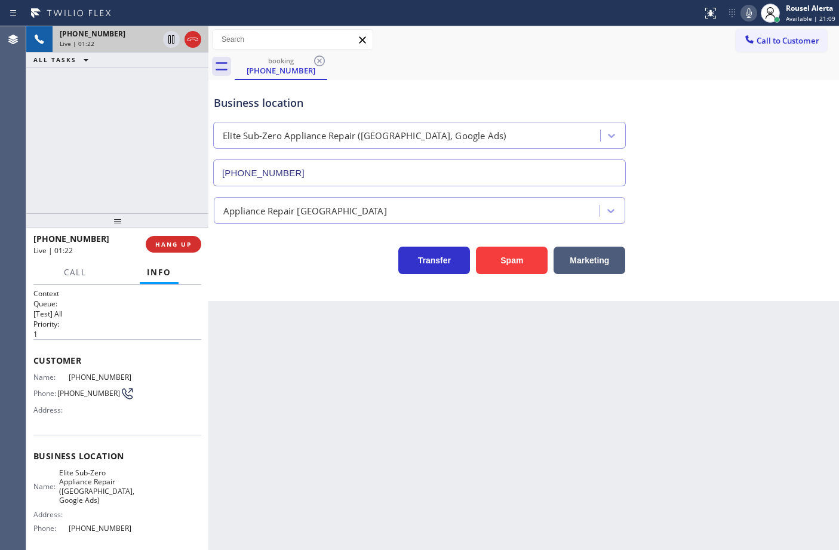
click at [753, 18] on icon at bounding box center [748, 13] width 14 height 14
click at [611, 64] on div "booking [PHONE_NUMBER]" at bounding box center [537, 66] width 604 height 27
click at [748, 16] on icon at bounding box center [748, 13] width 14 height 14
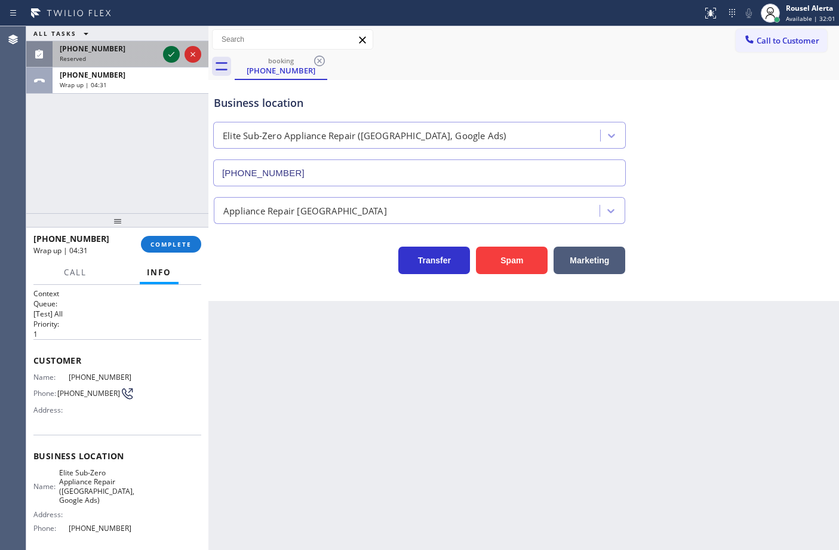
click at [166, 57] on icon at bounding box center [171, 54] width 14 height 14
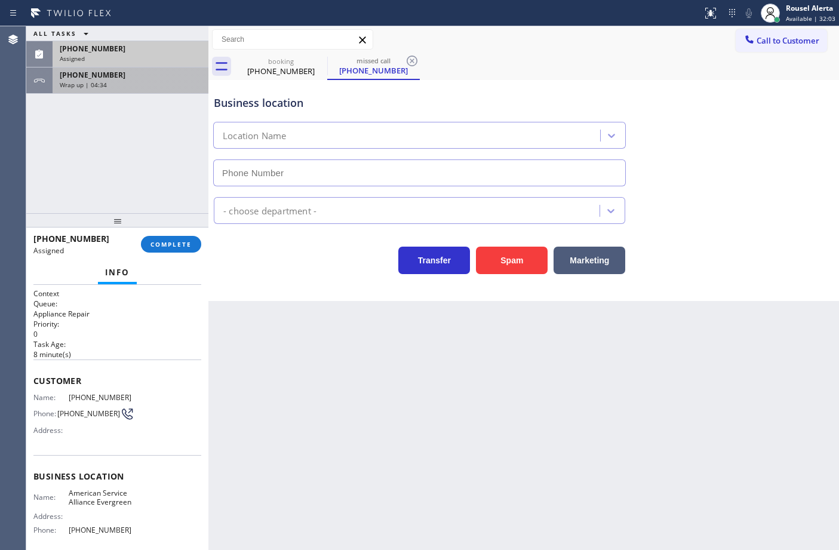
type input "[PHONE_NUMBER]"
click at [131, 85] on div "Wrap up | 04:34" at bounding box center [130, 85] width 141 height 8
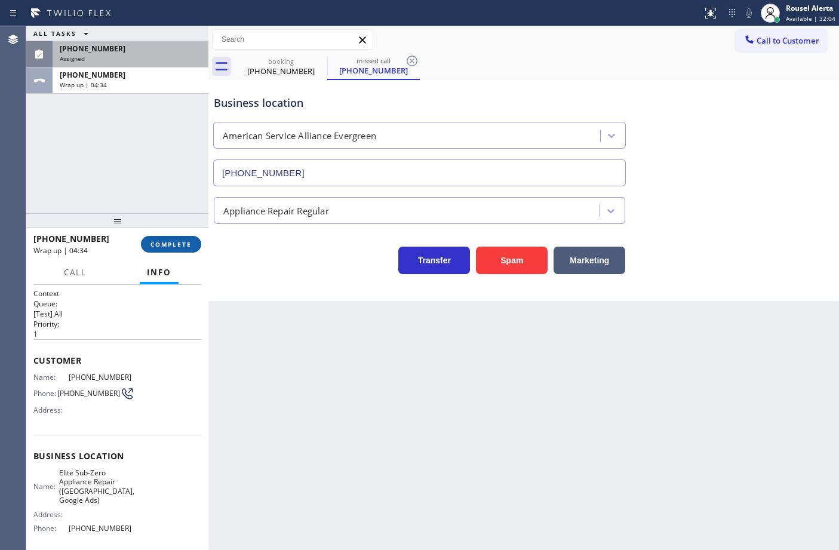
click at [167, 240] on button "COMPLETE" at bounding box center [171, 244] width 60 height 17
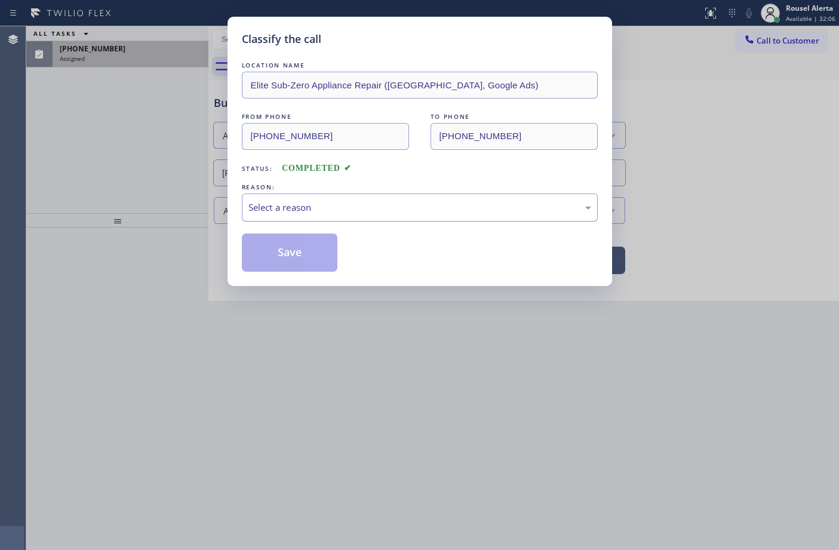
click at [285, 221] on div "Select a reason" at bounding box center [420, 207] width 356 height 28
click at [302, 254] on button "Save" at bounding box center [290, 252] width 96 height 38
click at [130, 64] on div "Classify the call LOCATION NAME Elite Sub-Zero Appliance Repair ([GEOGRAPHIC_DA…" at bounding box center [419, 275] width 839 height 550
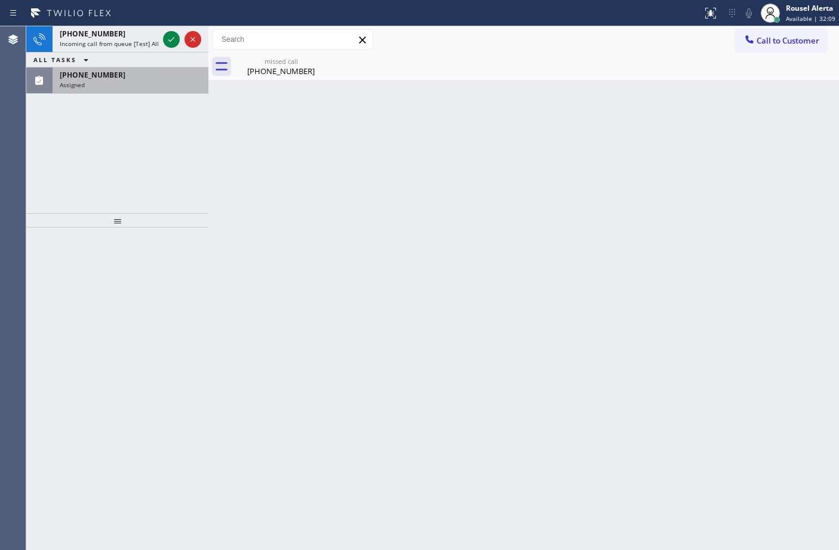
click at [151, 53] on div "ALL TASKS ALL TASKS ACTIVE TASKS TASKS IN WRAP UP" at bounding box center [117, 60] width 182 height 15
drag, startPoint x: 154, startPoint y: 46, endPoint x: 159, endPoint y: 43, distance: 6.1
click at [154, 45] on span "Incoming call from queue [Test] All" at bounding box center [109, 43] width 99 height 8
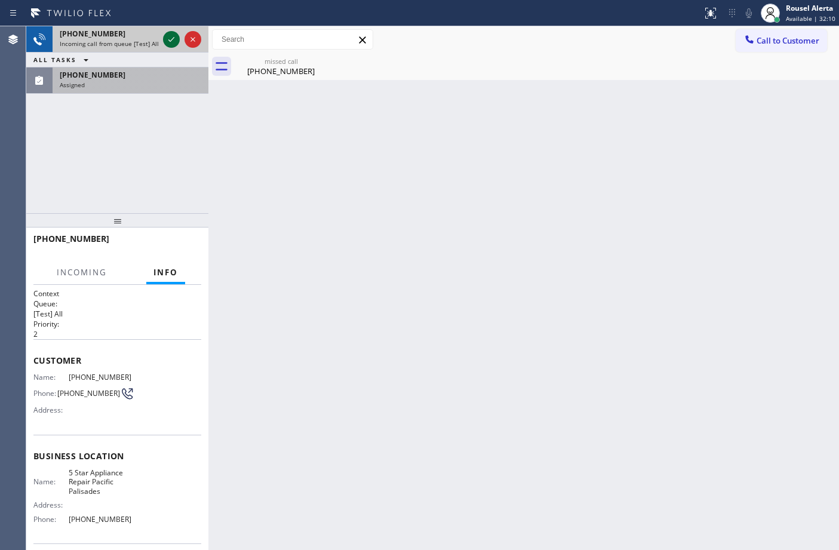
click at [165, 42] on icon at bounding box center [171, 39] width 14 height 14
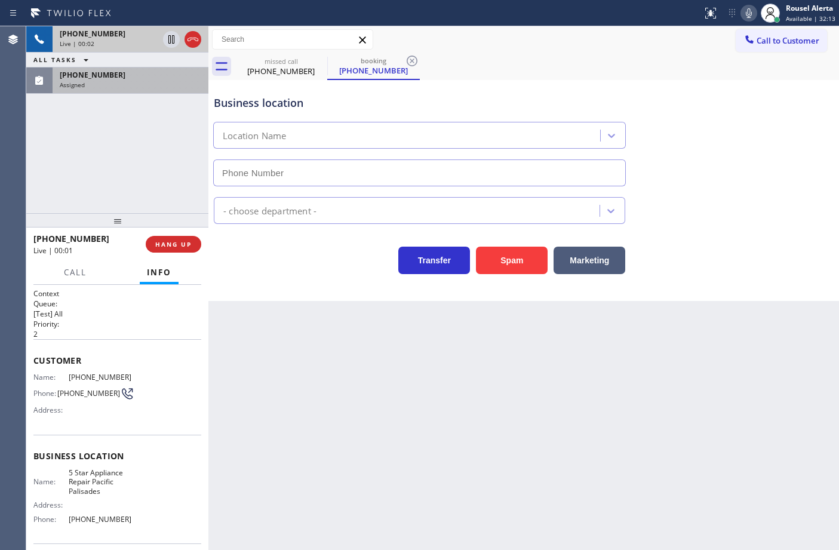
type input "[PHONE_NUMBER]"
click at [127, 70] on div "[PHONE_NUMBER]" at bounding box center [130, 75] width 141 height 10
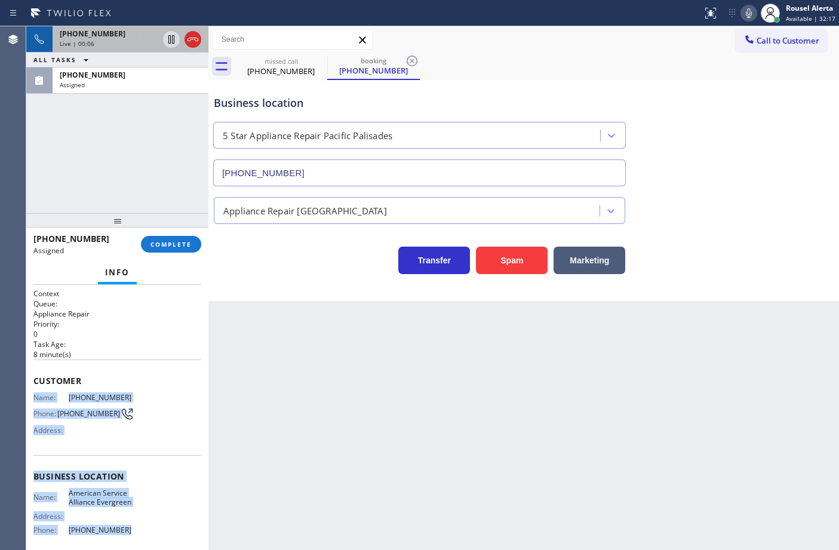
drag, startPoint x: 30, startPoint y: 389, endPoint x: 141, endPoint y: 532, distance: 180.9
click at [140, 532] on div "Context Queue: Appliance Repair Priority: 0 Task Age: [DEMOGRAPHIC_DATA] minute…" at bounding box center [117, 418] width 182 height 266
click at [130, 76] on div "[PHONE_NUMBER]" at bounding box center [130, 75] width 141 height 10
click at [165, 242] on span "COMPLETE" at bounding box center [170, 244] width 41 height 8
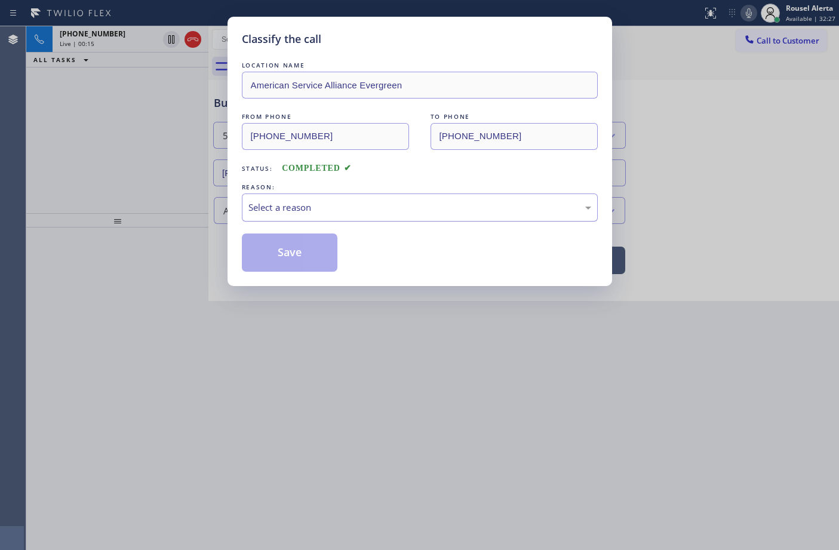
click at [314, 218] on div "Select a reason" at bounding box center [420, 207] width 356 height 28
click at [293, 263] on button "Save" at bounding box center [290, 252] width 96 height 38
click at [136, 37] on div "Classify the call LOCATION NAME American Service Alliance Evergreen FROM PHONE …" at bounding box center [419, 275] width 839 height 550
click at [137, 37] on div "[PHONE_NUMBER]" at bounding box center [109, 34] width 99 height 10
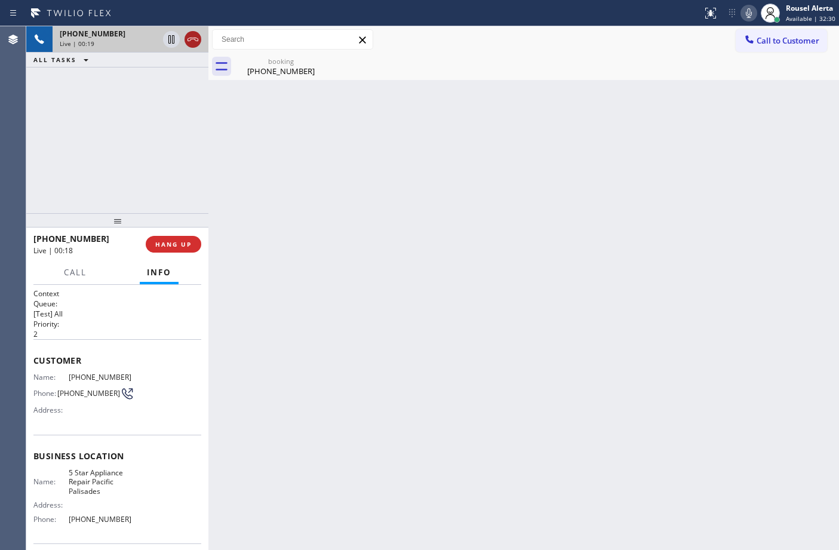
click at [187, 42] on icon at bounding box center [193, 39] width 14 height 14
click at [222, 313] on div "Back to Dashboard Change Sender ID Customers Technicians Select a contact Outbo…" at bounding box center [523, 288] width 630 height 524
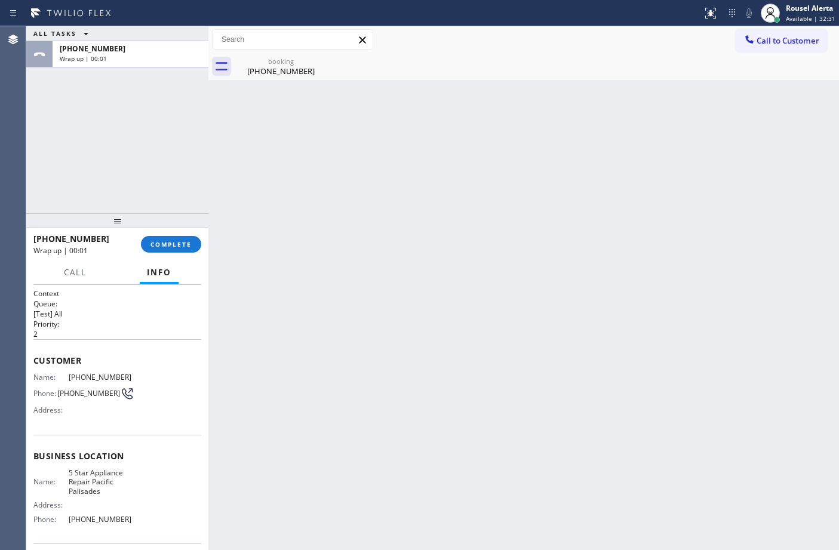
click at [173, 254] on div "[PHONE_NUMBER] Wrap up | 00:01 COMPLETE" at bounding box center [117, 244] width 168 height 31
click at [174, 249] on button "COMPLETE" at bounding box center [171, 244] width 60 height 17
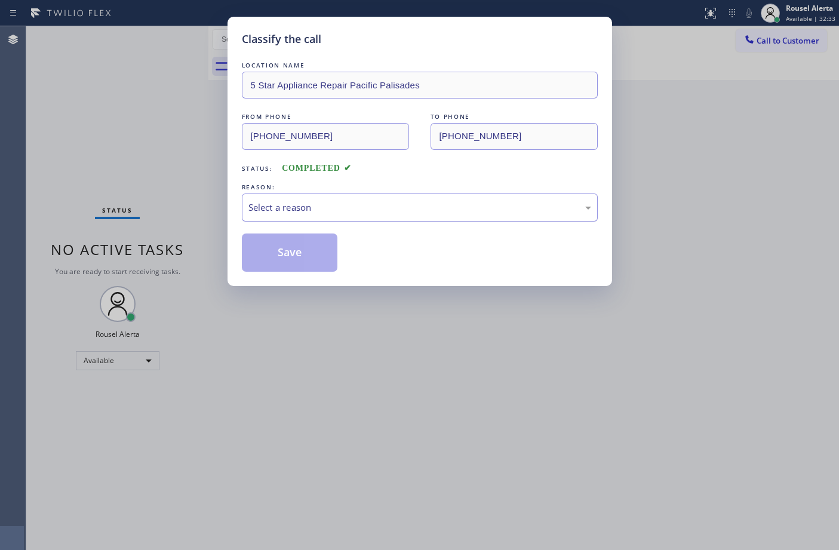
click at [339, 208] on div "Select a reason" at bounding box center [419, 208] width 343 height 14
drag, startPoint x: 257, startPoint y: 267, endPoint x: 436, endPoint y: 242, distance: 180.2
click at [257, 266] on button "Save" at bounding box center [290, 252] width 96 height 38
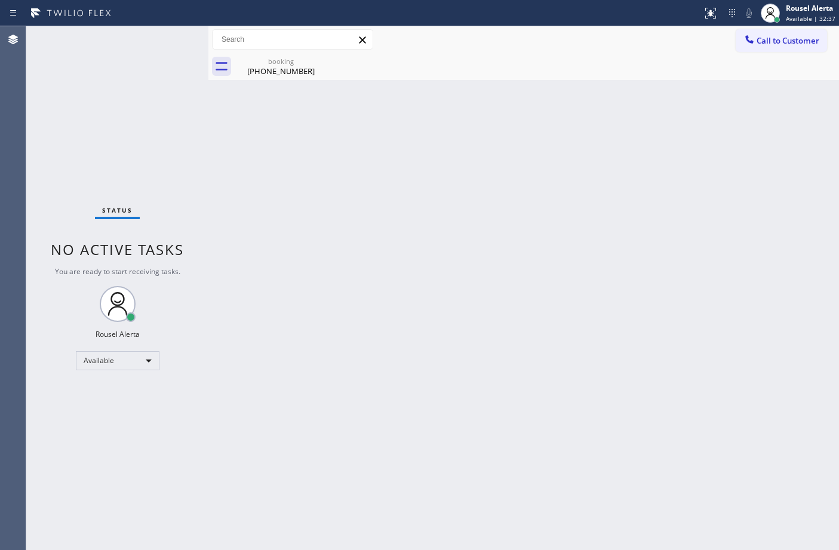
drag, startPoint x: 416, startPoint y: 243, endPoint x: 370, endPoint y: 155, distance: 98.8
click at [415, 243] on div "Back to Dashboard Change Sender ID Customers Technicians Select a contact Outbo…" at bounding box center [523, 288] width 630 height 524
click at [318, 59] on icon at bounding box center [319, 61] width 11 height 11
click at [430, 245] on div "Back to Dashboard Change Sender ID Customers Technicians Select a contact Outbo…" at bounding box center [523, 288] width 630 height 524
click at [249, 72] on div "[PHONE_NUMBER]" at bounding box center [281, 71] width 90 height 11
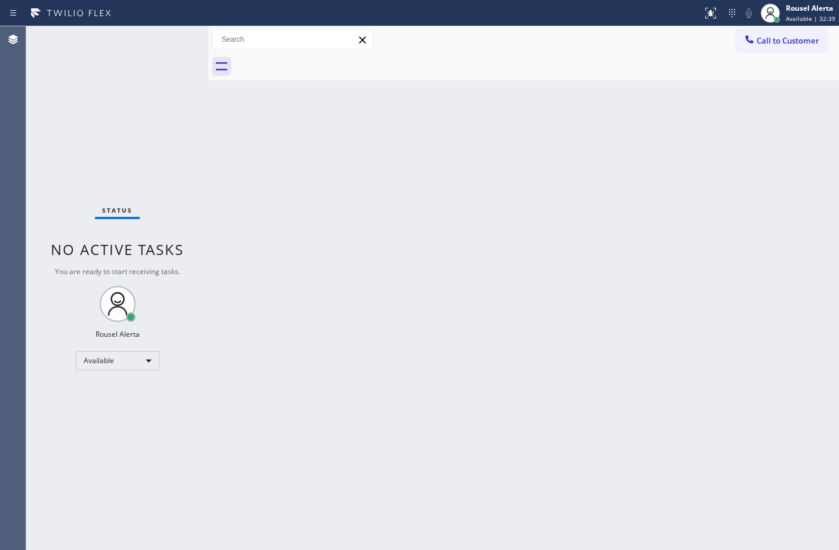
drag, startPoint x: 347, startPoint y: 210, endPoint x: 330, endPoint y: 199, distance: 20.4
click at [339, 207] on div "Back to Dashboard Change Sender ID Customers Technicians Select a contact Outbo…" at bounding box center [523, 288] width 630 height 524
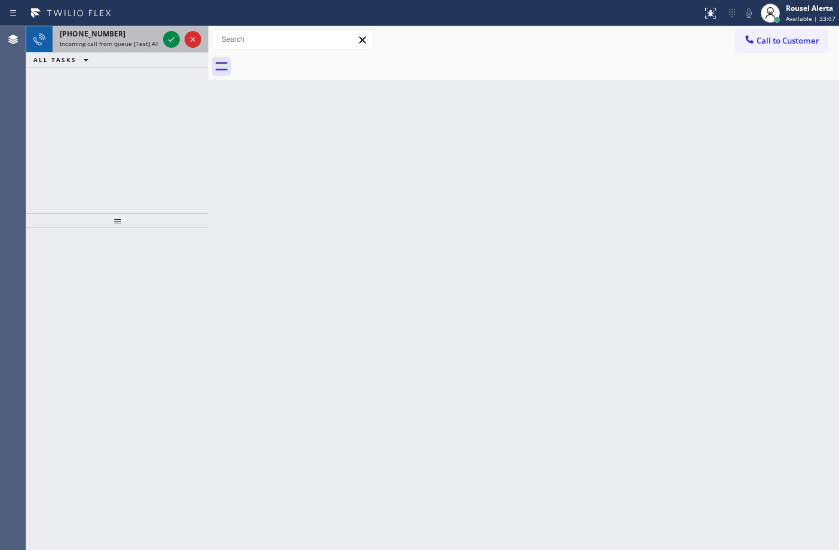
click at [142, 42] on span "Incoming call from queue [Test] All" at bounding box center [109, 43] width 99 height 8
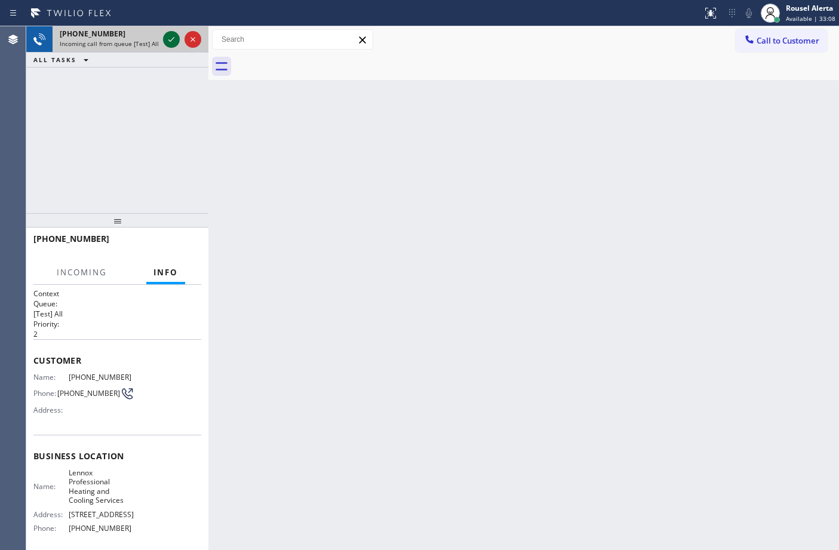
click at [168, 39] on icon at bounding box center [171, 39] width 6 height 5
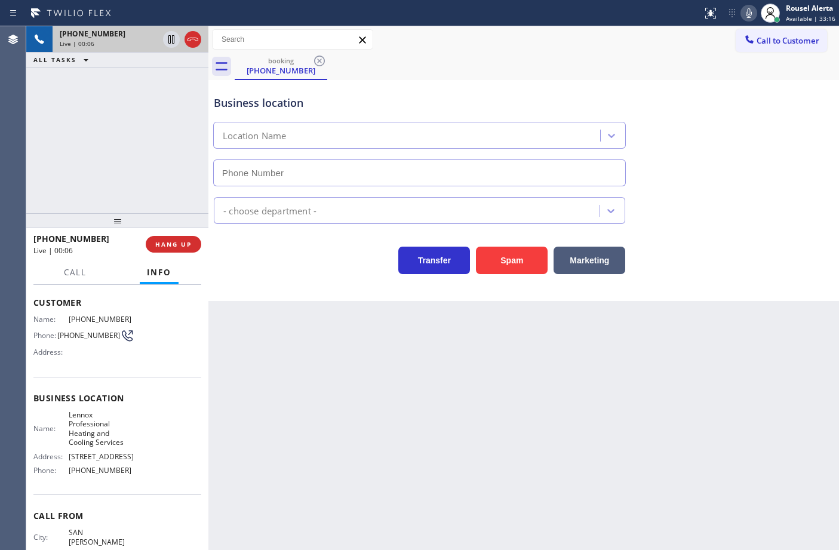
scroll to position [103, 0]
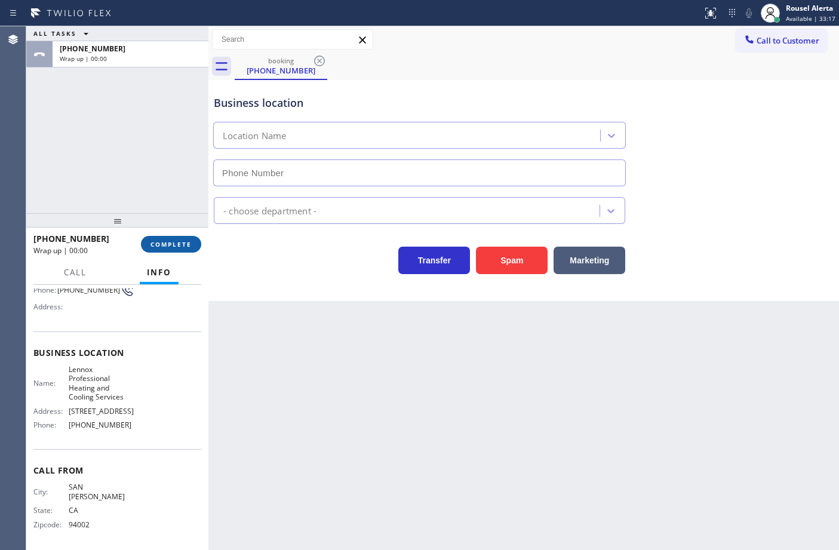
click at [175, 243] on span "COMPLETE" at bounding box center [170, 244] width 41 height 8
click at [343, 216] on div "Classify the call LOCATION NAME Expert Viking Appliance Repair [GEOGRAPHIC_DATA…" at bounding box center [432, 288] width 813 height 524
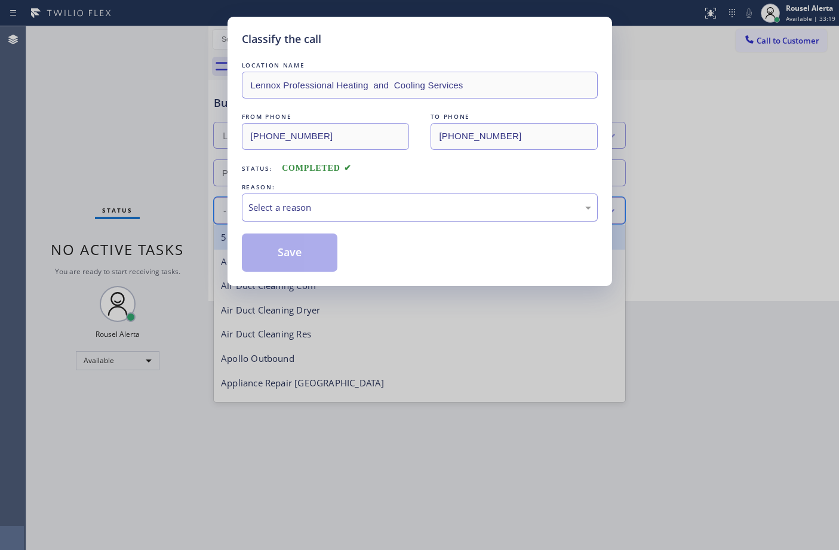
click at [350, 209] on div "Select a reason" at bounding box center [419, 208] width 343 height 14
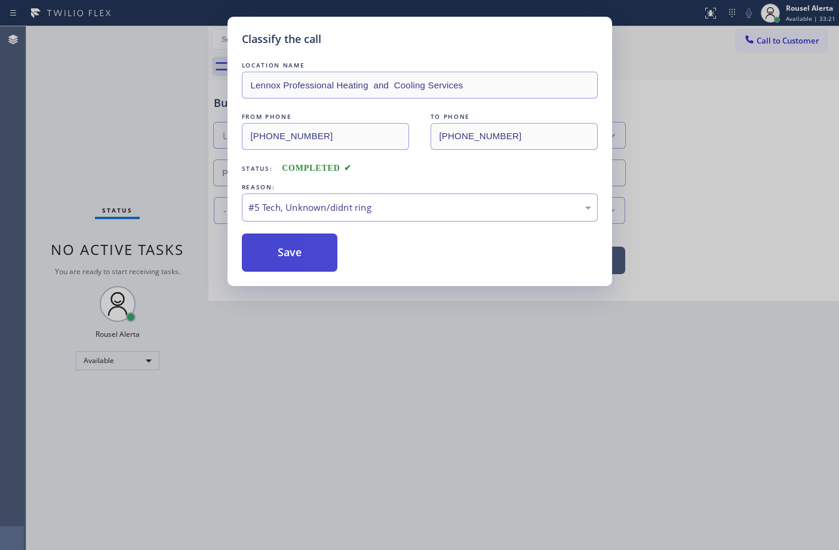
click at [287, 247] on button "Save" at bounding box center [290, 252] width 96 height 38
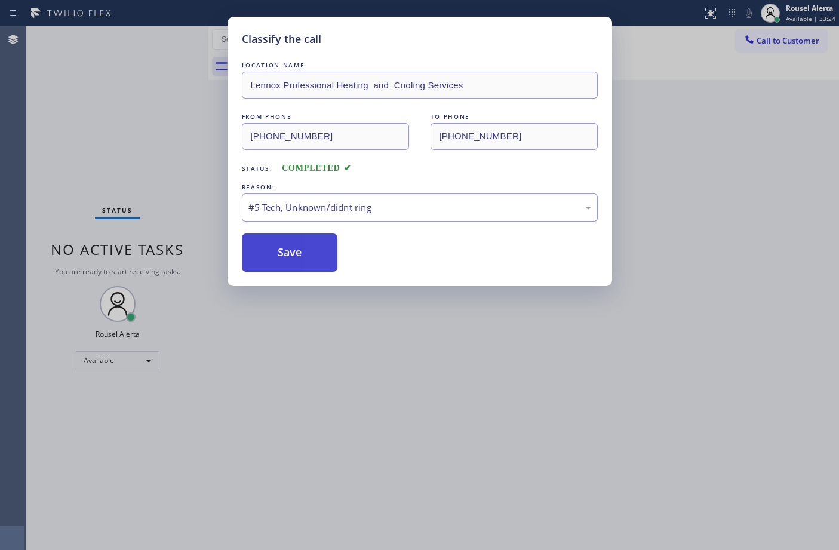
click at [290, 255] on button "Save" at bounding box center [290, 252] width 96 height 38
click at [296, 252] on button "Save" at bounding box center [290, 252] width 96 height 38
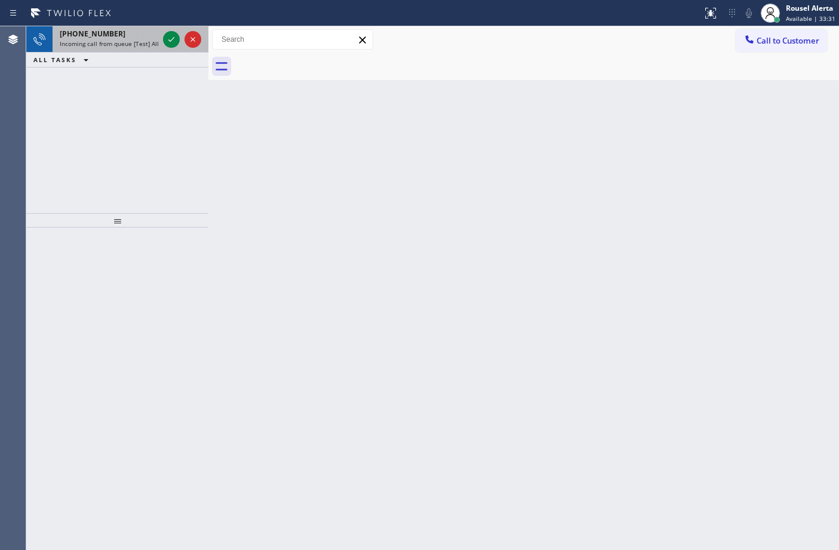
click at [147, 48] on div "[PHONE_NUMBER] Incoming call from queue [Test] All" at bounding box center [107, 39] width 108 height 26
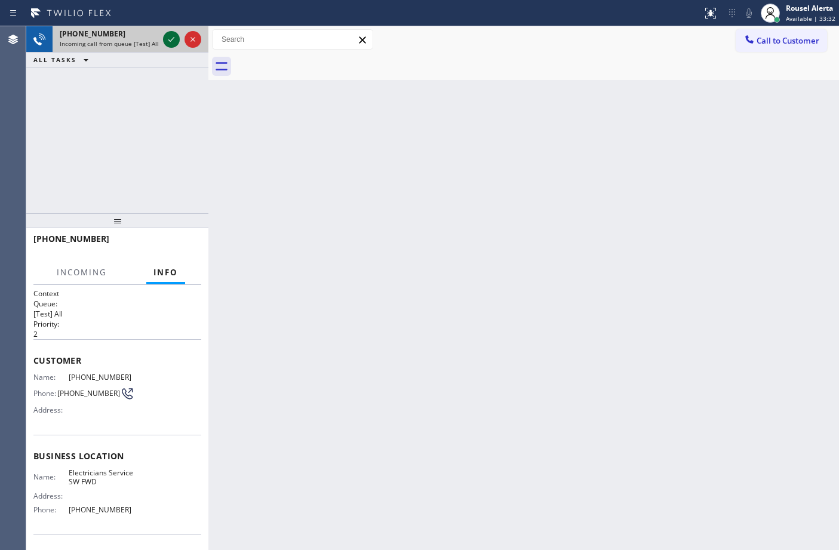
click at [170, 42] on icon at bounding box center [171, 39] width 14 height 14
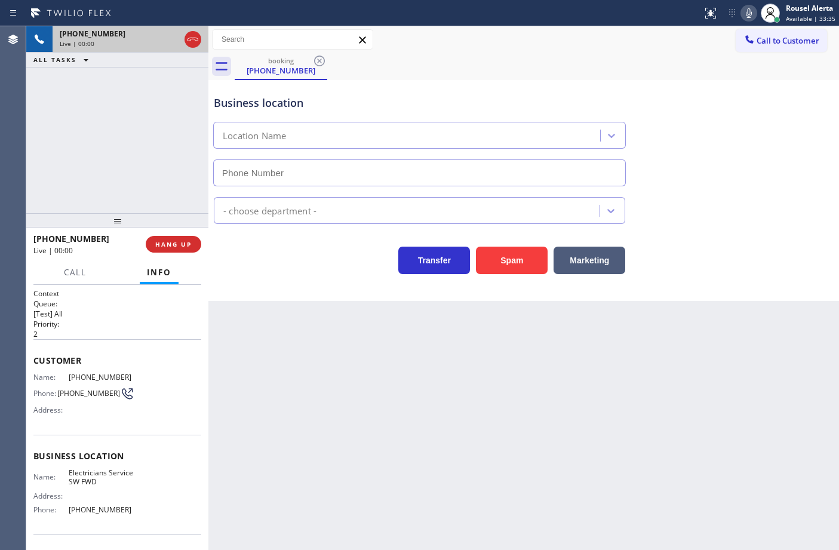
type input "[PHONE_NUMBER]"
click at [491, 263] on button "Spam" at bounding box center [512, 260] width 72 height 27
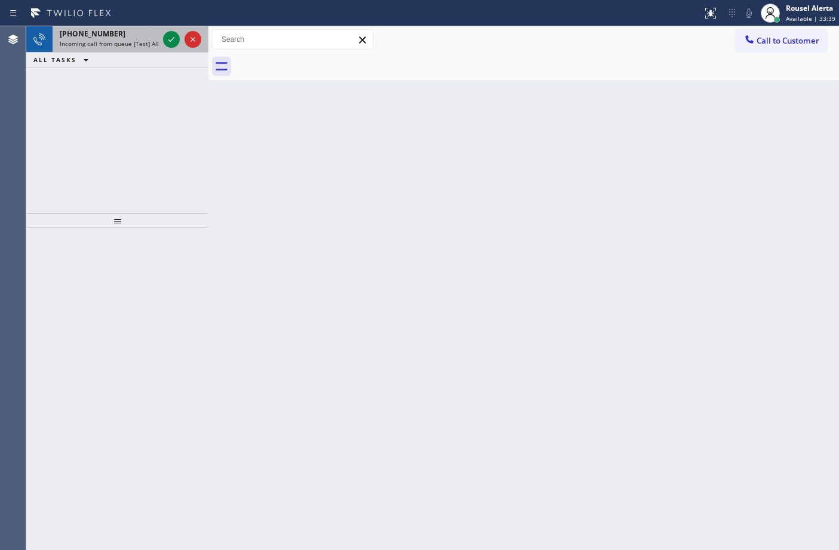
click at [141, 41] on span "Incoming call from queue [Test] All" at bounding box center [109, 43] width 99 height 8
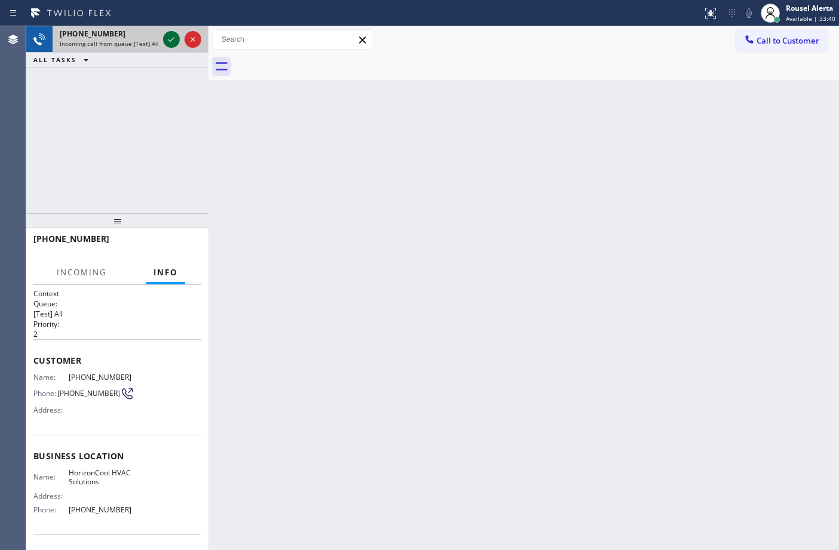
click at [165, 38] on icon at bounding box center [171, 39] width 14 height 14
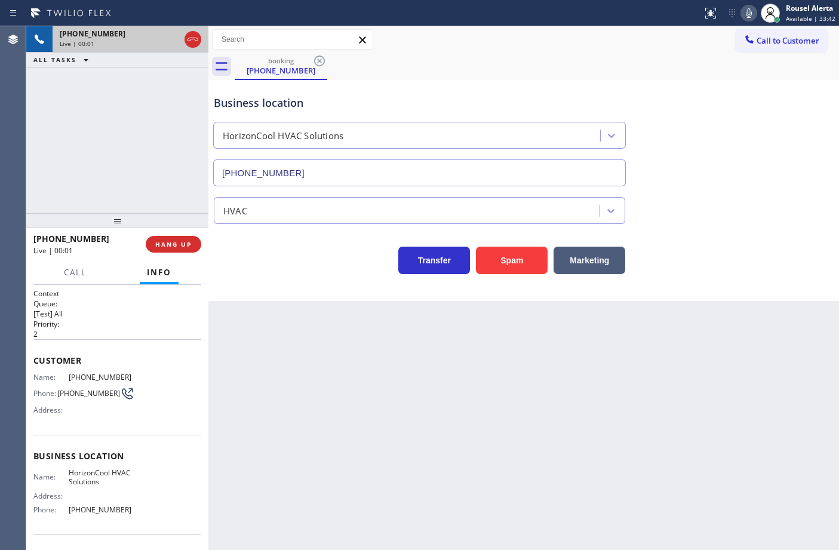
type input "[PHONE_NUMBER]"
click at [523, 257] on button "Spam" at bounding box center [512, 260] width 72 height 27
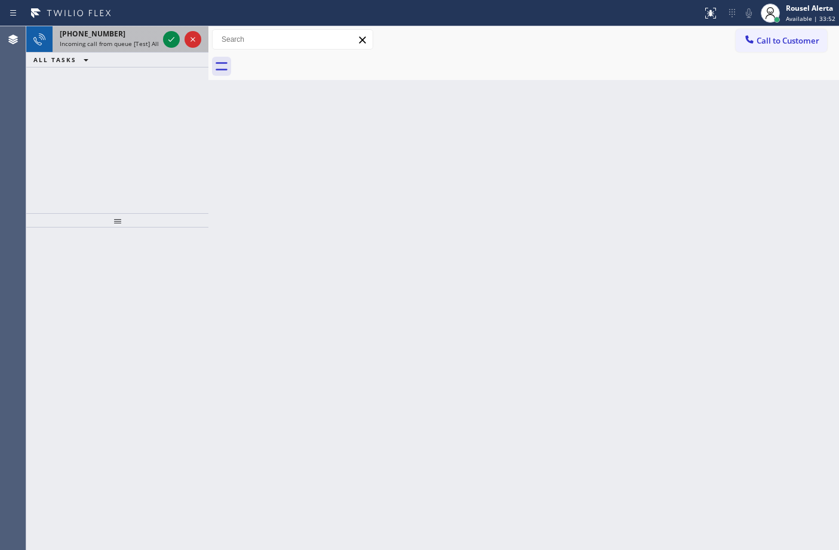
click at [139, 42] on span "Incoming call from queue [Test] All" at bounding box center [109, 43] width 99 height 8
click at [165, 36] on icon at bounding box center [171, 39] width 14 height 14
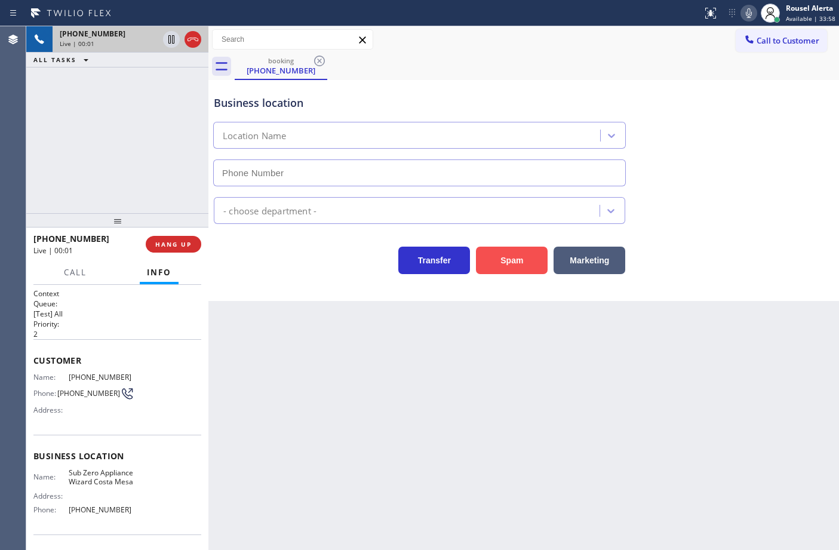
type input "[PHONE_NUMBER]"
click at [507, 261] on button "Spam" at bounding box center [512, 260] width 72 height 27
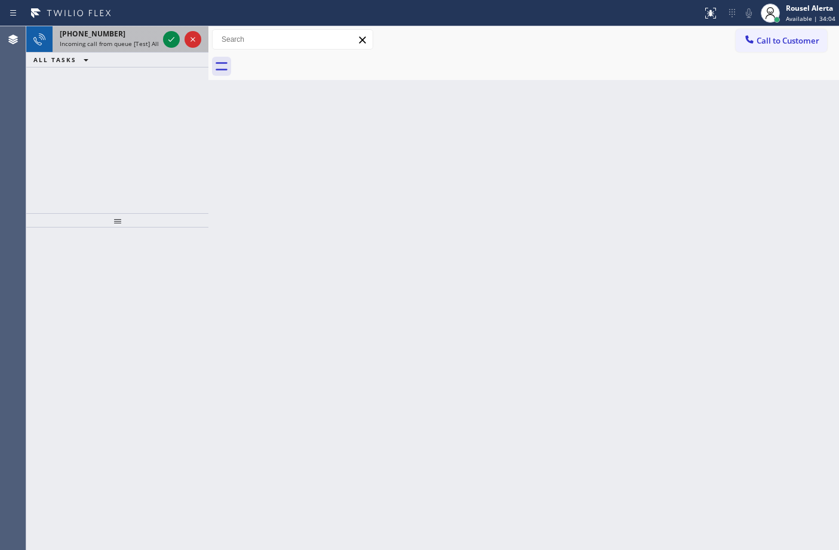
click at [145, 27] on div "[PHONE_NUMBER] Incoming call from queue [Test] All" at bounding box center [107, 39] width 108 height 26
drag, startPoint x: 133, startPoint y: 30, endPoint x: 149, endPoint y: 36, distance: 17.2
click at [136, 32] on div "[PHONE_NUMBER]" at bounding box center [109, 34] width 99 height 10
click at [139, 41] on span "Incoming call from queue [Test] All" at bounding box center [109, 43] width 99 height 8
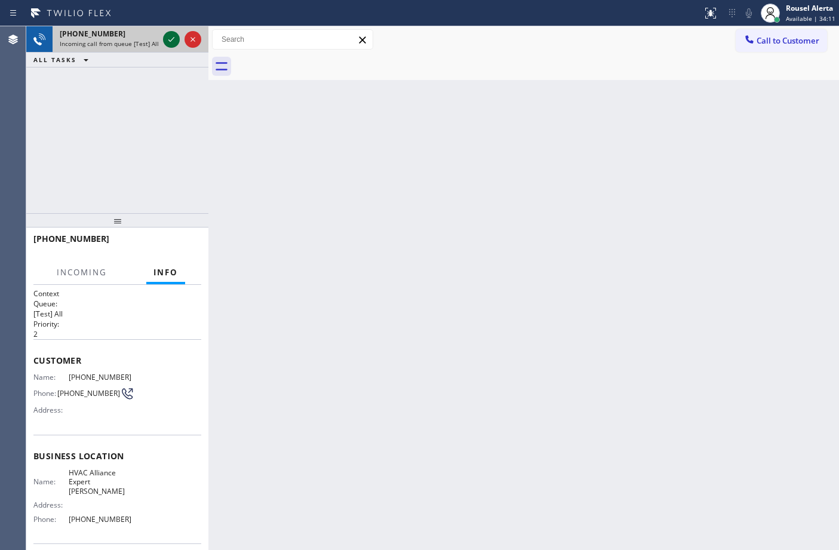
click at [164, 38] on icon at bounding box center [171, 39] width 14 height 14
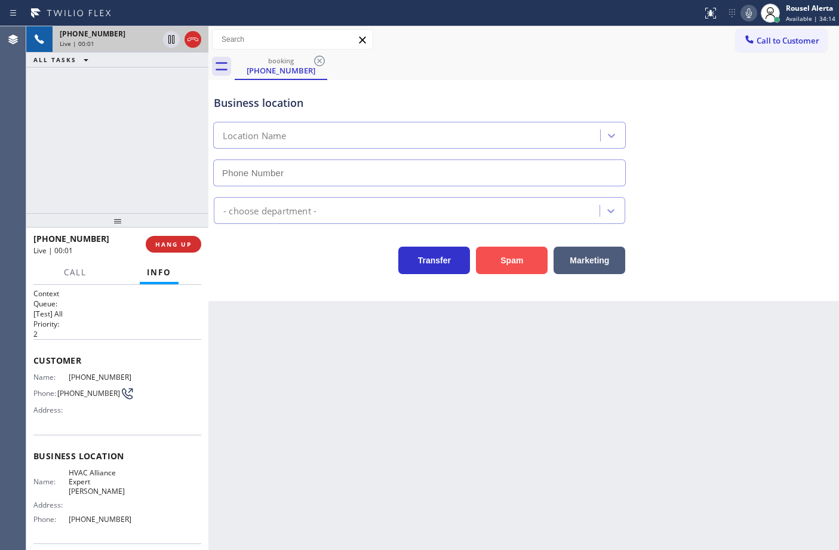
type input "[PHONE_NUMBER]"
click at [521, 270] on button "Spam" at bounding box center [512, 260] width 72 height 27
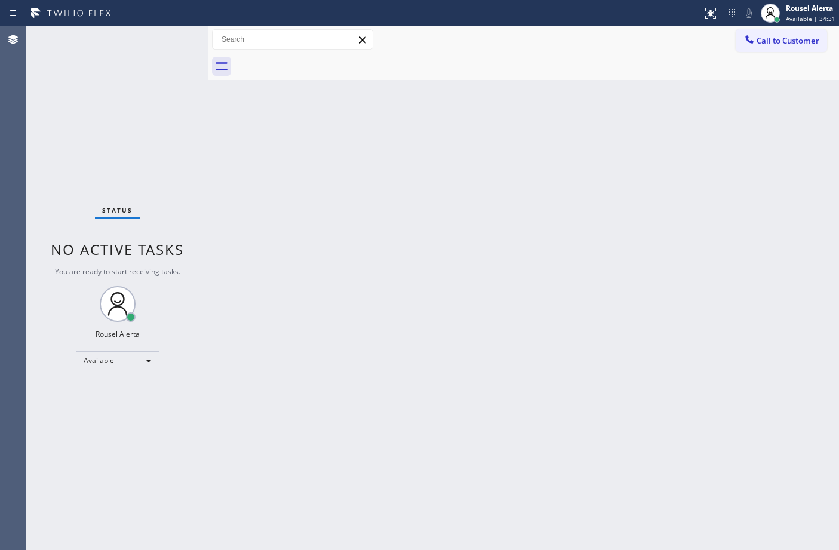
click at [118, 41] on div "Status No active tasks You are ready to start receiving tasks. Rousel Alerta Av…" at bounding box center [117, 288] width 182 height 524
click at [140, 39] on div "Status No active tasks You are ready to start receiving tasks. Rousel Alerta Av…" at bounding box center [117, 288] width 182 height 524
click at [592, 473] on div "Back to Dashboard Change Sender ID Customers Technicians Select a contact Outbo…" at bounding box center [523, 288] width 630 height 524
click at [87, 127] on div "Status No active tasks You are ready to start receiving tasks. Rousel Alerta Av…" at bounding box center [117, 288] width 182 height 524
click at [148, 38] on div "Status No active tasks You are ready to start receiving tasks. Rousel Alerta Av…" at bounding box center [117, 288] width 182 height 524
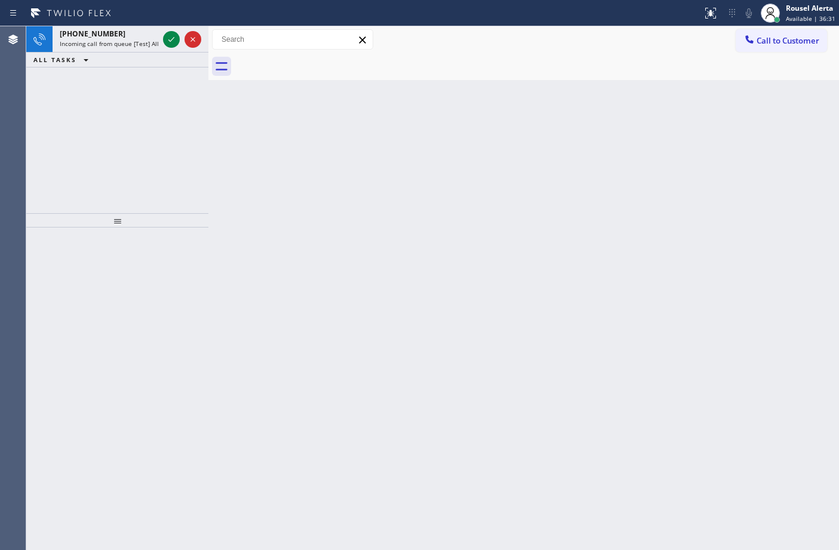
click at [120, 20] on div at bounding box center [351, 13] width 693 height 19
click at [140, 34] on div "[PHONE_NUMBER]" at bounding box center [109, 34] width 99 height 10
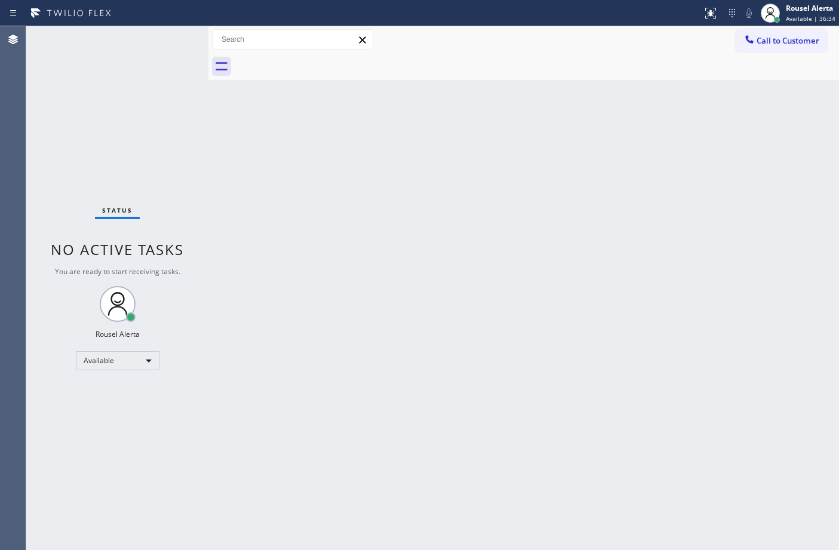
click at [359, 297] on div "Back to Dashboard Change Sender ID Customers Technicians Select a contact Outbo…" at bounding box center [523, 288] width 630 height 524
click at [140, 57] on div "Status No active tasks You are ready to start receiving tasks. Rousel Alerta Av…" at bounding box center [117, 288] width 182 height 524
drag, startPoint x: 315, startPoint y: 155, endPoint x: 488, endPoint y: 58, distance: 198.6
click at [320, 156] on div "Back to Dashboard Change Sender ID Customers Technicians Select a contact Outbo…" at bounding box center [523, 288] width 630 height 524
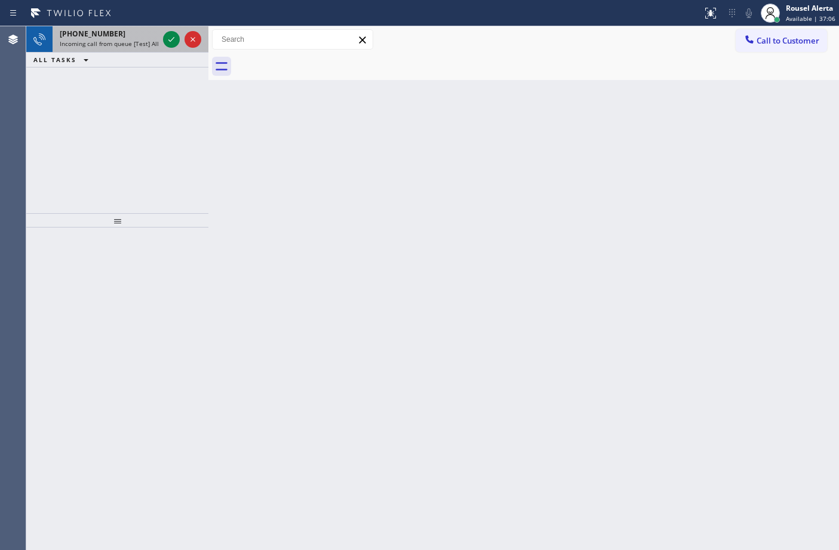
drag, startPoint x: 115, startPoint y: 36, endPoint x: 149, endPoint y: 40, distance: 34.3
click at [116, 36] on div "[PHONE_NUMBER]" at bounding box center [109, 34] width 99 height 10
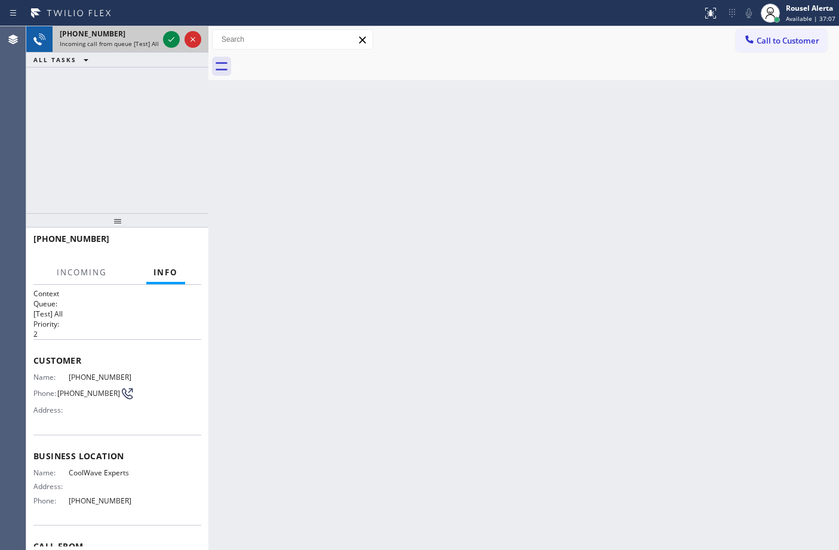
click at [159, 39] on div "[PHONE_NUMBER] Incoming call from queue [Test] All" at bounding box center [107, 39] width 108 height 26
click at [161, 39] on div "[PHONE_NUMBER] Incoming call from queue [Test] All" at bounding box center [117, 39] width 182 height 26
click at [162, 39] on div at bounding box center [182, 39] width 43 height 26
click at [163, 39] on div at bounding box center [171, 39] width 17 height 14
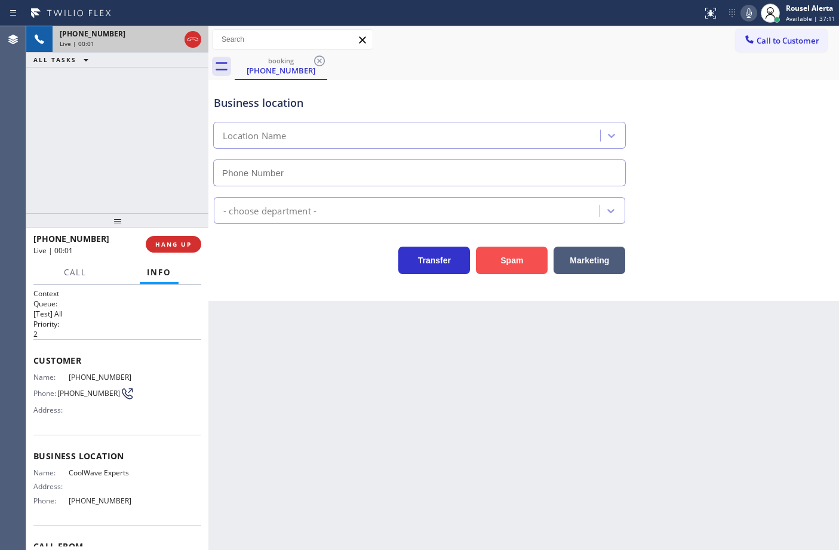
type input "[PHONE_NUMBER]"
click at [512, 255] on button "Spam" at bounding box center [512, 260] width 72 height 27
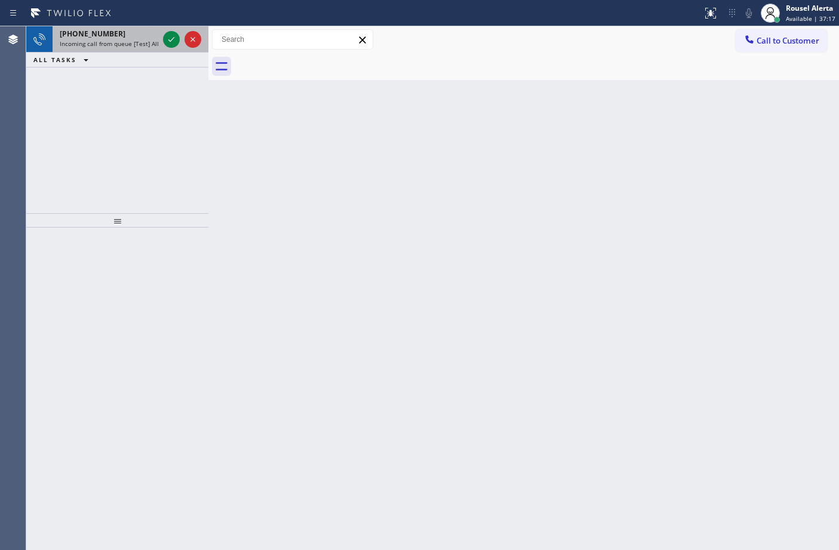
drag, startPoint x: 130, startPoint y: 36, endPoint x: 144, endPoint y: 39, distance: 14.6
click at [130, 36] on div "[PHONE_NUMBER]" at bounding box center [109, 34] width 99 height 10
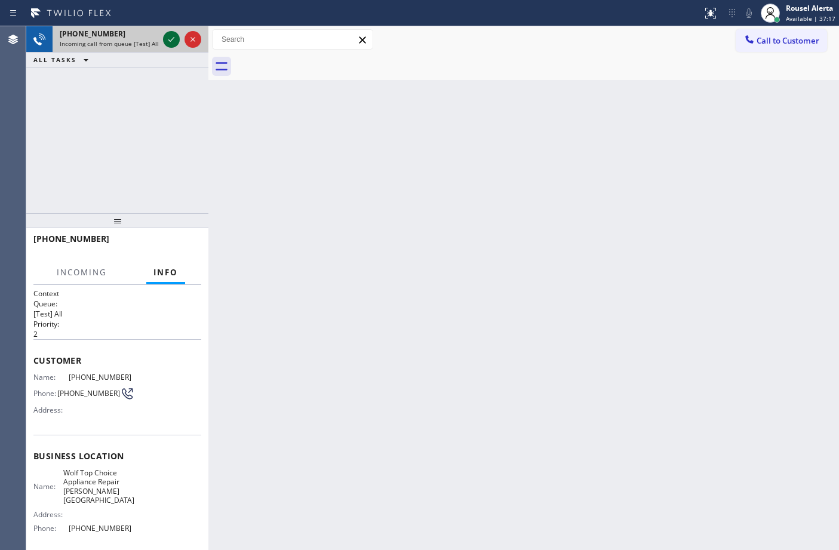
click at [165, 40] on icon at bounding box center [171, 39] width 14 height 14
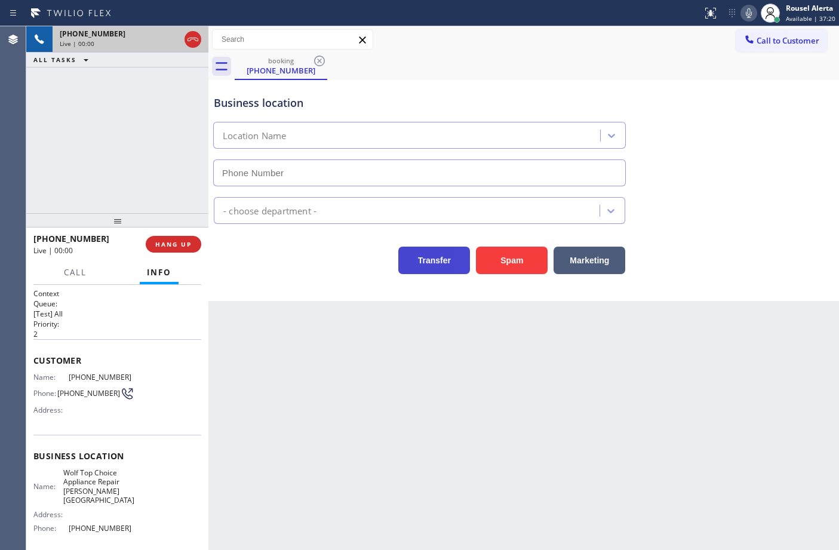
type input "[PHONE_NUMBER]"
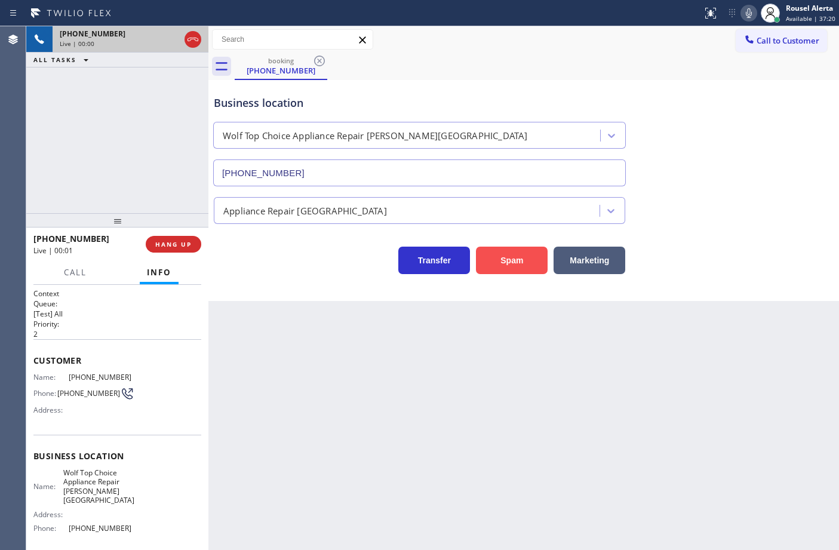
click at [503, 267] on button "Spam" at bounding box center [512, 260] width 72 height 27
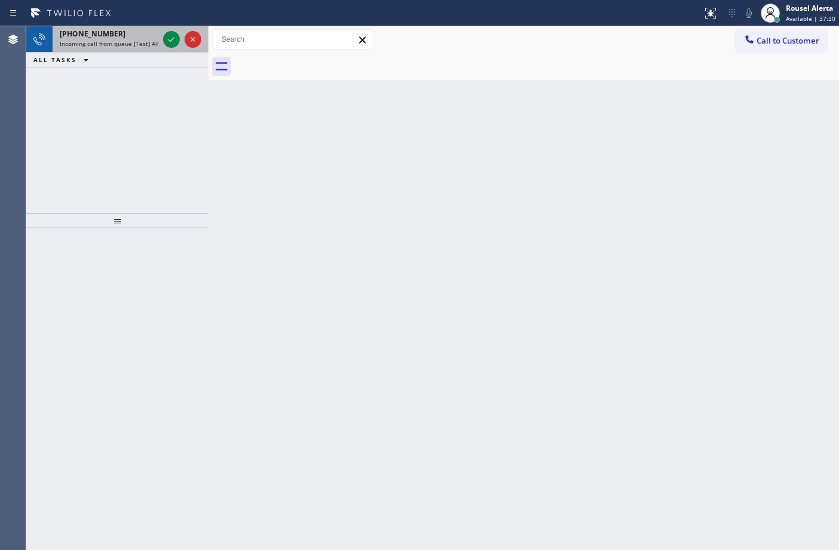
drag, startPoint x: 134, startPoint y: 36, endPoint x: 150, endPoint y: 36, distance: 15.5
click at [135, 36] on div "[PHONE_NUMBER]" at bounding box center [109, 34] width 99 height 10
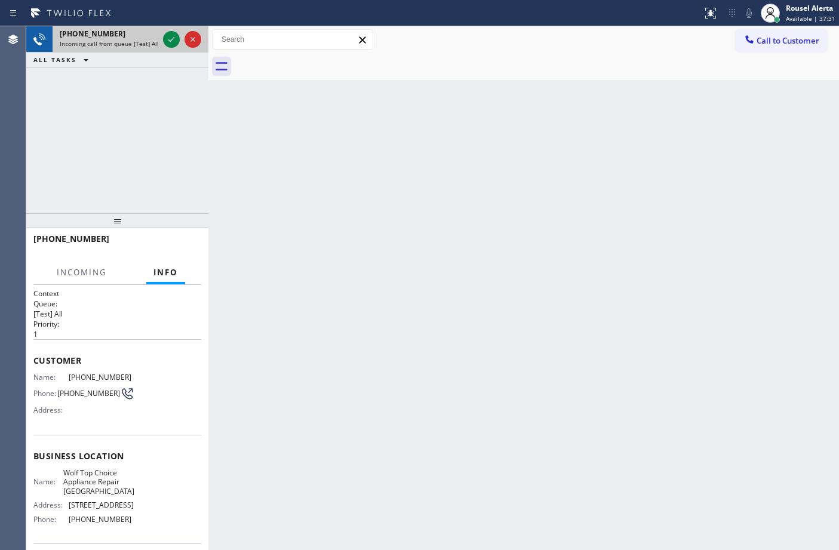
click at [162, 37] on div at bounding box center [182, 39] width 43 height 26
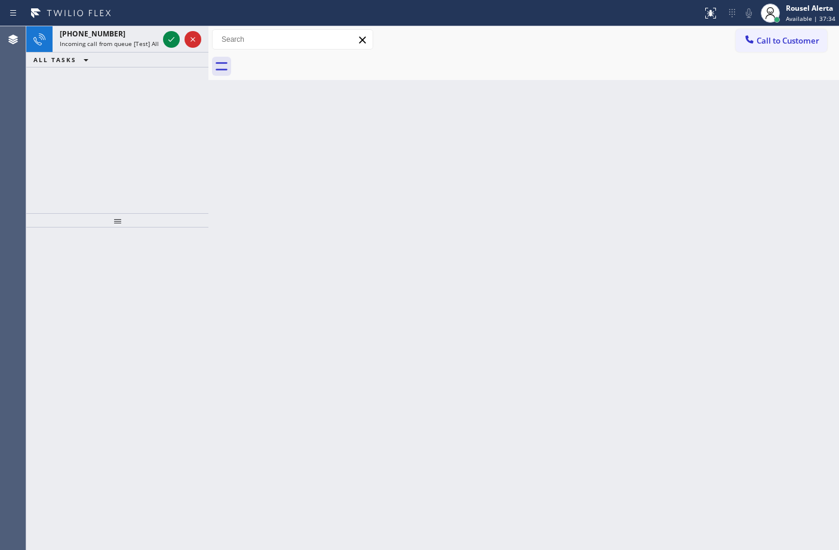
click at [170, 38] on icon at bounding box center [171, 39] width 14 height 14
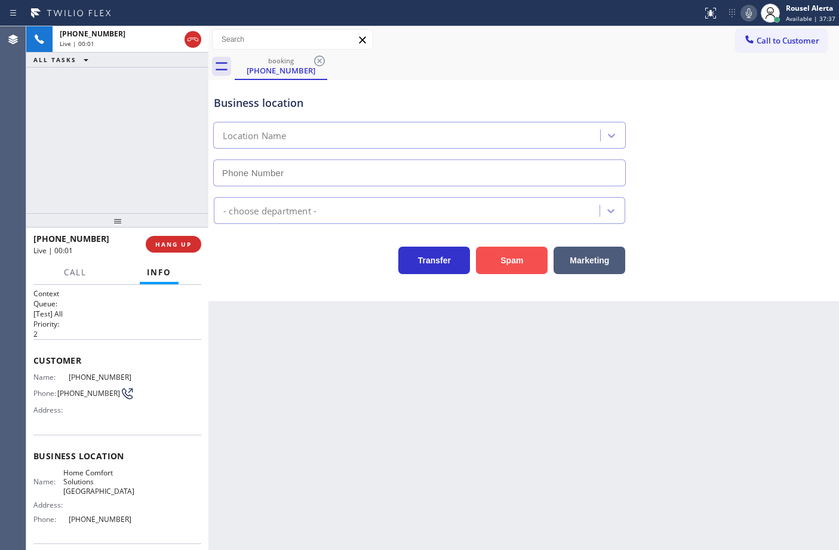
type input "[PHONE_NUMBER]"
click at [506, 257] on button "Spam" at bounding box center [512, 260] width 72 height 27
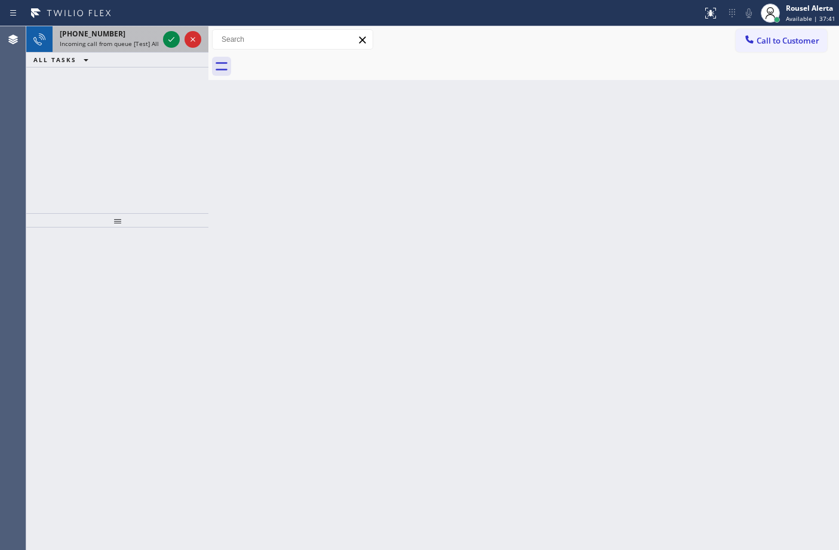
drag, startPoint x: 122, startPoint y: 33, endPoint x: 151, endPoint y: 38, distance: 29.0
click at [125, 36] on div "[PHONE_NUMBER]" at bounding box center [109, 34] width 99 height 10
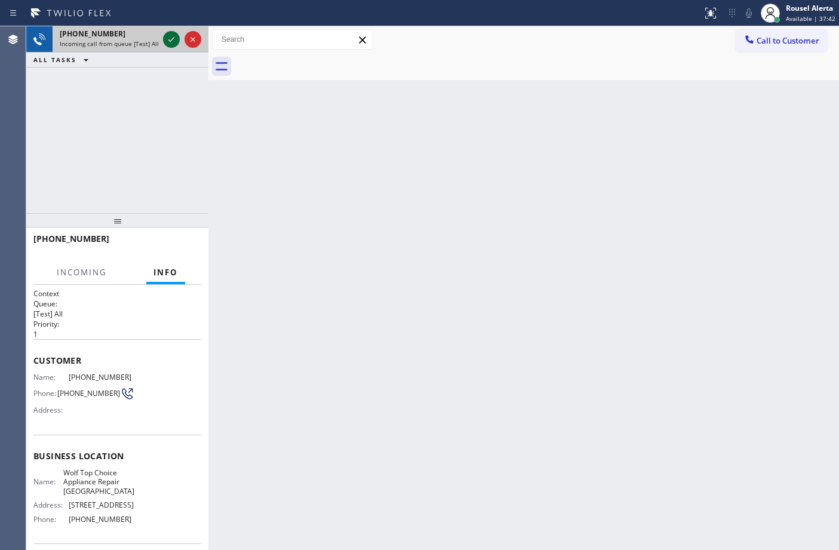
click at [165, 42] on icon at bounding box center [171, 39] width 14 height 14
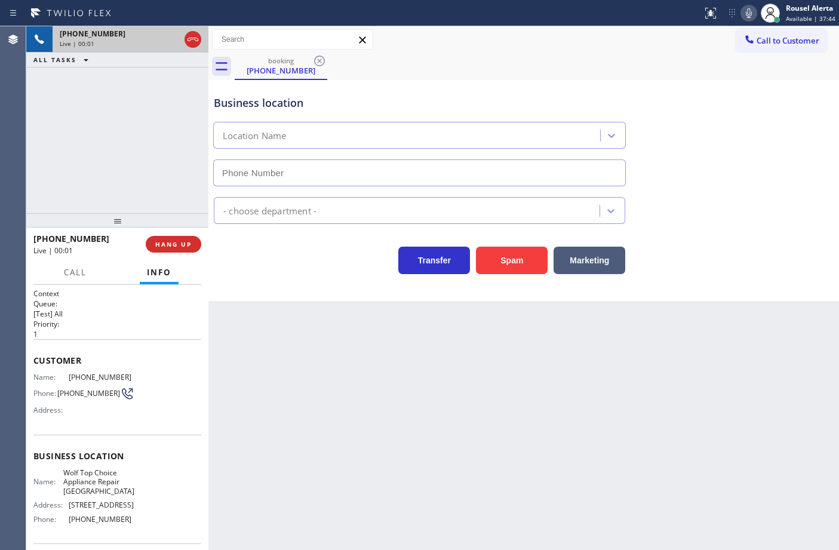
type input "[PHONE_NUMBER]"
drag, startPoint x: 30, startPoint y: 379, endPoint x: 124, endPoint y: 517, distance: 166.7
click at [124, 517] on div "Context Queue: [Test] All Priority: 1 Customer Name: [PHONE_NUMBER] Phone: [PHO…" at bounding box center [117, 418] width 182 height 266
drag, startPoint x: 243, startPoint y: 449, endPoint x: 251, endPoint y: 433, distance: 17.4
click at [247, 441] on div "Back to Dashboard Change Sender ID Customers Technicians Select a contact Outbo…" at bounding box center [523, 288] width 630 height 524
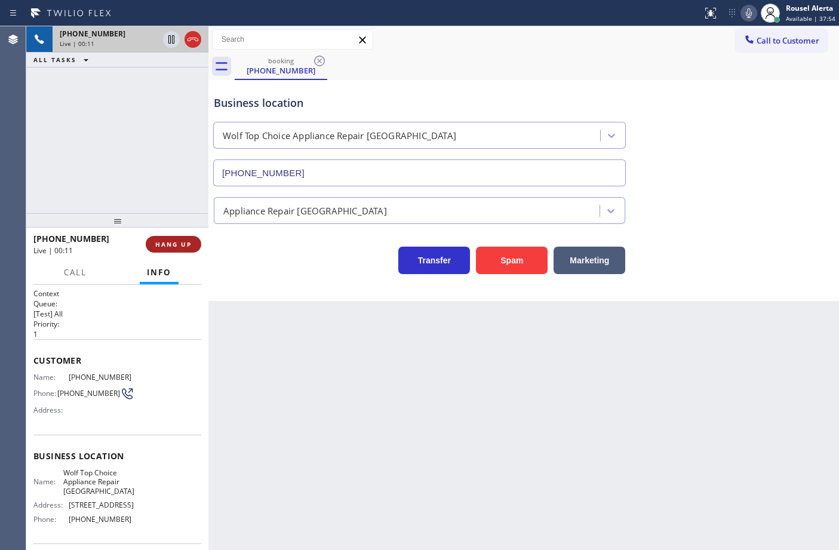
click at [174, 242] on span "HANG UP" at bounding box center [173, 244] width 36 height 8
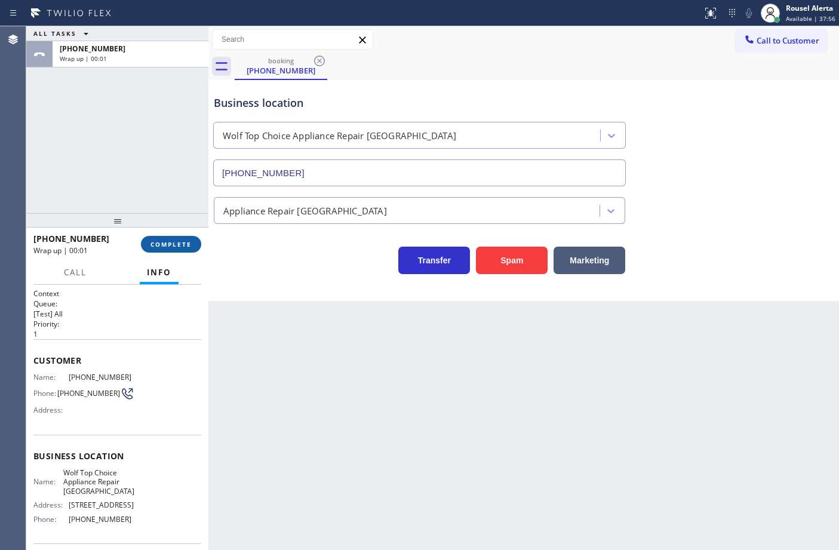
click at [173, 242] on span "COMPLETE" at bounding box center [170, 244] width 41 height 8
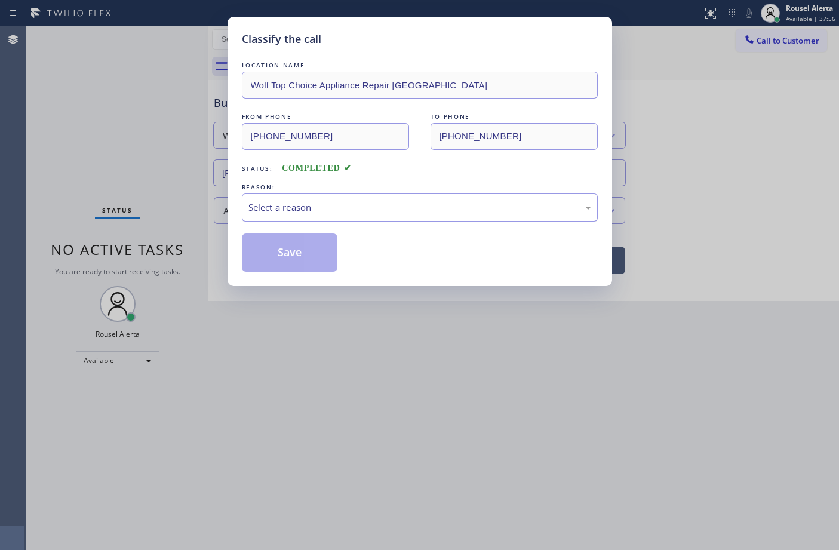
click at [296, 205] on div "Select a reason" at bounding box center [419, 208] width 343 height 14
click at [312, 264] on button "Save" at bounding box center [290, 252] width 96 height 38
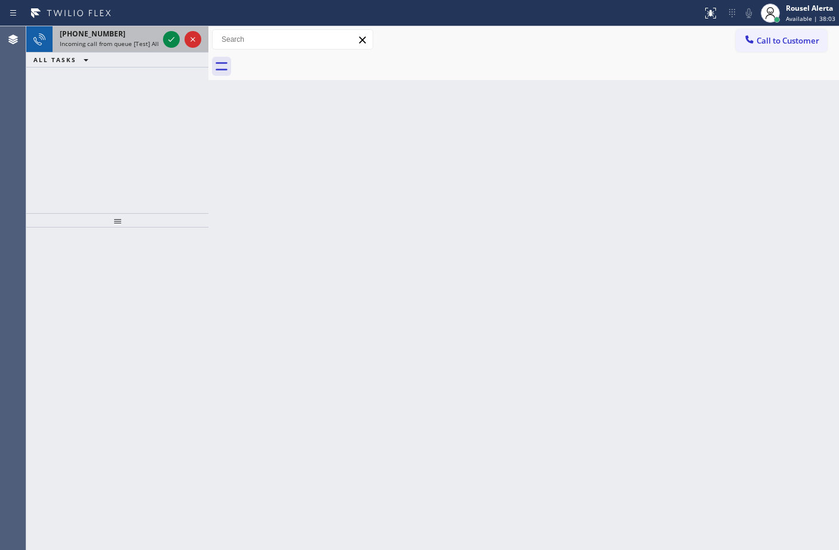
drag, startPoint x: 132, startPoint y: 42, endPoint x: 154, endPoint y: 38, distance: 22.5
click at [132, 42] on span "Incoming call from queue [Test] All" at bounding box center [109, 43] width 99 height 8
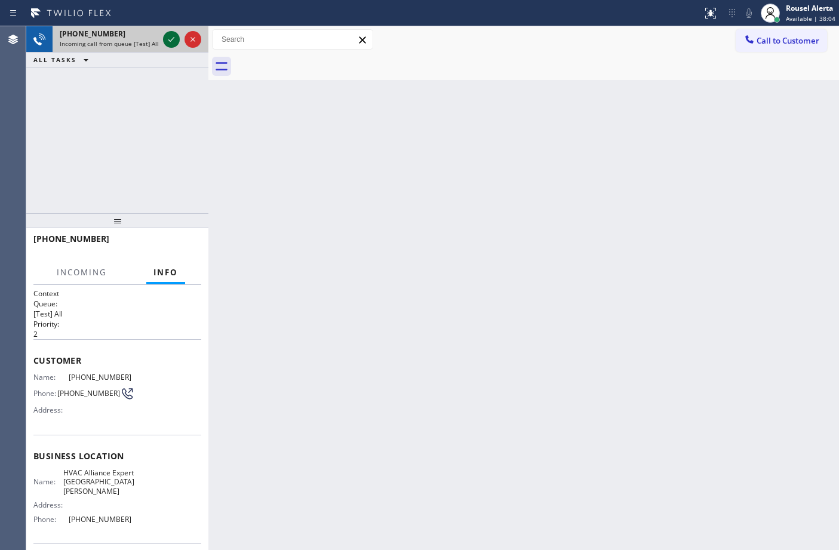
click at [166, 37] on icon at bounding box center [171, 39] width 14 height 14
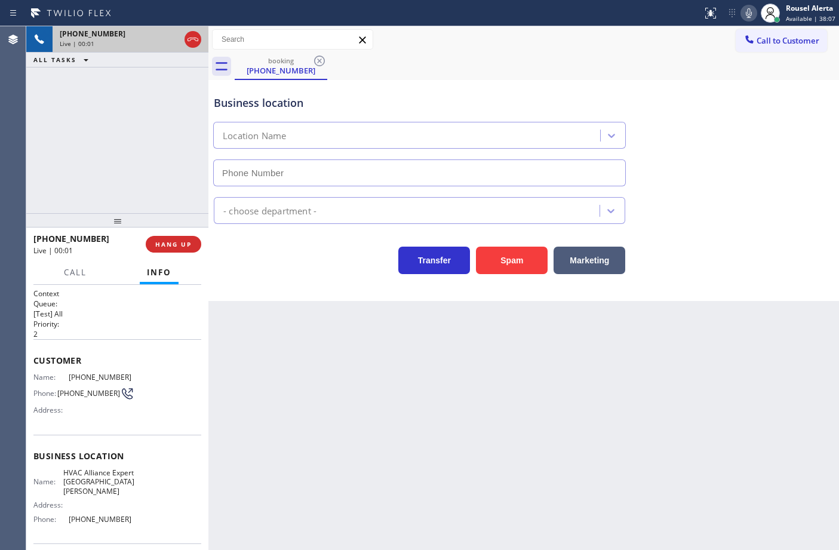
type input "[PHONE_NUMBER]"
click at [500, 250] on button "Spam" at bounding box center [512, 260] width 72 height 27
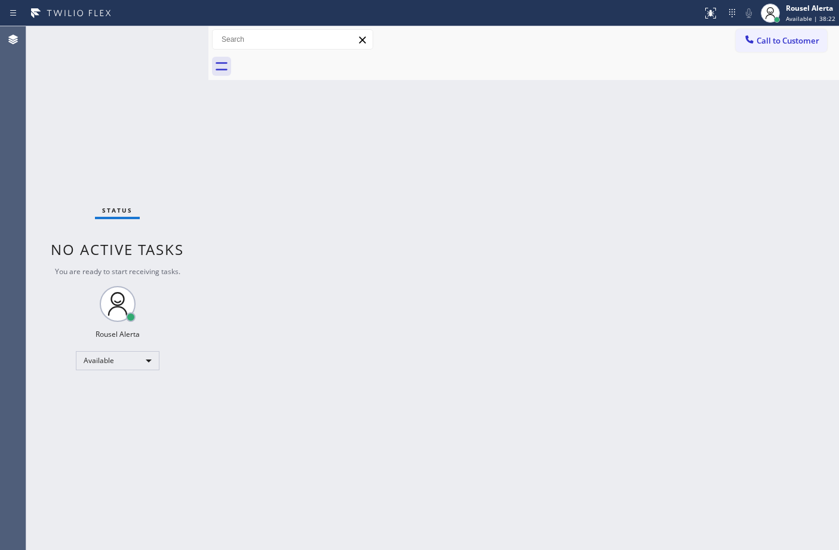
click at [266, 204] on div "Back to Dashboard Change Sender ID Customers Technicians Select a contact Outbo…" at bounding box center [523, 288] width 630 height 524
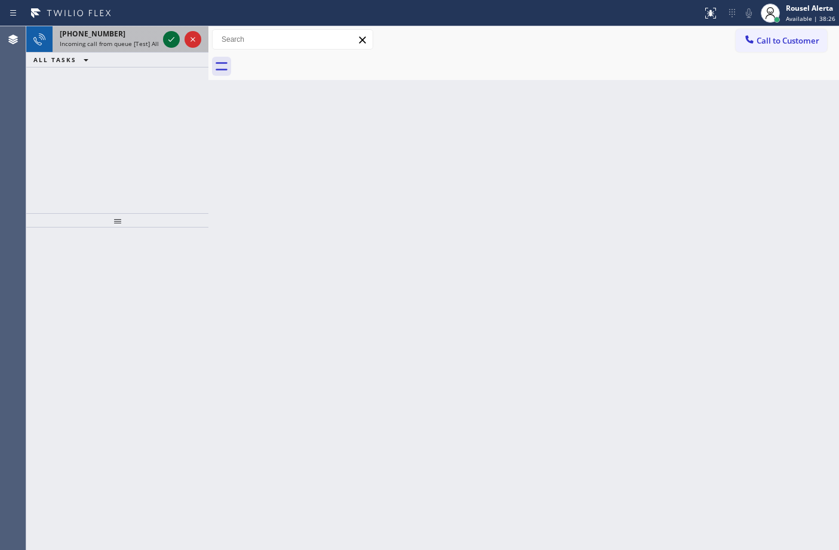
drag, startPoint x: 125, startPoint y: 41, endPoint x: 164, endPoint y: 42, distance: 38.8
click at [127, 42] on span "Incoming call from queue [Test] All" at bounding box center [109, 43] width 99 height 8
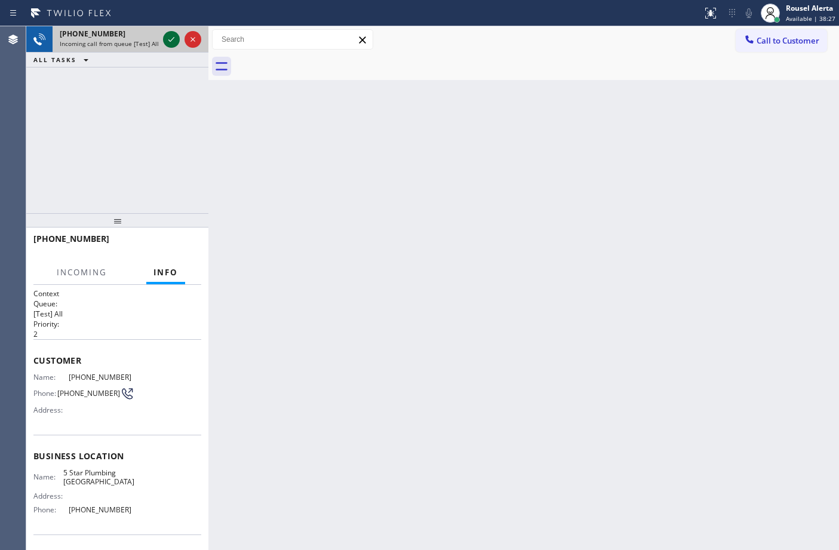
click at [167, 39] on icon at bounding box center [171, 39] width 14 height 14
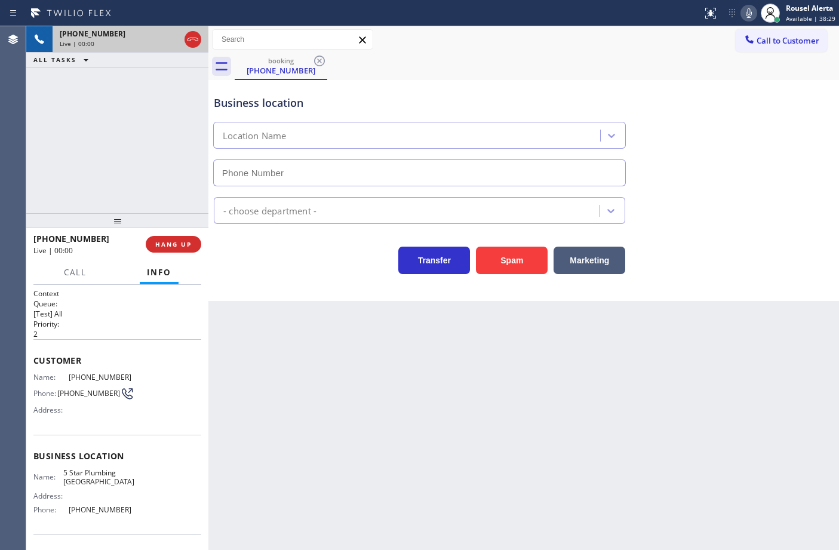
type input "[PHONE_NUMBER]"
click at [500, 258] on button "Spam" at bounding box center [512, 260] width 72 height 27
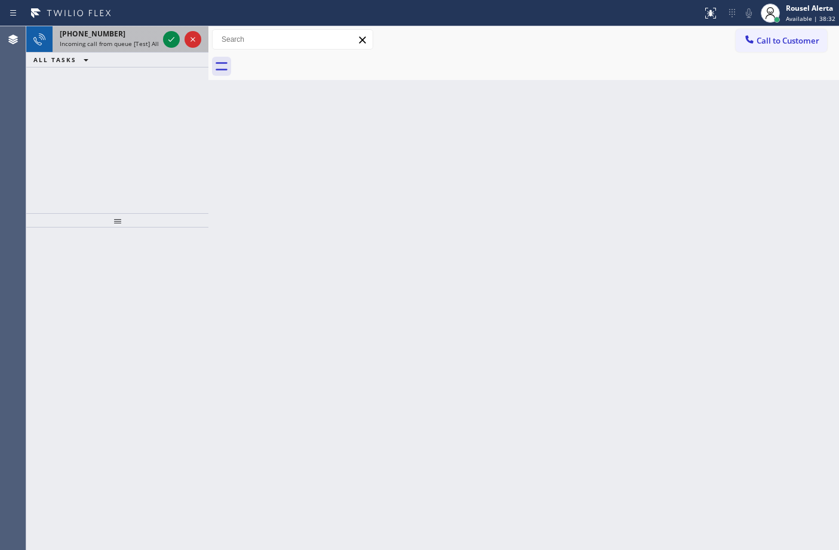
click at [153, 41] on span "Incoming call from queue [Test] All" at bounding box center [109, 43] width 99 height 8
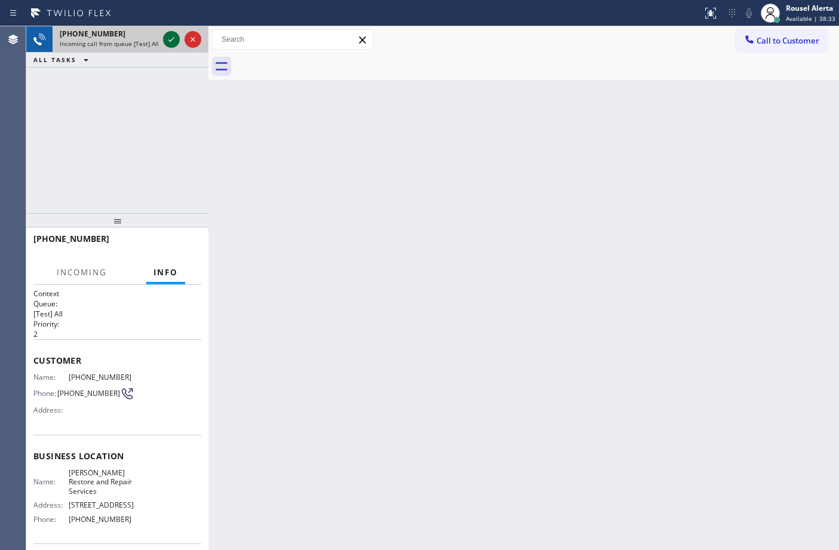
click at [168, 38] on icon at bounding box center [171, 39] width 14 height 14
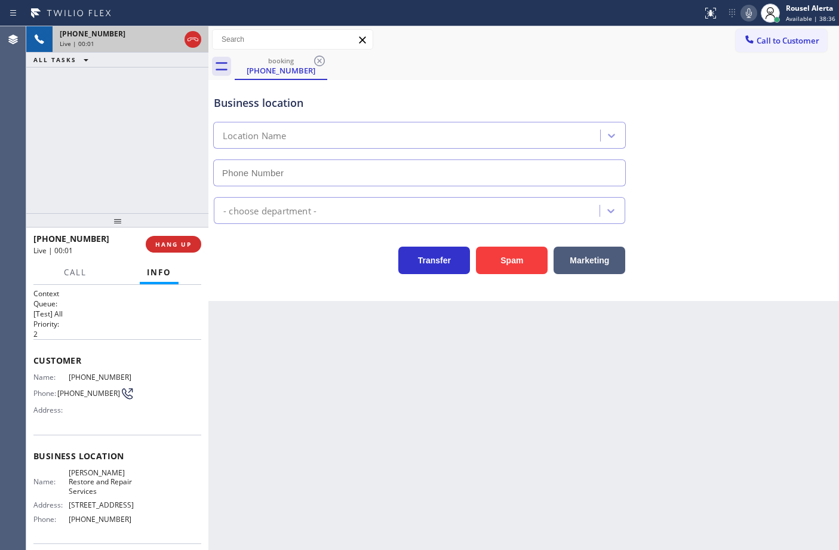
type input "[PHONE_NUMBER]"
click at [150, 88] on div "[PHONE_NUMBER] Live | 00:09 ALL TASKS ALL TASKS ACTIVE TASKS TASKS IN WRAP UP" at bounding box center [117, 119] width 182 height 187
click at [347, 382] on div "Back to Dashboard Change Sender ID Customers Technicians Select a contact Outbo…" at bounding box center [523, 288] width 630 height 524
click at [121, 106] on div "[PHONE_NUMBER] Live | 00:15 ALL TASKS ALL TASKS ACTIVE TASKS TASKS IN WRAP UP" at bounding box center [117, 119] width 182 height 187
click at [371, 442] on div "Back to Dashboard Change Sender ID Customers Technicians Select a contact Outbo…" at bounding box center [523, 288] width 630 height 524
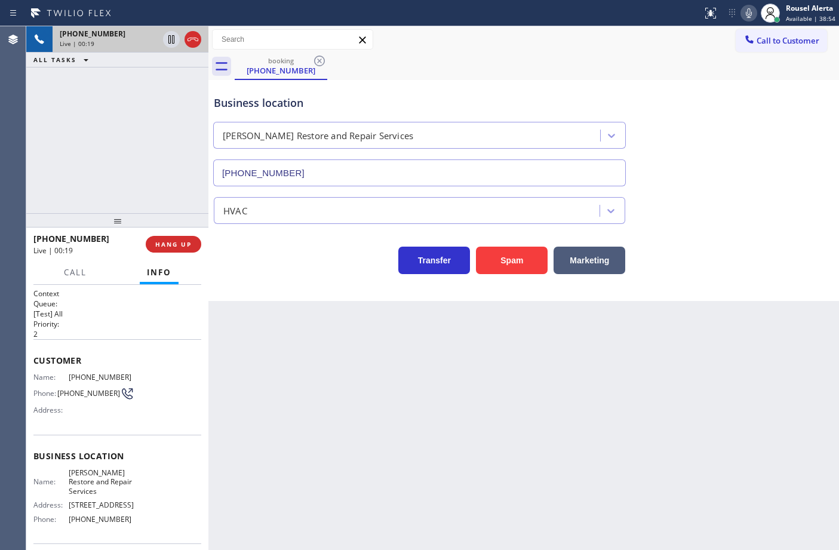
click at [467, 502] on div "Back to Dashboard Change Sender ID Customers Technicians Select a contact Outbo…" at bounding box center [523, 288] width 630 height 524
drag, startPoint x: 136, startPoint y: 151, endPoint x: 284, endPoint y: 363, distance: 258.5
click at [147, 158] on div "[PHONE_NUMBER] Live | 00:22 ALL TASKS ALL TASKS ACTIVE TASKS TASKS IN WRAP UP" at bounding box center [117, 119] width 182 height 187
click at [331, 416] on div "Back to Dashboard Change Sender ID Customers Technicians Select a contact Outbo…" at bounding box center [523, 288] width 630 height 524
click at [161, 214] on div at bounding box center [117, 220] width 182 height 14
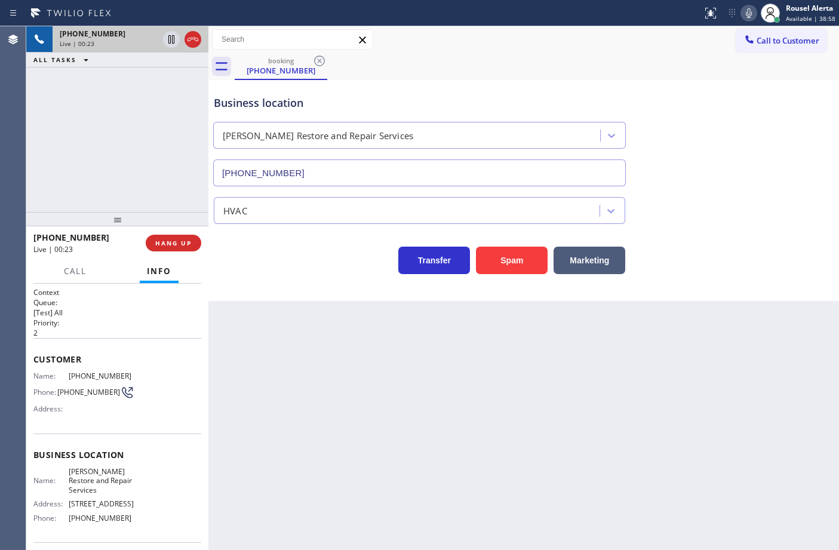
click at [341, 452] on div "Back to Dashboard Change Sender ID Customers Technicians Select a contact Outbo…" at bounding box center [523, 288] width 630 height 524
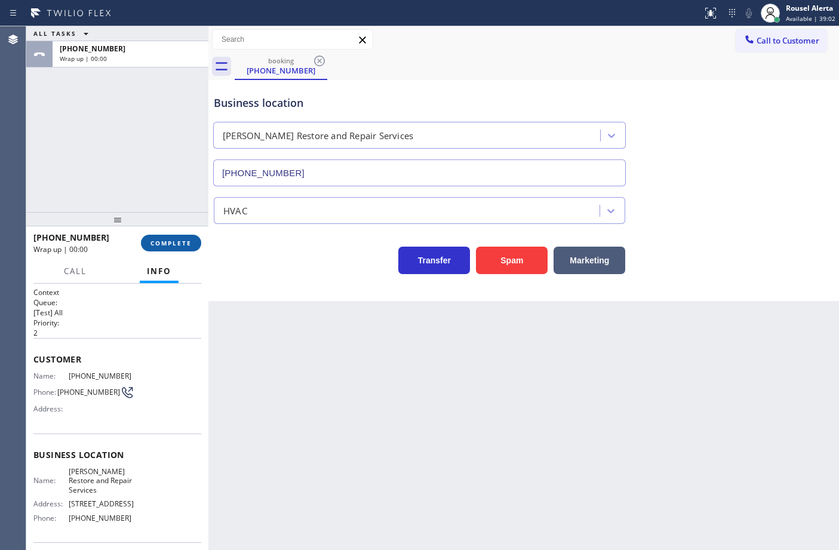
click at [177, 245] on span "COMPLETE" at bounding box center [170, 243] width 41 height 8
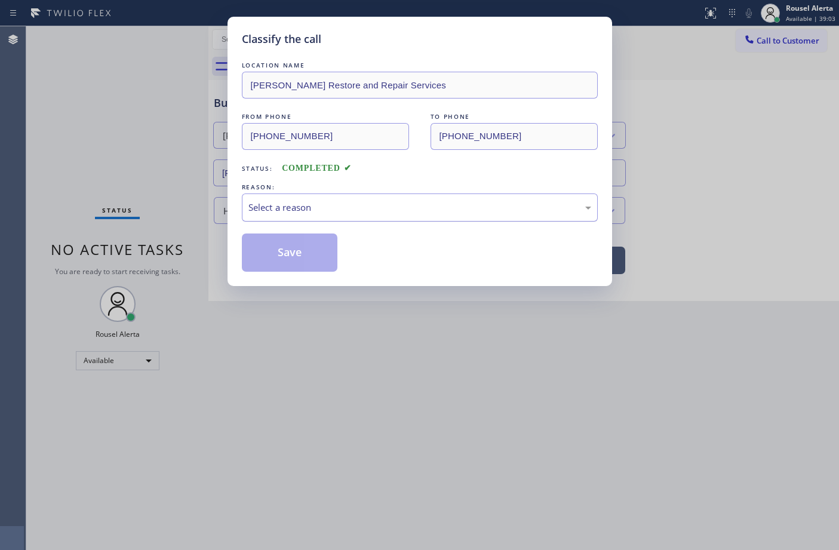
click at [318, 207] on div "Select a reason" at bounding box center [419, 208] width 343 height 14
click at [288, 263] on button "Save" at bounding box center [290, 252] width 96 height 38
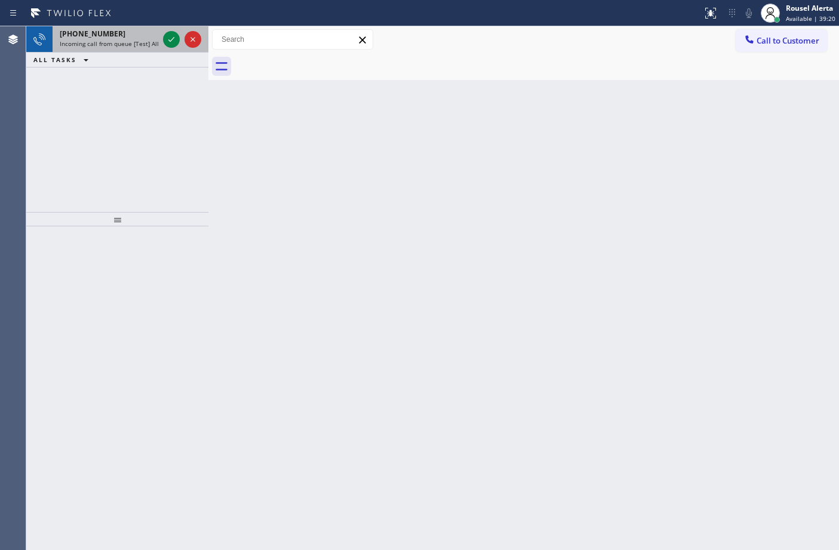
drag, startPoint x: 147, startPoint y: 38, endPoint x: 160, endPoint y: 39, distance: 12.7
click at [147, 38] on div "[PHONE_NUMBER]" at bounding box center [109, 34] width 99 height 10
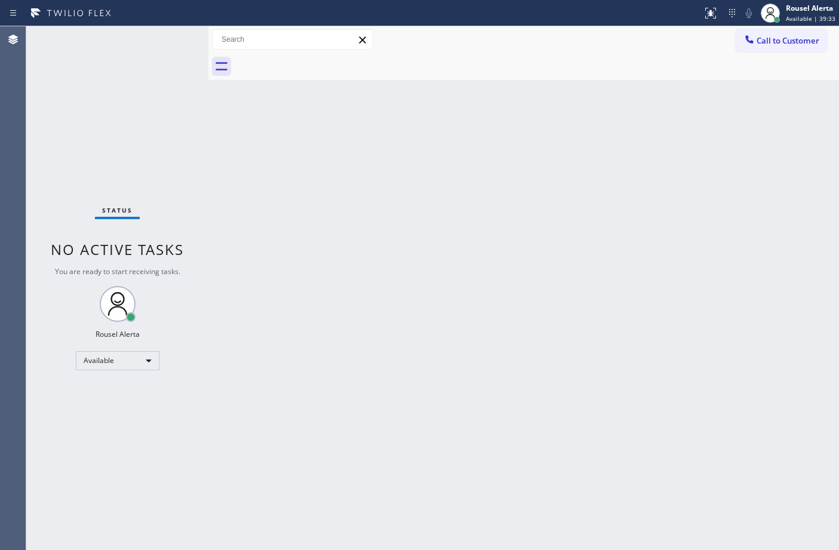
click at [279, 195] on div "Back to Dashboard Change Sender ID Customers Technicians Select a contact Outbo…" at bounding box center [523, 288] width 630 height 524
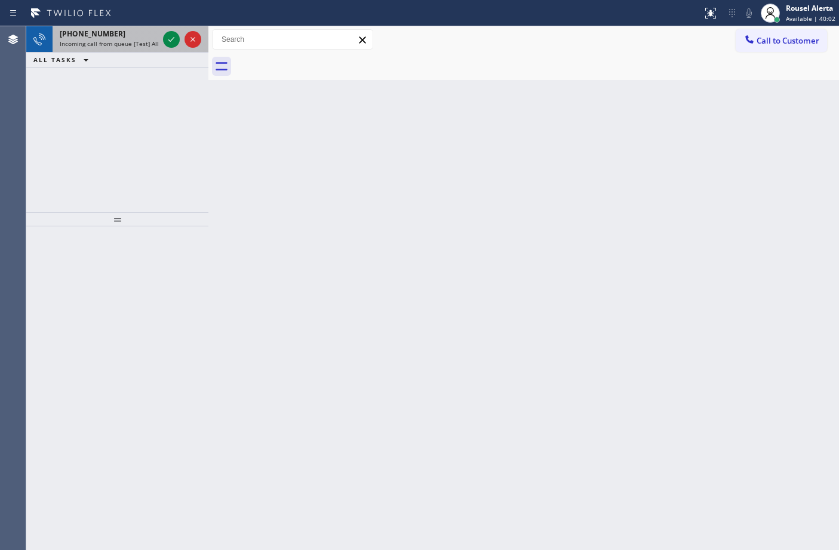
click at [111, 45] on span "Incoming call from queue [Test] All" at bounding box center [109, 43] width 99 height 8
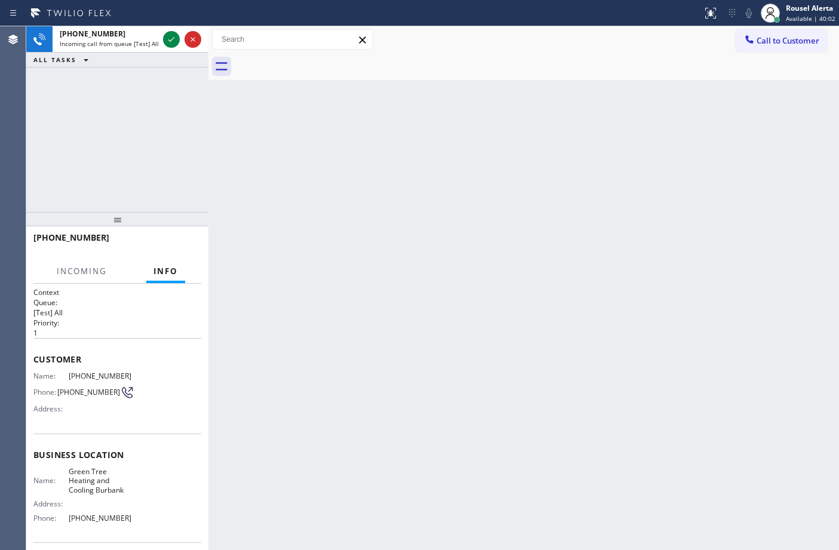
click at [339, 364] on div "Back to Dashboard Change Sender ID Customers Technicians Select a contact Outbo…" at bounding box center [523, 288] width 630 height 524
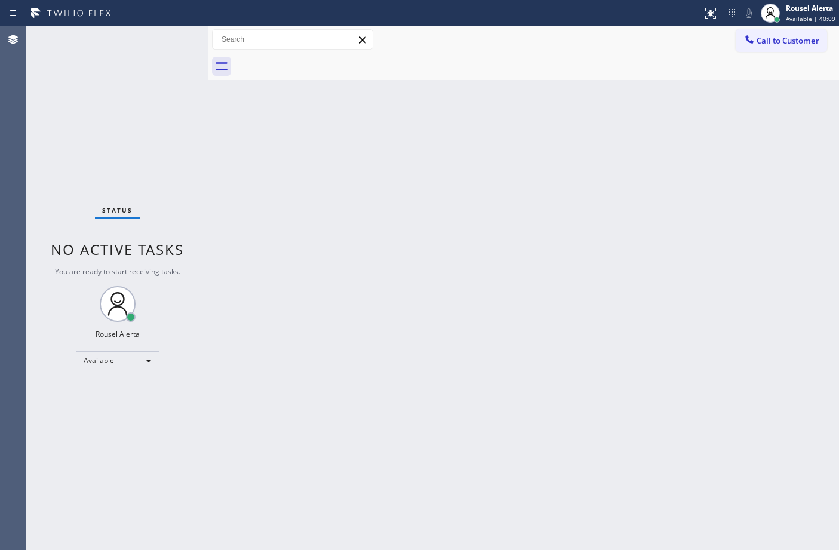
click at [112, 32] on div "Status No active tasks You are ready to start receiving tasks. Rousel Alerta Av…" at bounding box center [117, 288] width 182 height 524
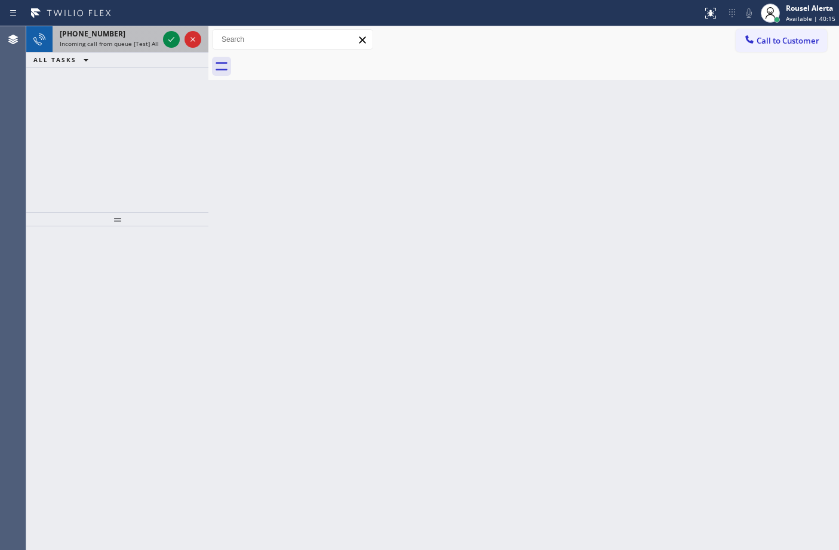
click at [121, 42] on span "Incoming call from queue [Test] All" at bounding box center [109, 43] width 99 height 8
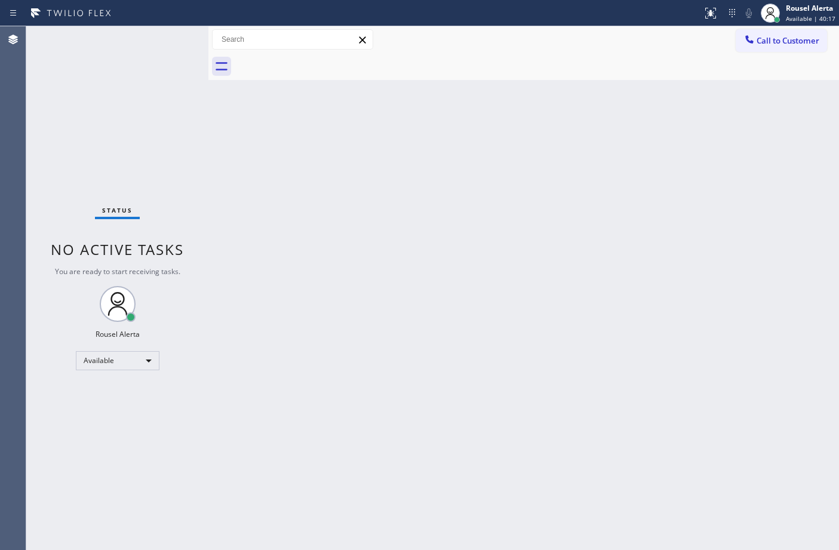
click at [171, 39] on div "Status No active tasks You are ready to start receiving tasks. Rousel Alerta Av…" at bounding box center [117, 288] width 182 height 524
click at [269, 255] on div "Back to Dashboard Change Sender ID Customers Technicians Select a contact Outbo…" at bounding box center [523, 288] width 630 height 524
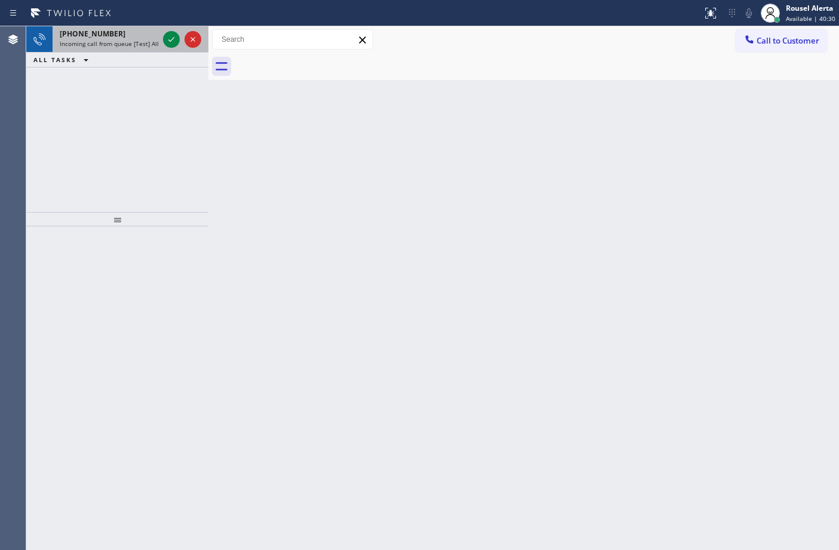
click at [137, 36] on div "[PHONE_NUMBER]" at bounding box center [109, 34] width 99 height 10
click at [150, 40] on span "Incoming call from queue [Test] All" at bounding box center [109, 43] width 99 height 8
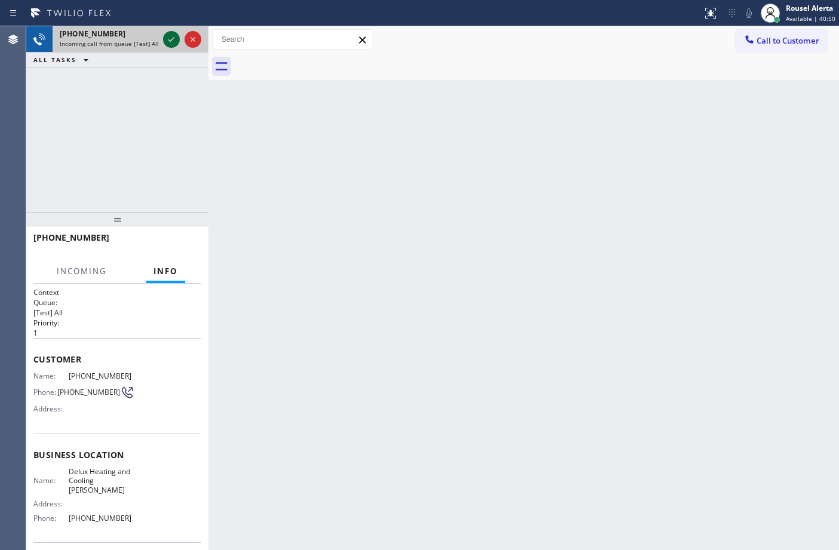
click at [163, 40] on div at bounding box center [171, 39] width 17 height 14
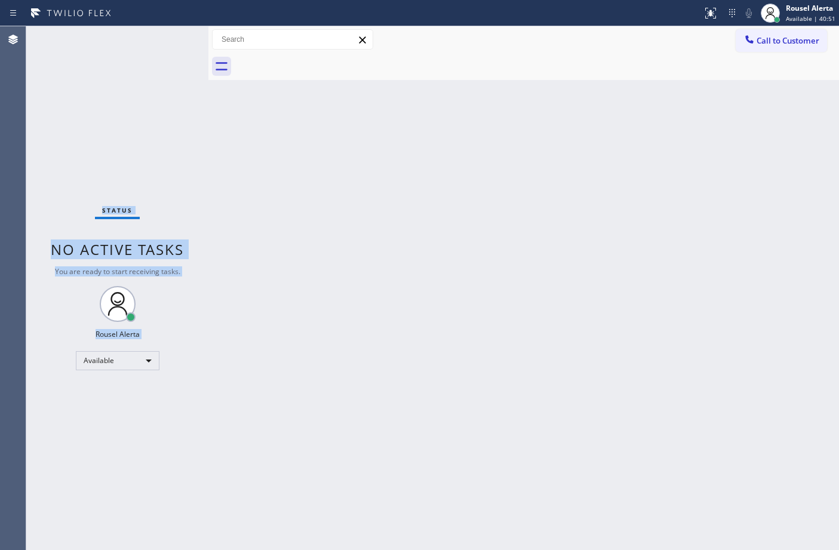
click at [163, 40] on div "Status No active tasks You are ready to start receiving tasks. Rousel Alerta Av…" at bounding box center [117, 288] width 182 height 524
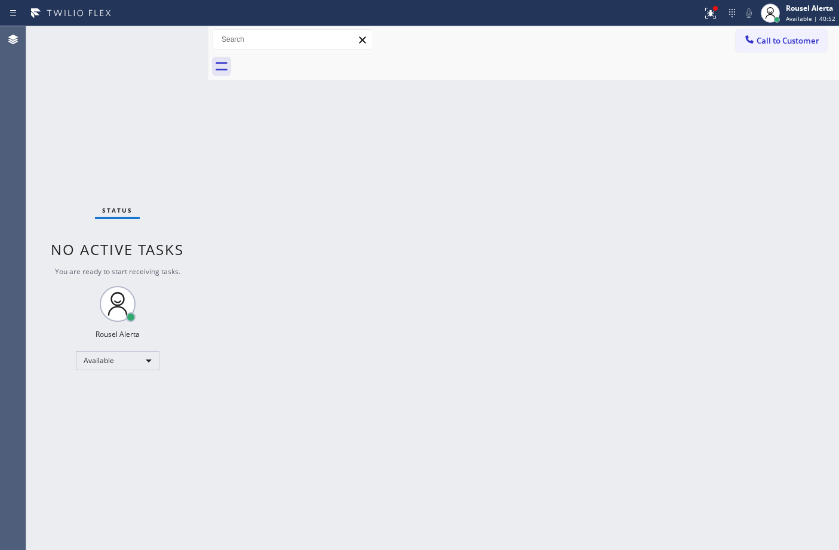
click at [330, 272] on div "Back to Dashboard Change Sender ID Customers Technicians Select a contact Outbo…" at bounding box center [523, 288] width 630 height 524
click at [150, 30] on div "Status No active tasks You are ready to start receiving tasks. Rousel Alerta Av…" at bounding box center [117, 288] width 182 height 524
click at [139, 30] on div "Status No active tasks You are ready to start receiving tasks. Rousel Alerta Av…" at bounding box center [117, 288] width 182 height 524
click at [155, 28] on div "Status No active tasks You are ready to start receiving tasks. Rousel Alerta Av…" at bounding box center [117, 288] width 182 height 524
click at [362, 273] on div "Back to Dashboard Change Sender ID Customers Technicians Select a contact Outbo…" at bounding box center [523, 288] width 630 height 524
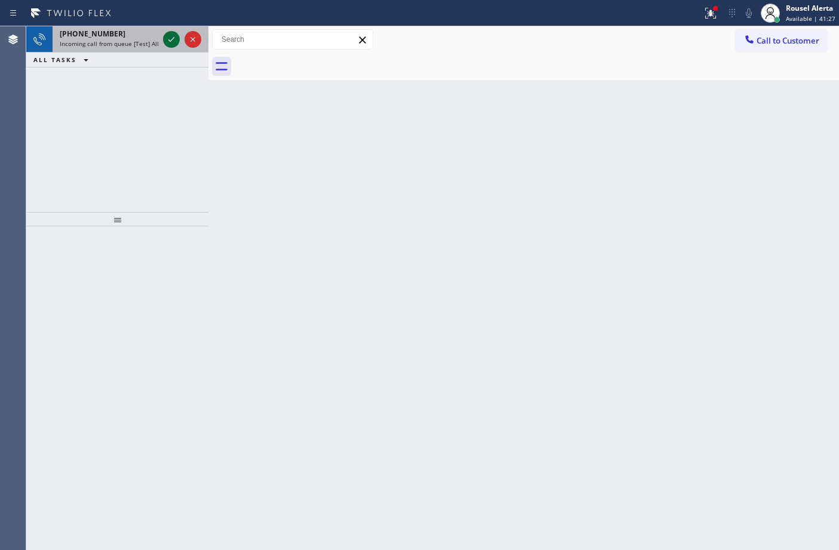
drag, startPoint x: 130, startPoint y: 41, endPoint x: 164, endPoint y: 44, distance: 34.2
click at [131, 41] on span "Incoming call from queue [Test] All" at bounding box center [109, 43] width 99 height 8
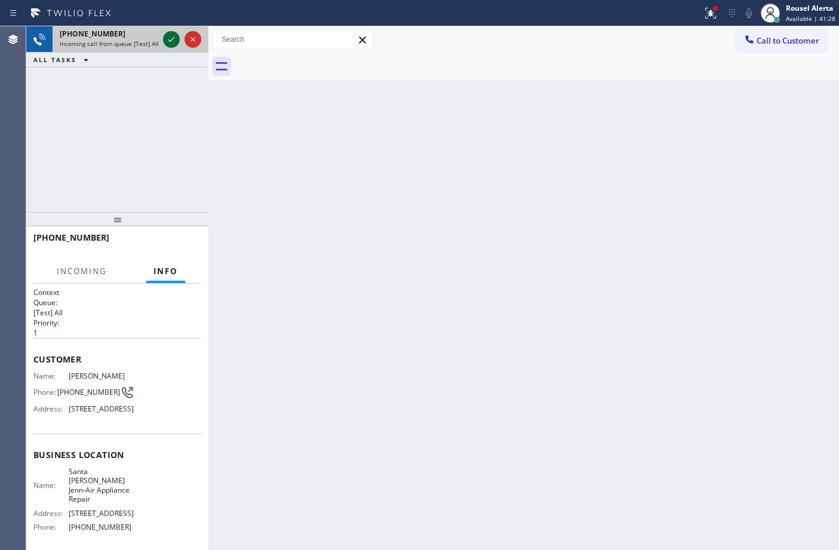
click at [167, 44] on icon at bounding box center [171, 39] width 14 height 14
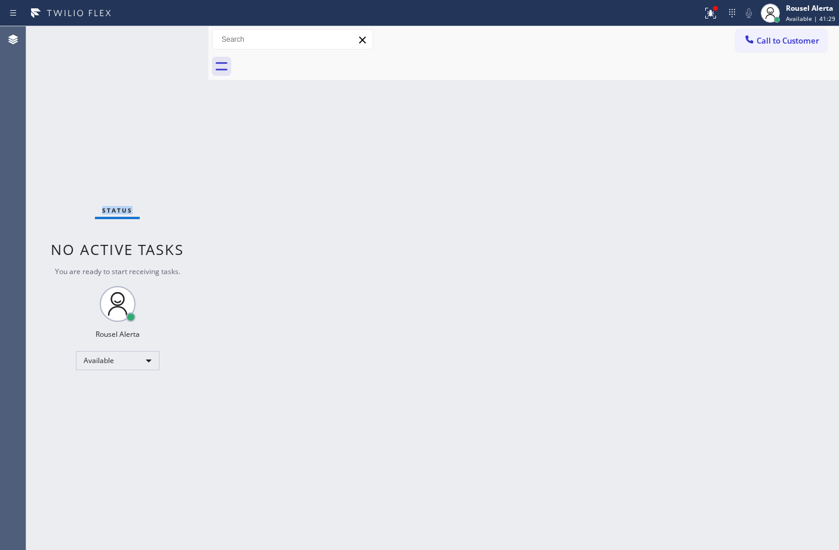
click at [167, 44] on div "Status No active tasks You are ready to start receiving tasks. Rousel Alerta Av…" at bounding box center [117, 288] width 182 height 524
drag, startPoint x: 311, startPoint y: 190, endPoint x: 331, endPoint y: 189, distance: 20.3
click at [315, 188] on div "Back to Dashboard Change Sender ID Customers Technicians Select a contact Outbo…" at bounding box center [523, 288] width 630 height 524
click at [704, 13] on icon at bounding box center [710, 13] width 14 height 14
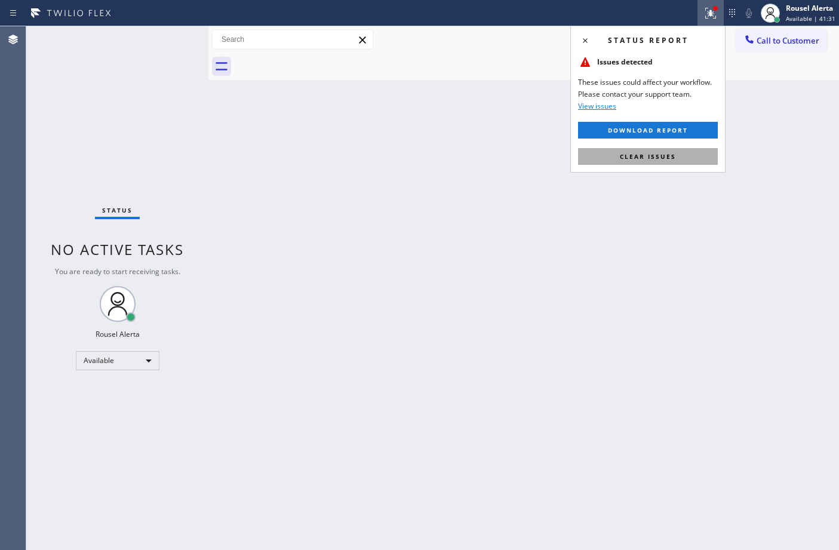
click at [691, 159] on button "Clear issues" at bounding box center [648, 156] width 140 height 17
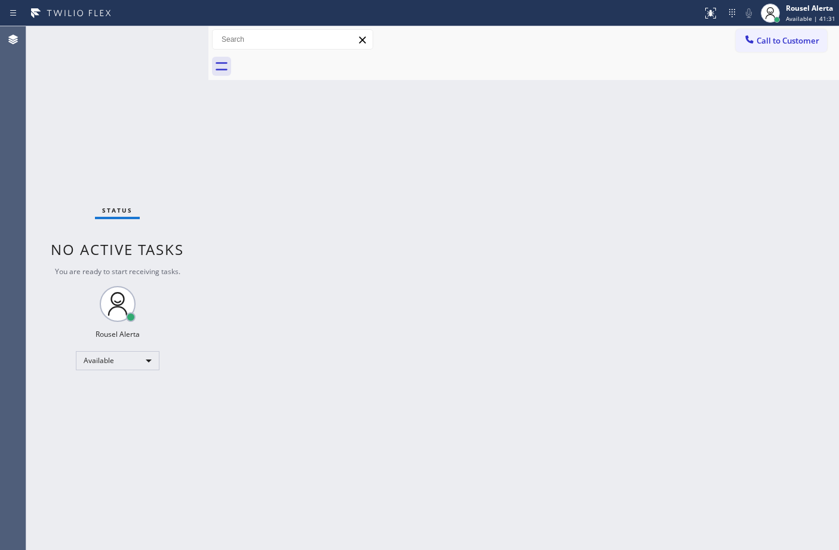
click at [661, 305] on div "Back to Dashboard Change Sender ID Customers Technicians Select a contact Outbo…" at bounding box center [523, 288] width 630 height 524
click at [331, 239] on div "Back to Dashboard Change Sender ID Customers Technicians Select a contact Outbo…" at bounding box center [523, 288] width 630 height 524
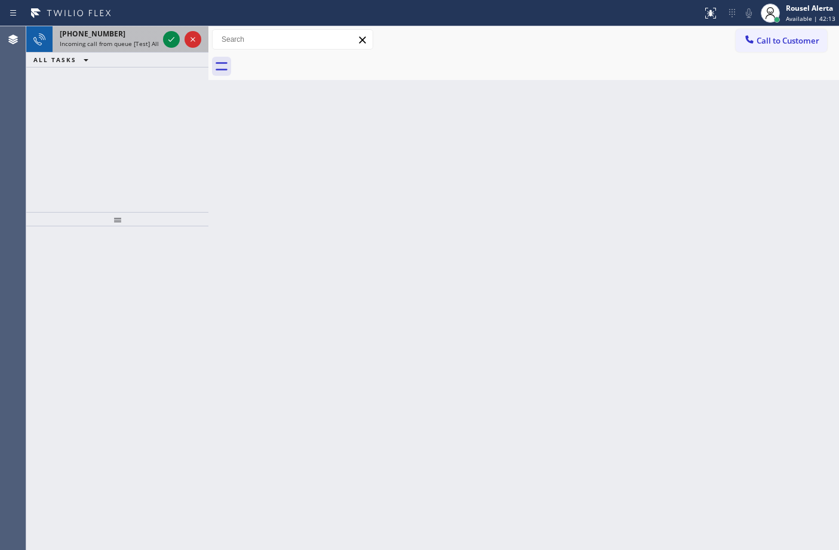
click at [145, 41] on span "Incoming call from queue [Test] All" at bounding box center [109, 43] width 99 height 8
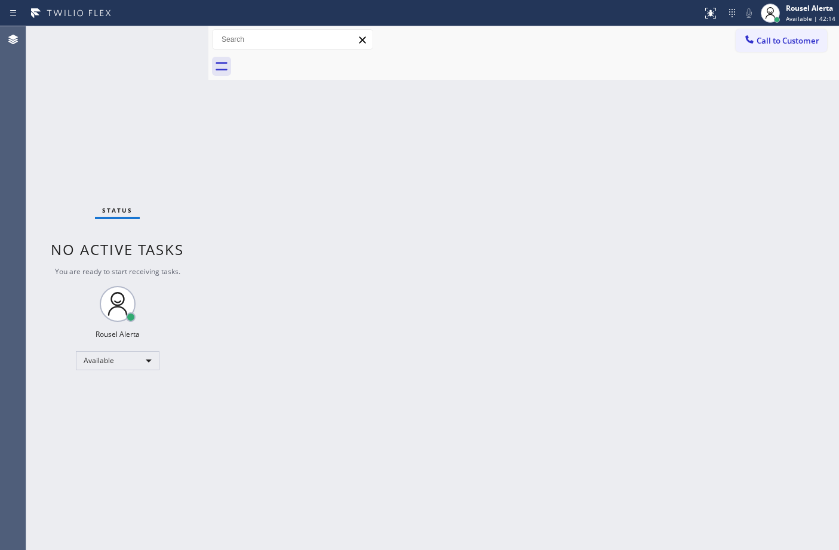
click at [171, 42] on div "Status No active tasks You are ready to start receiving tasks. Rousel Alerta Av…" at bounding box center [117, 288] width 182 height 524
drag, startPoint x: 177, startPoint y: 42, endPoint x: 217, endPoint y: 43, distance: 40.0
click at [171, 42] on div "Status No active tasks You are ready to start receiving tasks. Rousel Alerta Av…" at bounding box center [117, 288] width 182 height 524
click at [421, 199] on div "Back to Dashboard Change Sender ID Customers Technicians Select a contact Outbo…" at bounding box center [523, 288] width 630 height 524
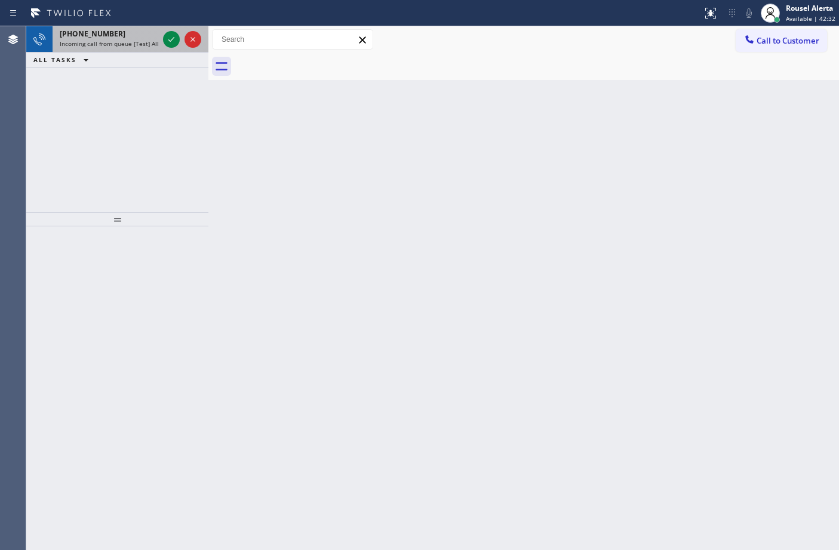
drag, startPoint x: 145, startPoint y: 48, endPoint x: 157, endPoint y: 48, distance: 11.9
click at [147, 48] on div "[PHONE_NUMBER] Incoming call from queue [Test] All" at bounding box center [107, 39] width 108 height 26
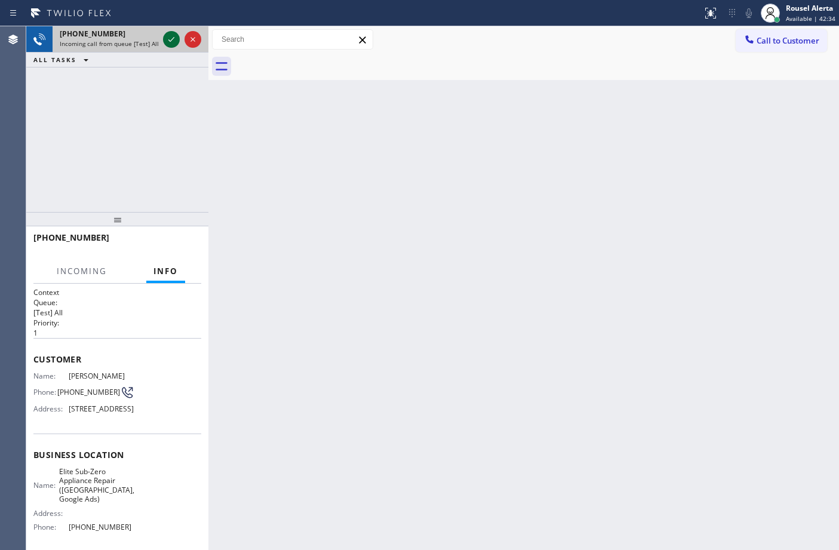
click at [168, 45] on icon at bounding box center [171, 39] width 14 height 14
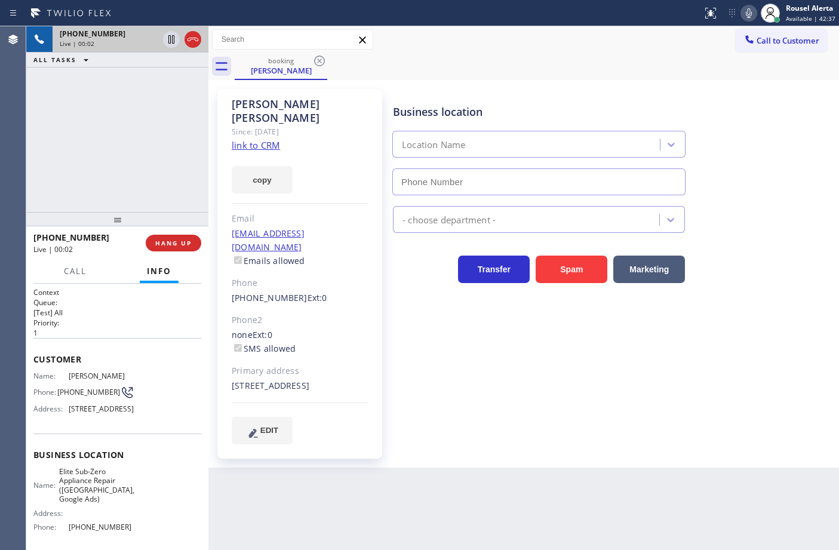
type input "[PHONE_NUMBER]"
click at [250, 139] on link "link to CRM" at bounding box center [256, 145] width 48 height 12
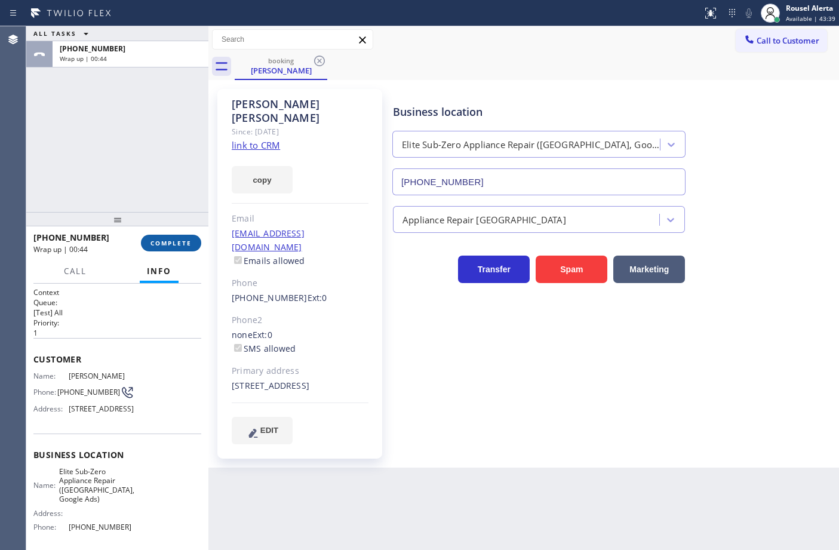
click at [161, 247] on span "COMPLETE" at bounding box center [170, 243] width 41 height 8
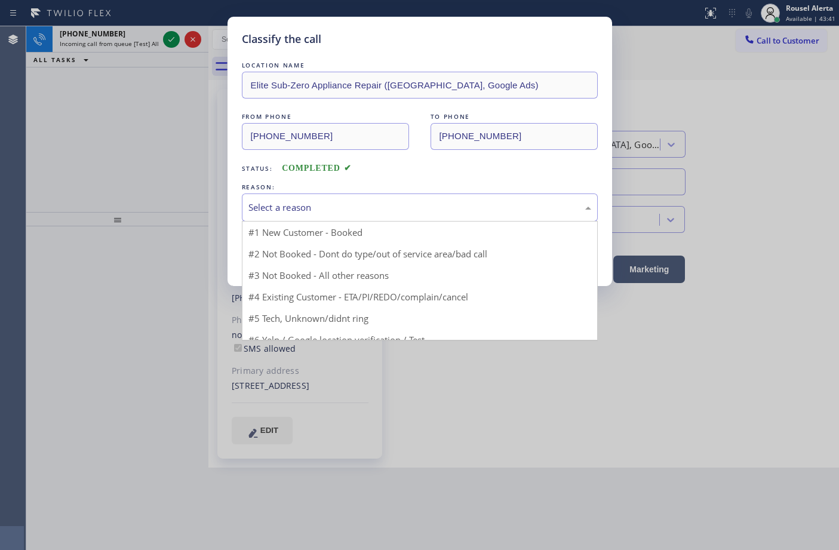
click at [336, 213] on div "Select a reason" at bounding box center [419, 208] width 343 height 14
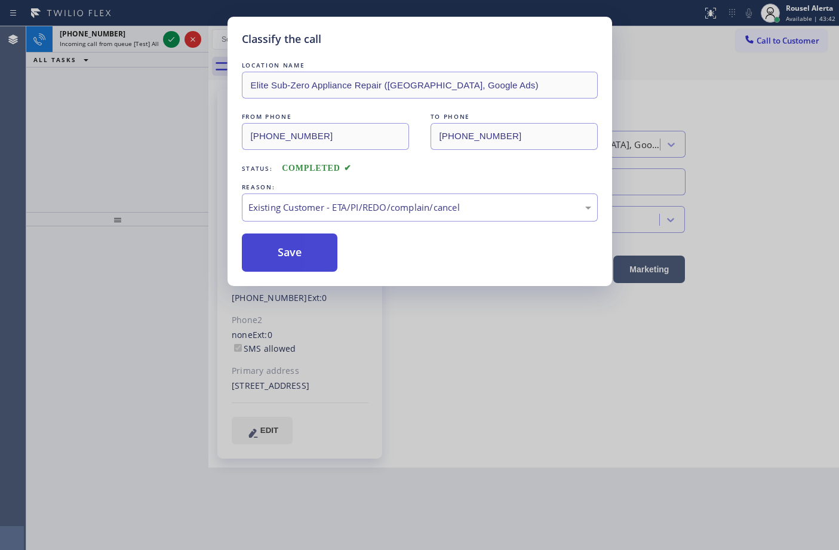
click at [273, 245] on button "Save" at bounding box center [290, 252] width 96 height 38
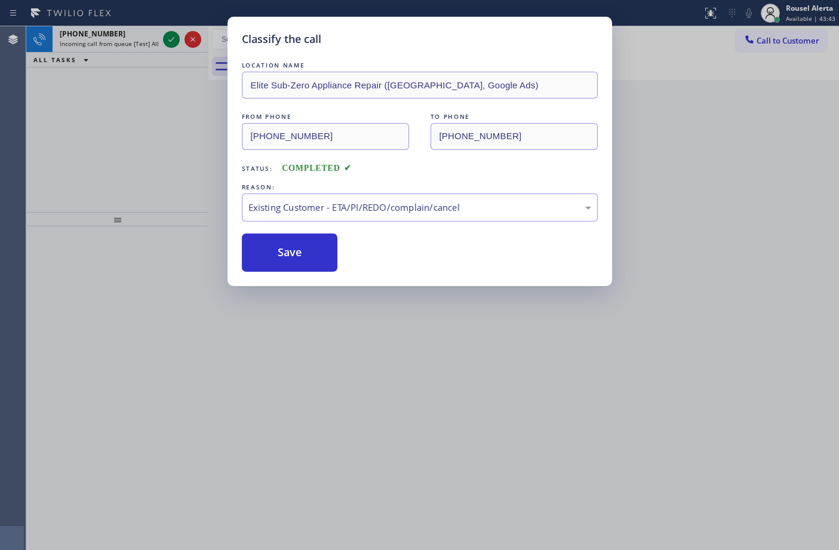
click at [121, 27] on div "Classify the call LOCATION NAME Elite Sub-Zero Appliance Repair ([GEOGRAPHIC_DA…" at bounding box center [419, 275] width 839 height 550
drag, startPoint x: 138, startPoint y: 44, endPoint x: 150, endPoint y: 41, distance: 12.9
click at [139, 45] on span "Incoming call from queue [Test] All" at bounding box center [109, 43] width 99 height 8
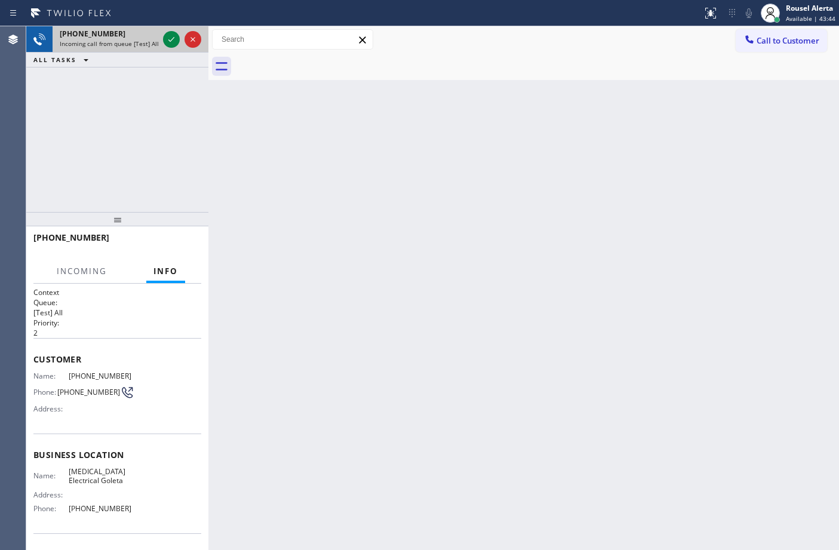
click at [151, 41] on span "Incoming call from queue [Test] All" at bounding box center [109, 43] width 99 height 8
click at [163, 39] on div at bounding box center [171, 39] width 17 height 14
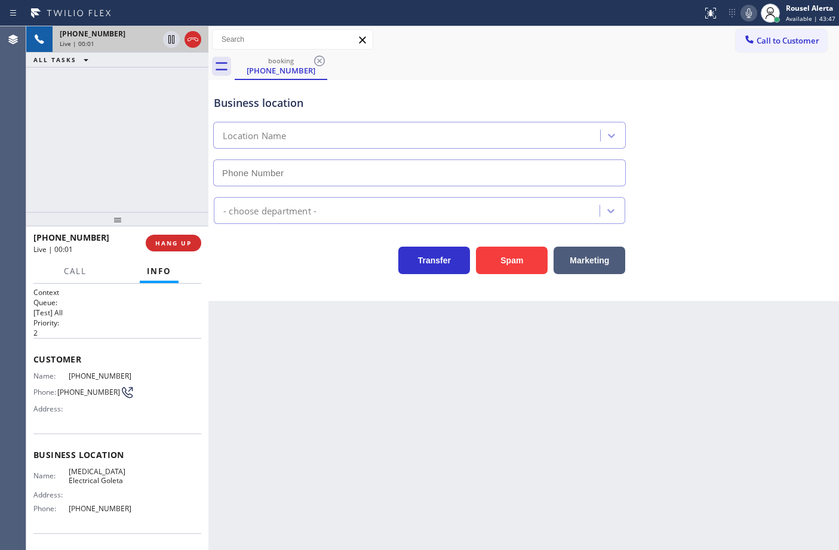
type input "[PHONE_NUMBER]"
click at [515, 386] on div "Back to Dashboard Change Sender ID Customers Technicians Select a contact Outbo…" at bounding box center [523, 288] width 630 height 524
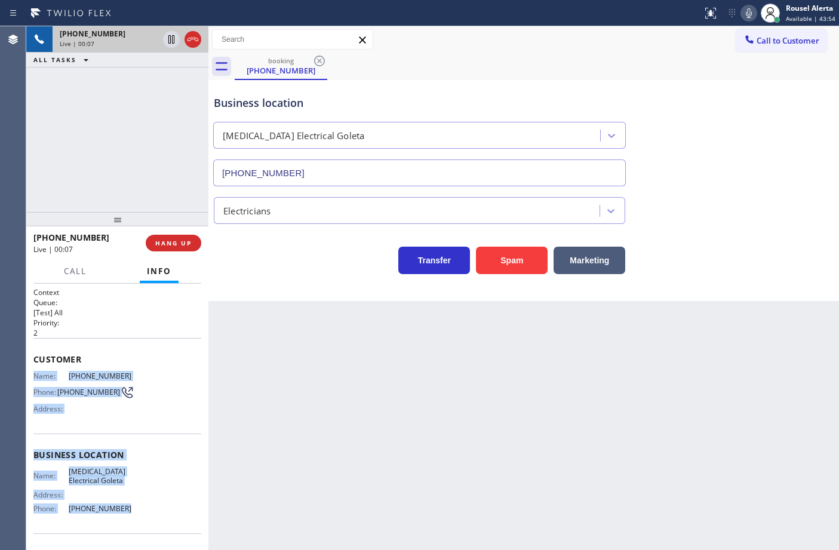
drag, startPoint x: 30, startPoint y: 371, endPoint x: 132, endPoint y: 512, distance: 173.6
click at [132, 512] on div "Context Queue: [Test] All Priority: 2 Customer Name: [PHONE_NUMBER] Phone: [PHO…" at bounding box center [117, 417] width 182 height 267
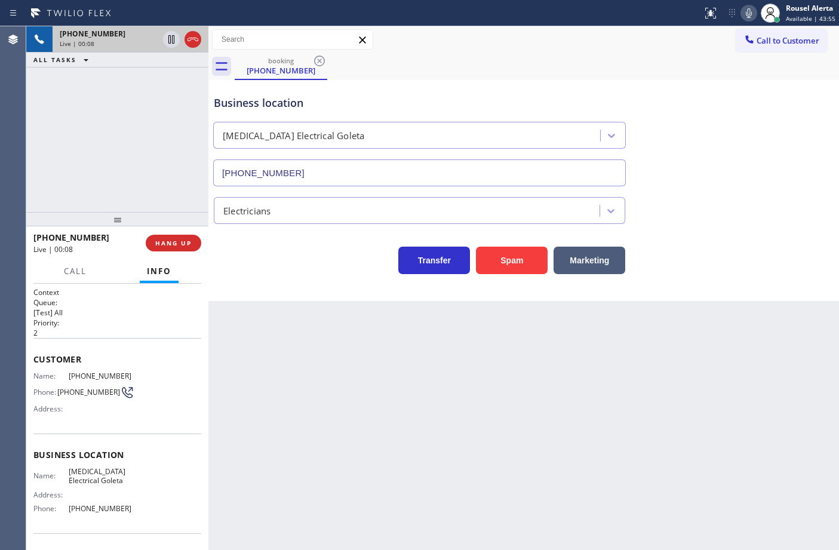
click at [418, 402] on div "Back to Dashboard Change Sender ID Customers Technicians Select a contact Outbo…" at bounding box center [523, 288] width 630 height 524
click at [177, 238] on button "HANG UP" at bounding box center [174, 243] width 56 height 17
click at [168, 246] on span "HANG UP" at bounding box center [173, 243] width 36 height 8
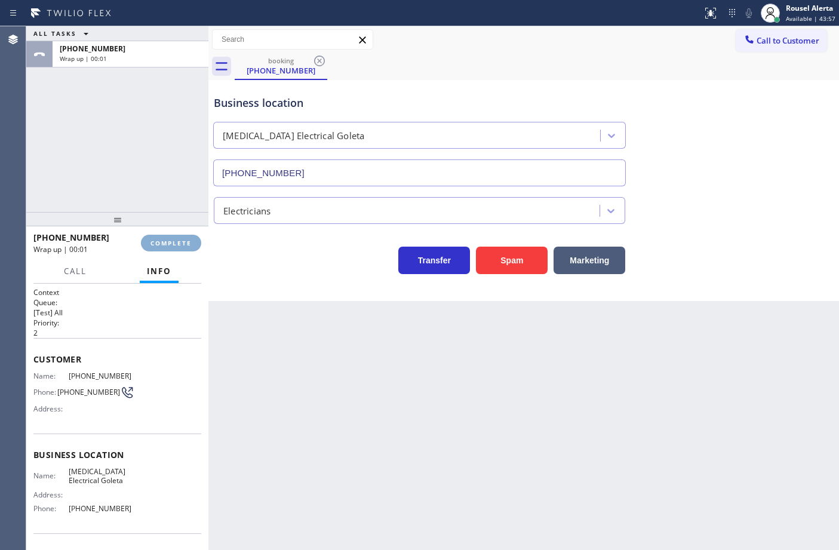
click at [168, 246] on span "COMPLETE" at bounding box center [170, 243] width 41 height 8
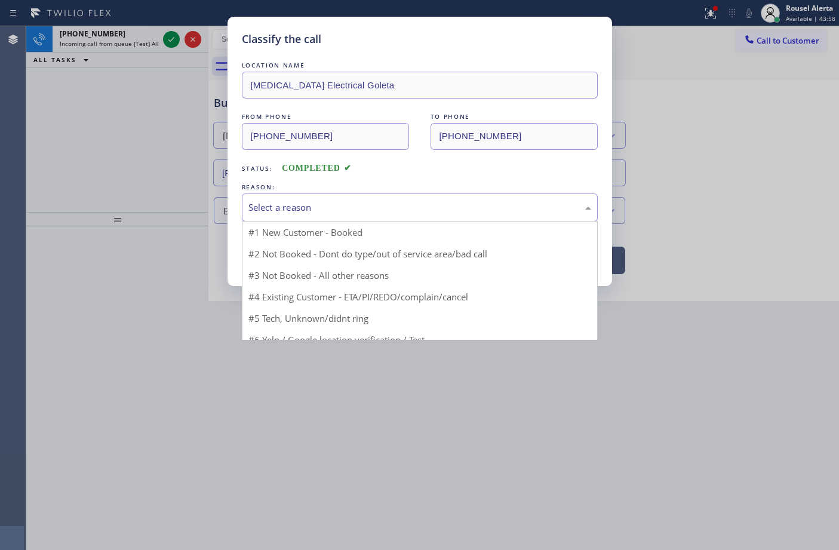
click at [270, 210] on div "Select a reason" at bounding box center [419, 208] width 343 height 14
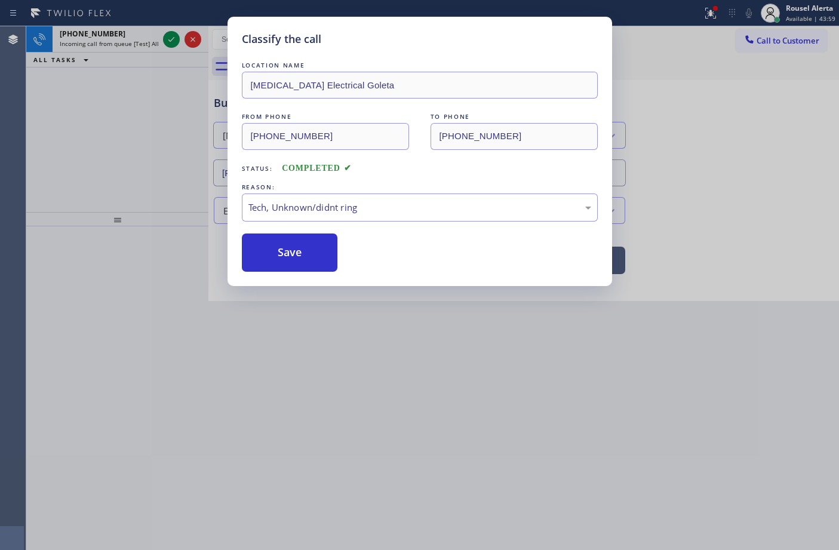
click at [297, 261] on button "Save" at bounding box center [290, 252] width 96 height 38
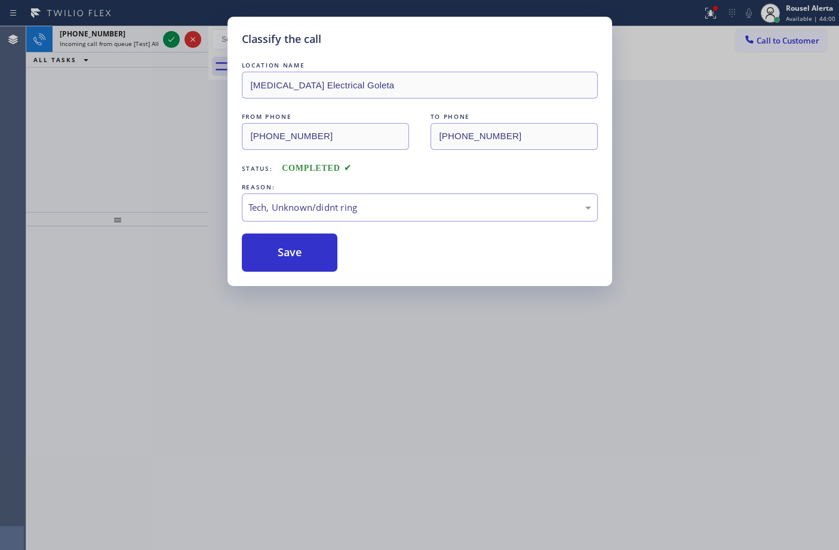
click at [142, 37] on div "[PHONE_NUMBER]" at bounding box center [109, 34] width 99 height 10
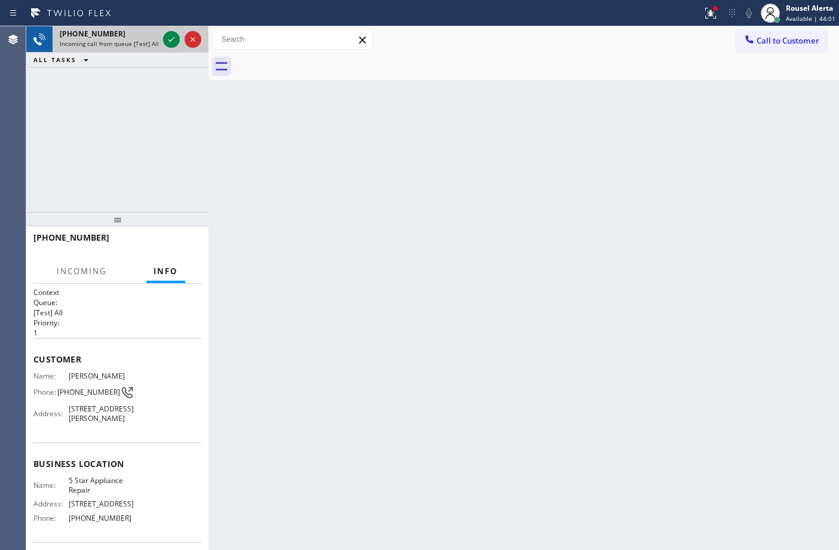
click at [151, 36] on div "[PHONE_NUMBER]" at bounding box center [109, 34] width 99 height 10
click at [141, 41] on span "Incoming call from queue [Test] All" at bounding box center [109, 43] width 99 height 8
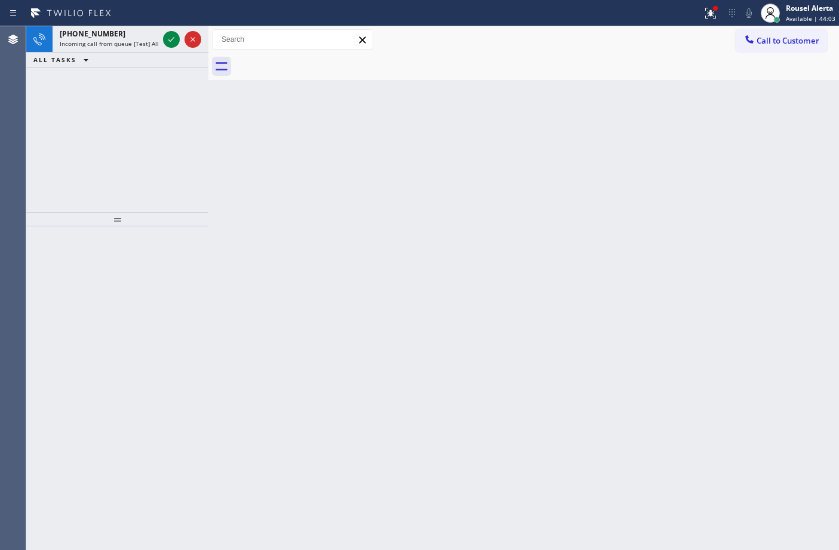
click at [168, 36] on icon at bounding box center [171, 39] width 14 height 14
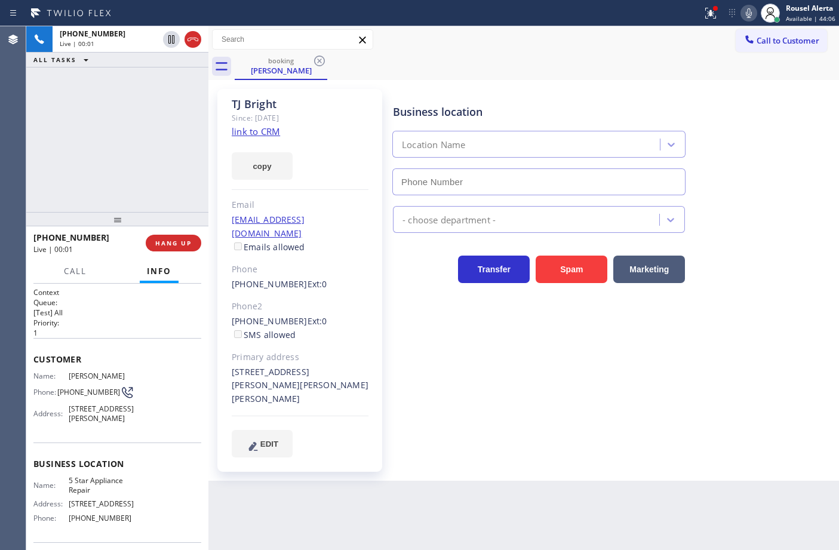
type input "[PHONE_NUMBER]"
click at [266, 133] on link "link to CRM" at bounding box center [256, 131] width 48 height 12
click at [453, 502] on div "Back to Dashboard Change Sender ID Customers Technicians Select a contact Outbo…" at bounding box center [523, 288] width 630 height 524
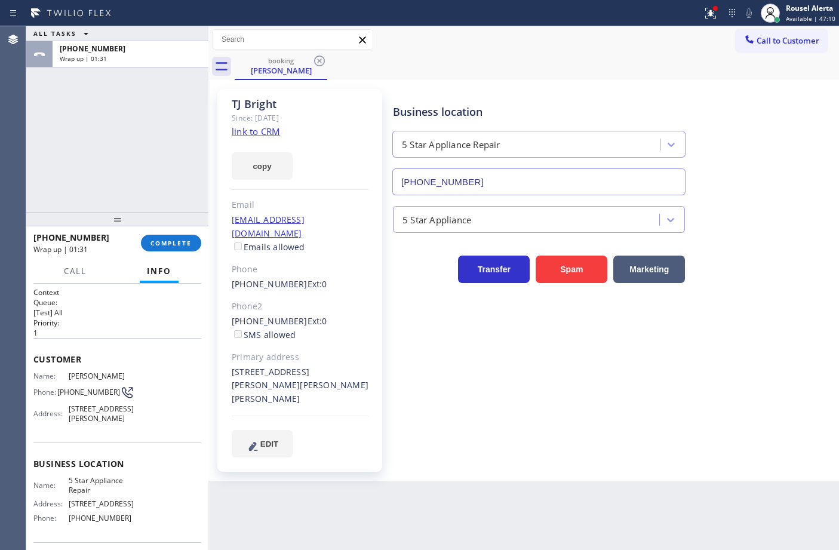
click at [162, 258] on div "[PHONE_NUMBER] Wrap up | 01:31 COMPLETE" at bounding box center [117, 242] width 168 height 31
click at [169, 242] on span "COMPLETE" at bounding box center [170, 243] width 41 height 8
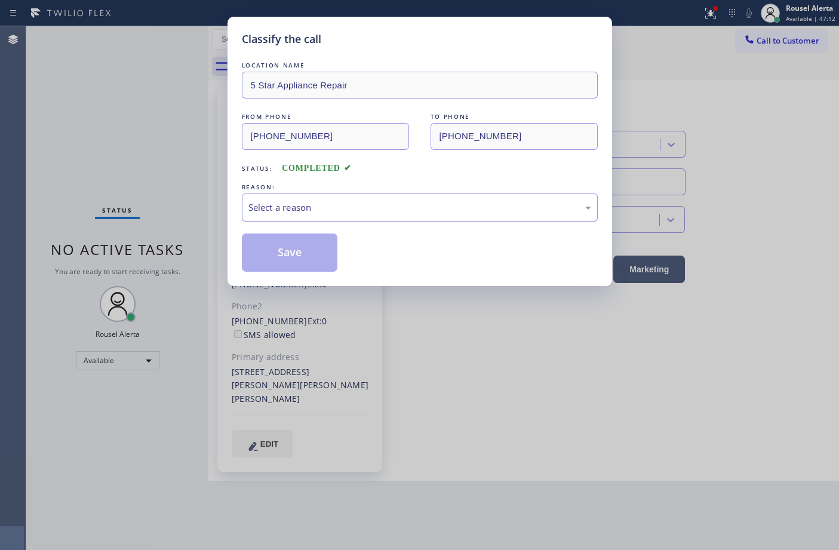
drag, startPoint x: 330, startPoint y: 211, endPoint x: 336, endPoint y: 220, distance: 10.8
click at [331, 211] on div "Select a reason" at bounding box center [419, 208] width 343 height 14
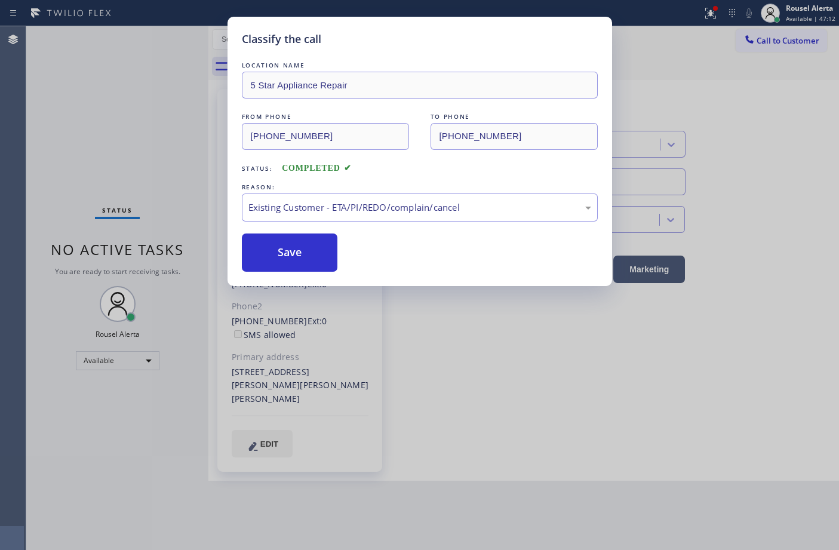
click at [281, 261] on button "Save" at bounding box center [290, 252] width 96 height 38
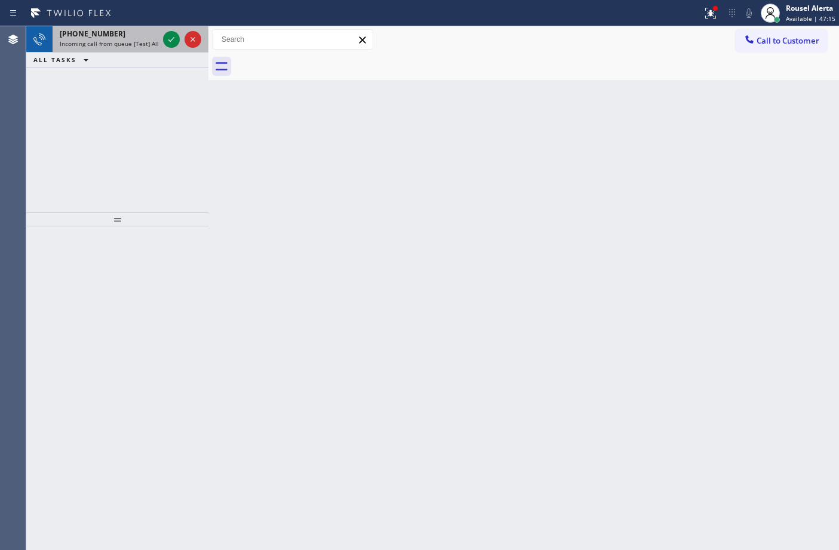
click at [153, 36] on div "[PHONE_NUMBER]" at bounding box center [109, 34] width 99 height 10
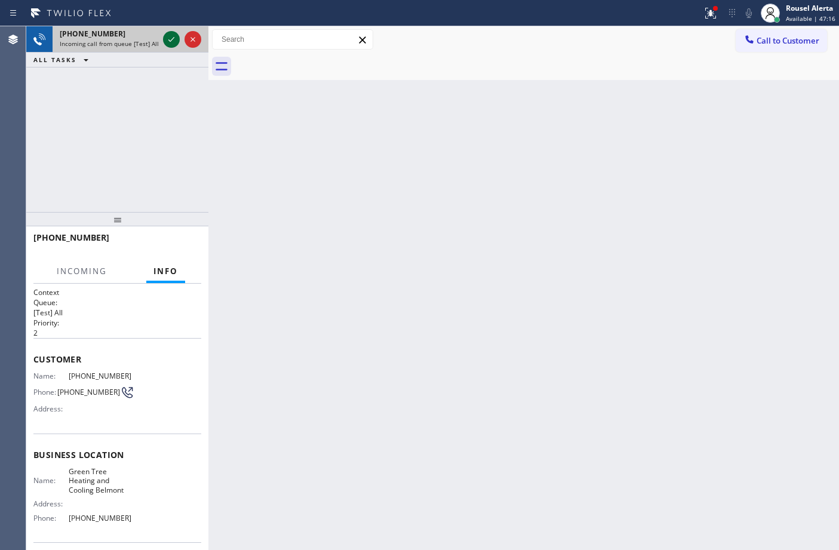
click at [165, 36] on icon at bounding box center [171, 39] width 14 height 14
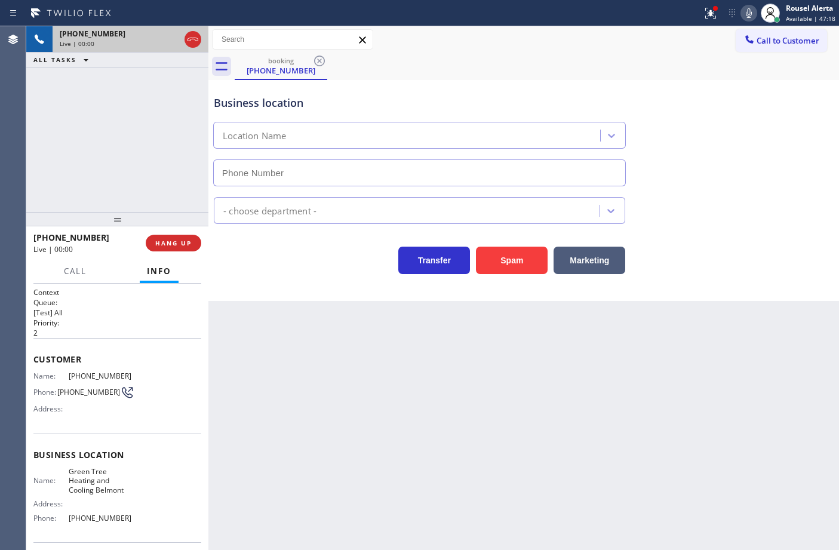
type input "[PHONE_NUMBER]"
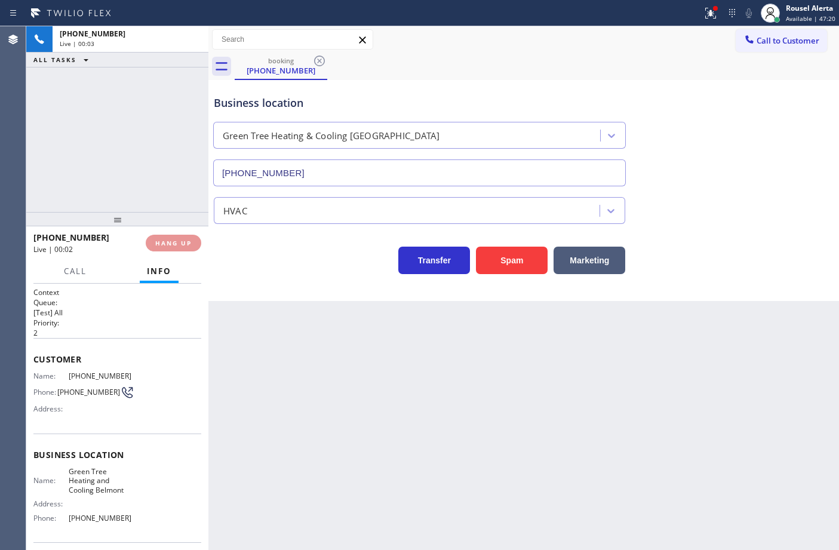
drag, startPoint x: 713, startPoint y: 13, endPoint x: 673, endPoint y: 150, distance: 143.2
click at [713, 13] on icon at bounding box center [710, 12] width 7 height 4
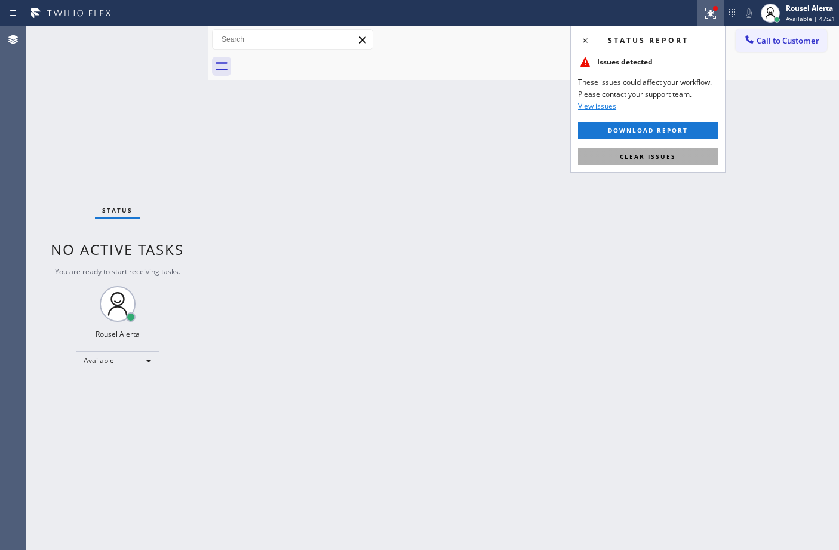
click at [673, 150] on button "Clear issues" at bounding box center [648, 156] width 140 height 17
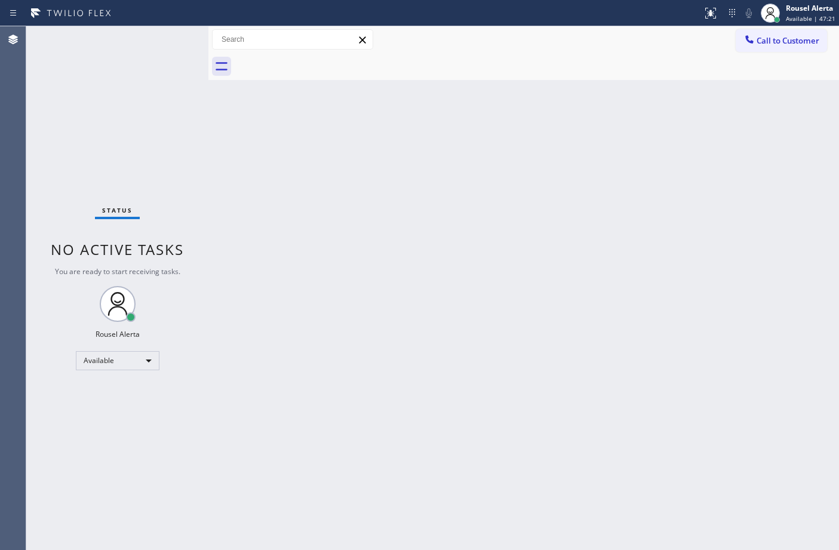
click at [672, 247] on div "Back to Dashboard Change Sender ID Customers Technicians Select a contact Outbo…" at bounding box center [523, 288] width 630 height 524
drag, startPoint x: 103, startPoint y: 46, endPoint x: 106, endPoint y: 41, distance: 6.5
click at [103, 46] on div "Status No active tasks You are ready to start receiving tasks. Rousel Alerta Av…" at bounding box center [117, 288] width 182 height 524
drag, startPoint x: 364, startPoint y: 263, endPoint x: 159, endPoint y: 26, distance: 314.1
click at [363, 263] on div "Back to Dashboard Change Sender ID Customers Technicians Select a contact Outbo…" at bounding box center [523, 288] width 630 height 524
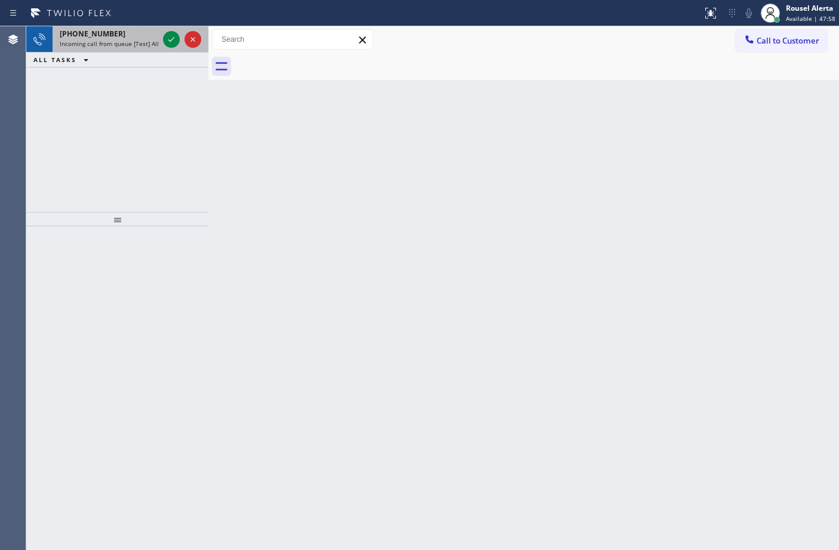
drag, startPoint x: 132, startPoint y: 38, endPoint x: 143, endPoint y: 39, distance: 11.4
click at [132, 38] on div "+15123562379" at bounding box center [109, 34] width 99 height 10
click at [154, 39] on span "Incoming call from queue [Test] All" at bounding box center [109, 43] width 99 height 8
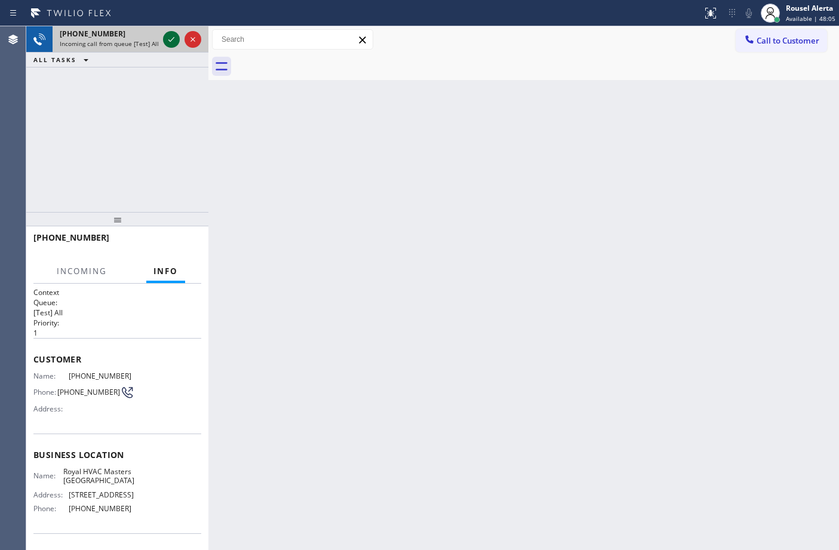
click at [171, 40] on icon at bounding box center [171, 39] width 6 height 5
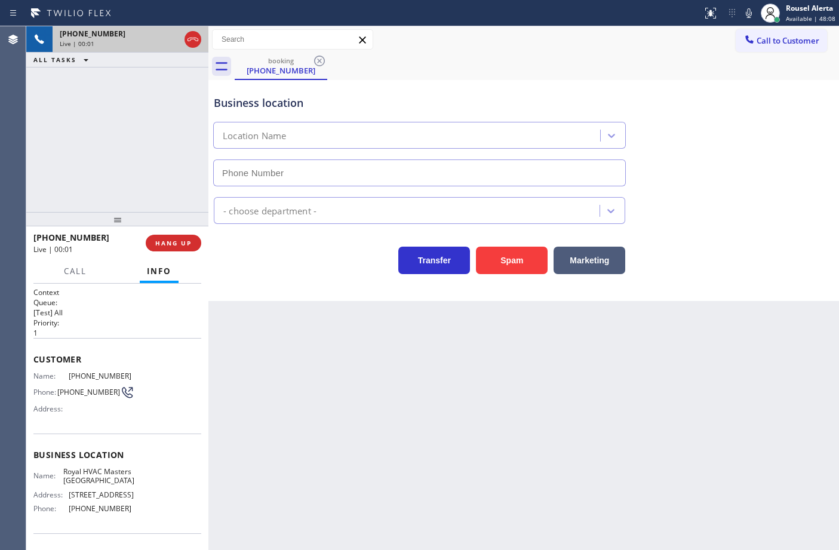
type input "(213) 725-2633"
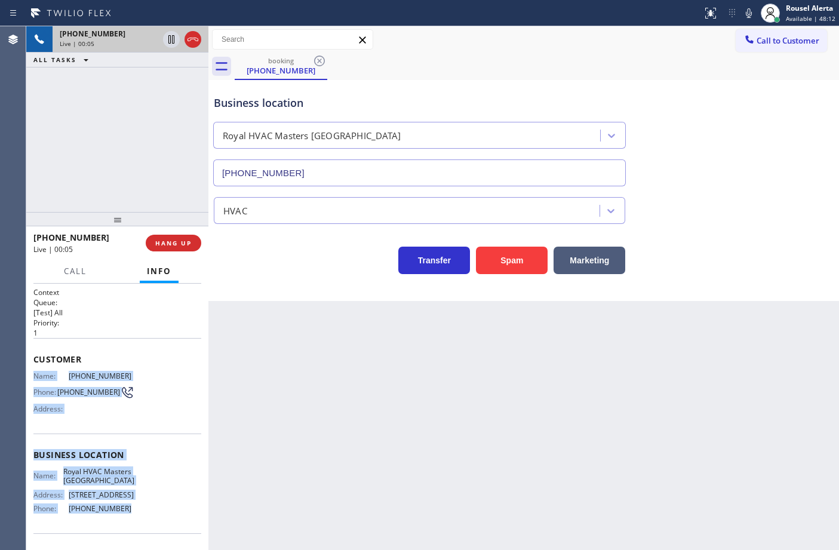
drag, startPoint x: 35, startPoint y: 370, endPoint x: 151, endPoint y: 521, distance: 190.2
click at [151, 521] on div "Context Queue: [Test] All Priority: 1 Customer Name: (606) 235-6325 Phone: (606…" at bounding box center [117, 455] width 168 height 336
copy div "Name: (606) 235-6325 Phone: (606) 235-6325 Address: Business location Name: Roy…"
click at [245, 348] on div "Back to Dashboard Change Sender ID Customers Technicians Select a contact Outbo…" at bounding box center [523, 288] width 630 height 524
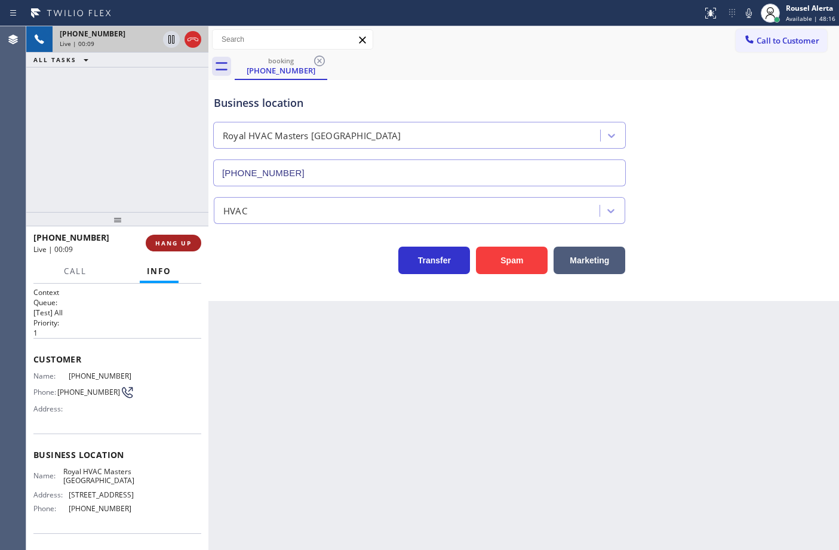
click at [174, 245] on span "HANG UP" at bounding box center [173, 243] width 36 height 8
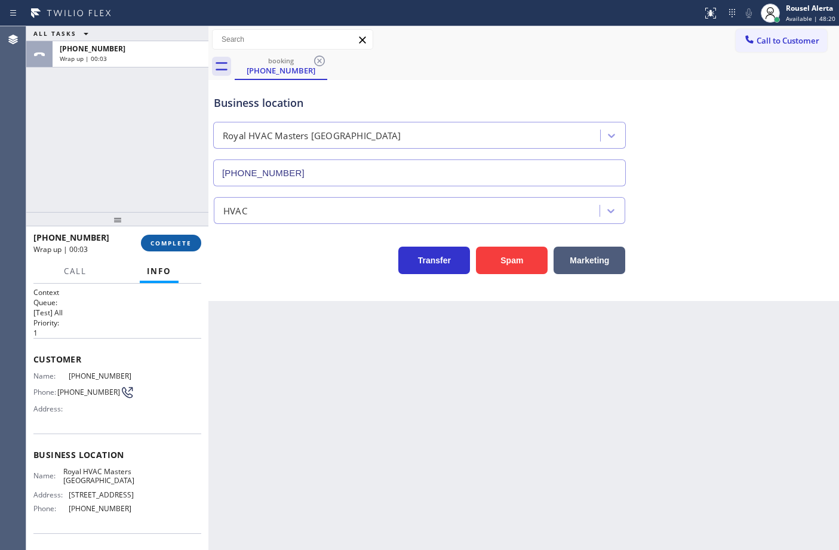
click at [167, 244] on span "COMPLETE" at bounding box center [170, 243] width 41 height 8
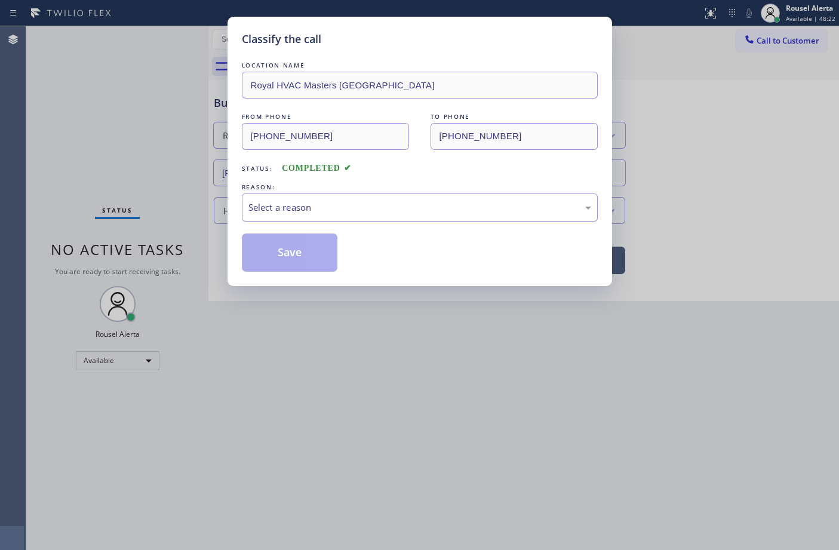
click at [373, 207] on div "Select a reason" at bounding box center [419, 208] width 343 height 14
click at [330, 264] on button "Save" at bounding box center [290, 252] width 96 height 38
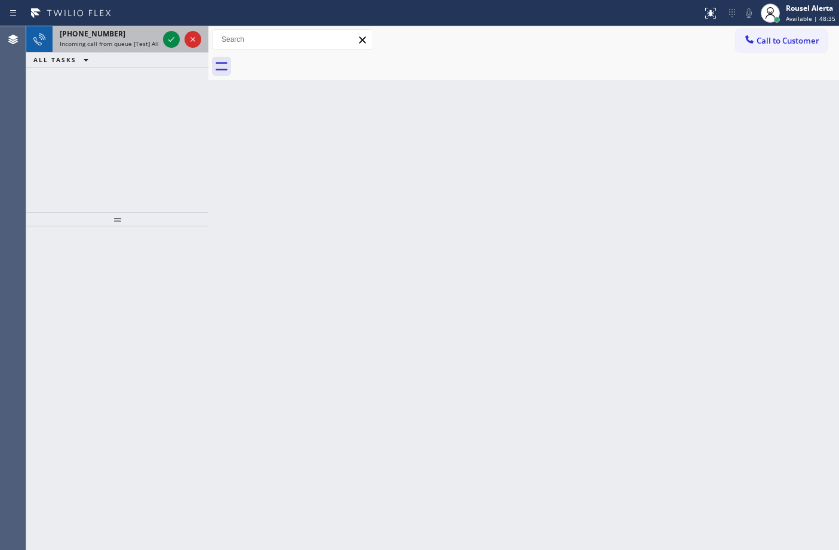
click at [139, 51] on div "+18188028761 Incoming call from queue [Test] All" at bounding box center [107, 39] width 108 height 26
click at [125, 37] on div "+14156372197" at bounding box center [109, 34] width 99 height 10
click at [163, 37] on div at bounding box center [171, 39] width 17 height 14
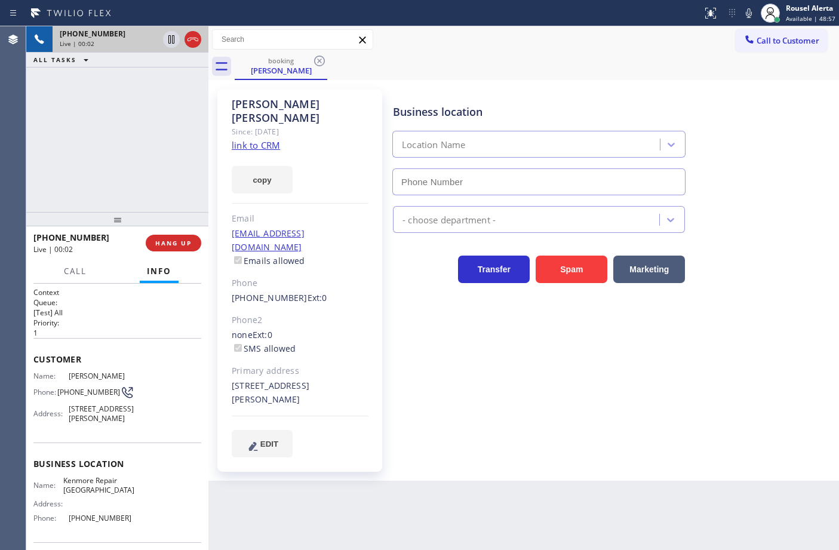
type input "(415) 367-0902"
click at [267, 125] on div "Jennifer Kelley Since: 20 may 2020 link to CRM copy Email jennkelley13@yahoo.co…" at bounding box center [299, 280] width 165 height 383
click at [254, 139] on link "link to CRM" at bounding box center [256, 145] width 48 height 12
drag, startPoint x: 132, startPoint y: 96, endPoint x: 148, endPoint y: 70, distance: 30.3
click at [133, 96] on div "+14156372197 Live | 00:33 ALL TASKS ALL TASKS ACTIVE TASKS TASKS IN WRAP UP" at bounding box center [117, 119] width 182 height 186
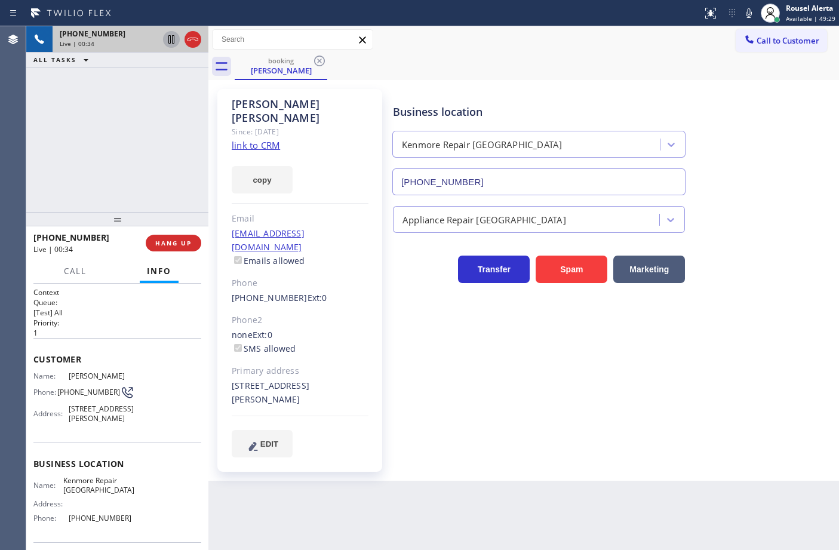
click at [166, 42] on icon at bounding box center [171, 39] width 14 height 14
click at [745, 13] on icon at bounding box center [748, 13] width 14 height 14
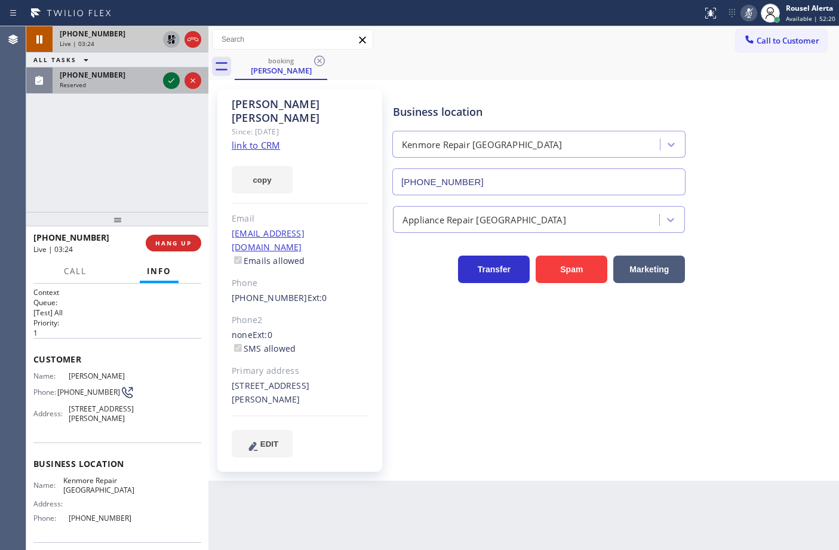
click at [172, 85] on icon at bounding box center [171, 80] width 14 height 14
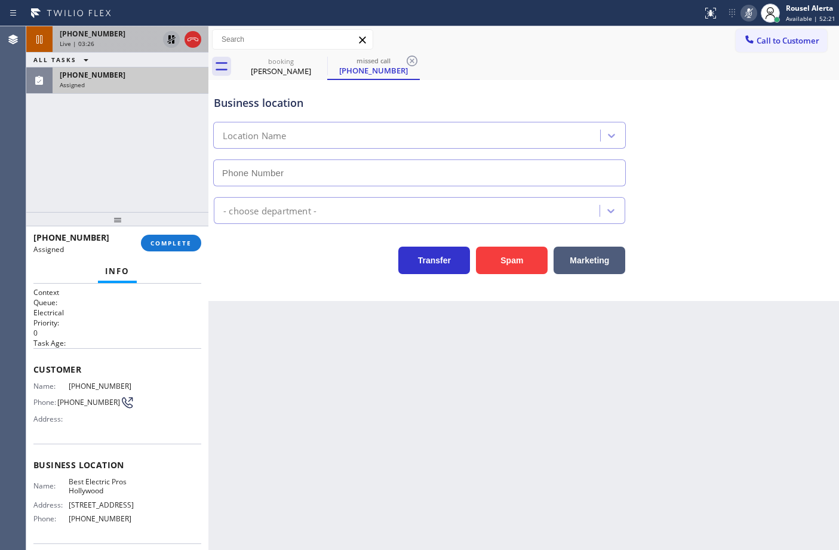
type input "(213) 516-7892"
click at [171, 242] on span "COMPLETE" at bounding box center [170, 243] width 41 height 8
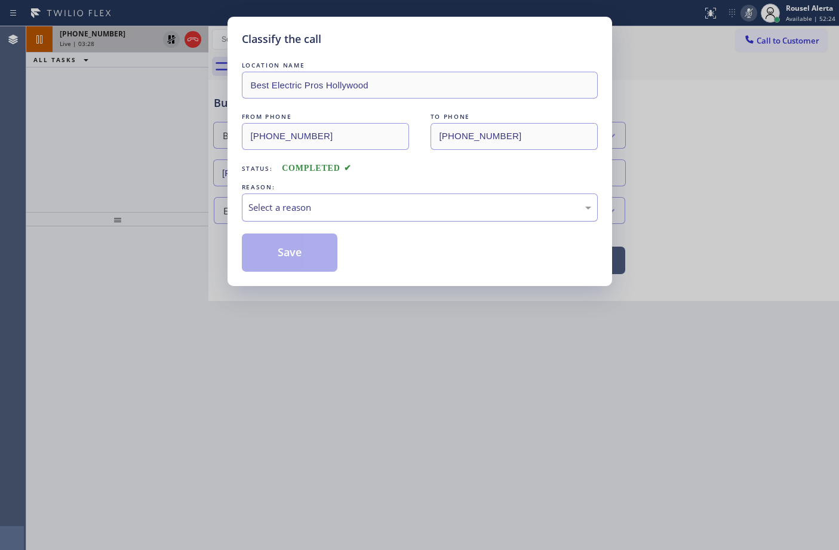
drag, startPoint x: 433, startPoint y: 218, endPoint x: 357, endPoint y: 206, distance: 77.4
click at [356, 204] on div "Select a reason" at bounding box center [419, 208] width 343 height 14
click at [303, 244] on button "Save" at bounding box center [290, 252] width 96 height 38
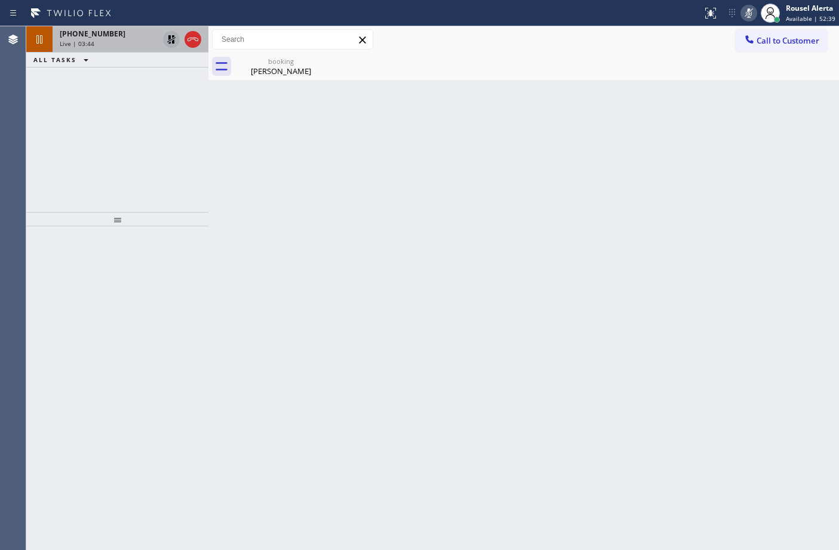
click at [168, 81] on div "+14156372197 Live | 03:44 ALL TASKS ALL TASKS ACTIVE TASKS TASKS IN WRAP UP" at bounding box center [117, 119] width 182 height 186
click at [168, 36] on icon at bounding box center [171, 39] width 14 height 14
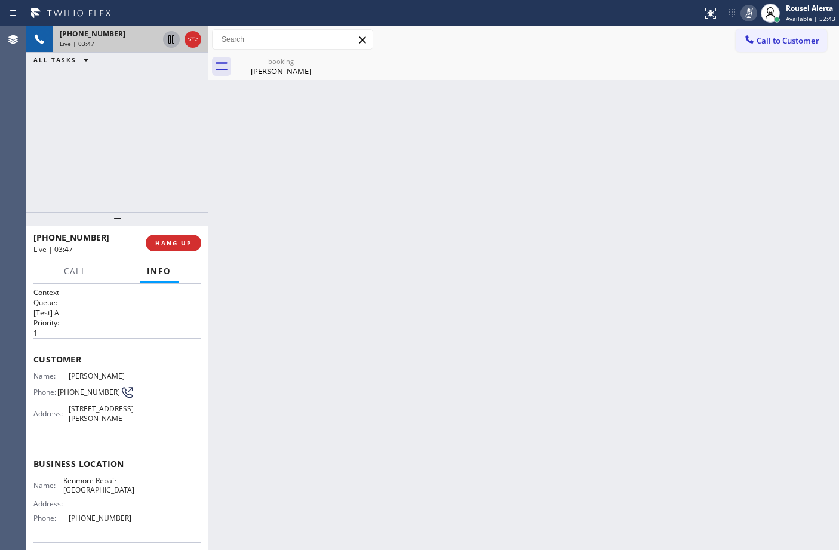
click at [748, 10] on icon at bounding box center [748, 13] width 14 height 14
click at [170, 64] on div "ALL TASKS ALL TASKS ACTIVE TASKS TASKS IN WRAP UP" at bounding box center [117, 60] width 182 height 15
click at [264, 75] on div "Jennifer Kelley" at bounding box center [281, 71] width 90 height 11
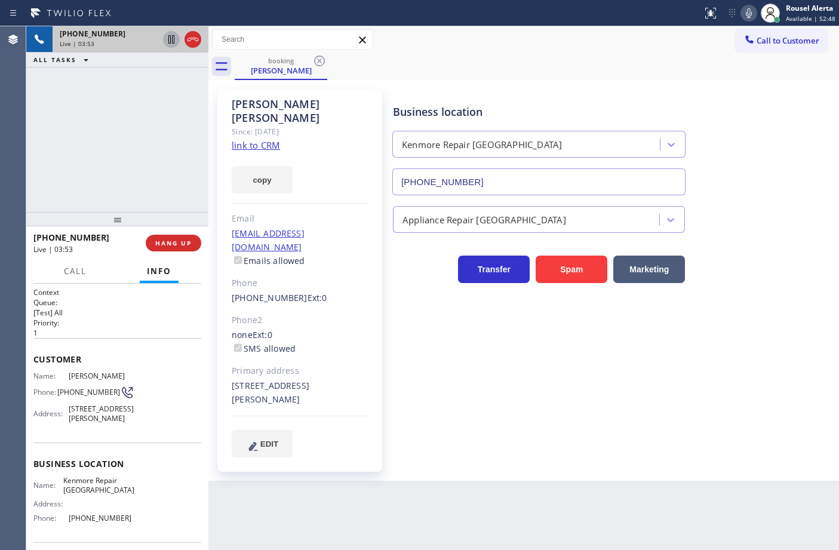
click at [499, 502] on div "Back to Dashboard Change Sender ID Customers Technicians Select a contact Outbo…" at bounding box center [523, 288] width 630 height 524
drag, startPoint x: 135, startPoint y: 84, endPoint x: 204, endPoint y: 201, distance: 135.7
click at [134, 84] on div "+14156372197 Live | 04:12 ALL TASKS ALL TASKS ACTIVE TASKS TASKS IN WRAP UP" at bounding box center [117, 119] width 182 height 186
click at [374, 479] on div "Back to Dashboard Change Sender ID Customers Technicians Select a contact Outbo…" at bounding box center [523, 288] width 630 height 524
drag, startPoint x: 137, startPoint y: 76, endPoint x: 170, endPoint y: 147, distance: 77.7
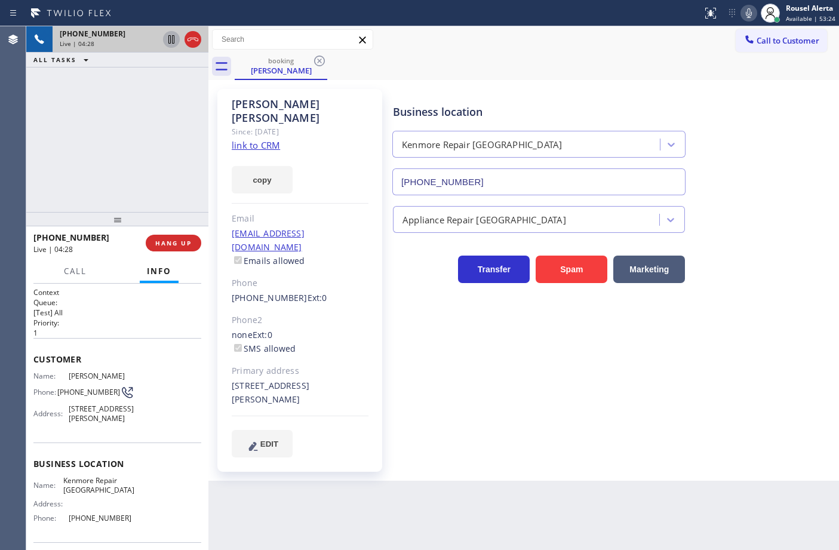
click at [137, 76] on div "+14156372197 Live | 04:28 ALL TASKS ALL TASKS ACTIVE TASKS TASKS IN WRAP UP" at bounding box center [117, 119] width 182 height 186
click at [361, 470] on div "Back to Dashboard Change Sender ID Customers Technicians Select a contact Outbo…" at bounding box center [523, 288] width 630 height 524
click at [150, 150] on div "+14156372197 Live | 04:29 ALL TASKS ALL TASKS ACTIVE TASKS TASKS IN WRAP UP" at bounding box center [117, 119] width 182 height 186
click at [343, 534] on div "Back to Dashboard Change Sender ID Customers Technicians Select a contact Outbo…" at bounding box center [523, 288] width 630 height 524
click at [133, 154] on div "+14156372197 Live | 04:31 ALL TASKS ALL TASKS ACTIVE TASKS TASKS IN WRAP UP" at bounding box center [117, 119] width 182 height 186
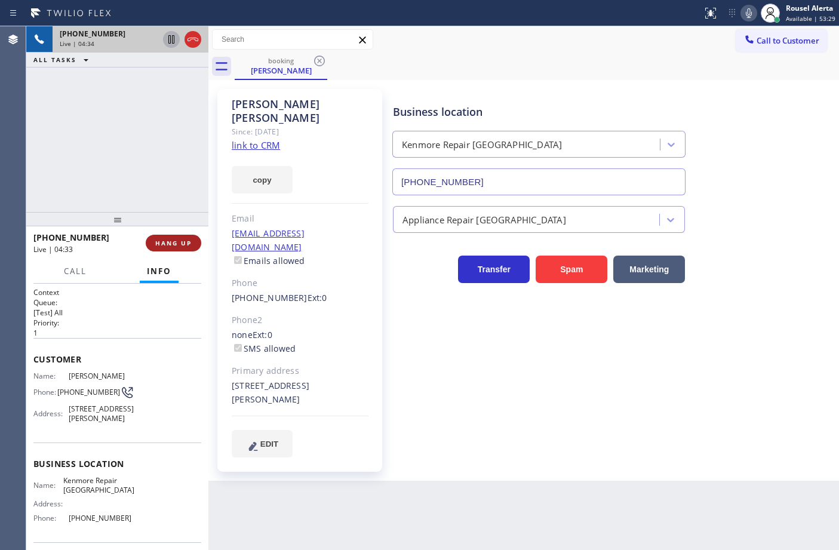
click at [171, 242] on span "HANG UP" at bounding box center [173, 243] width 36 height 8
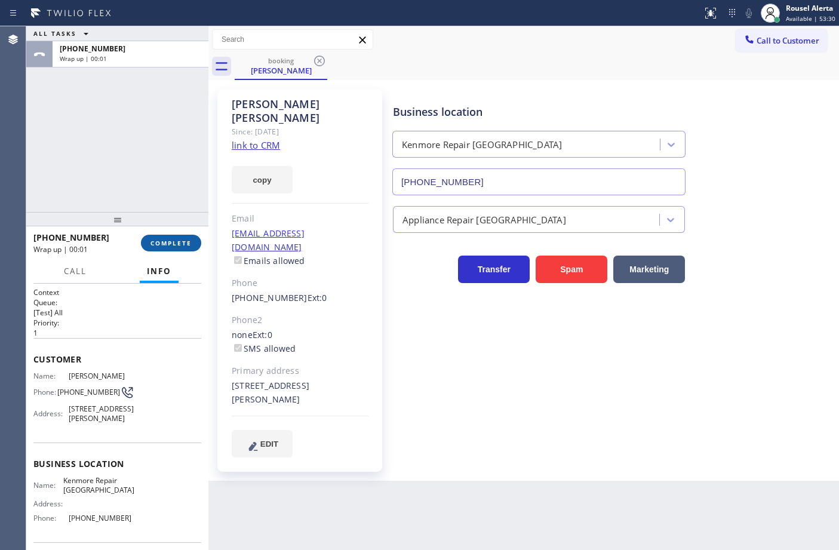
click at [171, 242] on span "COMPLETE" at bounding box center [170, 243] width 41 height 8
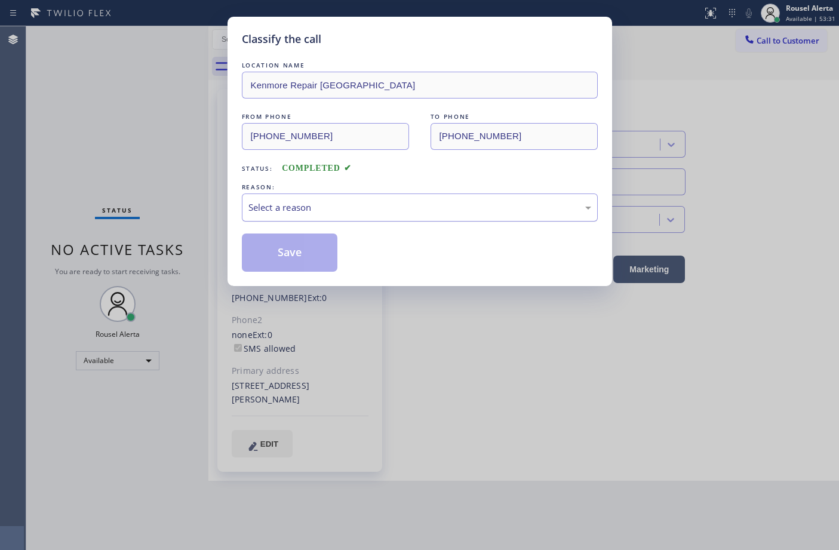
drag, startPoint x: 266, startPoint y: 208, endPoint x: 278, endPoint y: 210, distance: 11.5
click at [278, 210] on div "Select a reason" at bounding box center [419, 208] width 343 height 14
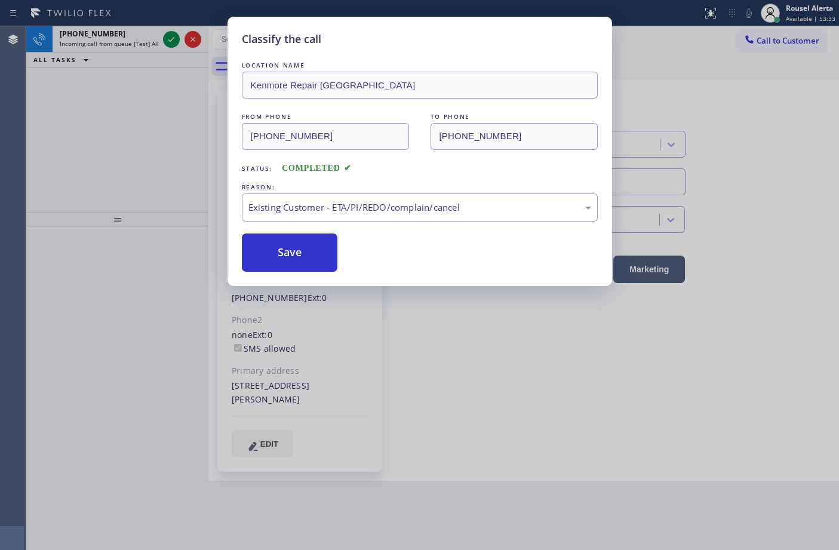
click at [281, 247] on button "Save" at bounding box center [290, 252] width 96 height 38
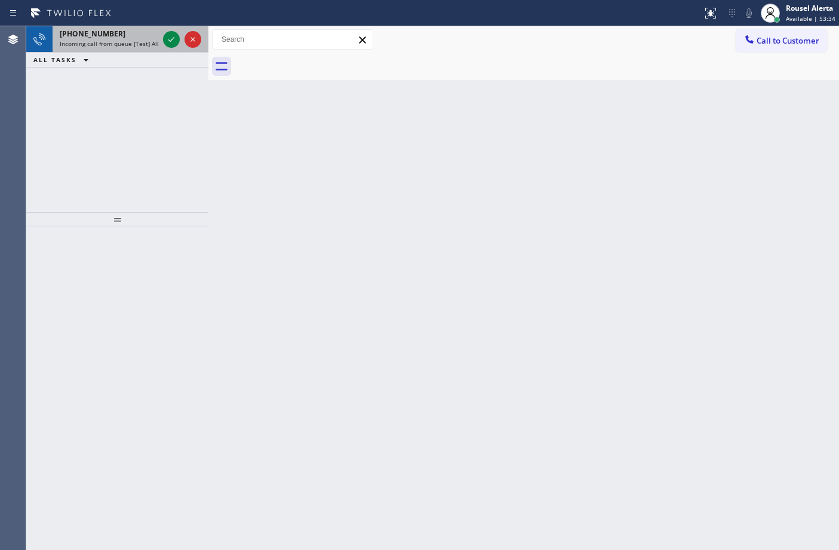
click at [153, 40] on span "Incoming call from queue [Test] All" at bounding box center [109, 43] width 99 height 8
click at [136, 48] on div "+18059577277 Incoming call from queue [Test] All" at bounding box center [107, 39] width 108 height 26
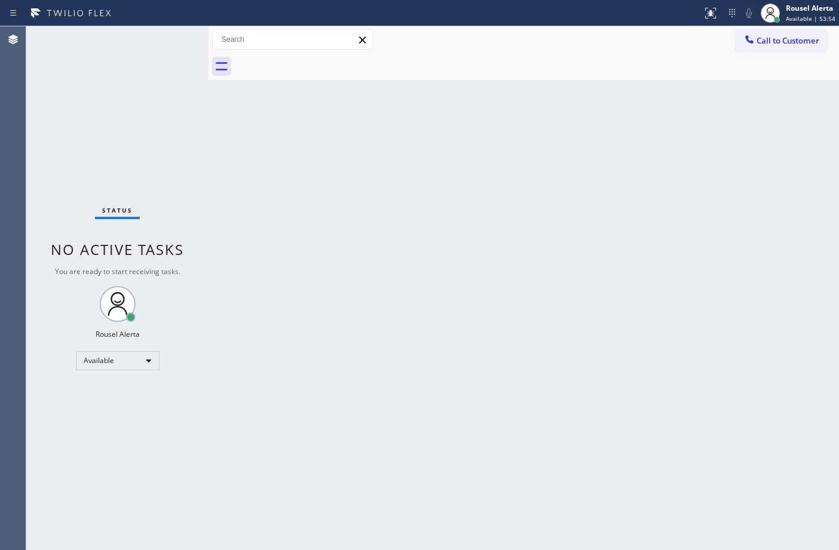
click at [165, 42] on div "Status No active tasks You are ready to start receiving tasks. Rousel Alerta Av…" at bounding box center [117, 288] width 182 height 524
click at [166, 42] on div "Status No active tasks You are ready to start receiving tasks. Rousel Alerta Av…" at bounding box center [117, 288] width 182 height 524
click at [146, 42] on div "Status No active tasks You are ready to start receiving tasks. Rousel Alerta Av…" at bounding box center [117, 288] width 182 height 524
drag, startPoint x: 380, startPoint y: 395, endPoint x: 412, endPoint y: 430, distance: 47.7
click at [383, 398] on div "Back to Dashboard Change Sender ID Customers Technicians Select a contact Outbo…" at bounding box center [523, 288] width 630 height 524
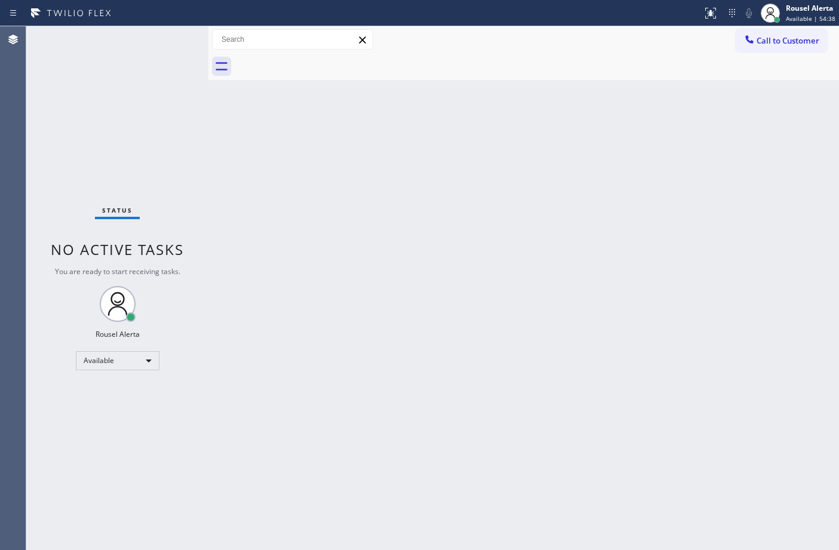
click at [141, 38] on div "Status No active tasks You are ready to start receiving tasks. Rousel Alerta Av…" at bounding box center [117, 288] width 182 height 524
click at [141, 42] on div "Status No active tasks You are ready to start receiving tasks. Rousel Alerta Av…" at bounding box center [117, 288] width 182 height 524
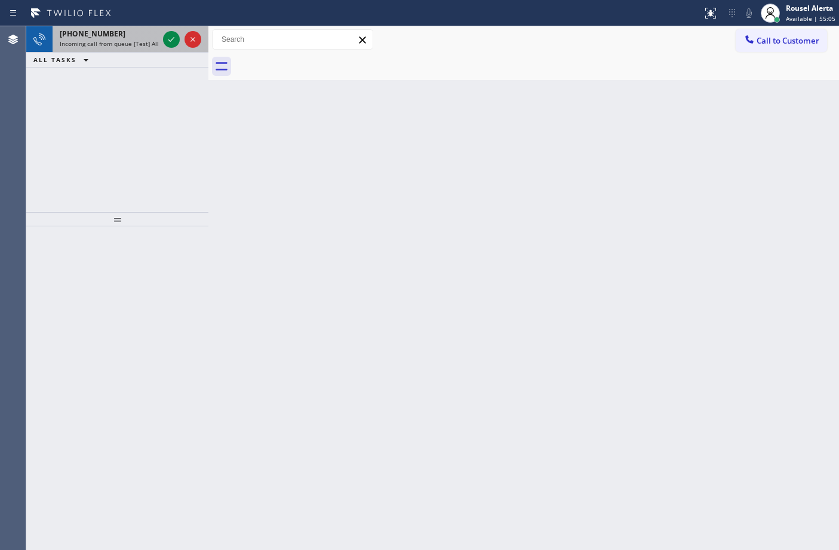
click at [148, 40] on span "Incoming call from queue [Test] All" at bounding box center [109, 43] width 99 height 8
click at [143, 45] on span "Incoming call from queue [Test] All" at bounding box center [109, 43] width 99 height 8
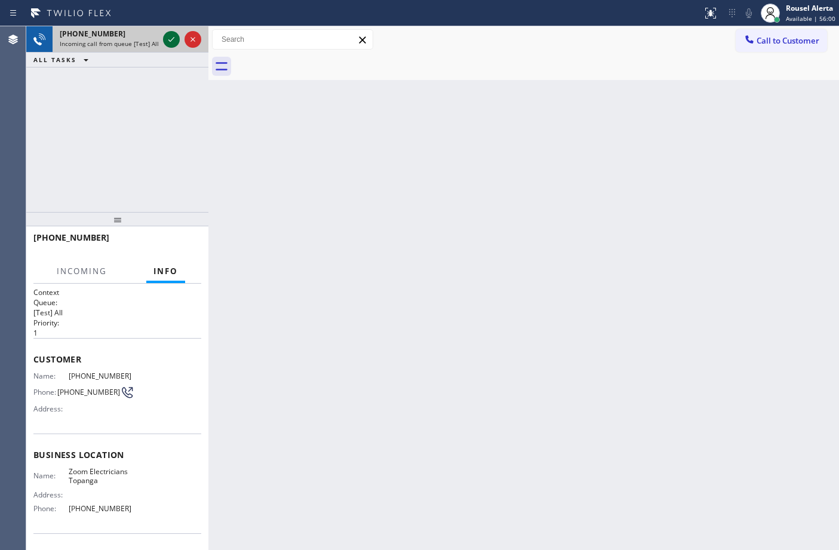
click at [167, 39] on icon at bounding box center [171, 39] width 14 height 14
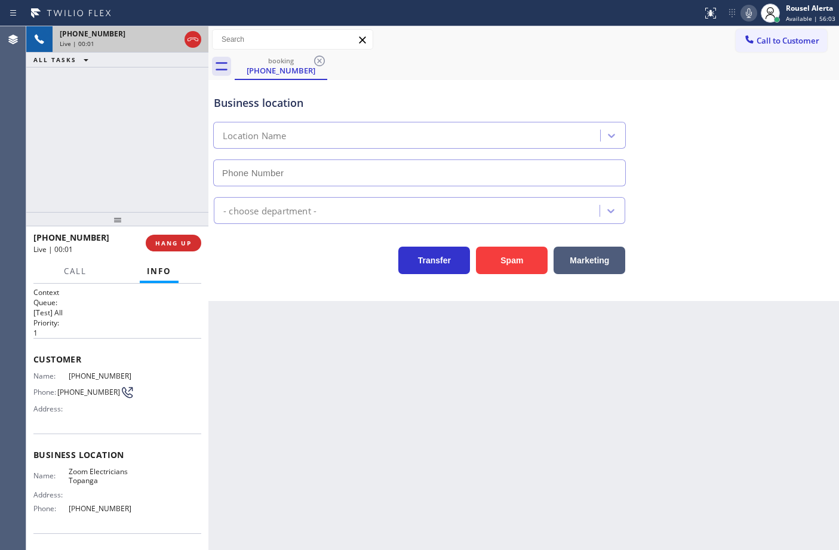
type input "[PHONE_NUMBER]"
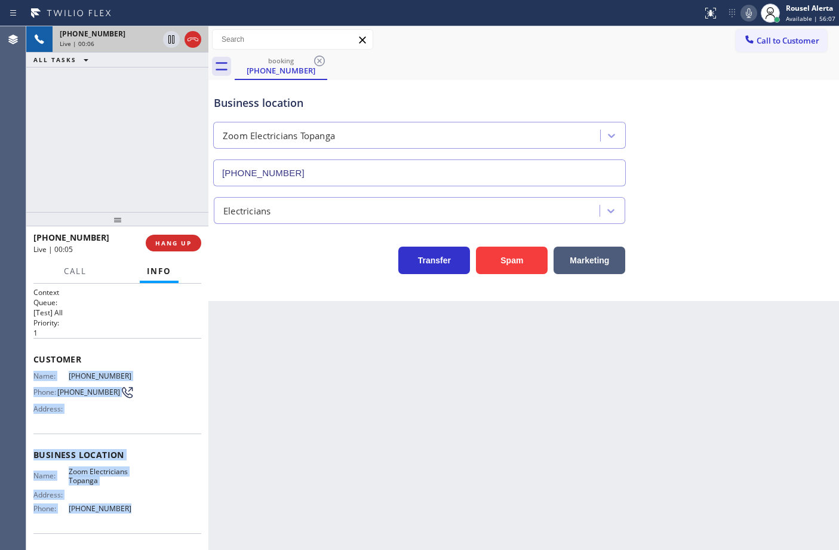
drag, startPoint x: 38, startPoint y: 375, endPoint x: 144, endPoint y: 516, distance: 177.3
click at [144, 516] on div "Context Queue: [Test] All Priority: 1 Customer Name: (805) 273-9678 Phone: (805…" at bounding box center [117, 417] width 182 height 267
copy div "Name: (805) 273-9678 Phone: (805) 273-9678 Address: Business location Name: Zoo…"
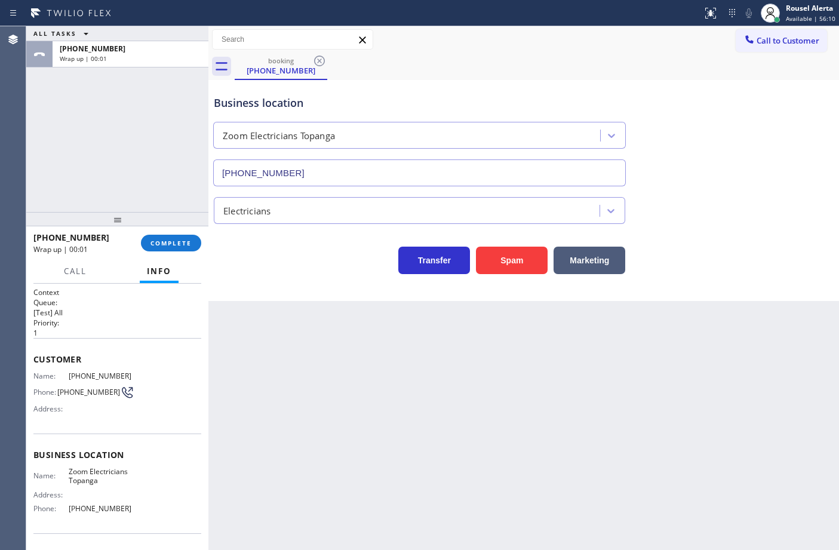
click at [263, 368] on div "Back to Dashboard Change Sender ID Customers Technicians Select a contact Outbo…" at bounding box center [523, 288] width 630 height 524
click at [171, 238] on button "COMPLETE" at bounding box center [171, 243] width 60 height 17
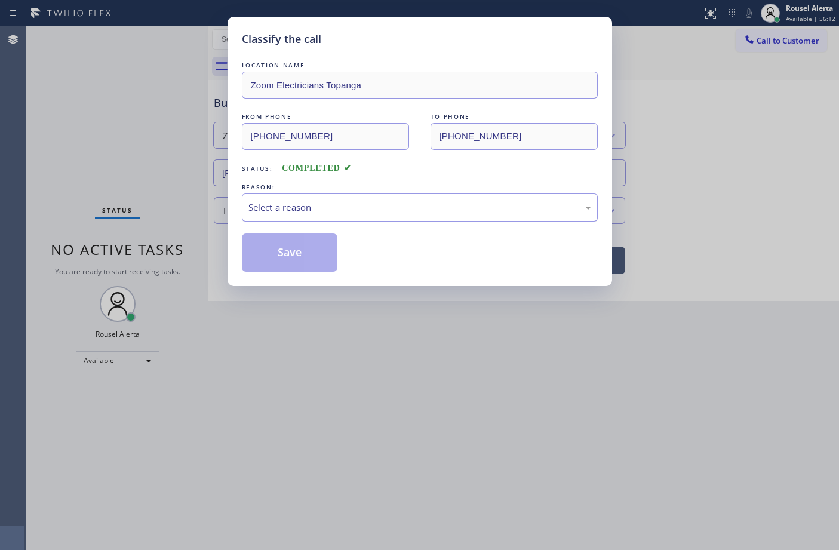
click at [452, 204] on div "Select a reason" at bounding box center [419, 208] width 343 height 14
click at [303, 251] on button "Save" at bounding box center [290, 252] width 96 height 38
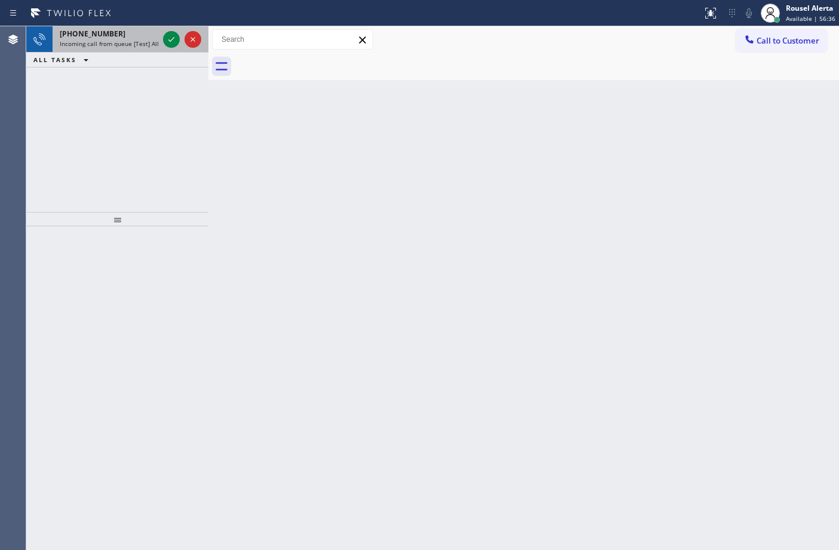
click at [141, 49] on div "+15012874459 Incoming call from queue [Test] All" at bounding box center [107, 39] width 108 height 26
drag, startPoint x: 149, startPoint y: 39, endPoint x: 168, endPoint y: 38, distance: 19.1
click at [149, 39] on span "Incoming call from queue [Test] All" at bounding box center [109, 43] width 99 height 8
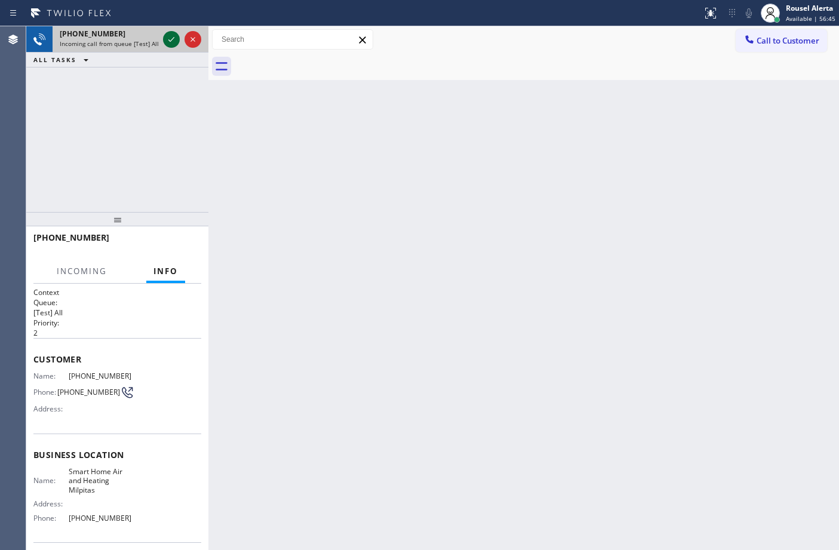
click at [171, 37] on icon at bounding box center [171, 39] width 14 height 14
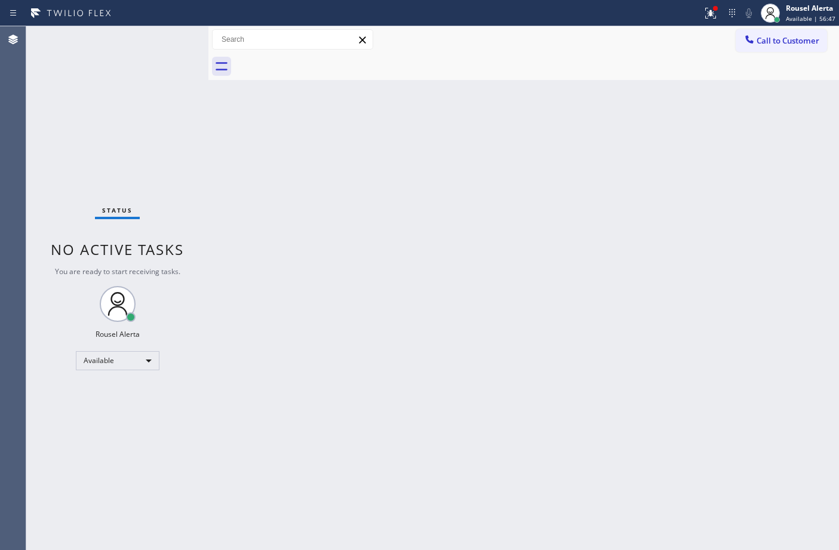
drag, startPoint x: 383, startPoint y: 216, endPoint x: 410, endPoint y: 251, distance: 44.8
click at [410, 251] on div "Back to Dashboard Change Sender ID Customers Technicians Select a contact Outbo…" at bounding box center [523, 288] width 630 height 524
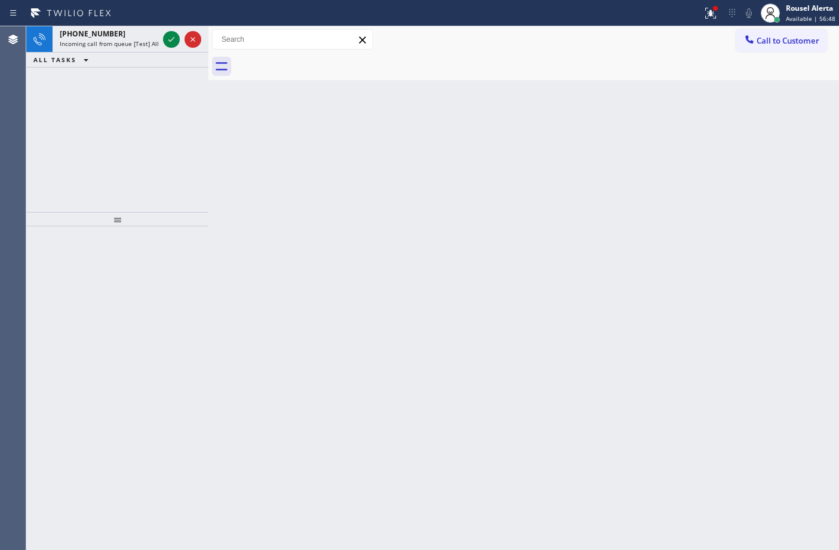
click at [454, 244] on div "Back to Dashboard Change Sender ID Customers Technicians Select a contact Outbo…" at bounding box center [523, 288] width 630 height 524
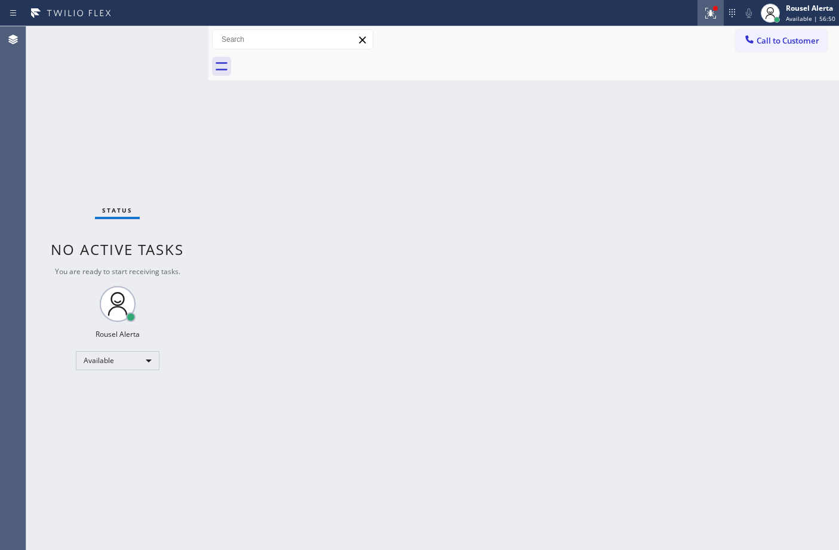
click at [704, 16] on icon at bounding box center [710, 13] width 14 height 14
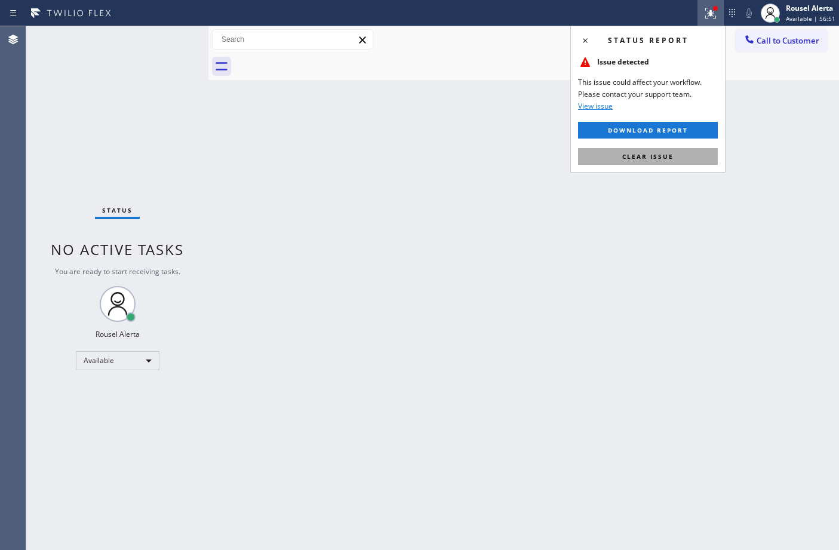
click at [666, 153] on span "Clear issue" at bounding box center [647, 156] width 51 height 8
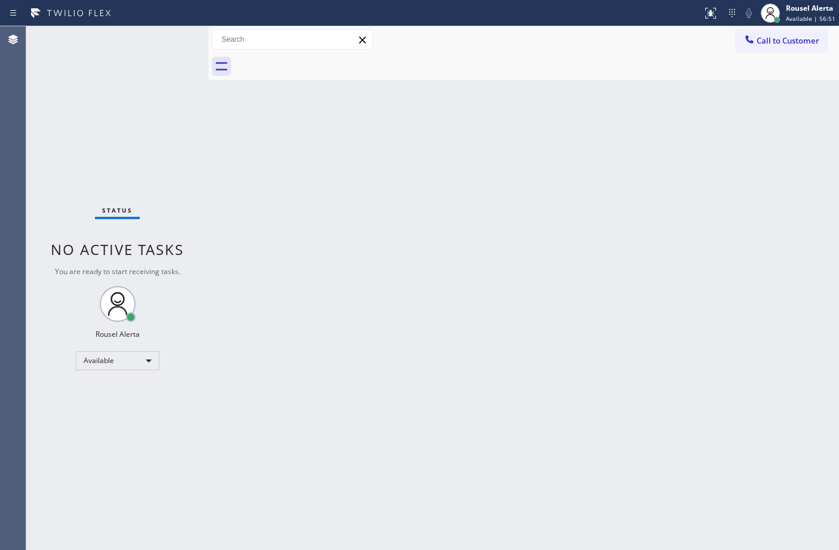
click at [690, 312] on div "Back to Dashboard Change Sender ID Customers Technicians Select a contact Outbo…" at bounding box center [523, 288] width 630 height 524
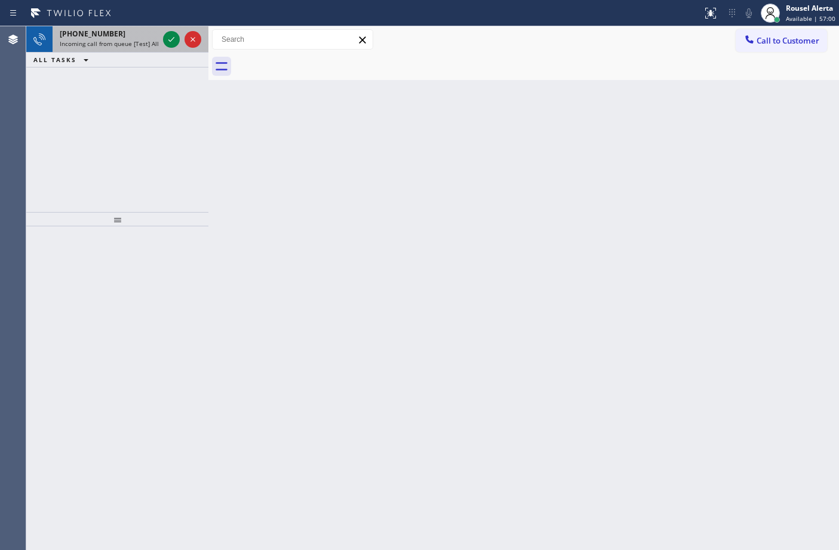
click at [154, 47] on span "Incoming call from queue [Test] All" at bounding box center [109, 43] width 99 height 8
drag, startPoint x: 136, startPoint y: 42, endPoint x: 158, endPoint y: 42, distance: 22.1
click at [139, 42] on span "Incoming call from queue [Test] All" at bounding box center [109, 43] width 99 height 8
drag, startPoint x: 135, startPoint y: 50, endPoint x: 159, endPoint y: 50, distance: 24.5
click at [136, 50] on div "+13129340533 Incoming call from queue [Test] All" at bounding box center [107, 39] width 108 height 26
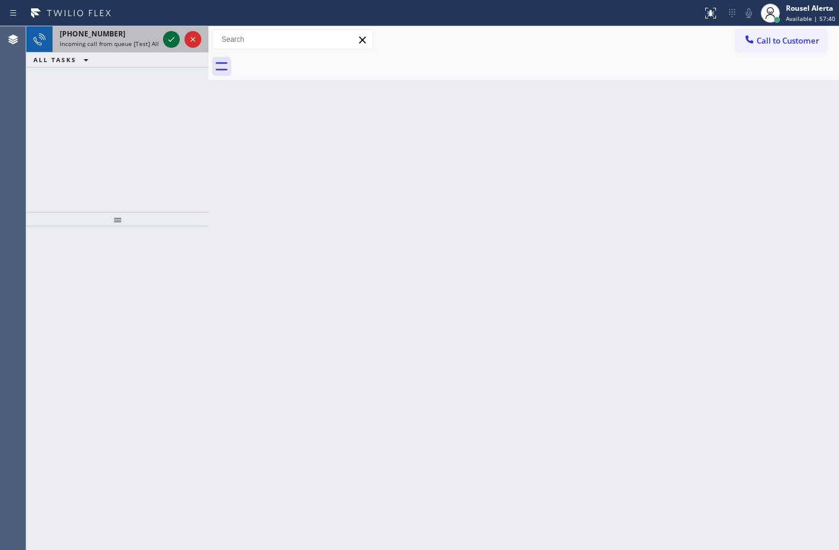
click at [169, 46] on icon at bounding box center [171, 39] width 14 height 14
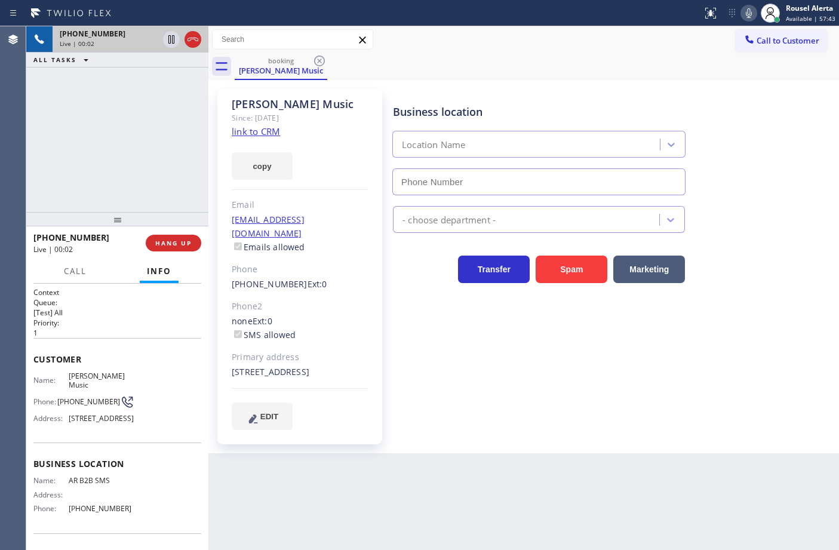
type input "[PHONE_NUMBER]"
click at [149, 157] on div "+13238230921 Live | 00:07 ALL TASKS ALL TASKS ACTIVE TASKS TASKS IN WRAP UP" at bounding box center [117, 119] width 182 height 186
click at [261, 134] on link "link to CRM" at bounding box center [256, 131] width 48 height 12
click at [168, 39] on icon at bounding box center [171, 39] width 14 height 14
click at [749, 15] on icon at bounding box center [748, 13] width 14 height 14
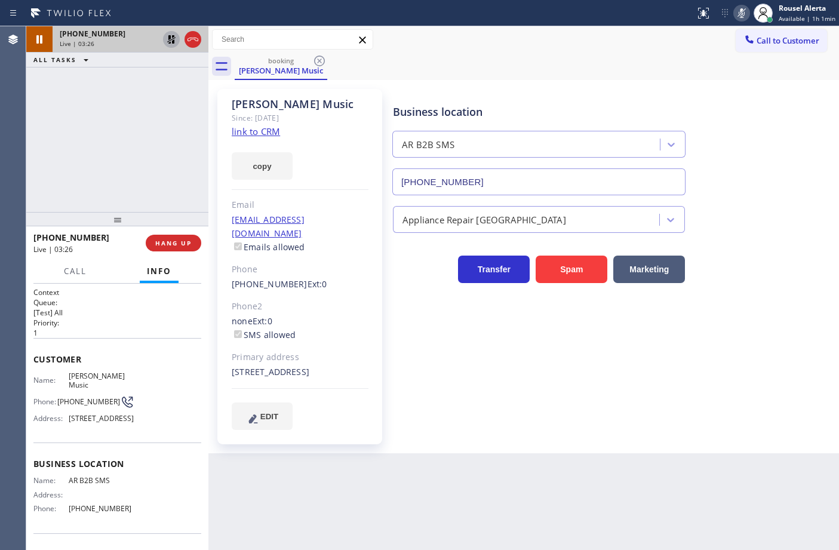
drag, startPoint x: 94, startPoint y: 94, endPoint x: 137, endPoint y: 51, distance: 60.8
click at [96, 94] on div "+13238230921 Live | 03:26 ALL TASKS ALL TASKS ACTIVE TASKS TASKS IN WRAP UP" at bounding box center [117, 119] width 182 height 186
click at [165, 39] on icon at bounding box center [171, 39] width 14 height 14
click at [741, 13] on icon at bounding box center [741, 13] width 14 height 14
click at [466, 549] on div "Back to Dashboard Change Sender ID Customers Technicians Select a contact Outbo…" at bounding box center [523, 288] width 630 height 524
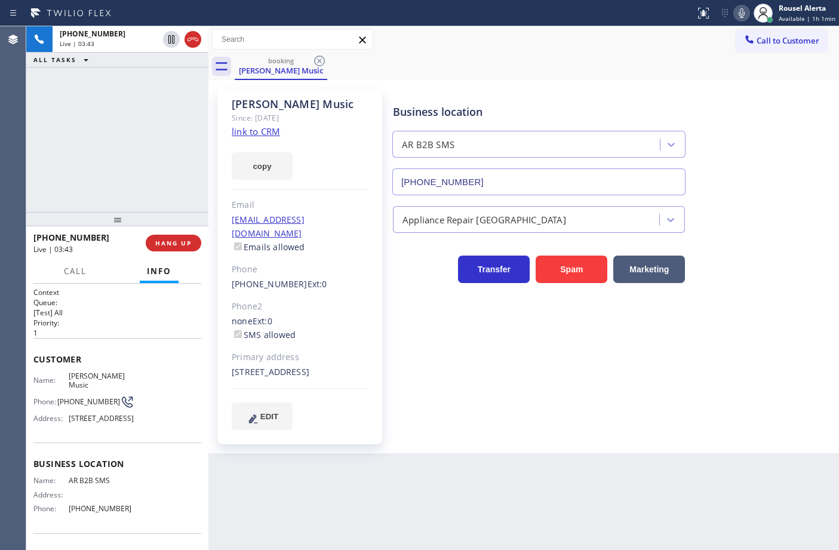
click at [177, 88] on div "+13238230921 Live | 03:43 ALL TASKS ALL TASKS ACTIVE TASKS TASKS IN WRAP UP" at bounding box center [117, 119] width 182 height 186
click at [414, 496] on div "Back to Dashboard Change Sender ID Customers Technicians Select a contact Outbo…" at bounding box center [523, 288] width 630 height 524
click at [168, 128] on div "+13238230921 Live | 03:44 ALL TASKS ALL TASKS ACTIVE TASKS TASKS IN WRAP UP" at bounding box center [117, 119] width 182 height 186
click at [329, 485] on div "Back to Dashboard Change Sender ID Customers Technicians Select a contact Outbo…" at bounding box center [523, 288] width 630 height 524
click at [121, 185] on div "+13238230921 Live | 03:47 ALL TASKS ALL TASKS ACTIVE TASKS TASKS IN WRAP UP" at bounding box center [117, 119] width 182 height 186
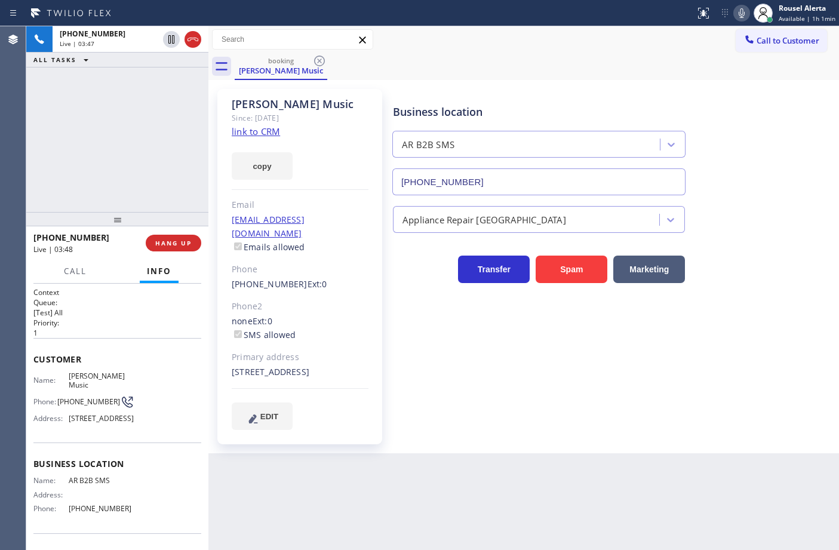
click at [297, 488] on div "Back to Dashboard Change Sender ID Customers Technicians Select a contact Outbo…" at bounding box center [523, 288] width 630 height 524
click at [111, 109] on div "+13238230921 Live | 03:48 ALL TASKS ALL TASKS ACTIVE TASKS TASKS IN WRAP UP" at bounding box center [117, 119] width 182 height 186
click at [178, 243] on span "HANG UP" at bounding box center [173, 243] width 36 height 8
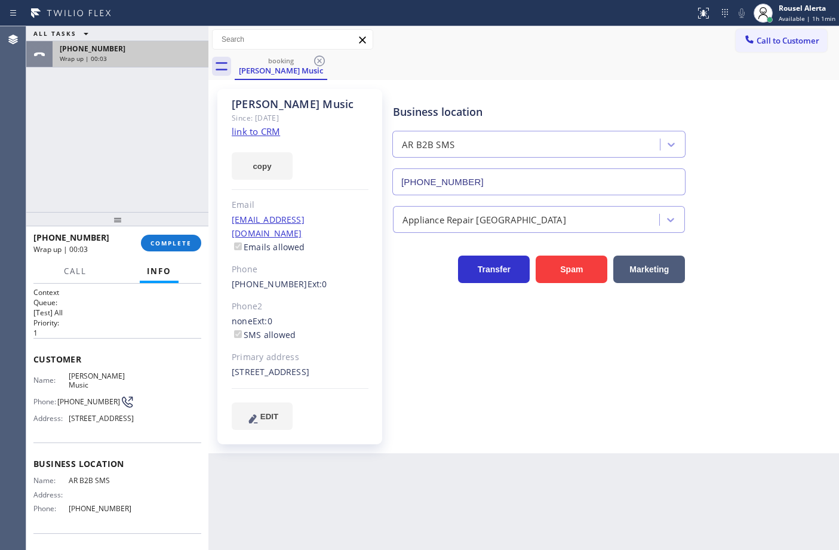
click at [101, 64] on div "+13238230921 Wrap up | 00:03" at bounding box center [128, 54] width 151 height 26
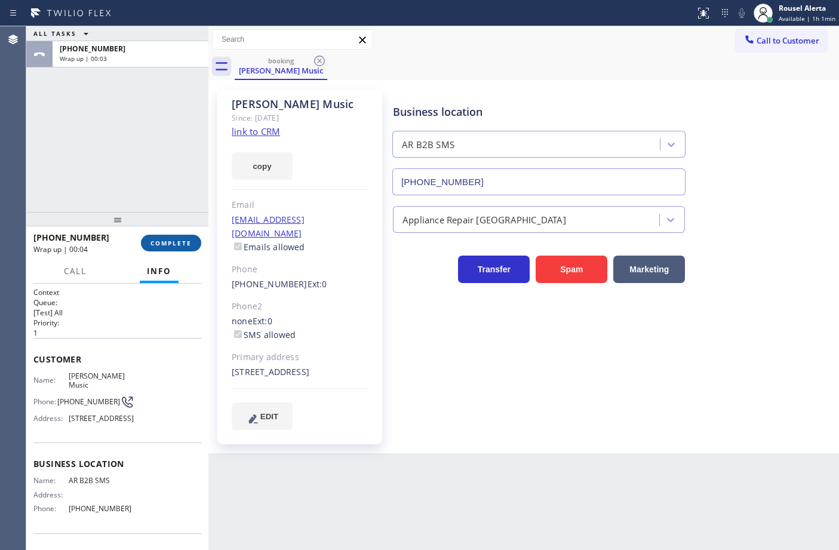
click at [151, 238] on button "COMPLETE" at bounding box center [171, 243] width 60 height 17
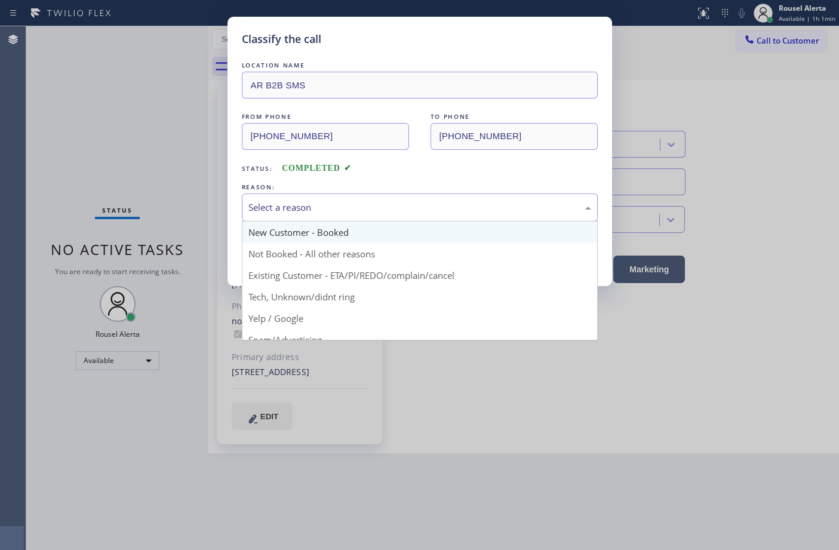
drag, startPoint x: 367, startPoint y: 221, endPoint x: 366, endPoint y: 242, distance: 21.5
click at [367, 220] on div "Select a reason" at bounding box center [420, 207] width 356 height 28
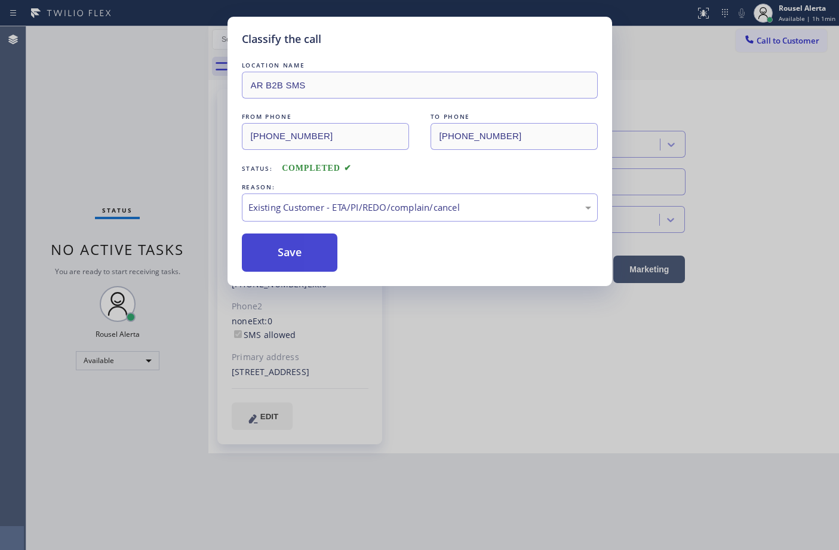
click at [315, 254] on button "Save" at bounding box center [290, 252] width 96 height 38
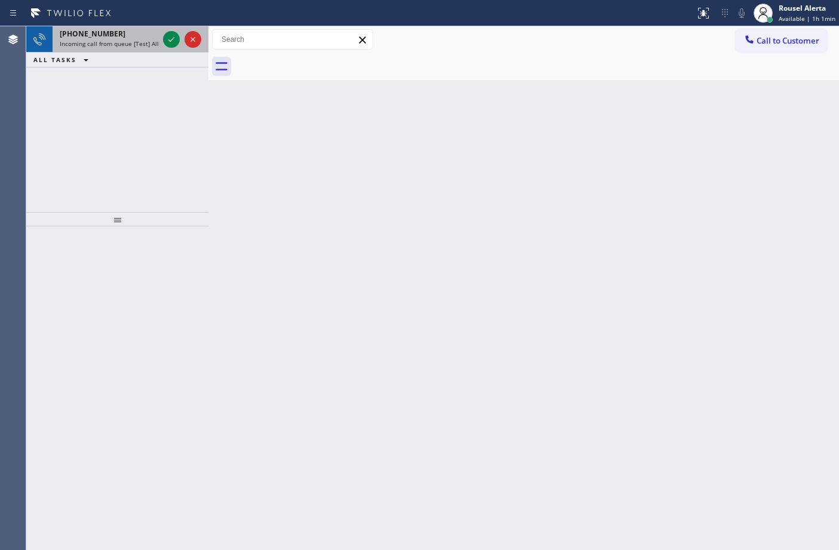
click at [150, 41] on span "Incoming call from queue [Test] All" at bounding box center [109, 43] width 99 height 8
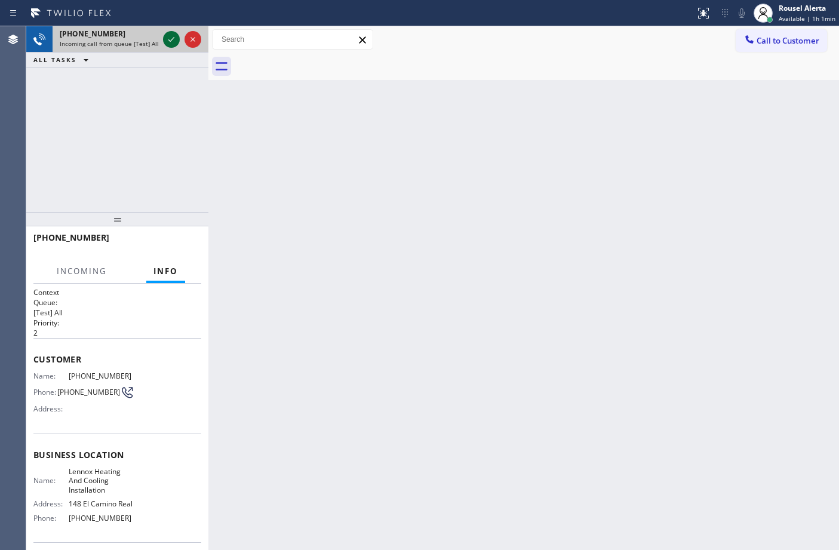
click at [165, 41] on icon at bounding box center [171, 39] width 14 height 14
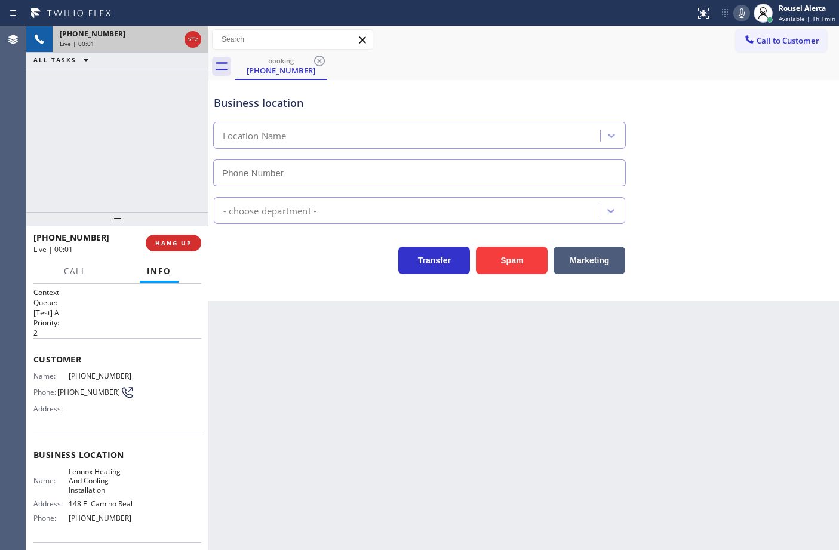
type input "(650) 684-5162"
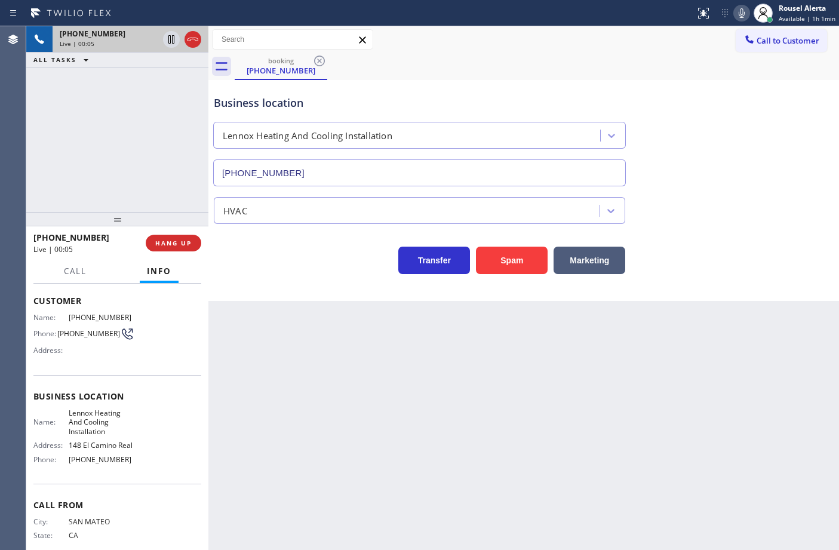
scroll to position [93, 0]
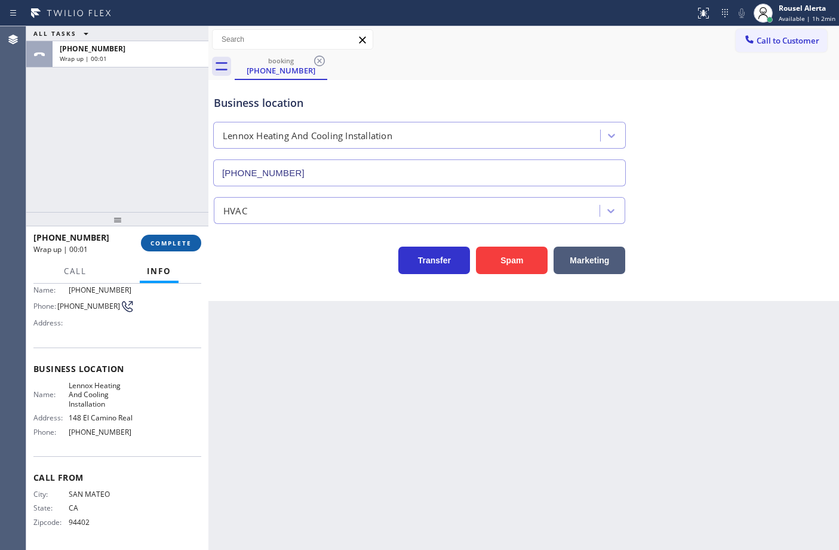
click at [170, 248] on button "COMPLETE" at bounding box center [171, 243] width 60 height 17
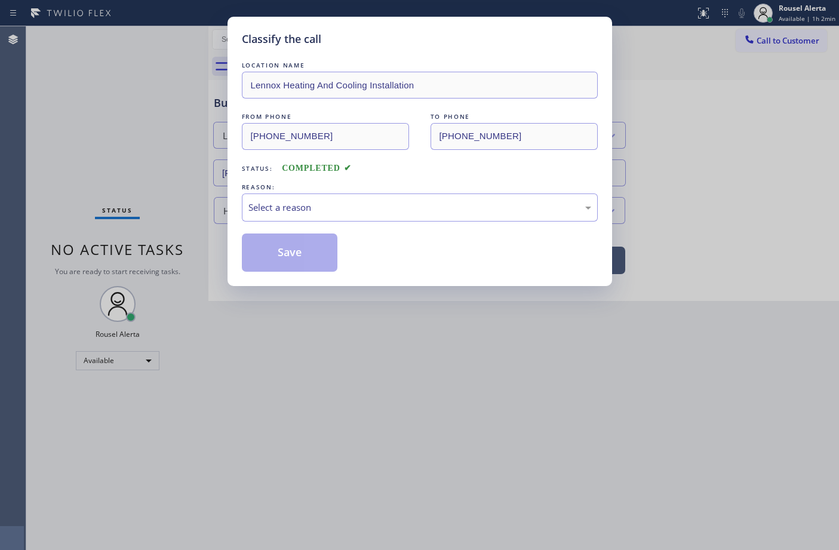
click at [321, 228] on div "LOCATION NAME Lennox Heating And Cooling Installation FROM PHONE (650) 638-2232…" at bounding box center [420, 165] width 356 height 213
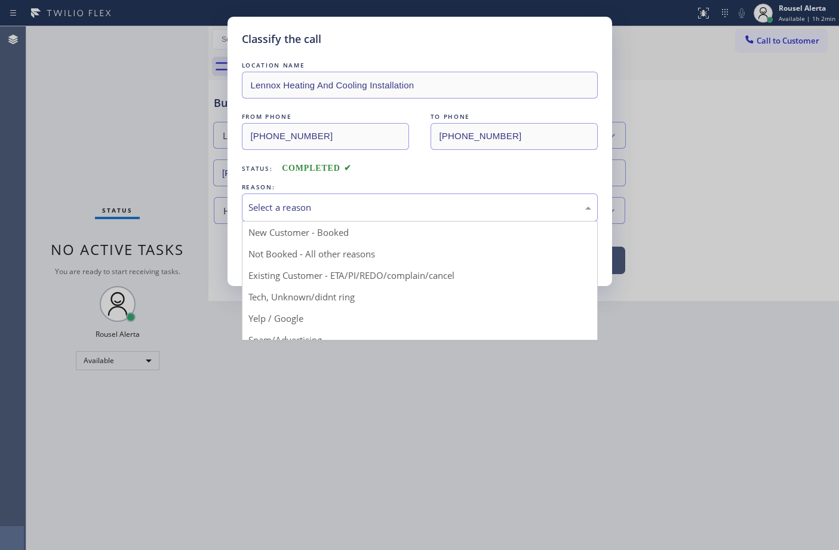
click at [338, 209] on div "Select a reason" at bounding box center [419, 208] width 343 height 14
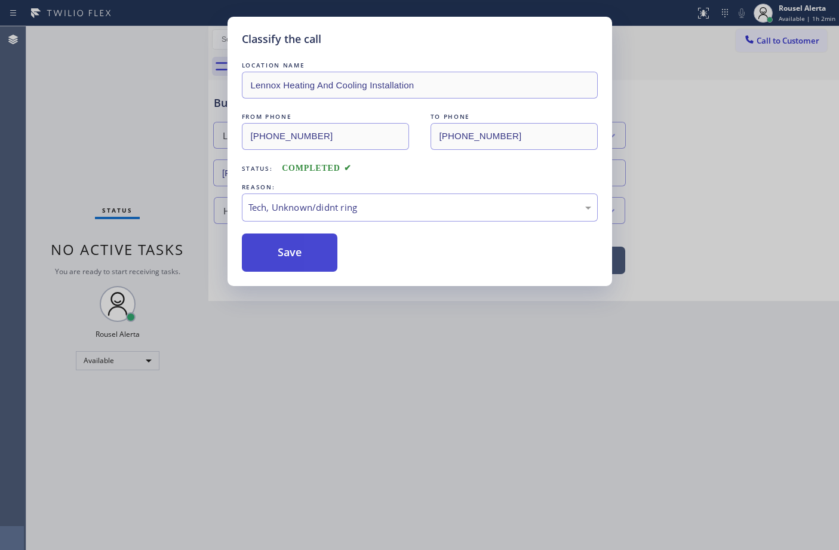
click at [311, 254] on button "Save" at bounding box center [290, 252] width 96 height 38
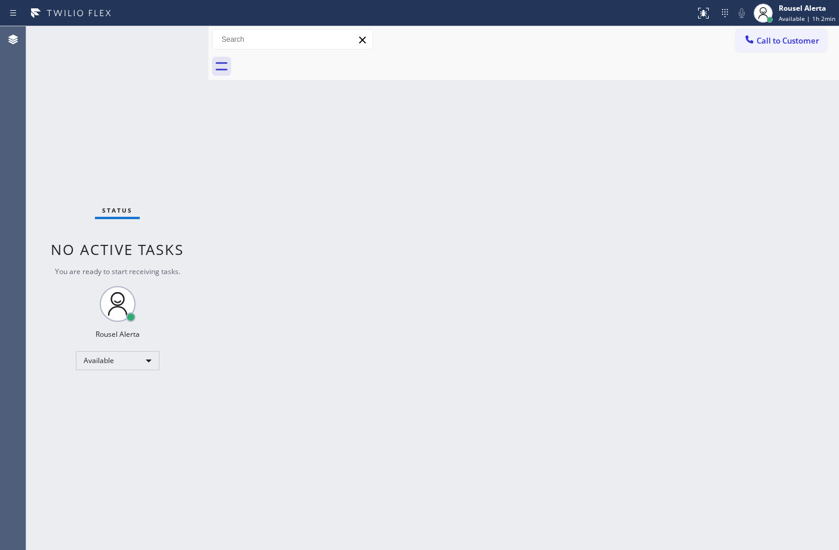
click at [151, 58] on div "Status No active tasks You are ready to start receiving tasks. Rousel Alerta Av…" at bounding box center [117, 288] width 182 height 524
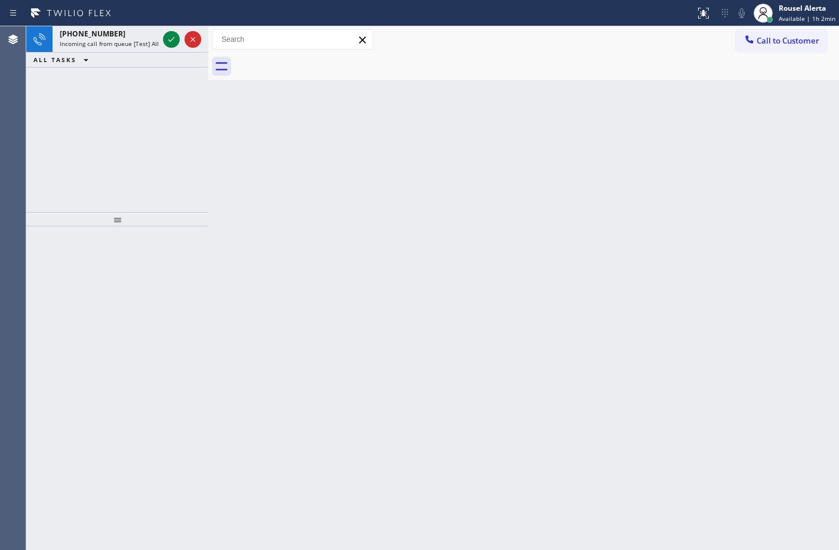
click at [151, 58] on div "ALL TASKS ALL TASKS ACTIVE TASKS TASKS IN WRAP UP" at bounding box center [117, 60] width 182 height 15
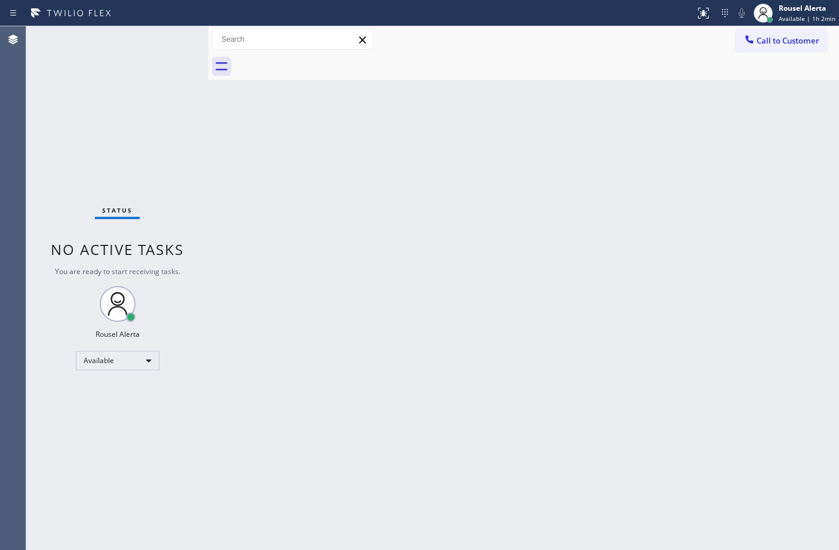
click at [141, 45] on div "Status No active tasks You are ready to start receiving tasks. Rousel Alerta Av…" at bounding box center [117, 288] width 182 height 524
click at [141, 46] on div "Status No active tasks You are ready to start receiving tasks. Rousel Alerta Av…" at bounding box center [117, 288] width 182 height 524
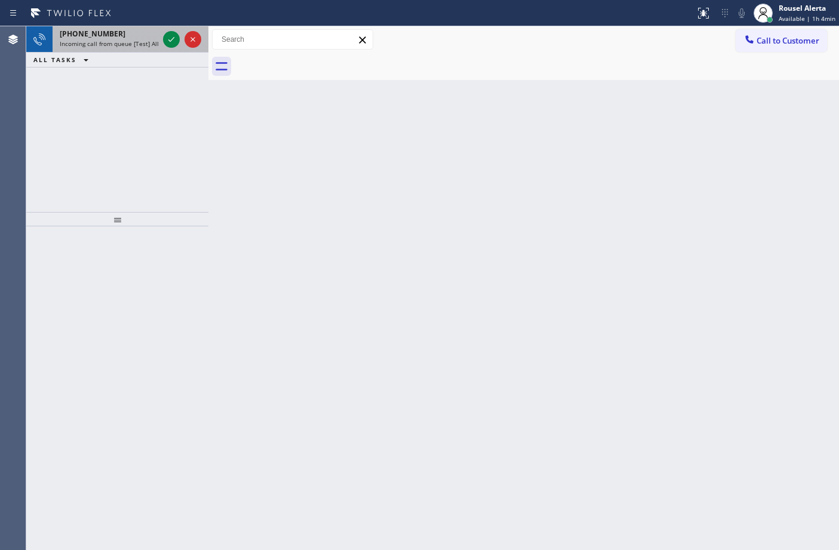
click at [121, 38] on div "+17607078794" at bounding box center [109, 34] width 99 height 10
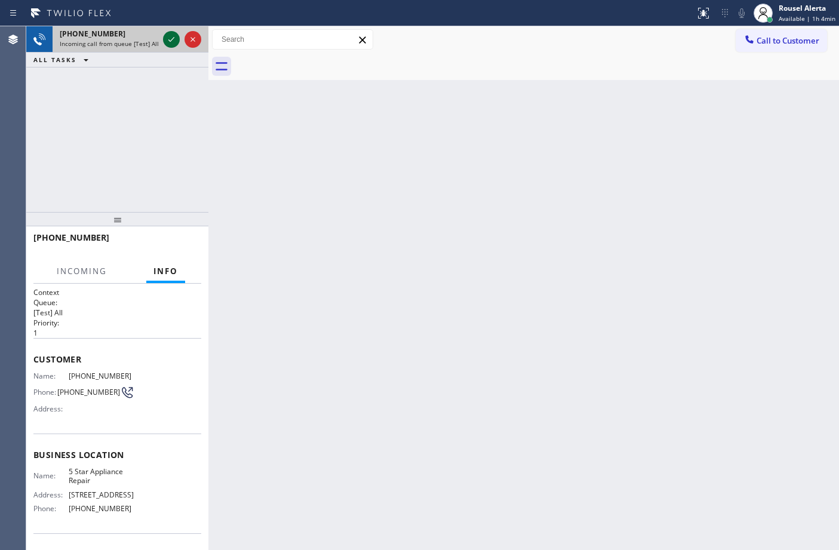
click at [174, 47] on button at bounding box center [171, 39] width 17 height 17
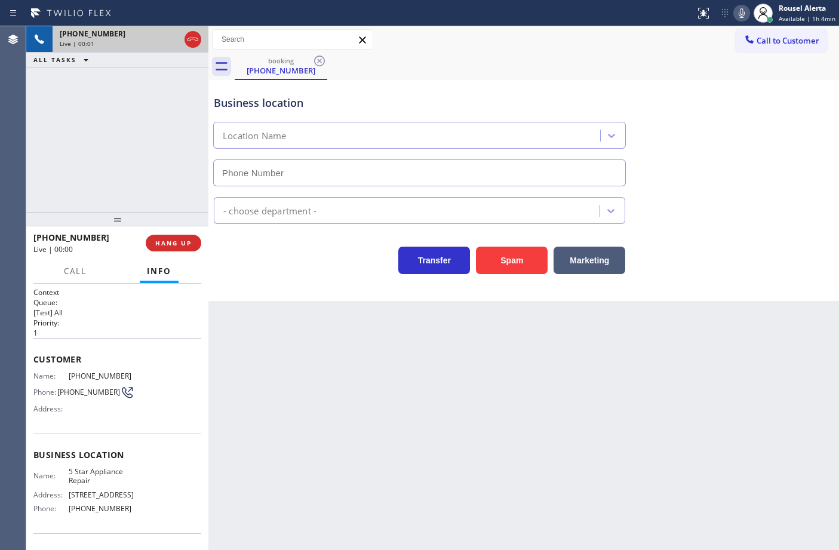
type input "[PHONE_NUMBER]"
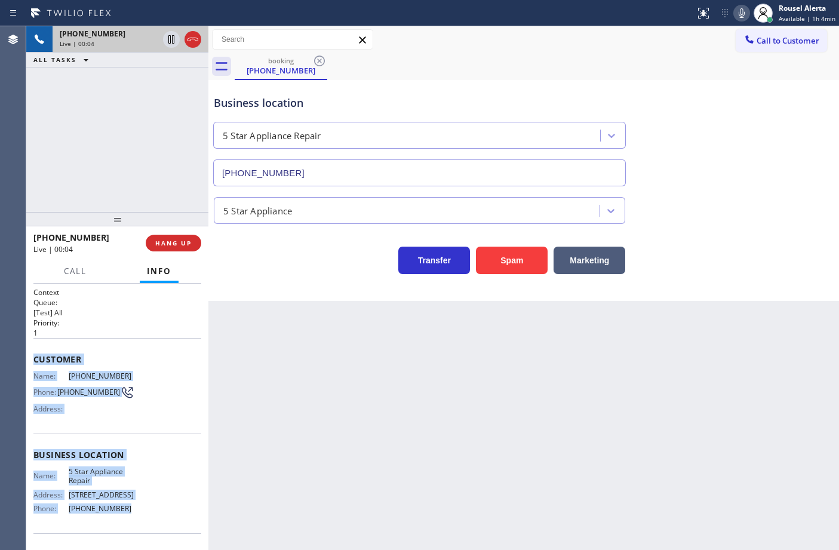
drag, startPoint x: 30, startPoint y: 362, endPoint x: 162, endPoint y: 507, distance: 196.5
click at [162, 507] on div "Context Queue: [Test] All Priority: 1 Customer Name: (760) 707-8794 Phone: (760…" at bounding box center [117, 417] width 182 height 267
copy div "Customer Name: (760) 707-8794 Phone: (760) 707-8794 Address: Business location …"
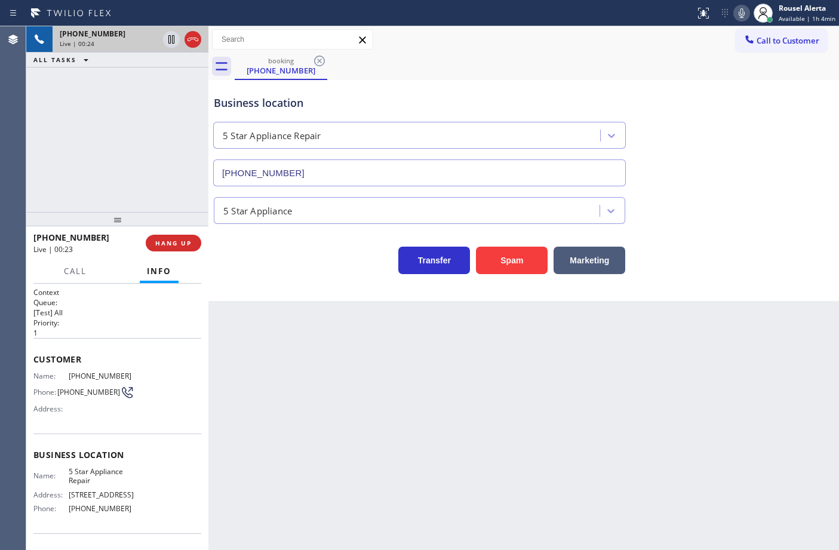
click at [288, 330] on div "Back to Dashboard Change Sender ID Customers Technicians Select a contact Outbo…" at bounding box center [523, 288] width 630 height 524
click at [616, 384] on div "Back to Dashboard Change Sender ID Customers Technicians Select a contact Outbo…" at bounding box center [523, 288] width 630 height 524
click at [143, 192] on div "+17607078794 Live | 00:43 ALL TASKS ALL TASKS ACTIVE TASKS TASKS IN WRAP UP" at bounding box center [117, 119] width 182 height 186
click at [247, 344] on div "Back to Dashboard Change Sender ID Customers Technicians Select a contact Outbo…" at bounding box center [523, 288] width 630 height 524
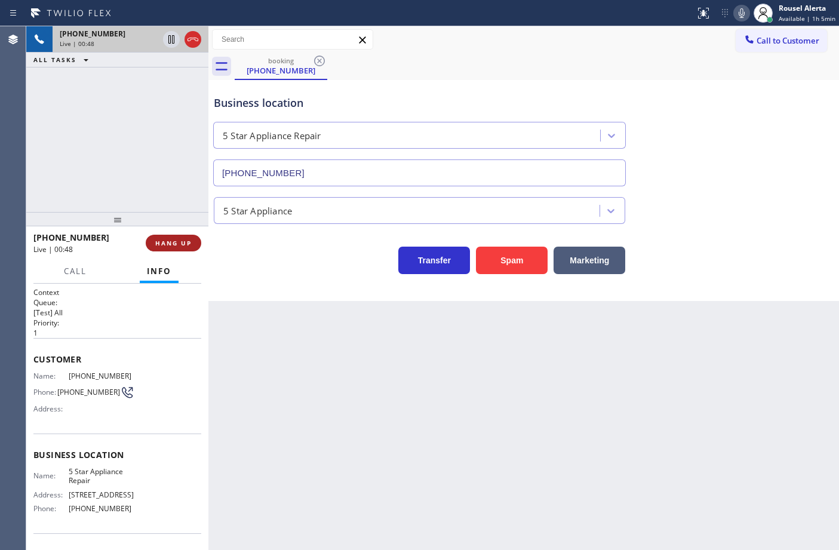
click at [175, 246] on span "HANG UP" at bounding box center [173, 243] width 36 height 8
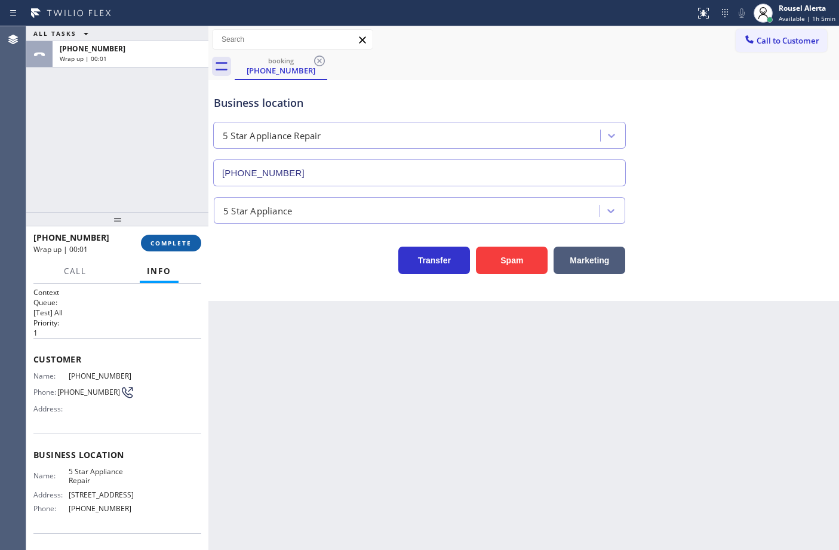
click at [175, 246] on span "COMPLETE" at bounding box center [170, 243] width 41 height 8
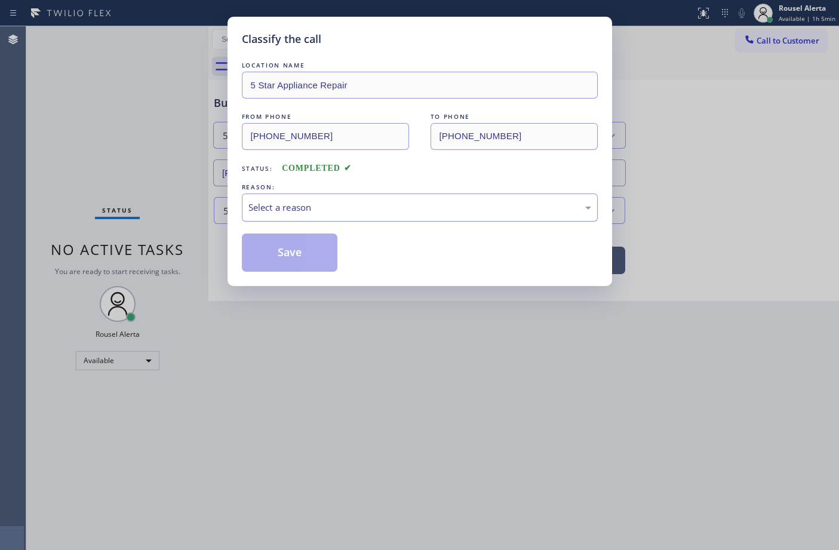
click at [307, 221] on div "Select a reason" at bounding box center [420, 207] width 356 height 28
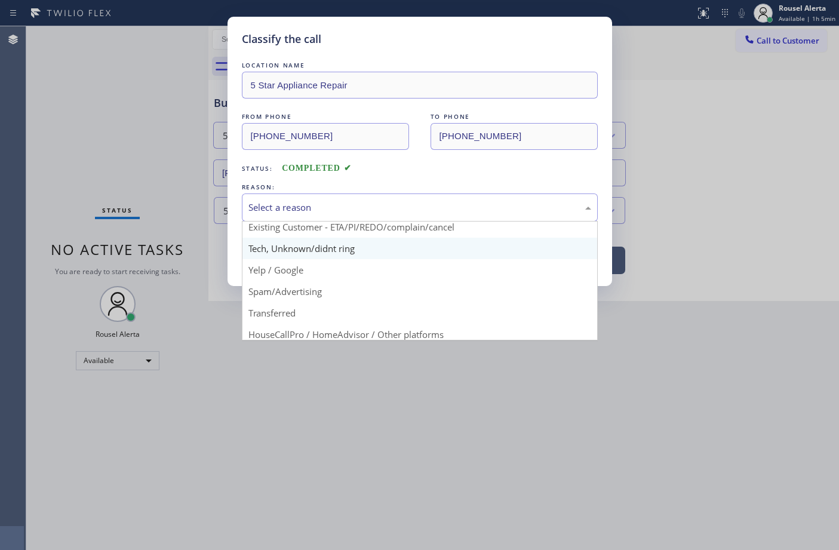
scroll to position [75, 0]
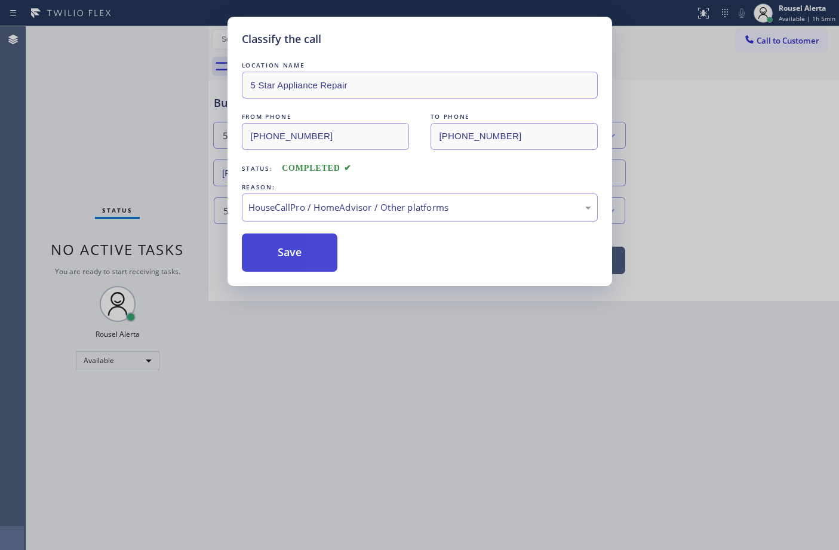
click at [325, 245] on button "Save" at bounding box center [290, 252] width 96 height 38
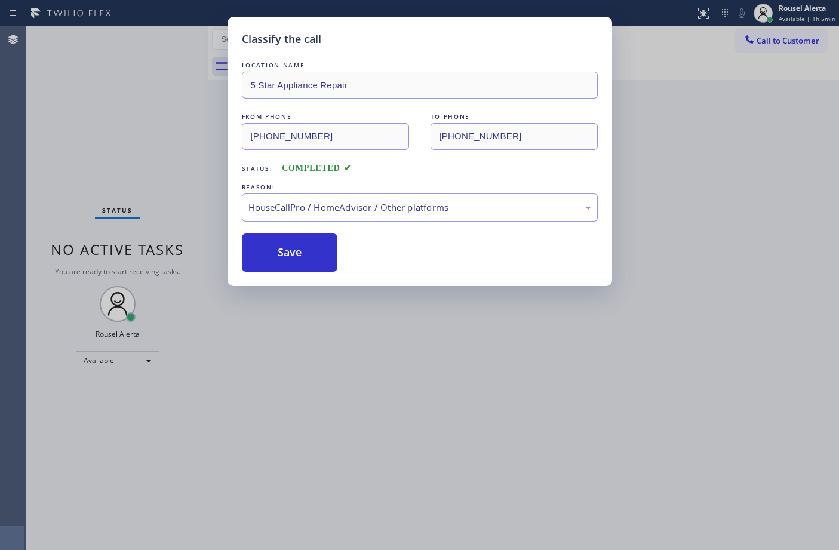
click at [340, 368] on div "Classify the call LOCATION NAME 5 Star Appliance Repair FROM PHONE (760) 707-87…" at bounding box center [419, 275] width 839 height 550
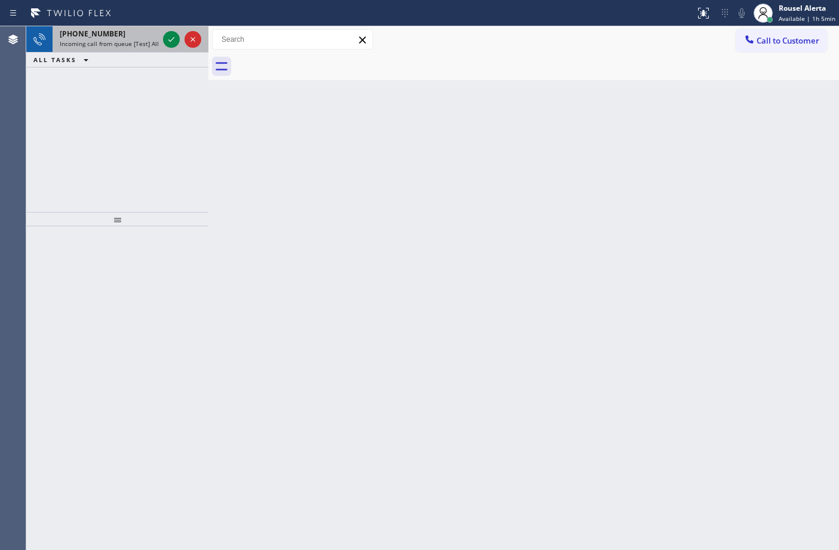
click at [136, 42] on span "Incoming call from queue [Test] All" at bounding box center [109, 43] width 99 height 8
click at [124, 29] on div "[PHONE_NUMBER]" at bounding box center [109, 34] width 99 height 10
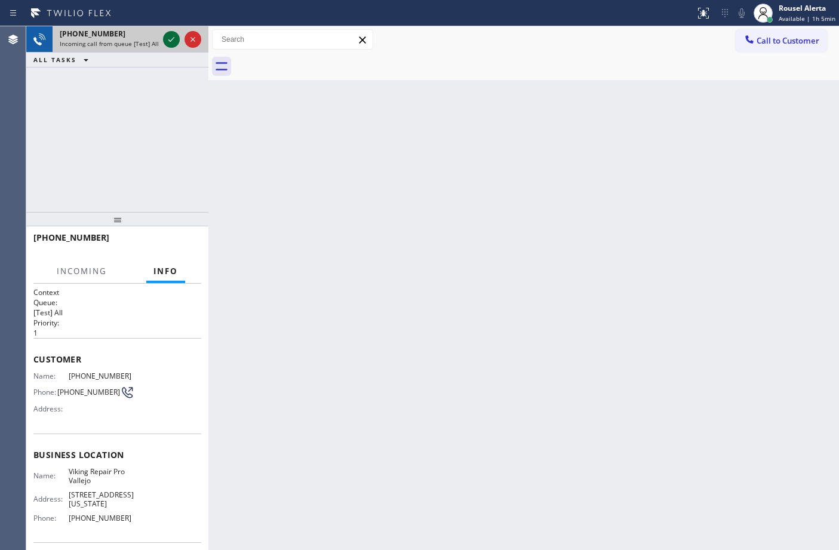
click at [163, 38] on div at bounding box center [171, 39] width 17 height 14
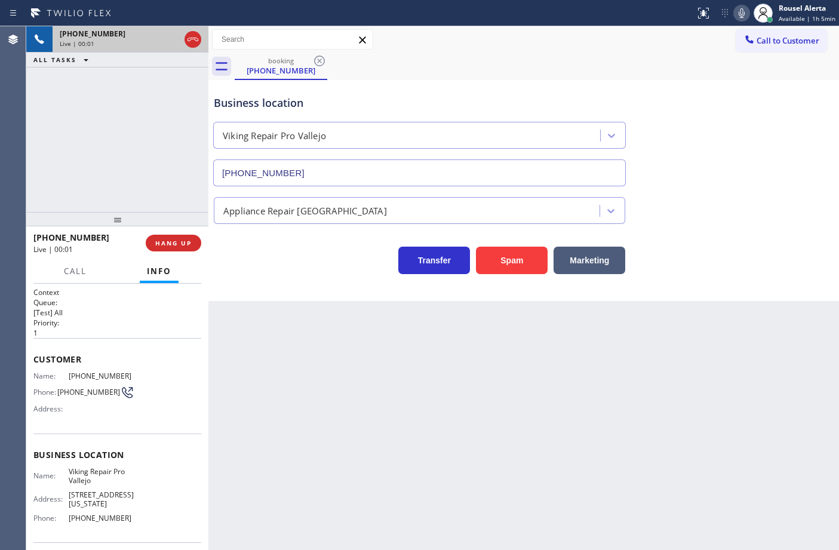
type input "(707) 309-2787"
click at [527, 253] on button "Spam" at bounding box center [512, 260] width 72 height 27
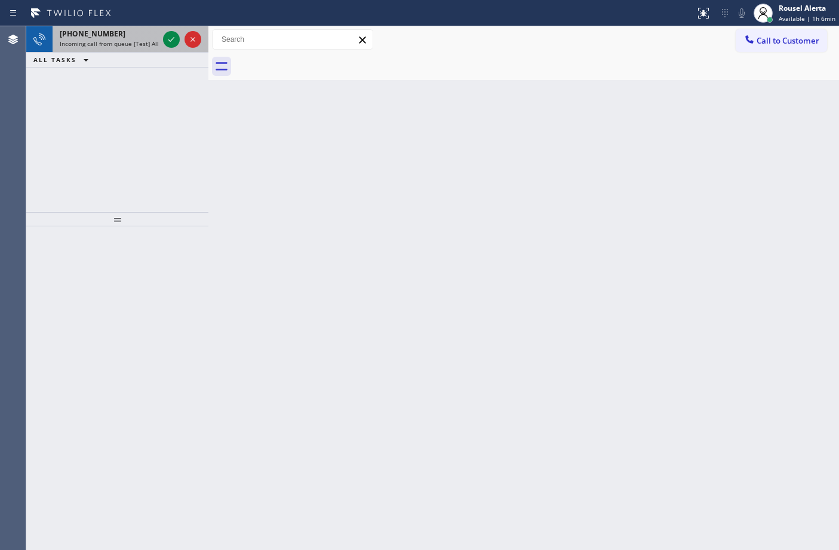
click at [147, 33] on div "+19084322614" at bounding box center [109, 34] width 99 height 10
click at [141, 36] on div "+19084322614" at bounding box center [109, 34] width 99 height 10
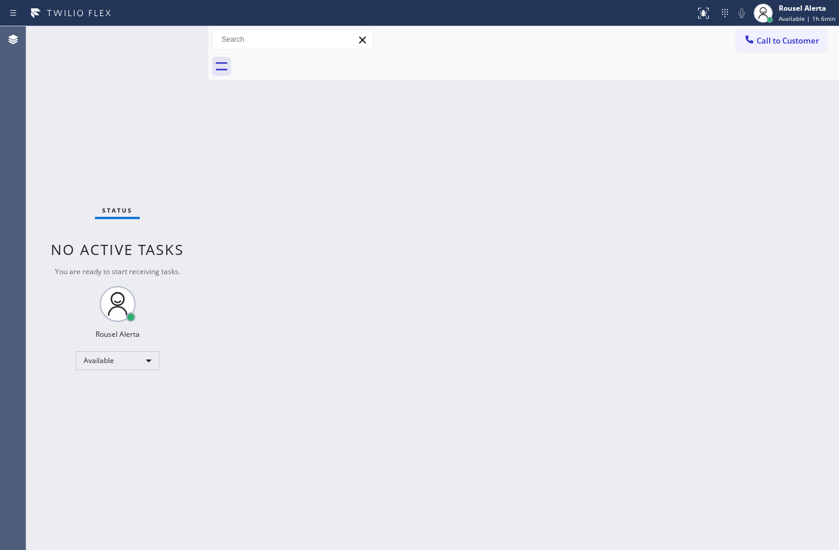
click at [273, 165] on div "Back to Dashboard Change Sender ID Customers Technicians Select a contact Outbo…" at bounding box center [523, 288] width 630 height 524
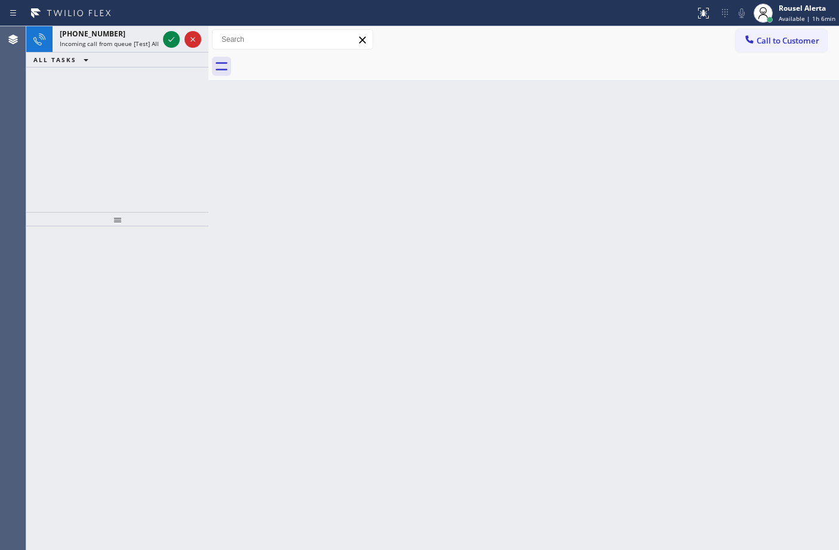
click at [160, 53] on div "ALL TASKS ALL TASKS ACTIVE TASKS TASKS IN WRAP UP" at bounding box center [117, 60] width 182 height 15
click at [155, 42] on span "Incoming call from queue [Test] All" at bounding box center [109, 43] width 99 height 8
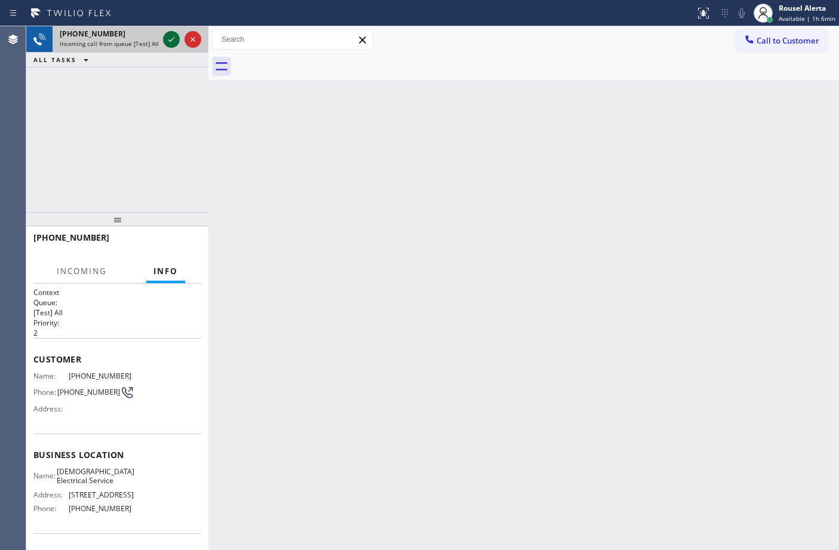
click at [163, 39] on div at bounding box center [171, 39] width 17 height 14
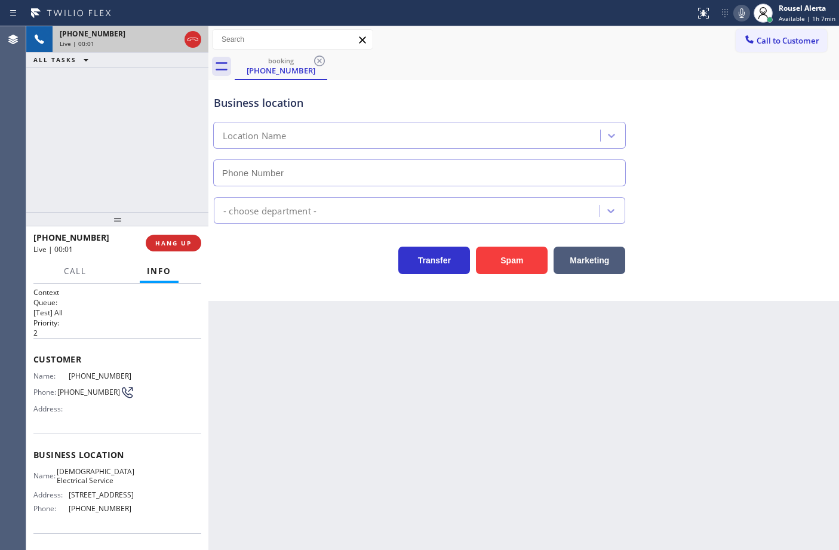
type input "(786) 628-8219"
click at [318, 398] on div "Back to Dashboard Change Sender ID Customers Technicians Select a contact Outbo…" at bounding box center [523, 288] width 630 height 524
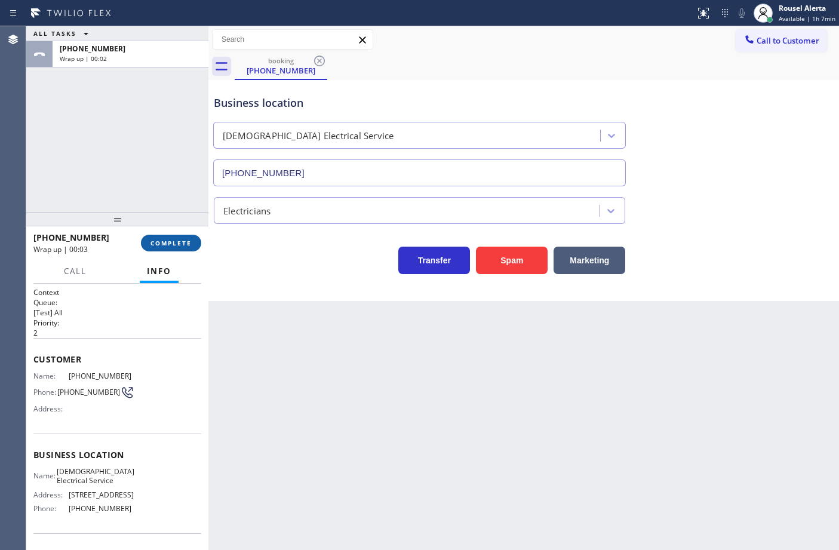
click at [183, 240] on span "COMPLETE" at bounding box center [170, 243] width 41 height 8
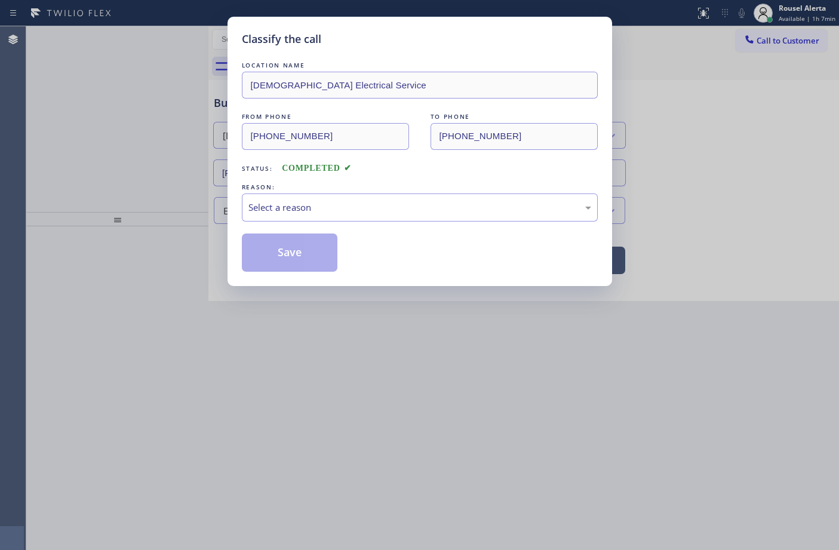
click at [348, 213] on div "Select a reason" at bounding box center [419, 208] width 343 height 14
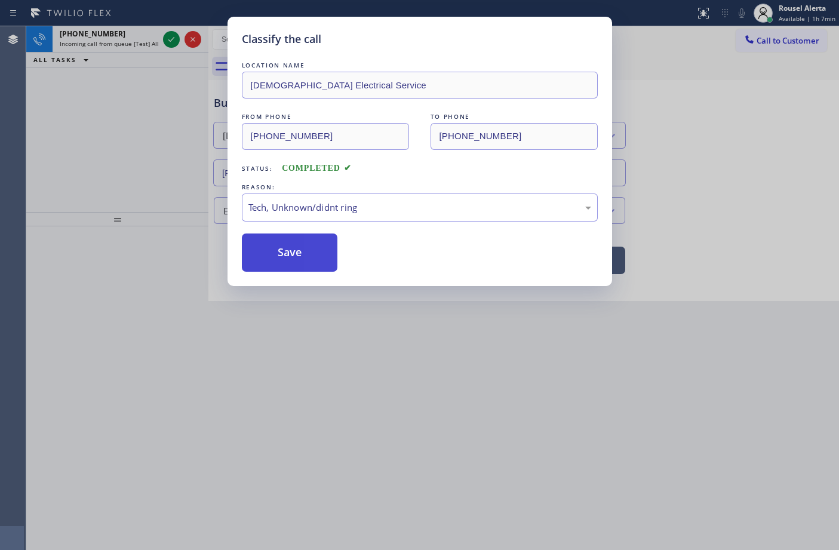
click at [294, 264] on button "Save" at bounding box center [290, 252] width 96 height 38
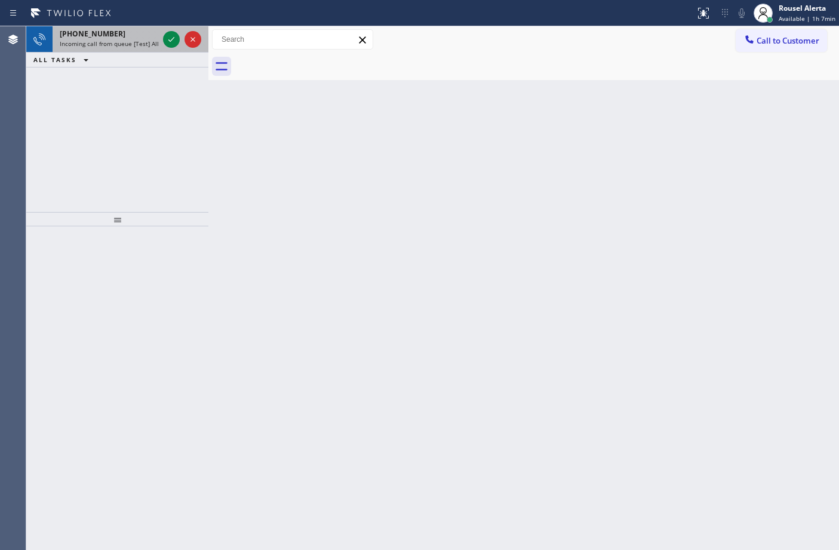
click at [136, 45] on span "Incoming call from queue [Test] All" at bounding box center [109, 43] width 99 height 8
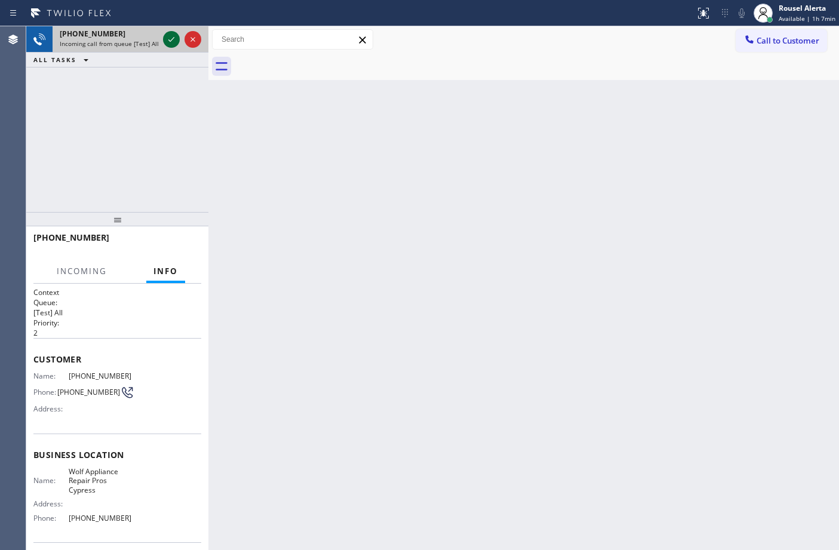
click at [172, 40] on icon at bounding box center [171, 39] width 14 height 14
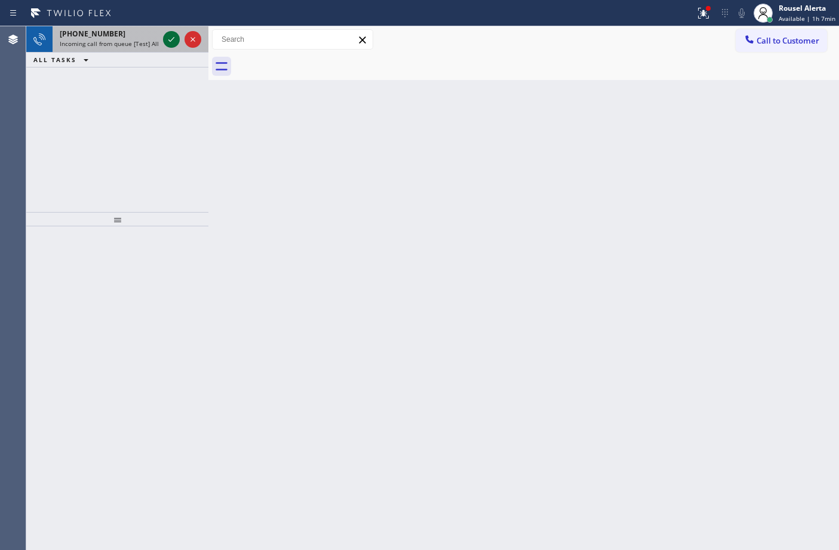
click at [174, 40] on icon at bounding box center [171, 39] width 14 height 14
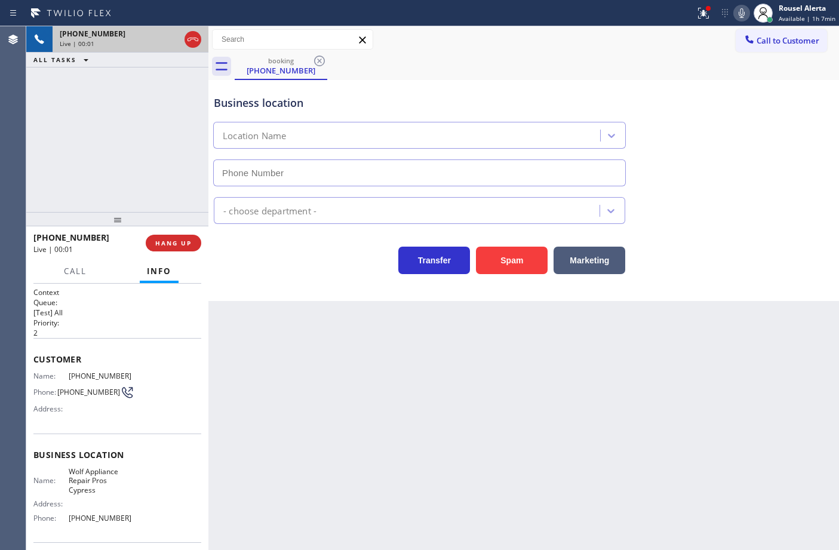
type input "(714) 844-5141"
click at [518, 267] on button "Spam" at bounding box center [512, 260] width 72 height 27
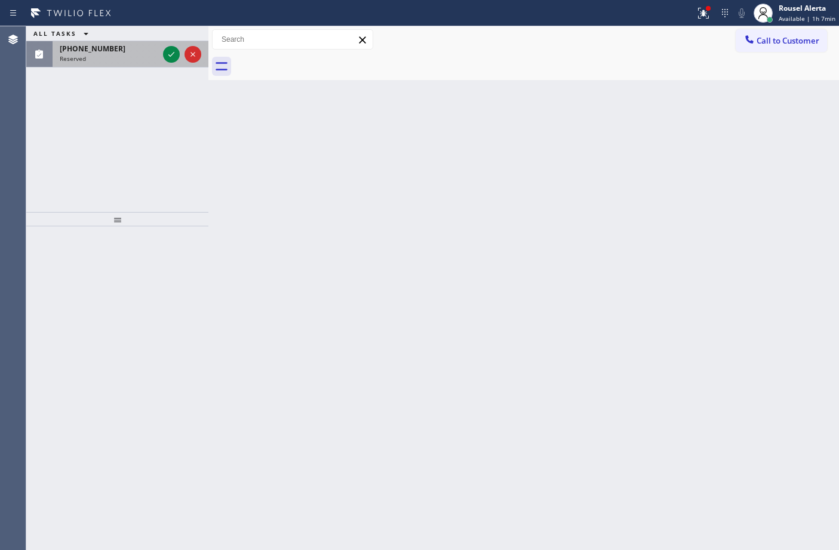
click at [139, 60] on div "Reserved" at bounding box center [109, 58] width 99 height 8
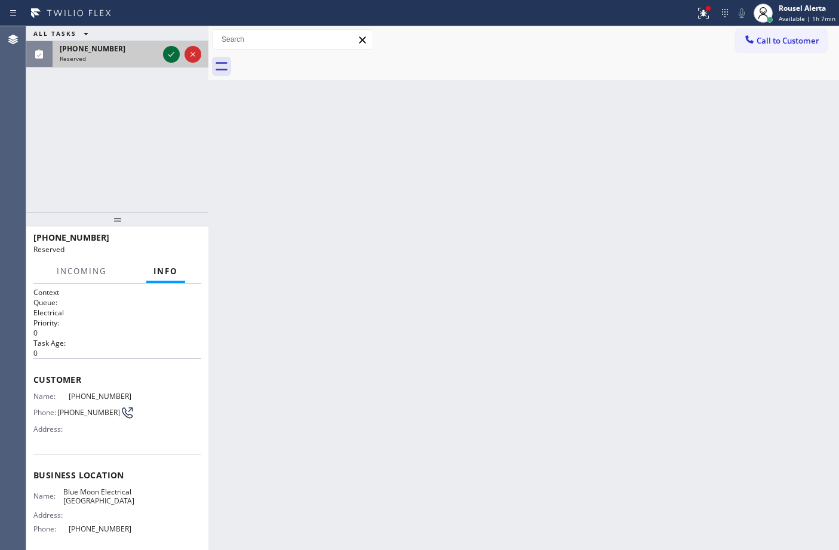
click at [171, 60] on icon at bounding box center [171, 54] width 14 height 14
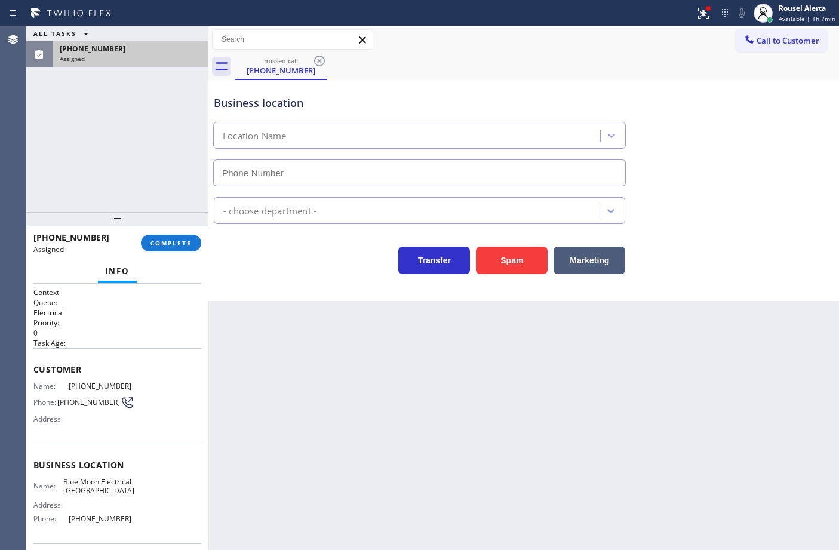
type input "(310) 388-4138"
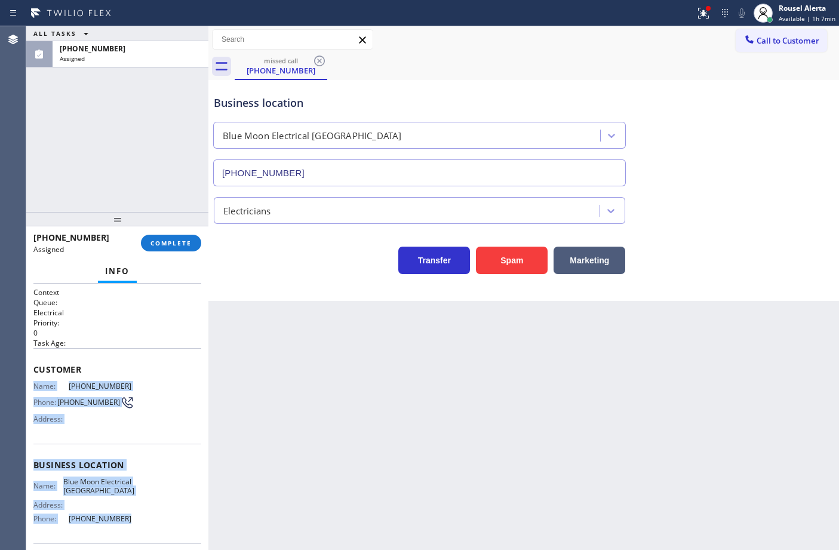
drag, startPoint x: 35, startPoint y: 377, endPoint x: 156, endPoint y: 523, distance: 189.5
click at [156, 523] on div "Context Queue: Electrical Priority: 0 Task Age: Customer Name: (909) 513-2019 P…" at bounding box center [117, 460] width 168 height 346
copy div "Name: (909) 513-2019 Phone: (909) 513-2019 Address: Business location Name: Blu…"
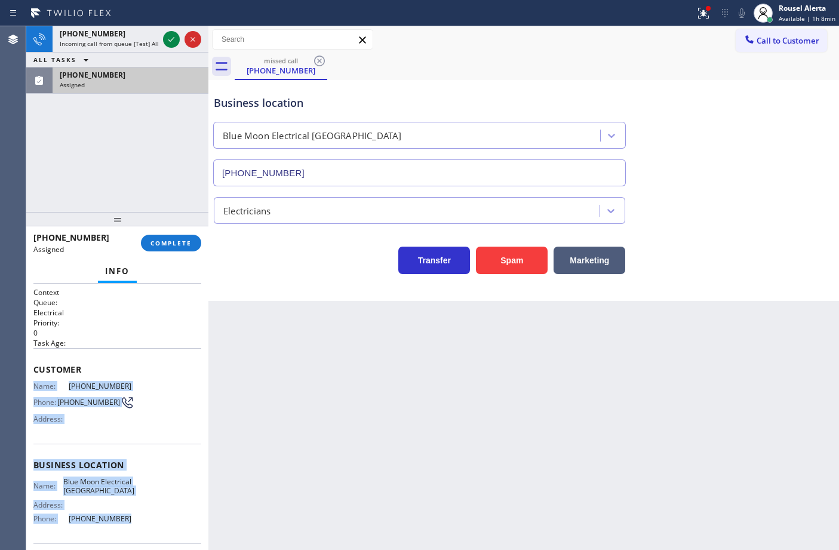
click at [82, 78] on span "(909) 513-2019" at bounding box center [93, 75] width 66 height 10
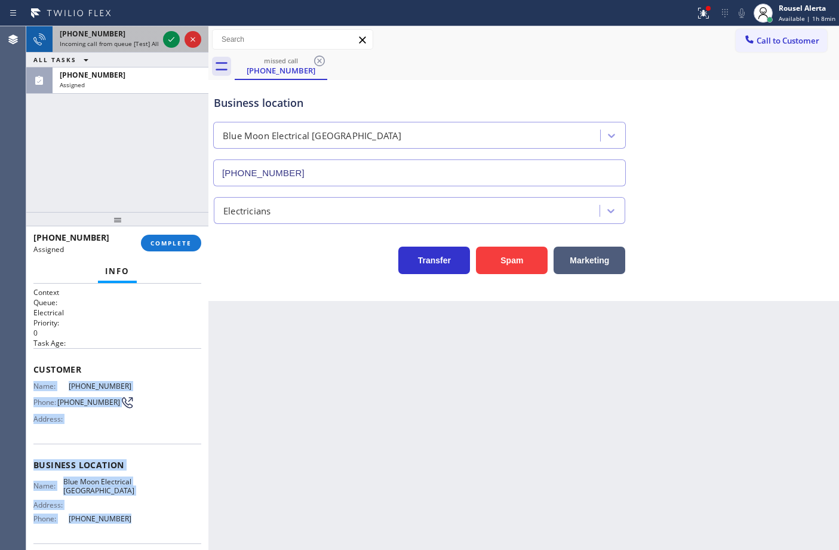
click at [130, 46] on span "Incoming call from queue [Test] All" at bounding box center [109, 43] width 99 height 8
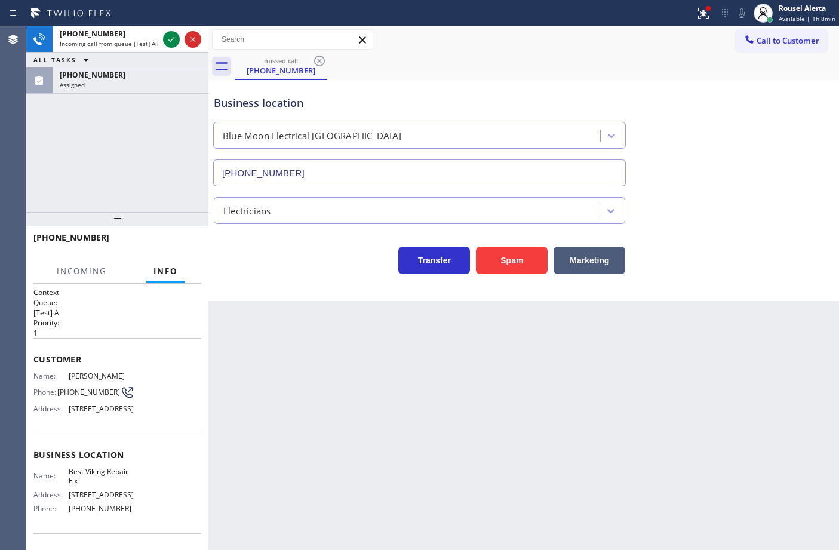
click at [136, 43] on div "+16159454848 Incoming call from queue [Test] All ALL TASKS ALL TASKS ACTIVE TAS…" at bounding box center [117, 59] width 182 height 67
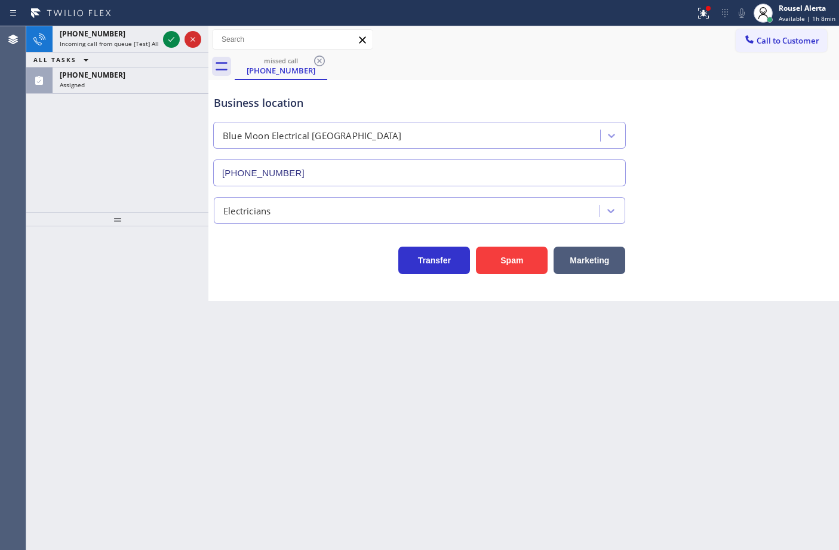
click at [150, 64] on div "ALL TASKS ALL TASKS ACTIVE TASKS TASKS IN WRAP UP" at bounding box center [117, 60] width 182 height 15
click at [153, 93] on div "(909) 513-2019 Assigned" at bounding box center [117, 80] width 182 height 26
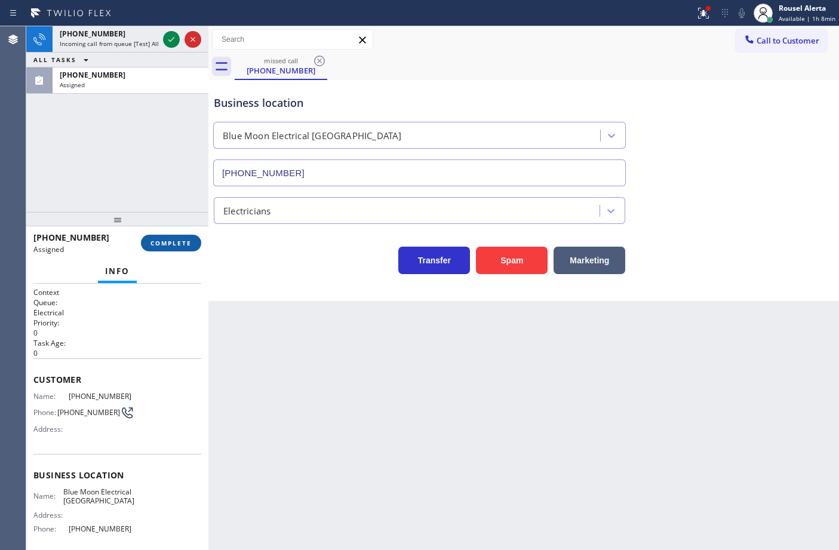
click at [183, 241] on span "COMPLETE" at bounding box center [170, 243] width 41 height 8
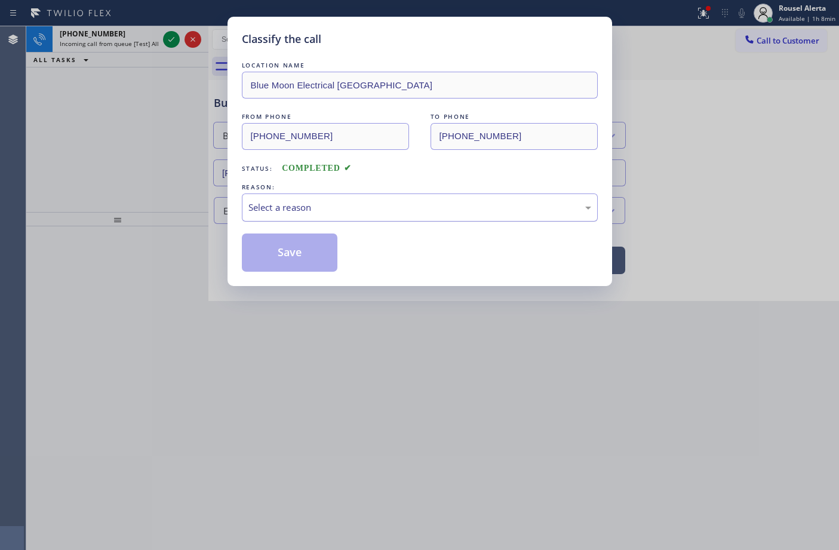
click at [267, 210] on div "Select a reason" at bounding box center [419, 208] width 343 height 14
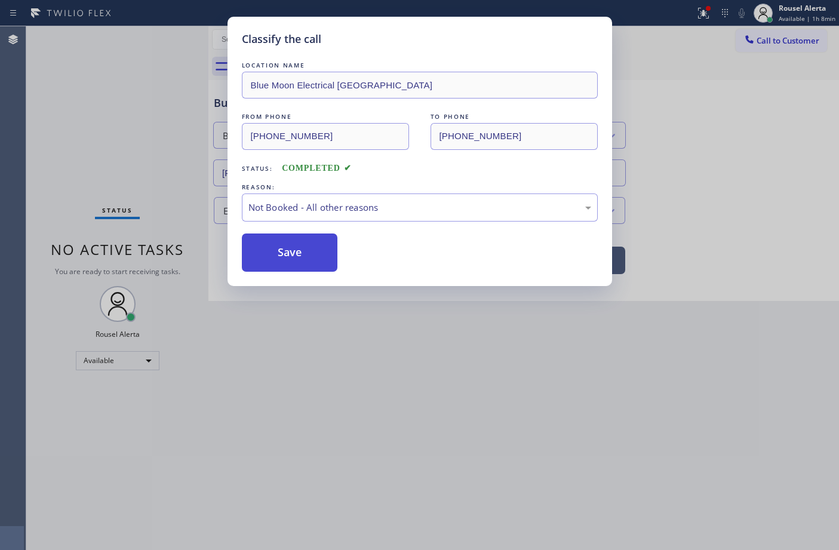
click at [300, 261] on button "Save" at bounding box center [290, 252] width 96 height 38
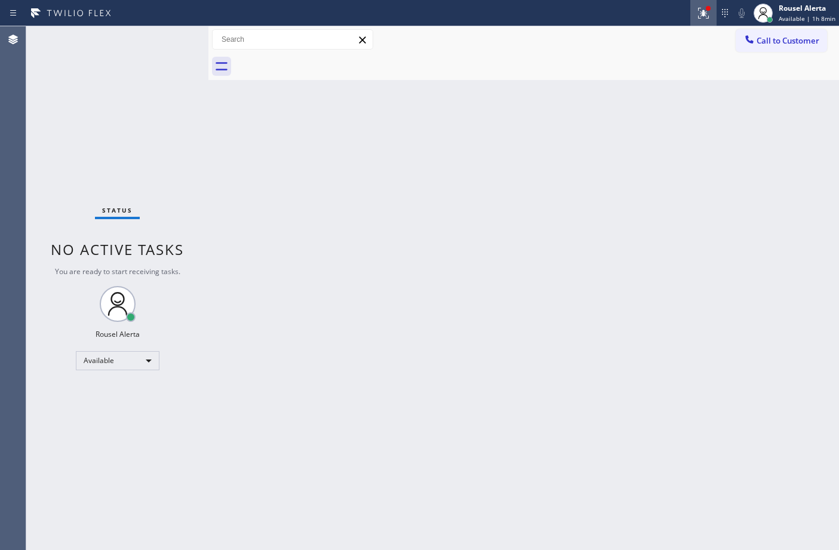
click at [699, 9] on icon at bounding box center [703, 13] width 14 height 14
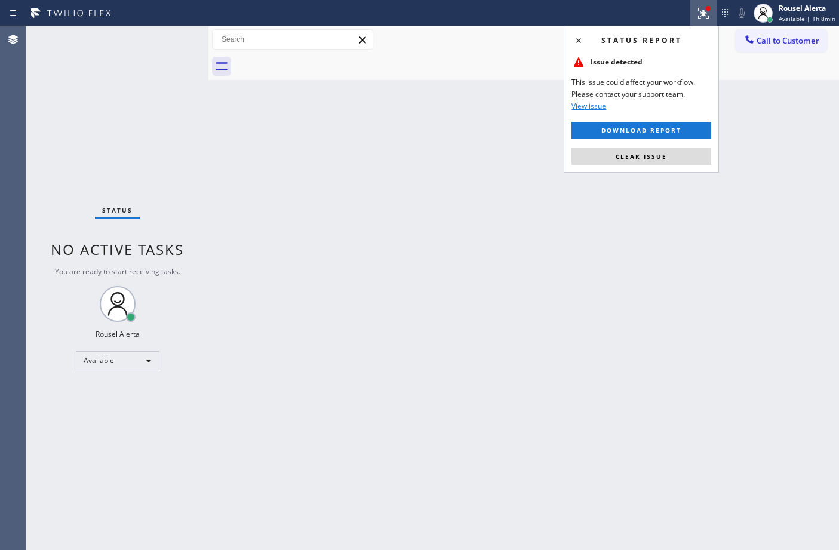
drag, startPoint x: 679, startPoint y: 159, endPoint x: 679, endPoint y: 167, distance: 7.8
click at [679, 161] on button "Clear issue" at bounding box center [641, 156] width 140 height 17
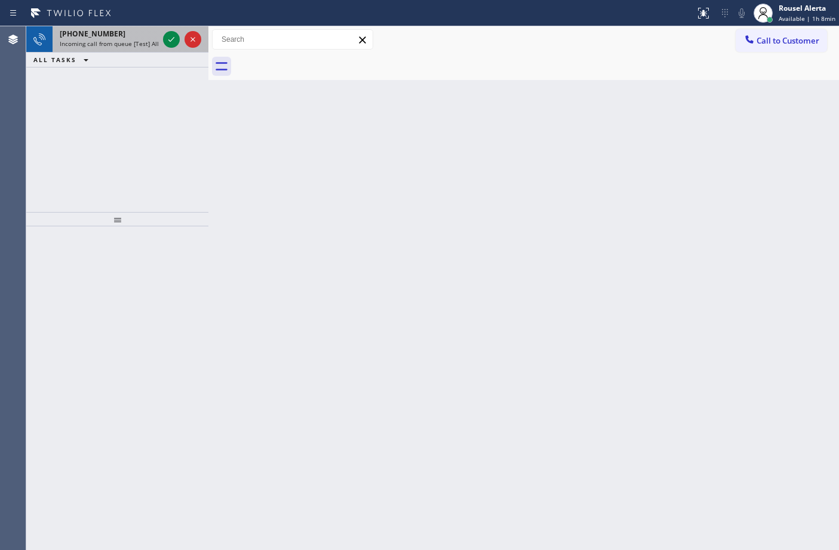
click at [134, 29] on div "[PHONE_NUMBER]" at bounding box center [109, 34] width 99 height 10
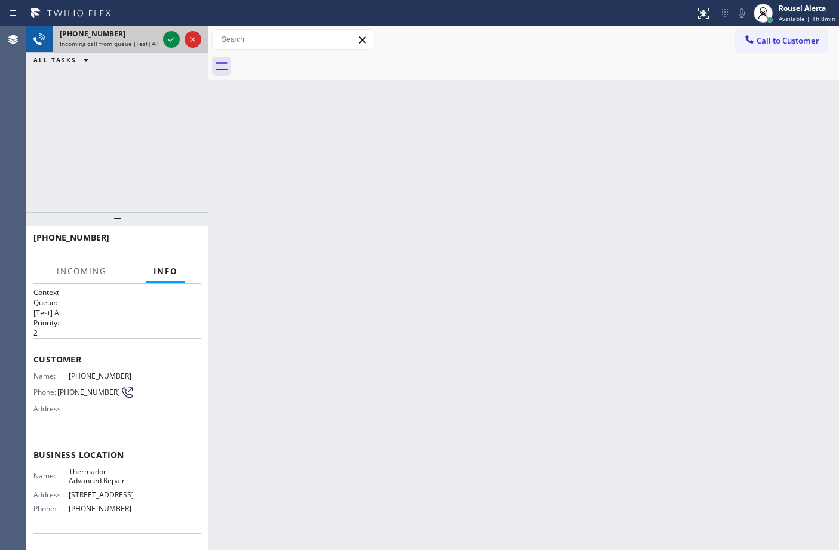
click at [148, 33] on div "[PHONE_NUMBER]" at bounding box center [109, 34] width 99 height 10
click at [162, 33] on div at bounding box center [182, 39] width 43 height 26
click at [171, 42] on icon at bounding box center [171, 39] width 14 height 14
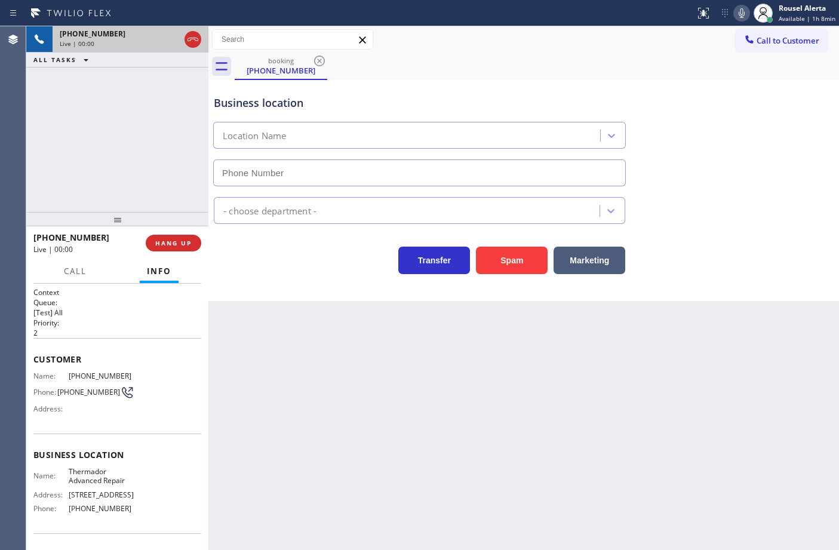
type input "(719) 309-4451"
click at [140, 198] on div "+13039514729 Live | 00:38 ALL TASKS ALL TASKS ACTIVE TASKS TASKS IN WRAP UP" at bounding box center [117, 119] width 182 height 186
click at [309, 391] on div "Back to Dashboard Change Sender ID Customers Technicians Select a contact Outbo…" at bounding box center [523, 288] width 630 height 524
click at [192, 257] on div "+13039514729 Live | 00:40 HANG UP" at bounding box center [117, 242] width 168 height 31
click at [187, 249] on button "HANG UP" at bounding box center [174, 243] width 56 height 17
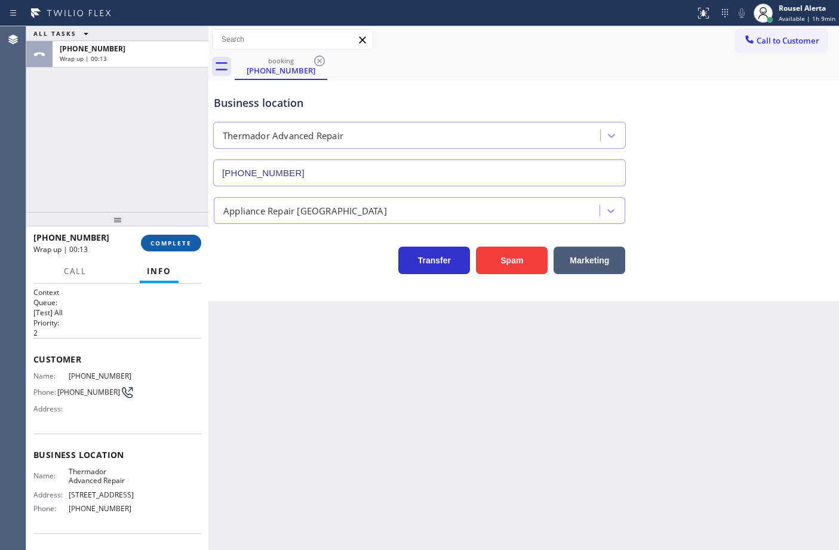
click at [183, 249] on button "COMPLETE" at bounding box center [171, 243] width 60 height 17
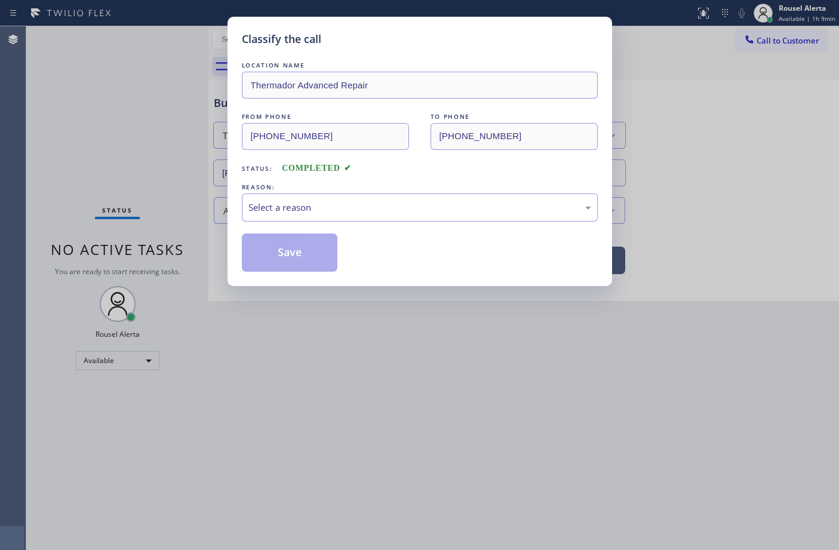
drag, startPoint x: 355, startPoint y: 186, endPoint x: 356, endPoint y: 194, distance: 7.9
click at [356, 186] on div "REASON:" at bounding box center [420, 187] width 356 height 13
click at [365, 210] on div "Select a reason" at bounding box center [419, 208] width 343 height 14
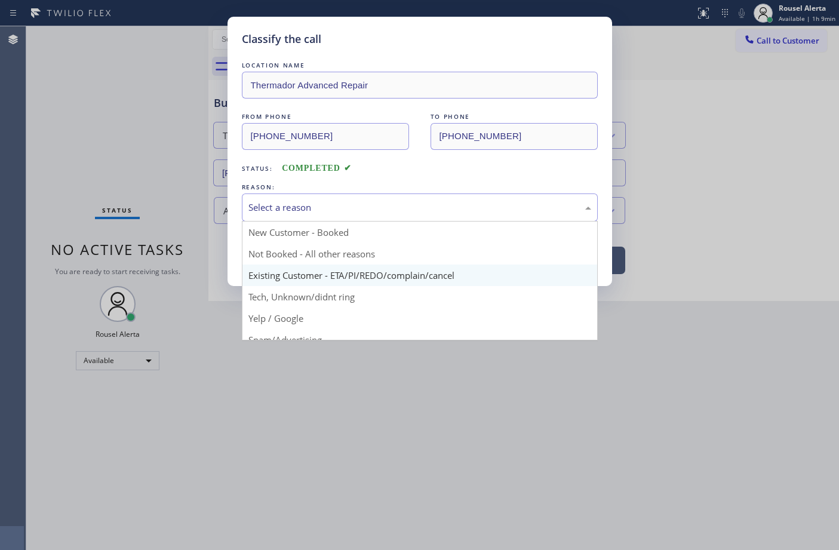
scroll to position [75, 0]
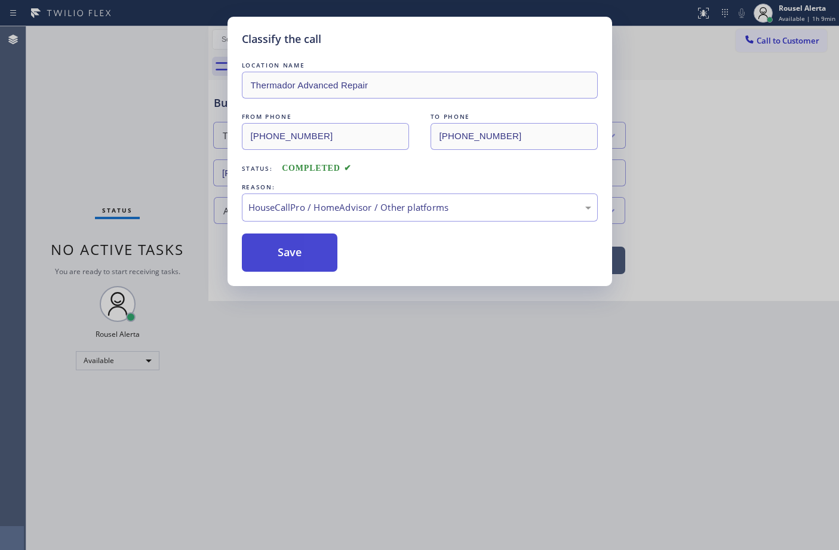
click at [302, 257] on button "Save" at bounding box center [290, 252] width 96 height 38
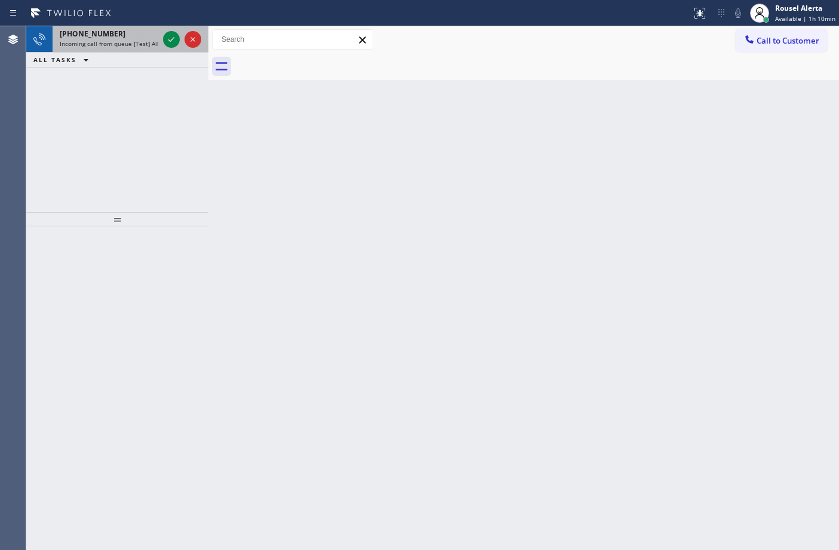
click at [152, 44] on span "Incoming call from queue [Test] All" at bounding box center [109, 43] width 99 height 8
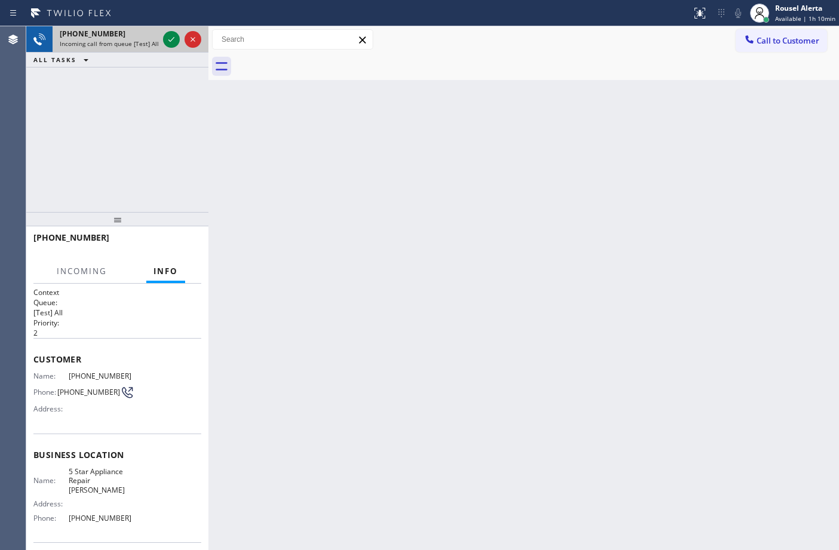
click at [169, 48] on div at bounding box center [182, 39] width 43 height 26
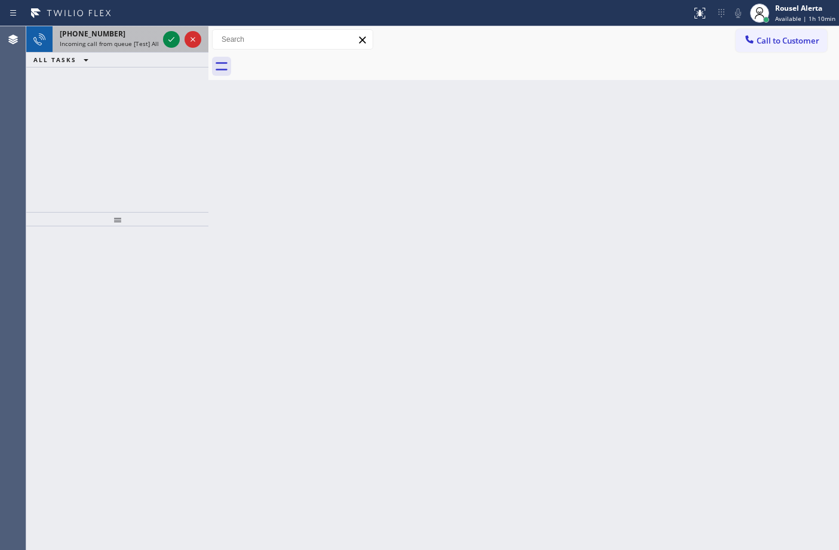
click at [165, 49] on div at bounding box center [182, 39] width 43 height 26
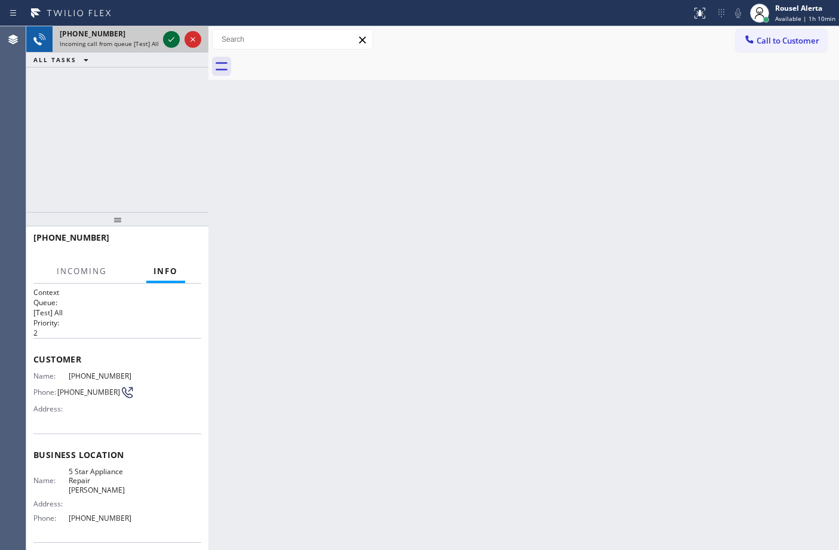
click at [165, 42] on icon at bounding box center [171, 39] width 14 height 14
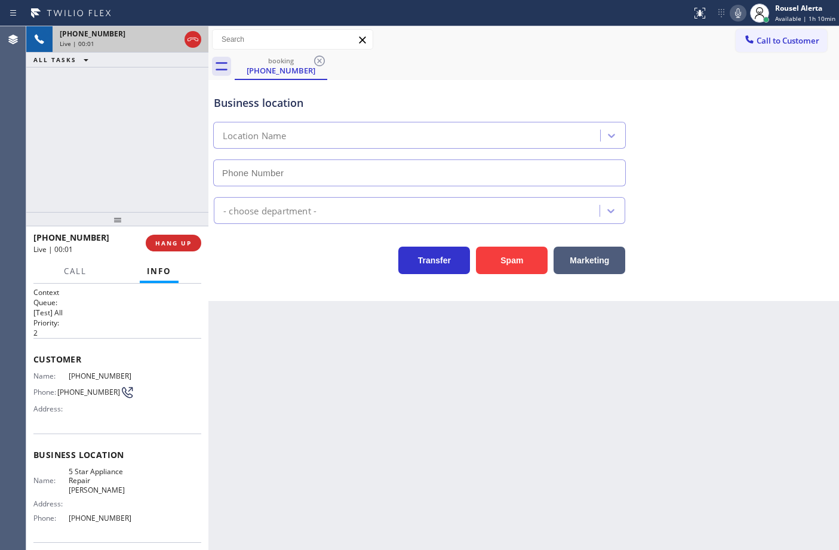
type input "(425) 368-9090"
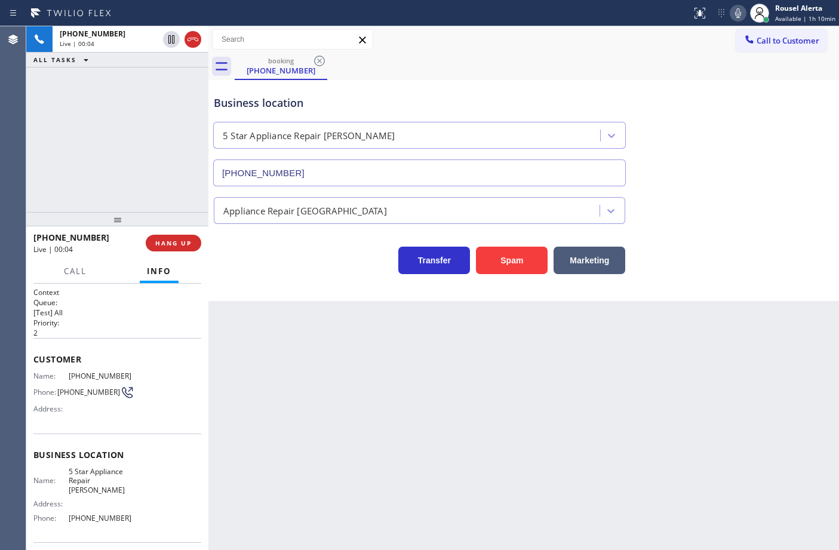
click at [423, 394] on div "Back to Dashboard Change Sender ID Customers Technicians Select a contact Outbo…" at bounding box center [523, 288] width 630 height 524
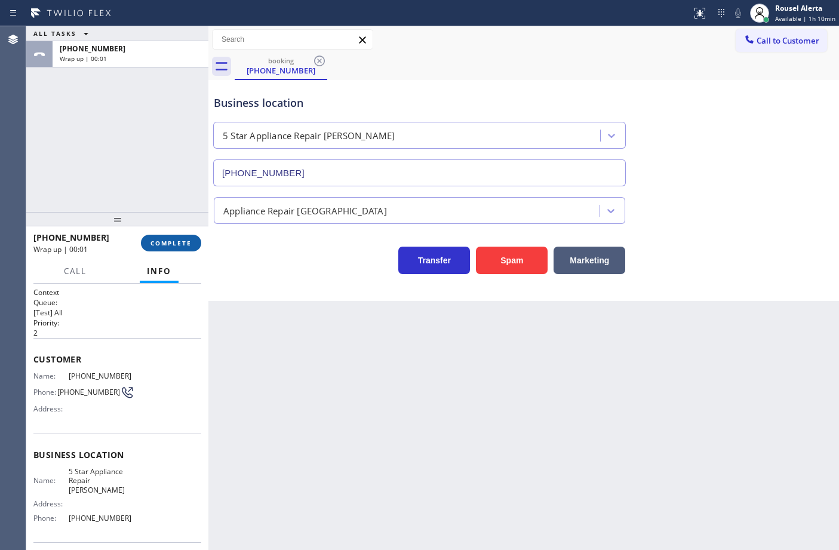
click at [189, 241] on span "COMPLETE" at bounding box center [170, 243] width 41 height 8
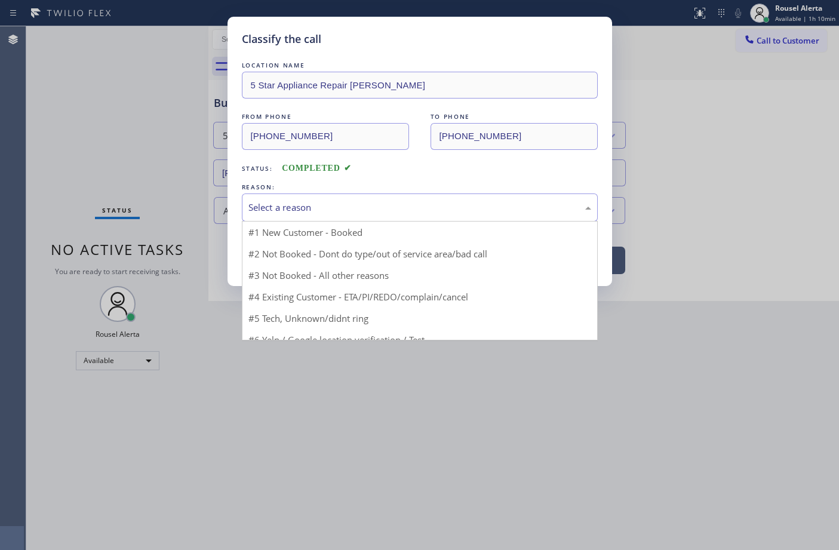
click at [375, 214] on div "Select a reason" at bounding box center [419, 208] width 343 height 14
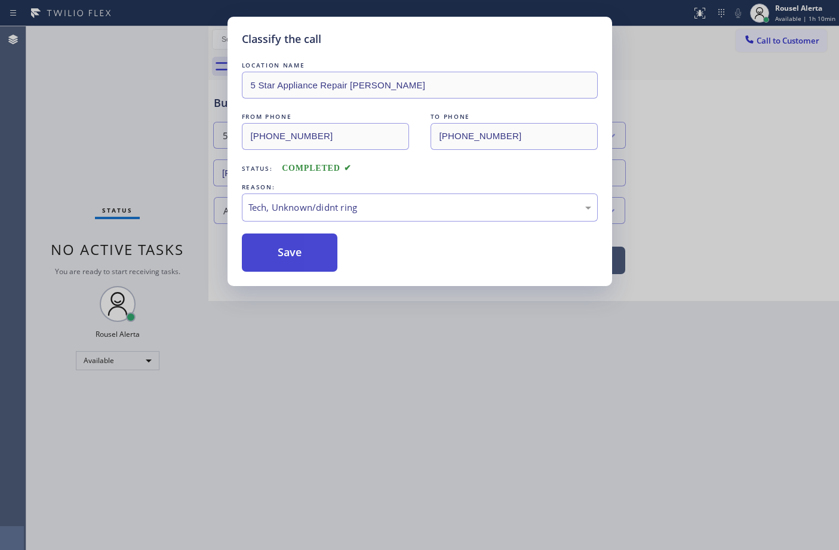
click at [335, 258] on button "Save" at bounding box center [290, 252] width 96 height 38
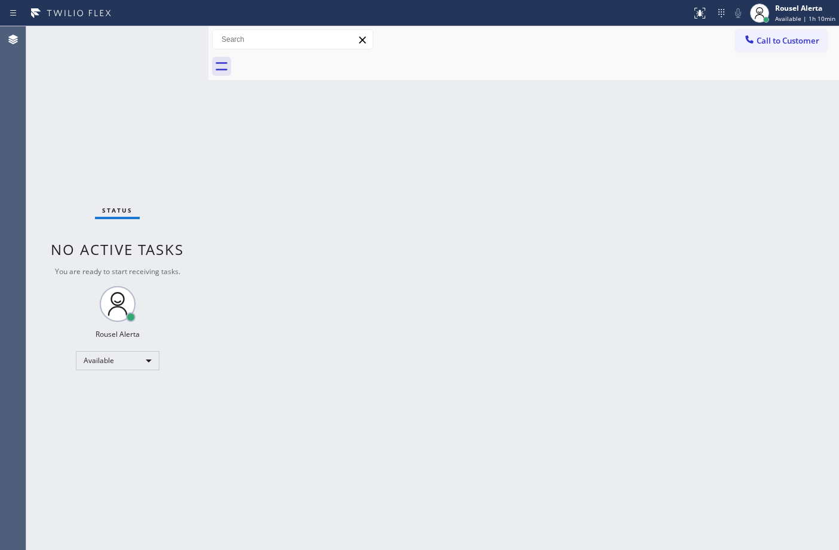
click at [139, 44] on div "Status No active tasks You are ready to start receiving tasks. Rousel Alerta Av…" at bounding box center [117, 288] width 182 height 524
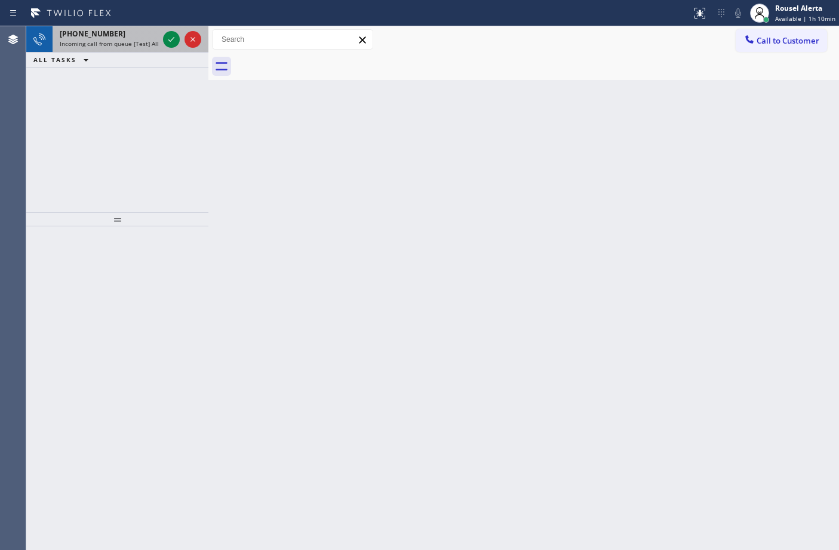
click at [143, 49] on div "+16506192450 Incoming call from queue [Test] All" at bounding box center [107, 39] width 108 height 26
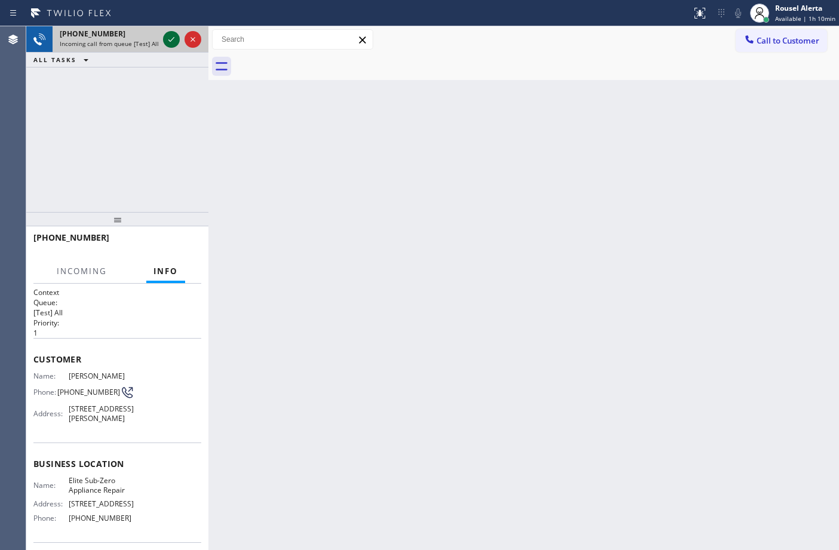
drag, startPoint x: 149, startPoint y: 40, endPoint x: 169, endPoint y: 42, distance: 19.8
click at [149, 39] on span "Incoming call from queue [Test] All" at bounding box center [109, 43] width 99 height 8
click at [171, 44] on icon at bounding box center [171, 39] width 14 height 14
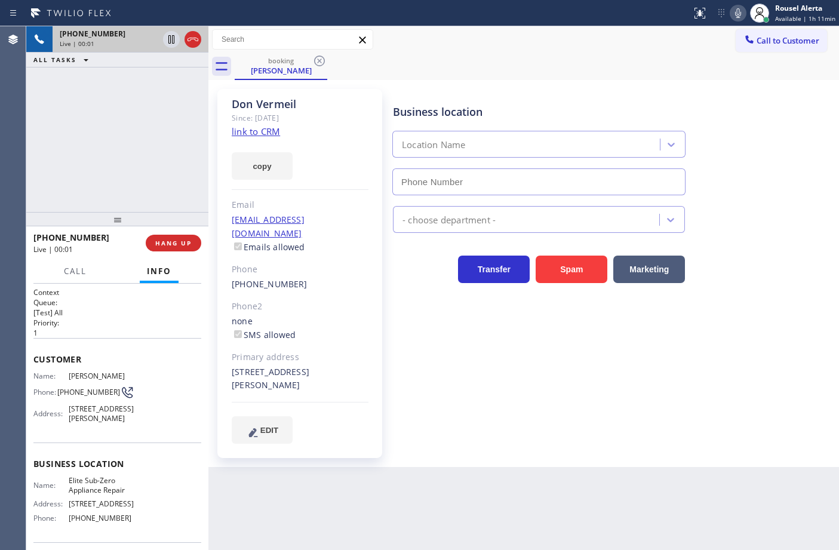
type input "(415) 965-3694"
click at [275, 136] on link "link to CRM" at bounding box center [256, 131] width 48 height 12
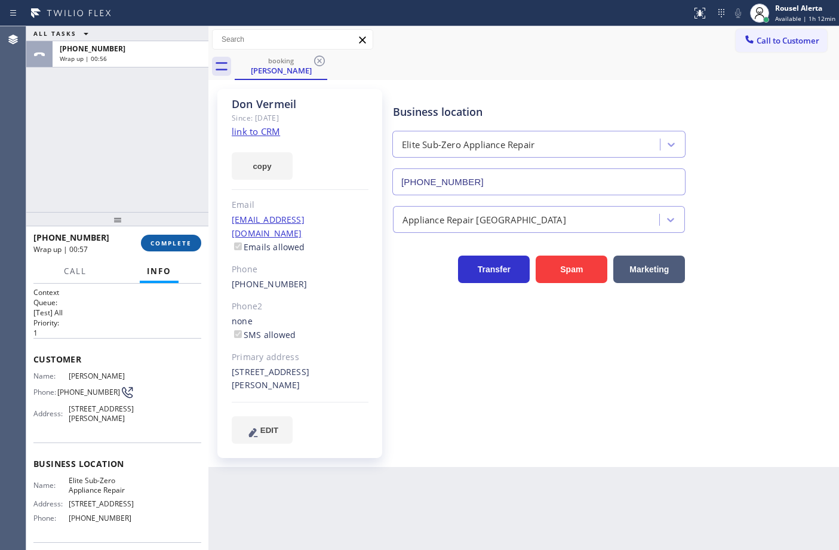
click at [155, 242] on span "COMPLETE" at bounding box center [170, 243] width 41 height 8
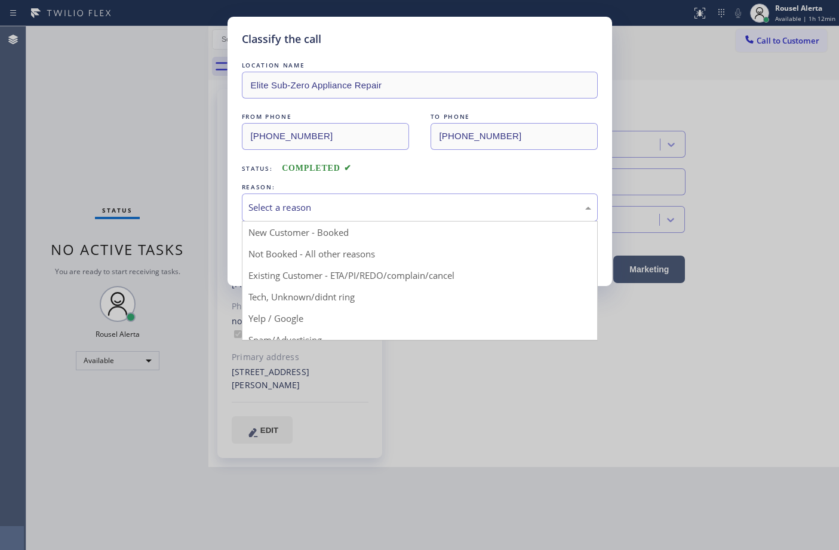
click at [451, 218] on div "Select a reason" at bounding box center [420, 207] width 356 height 28
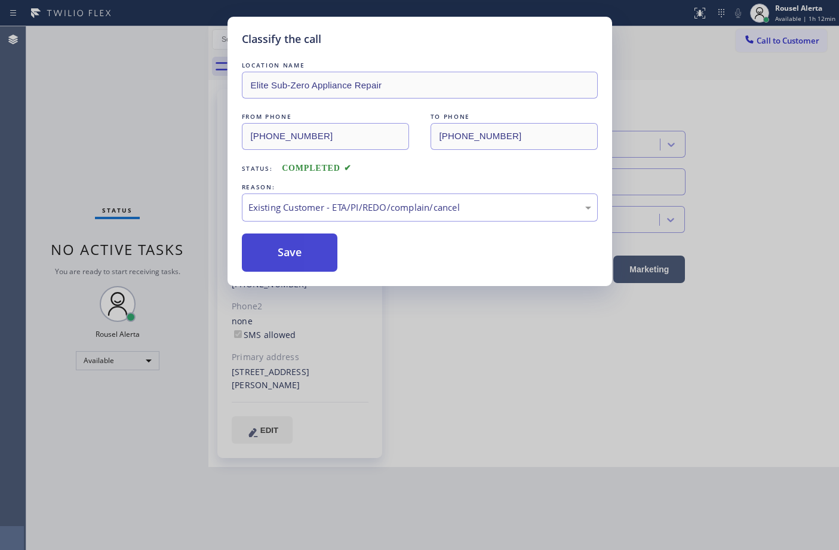
click at [306, 240] on button "Save" at bounding box center [290, 252] width 96 height 38
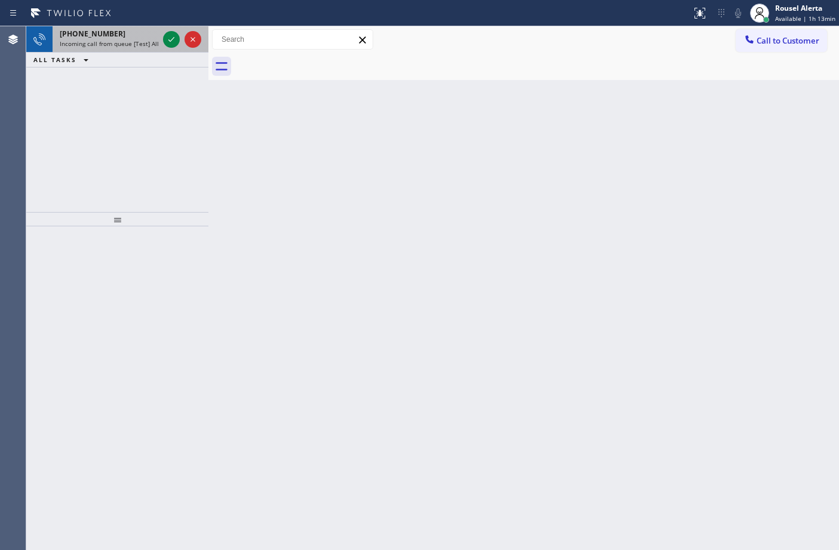
click at [139, 42] on span "Incoming call from queue [Test] All" at bounding box center [109, 43] width 99 height 8
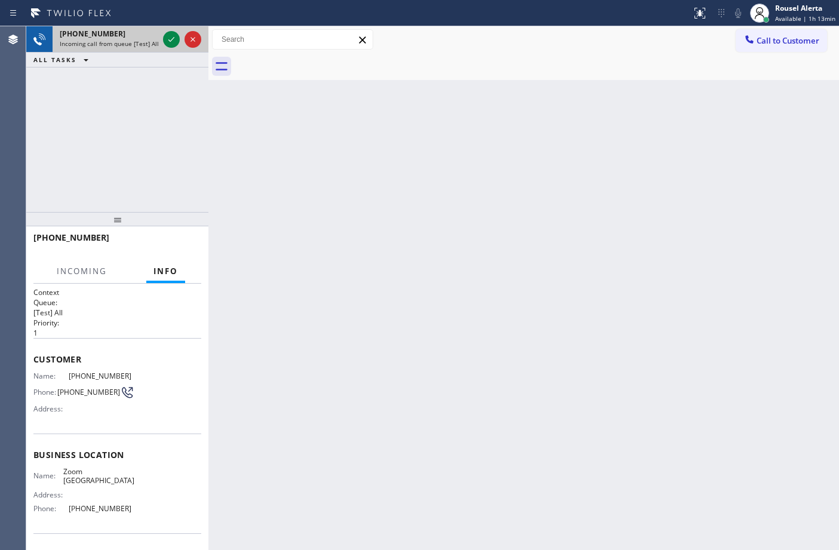
click at [139, 42] on span "Incoming call from queue [Test] All" at bounding box center [109, 43] width 99 height 8
click at [170, 43] on icon at bounding box center [171, 39] width 14 height 14
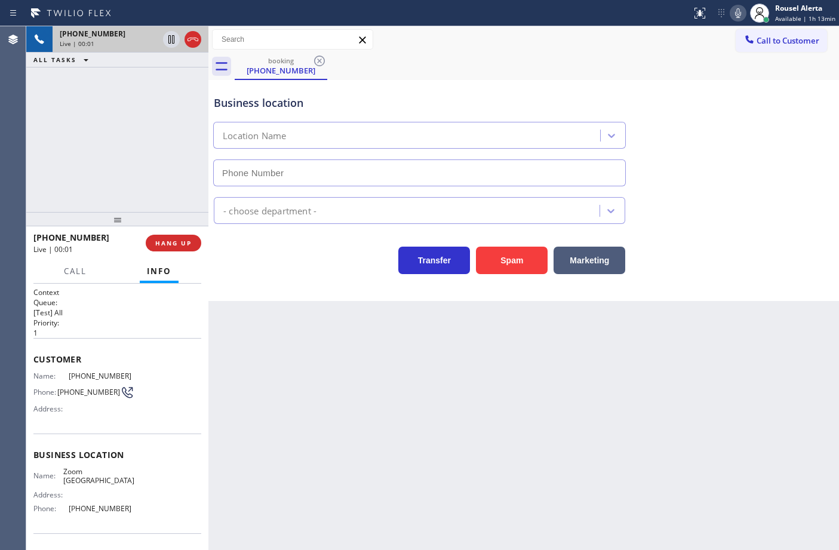
type input "(760) 388-7919"
click at [424, 405] on div "Back to Dashboard Change Sender ID Customers Technicians Select a contact Outbo…" at bounding box center [523, 288] width 630 height 524
click at [118, 136] on div "+12514761191 Live | 00:08 ALL TASKS ALL TASKS ACTIVE TASKS TASKS IN WRAP UP" at bounding box center [117, 119] width 182 height 186
click at [401, 433] on div "Back to Dashboard Change Sender ID Customers Technicians Select a contact Outbo…" at bounding box center [523, 288] width 630 height 524
click at [179, 247] on button "HANG UP" at bounding box center [174, 243] width 56 height 17
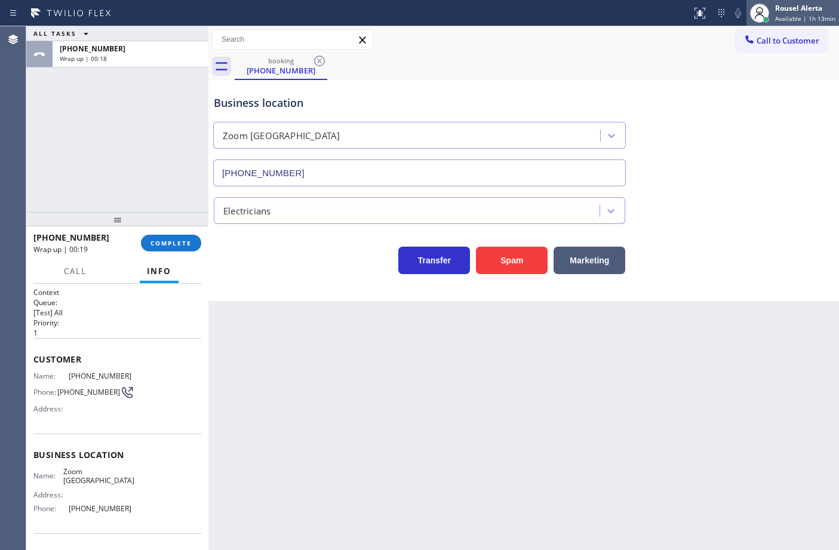
click at [802, 5] on div "Rousel Alerta" at bounding box center [805, 8] width 60 height 10
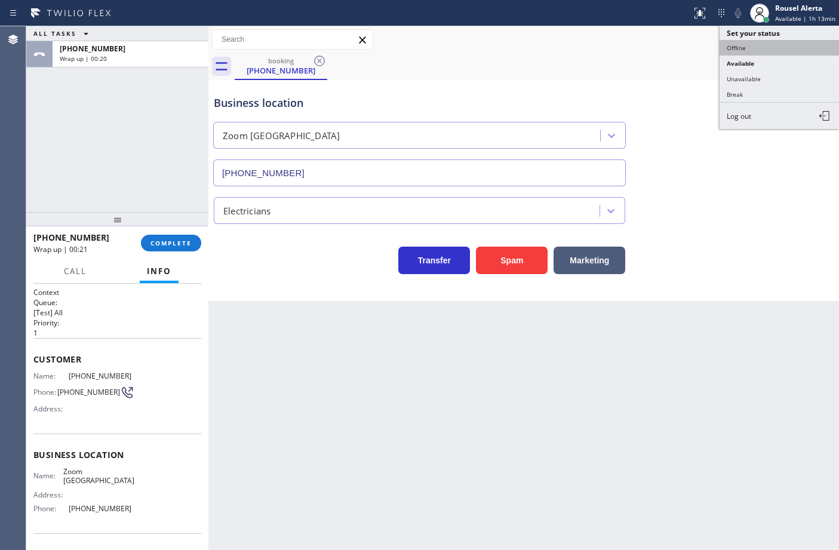
click at [783, 50] on button "Offline" at bounding box center [778, 48] width 119 height 16
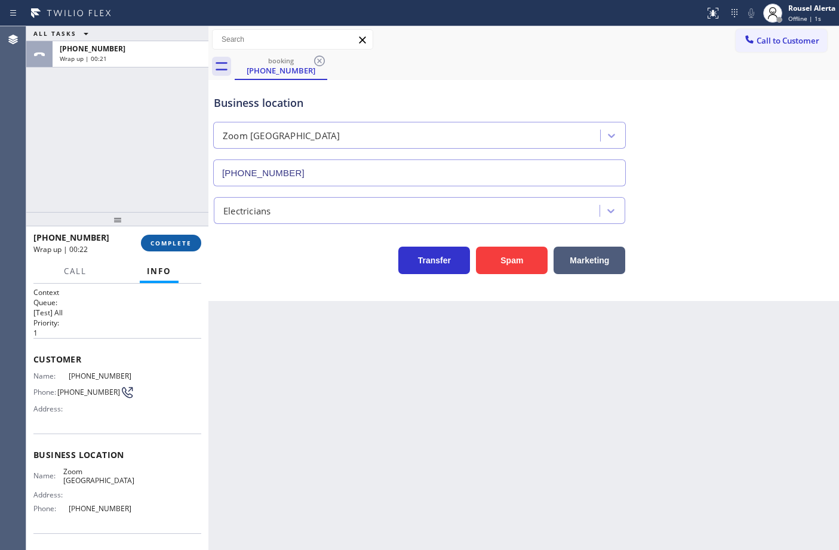
click at [159, 237] on button "COMPLETE" at bounding box center [171, 243] width 60 height 17
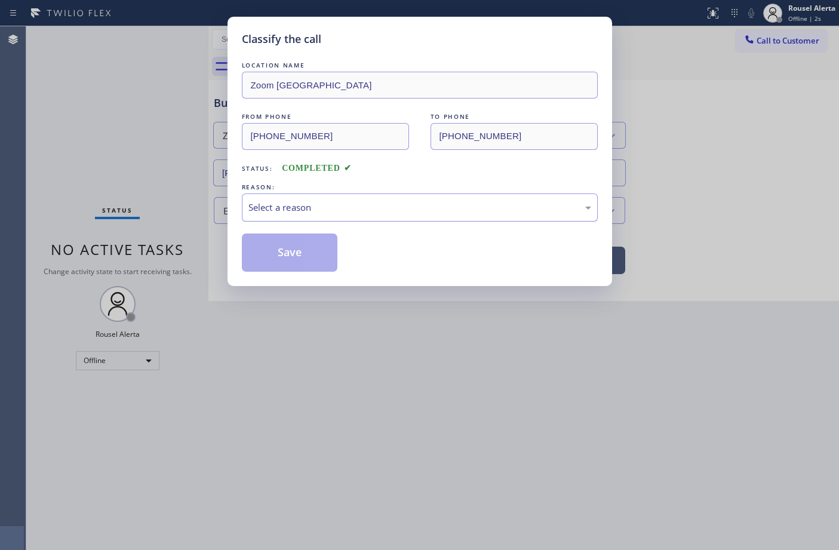
click at [387, 214] on div "Select a reason" at bounding box center [419, 208] width 343 height 14
click at [290, 254] on button "Save" at bounding box center [290, 252] width 96 height 38
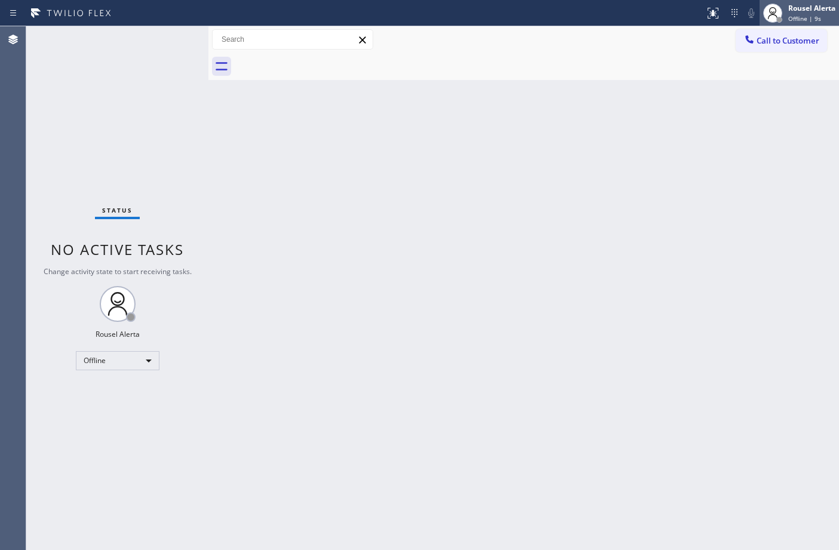
click at [806, 5] on div "Rousel Alerta" at bounding box center [811, 8] width 47 height 10
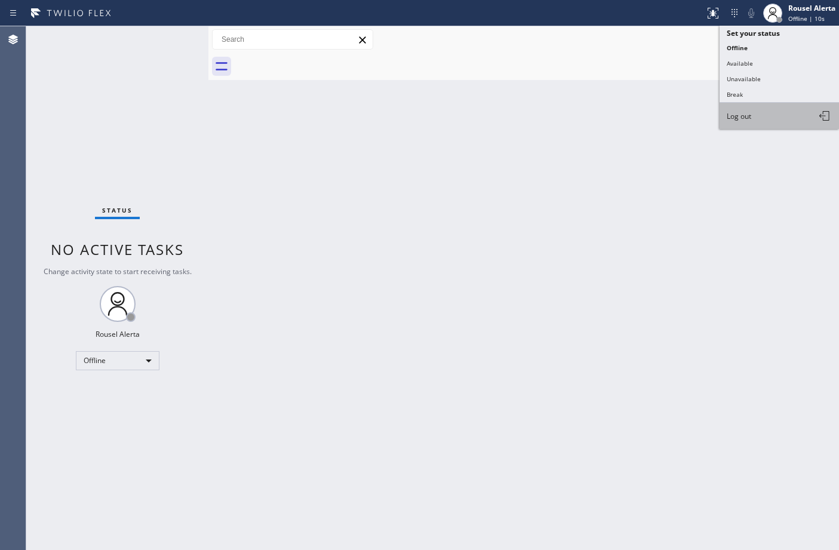
click at [764, 106] on button "Log out" at bounding box center [778, 116] width 119 height 26
